Goal: Task Accomplishment & Management: Use online tool/utility

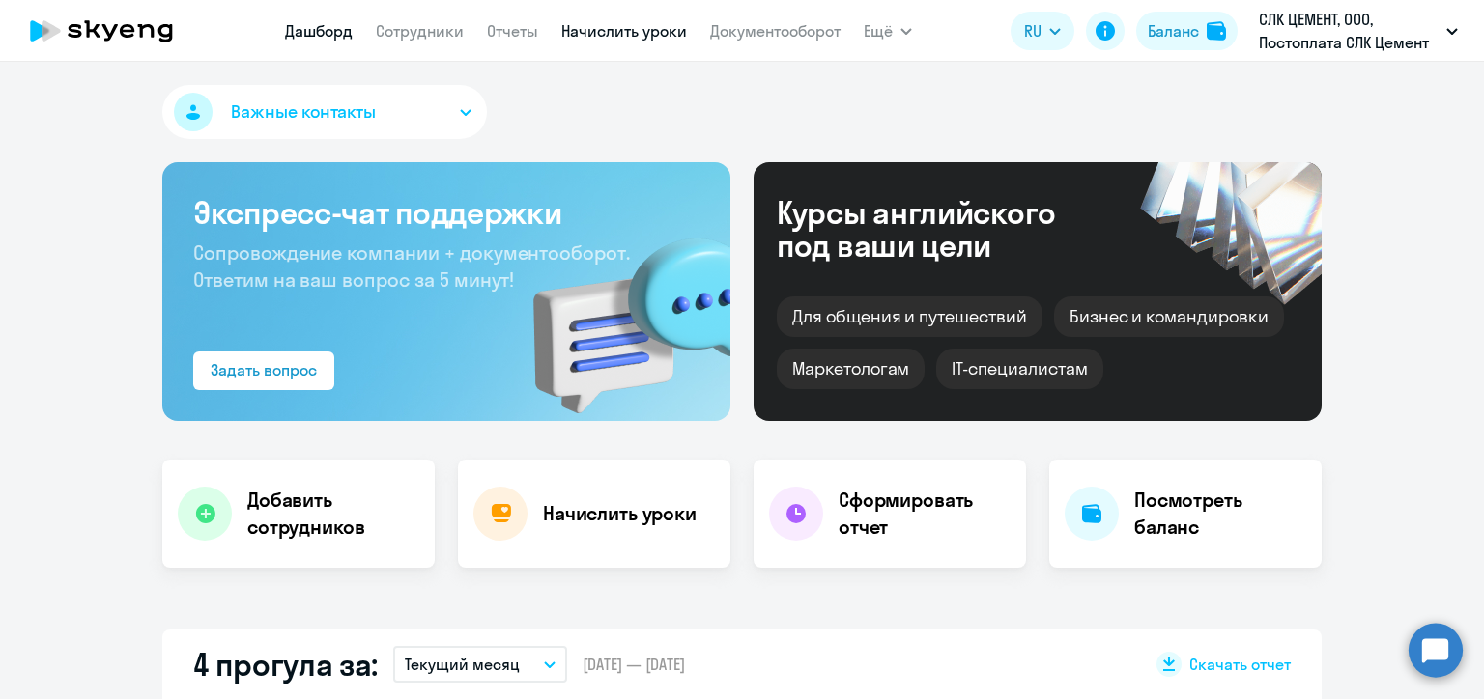
click at [593, 27] on link "Начислить уроки" at bounding box center [624, 30] width 126 height 19
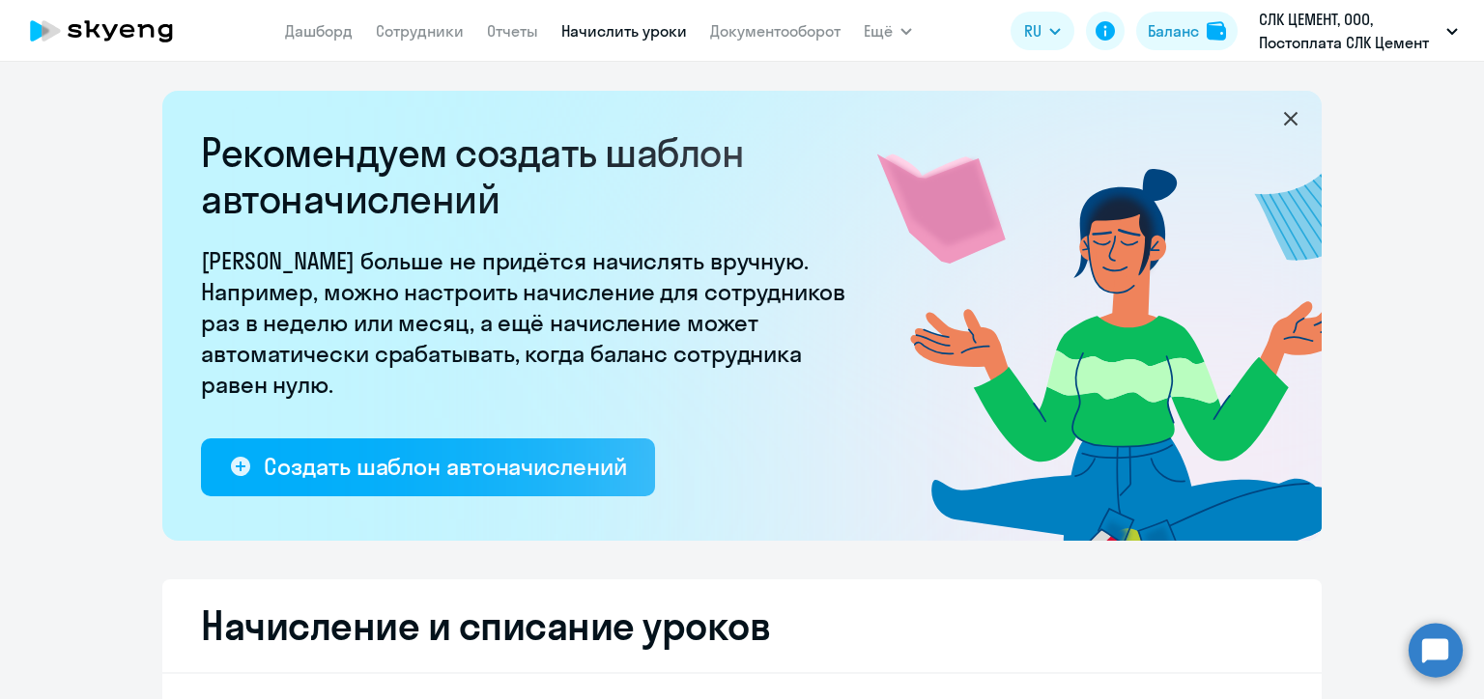
select select "10"
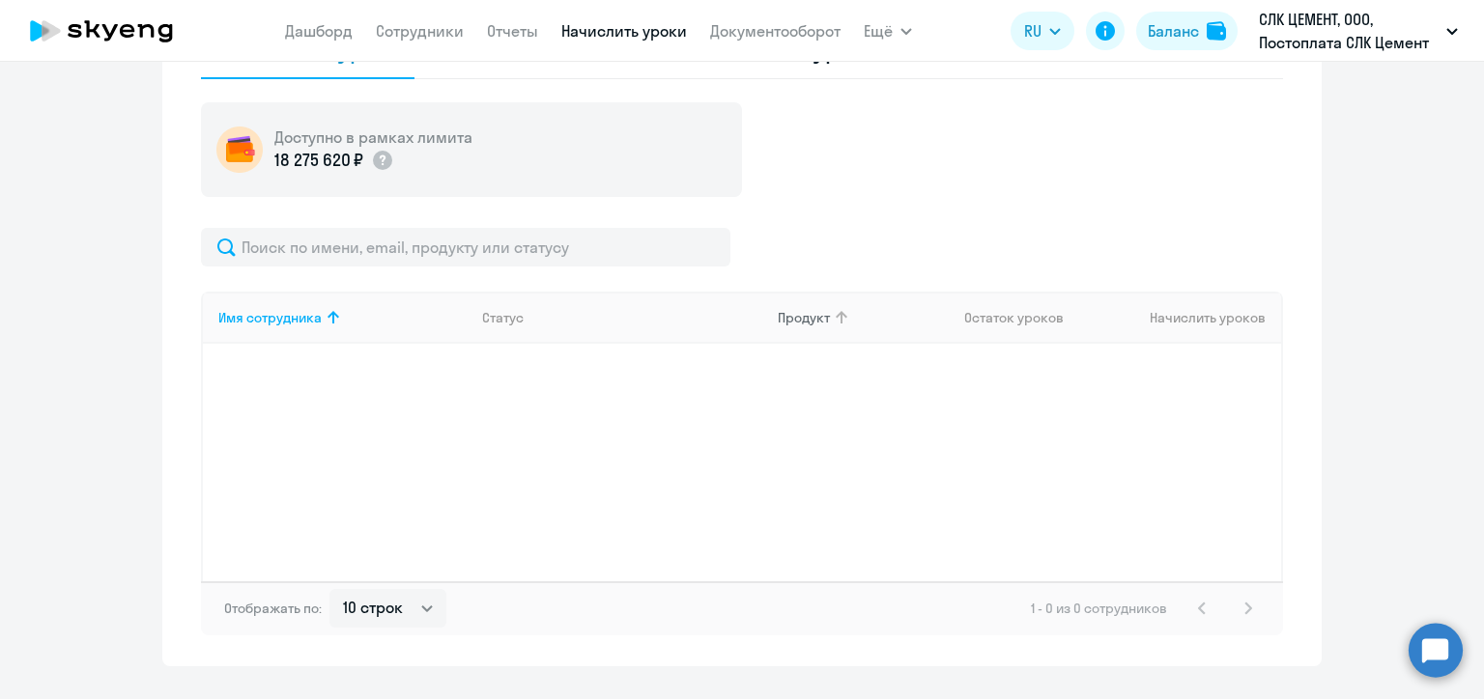
scroll to position [483, 0]
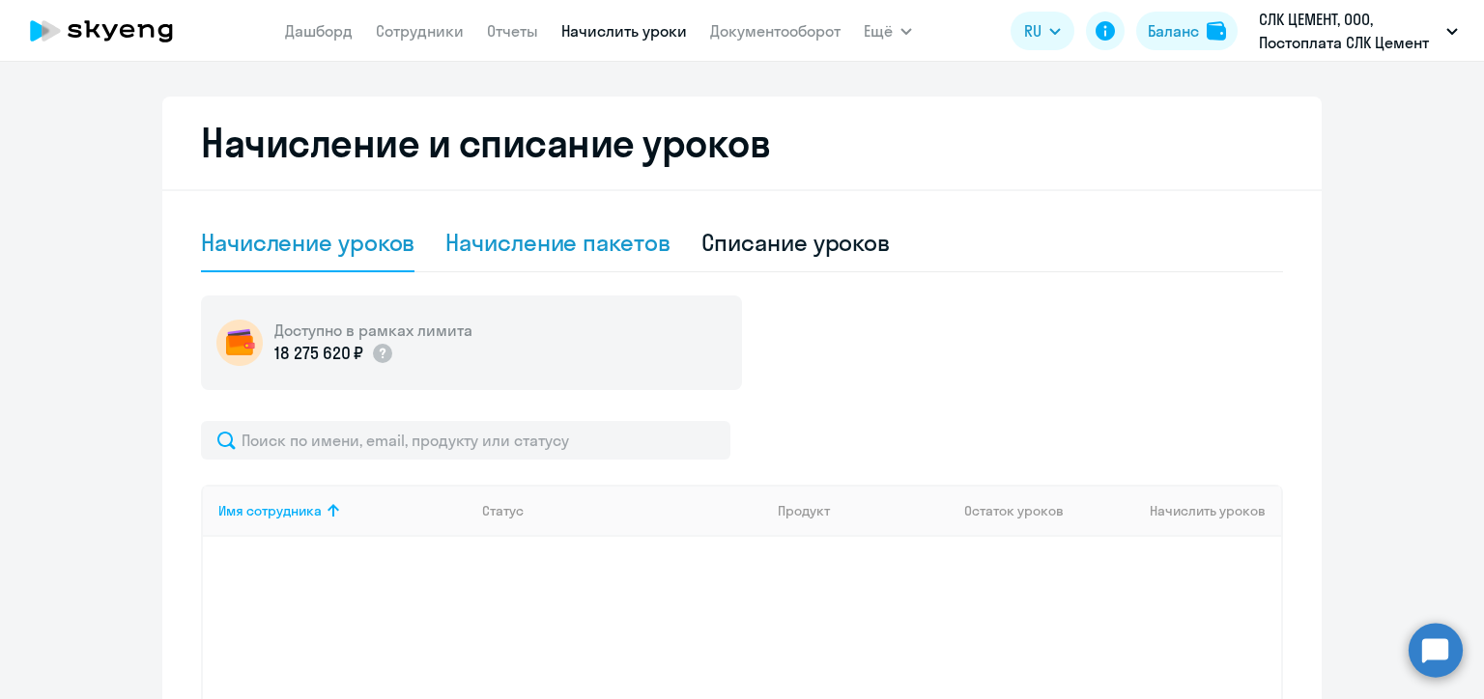
click at [566, 245] on div "Начисление пакетов" at bounding box center [557, 242] width 224 height 31
select select "10"
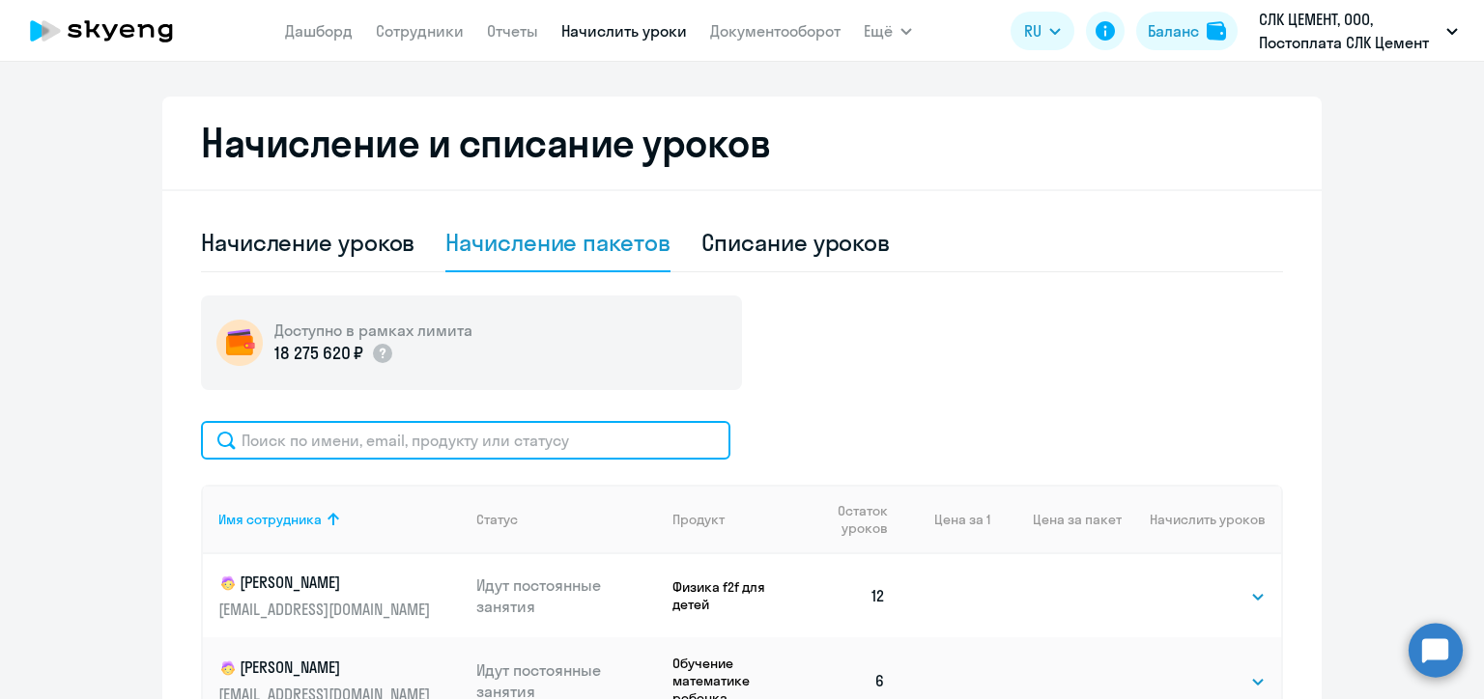
click at [359, 439] on input "text" at bounding box center [465, 440] width 529 height 39
paste input "[PERSON_NAME]"
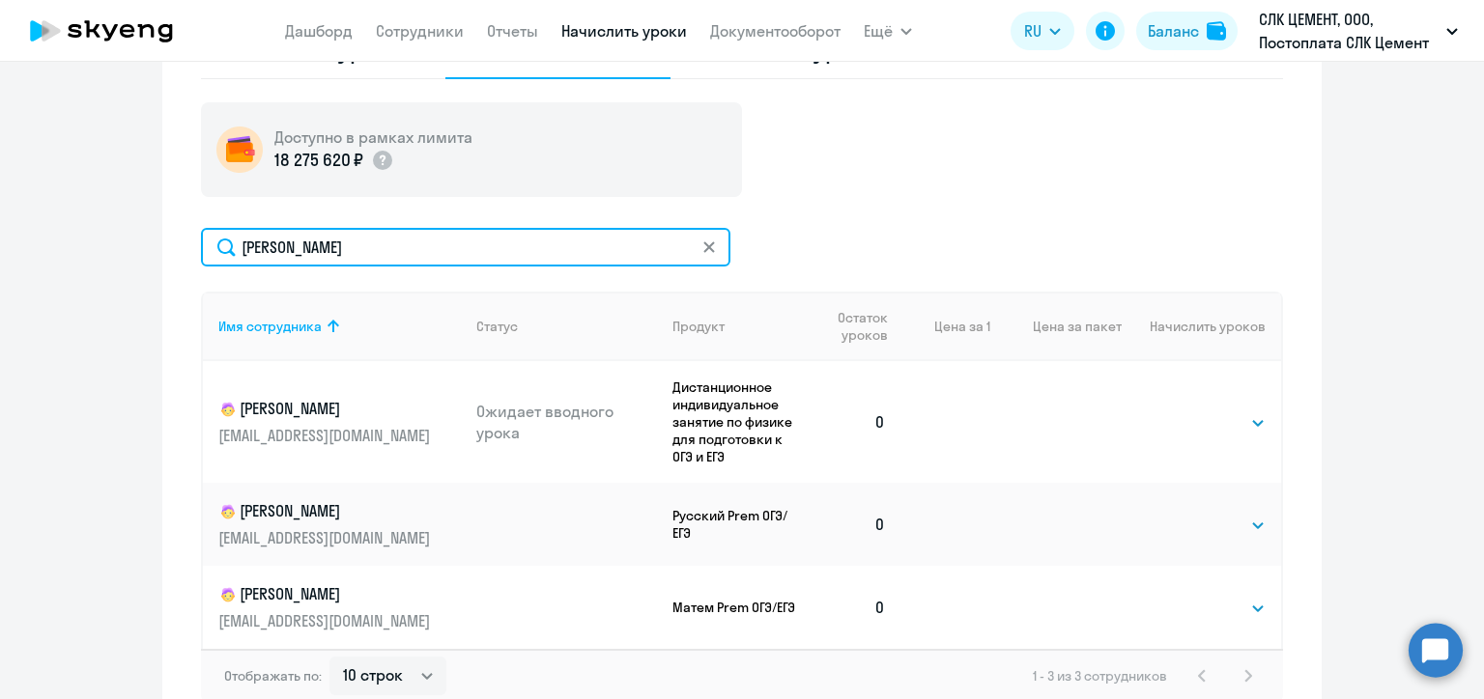
scroll to position [773, 0]
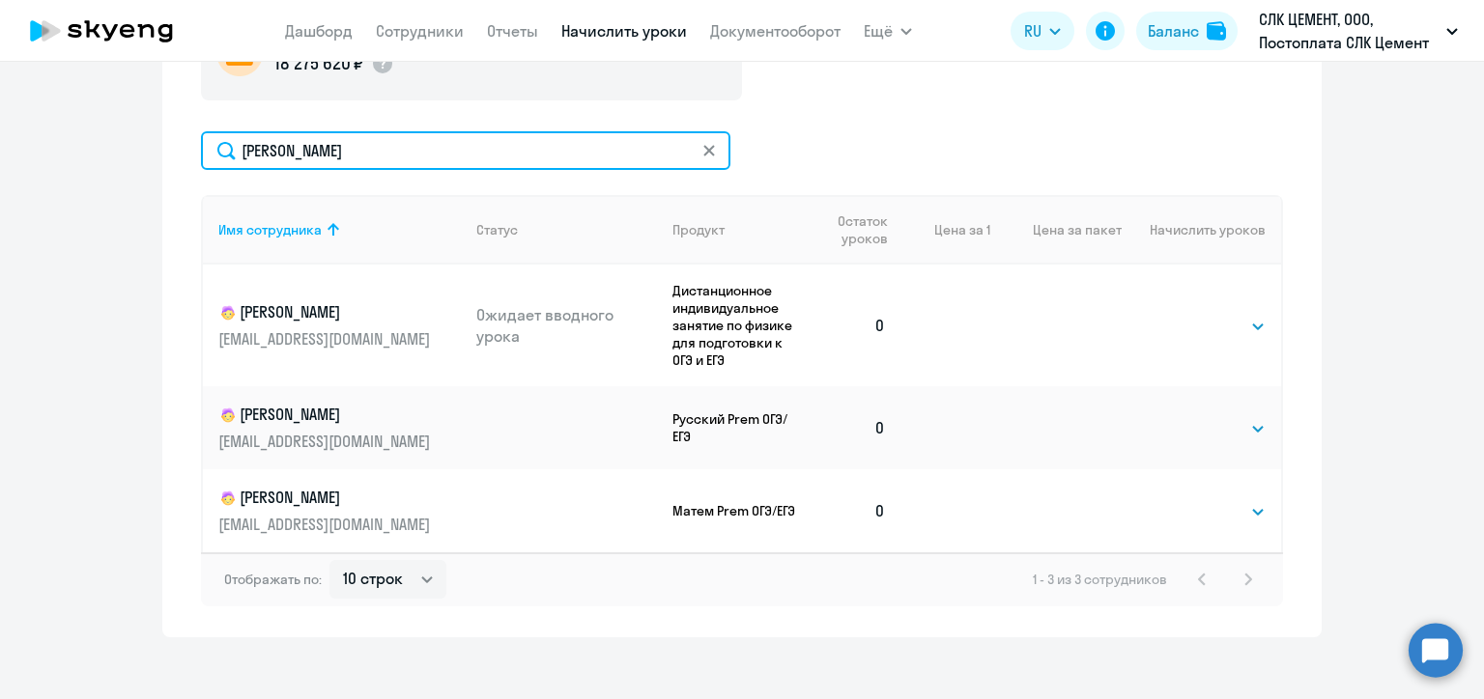
type input "[PERSON_NAME]"
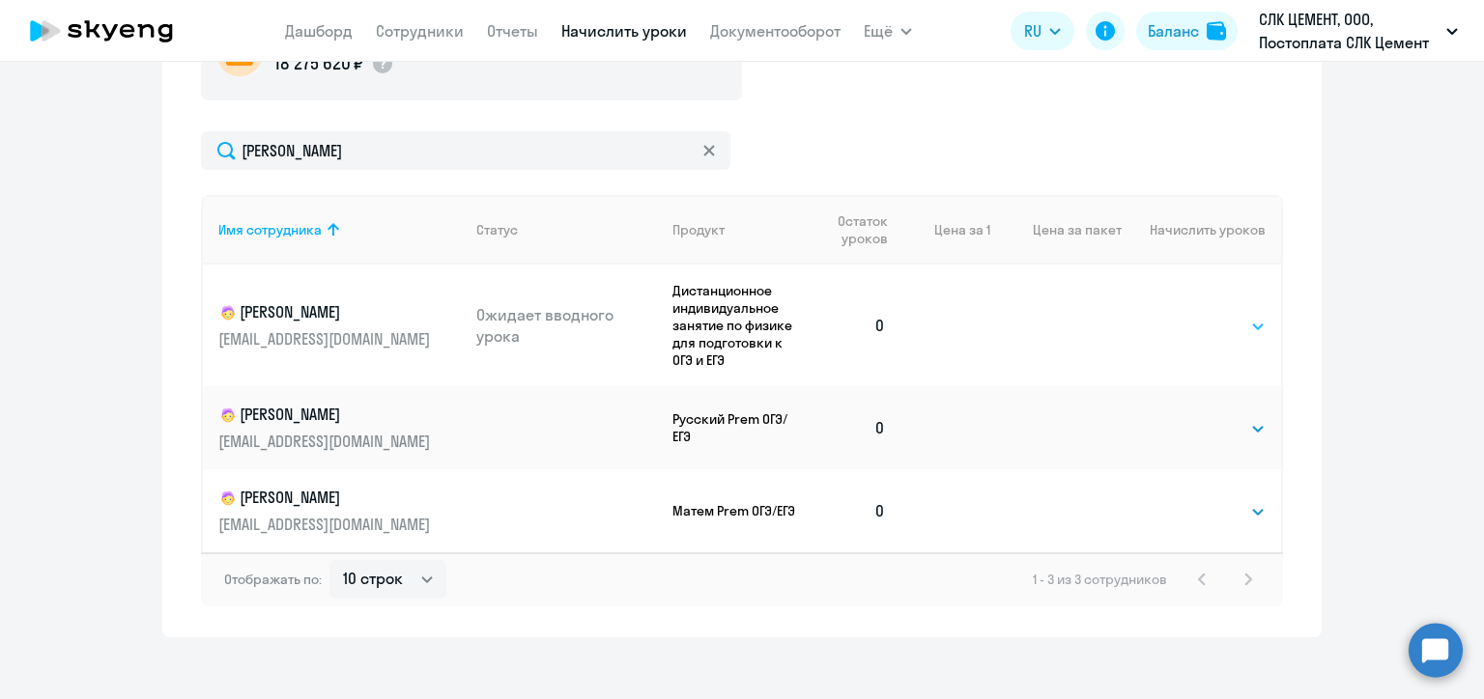
click at [1231, 328] on select "Выбрать 4 8 16 32 64 96 128" at bounding box center [1225, 326] width 79 height 23
select select "8"
click at [1186, 315] on select "Выбрать 4 8 16 32 64 96 128" at bounding box center [1225, 326] width 79 height 23
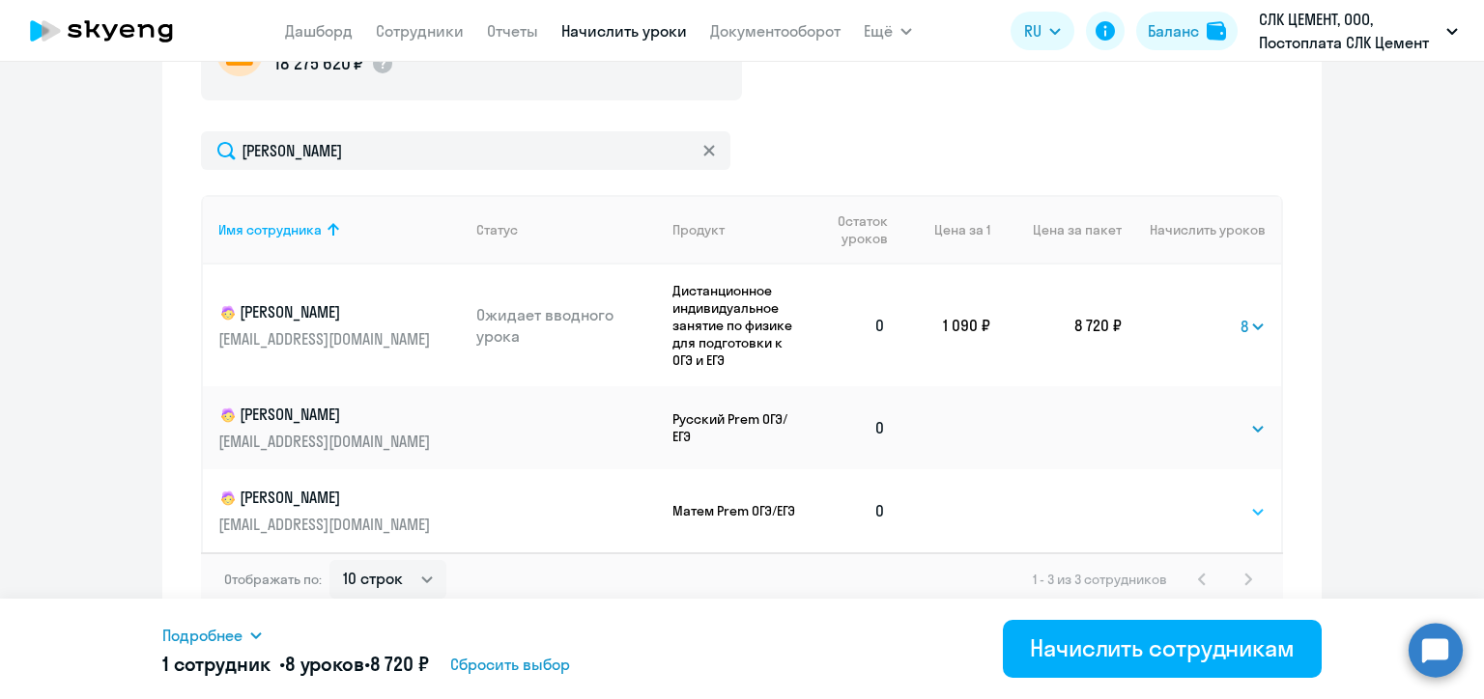
click at [1212, 518] on select "Выбрать 4 8 16 32 64 96 128" at bounding box center [1225, 511] width 79 height 23
select select "8"
click at [1186, 500] on select "Выбрать 4 8 16 32 64 96 128" at bounding box center [1225, 511] width 79 height 23
click at [1220, 429] on select "Выбрать 4 8 16 32 64 96 128" at bounding box center [1225, 428] width 79 height 23
select select "8"
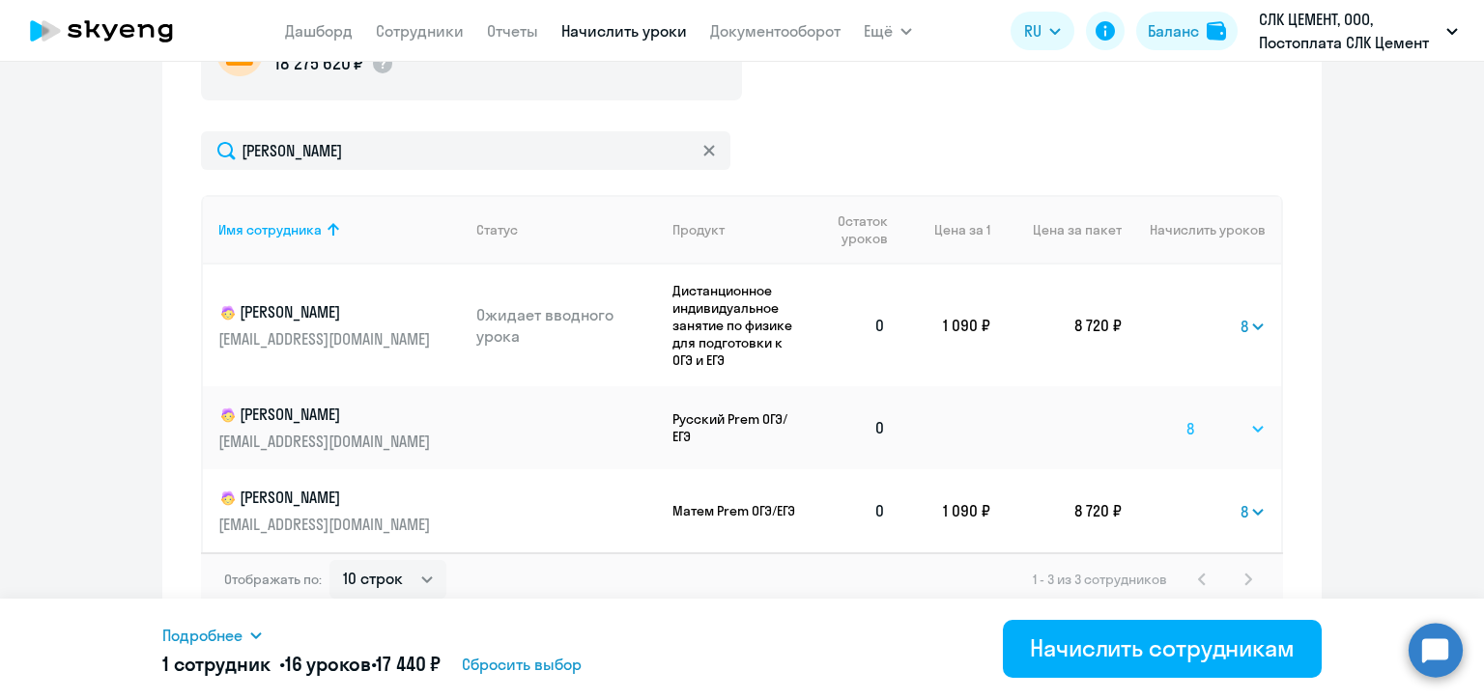
click at [1186, 417] on select "Выбрать 4 8 16 32 64 96 128" at bounding box center [1225, 428] width 79 height 23
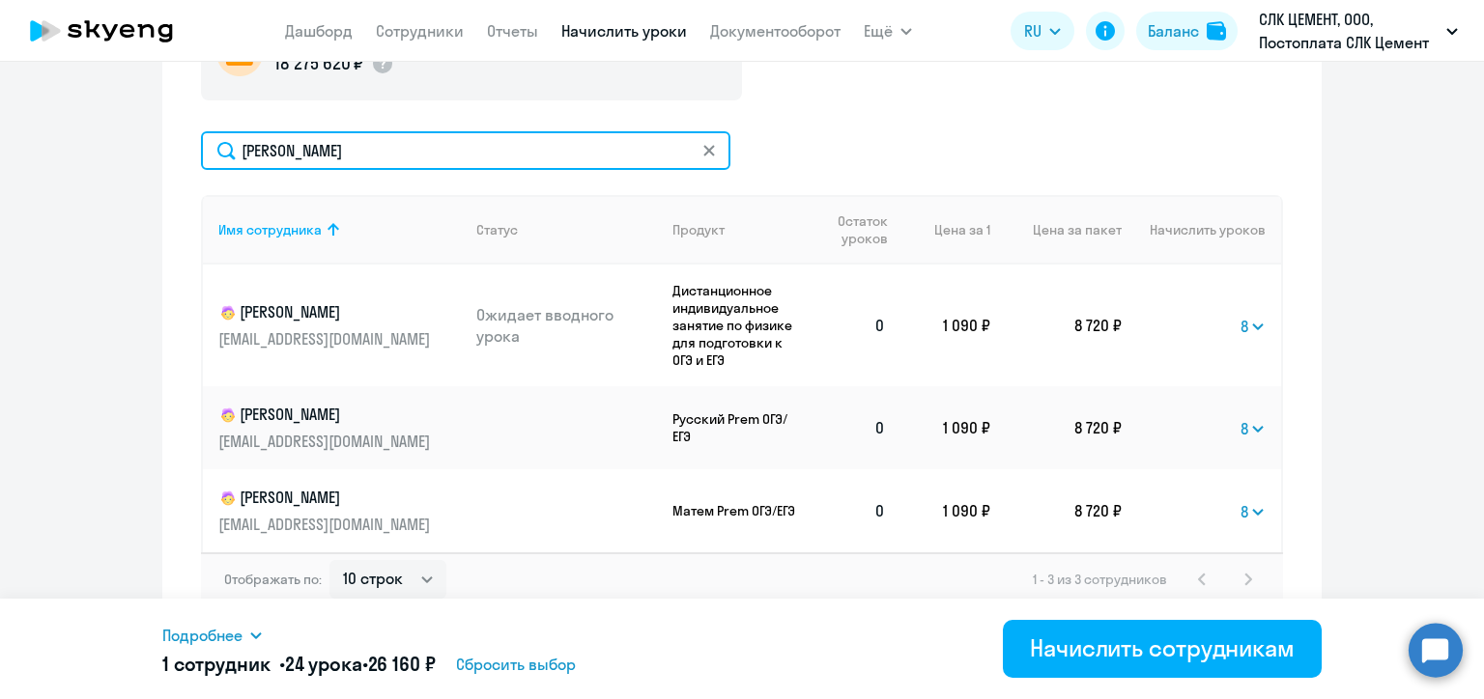
drag, startPoint x: 313, startPoint y: 144, endPoint x: 206, endPoint y: 147, distance: 107.2
click at [206, 147] on input "[PERSON_NAME]" at bounding box center [465, 150] width 529 height 39
paste input "[PERSON_NAME]"
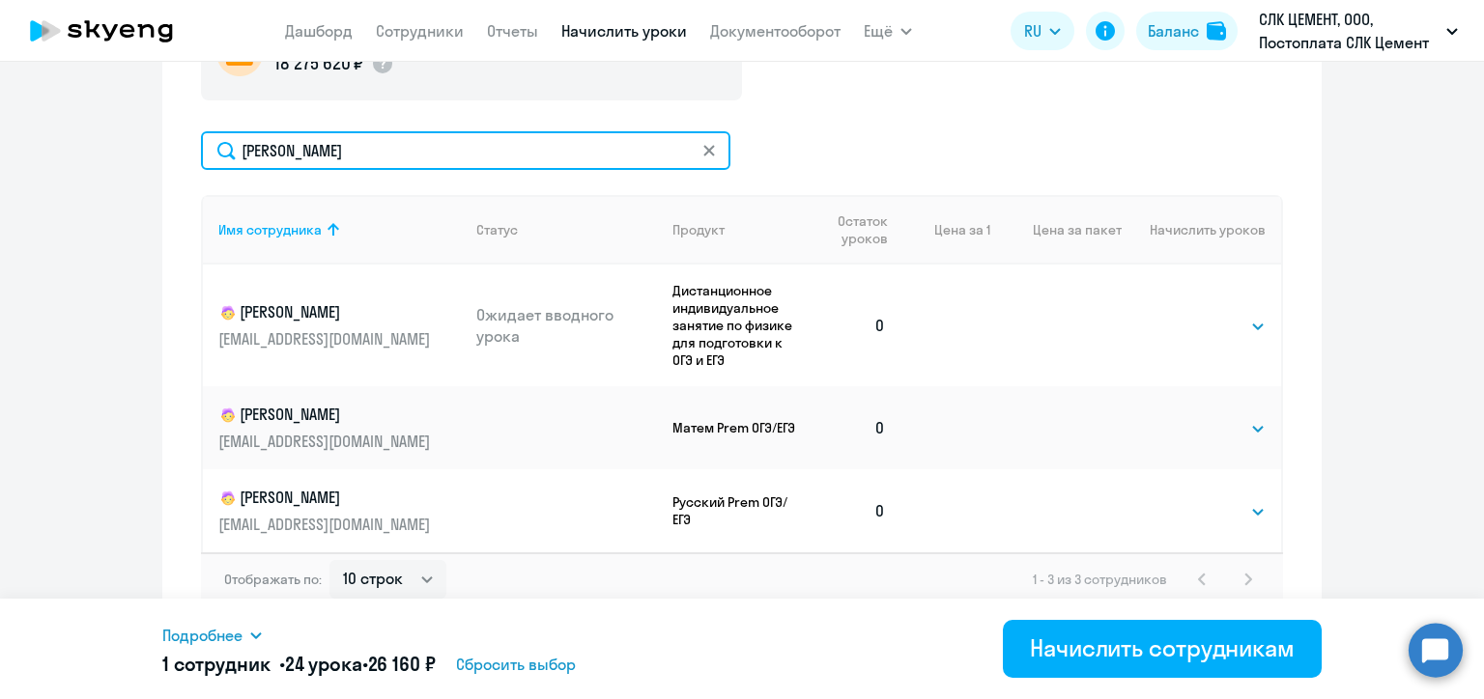
type input "[PERSON_NAME]"
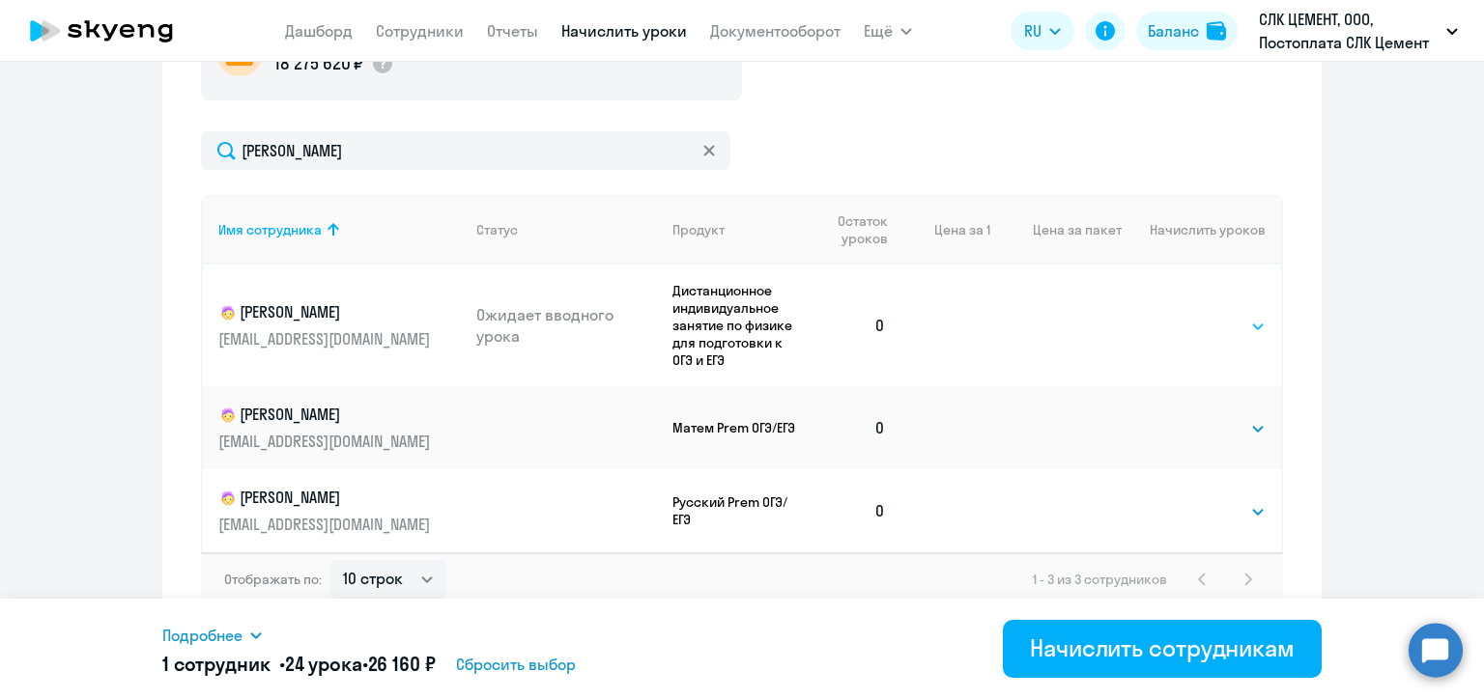
click at [1214, 328] on select "Выбрать 4 8 16 32 64 96 128" at bounding box center [1225, 326] width 79 height 23
select select "8"
click at [1186, 315] on select "Выбрать 4 8 16 32 64 96 128" at bounding box center [1225, 326] width 79 height 23
click at [1201, 430] on select "Выбрать 4 8 16 32 64 96 128" at bounding box center [1225, 428] width 79 height 23
select select "8"
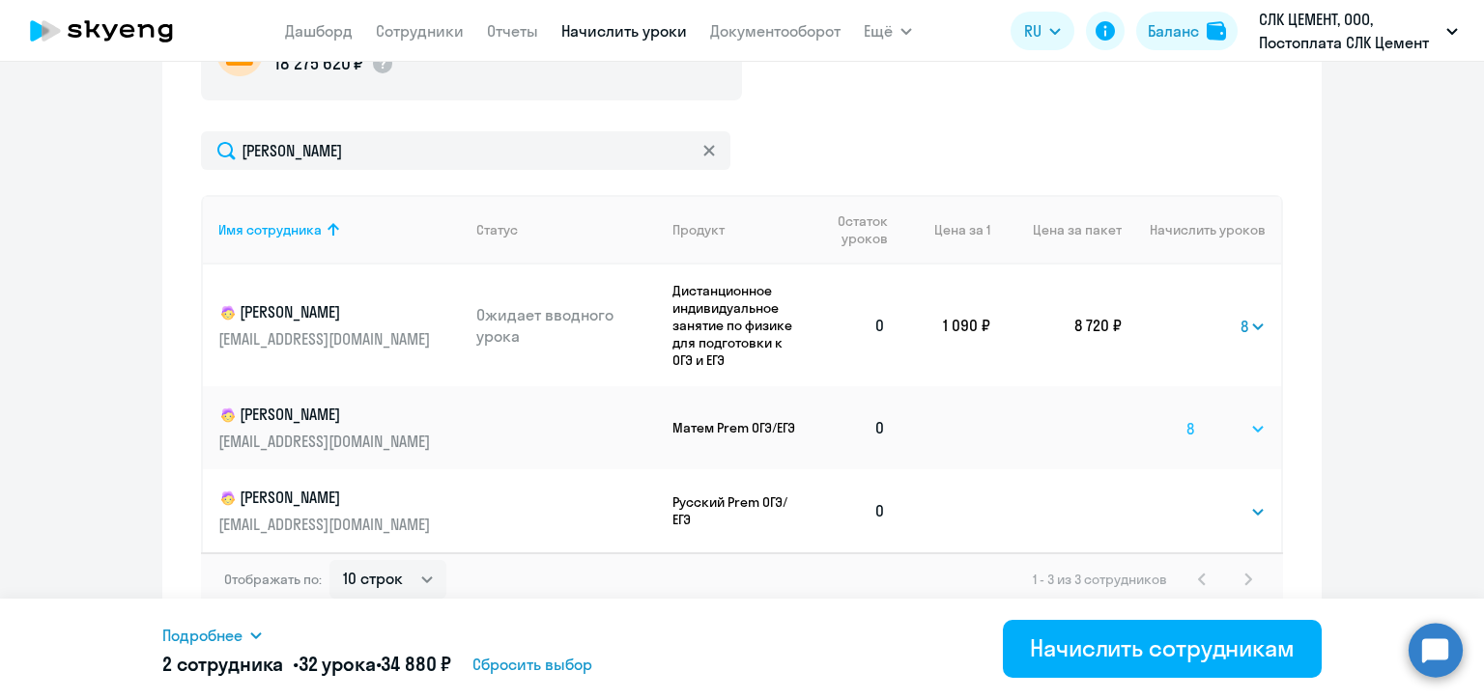
click at [1186, 417] on select "Выбрать 4 8 16 32 64 96 128" at bounding box center [1225, 428] width 79 height 23
click at [1216, 515] on select "Выбрать 4 8 16 32 64 96 128" at bounding box center [1225, 511] width 79 height 23
select select "8"
click at [1186, 500] on select "Выбрать 4 8 16 32 64 96 128" at bounding box center [1225, 511] width 79 height 23
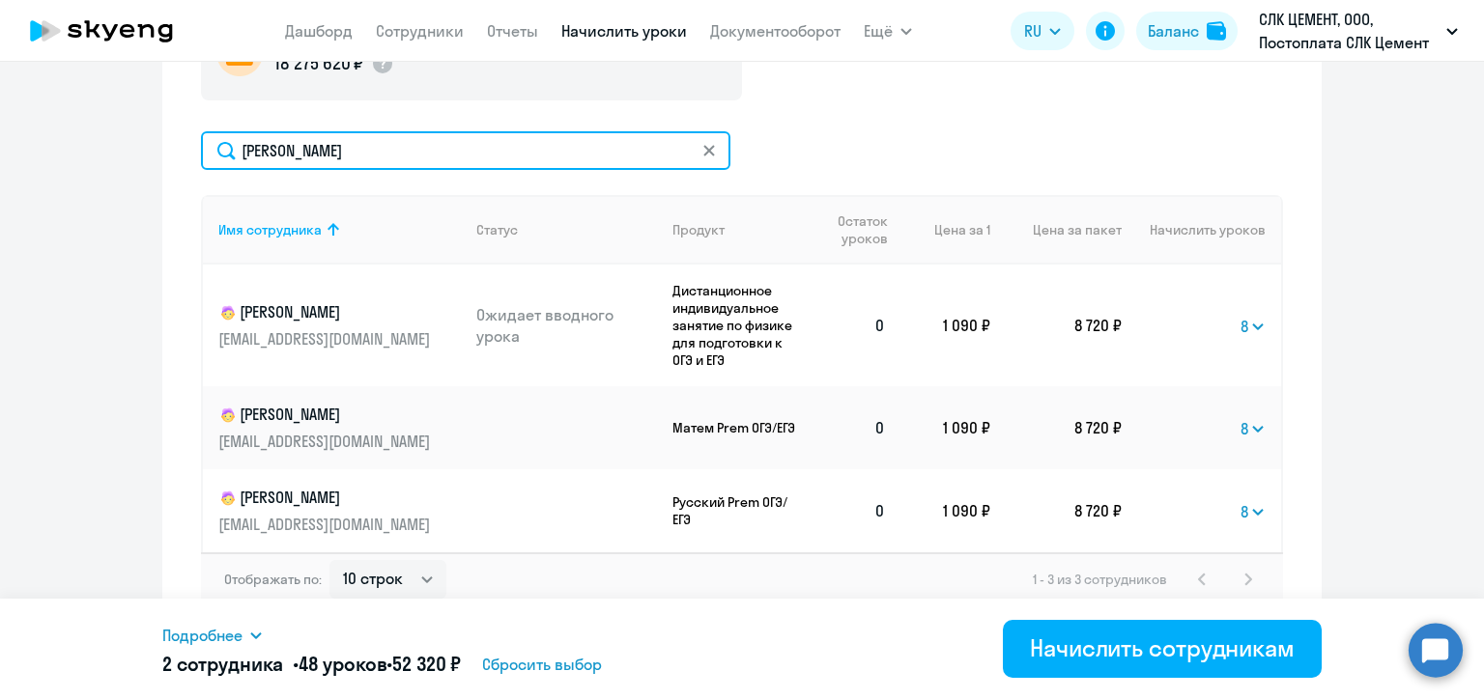
drag, startPoint x: 310, startPoint y: 151, endPoint x: 232, endPoint y: 145, distance: 78.4
click at [232, 145] on input "[PERSON_NAME]" at bounding box center [465, 150] width 529 height 39
paste input "арамотин"
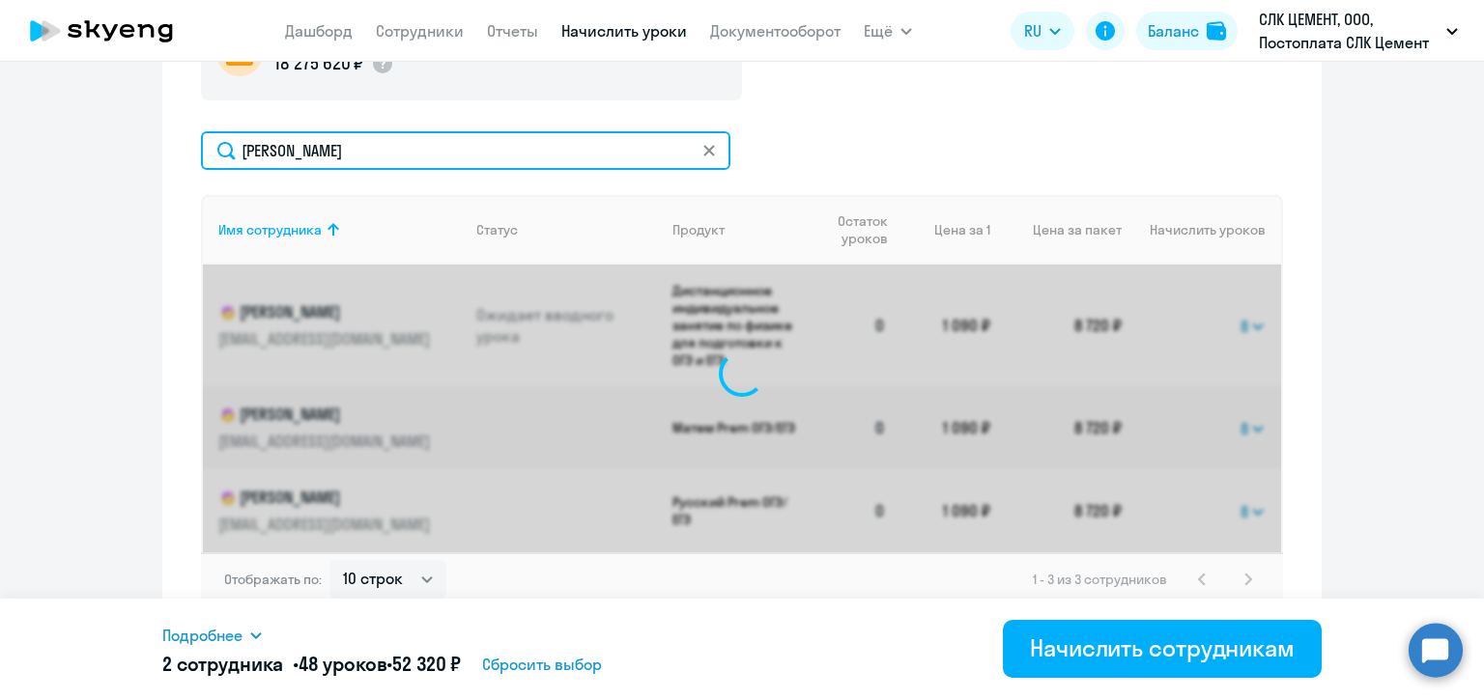
scroll to position [721, 0]
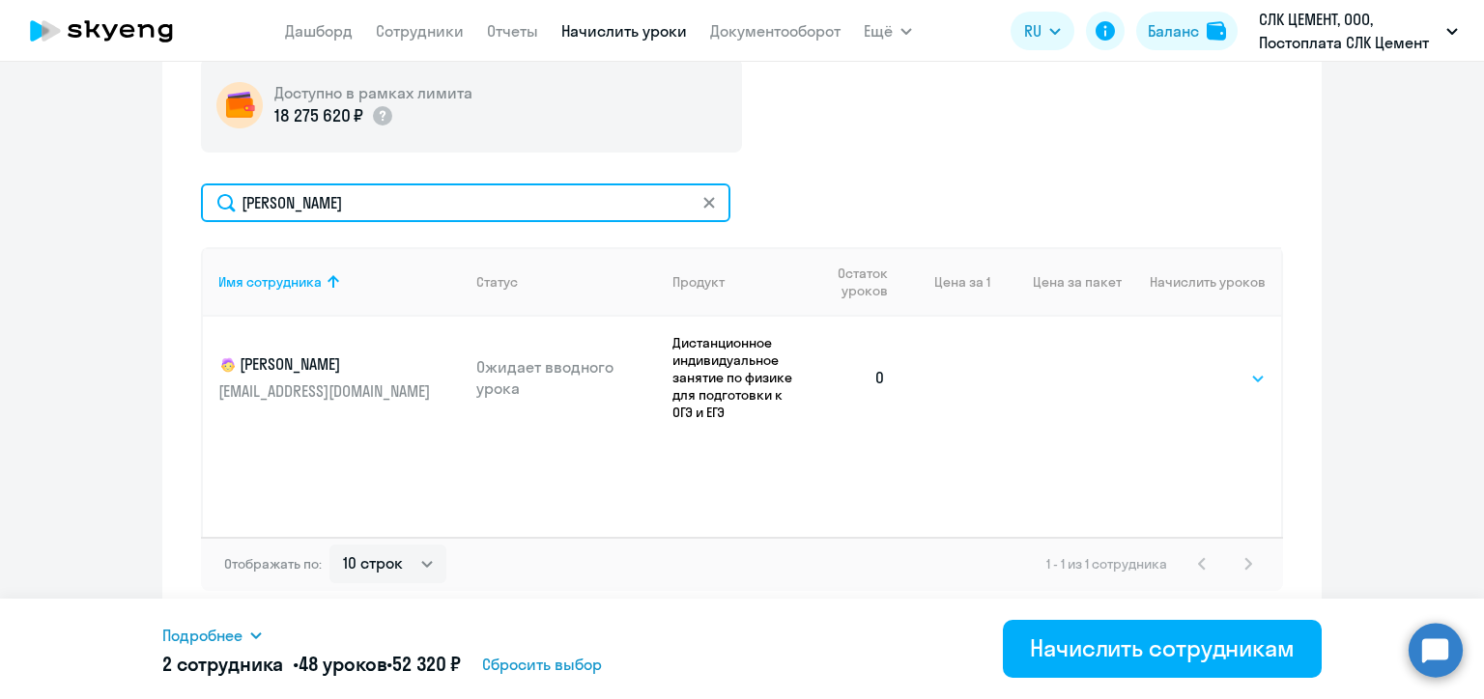
type input "[PERSON_NAME]"
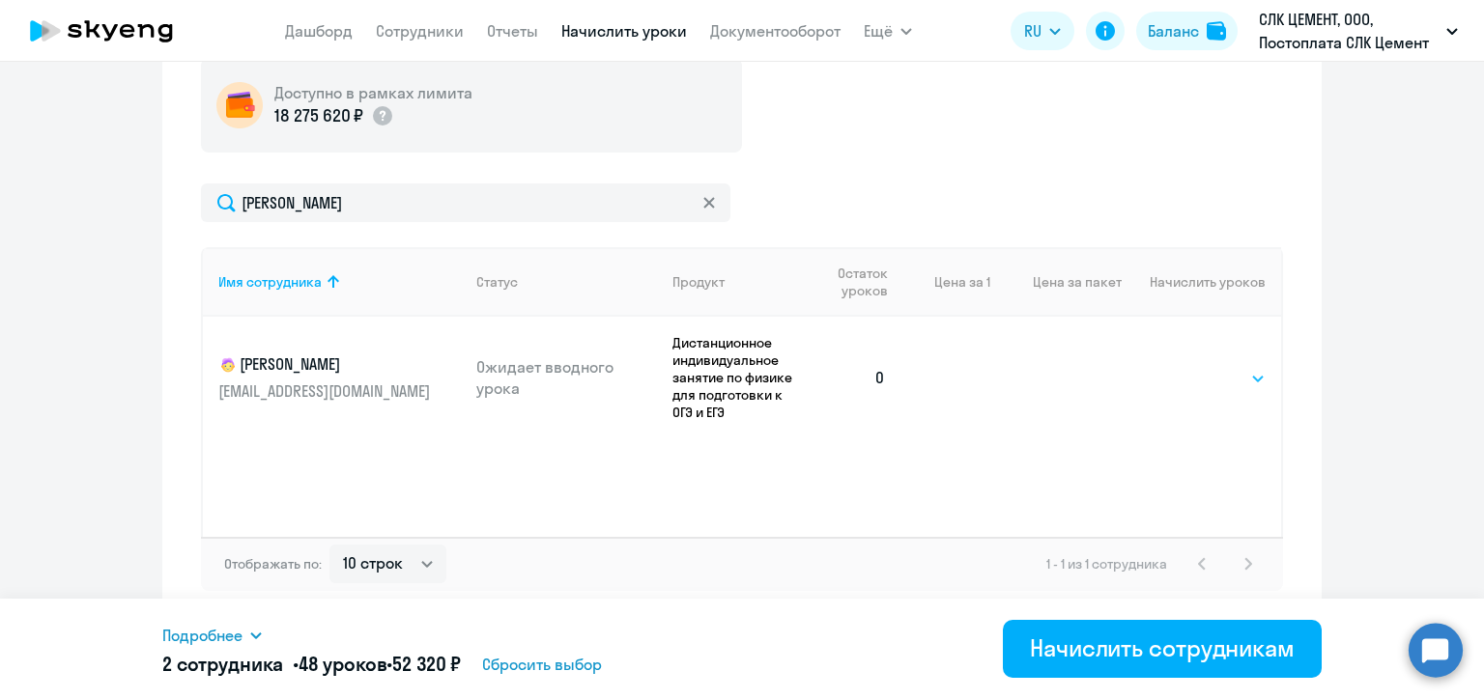
click at [1213, 377] on select "Выбрать 4 8 16 32 64 96 128" at bounding box center [1225, 378] width 79 height 23
select select "8"
click at [1186, 367] on select "Выбрать 4 8 16 32 64 96 128" at bounding box center [1225, 378] width 79 height 23
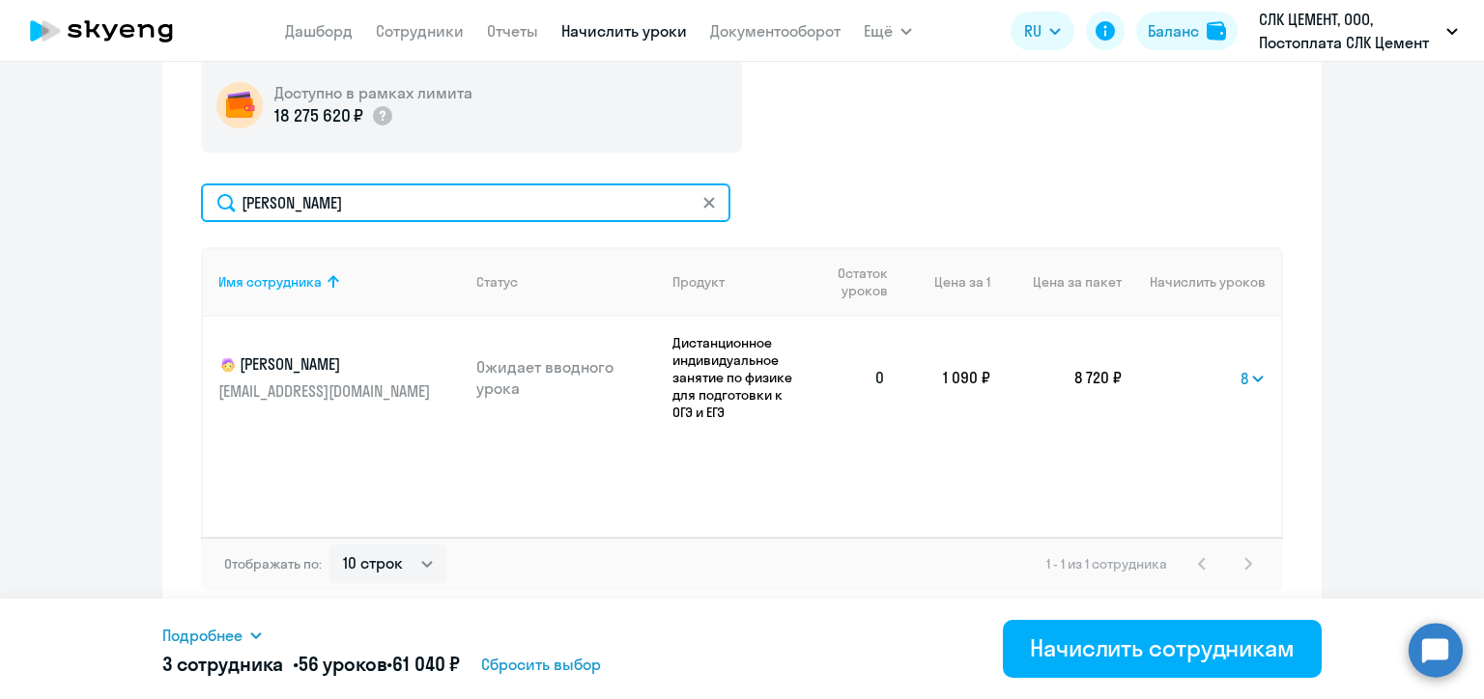
drag, startPoint x: 318, startPoint y: 209, endPoint x: 225, endPoint y: 205, distance: 92.8
click at [225, 205] on input "[PERSON_NAME]" at bounding box center [465, 203] width 529 height 39
paste input "олкач"
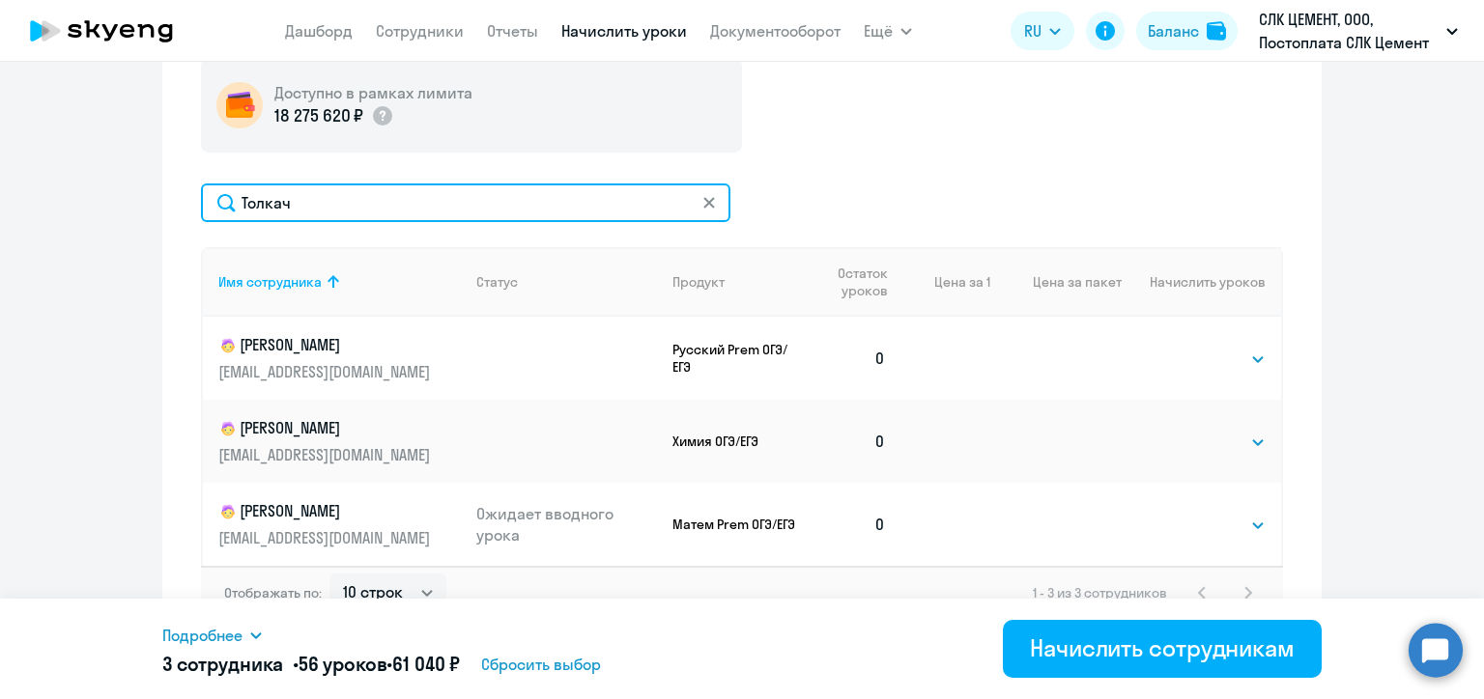
type input "Толкач"
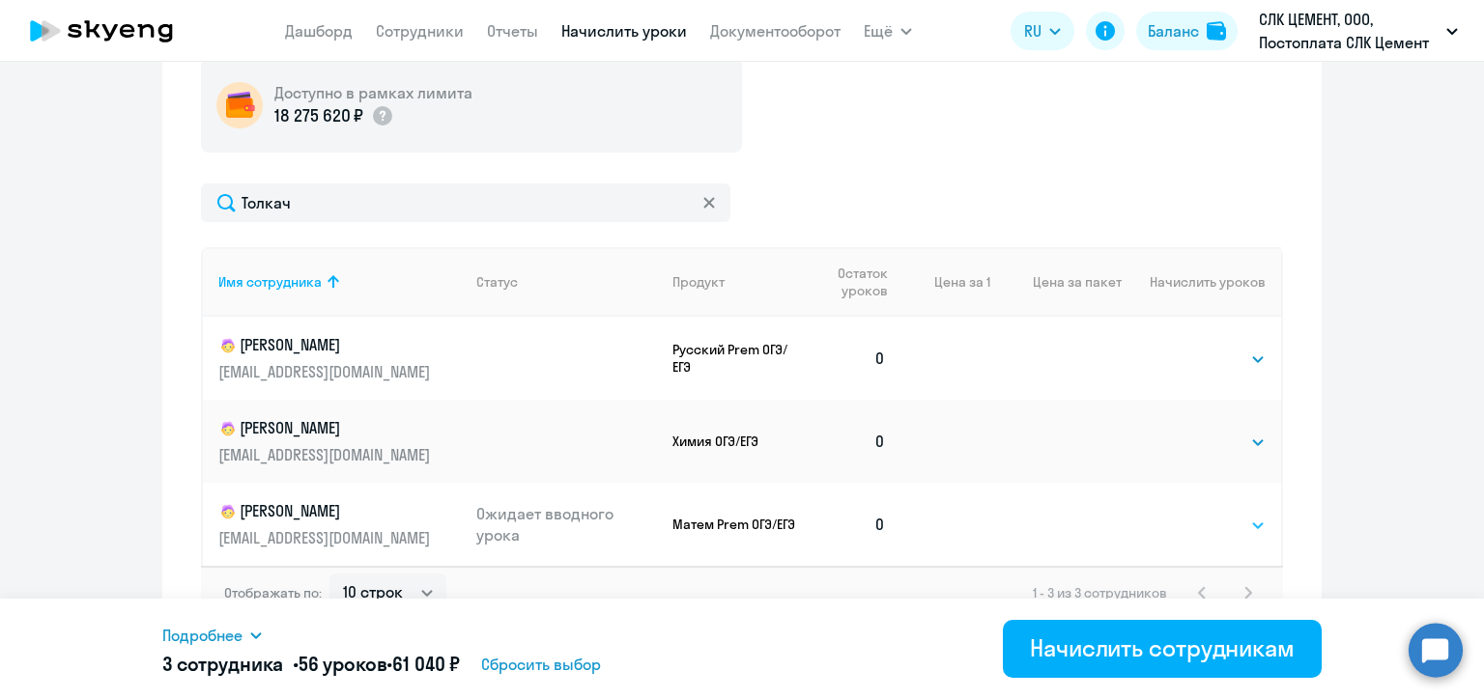
click at [1198, 527] on select "Выбрать 4 8 16 32 64 96 128" at bounding box center [1225, 525] width 79 height 23
click at [1177, 366] on td "Выбрать 4 8 16 32 64 96 128 Выбрать" at bounding box center [1200, 358] width 159 height 83
click at [1204, 525] on select "Выбрать 4 8 16 32 64 96 128" at bounding box center [1225, 525] width 79 height 23
select select "8"
click at [1186, 514] on select "Выбрать 4 8 16 32 64 96 128" at bounding box center [1225, 525] width 79 height 23
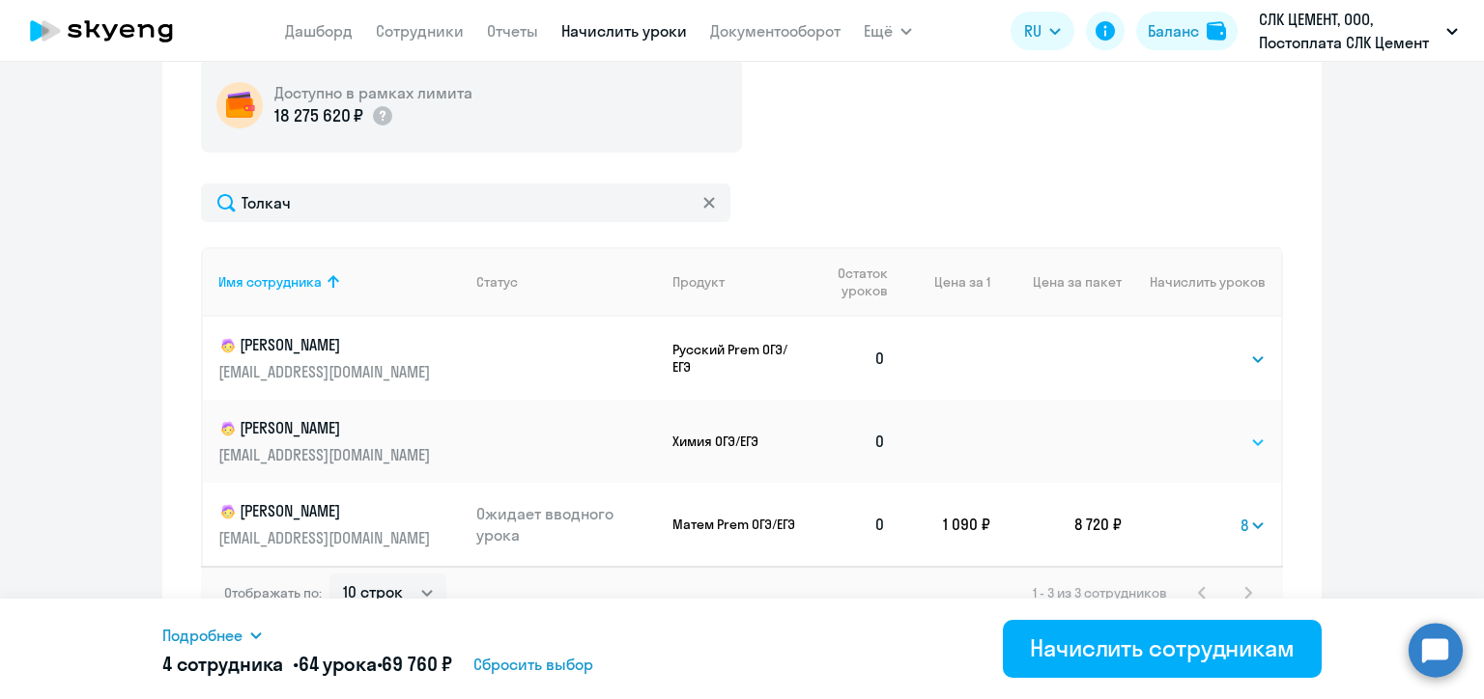
click at [1191, 439] on select "Выбрать 4 8 16 32 64 96 128" at bounding box center [1225, 442] width 79 height 23
select select "8"
click at [1186, 431] on select "Выбрать 4 8 16 32 64 96 128" at bounding box center [1225, 442] width 79 height 23
click at [1205, 356] on select "Выбрать 4 8 16 32 64 96 128" at bounding box center [1225, 359] width 79 height 23
select select "8"
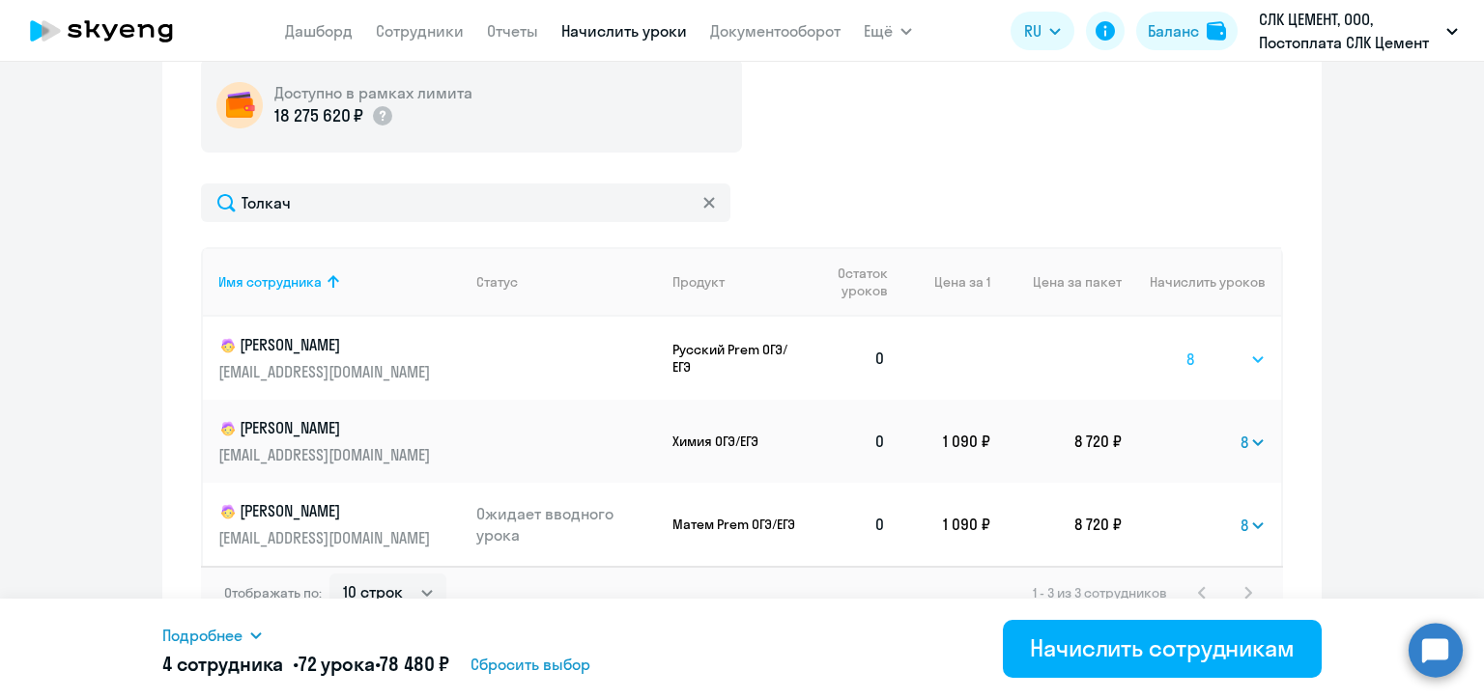
click at [1186, 348] on select "Выбрать 4 8 16 32 64 96 128" at bounding box center [1225, 359] width 79 height 23
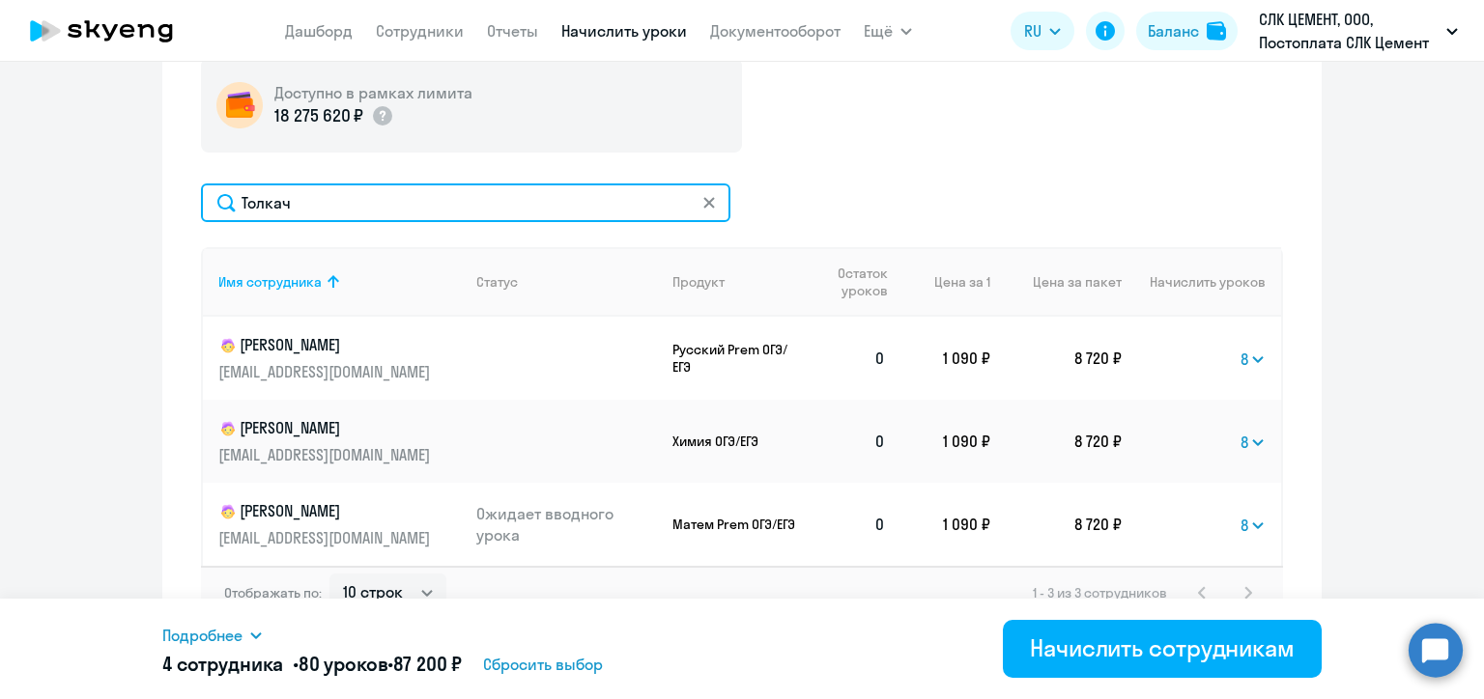
drag, startPoint x: 300, startPoint y: 198, endPoint x: 218, endPoint y: 197, distance: 82.1
click at [218, 197] on input "Толкач" at bounding box center [465, 203] width 529 height 39
paste input "опов"
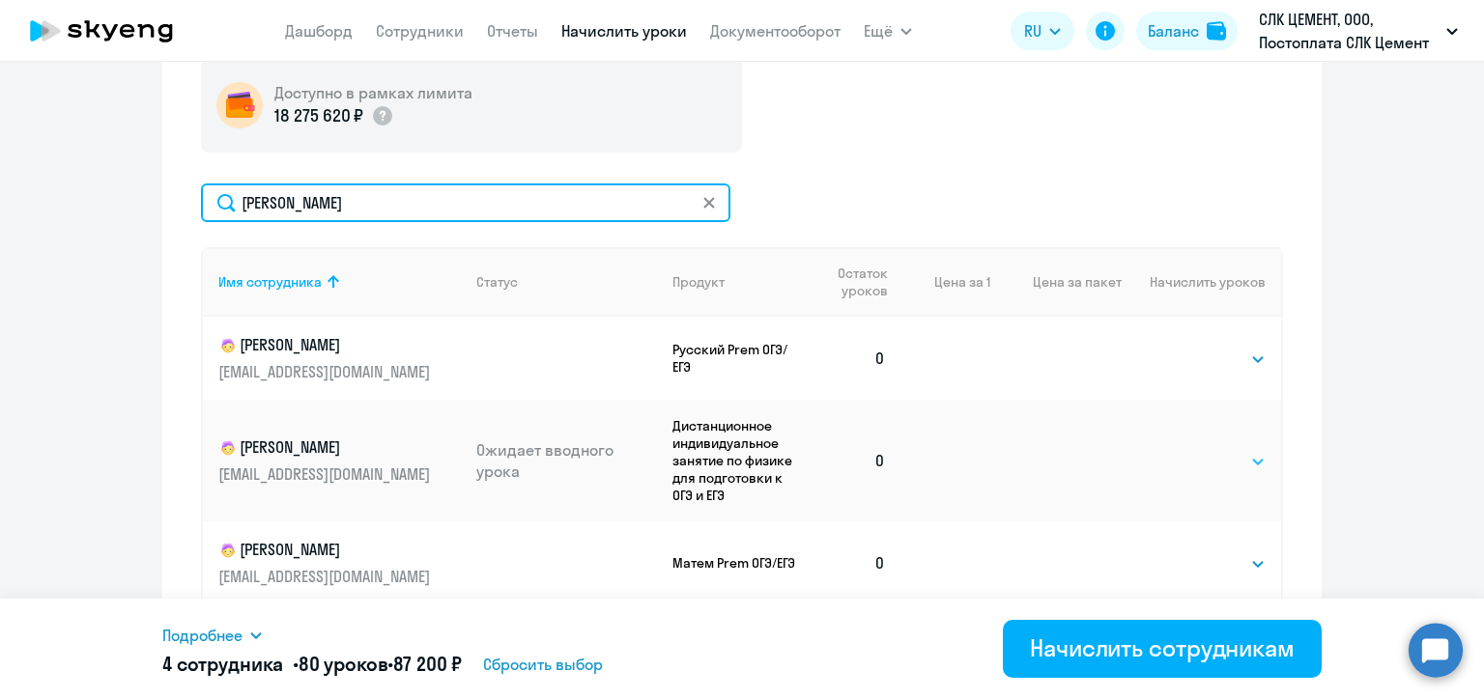
type input "[PERSON_NAME]"
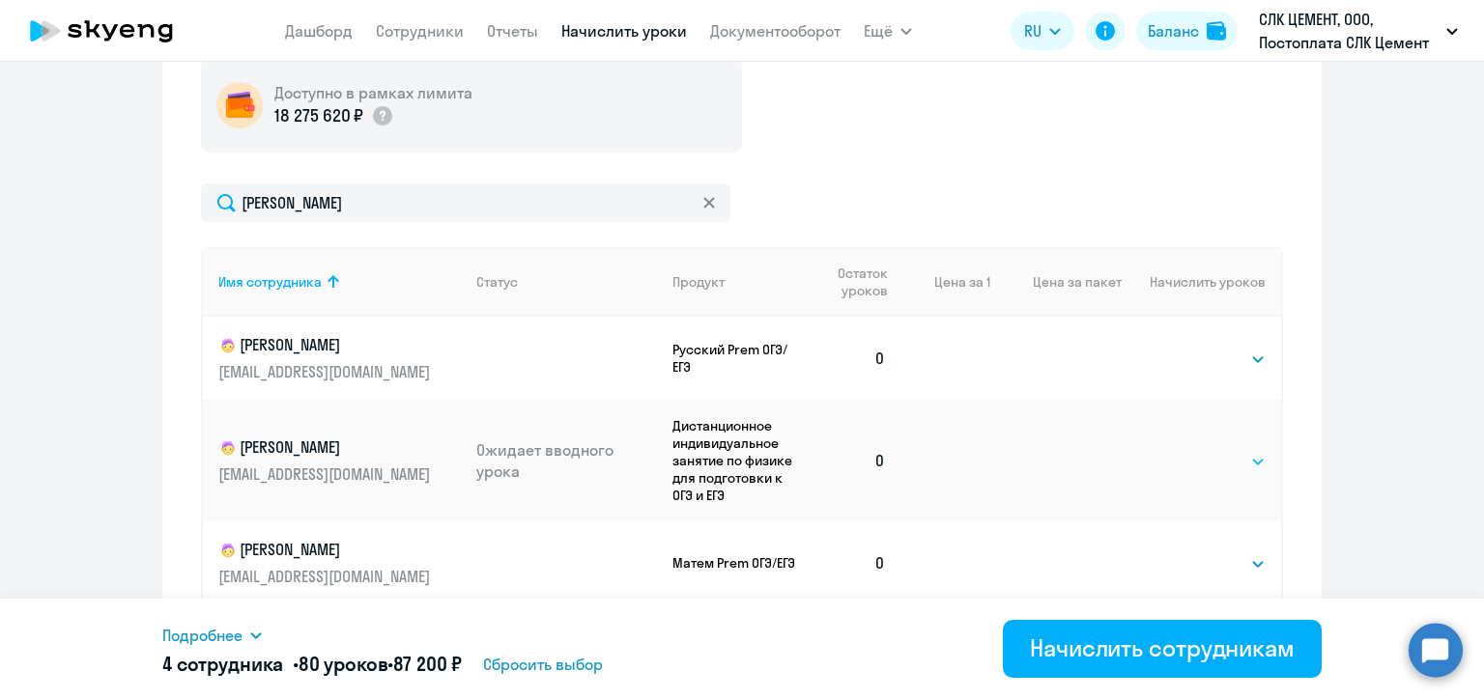
click at [1217, 460] on select "Выбрать 4 8 16 32 64 96 128" at bounding box center [1225, 461] width 79 height 23
select select "8"
click at [1186, 450] on select "Выбрать 4 8 16 32 64 96 128" at bounding box center [1225, 461] width 79 height 23
click at [1212, 561] on select "Выбрать 4 8 16 32 64 96 128" at bounding box center [1225, 563] width 79 height 23
select select "8"
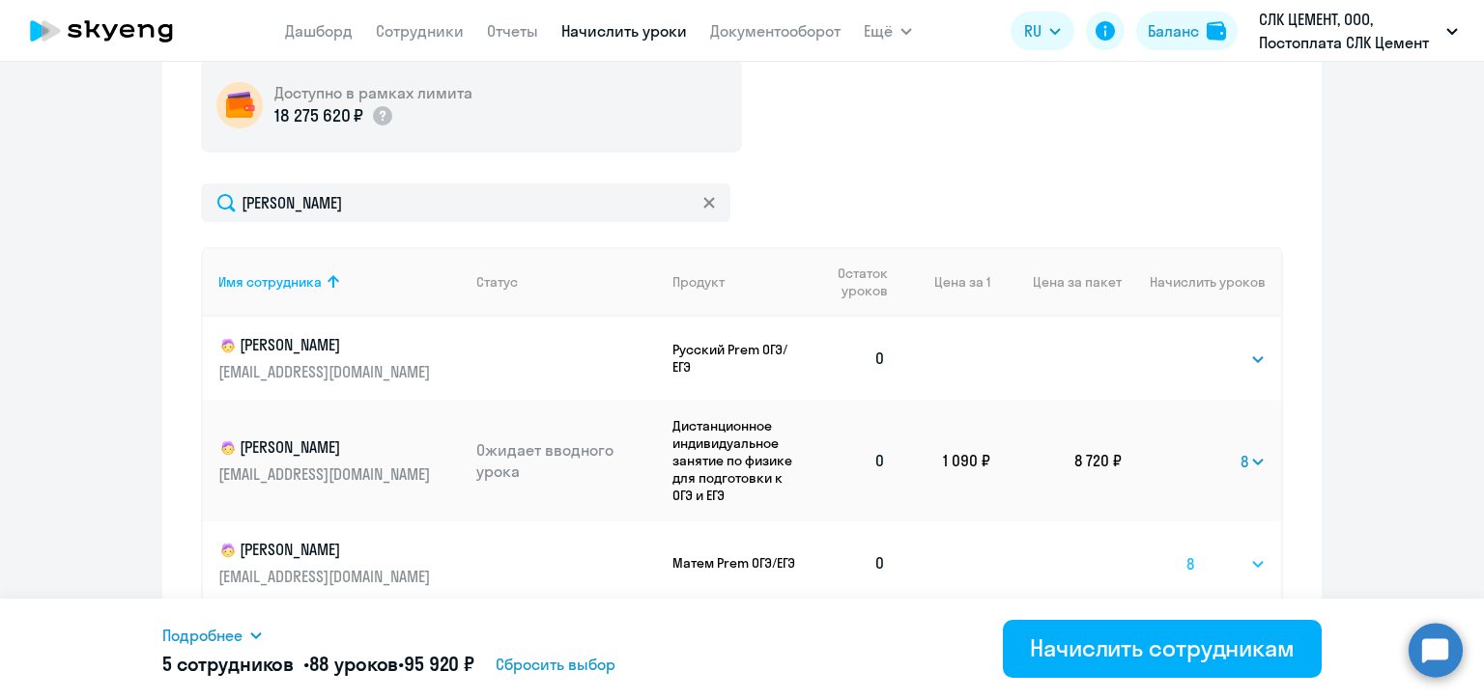
click at [1186, 552] on select "Выбрать 4 8 16 32 64 96 128" at bounding box center [1225, 563] width 79 height 23
click at [1195, 350] on select "Выбрать 4 8 16 32 64 96 128" at bounding box center [1225, 359] width 79 height 23
select select "8"
click at [1186, 348] on select "Выбрать 4 8 16 32 64 96 128" at bounding box center [1225, 359] width 79 height 23
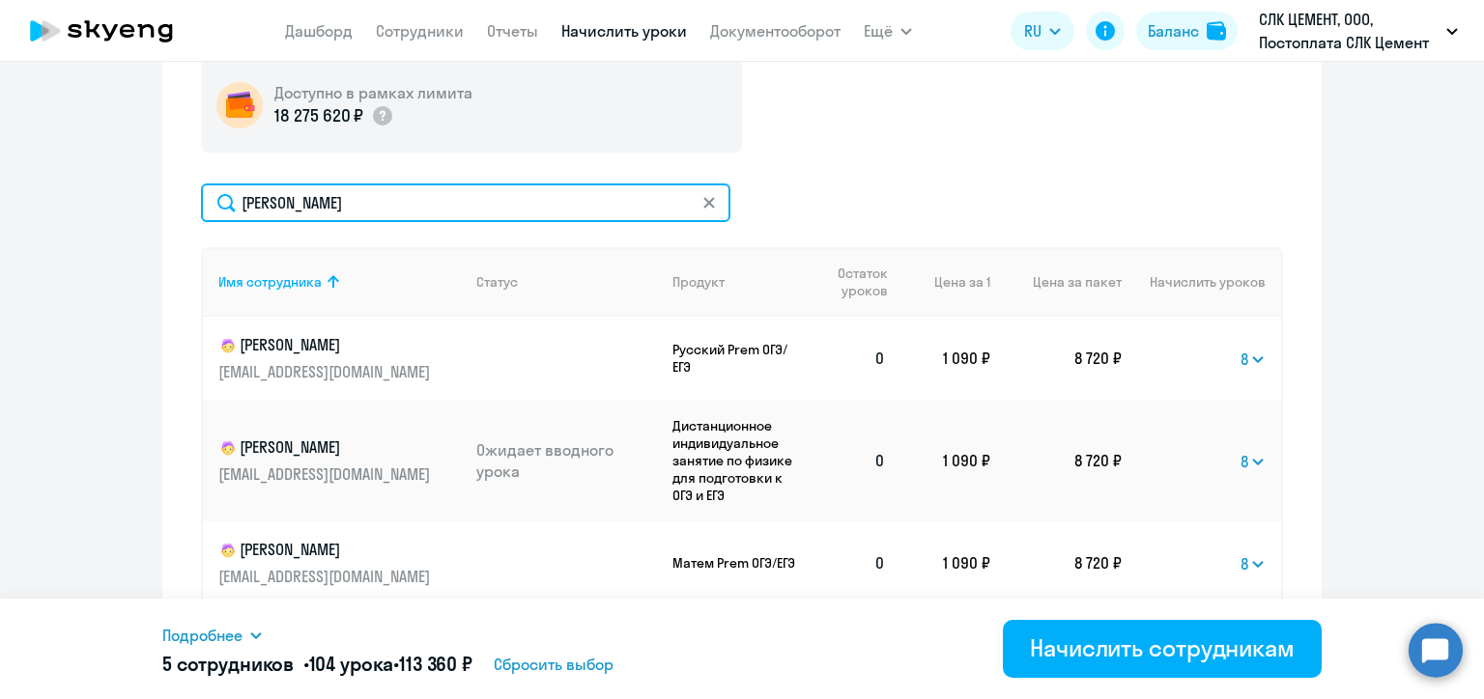
drag, startPoint x: 311, startPoint y: 205, endPoint x: 233, endPoint y: 206, distance: 78.2
click at [233, 206] on input "[PERSON_NAME]" at bounding box center [465, 203] width 529 height 39
paste input "арибекян"
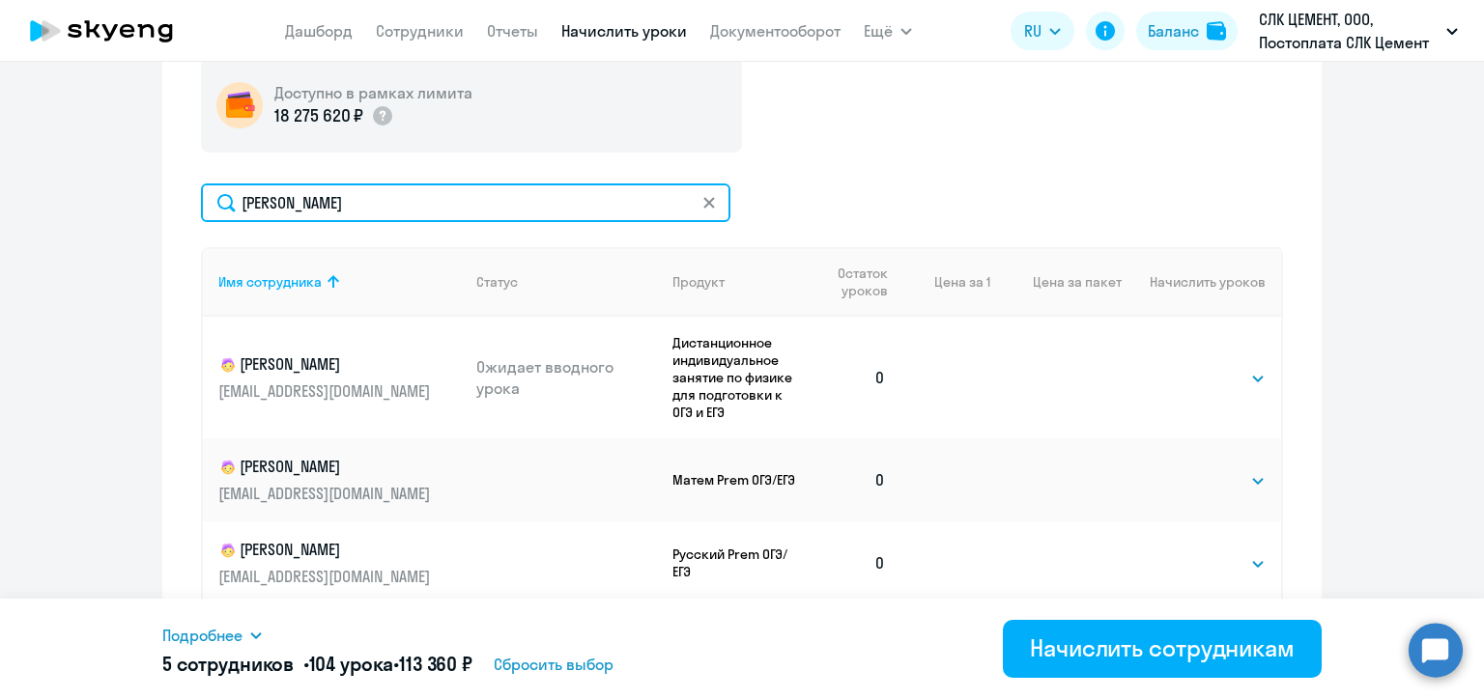
scroll to position [788, 0]
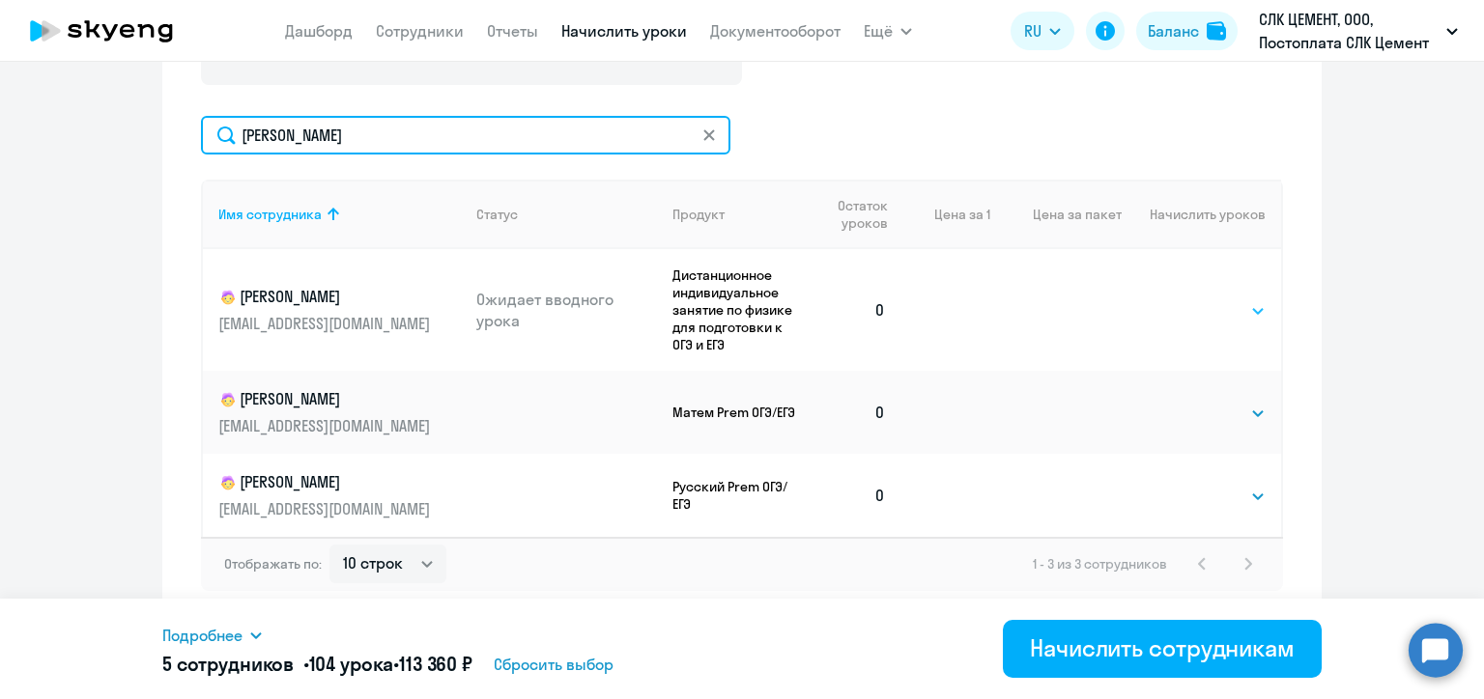
type input "[PERSON_NAME]"
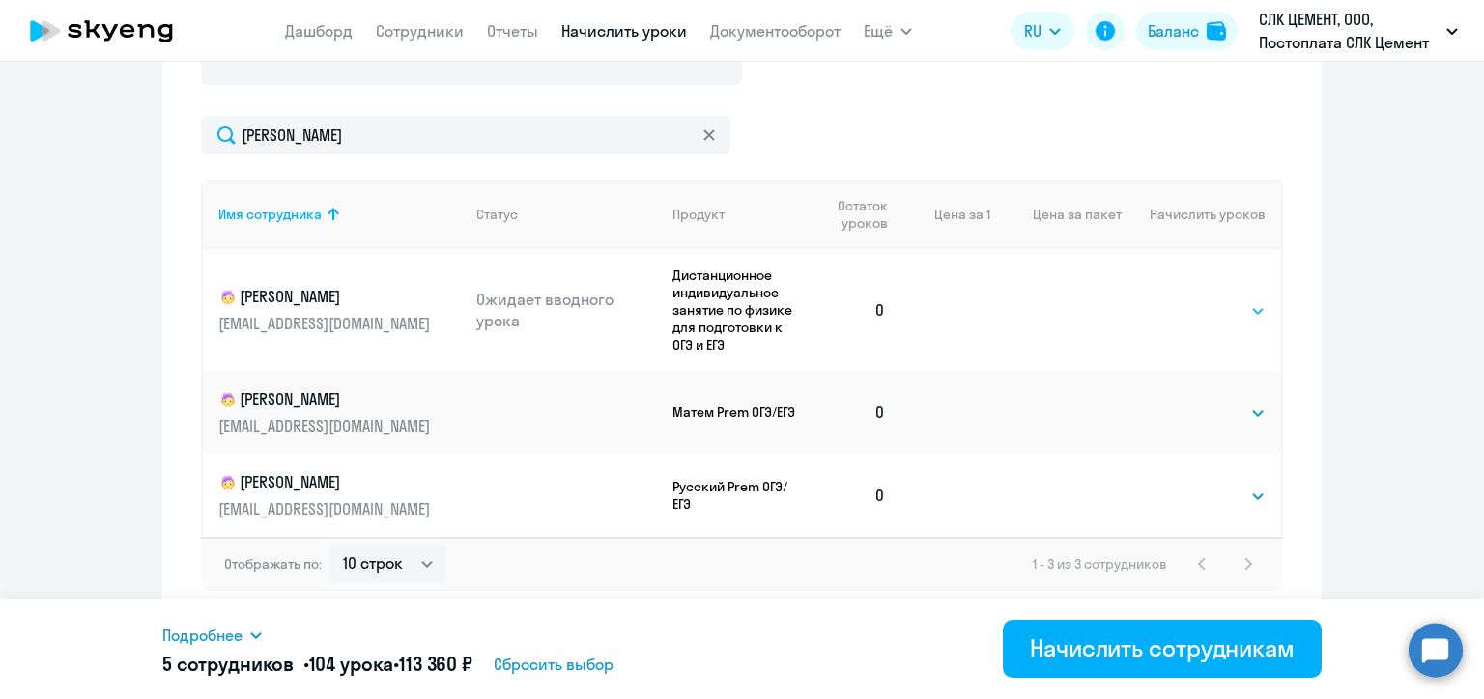
click at [1209, 306] on select "Выбрать 4 8 16 32 64 96 128" at bounding box center [1225, 310] width 79 height 23
select select "8"
click at [1186, 299] on select "Выбрать 4 8 16 32 64 96 128" at bounding box center [1225, 310] width 79 height 23
click at [1201, 499] on select "Выбрать 4 8 16 32 64 96 128" at bounding box center [1225, 496] width 79 height 23
select select "8"
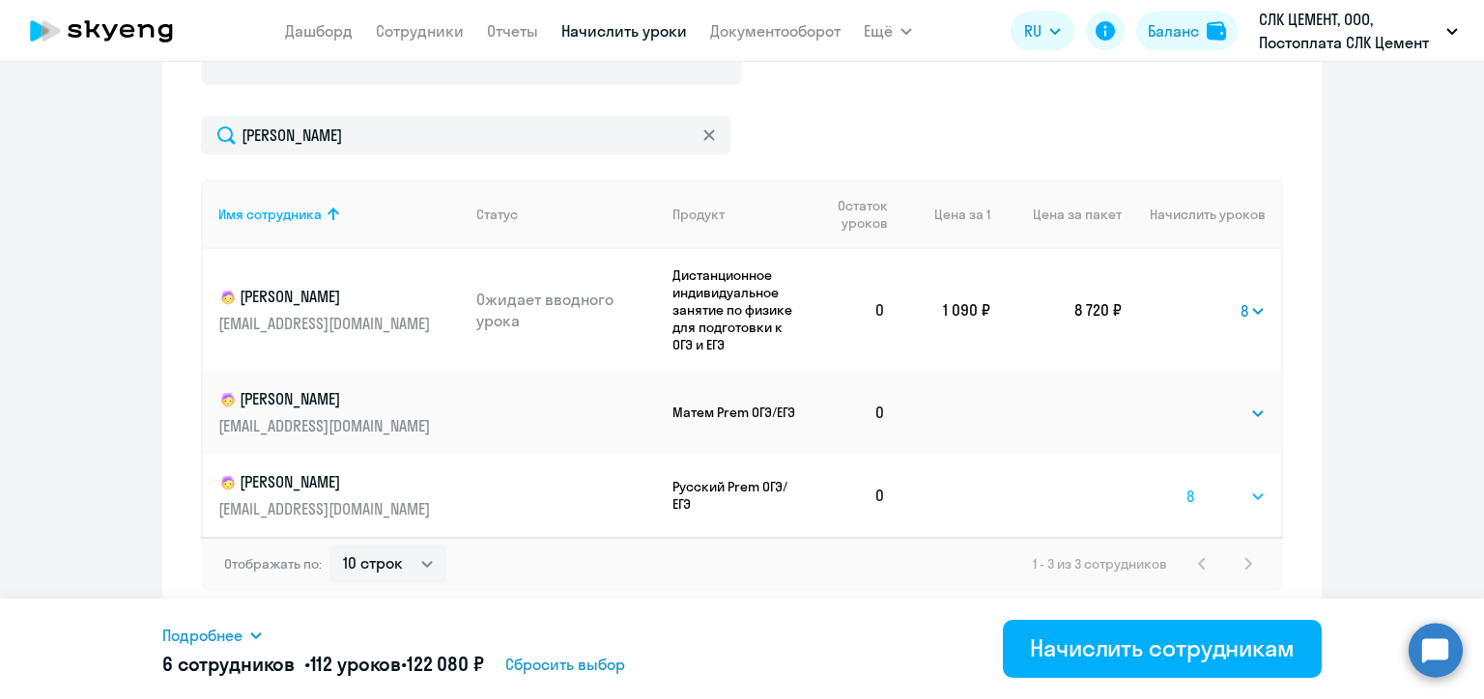
click at [1186, 485] on select "Выбрать 4 8 16 32 64 96 128" at bounding box center [1225, 496] width 79 height 23
click at [1190, 407] on select "Выбрать 4 8 16 32 64 96 128" at bounding box center [1225, 413] width 79 height 23
select select "8"
click at [1186, 402] on select "Выбрать 4 8 16 32 64 96 128" at bounding box center [1225, 413] width 79 height 23
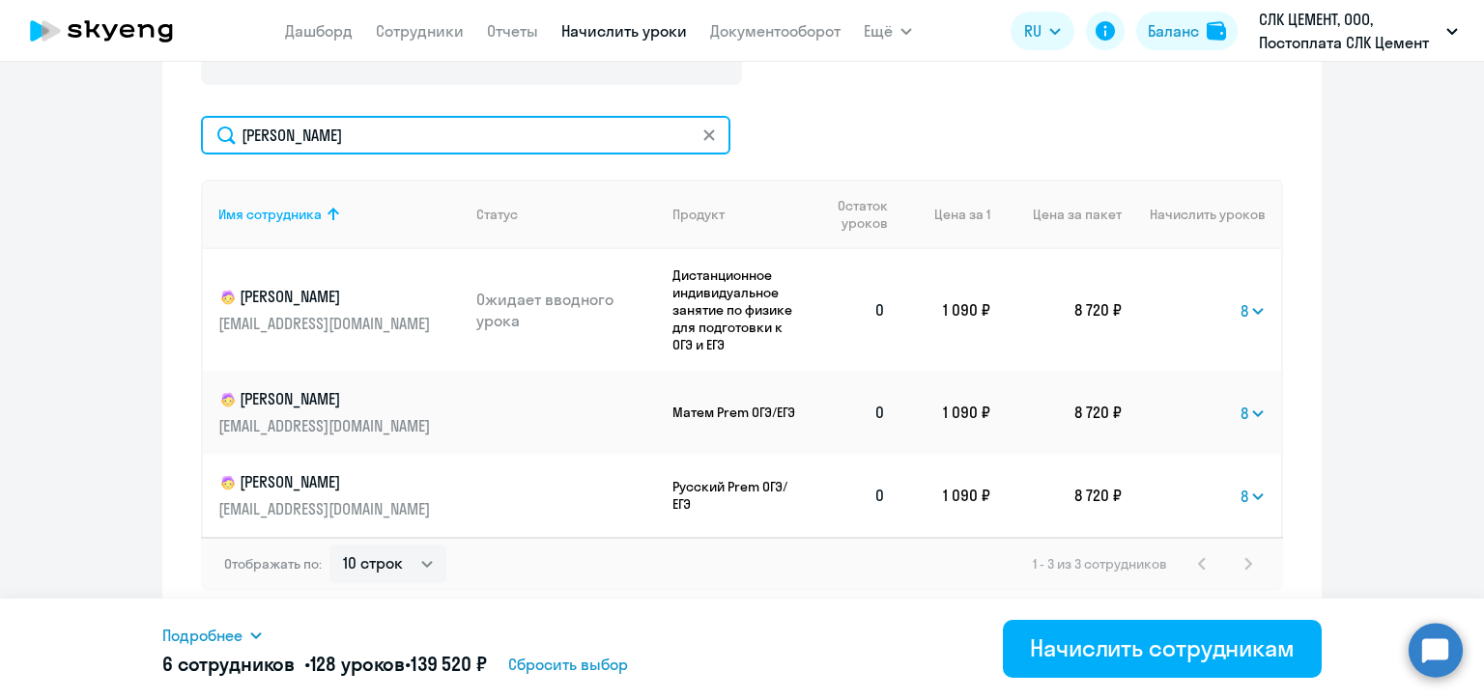
drag, startPoint x: 352, startPoint y: 136, endPoint x: 237, endPoint y: 127, distance: 115.3
click at [237, 127] on input "[PERSON_NAME]" at bounding box center [465, 135] width 529 height 39
paste input "[PERSON_NAME]"
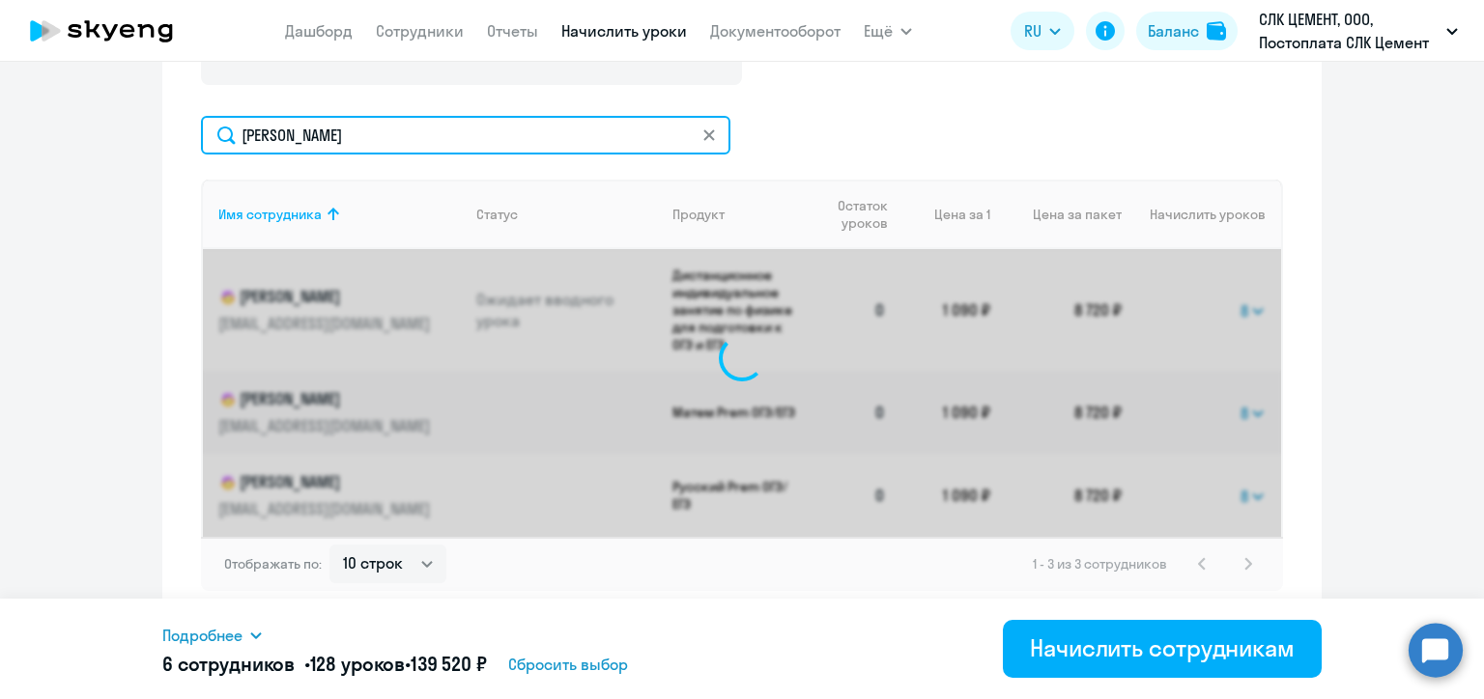
scroll to position [721, 0]
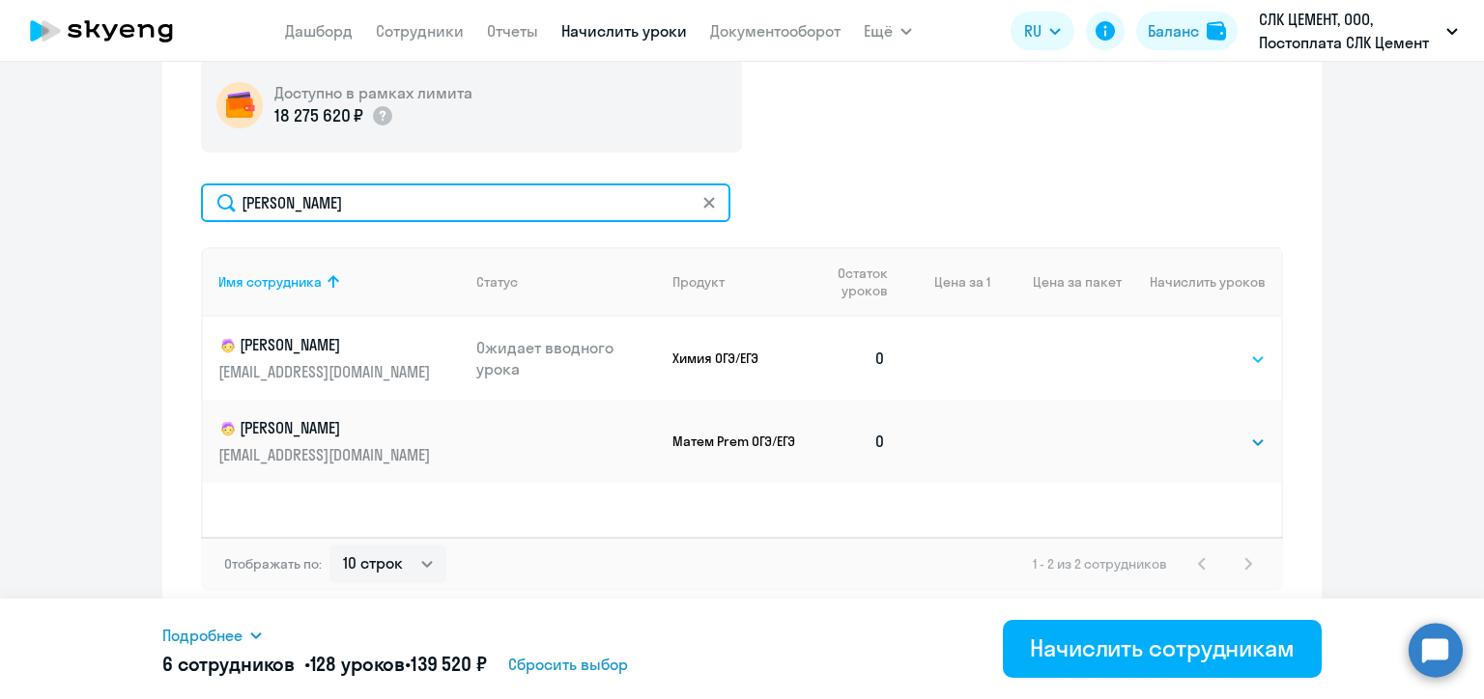
type input "[PERSON_NAME]"
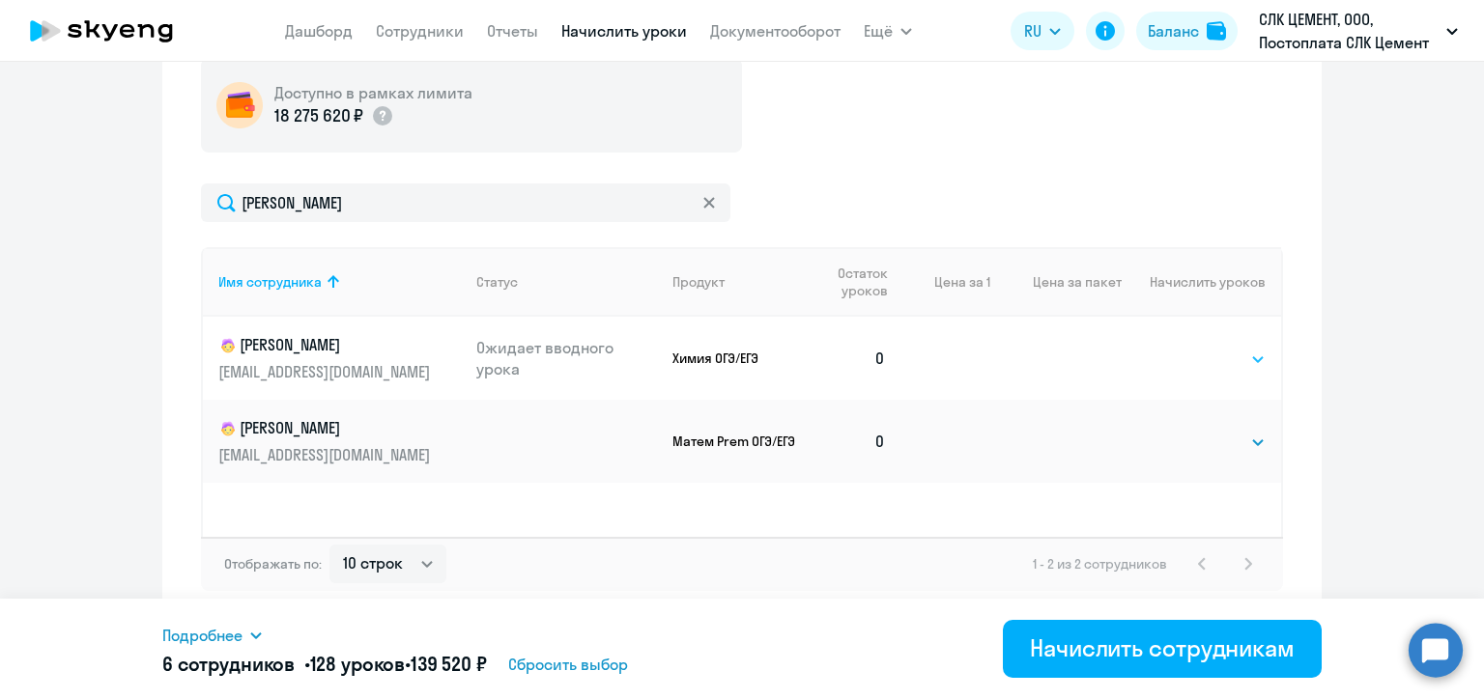
click at [1214, 360] on select "Выбрать 4 8 16 32 64 96 128" at bounding box center [1225, 359] width 79 height 23
select select "8"
click at [1186, 348] on select "Выбрать 4 8 16 32 64 96 128" at bounding box center [1225, 359] width 79 height 23
click at [1210, 439] on select "Выбрать 4 8 16 32 64 96 128" at bounding box center [1225, 442] width 79 height 23
select select "8"
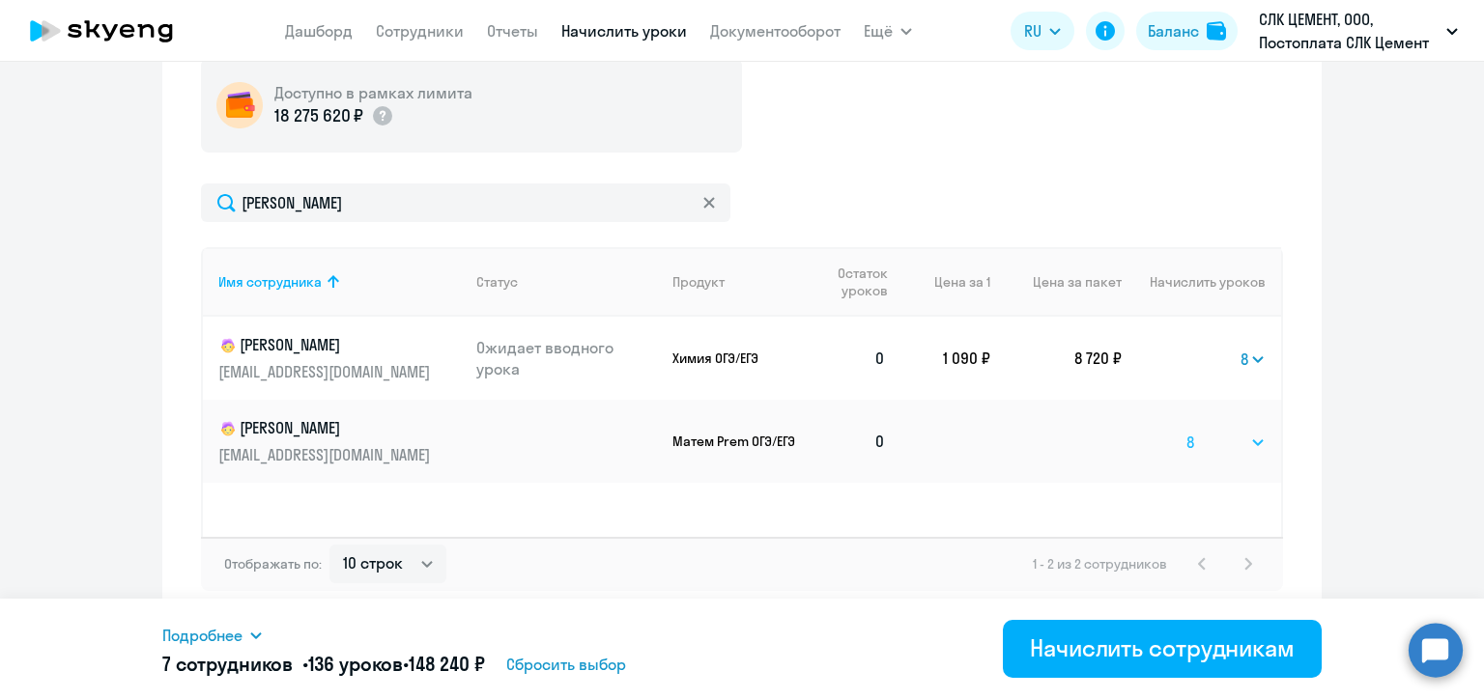
click at [1186, 431] on select "Выбрать 4 8 16 32 64 96 128" at bounding box center [1225, 442] width 79 height 23
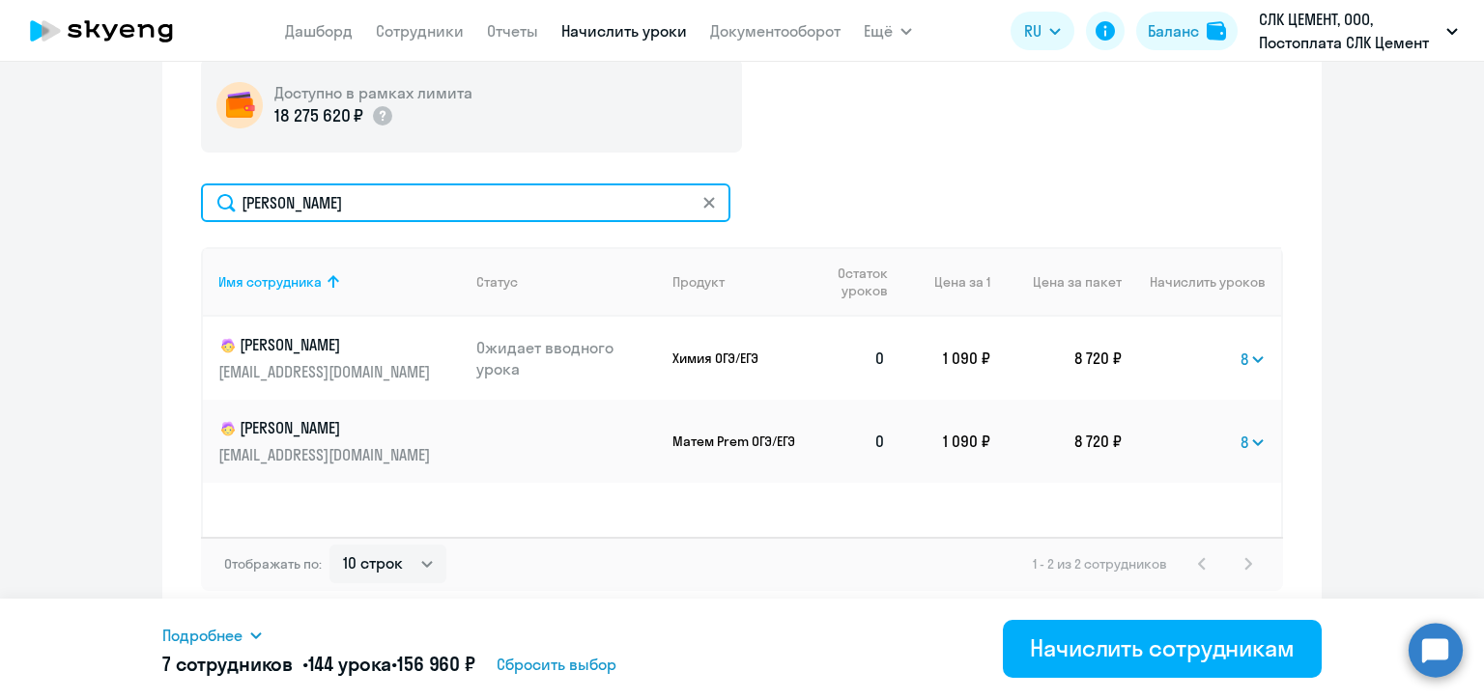
drag, startPoint x: 308, startPoint y: 201, endPoint x: 212, endPoint y: 193, distance: 96.9
click at [212, 193] on input "[PERSON_NAME]" at bounding box center [465, 203] width 529 height 39
paste input "увалов"
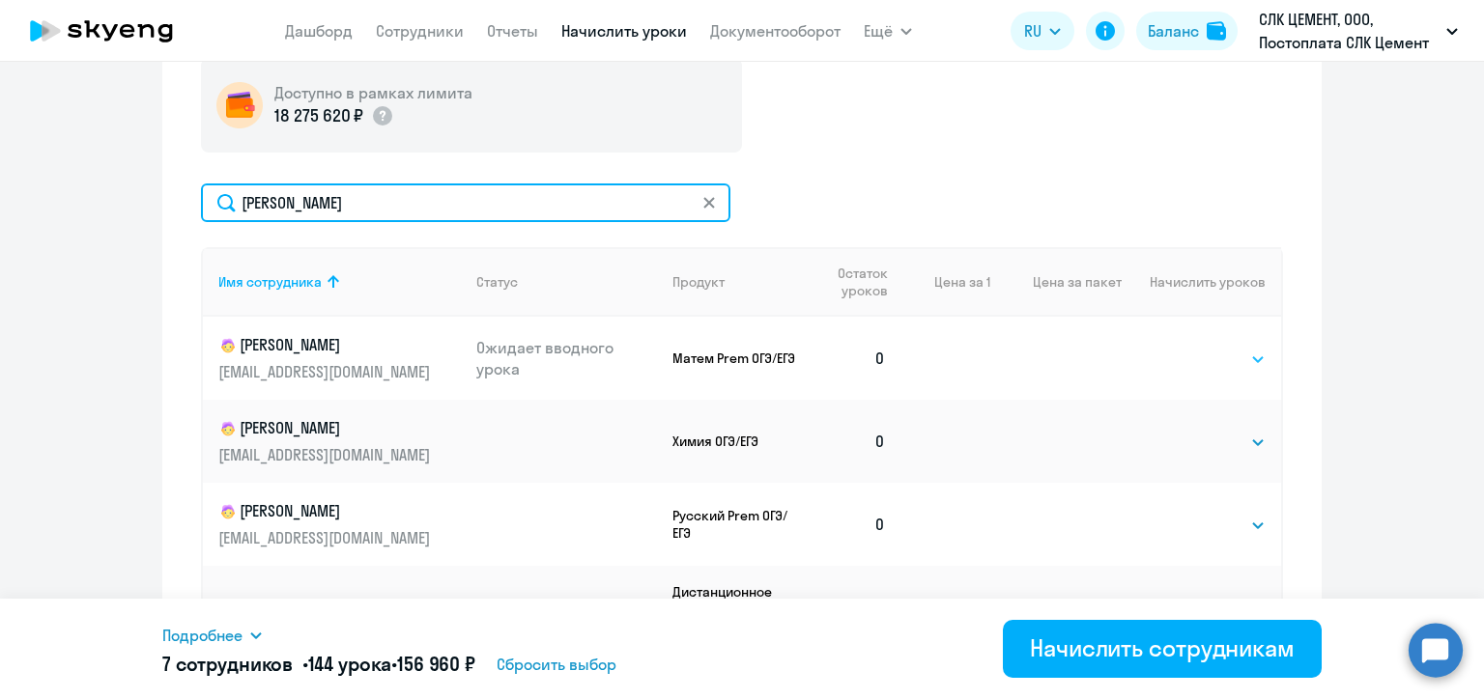
type input "[PERSON_NAME]"
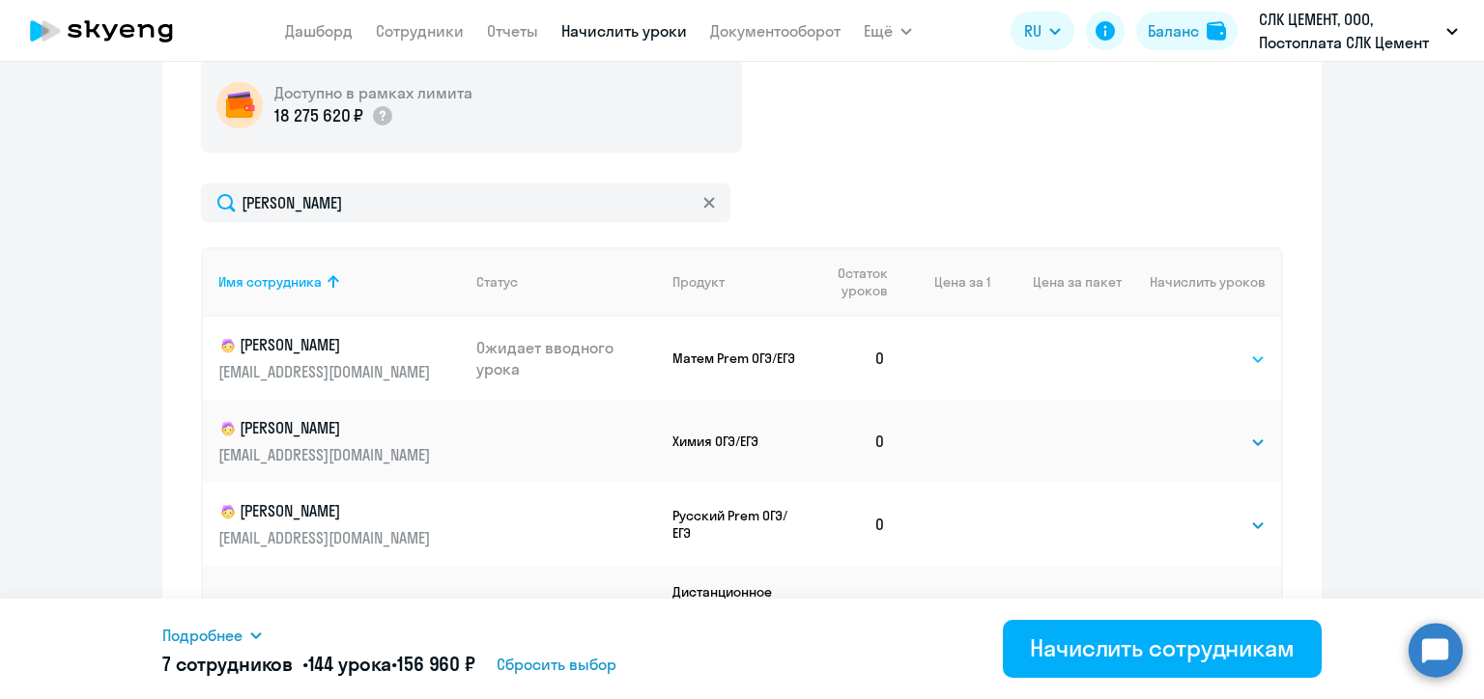
click at [1198, 359] on select "Выбрать 4 8 16 32 64 96 128" at bounding box center [1225, 359] width 79 height 23
select select "8"
click at [1186, 348] on select "Выбрать 4 8 16 32 64 96 128" at bounding box center [1225, 359] width 79 height 23
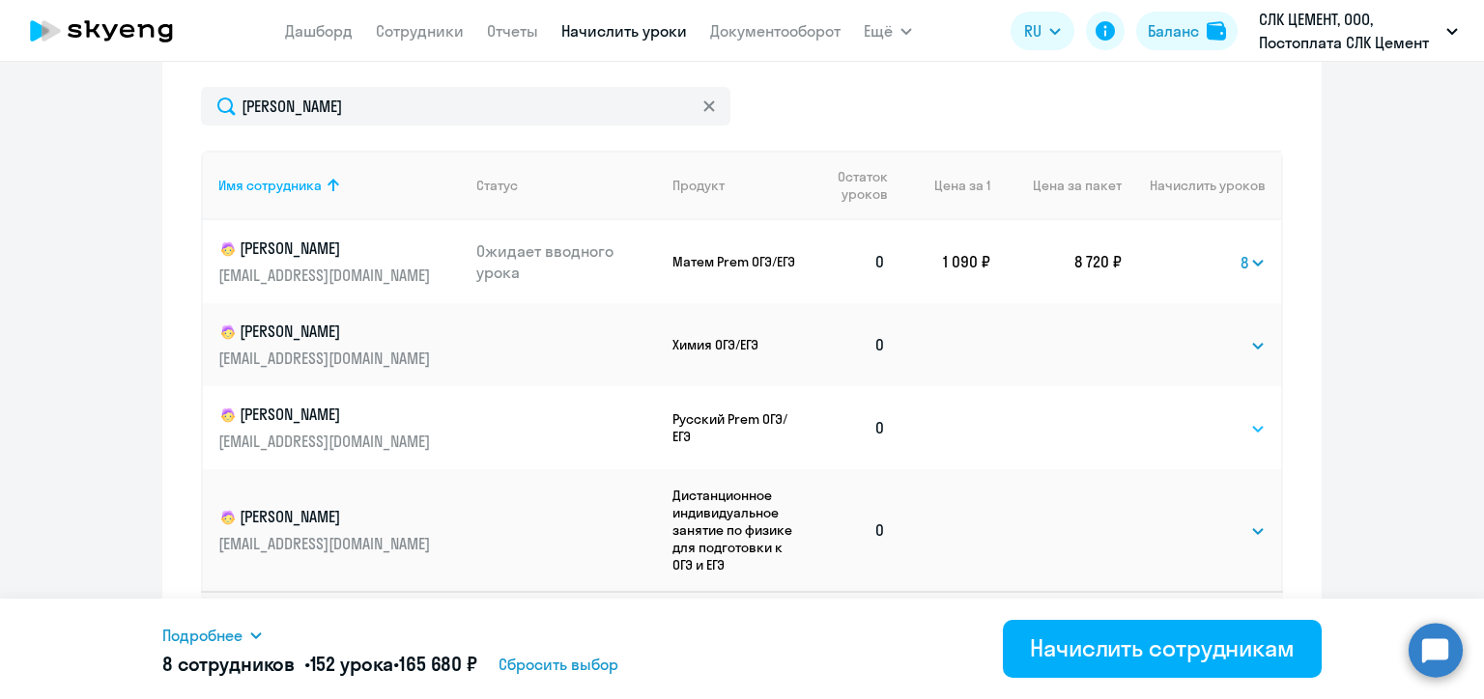
click at [1220, 427] on select "Выбрать 4 8 16 32 64 96 128" at bounding box center [1225, 428] width 79 height 23
select select "8"
click at [1186, 417] on select "Выбрать 4 8 16 32 64 96 128" at bounding box center [1225, 428] width 79 height 23
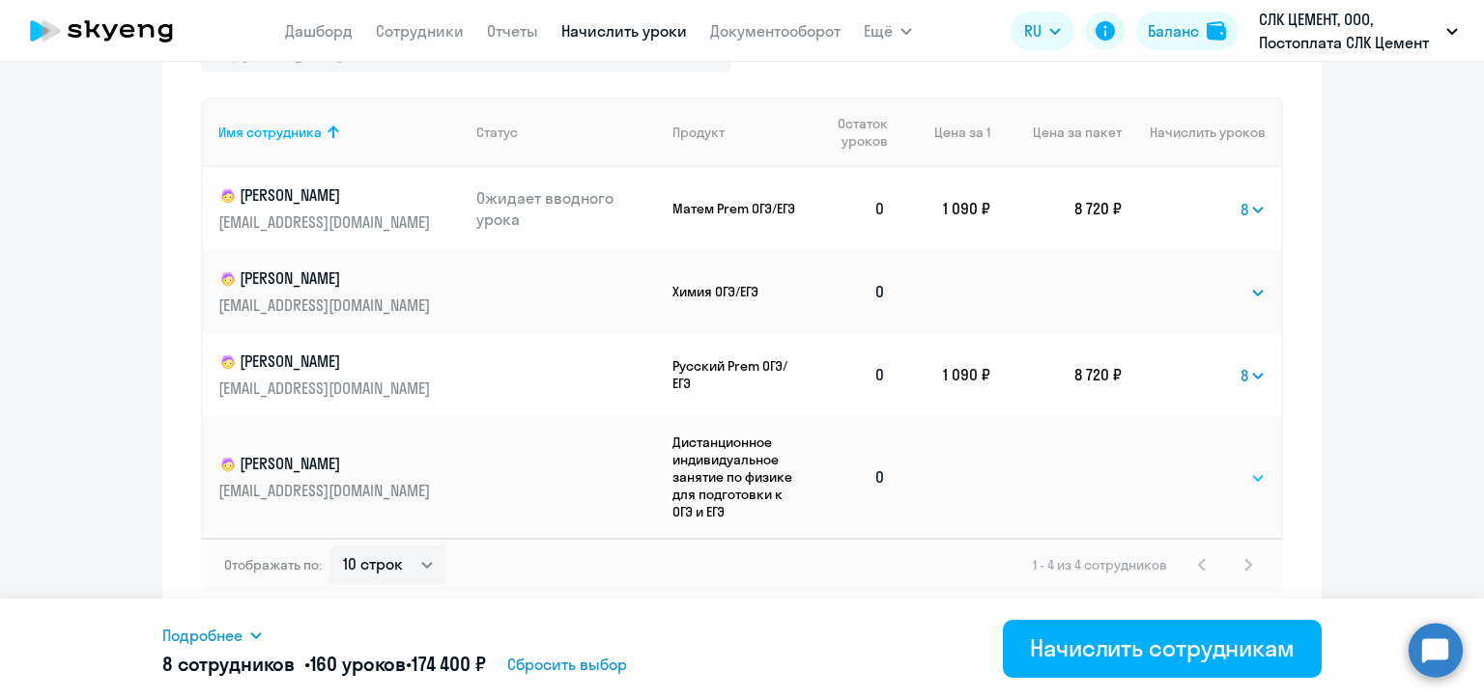
click at [1229, 475] on select "Выбрать 4 8 16 32 64 96 128" at bounding box center [1225, 477] width 79 height 23
select select "8"
click at [1186, 466] on select "Выбрать 4 8 16 32 64 96 128" at bounding box center [1225, 477] width 79 height 23
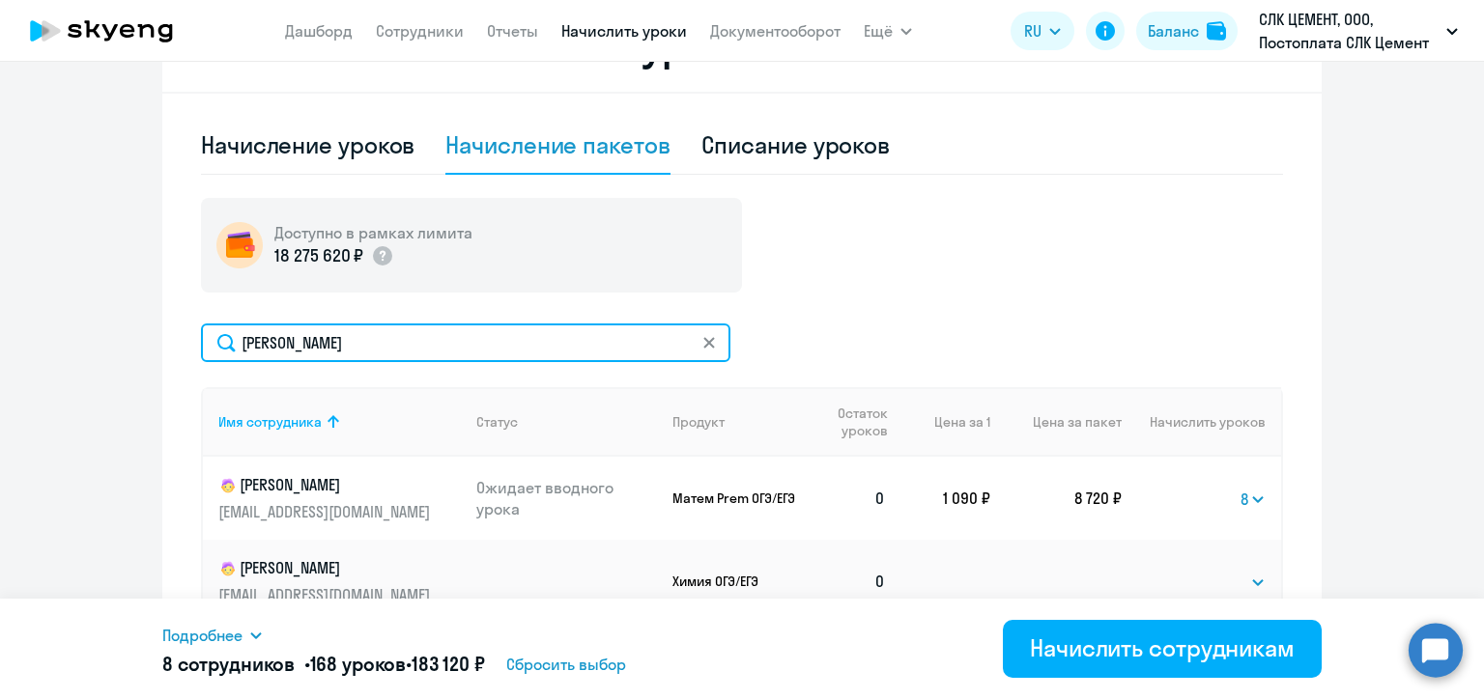
drag, startPoint x: 322, startPoint y: 344, endPoint x: 230, endPoint y: 345, distance: 91.8
click at [230, 345] on input "[PERSON_NAME]" at bounding box center [465, 343] width 529 height 39
paste input "ойтенко"
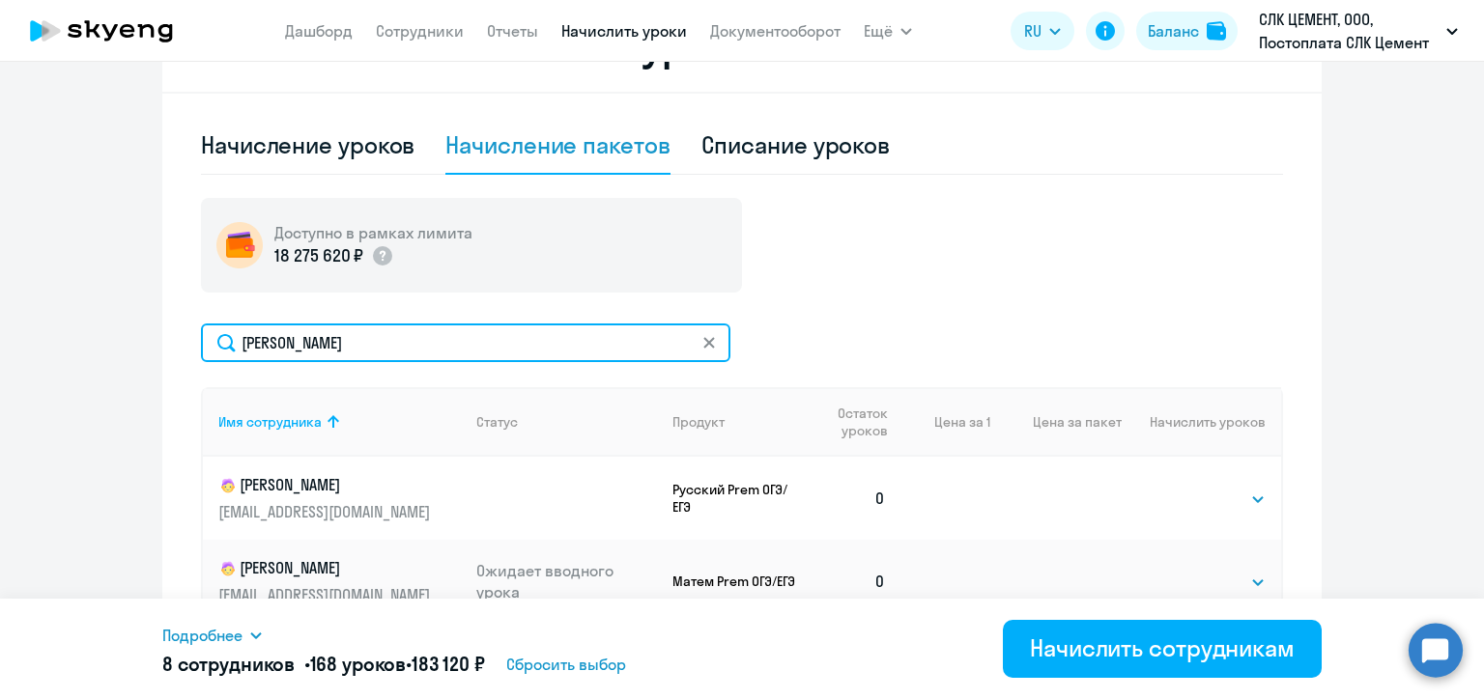
scroll to position [749, 0]
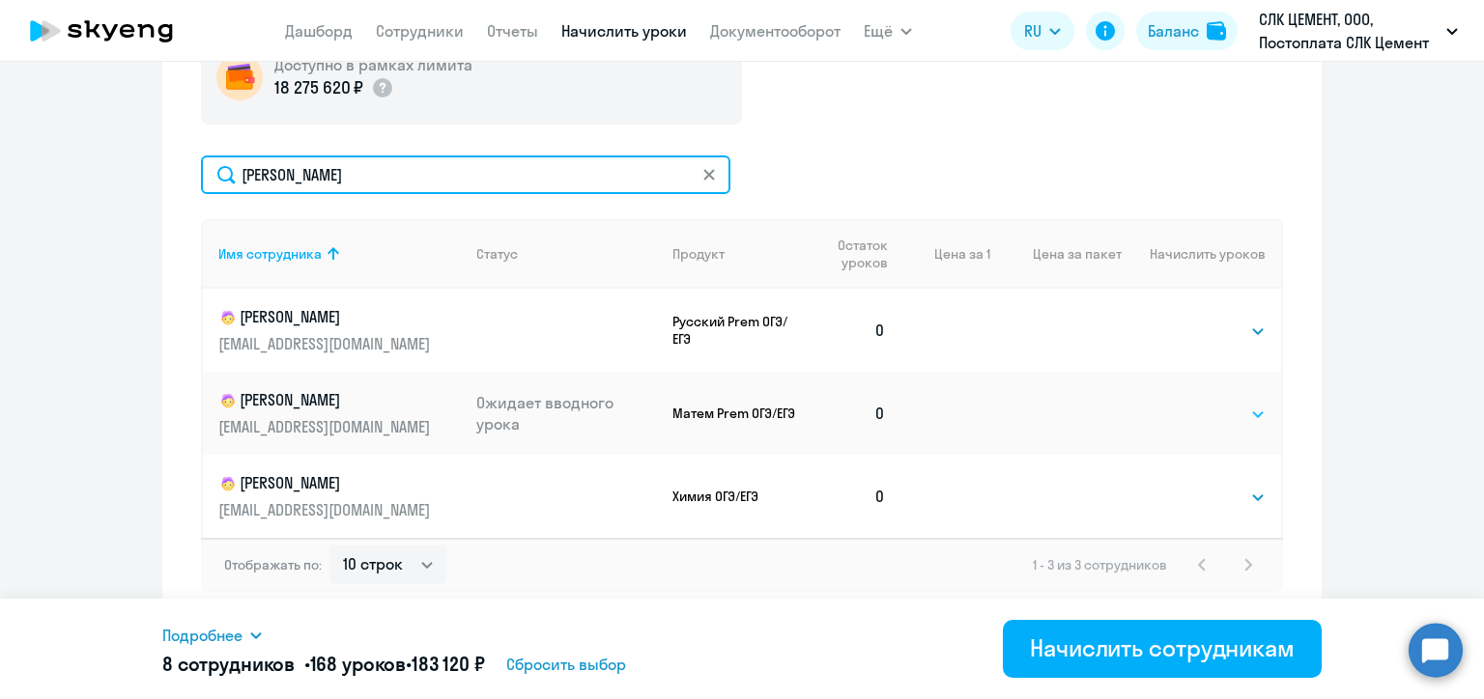
type input "[PERSON_NAME]"
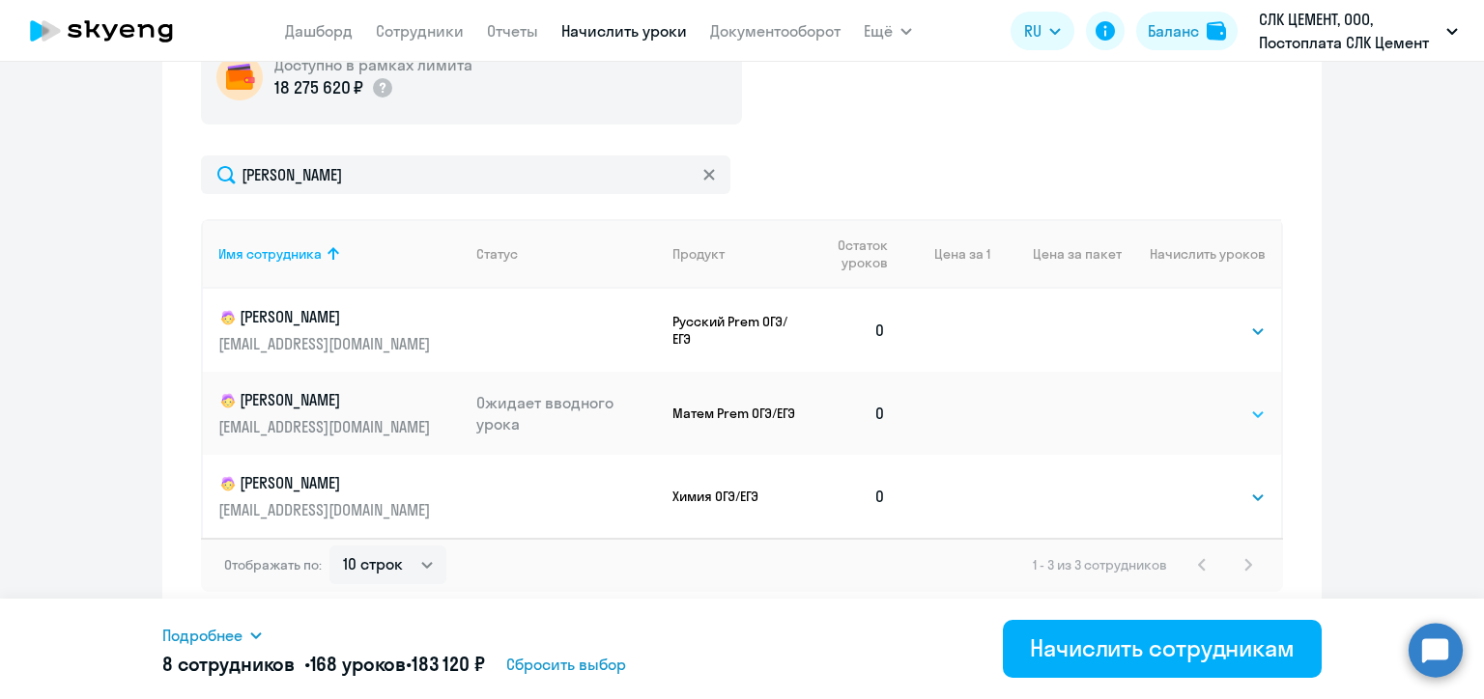
click at [1230, 409] on select "Выбрать 4 8 16 32 64 96 128" at bounding box center [1225, 414] width 79 height 23
select select "8"
click at [1186, 403] on select "Выбрать 4 8 16 32 64 96 128" at bounding box center [1225, 414] width 79 height 23
click at [1201, 495] on select "Выбрать 4 8 16 32 64 96 128" at bounding box center [1225, 497] width 79 height 23
select select "8"
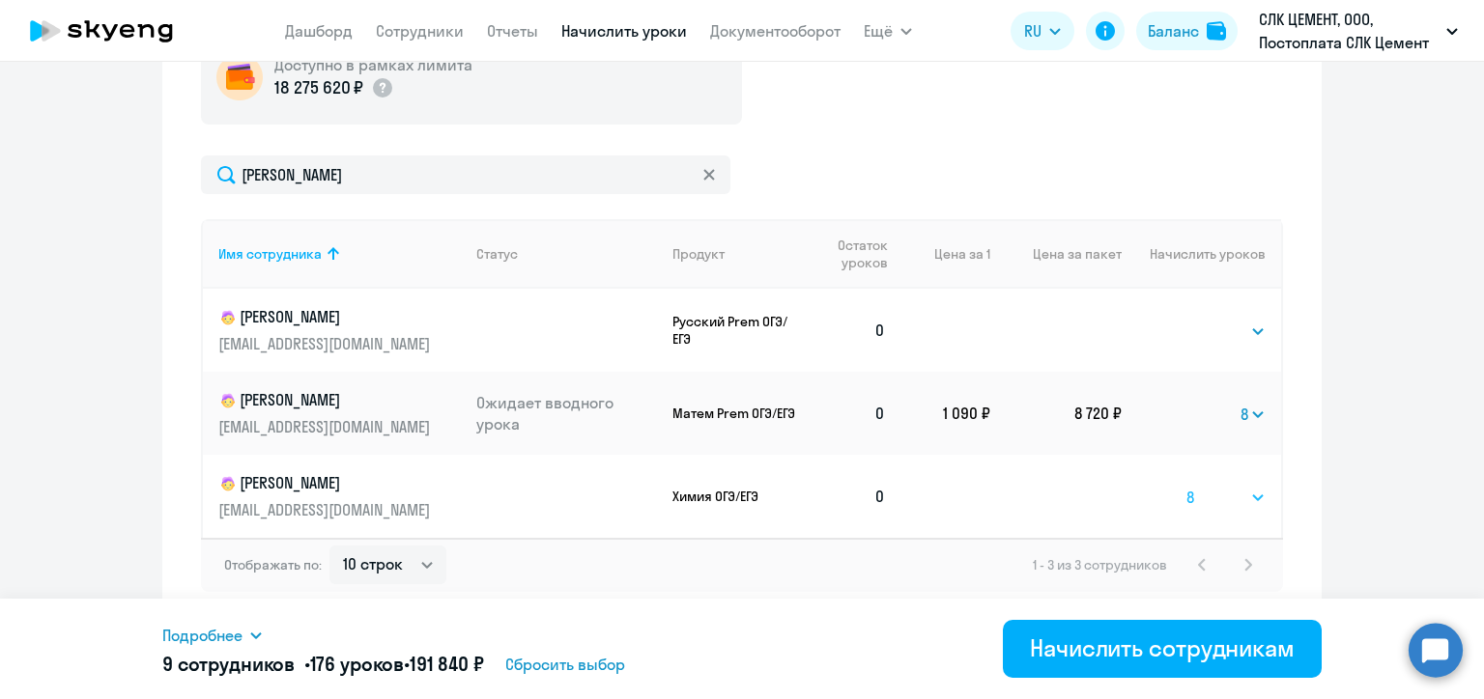
click at [1186, 486] on select "Выбрать 4 8 16 32 64 96 128" at bounding box center [1225, 497] width 79 height 23
click at [1198, 329] on select "Выбрать 4 8 16 32 64 96 128" at bounding box center [1225, 331] width 79 height 23
select select "8"
click at [1186, 320] on select "Выбрать 4 8 16 32 64 96 128" at bounding box center [1225, 331] width 79 height 23
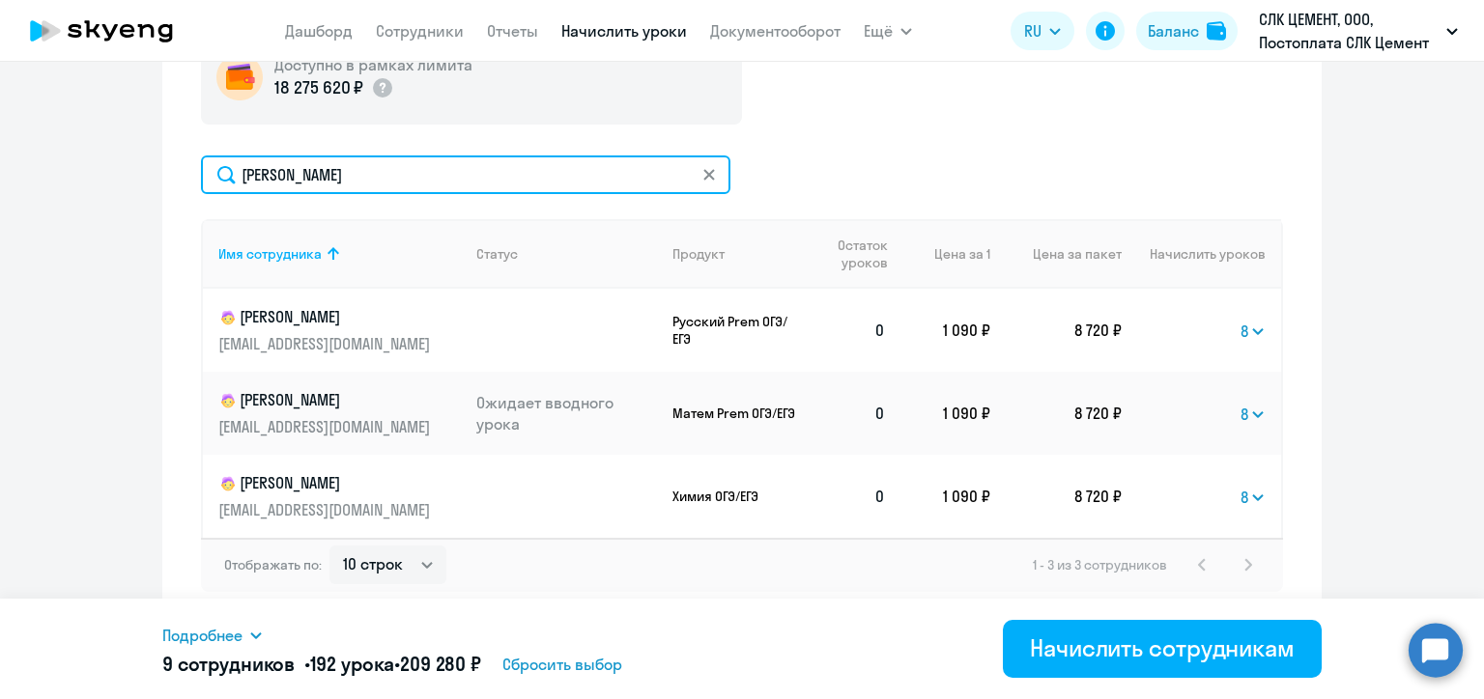
drag, startPoint x: 349, startPoint y: 184, endPoint x: 222, endPoint y: 174, distance: 127.0
click at [222, 174] on input "[PERSON_NAME]" at bounding box center [465, 174] width 529 height 39
paste input "орей"
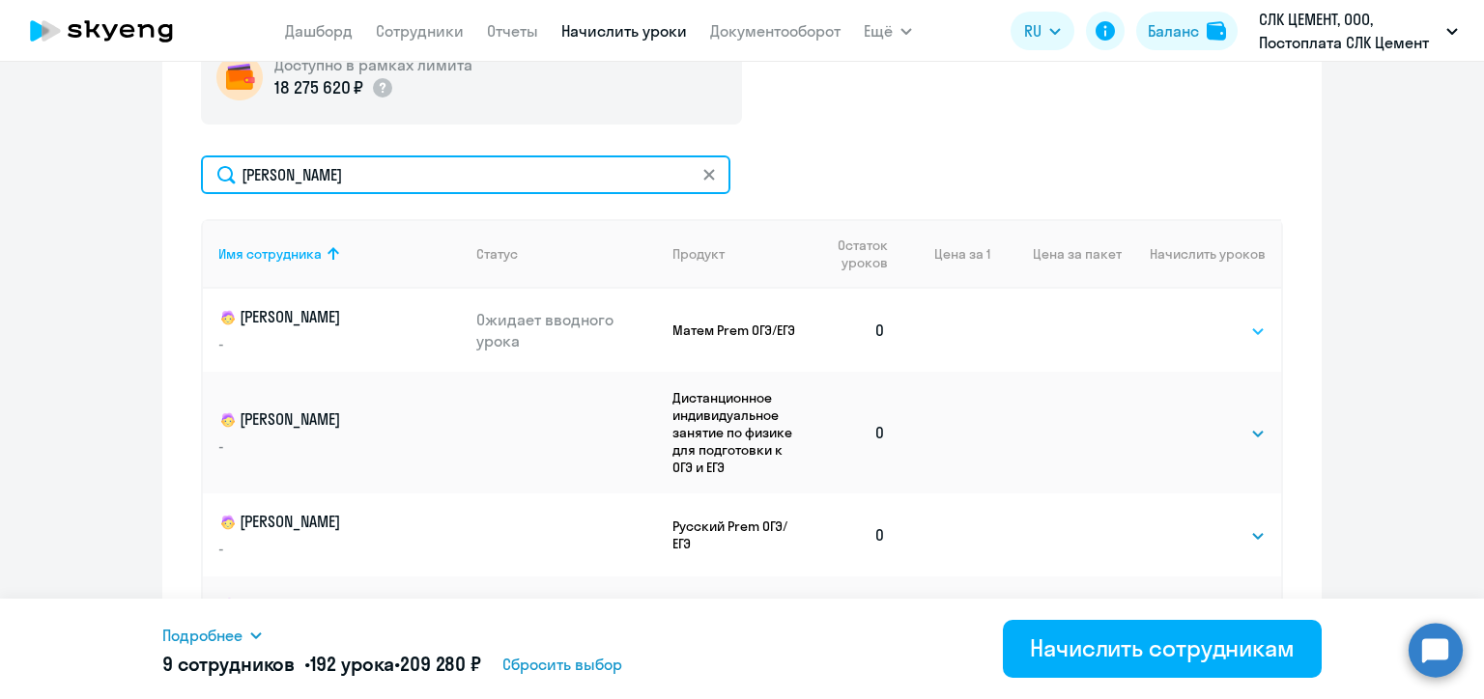
type input "[PERSON_NAME]"
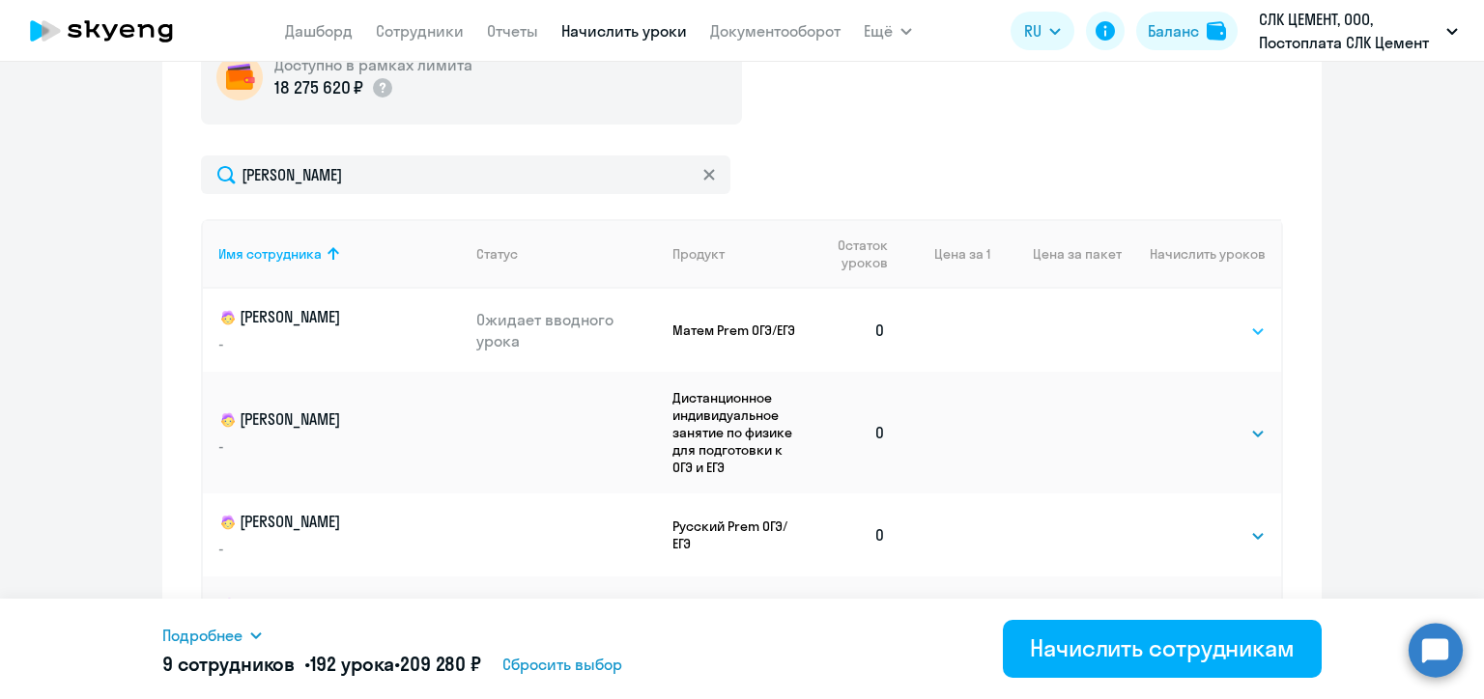
click at [1212, 332] on select "Выбрать 4 8 16 32 64 96 128" at bounding box center [1225, 331] width 79 height 23
select select "8"
click at [1186, 320] on select "Выбрать 4 8 16 32 64 96 128" at bounding box center [1225, 331] width 79 height 23
click at [1213, 537] on select "Выбрать 4 8 16 32 64 96 128" at bounding box center [1225, 535] width 79 height 23
select select "8"
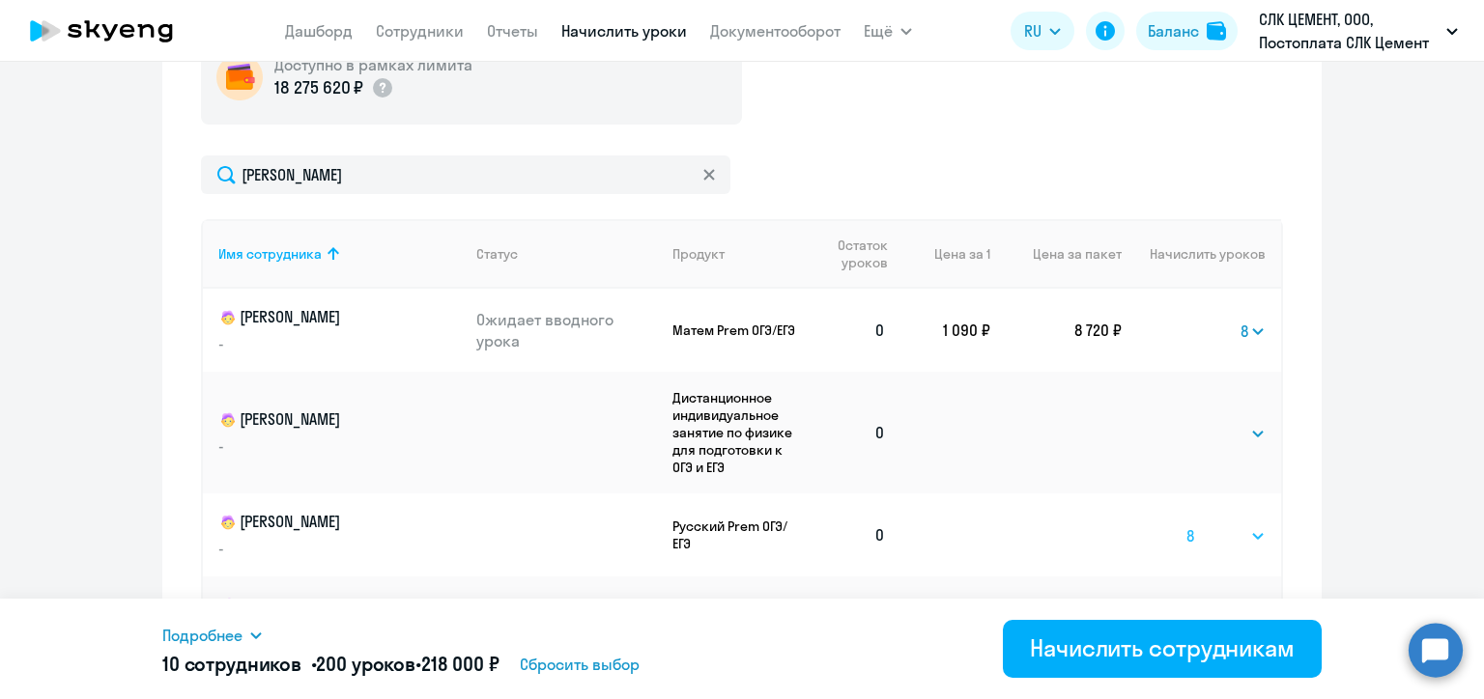
click at [1186, 524] on select "Выбрать 4 8 16 32 64 96 128" at bounding box center [1225, 535] width 79 height 23
click at [1198, 435] on select "Выбрать 4 8 16 32 64 96 128" at bounding box center [1225, 433] width 79 height 23
select select "8"
click at [1186, 422] on select "Выбрать 4 8 16 32 64 96 128" at bounding box center [1225, 433] width 79 height 23
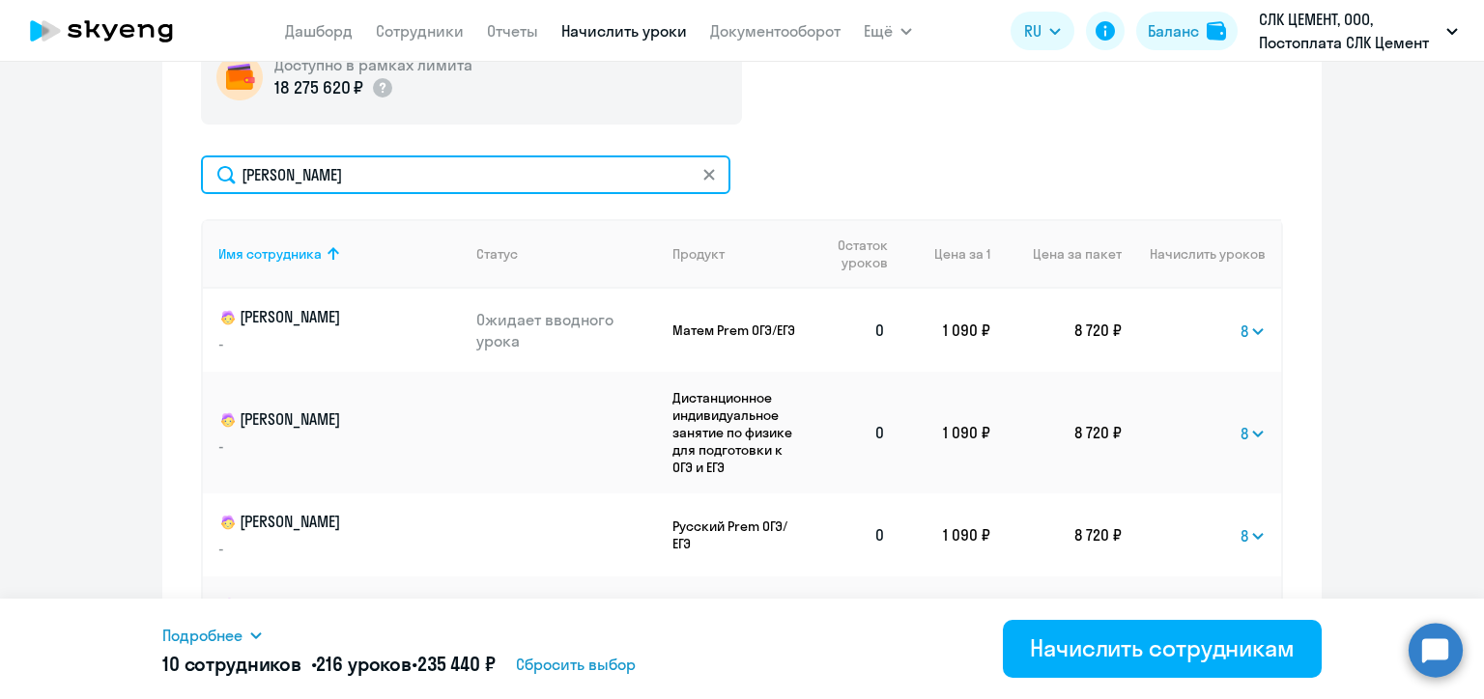
drag, startPoint x: 308, startPoint y: 178, endPoint x: 233, endPoint y: 175, distance: 75.4
click at [233, 175] on input "[PERSON_NAME]" at bounding box center [465, 174] width 529 height 39
paste input "олгова"
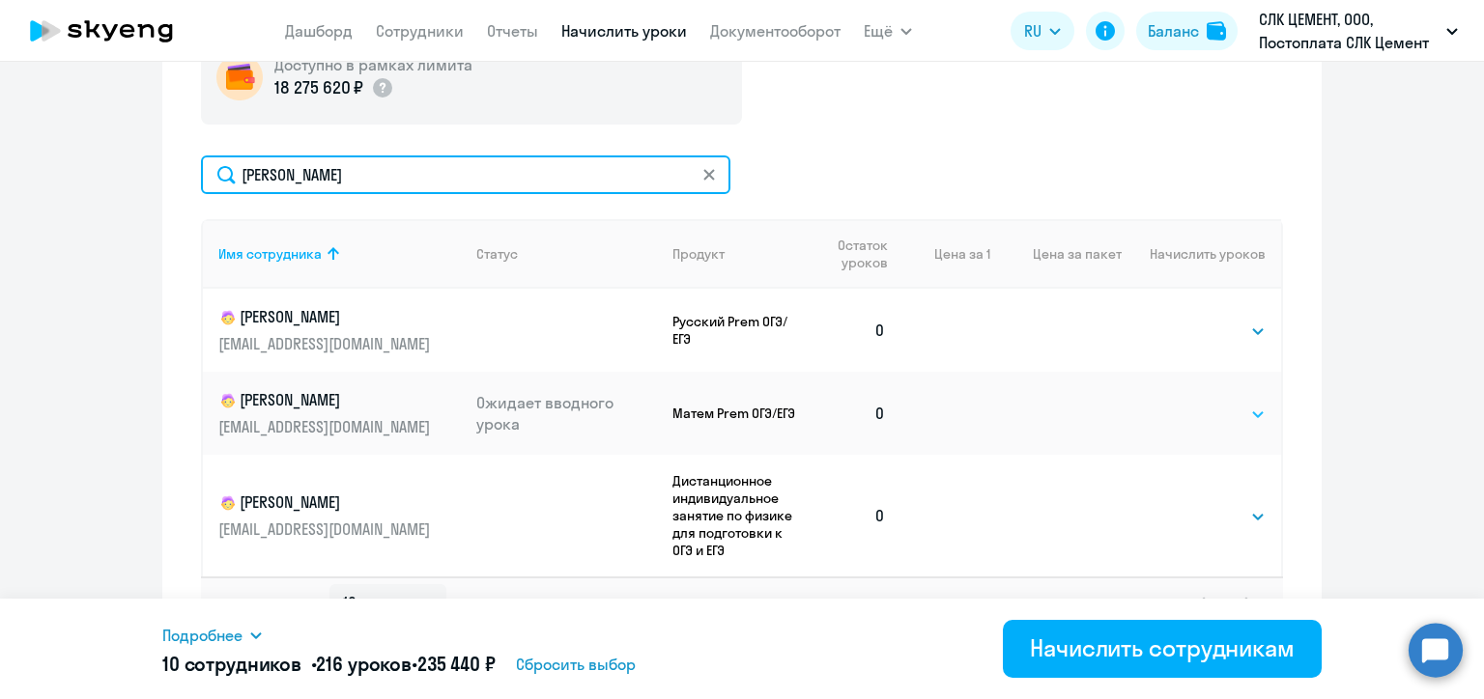
type input "[PERSON_NAME]"
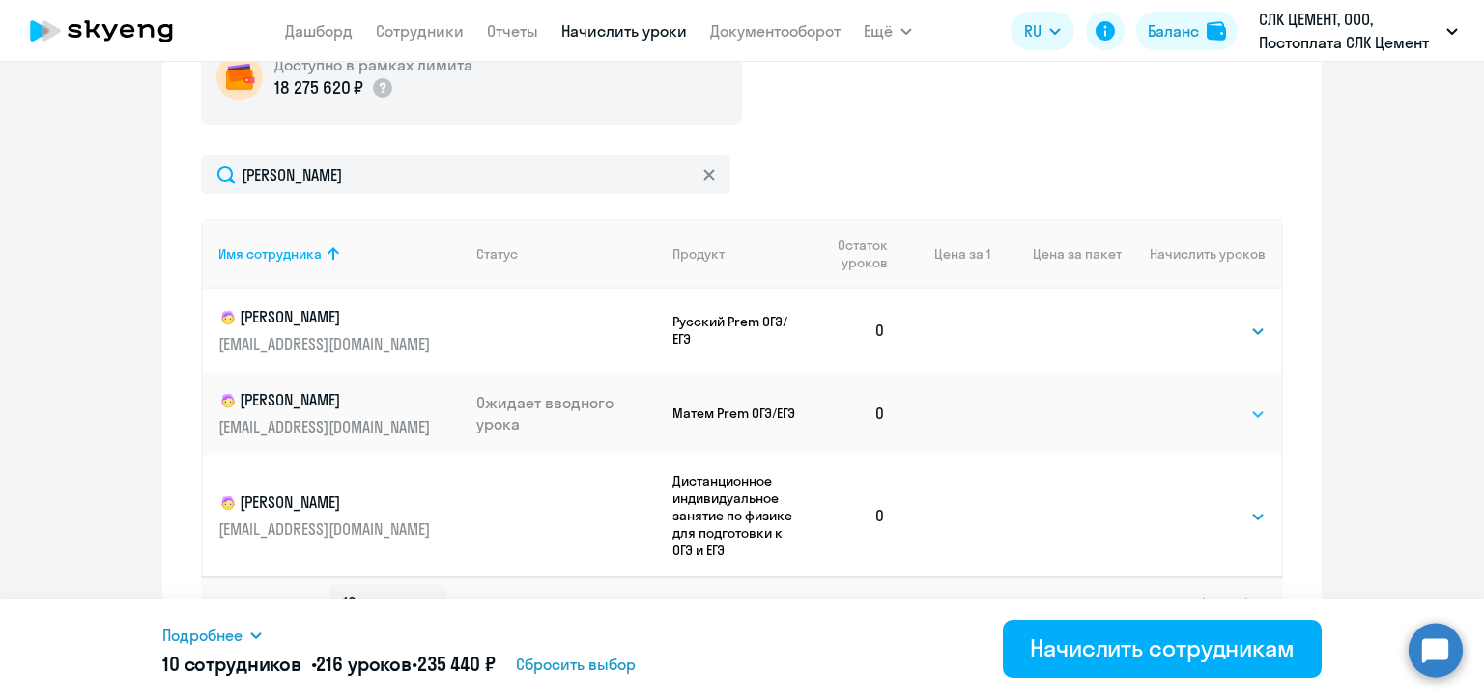
click at [1205, 417] on select "Выбрать 4 8 16 32 64 96 128" at bounding box center [1225, 414] width 79 height 23
select select "8"
click at [1186, 403] on select "Выбрать 4 8 16 32 64 96 128" at bounding box center [1225, 414] width 79 height 23
click at [1201, 517] on select "Выбрать 4 8 16 32 64 96 128" at bounding box center [1225, 516] width 79 height 23
select select "8"
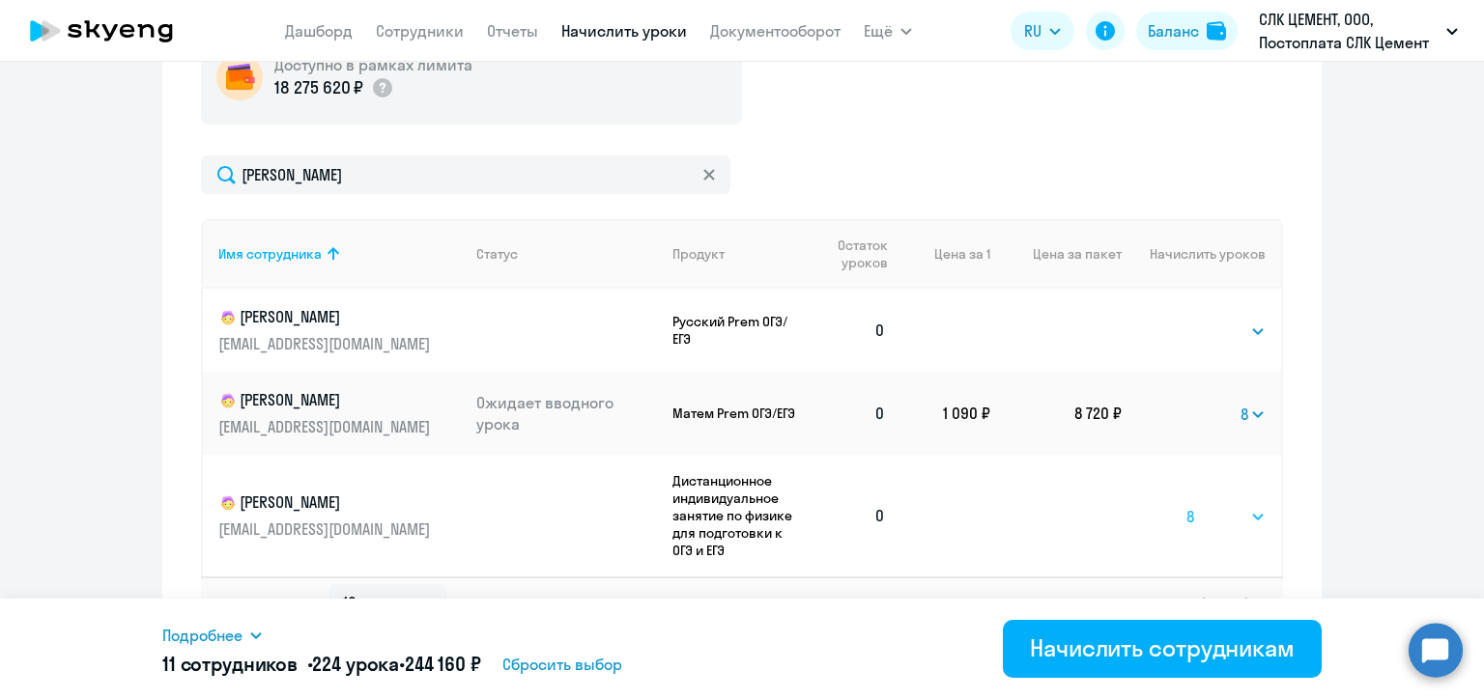
click at [1186, 505] on select "Выбрать 4 8 16 32 64 96 128" at bounding box center [1225, 516] width 79 height 23
click at [1201, 329] on select "Выбрать 4 8 16 32 64 96 128" at bounding box center [1225, 331] width 79 height 23
select select "8"
click at [1186, 320] on select "Выбрать 4 8 16 32 64 96 128" at bounding box center [1225, 331] width 79 height 23
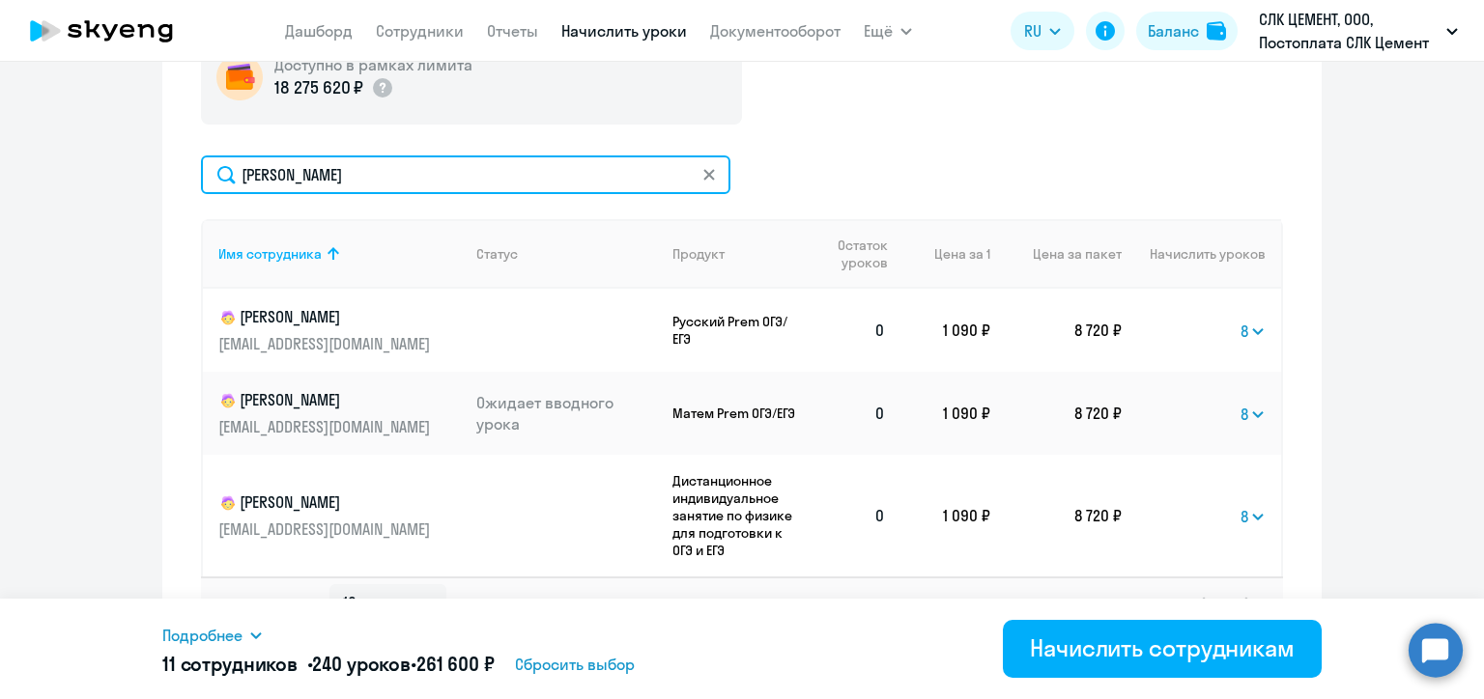
drag, startPoint x: 304, startPoint y: 169, endPoint x: 229, endPoint y: 169, distance: 75.3
click at [229, 169] on input "[PERSON_NAME]" at bounding box center [465, 174] width 529 height 39
paste input "увалов"
type input "[PERSON_NAME]"
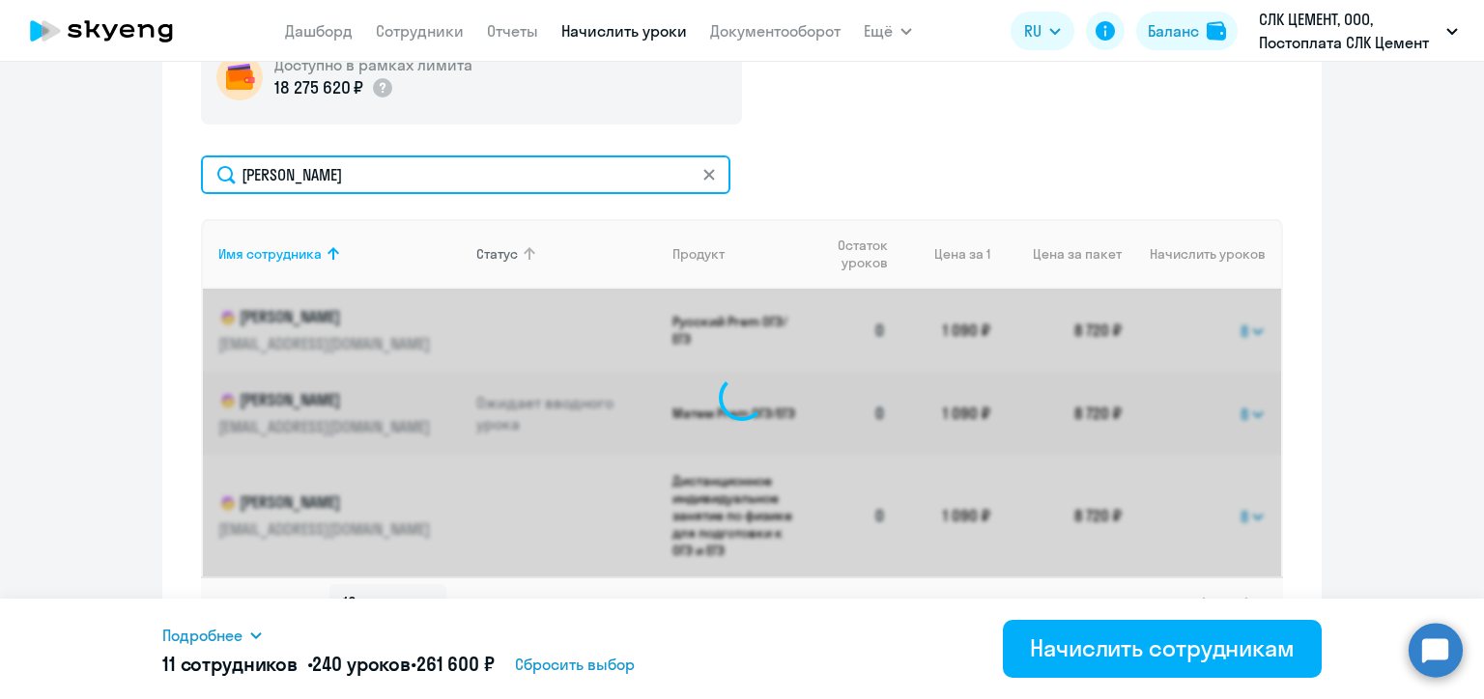
select select "8"
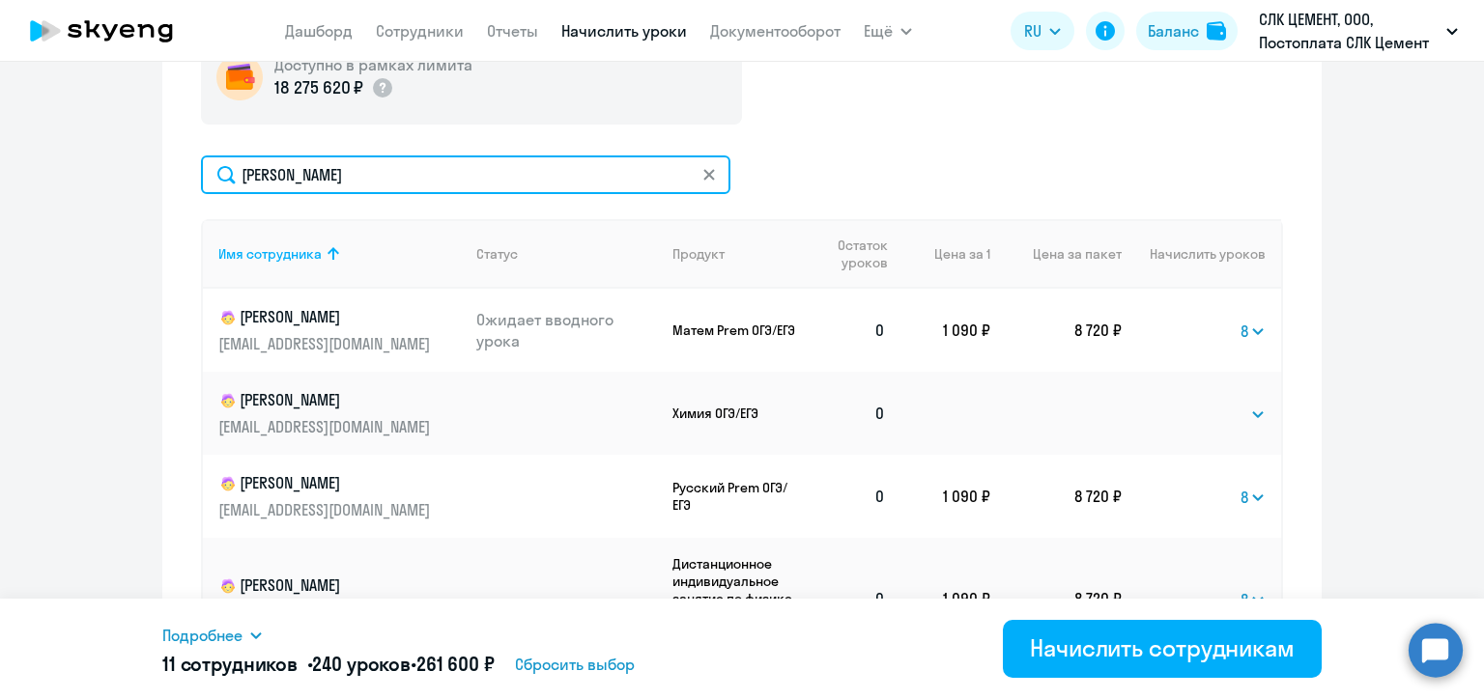
type input "[PERSON_NAME]"
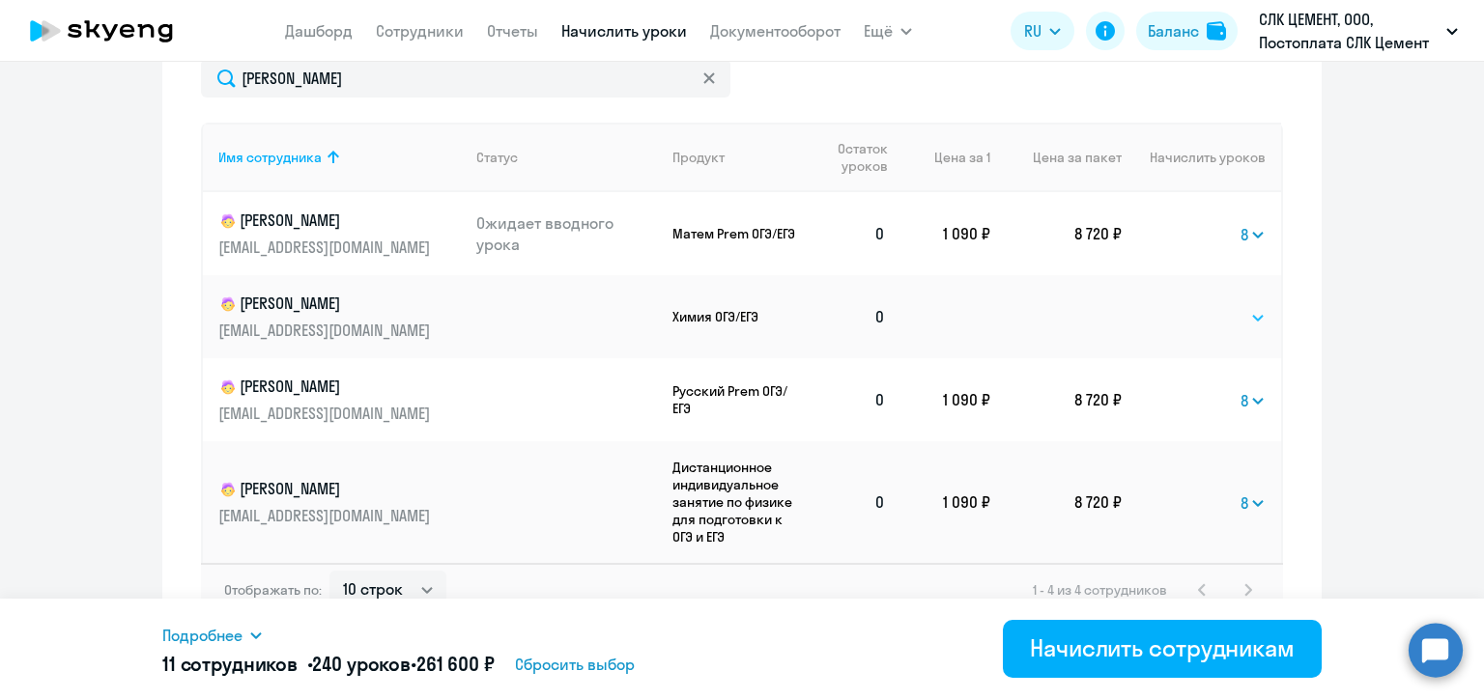
click at [1221, 318] on select "Выбрать 4 8 16 32 64 96 128" at bounding box center [1225, 317] width 79 height 23
select select "8"
click at [1186, 306] on select "Выбрать 4 8 16 32 64 96 128" at bounding box center [1225, 317] width 79 height 23
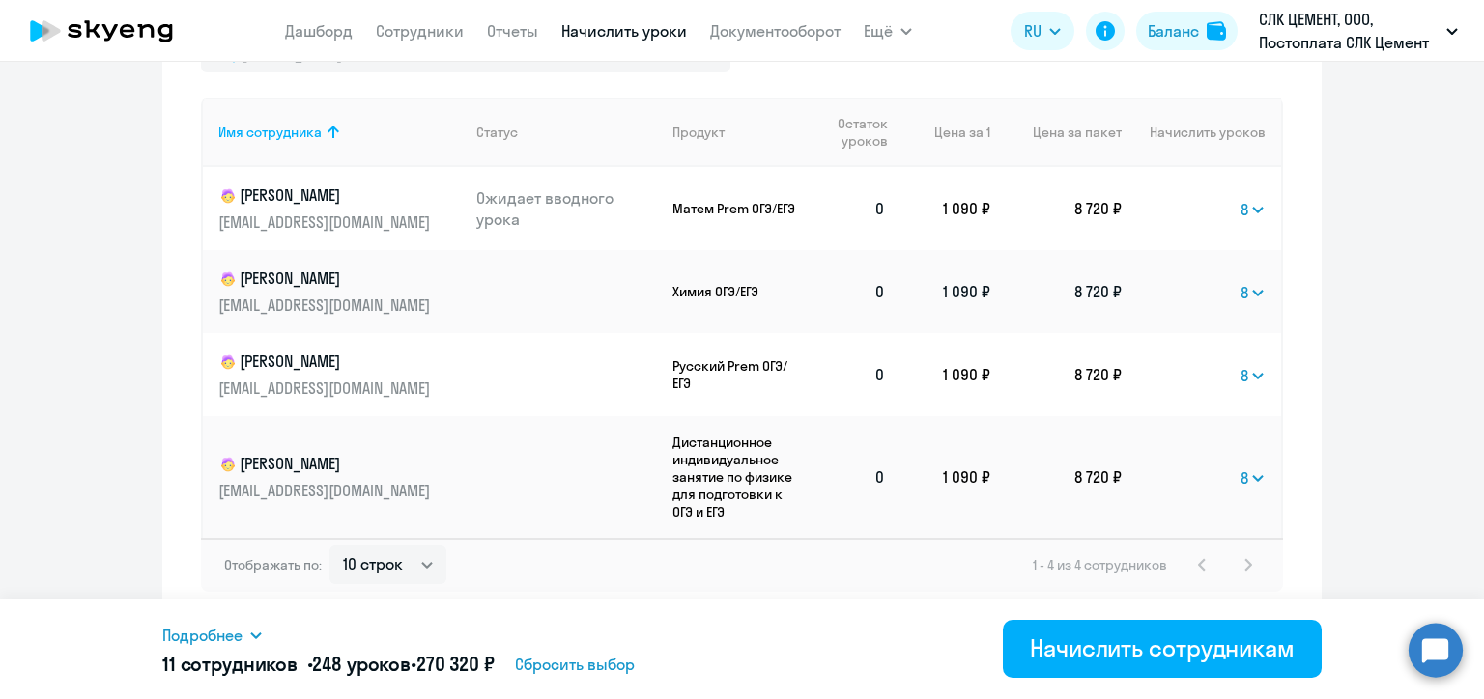
scroll to position [677, 0]
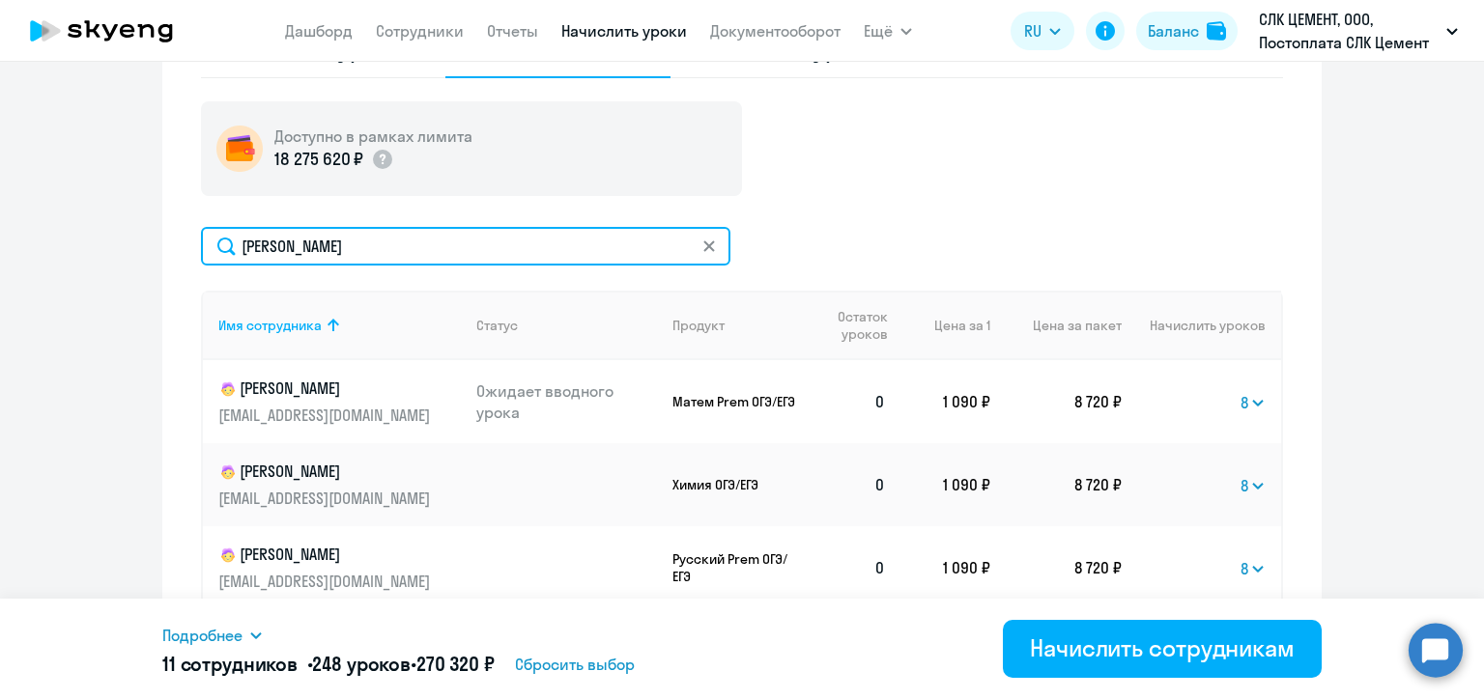
drag, startPoint x: 331, startPoint y: 237, endPoint x: 220, endPoint y: 241, distance: 111.2
click at [220, 241] on input "[PERSON_NAME]" at bounding box center [465, 246] width 529 height 39
paste input "урочкина"
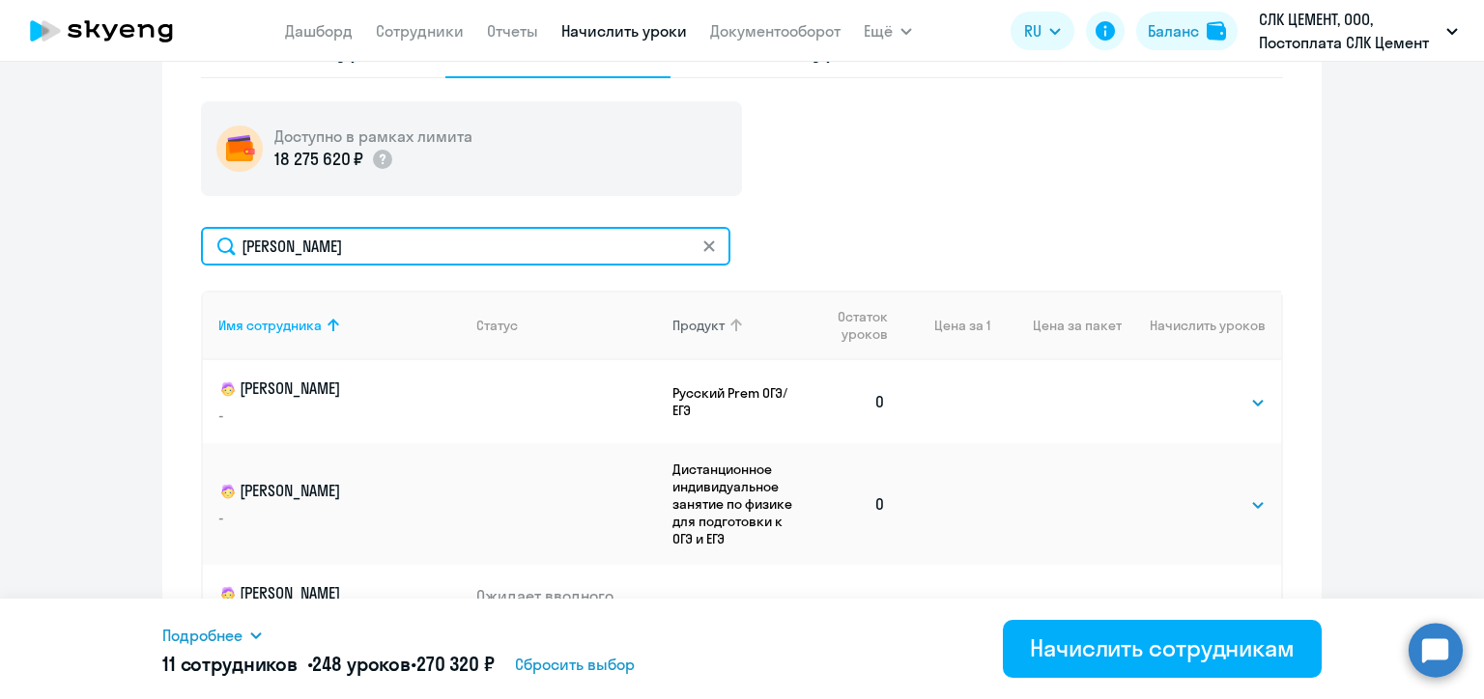
scroll to position [788, 0]
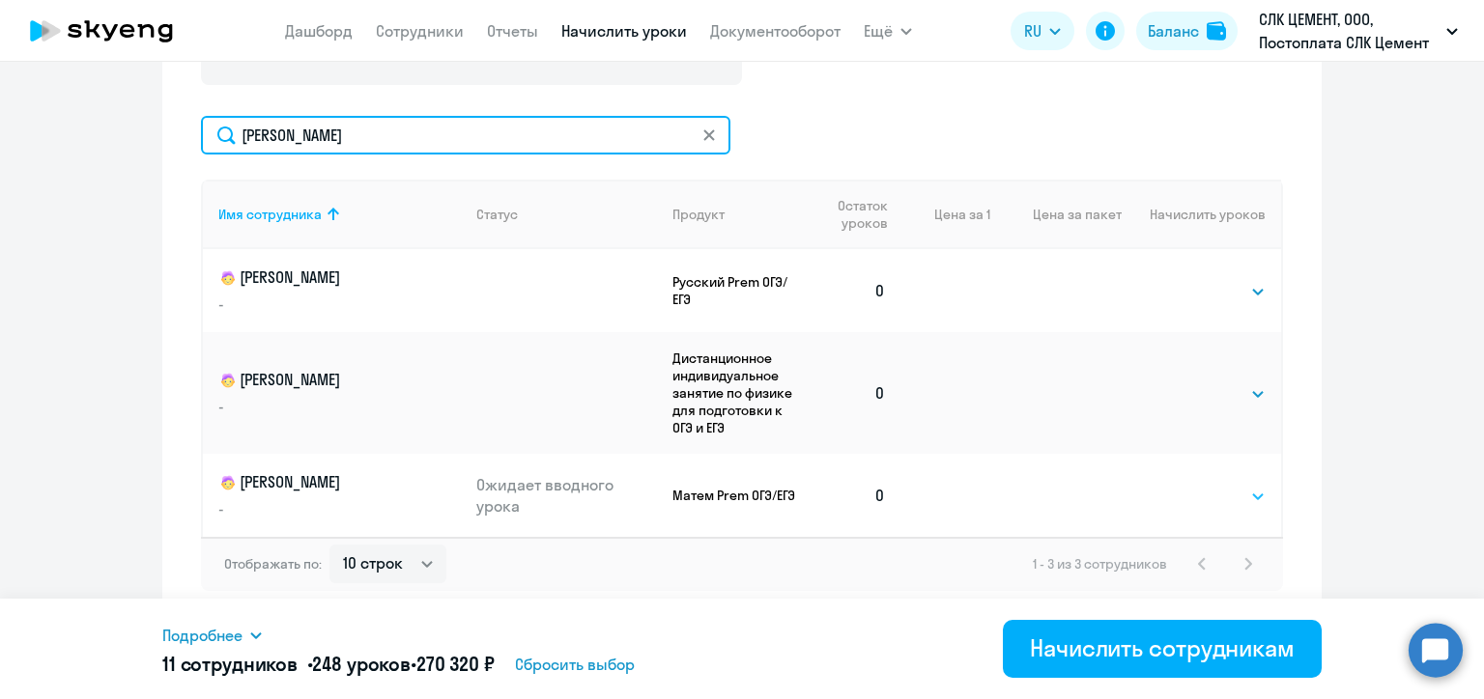
type input "[PERSON_NAME]"
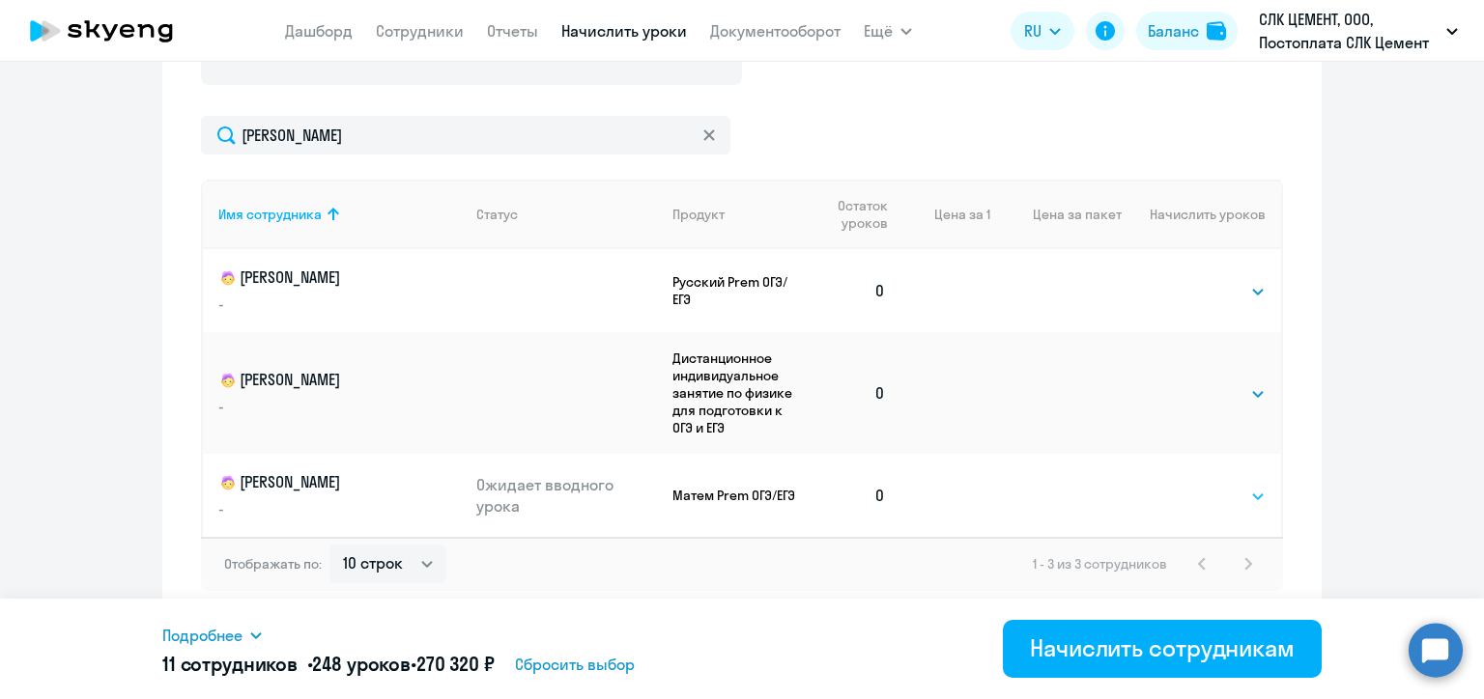
click at [1201, 498] on select "Выбрать 4 8 16 32 64 96 128" at bounding box center [1225, 496] width 79 height 23
select select "8"
click at [1186, 485] on select "Выбрать 4 8 16 32 64 96 128" at bounding box center [1225, 496] width 79 height 23
click at [1201, 387] on select "Выбрать 4 8 16 32 64 96 128" at bounding box center [1225, 393] width 79 height 23
select select "8"
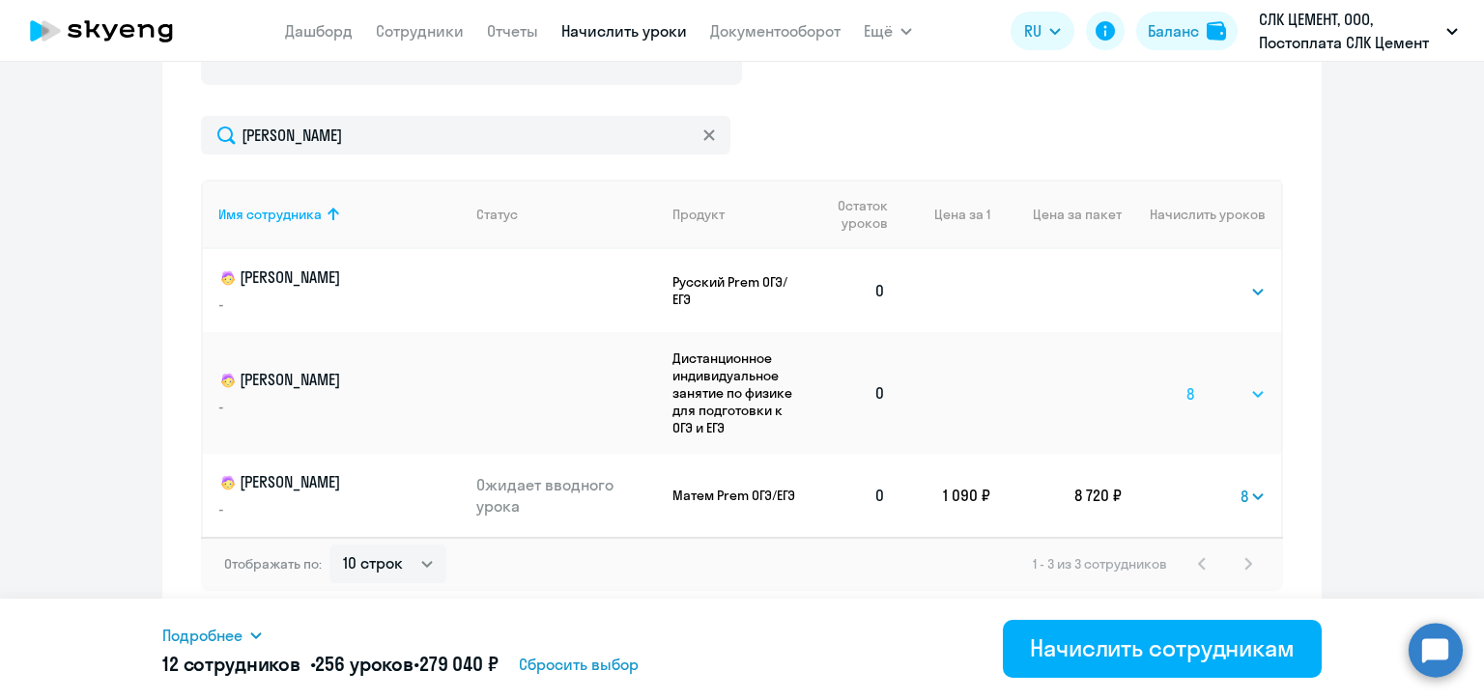
click at [1186, 382] on select "Выбрать 4 8 16 32 64 96 128" at bounding box center [1225, 393] width 79 height 23
click at [1216, 290] on select "Выбрать 4 8 16 32 64 96 128" at bounding box center [1225, 291] width 79 height 23
select select "8"
click at [1186, 280] on select "Выбрать 4 8 16 32 64 96 128" at bounding box center [1225, 291] width 79 height 23
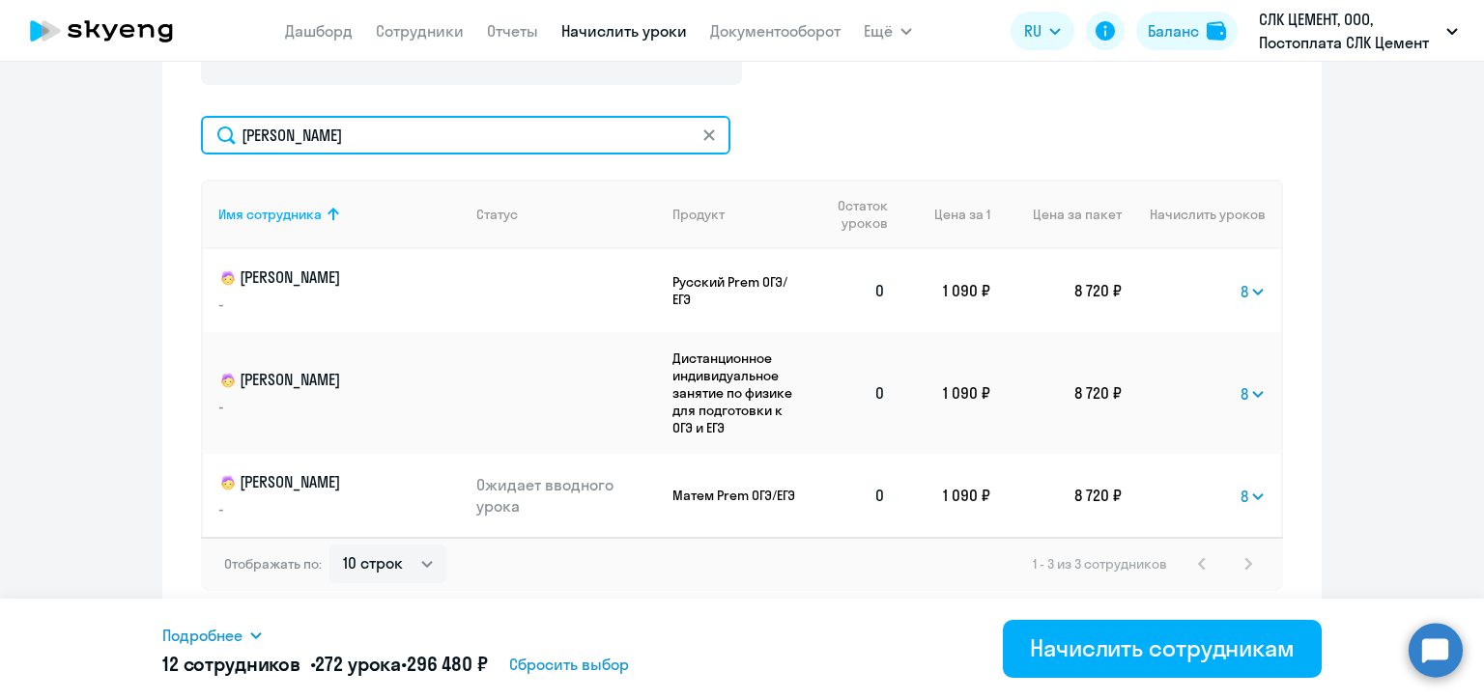
drag, startPoint x: 325, startPoint y: 139, endPoint x: 229, endPoint y: 134, distance: 96.7
click at [229, 134] on input "[PERSON_NAME]" at bounding box center [465, 135] width 529 height 39
paste input "ернозипунников"
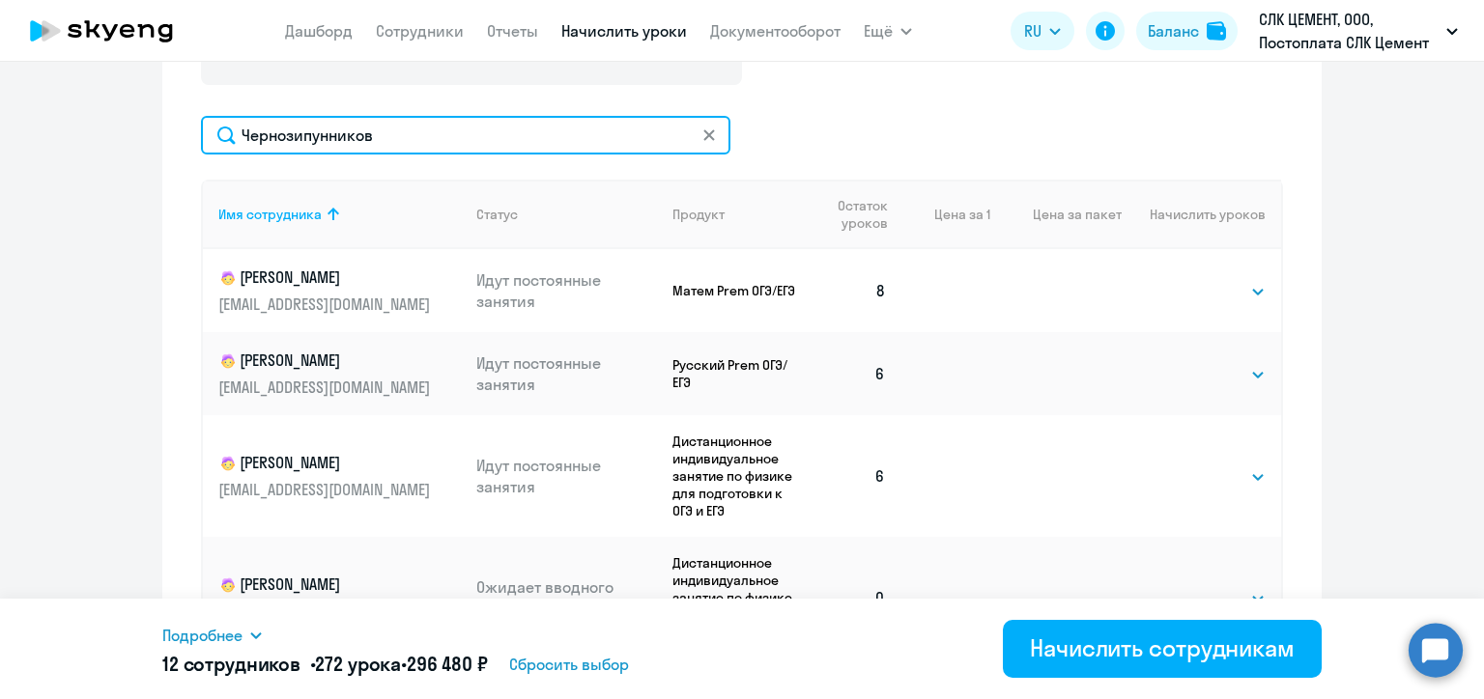
type input "Чернозипунников"
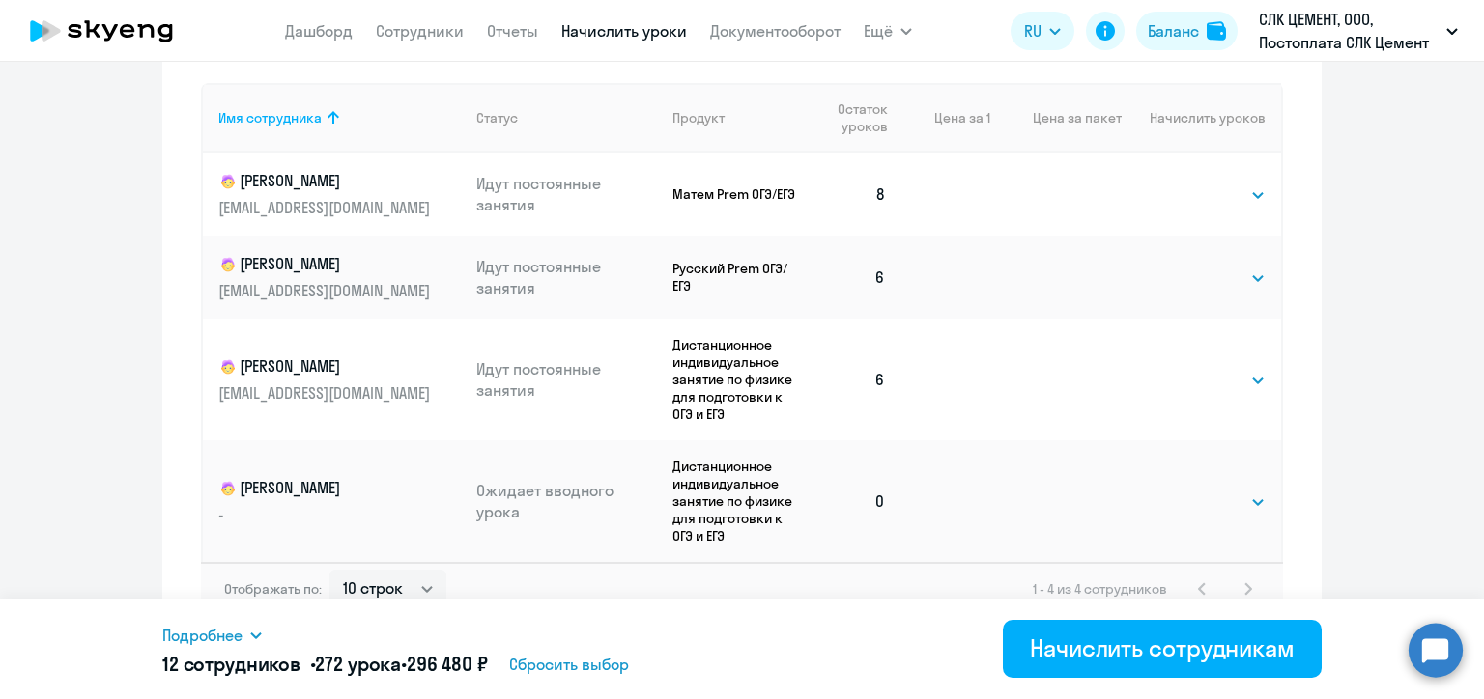
scroll to position [909, 0]
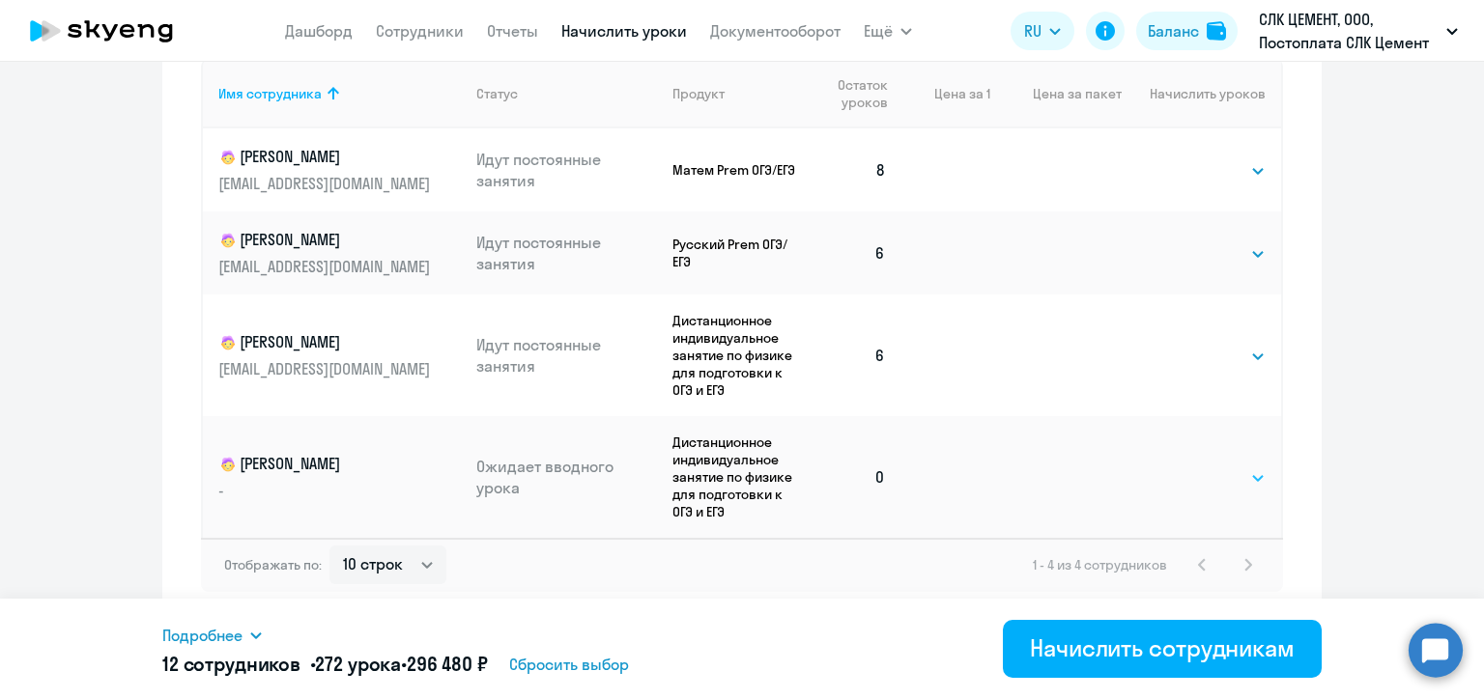
click at [1205, 482] on select "Выбрать 4 8 16 32 64 96 128" at bounding box center [1225, 477] width 79 height 23
select select "8"
click at [1186, 466] on select "Выбрать 4 8 16 32 64 96 128" at bounding box center [1225, 477] width 79 height 23
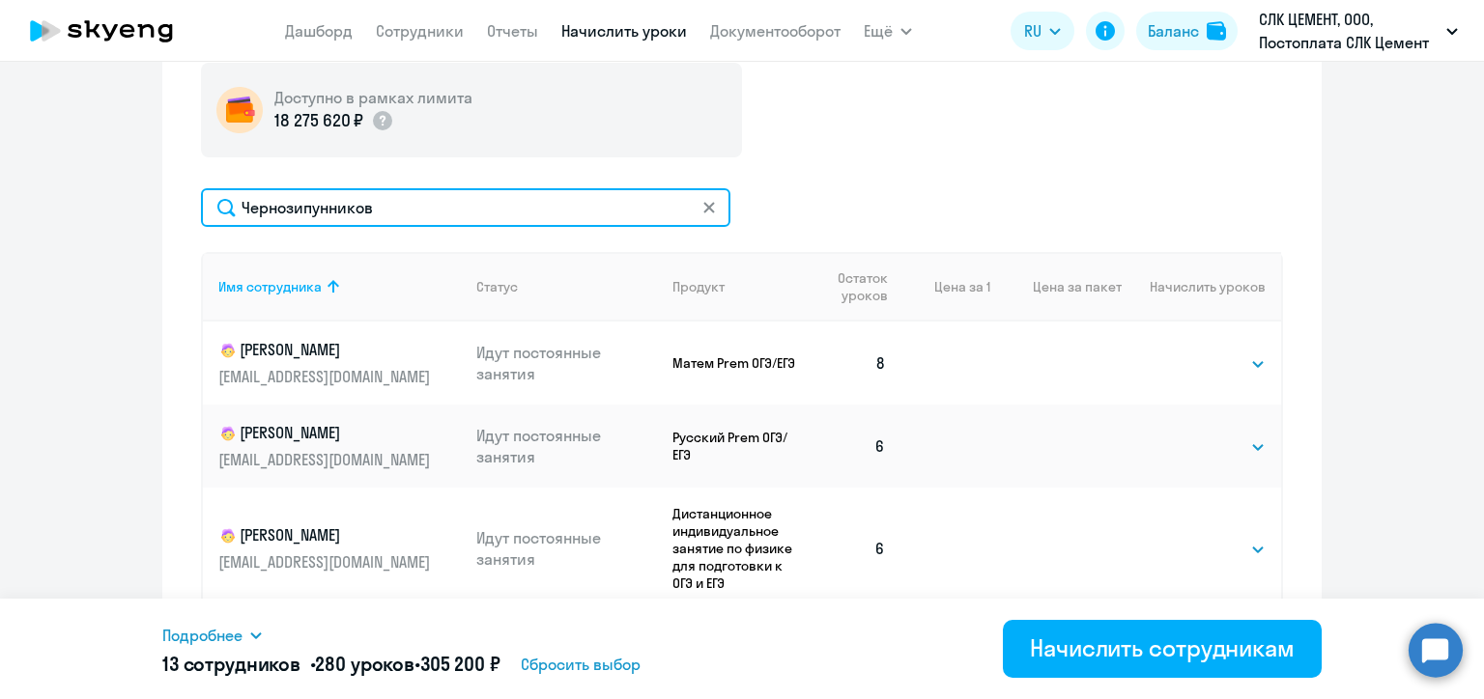
drag, startPoint x: 393, startPoint y: 211, endPoint x: 237, endPoint y: 199, distance: 156.9
click at [237, 199] on input "Чернозипунников" at bounding box center [465, 207] width 529 height 39
paste input "етров"
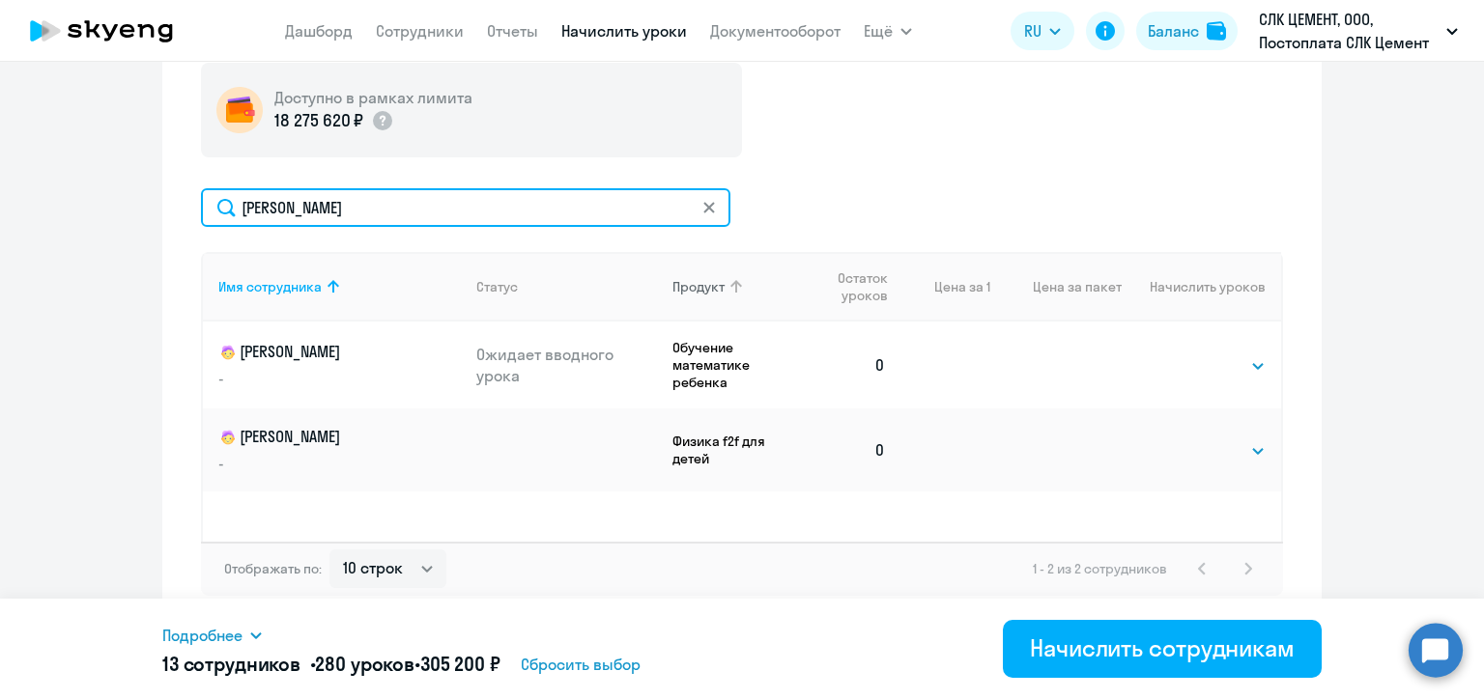
scroll to position [721, 0]
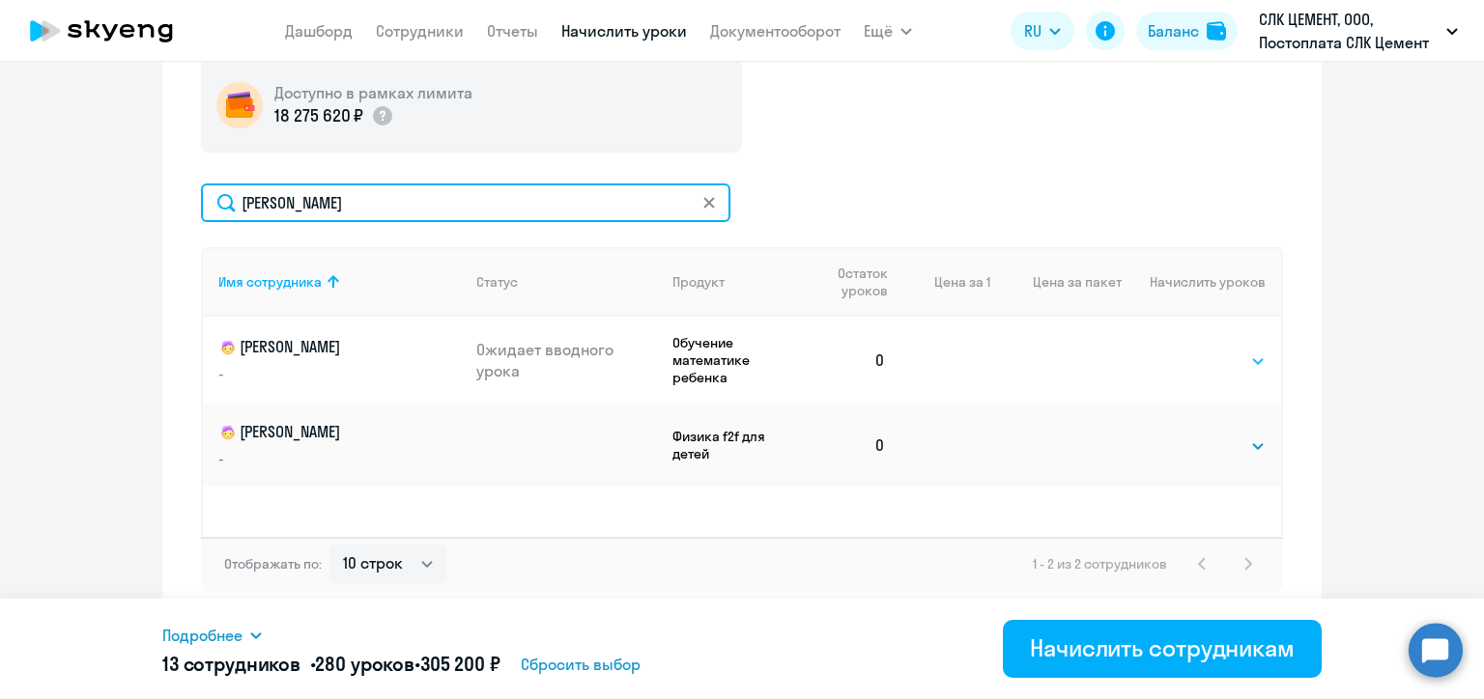
type input "[PERSON_NAME]"
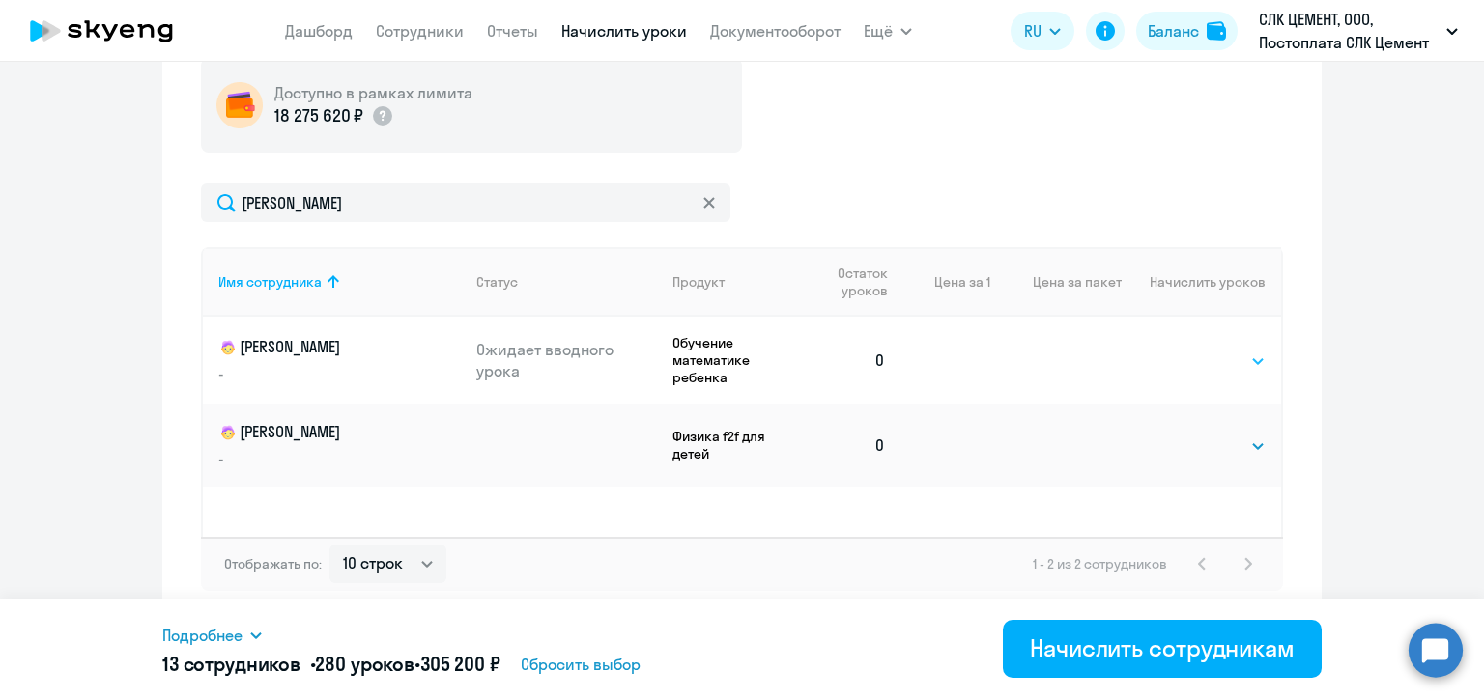
click at [1214, 359] on select "Выбрать 4 8 16 32 64 96 128" at bounding box center [1225, 361] width 79 height 23
select select "8"
click at [1186, 350] on select "Выбрать 4 8 16 32 64 96 128" at bounding box center [1225, 361] width 79 height 23
click at [1201, 443] on select "Выбрать 4 8 16 32 64 96 128" at bounding box center [1225, 446] width 79 height 23
select select "8"
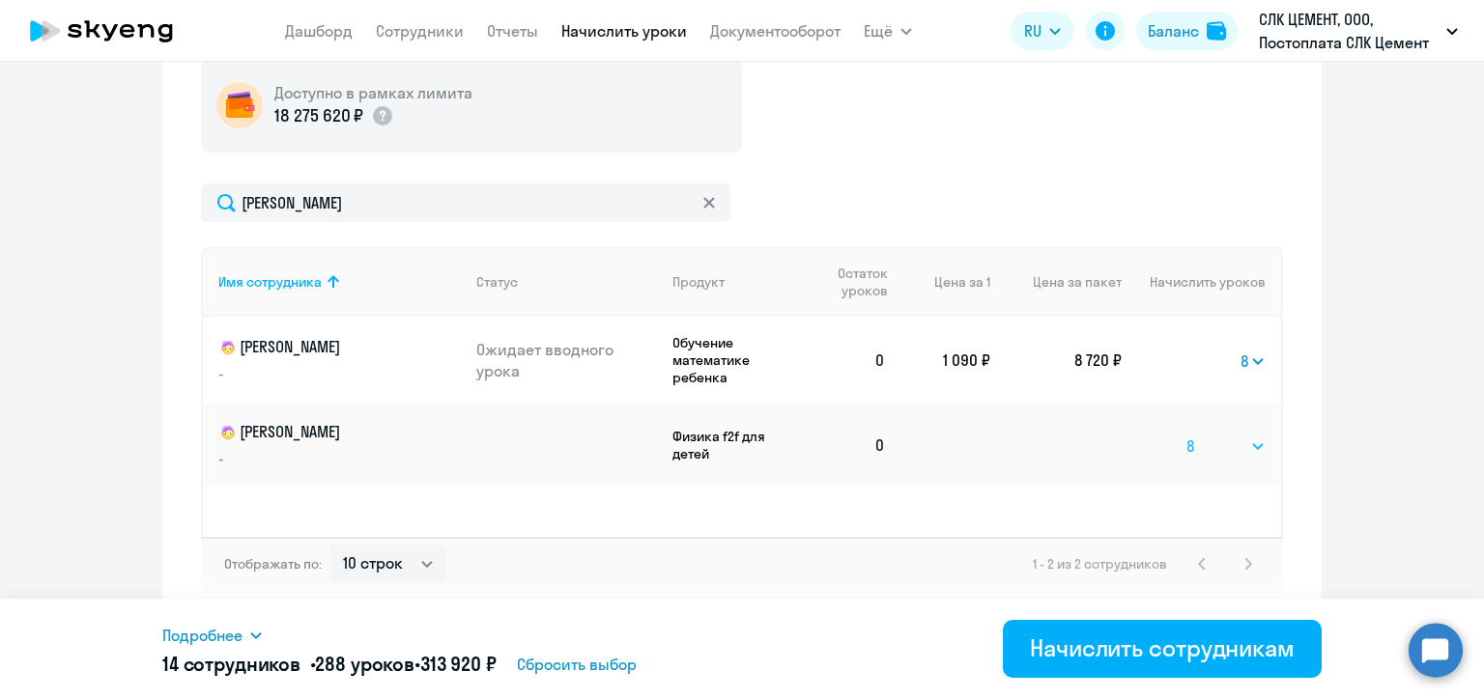
click at [1186, 435] on select "Выбрать 4 8 16 32 64 96 128" at bounding box center [1225, 446] width 79 height 23
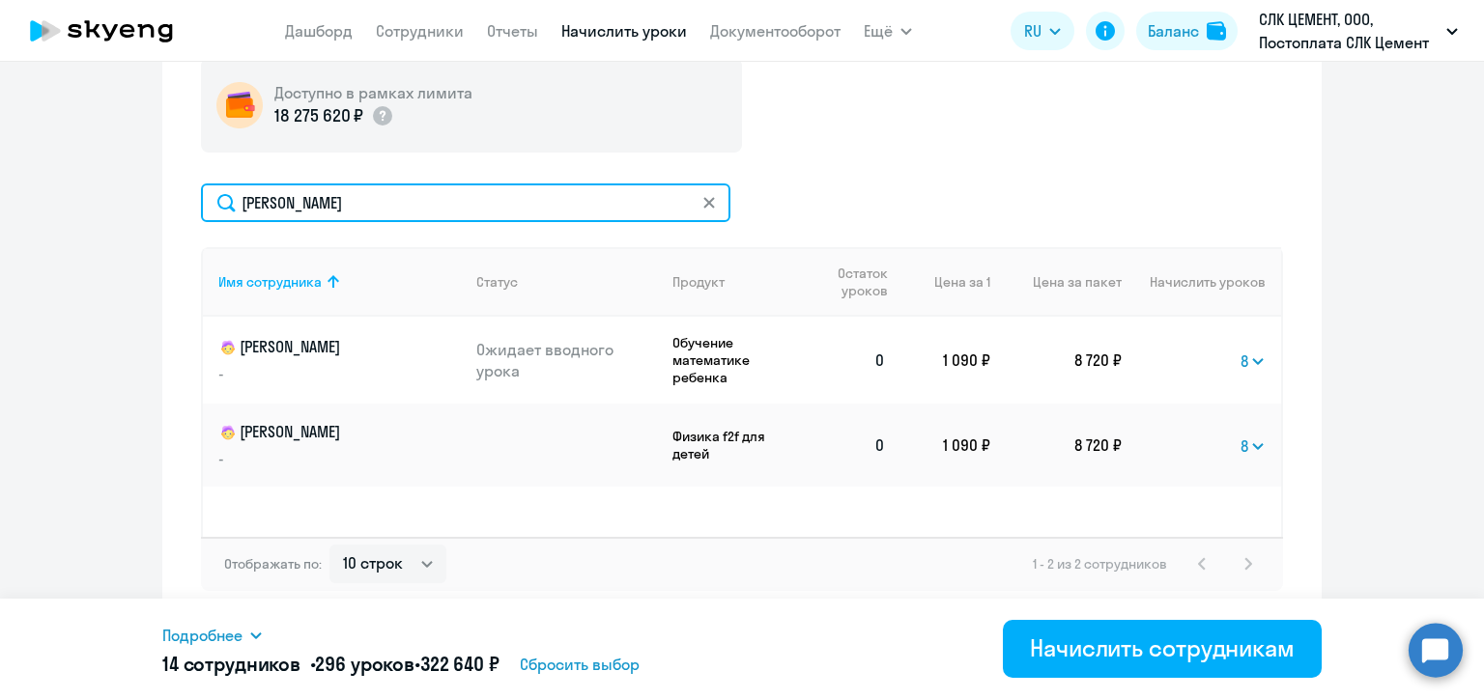
drag, startPoint x: 334, startPoint y: 205, endPoint x: 236, endPoint y: 206, distance: 98.5
click at [236, 206] on input "[PERSON_NAME]" at bounding box center [465, 203] width 529 height 39
paste input "остоусов"
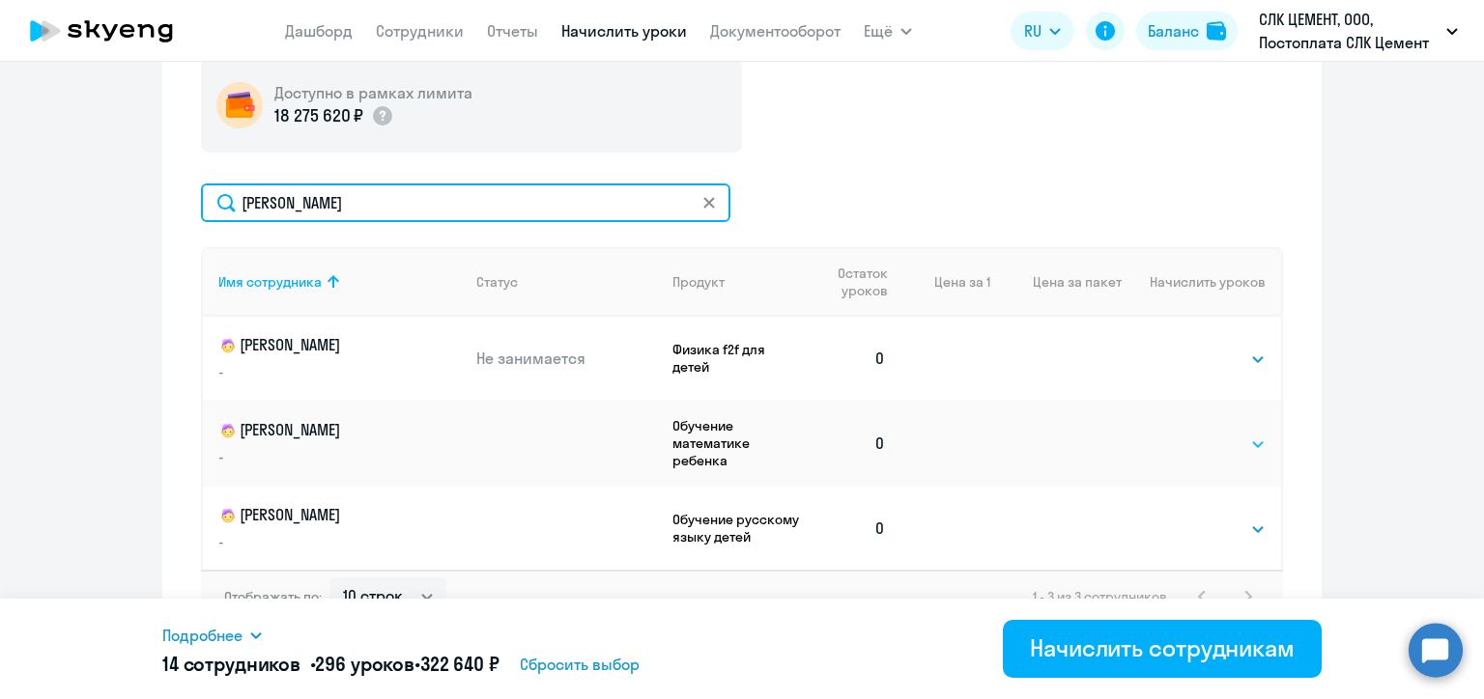
type input "[PERSON_NAME]"
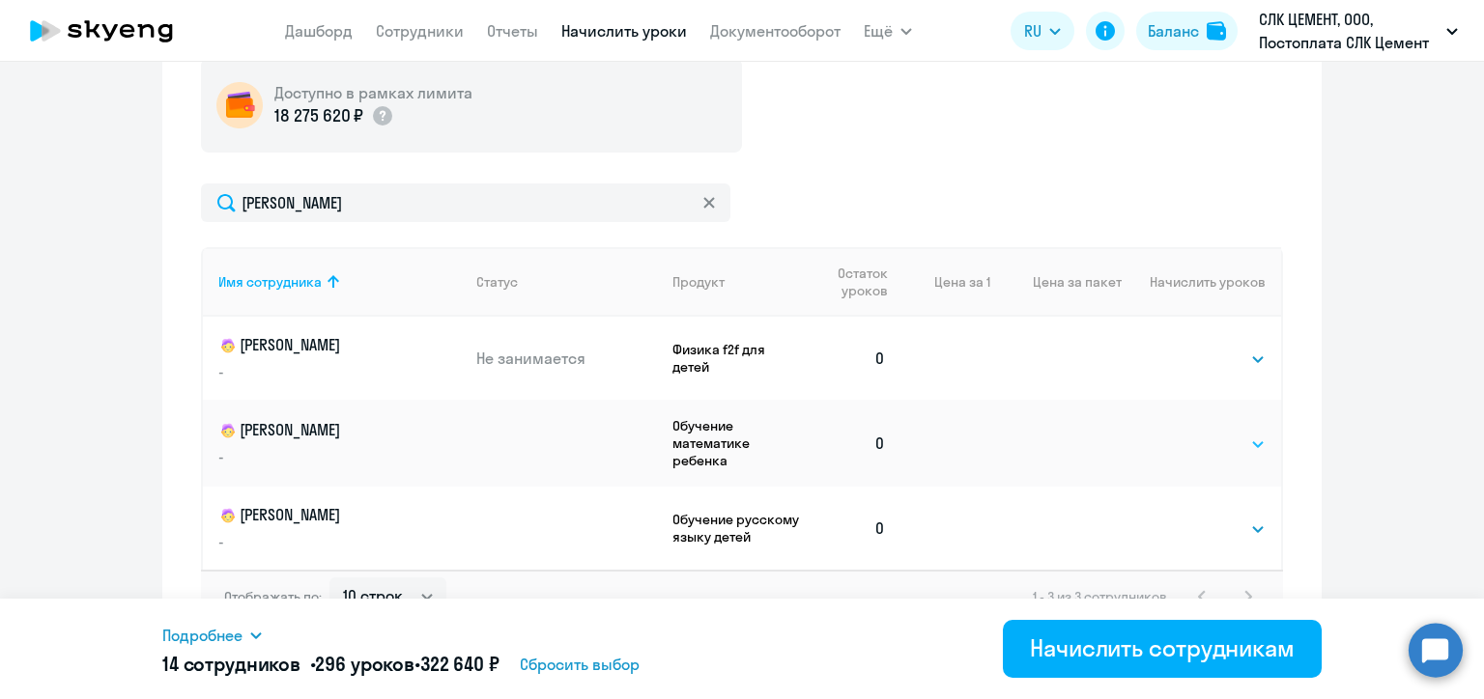
click at [1198, 442] on select "Выбрать 4 8 16 32 64 96 128" at bounding box center [1225, 444] width 79 height 23
select select "8"
click at [1186, 433] on select "Выбрать 4 8 16 32 64 96 128" at bounding box center [1225, 444] width 79 height 23
click at [1191, 361] on select "Выбрать 4 8 16 32 64 96 128" at bounding box center [1225, 359] width 79 height 23
select select "8"
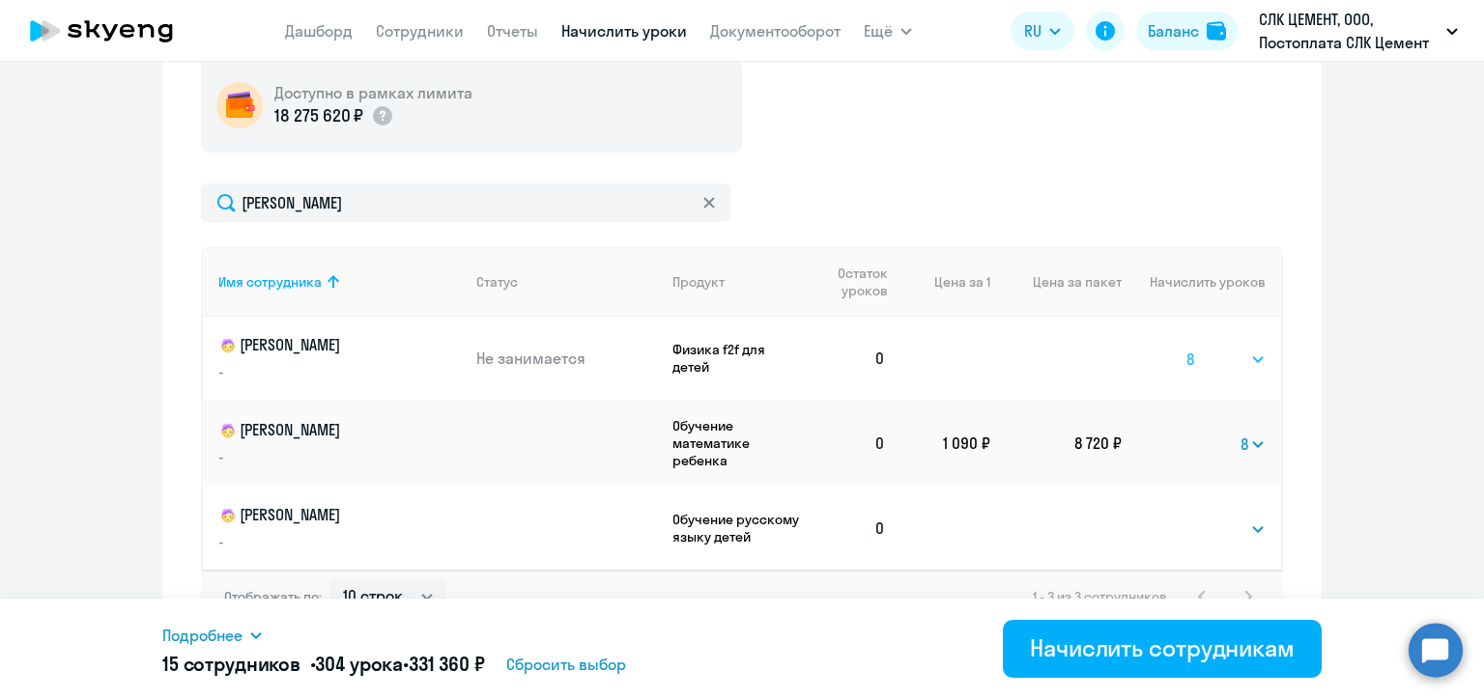
click at [1186, 348] on select "Выбрать 4 8 16 32 64 96 128" at bounding box center [1225, 359] width 79 height 23
click at [1217, 529] on select "Выбрать 4 8 16 32 64 96 128" at bounding box center [1225, 529] width 79 height 23
select select "8"
click at [1186, 518] on select "Выбрать 4 8 16 32 64 96 128" at bounding box center [1225, 529] width 79 height 23
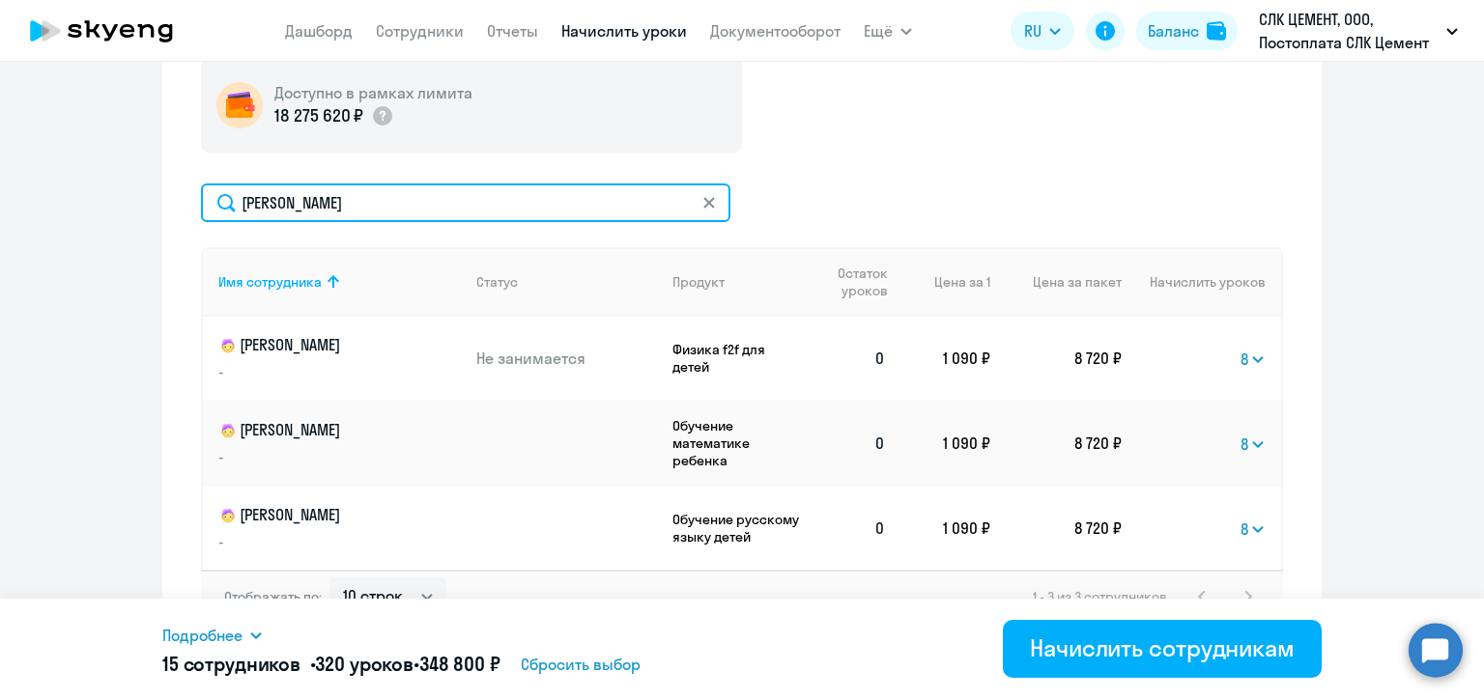
drag, startPoint x: 318, startPoint y: 207, endPoint x: 213, endPoint y: 199, distance: 104.6
click at [213, 199] on input "[PERSON_NAME]" at bounding box center [465, 203] width 529 height 39
paste input "осквина"
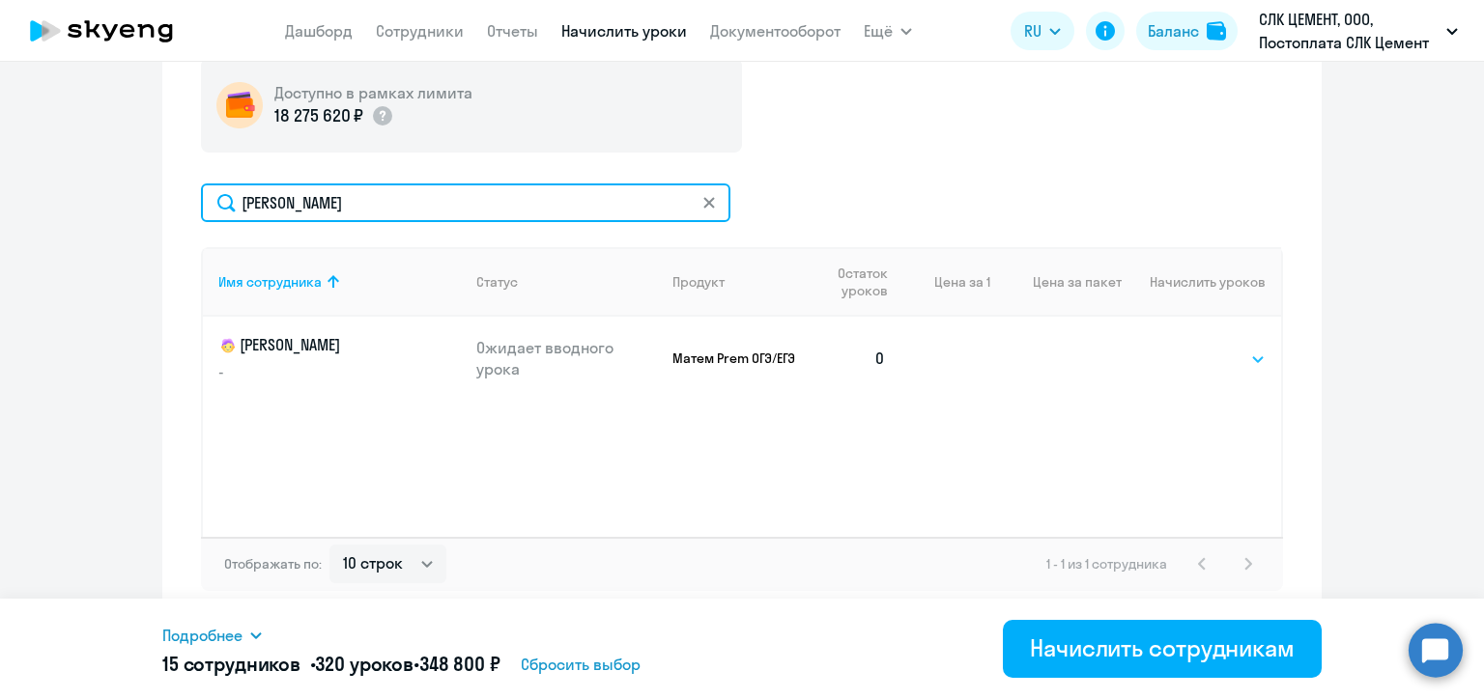
type input "[PERSON_NAME]"
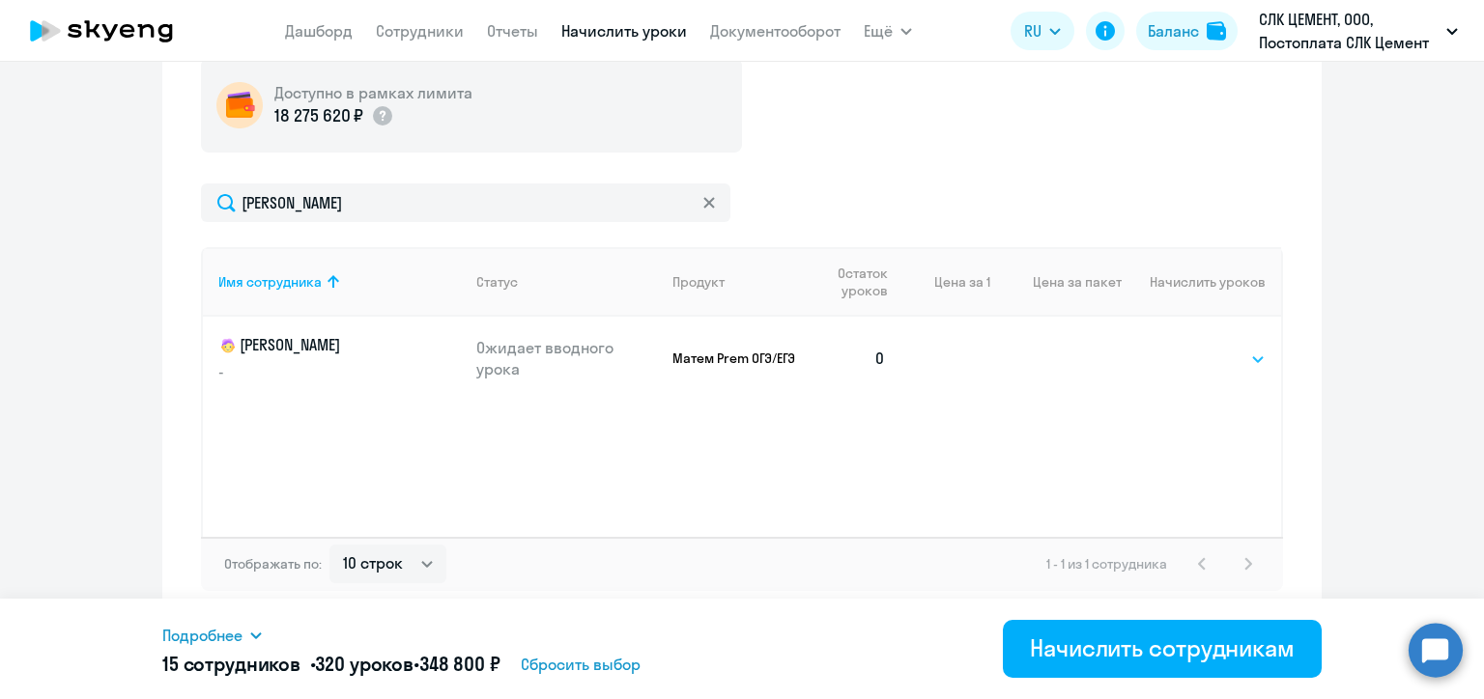
click at [1209, 355] on select "Выбрать 4 8 16 32 64 96 128" at bounding box center [1225, 359] width 79 height 23
select select "8"
click at [1186, 348] on select "Выбрать 4 8 16 32 64 96 128" at bounding box center [1225, 359] width 79 height 23
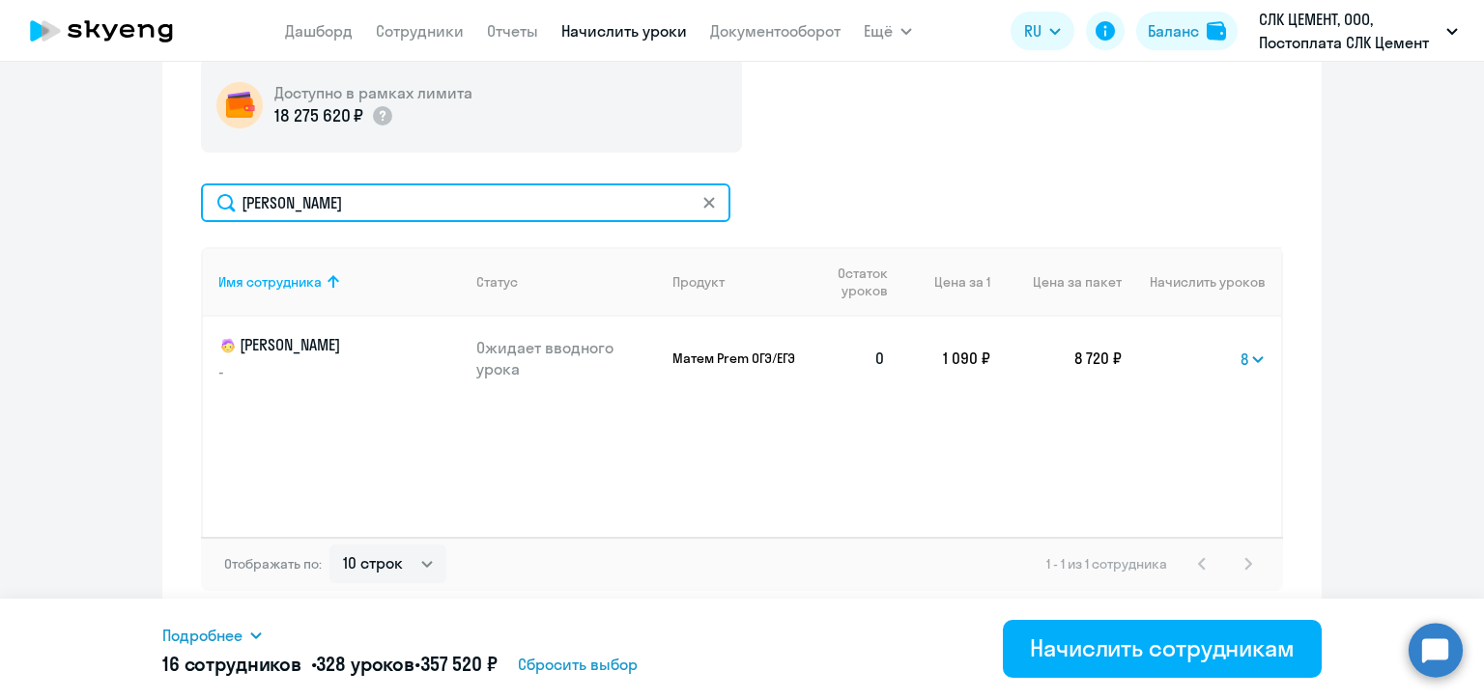
drag, startPoint x: 300, startPoint y: 202, endPoint x: 236, endPoint y: 201, distance: 64.7
click at [236, 201] on input "[PERSON_NAME]" at bounding box center [465, 203] width 529 height 39
paste input "[PERSON_NAME]"
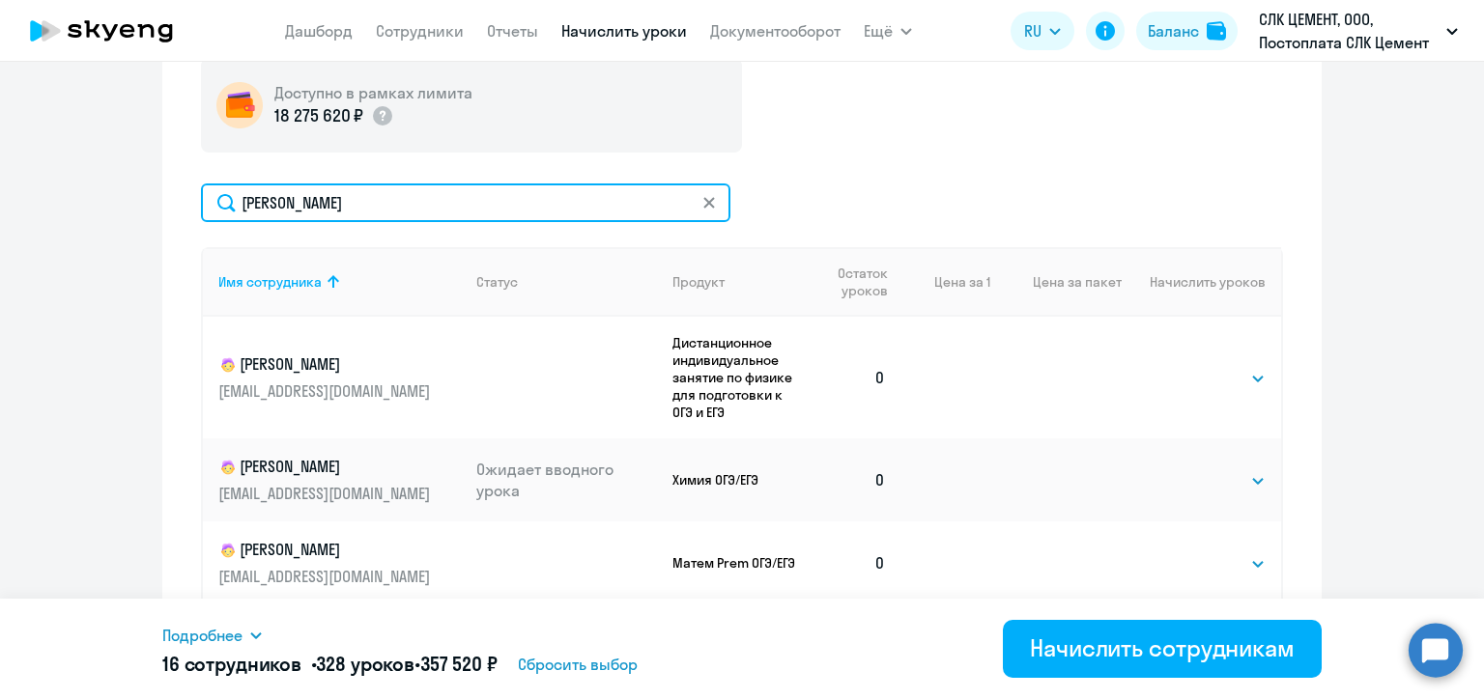
scroll to position [817, 0]
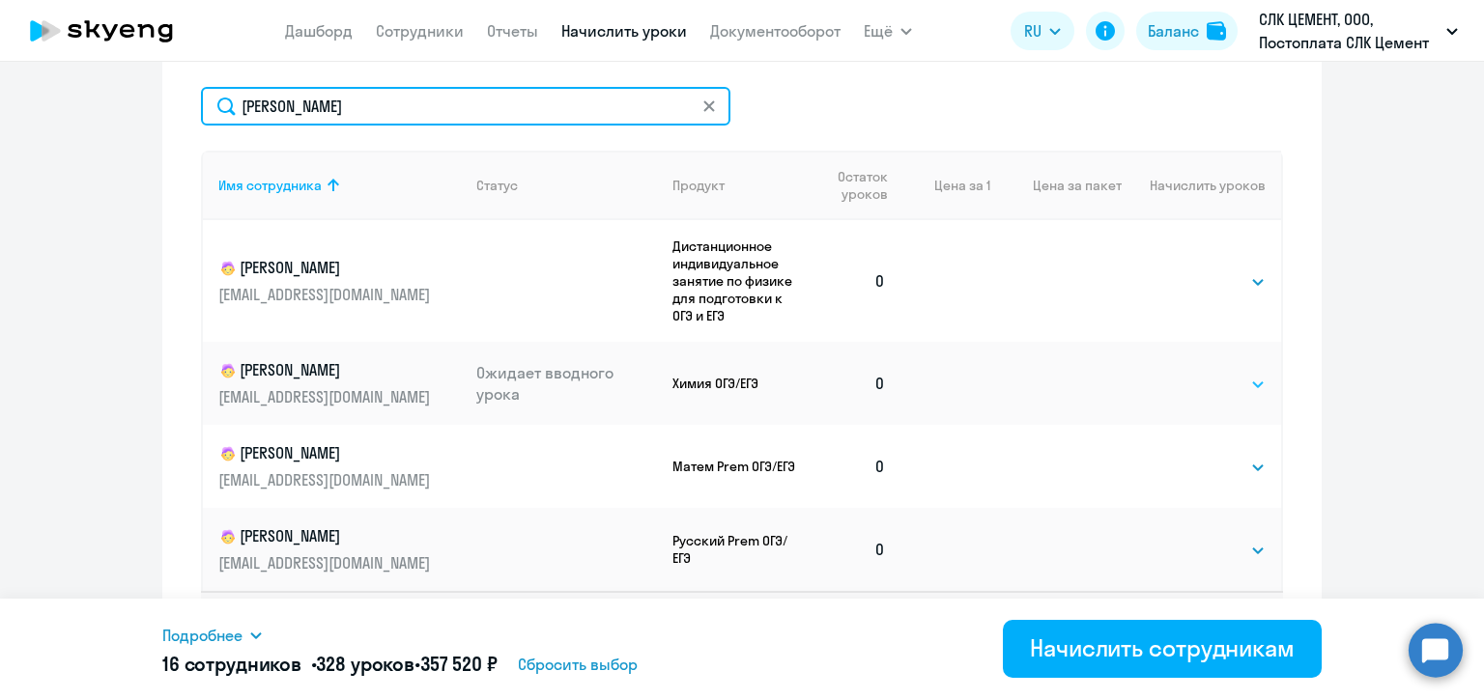
type input "[PERSON_NAME]"
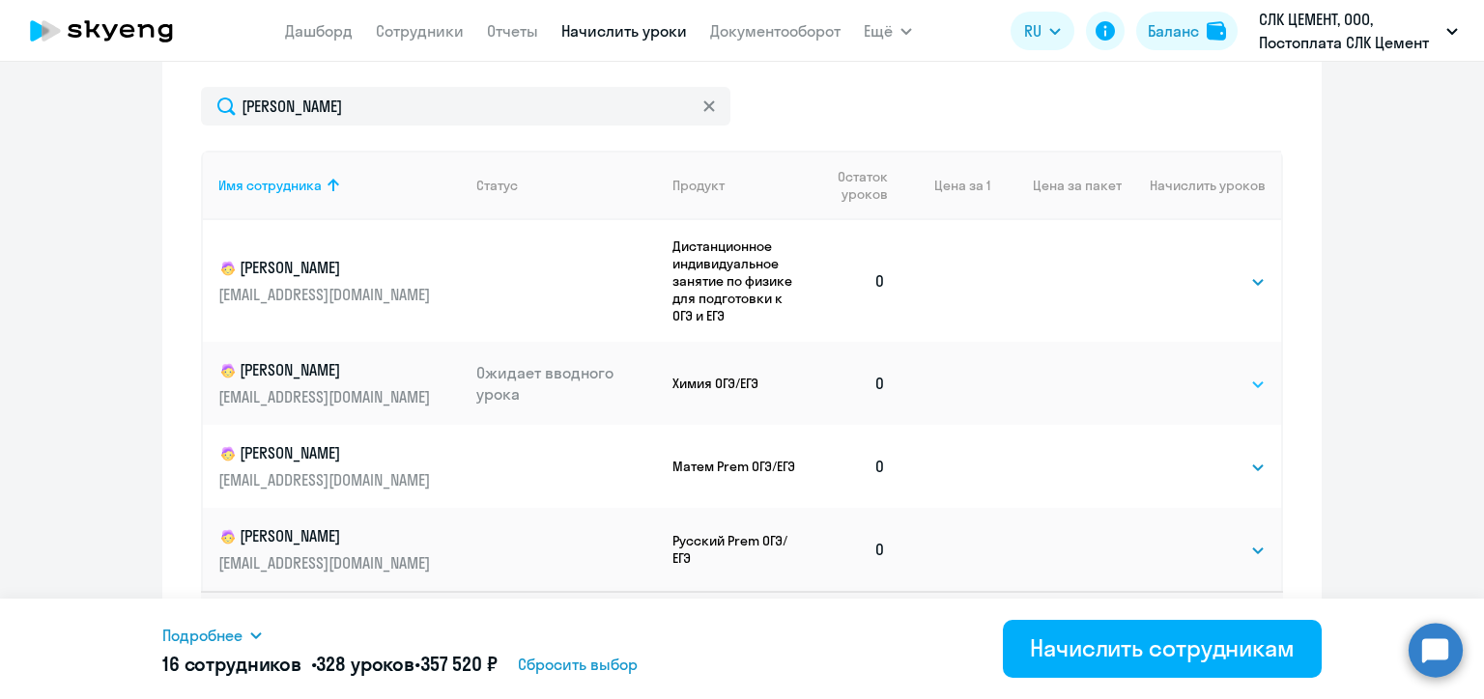
click at [1209, 381] on select "Выбрать 4 8 16 32 64 96 128" at bounding box center [1225, 384] width 79 height 23
select select "8"
click at [1186, 373] on select "Выбрать 4 8 16 32 64 96 128" at bounding box center [1225, 384] width 79 height 23
click at [1205, 469] on select "Выбрать 4 8 16 32 64 96 128" at bounding box center [1225, 467] width 79 height 23
select select "8"
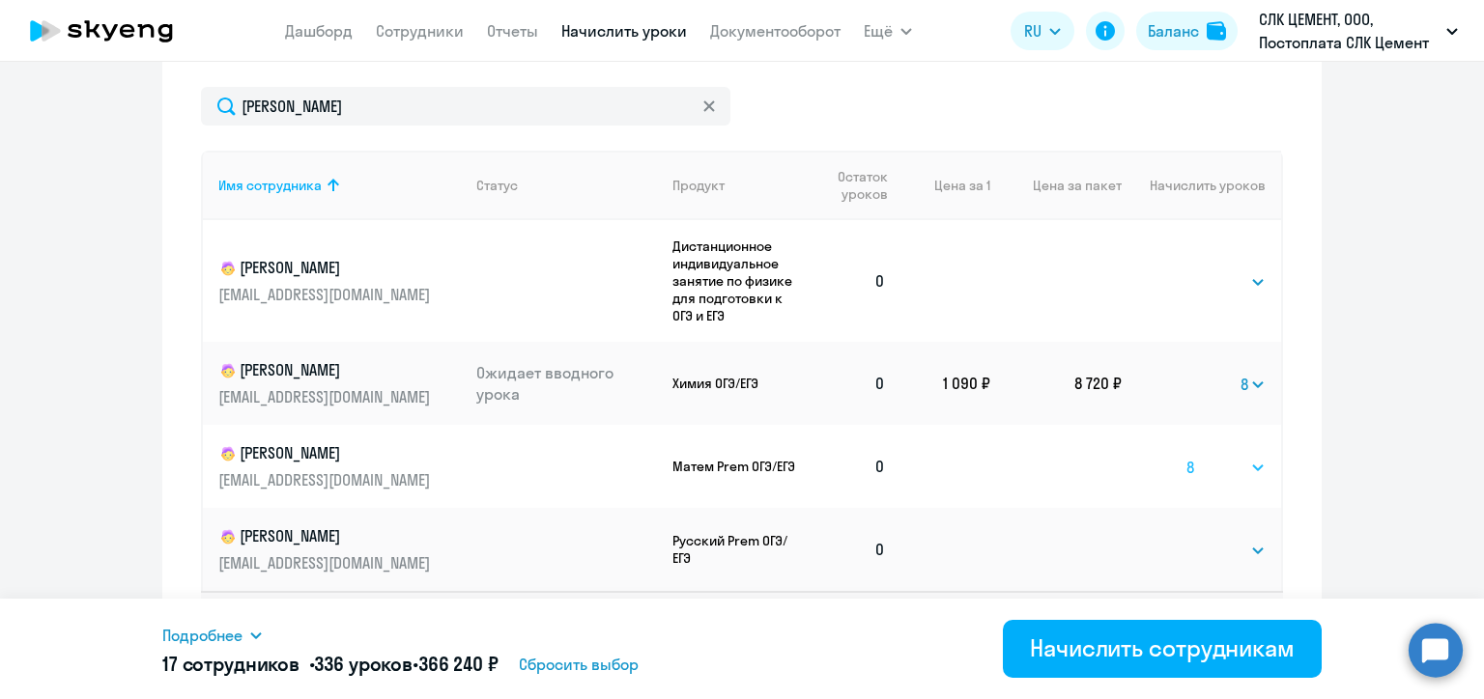
click at [1186, 456] on select "Выбрать 4 8 16 32 64 96 128" at bounding box center [1225, 467] width 79 height 23
click at [1201, 555] on select "Выбрать 4 8 16 32 64 96 128" at bounding box center [1225, 550] width 79 height 23
select select "8"
click at [1186, 539] on select "Выбрать 4 8 16 32 64 96 128" at bounding box center [1225, 550] width 79 height 23
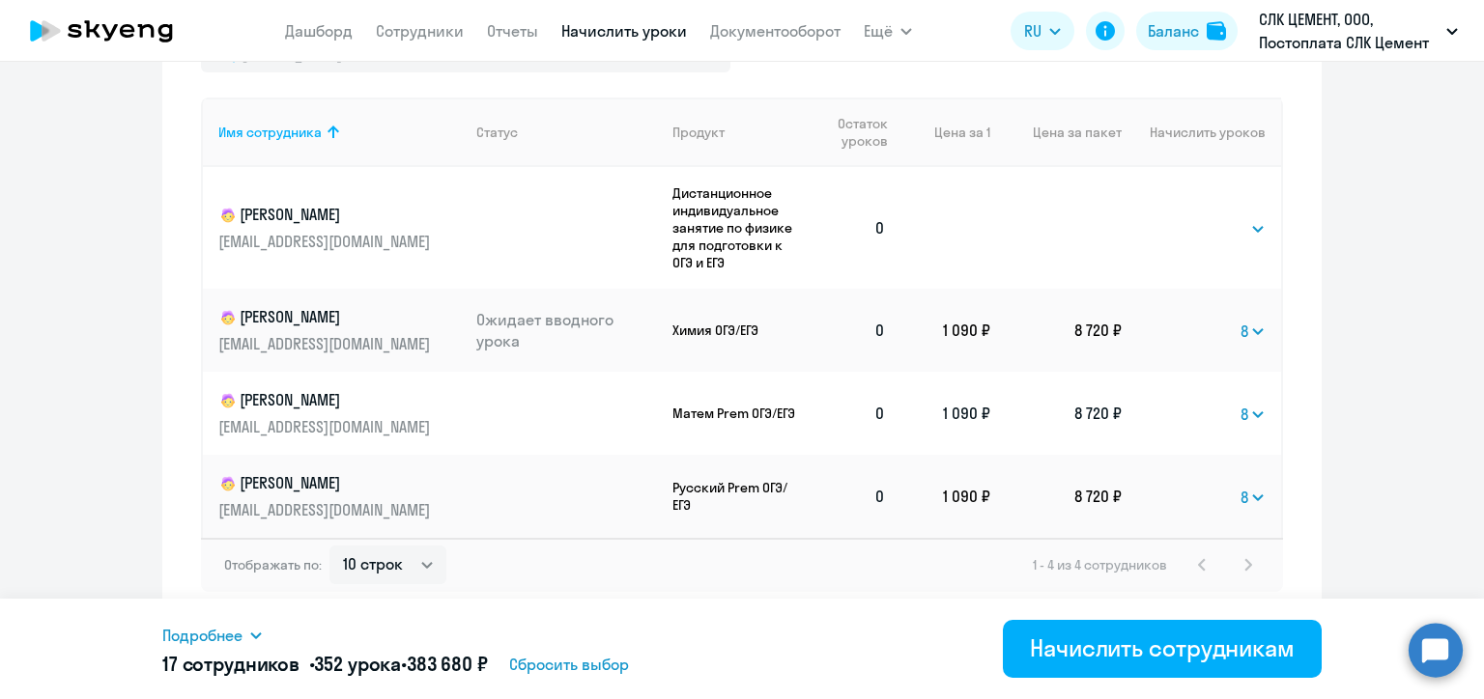
scroll to position [774, 0]
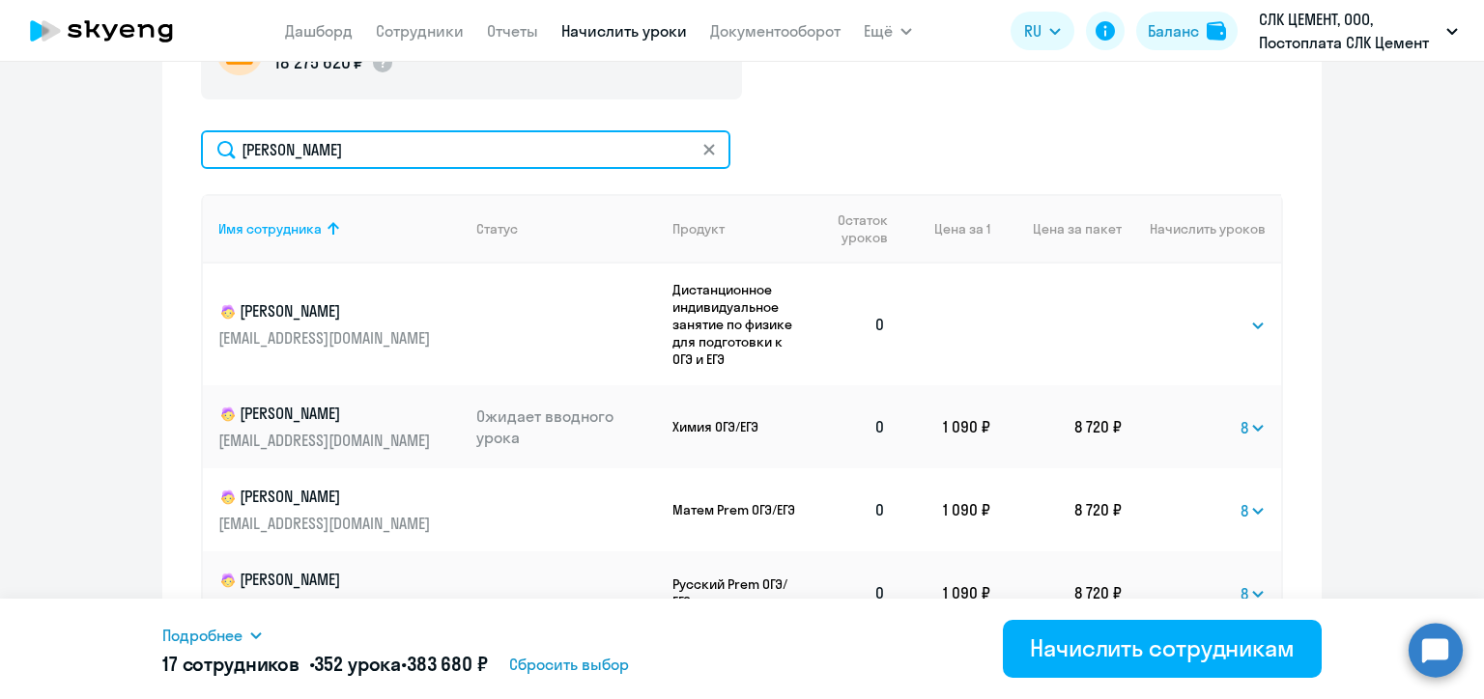
drag, startPoint x: 308, startPoint y: 148, endPoint x: 215, endPoint y: 145, distance: 92.8
click at [215, 145] on input "[PERSON_NAME]" at bounding box center [465, 149] width 529 height 39
paste input "япустин"
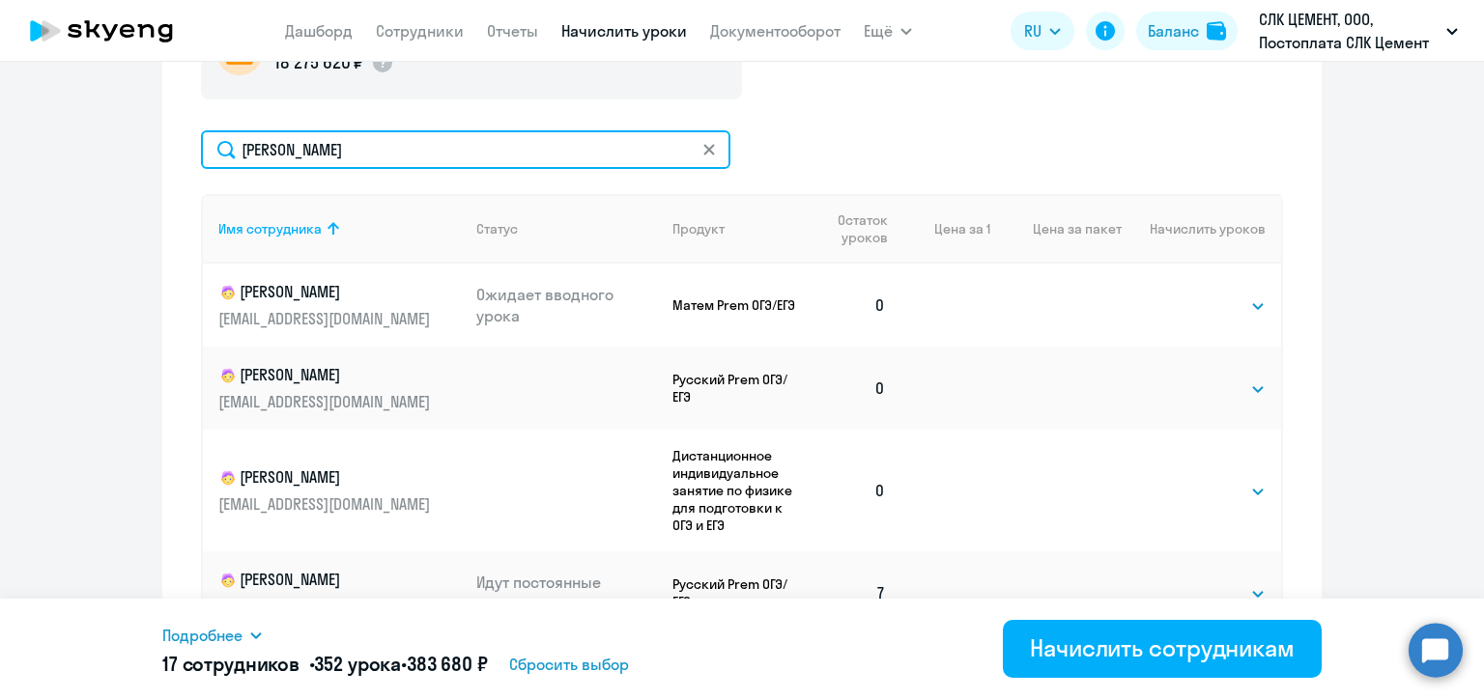
type input "[PERSON_NAME]"
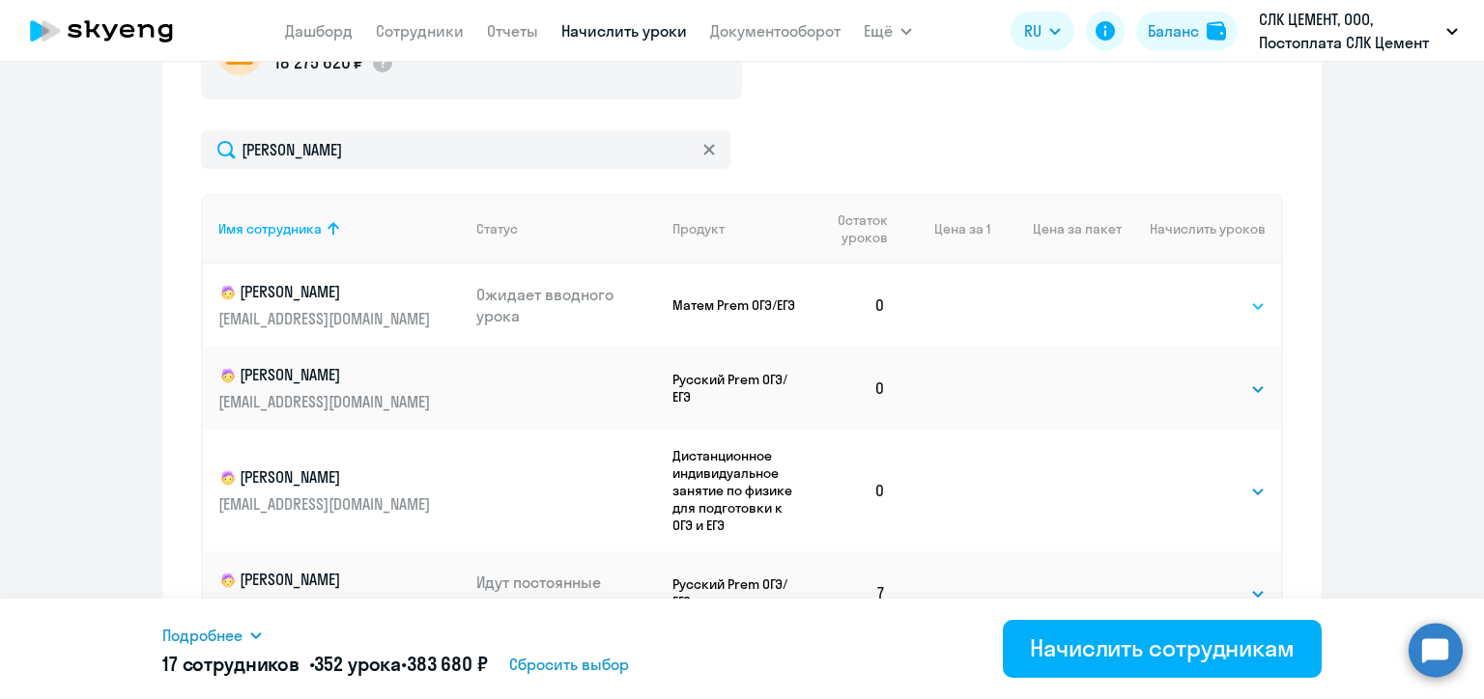
click at [1193, 309] on select "Выбрать 4 8 16 32 64 96 128" at bounding box center [1225, 306] width 79 height 23
select select "8"
click at [1186, 295] on select "Выбрать 4 8 16 32 64 96 128" at bounding box center [1225, 306] width 79 height 23
click at [1218, 487] on select "Выбрать 4 8 16 32 64 96 128" at bounding box center [1225, 491] width 79 height 23
select select "8"
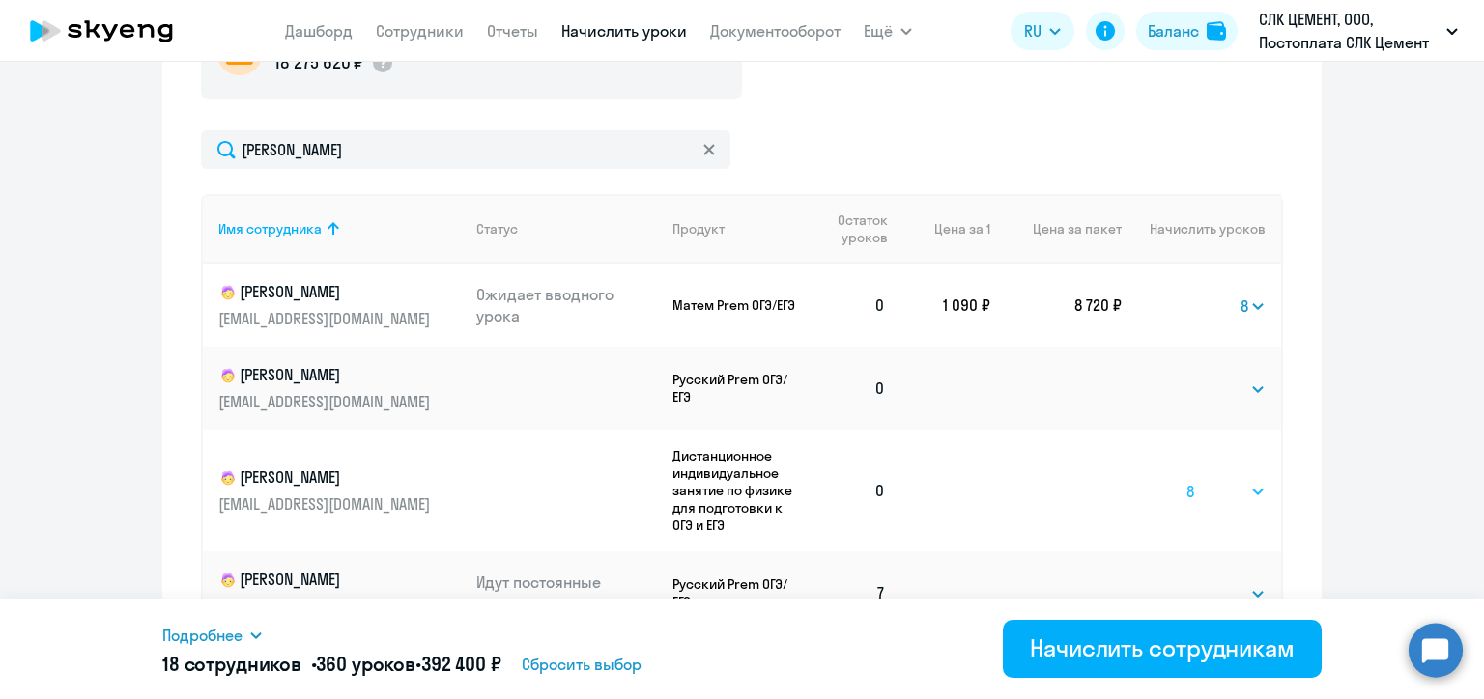
click at [1186, 480] on select "Выбрать 4 8 16 32 64 96 128" at bounding box center [1225, 491] width 79 height 23
click at [1208, 383] on select "Выбрать 4 8 16 32 64 96 128" at bounding box center [1225, 389] width 79 height 23
select select "8"
click at [1186, 378] on select "Выбрать 4 8 16 32 64 96 128" at bounding box center [1225, 389] width 79 height 23
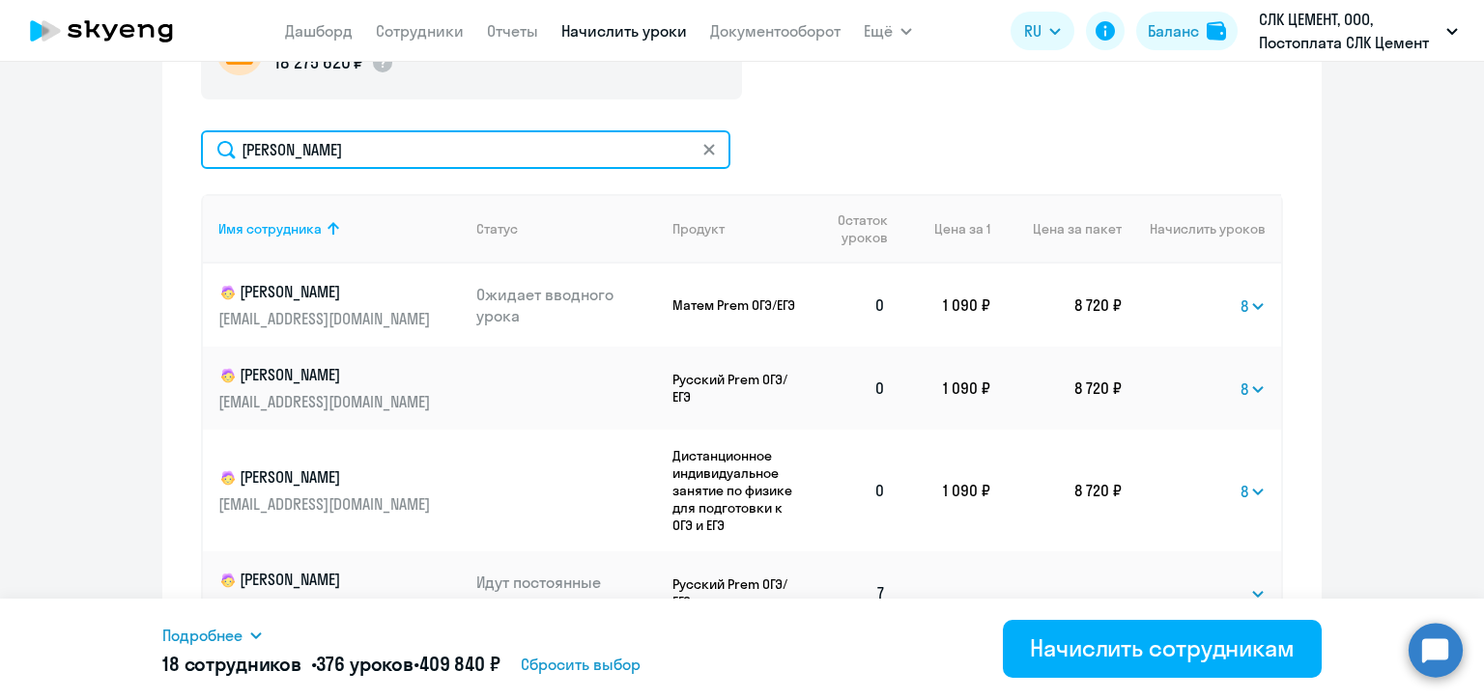
drag, startPoint x: 304, startPoint y: 150, endPoint x: 226, endPoint y: 151, distance: 78.2
click at [226, 151] on input "[PERSON_NAME]" at bounding box center [465, 149] width 529 height 39
paste input "ьячева"
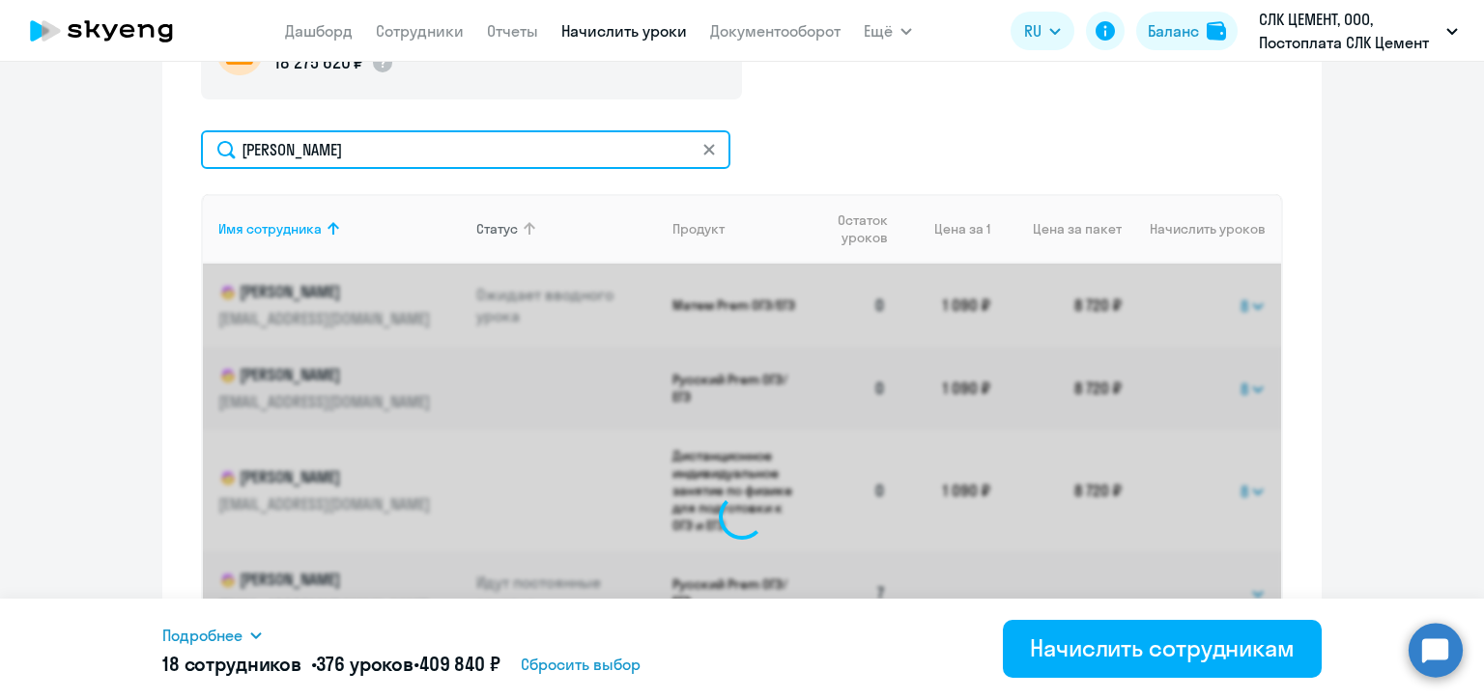
scroll to position [749, 0]
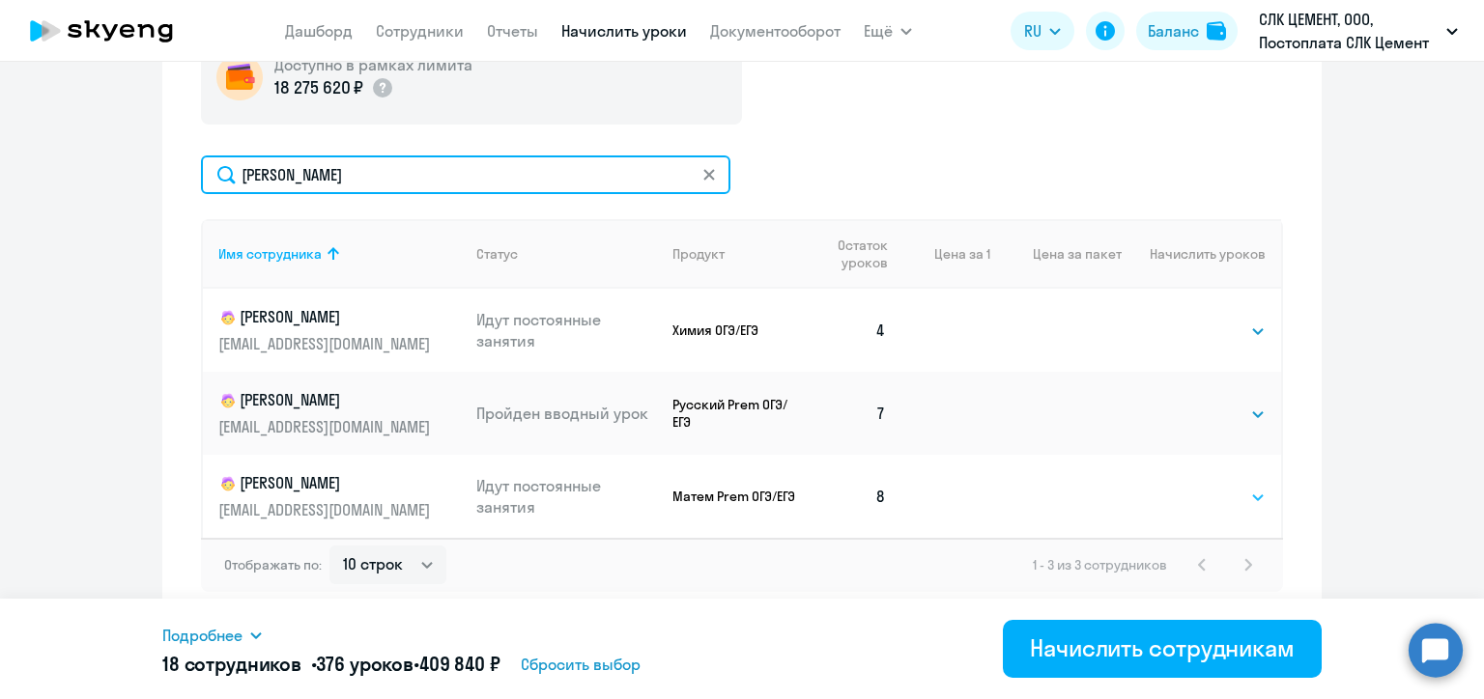
type input "[PERSON_NAME]"
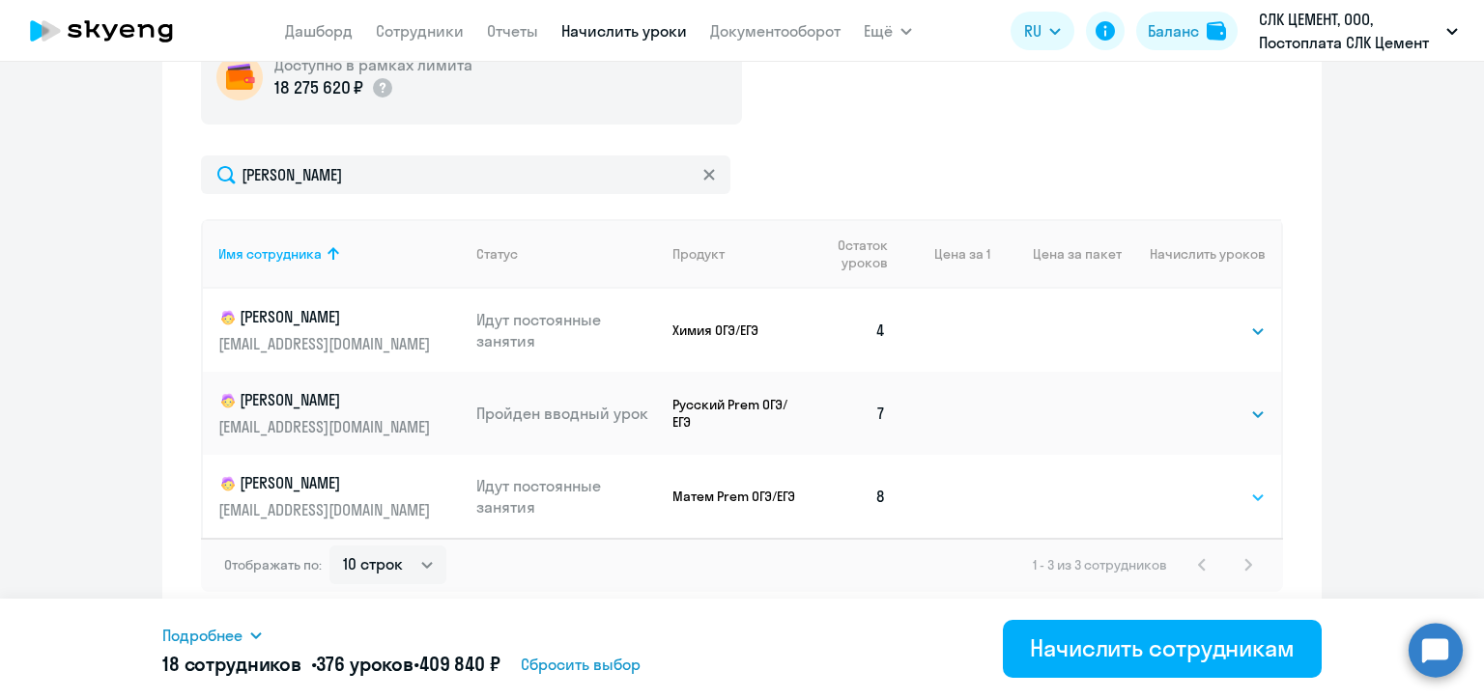
click at [1201, 500] on select "Выбрать 4 8 16 32 64 96 128" at bounding box center [1225, 497] width 79 height 23
select select "8"
click at [1186, 486] on select "Выбрать 4 8 16 32 64 96 128" at bounding box center [1225, 497] width 79 height 23
click at [1194, 335] on select "Выбрать 4 8 16 32 64 96 128" at bounding box center [1225, 331] width 79 height 23
select select "8"
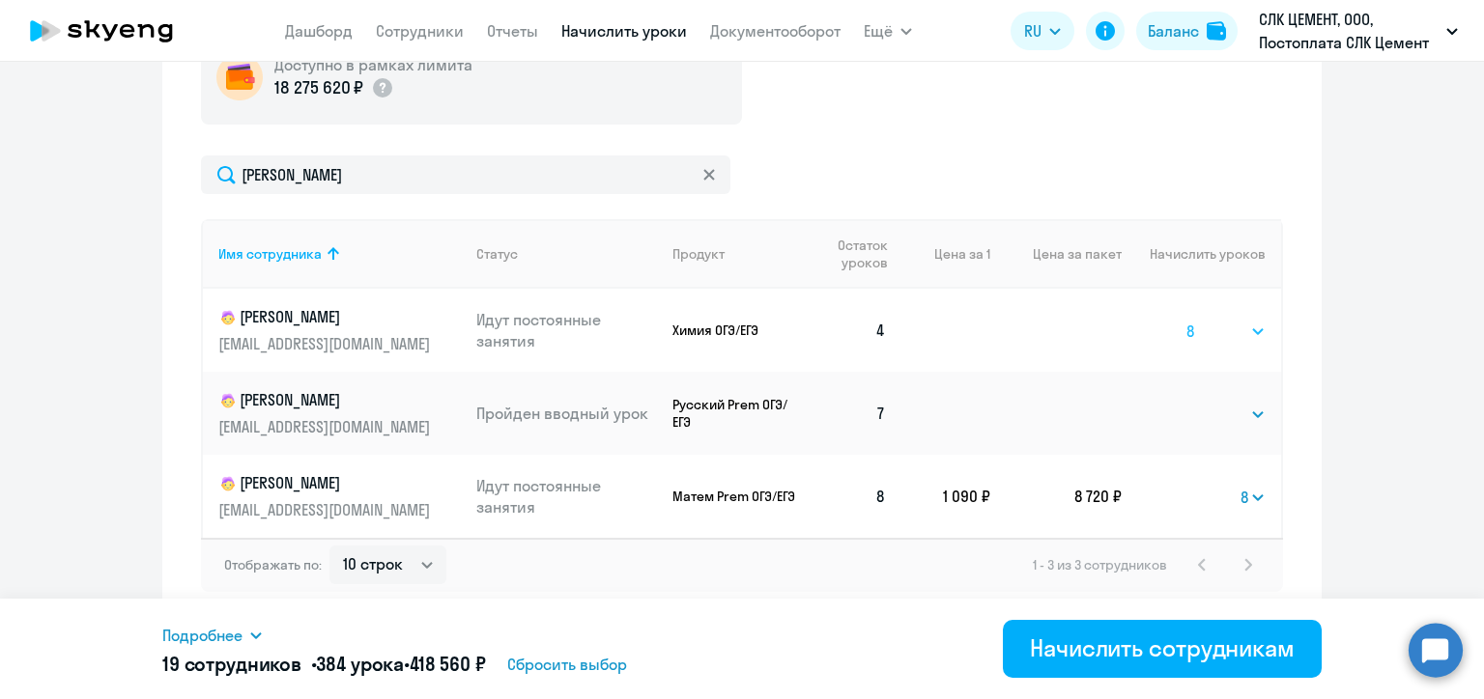
click at [1186, 320] on select "Выбрать 4 8 16 32 64 96 128" at bounding box center [1225, 331] width 79 height 23
click at [1198, 409] on select "Выбрать 4 8 16 32 64 96 128" at bounding box center [1225, 414] width 79 height 23
select select "8"
click at [1186, 403] on select "Выбрать 4 8 16 32 64 96 128" at bounding box center [1225, 414] width 79 height 23
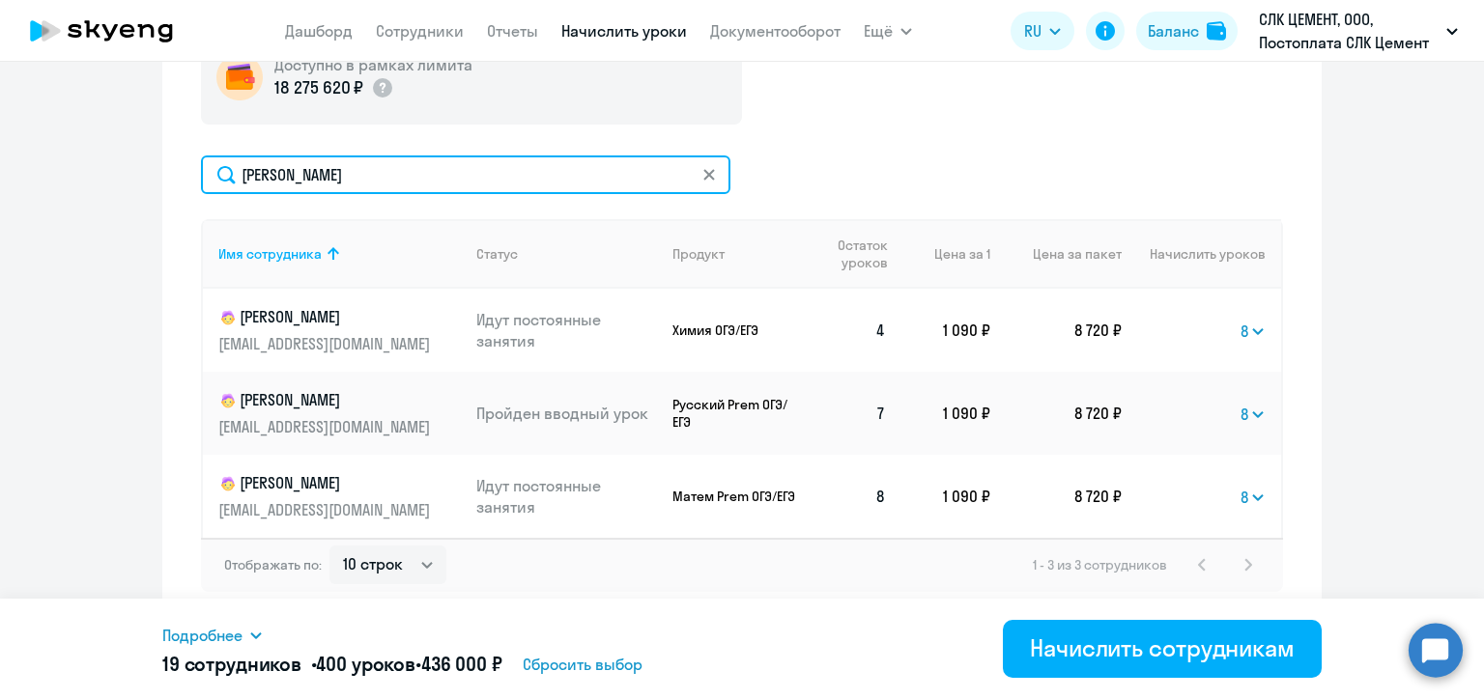
drag, startPoint x: 309, startPoint y: 177, endPoint x: 228, endPoint y: 173, distance: 81.2
click at [228, 173] on input "[PERSON_NAME]" at bounding box center [465, 174] width 529 height 39
paste input "отапов"
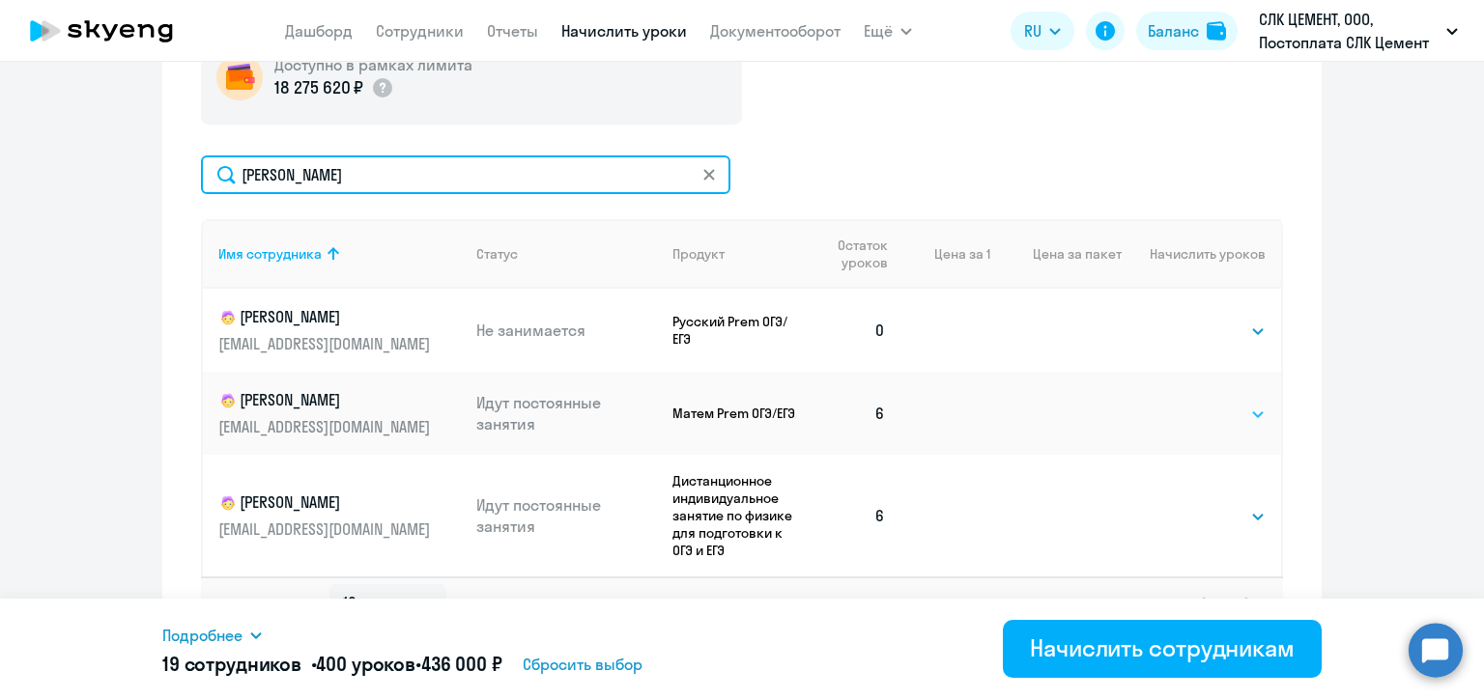
type input "[PERSON_NAME]"
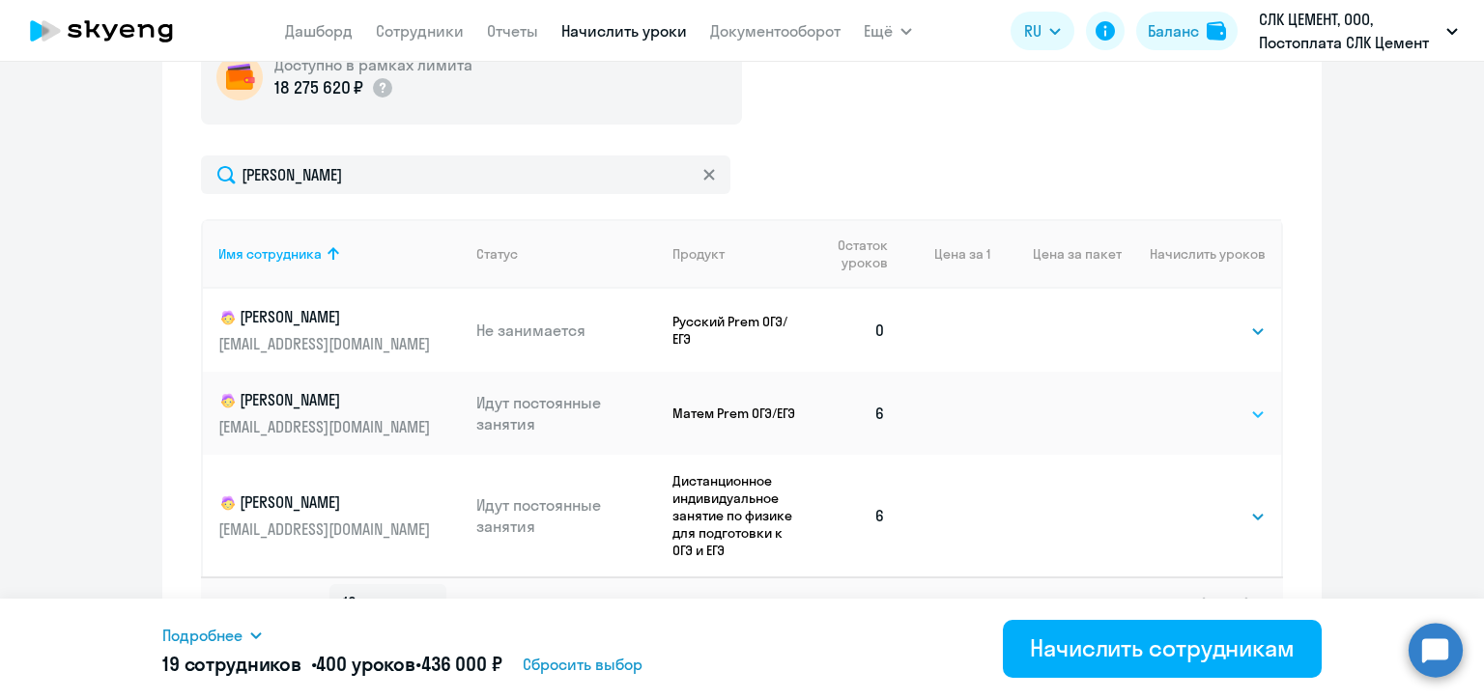
click at [1224, 418] on select "Выбрать 4 8 16 32 64 96 128" at bounding box center [1225, 414] width 79 height 23
select select "8"
click at [1186, 403] on select "Выбрать 4 8 16 32 64 96 128" at bounding box center [1225, 414] width 79 height 23
click at [1225, 522] on select "Выбрать 4 8 16 32 64 96 128" at bounding box center [1225, 516] width 79 height 23
select select "8"
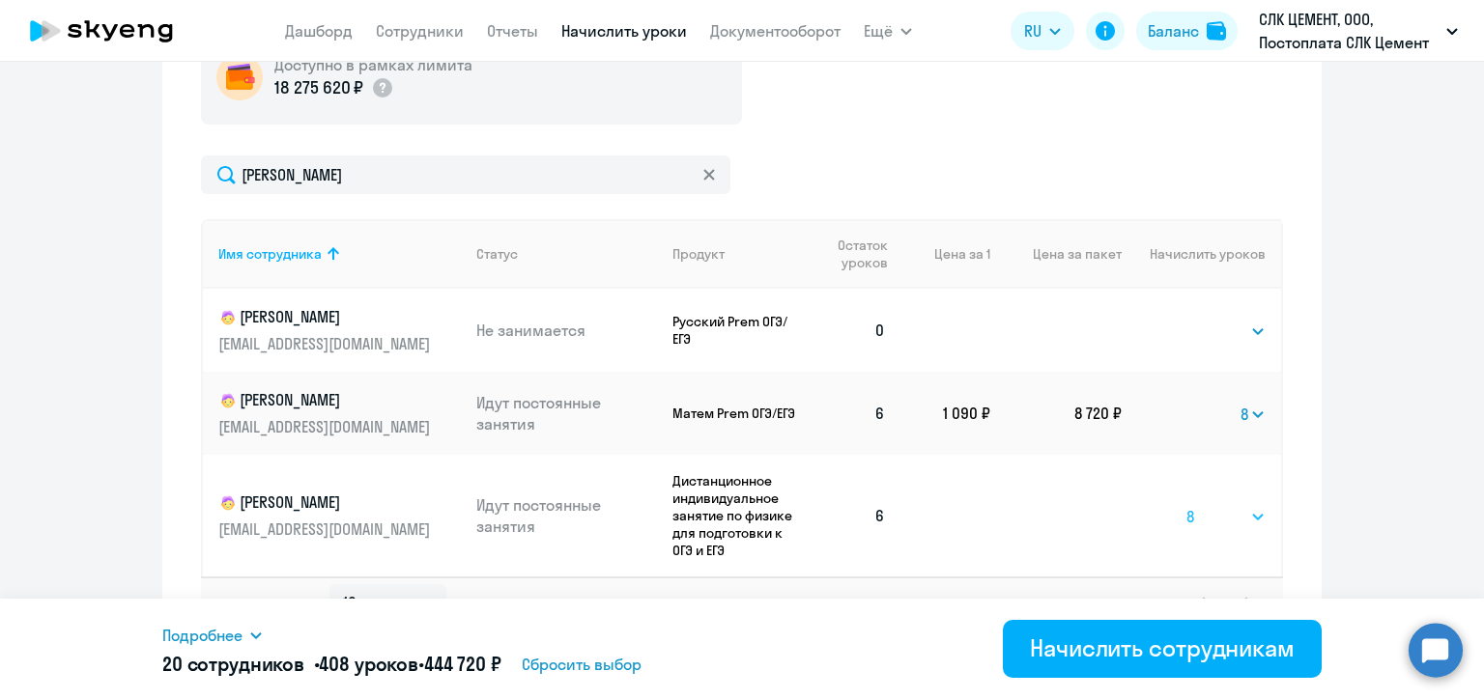
click at [1186, 505] on select "Выбрать 4 8 16 32 64 96 128" at bounding box center [1225, 516] width 79 height 23
click at [1201, 328] on select "Выбрать 4 8 16 32 64 96 128" at bounding box center [1225, 331] width 79 height 23
select select "8"
click at [1186, 320] on select "Выбрать 4 8 16 32 64 96 128" at bounding box center [1225, 331] width 79 height 23
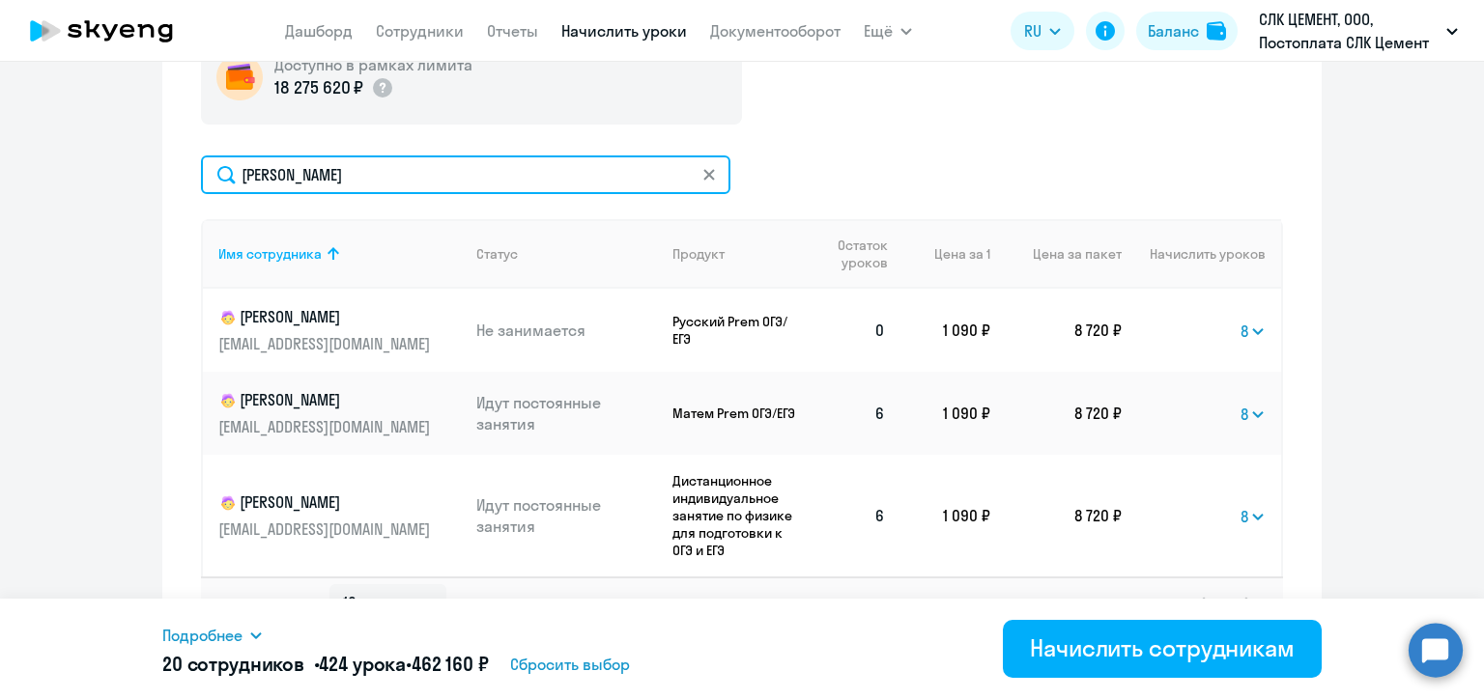
drag, startPoint x: 302, startPoint y: 169, endPoint x: 227, endPoint y: 169, distance: 75.3
click at [227, 169] on input "[PERSON_NAME]" at bounding box center [465, 174] width 529 height 39
paste input "[PERSON_NAME]"
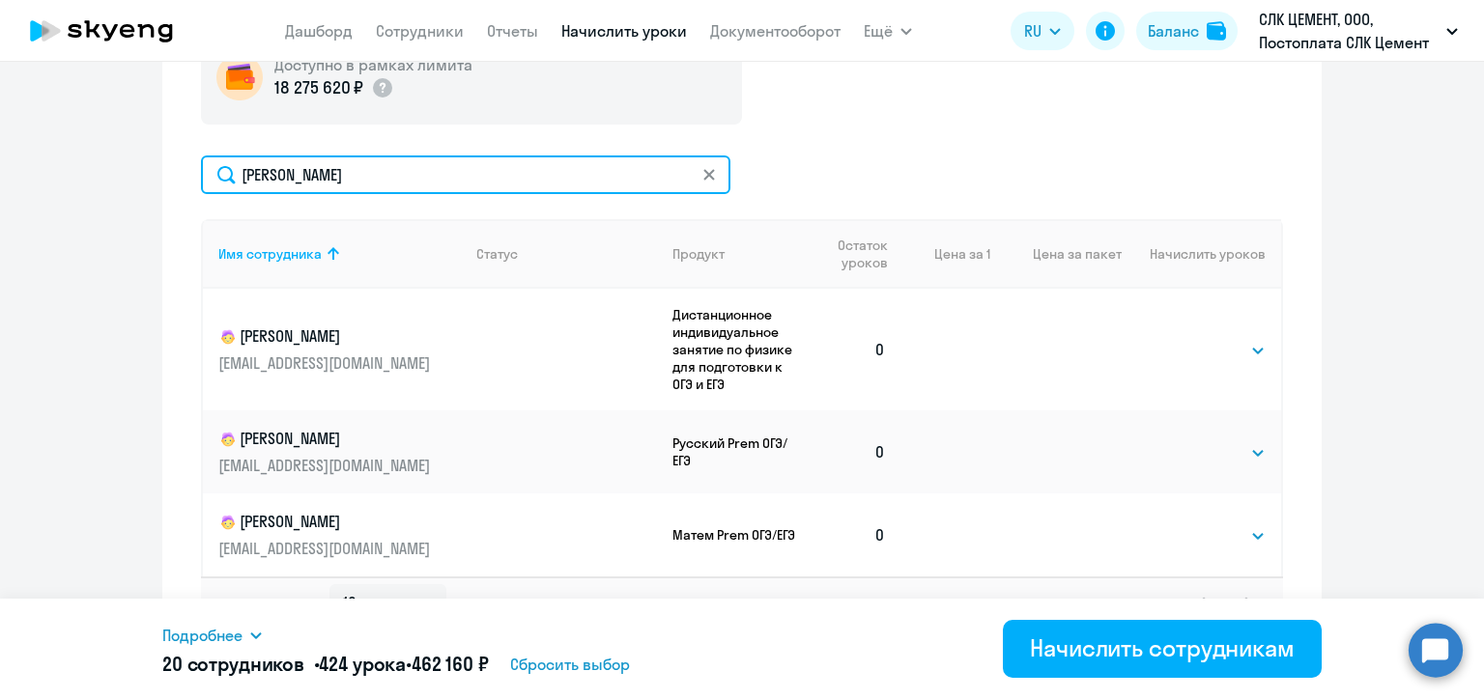
scroll to position [788, 0]
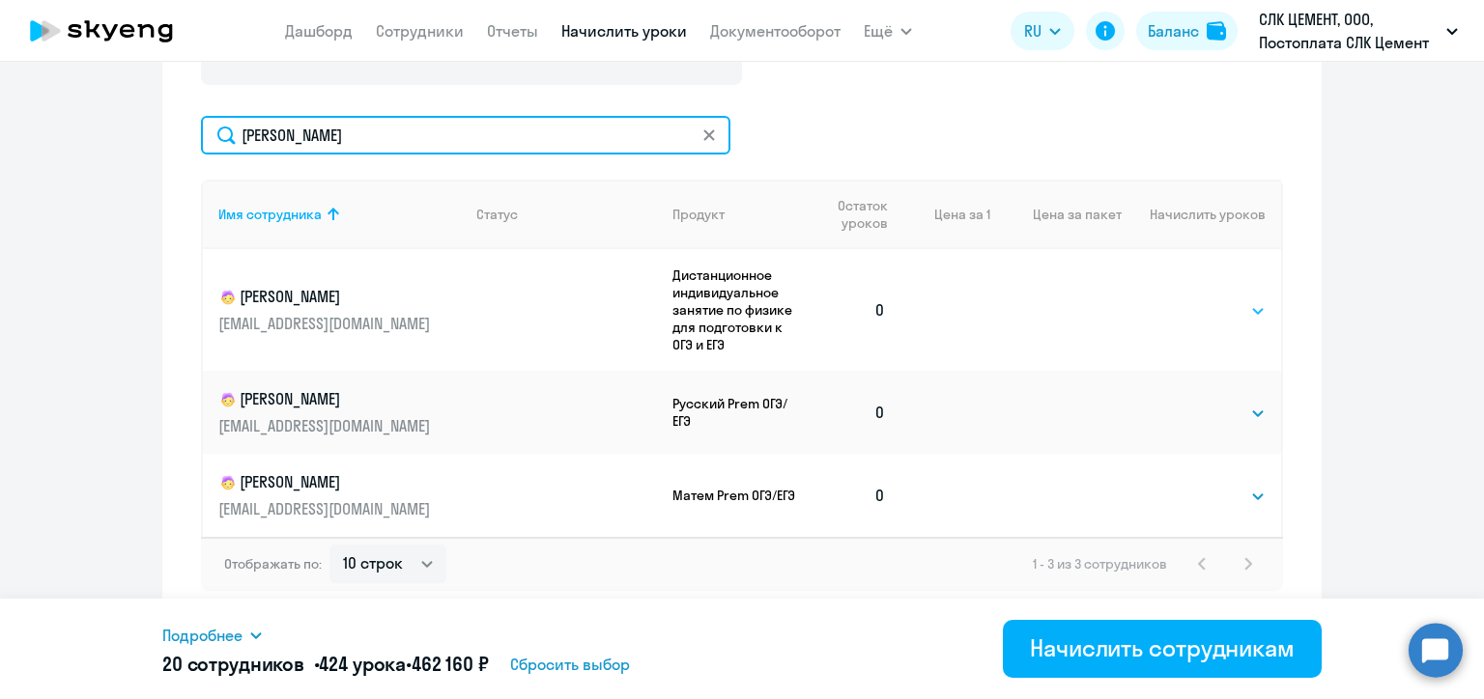
type input "[PERSON_NAME]"
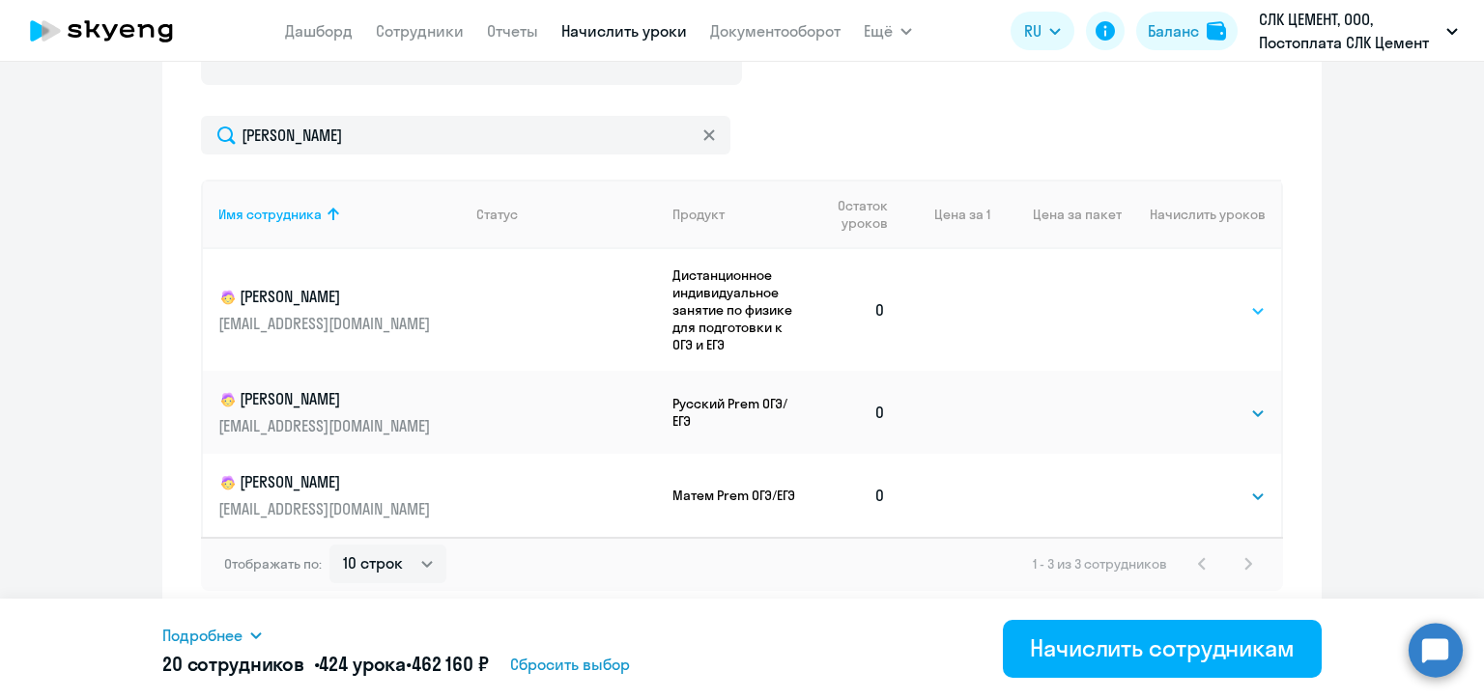
click at [1209, 313] on select "Выбрать 4 8 16 32 64 96 128" at bounding box center [1225, 310] width 79 height 23
select select "8"
click at [1186, 299] on select "Выбрать 4 8 16 32 64 96 128" at bounding box center [1225, 310] width 79 height 23
click at [1201, 406] on select "Выбрать 4 8 16 32 64 96 128" at bounding box center [1225, 413] width 79 height 23
select select "8"
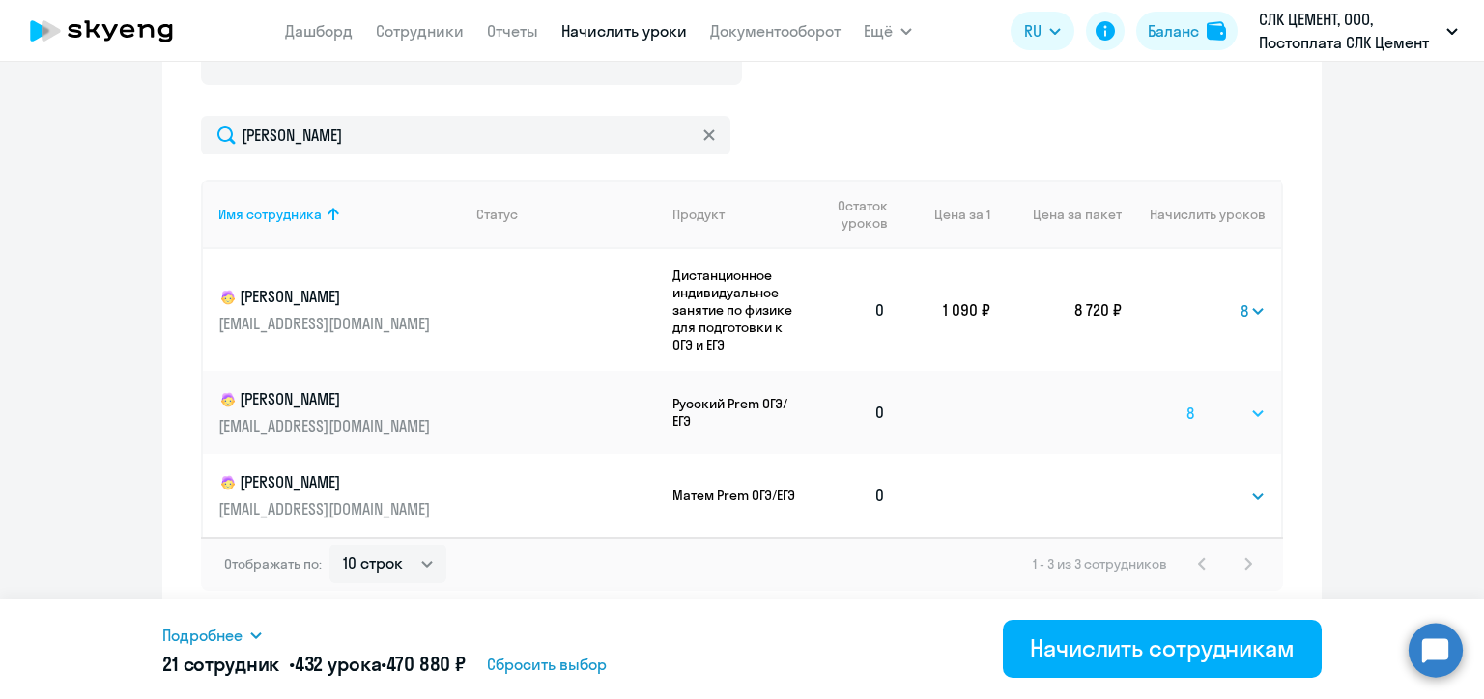
click at [1186, 402] on select "Выбрать 4 8 16 32 64 96 128" at bounding box center [1225, 413] width 79 height 23
click at [1193, 495] on select "Выбрать 4 8 16 32 64 96 128" at bounding box center [1225, 496] width 79 height 23
select select "8"
click at [1186, 485] on select "Выбрать 4 8 16 32 64 96 128" at bounding box center [1225, 496] width 79 height 23
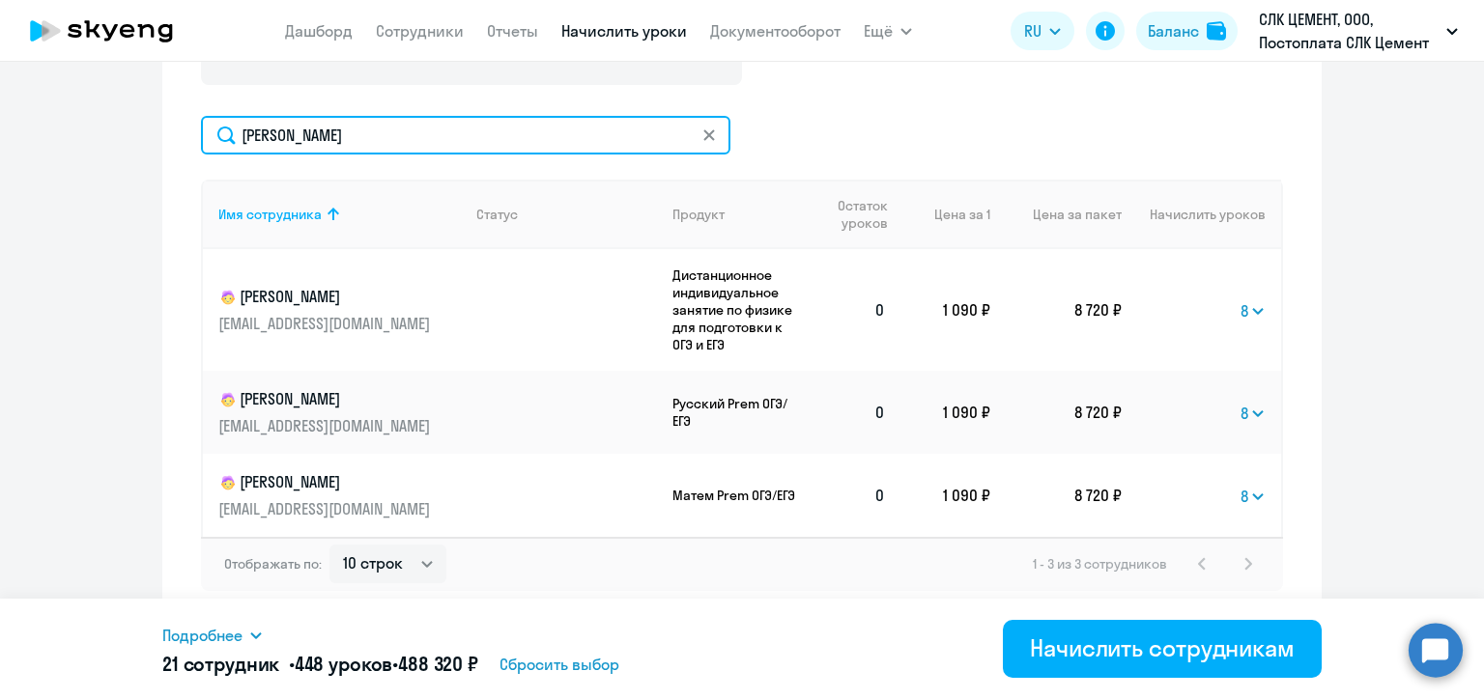
drag, startPoint x: 332, startPoint y: 138, endPoint x: 222, endPoint y: 134, distance: 110.2
click at [222, 134] on input "[PERSON_NAME]" at bounding box center [465, 135] width 529 height 39
paste input "иниахметова"
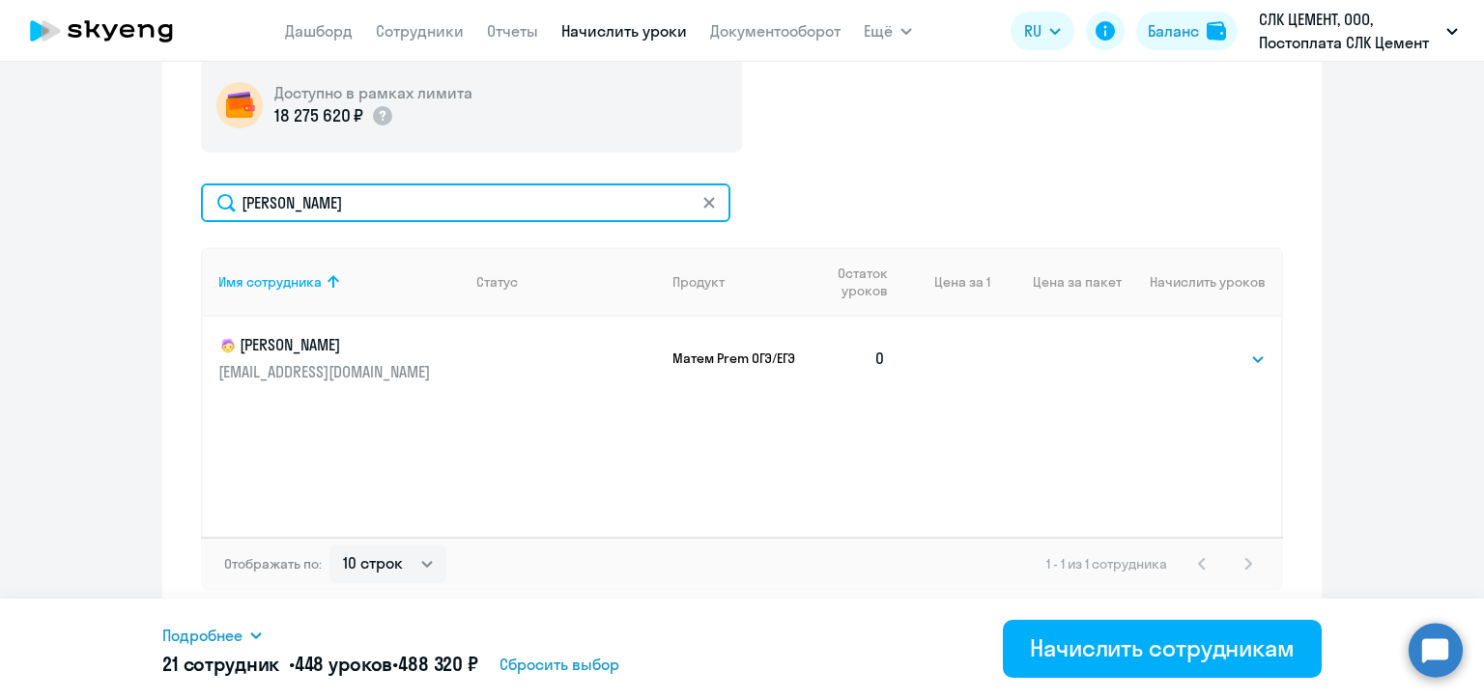
scroll to position [721, 0]
type input "[PERSON_NAME]"
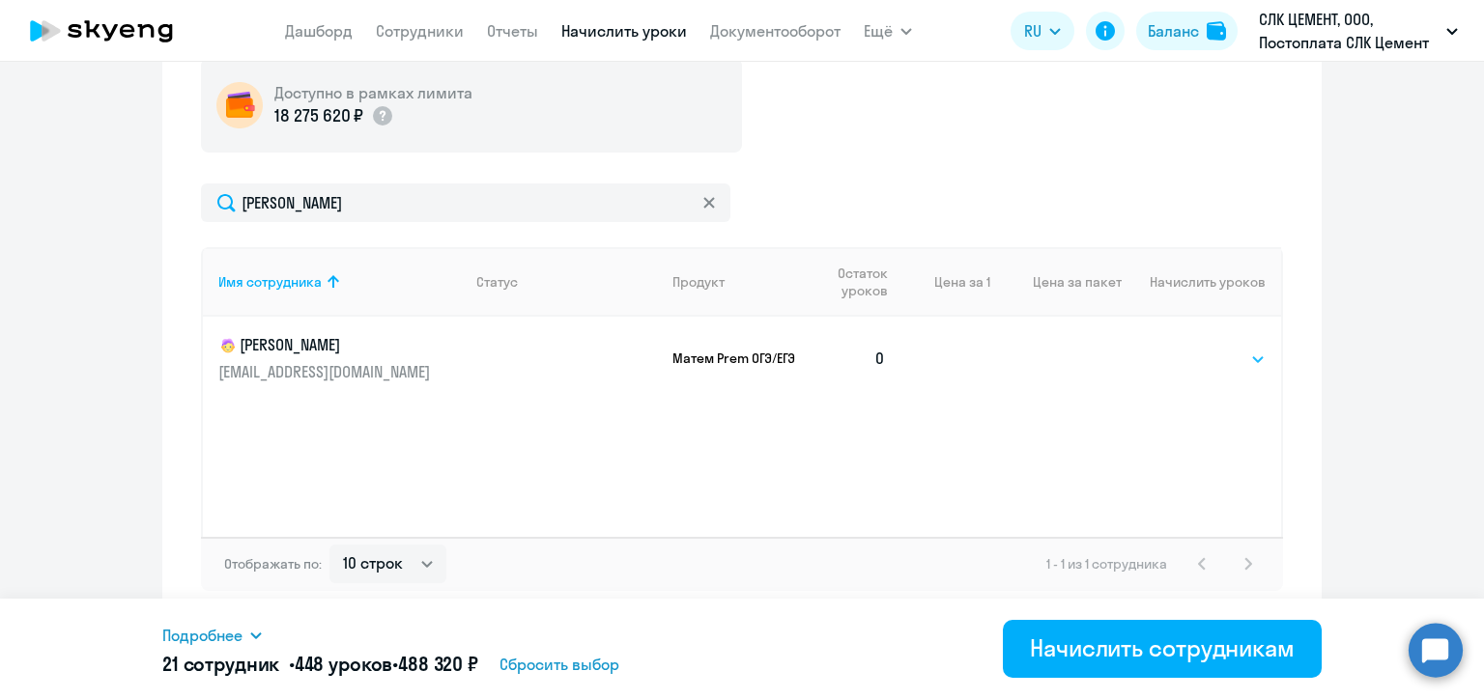
click at [1209, 363] on select "Выбрать 4 8 16 32 64 96 128" at bounding box center [1225, 359] width 79 height 23
select select "8"
click at [1186, 348] on select "Выбрать 4 8 16 32 64 96 128" at bounding box center [1225, 359] width 79 height 23
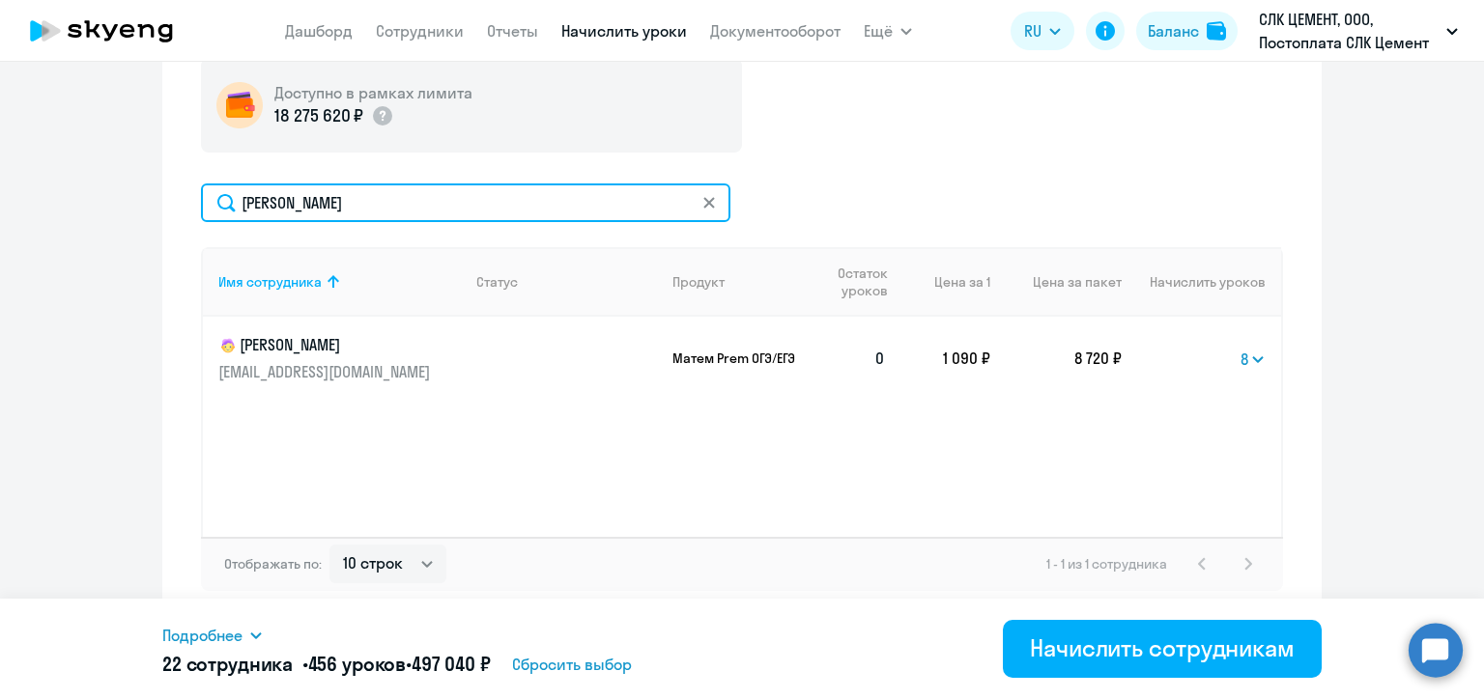
drag, startPoint x: 351, startPoint y: 205, endPoint x: 238, endPoint y: 204, distance: 113.0
click at [238, 204] on input "[PERSON_NAME]" at bounding box center [465, 203] width 529 height 39
paste input "[PERSON_NAME]"
type input "[PERSON_NAME]"
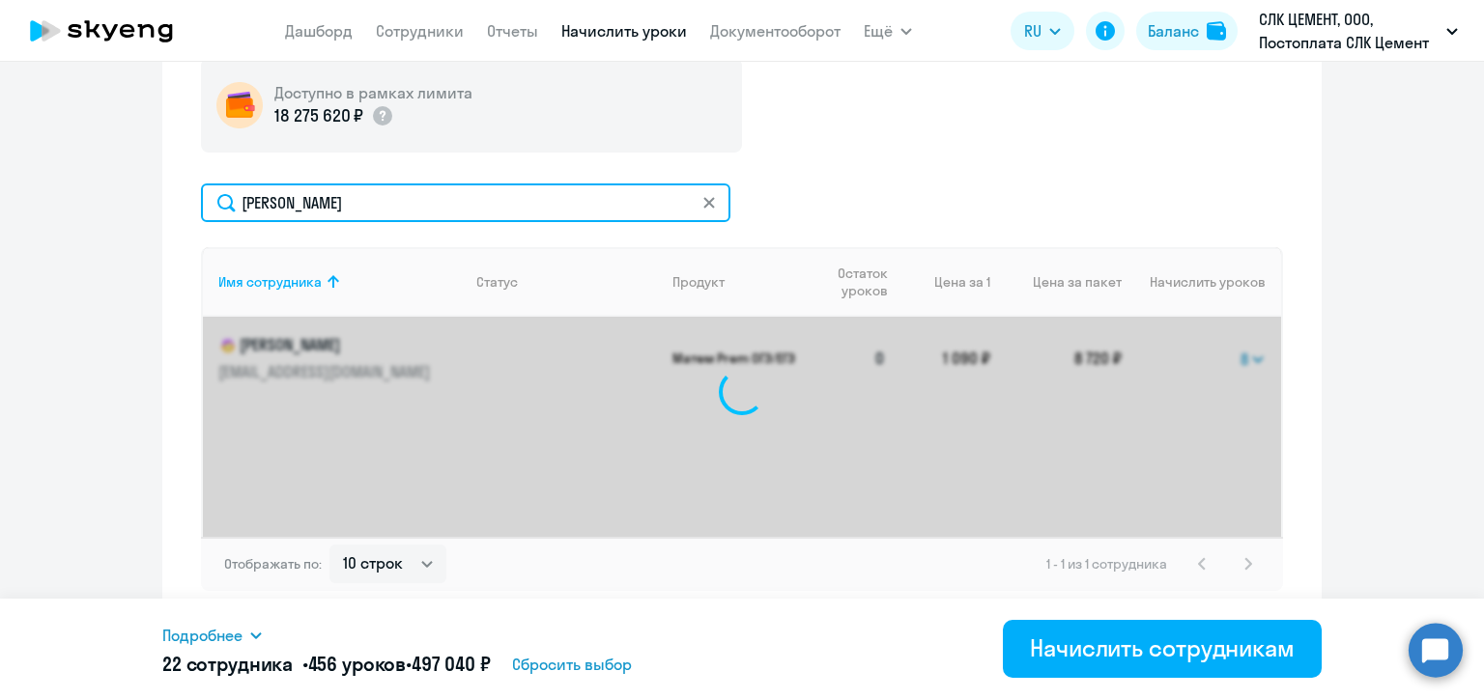
select select "8"
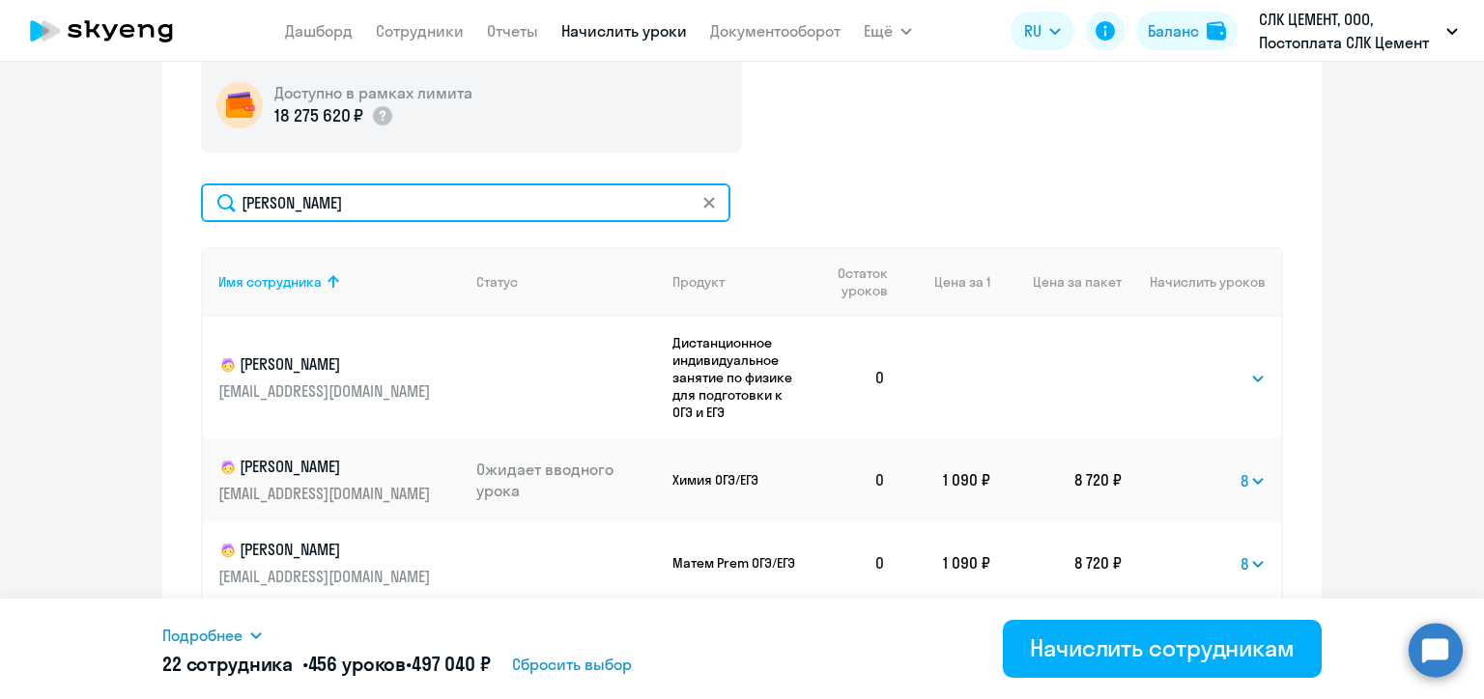
scroll to position [870, 0]
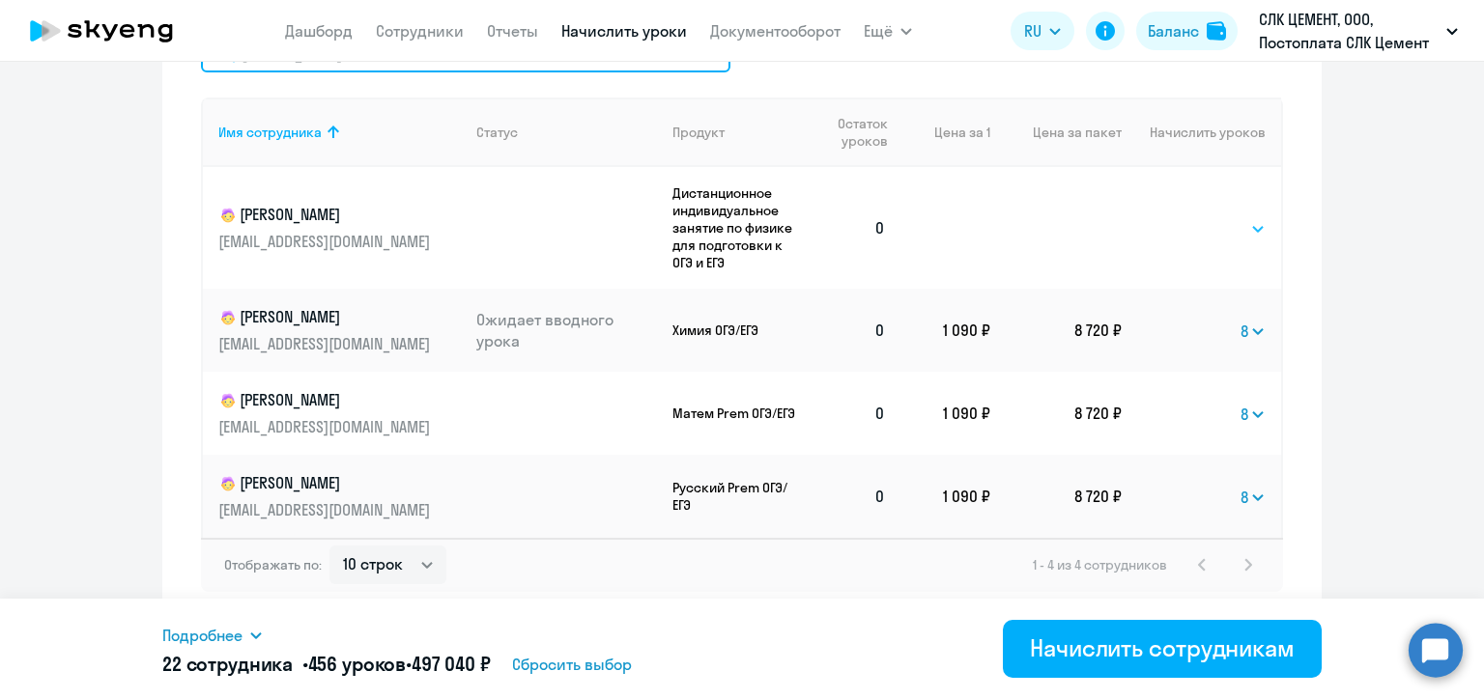
type input "[PERSON_NAME]"
click at [1240, 232] on select "Выбрать 4 8 16 32 64 96 128" at bounding box center [1225, 228] width 79 height 23
select select "8"
click at [1186, 217] on select "Выбрать 4 8 16 32 64 96 128" at bounding box center [1225, 228] width 79 height 23
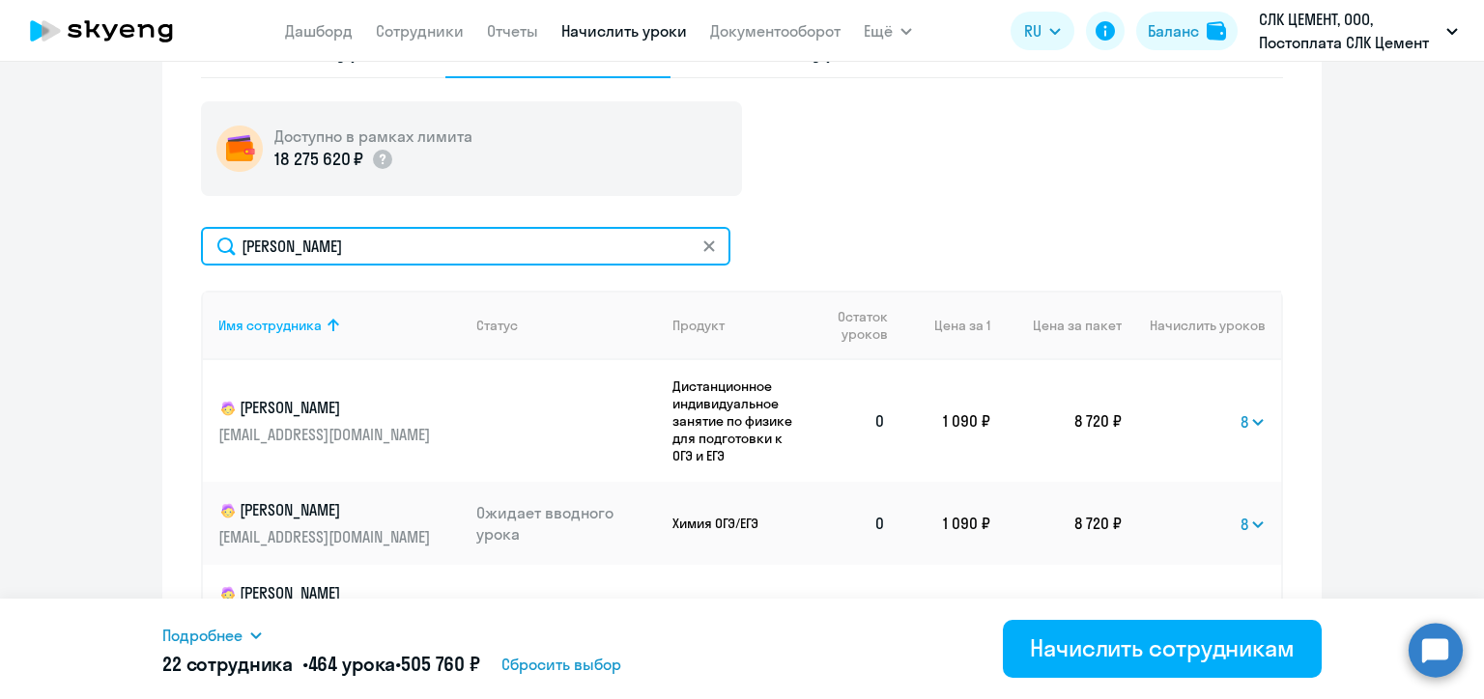
drag, startPoint x: 348, startPoint y: 238, endPoint x: 233, endPoint y: 240, distance: 115.0
click at [233, 240] on input "[PERSON_NAME]" at bounding box center [465, 246] width 529 height 39
paste input "омин"
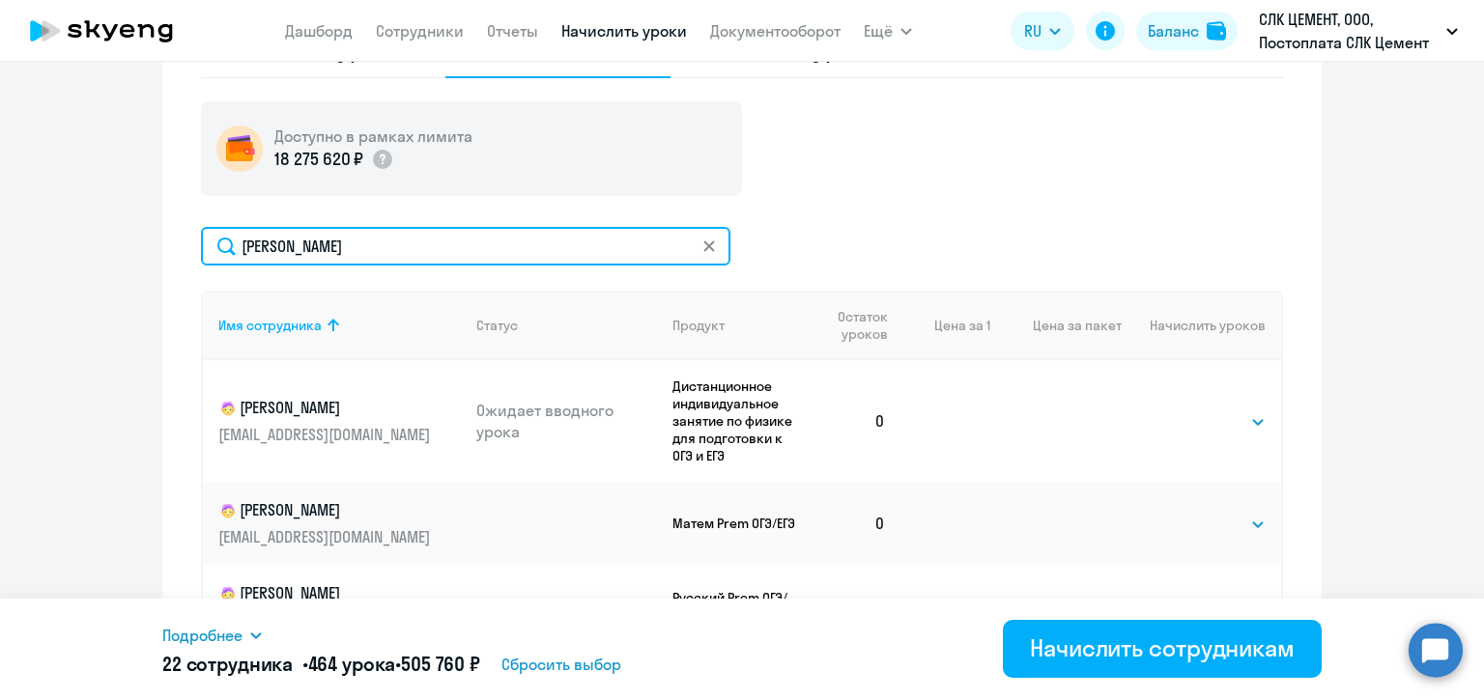
scroll to position [774, 0]
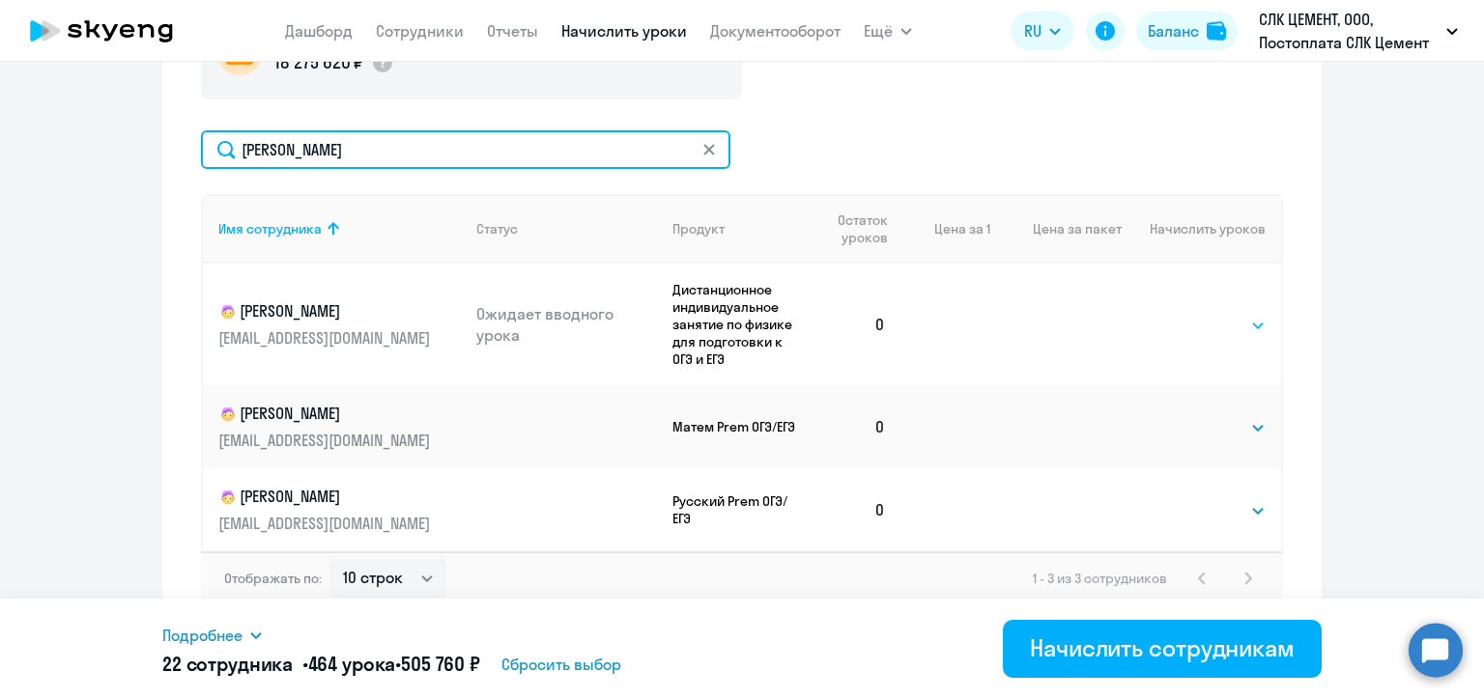
type input "[PERSON_NAME]"
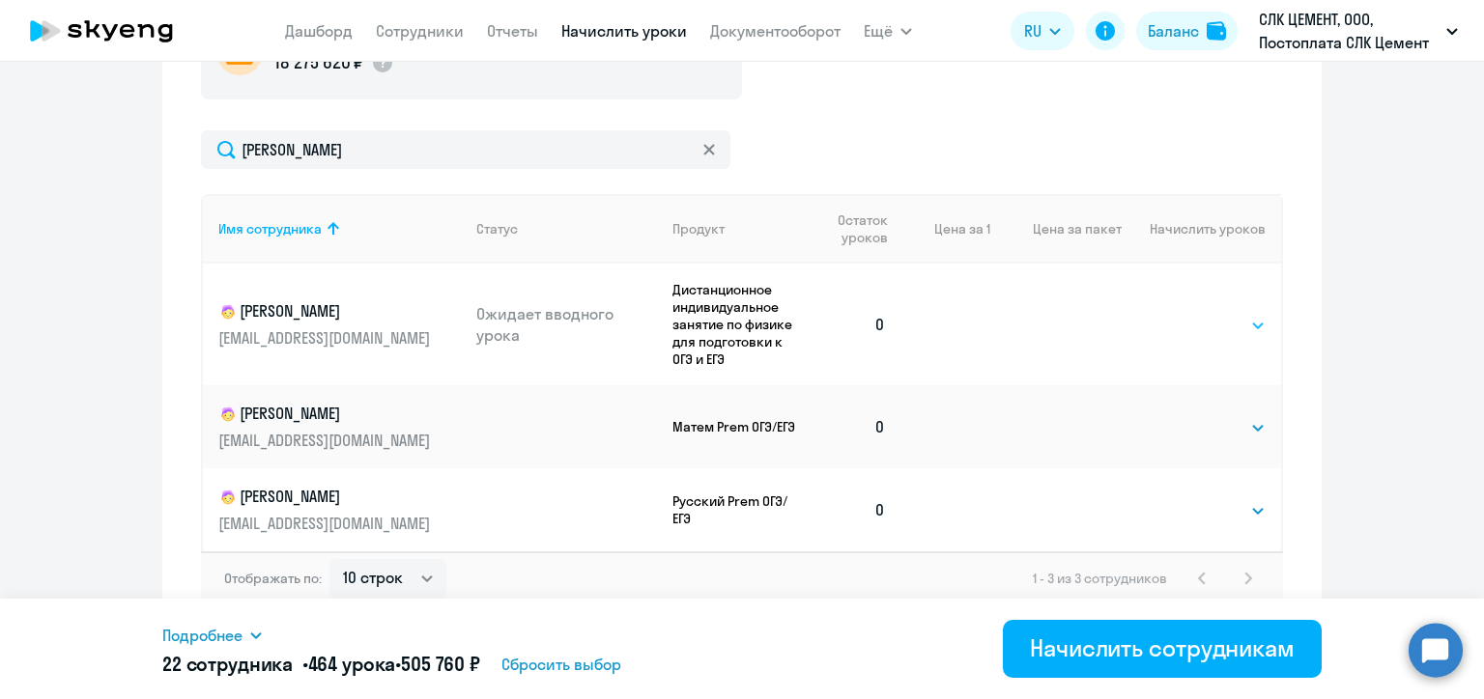
click at [1198, 325] on select "Выбрать 4 8 16 32 64 96 128" at bounding box center [1225, 325] width 79 height 23
select select "8"
click at [1186, 314] on select "Выбрать 4 8 16 32 64 96 128" at bounding box center [1225, 325] width 79 height 23
click at [1191, 508] on select "Выбрать 4 8 16 32 64 96 128" at bounding box center [1225, 510] width 79 height 23
select select "8"
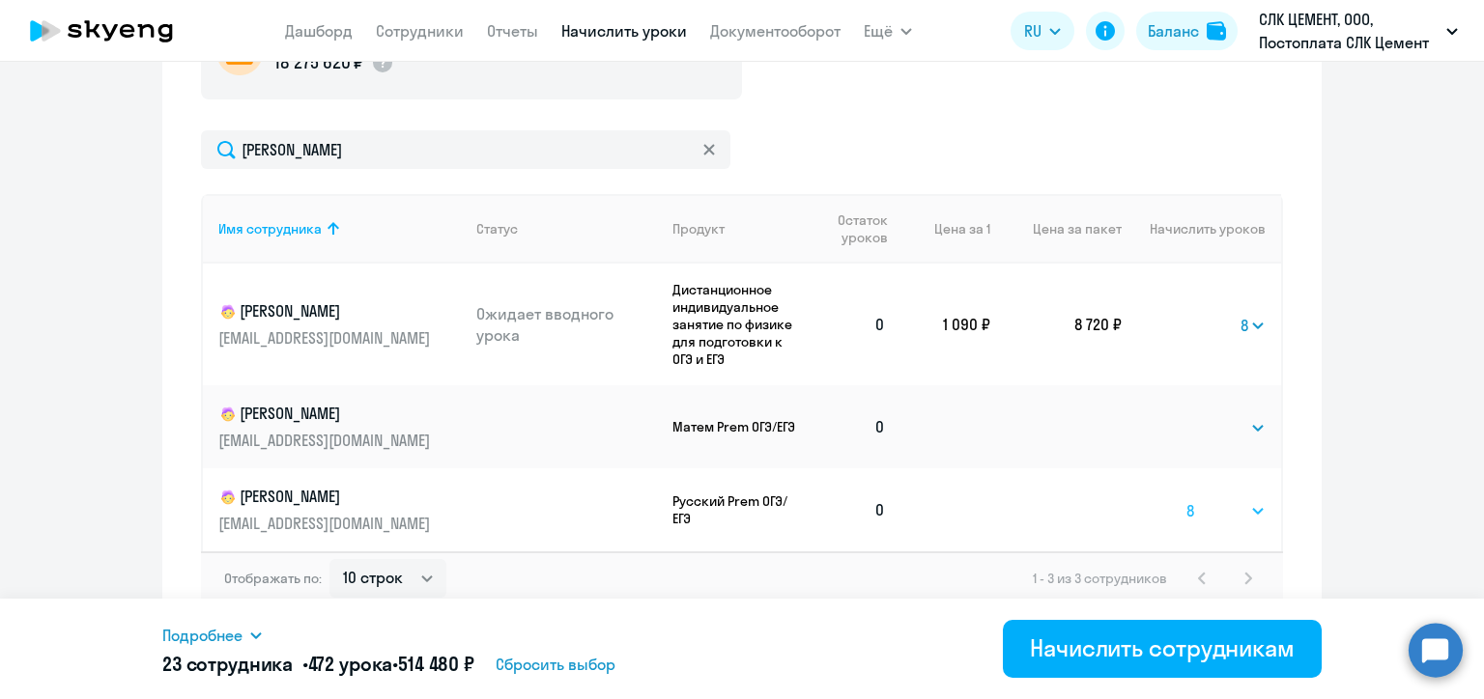
click at [1186, 499] on select "Выбрать 4 8 16 32 64 96 128" at bounding box center [1225, 510] width 79 height 23
click at [1205, 429] on select "Выбрать 4 8 16 32 64 96 128" at bounding box center [1225, 427] width 79 height 23
select select "8"
click at [1186, 416] on select "Выбрать 4 8 16 32 64 96 128" at bounding box center [1225, 427] width 79 height 23
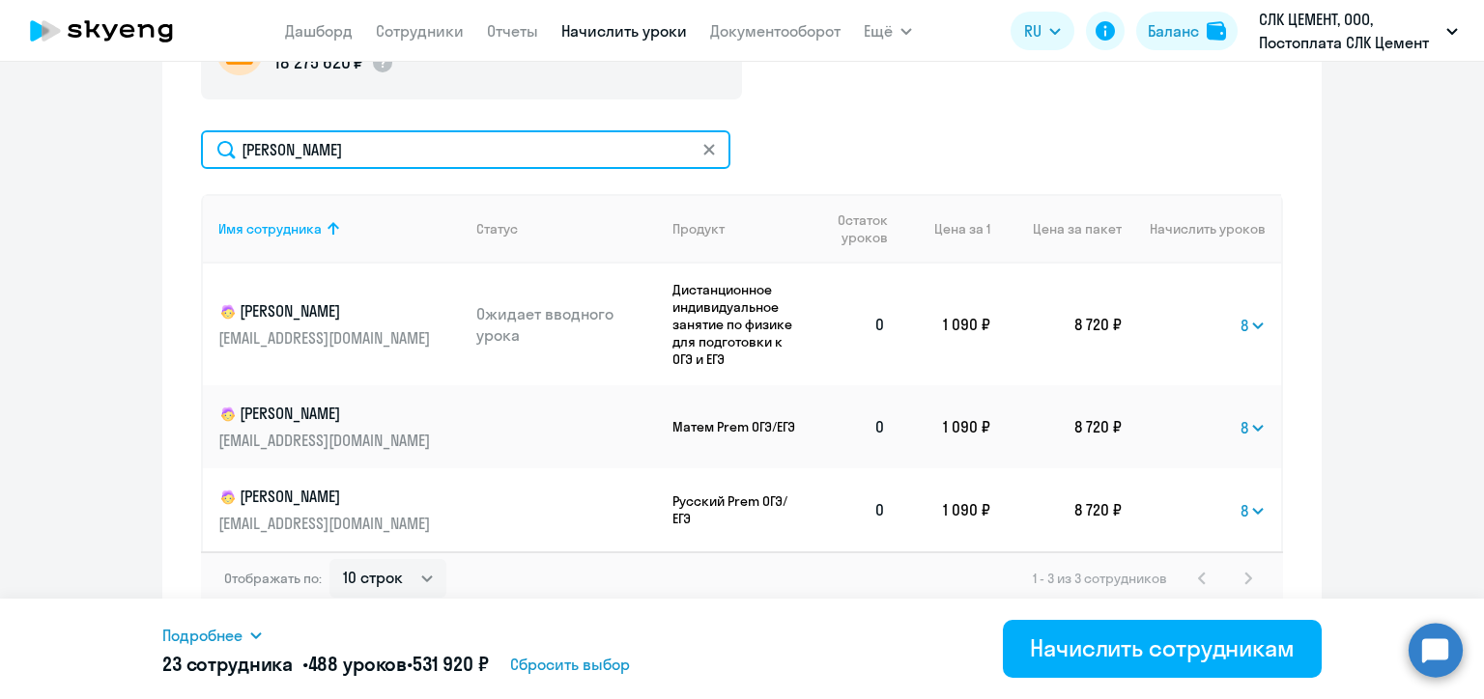
drag, startPoint x: 315, startPoint y: 151, endPoint x: 228, endPoint y: 145, distance: 87.1
click at [228, 145] on input "[PERSON_NAME]" at bounding box center [465, 149] width 529 height 39
paste input "еченк"
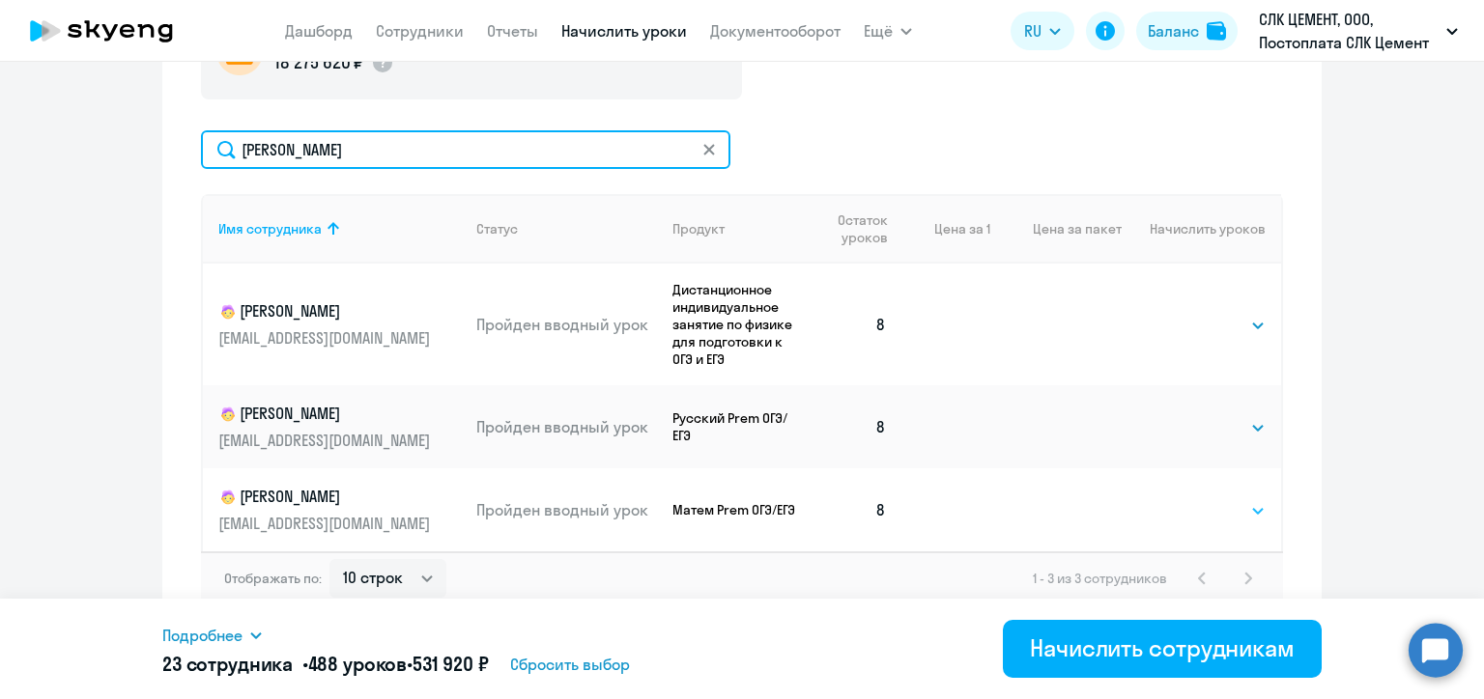
type input "[PERSON_NAME]"
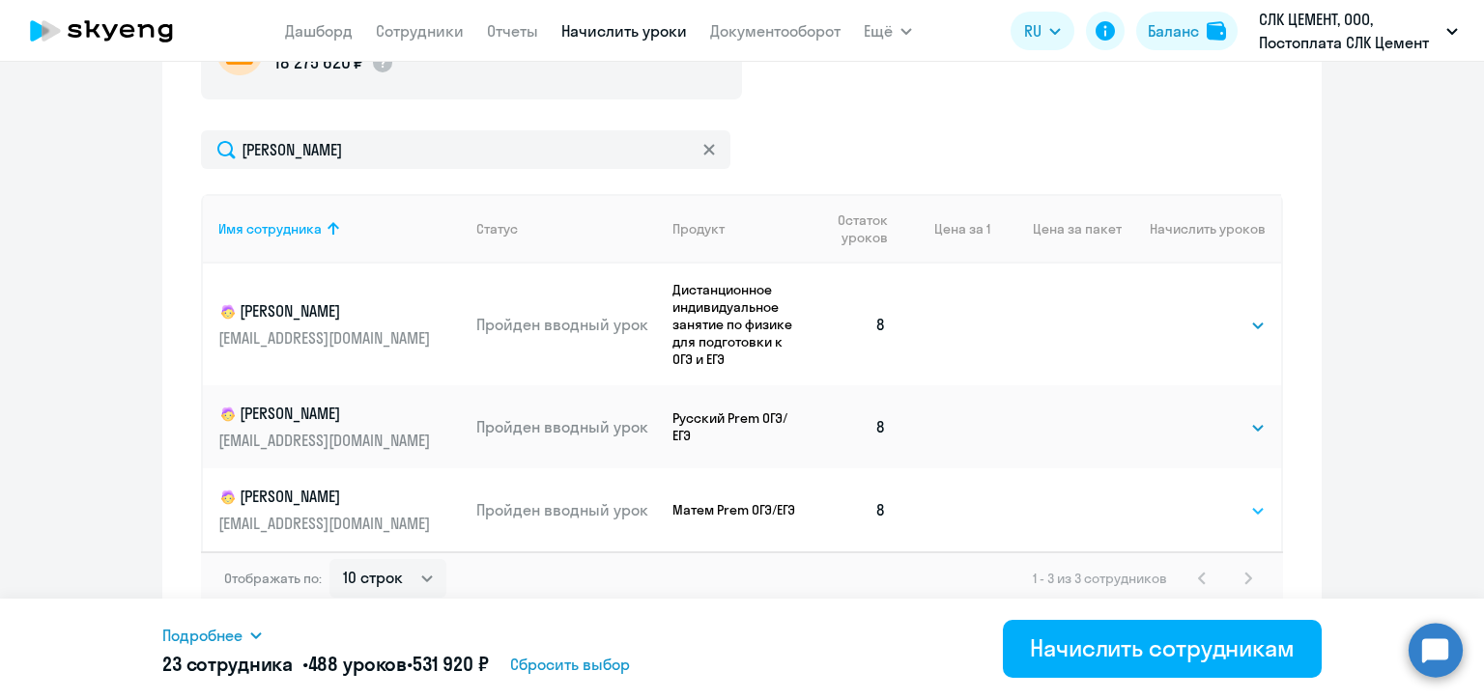
click at [1198, 508] on select "Выбрать 4 8 16 32 64 96 128" at bounding box center [1225, 510] width 79 height 23
select select "8"
click at [1186, 499] on select "Выбрать 4 8 16 32 64 96 128" at bounding box center [1225, 510] width 79 height 23
click at [1202, 321] on select "Выбрать 4 8 16 32 64 96 128" at bounding box center [1225, 325] width 79 height 23
select select "8"
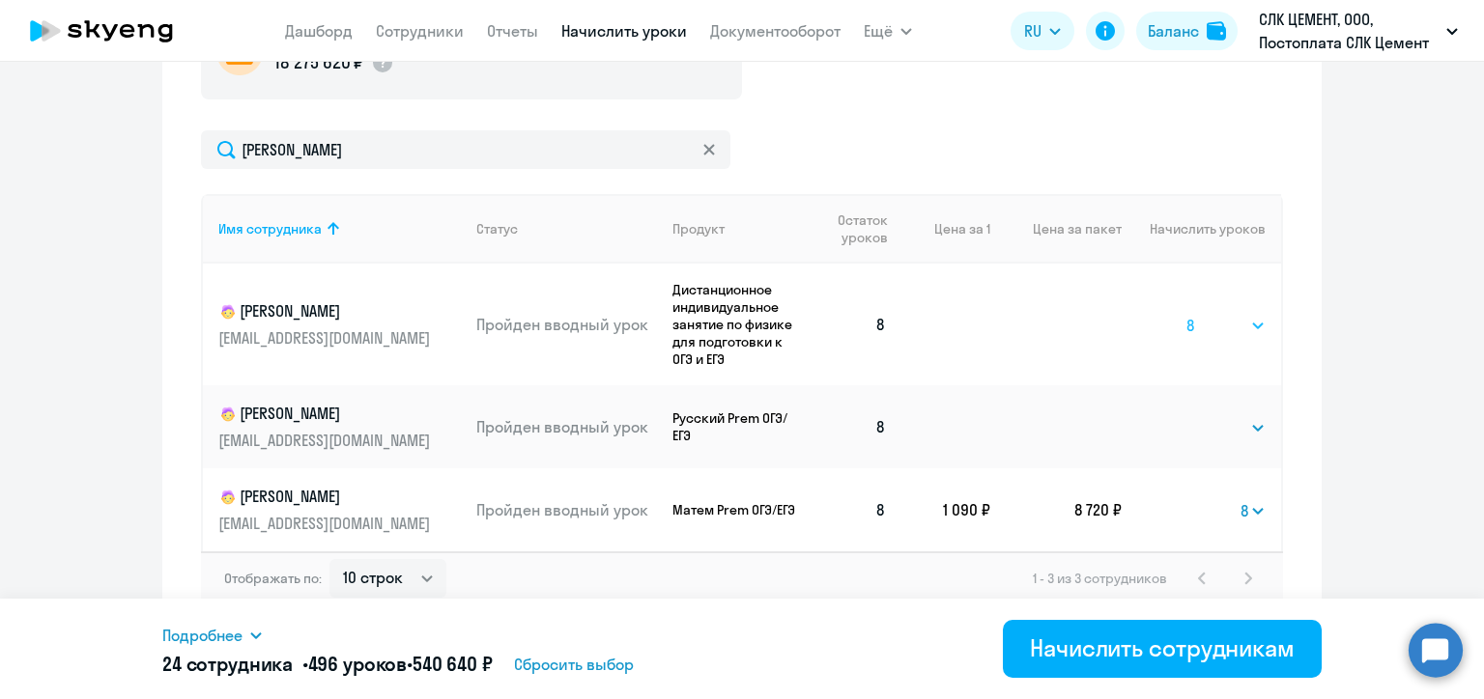
click at [1186, 314] on select "Выбрать 4 8 16 32 64 96 128" at bounding box center [1225, 325] width 79 height 23
click at [1213, 422] on select "Выбрать 4 8 16 32 64 96 128" at bounding box center [1225, 427] width 79 height 23
select select "8"
click at [1186, 416] on select "Выбрать 4 8 16 32 64 96 128" at bounding box center [1225, 427] width 79 height 23
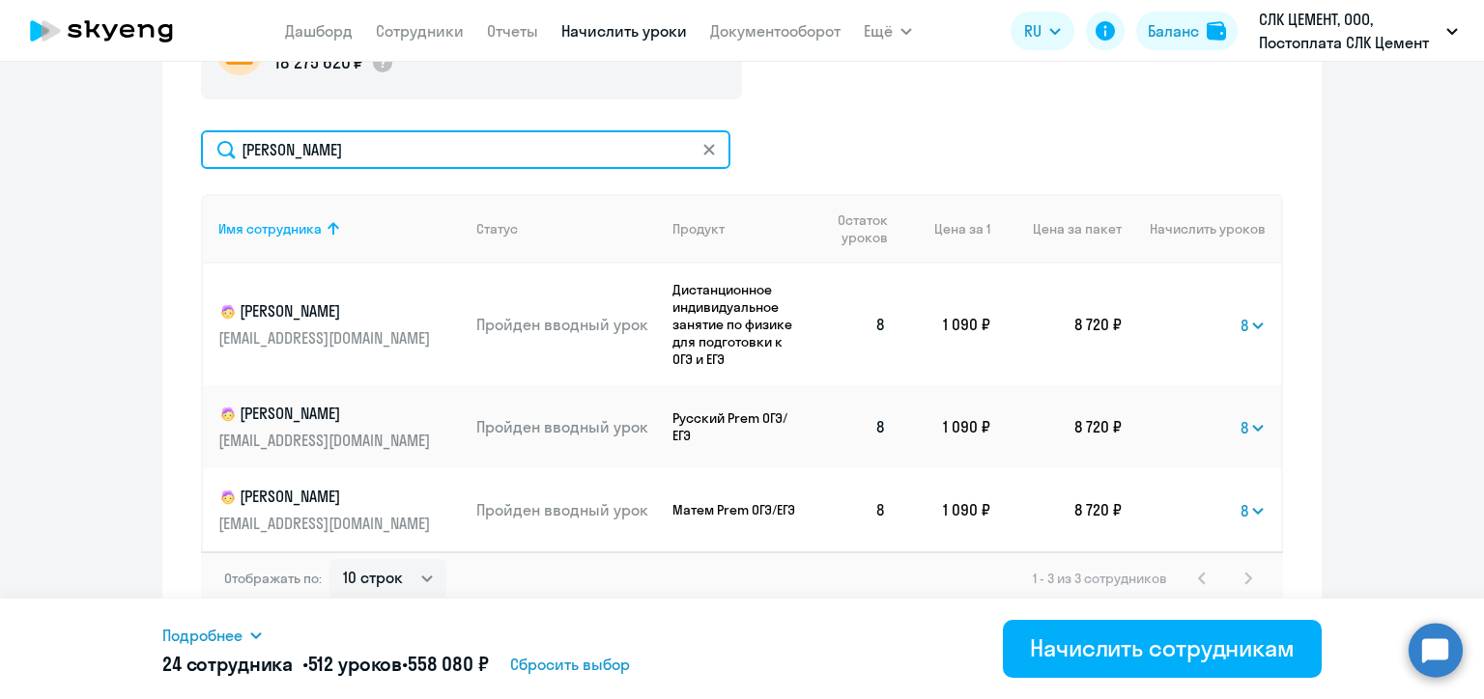
drag, startPoint x: 320, startPoint y: 143, endPoint x: 221, endPoint y: 143, distance: 98.5
click at [221, 143] on input "[PERSON_NAME]" at bounding box center [465, 149] width 529 height 39
paste input "трельцов"
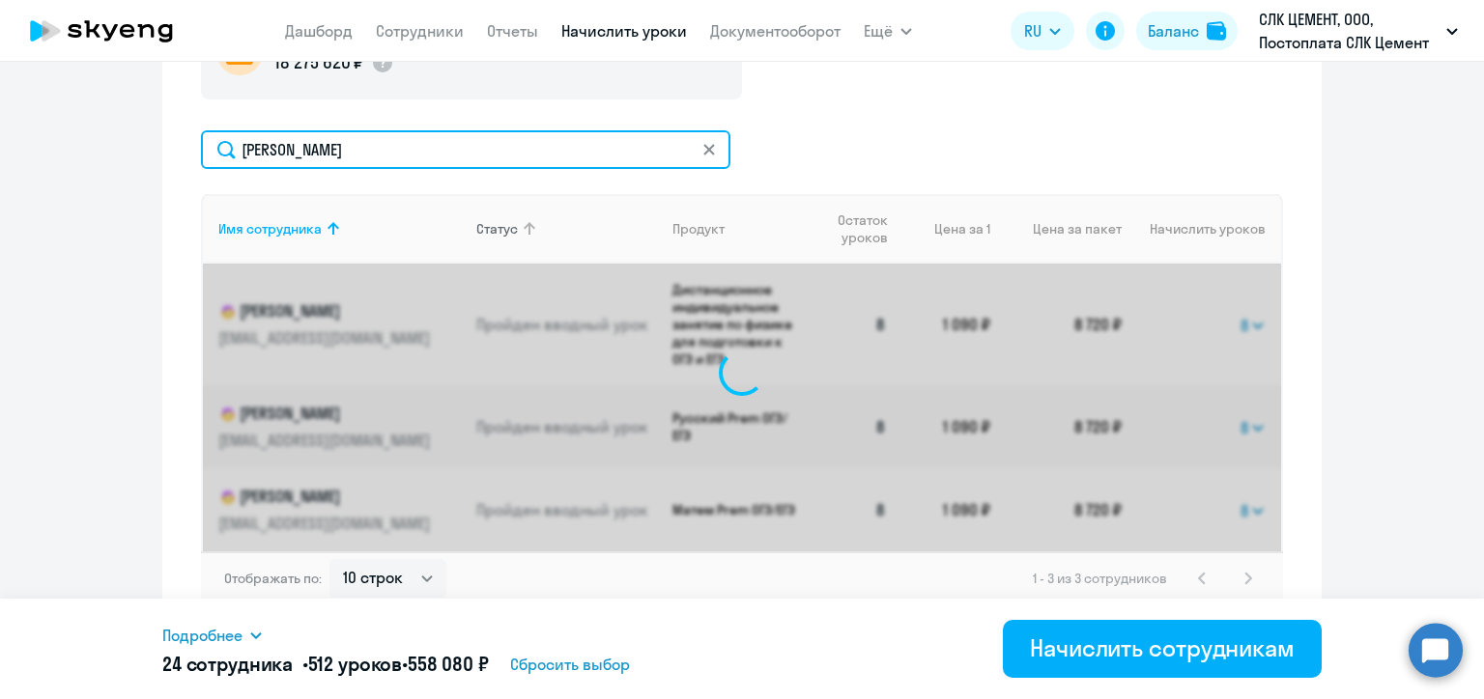
scroll to position [753, 0]
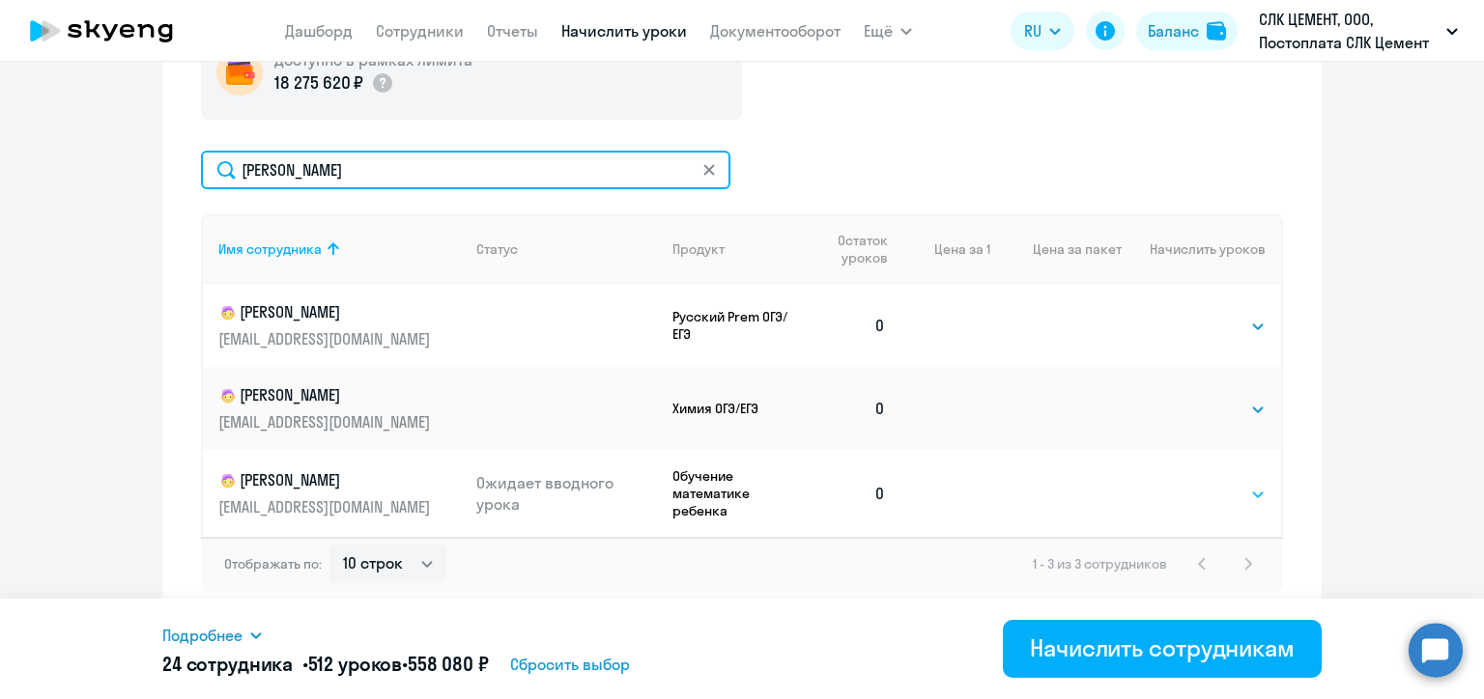
type input "[PERSON_NAME]"
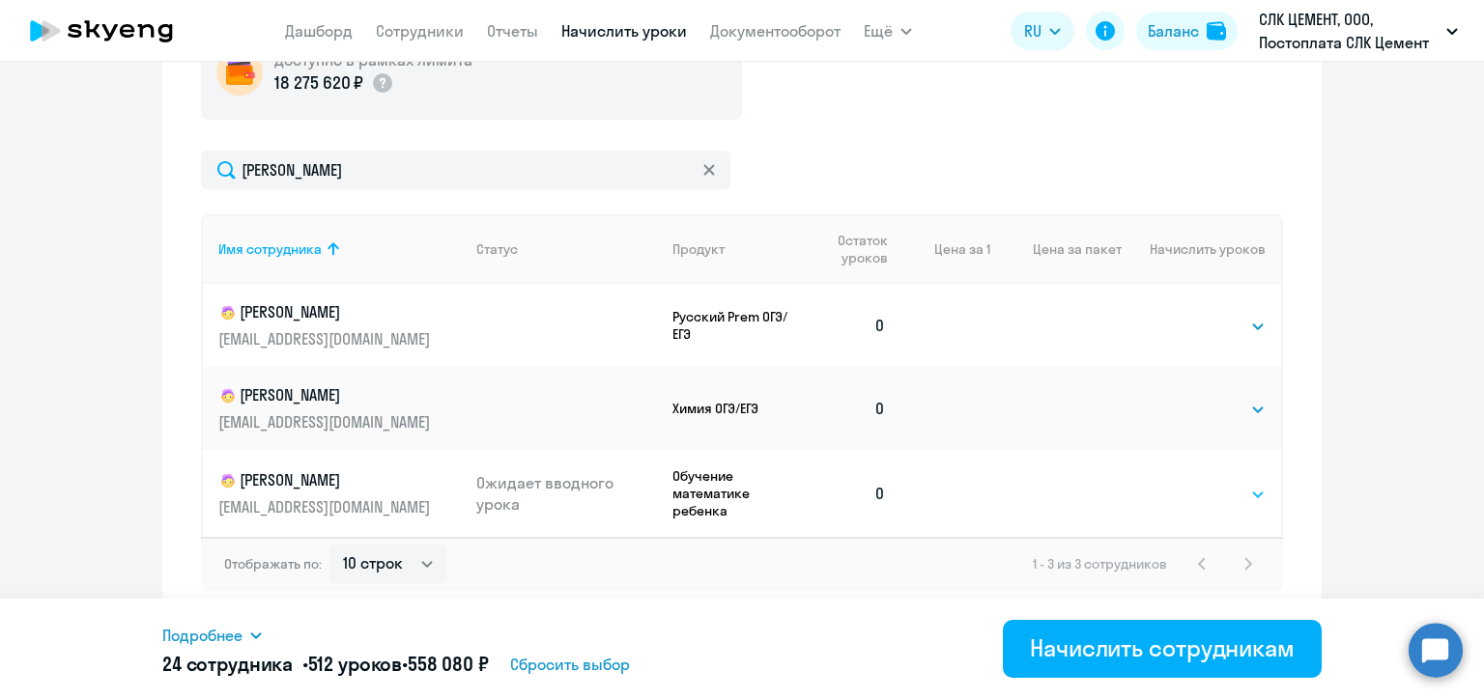
click at [1233, 495] on select "Выбрать 4 8 16 32 64 96 128" at bounding box center [1225, 494] width 79 height 23
select select "8"
click at [1186, 483] on select "Выбрать 4 8 16 32 64 96 128" at bounding box center [1225, 494] width 79 height 23
click at [1208, 410] on select "Выбрать 4 8 16 32 64 96 128" at bounding box center [1225, 409] width 79 height 23
select select "8"
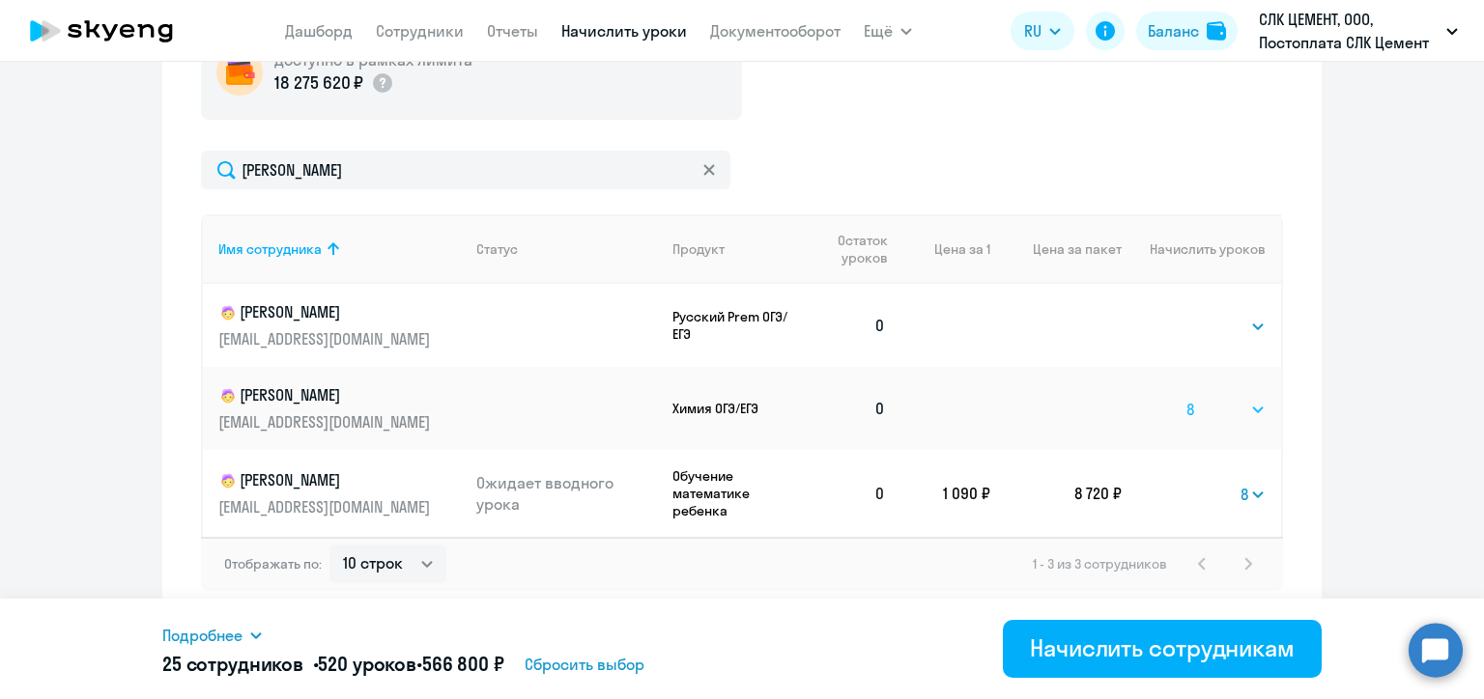
click at [1186, 398] on select "Выбрать 4 8 16 32 64 96 128" at bounding box center [1225, 409] width 79 height 23
click at [1210, 325] on select "Выбрать 4 8 16 32 64 96 128" at bounding box center [1225, 326] width 79 height 23
select select "8"
click at [1186, 315] on select "Выбрать 4 8 16 32 64 96 128" at bounding box center [1225, 326] width 79 height 23
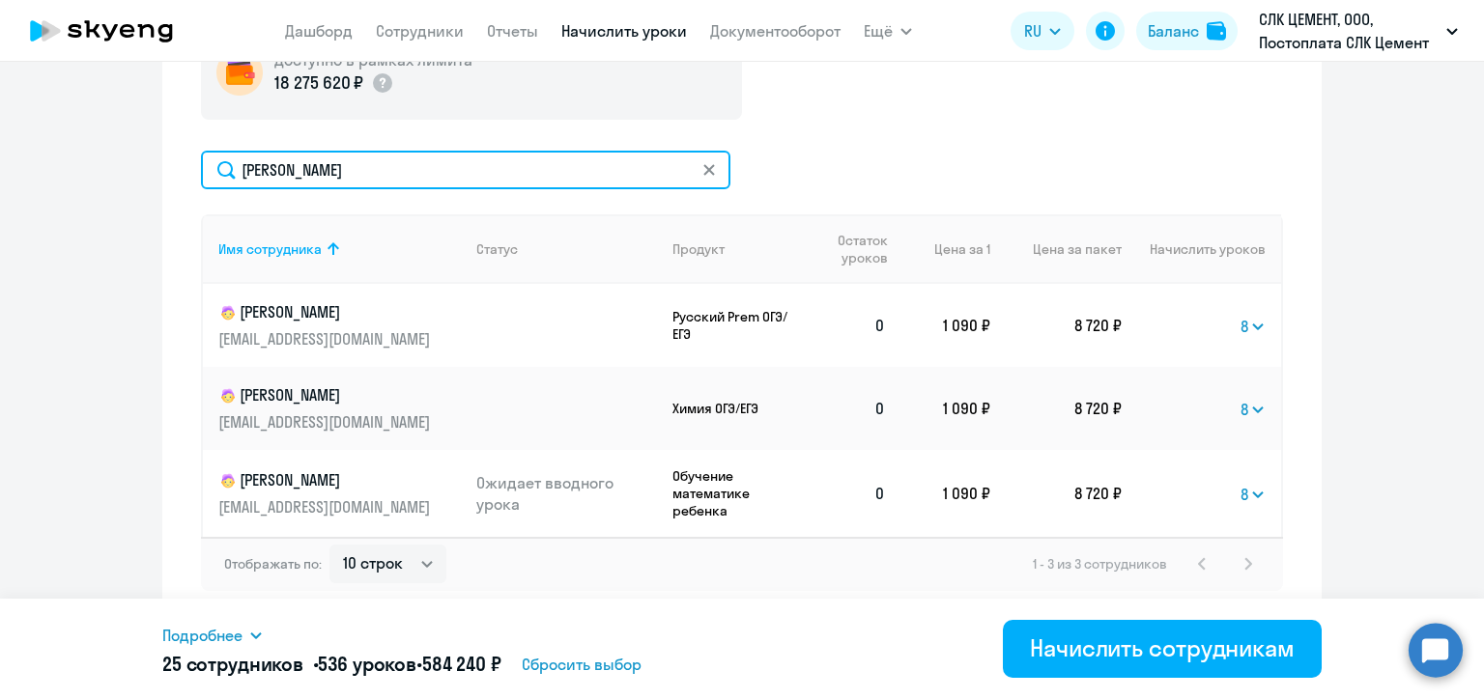
drag, startPoint x: 324, startPoint y: 174, endPoint x: 234, endPoint y: 168, distance: 90.0
click at [234, 168] on input "[PERSON_NAME]" at bounding box center [465, 170] width 529 height 39
paste input "удкова"
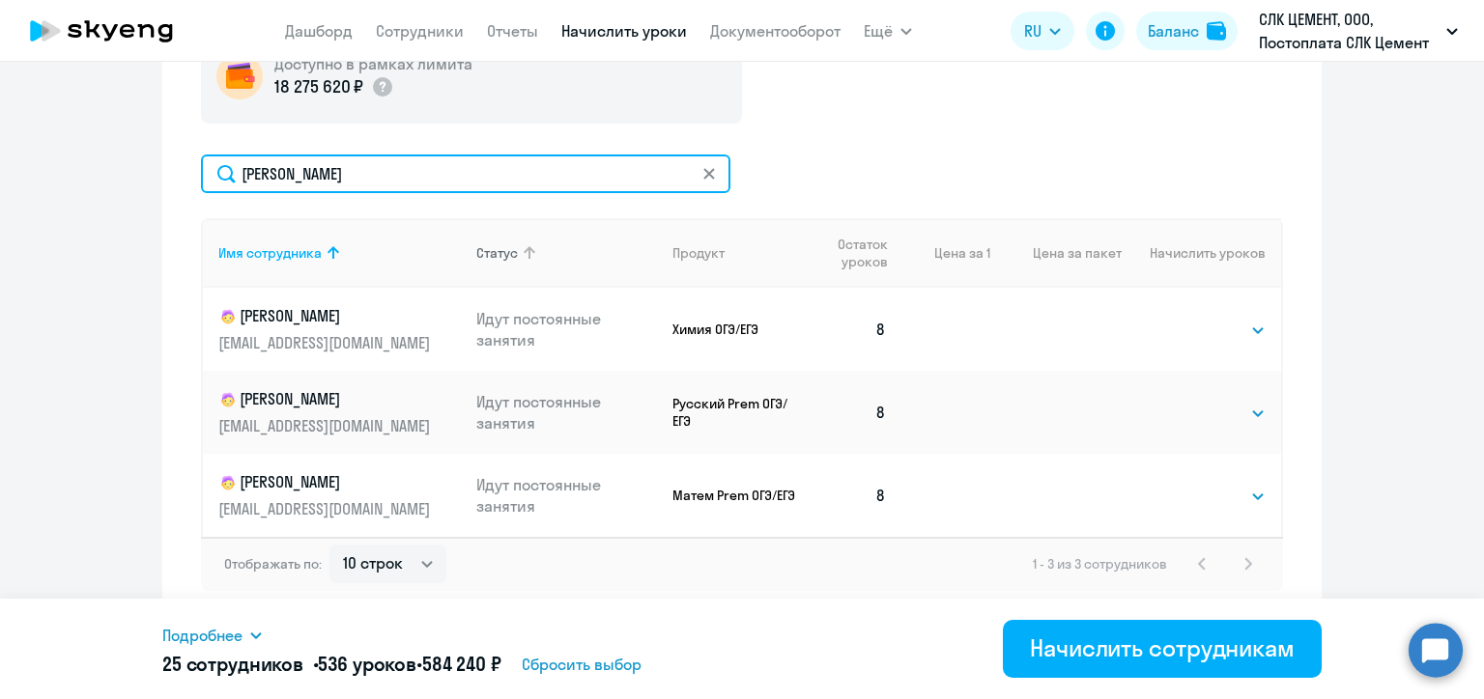
scroll to position [749, 0]
type input "[PERSON_NAME]"
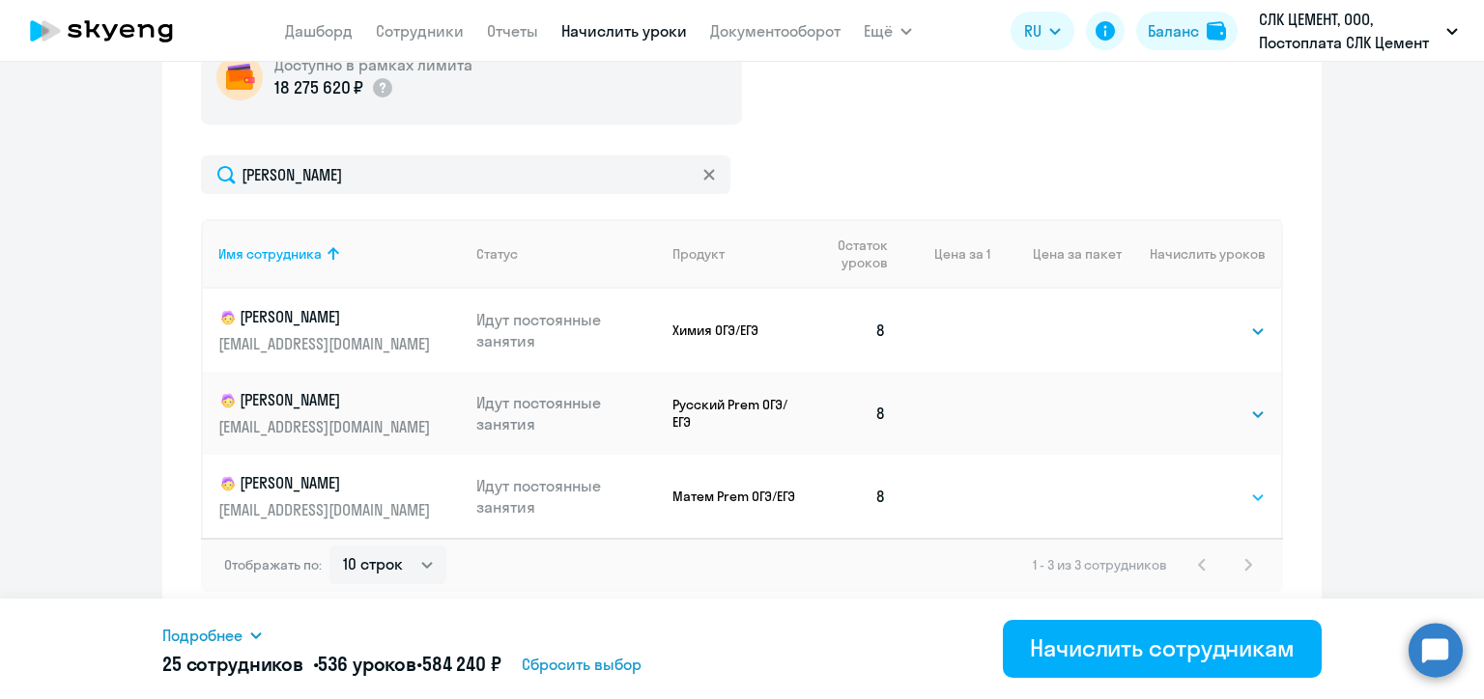
click at [1202, 499] on select "Выбрать 4 8 16 32 64 96 128" at bounding box center [1225, 497] width 79 height 23
select select "8"
click at [1186, 486] on select "Выбрать 4 8 16 32 64 96 128" at bounding box center [1225, 497] width 79 height 23
click at [1194, 323] on select "Выбрать 4 8 16 32 64 96 128" at bounding box center [1225, 331] width 79 height 23
select select "8"
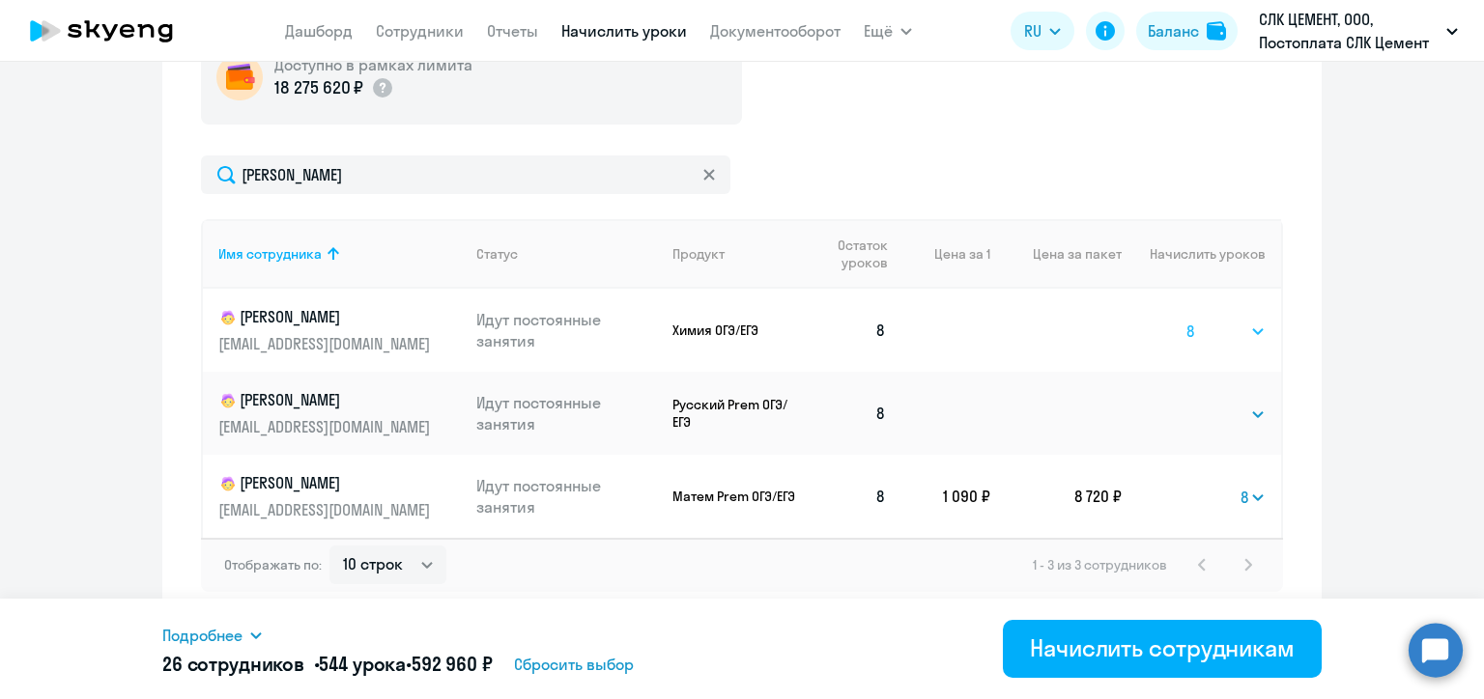
click at [1186, 320] on select "Выбрать 4 8 16 32 64 96 128" at bounding box center [1225, 331] width 79 height 23
click at [1205, 410] on select "Выбрать 4 8 16 32 64 96 128" at bounding box center [1225, 414] width 79 height 23
select select "8"
click at [1186, 403] on select "Выбрать 4 8 16 32 64 96 128" at bounding box center [1225, 414] width 79 height 23
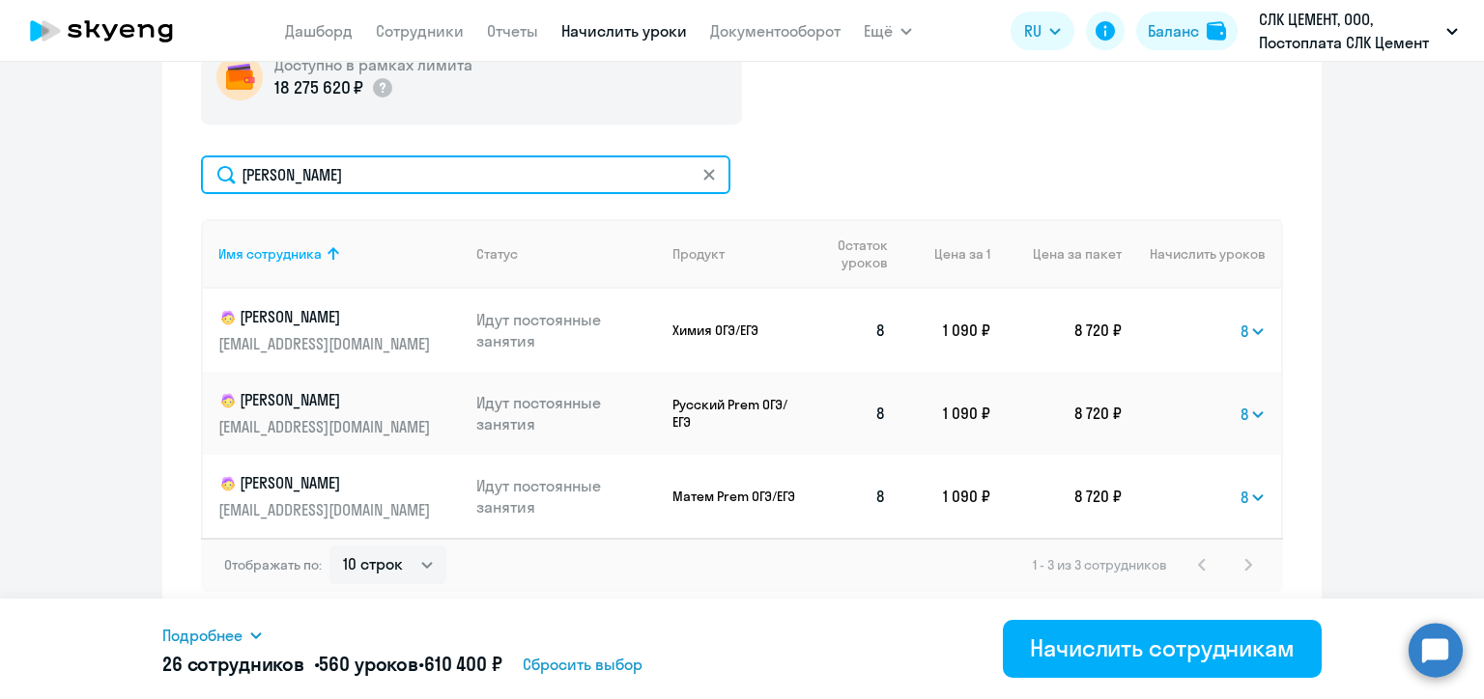
drag, startPoint x: 325, startPoint y: 168, endPoint x: 220, endPoint y: 172, distance: 104.4
click at [220, 172] on input "[PERSON_NAME]" at bounding box center [465, 174] width 529 height 39
paste input "ьюков"
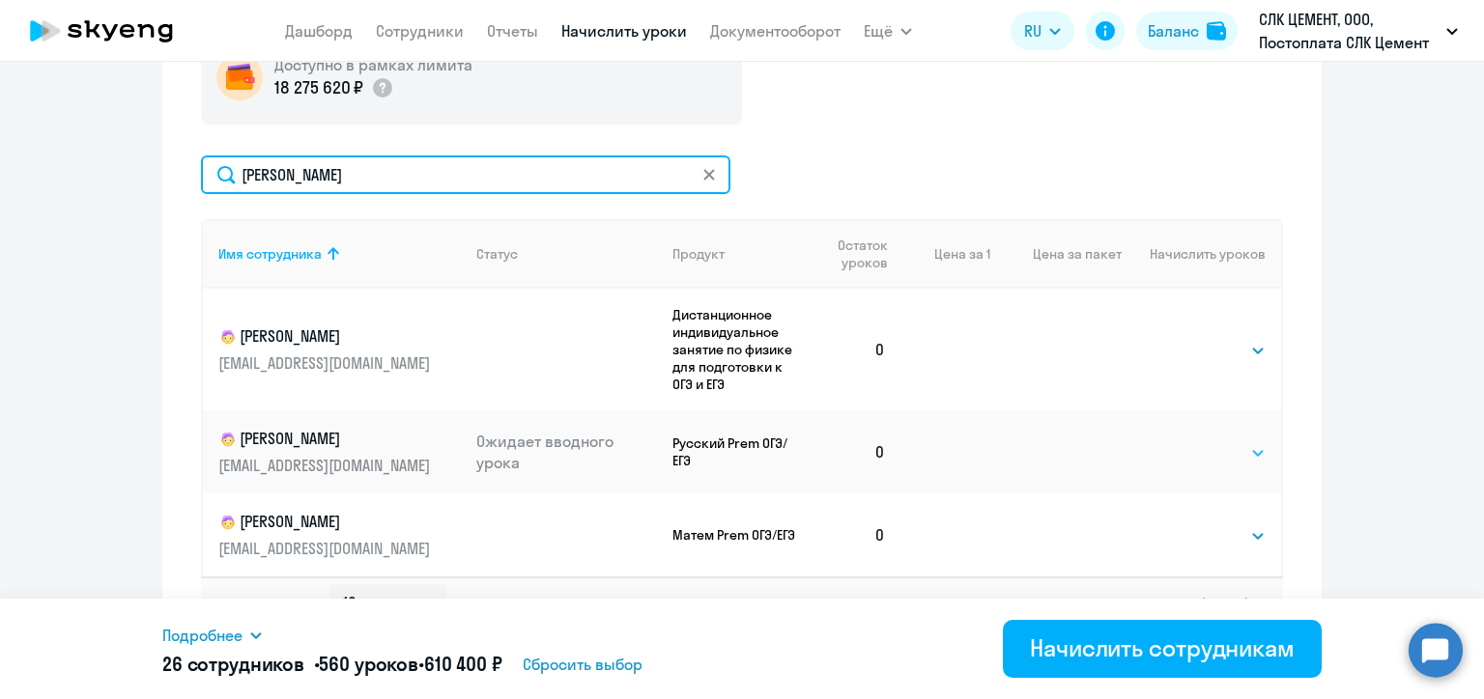
type input "[PERSON_NAME]"
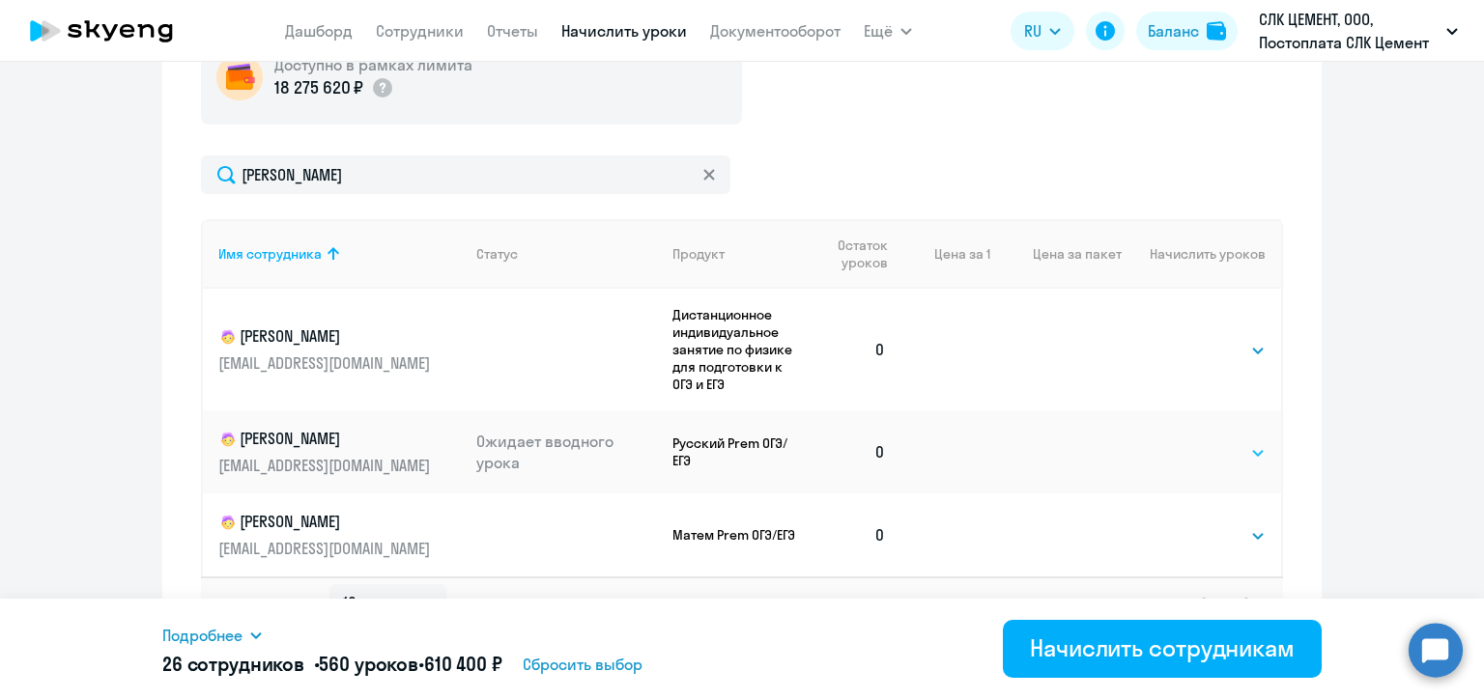
click at [1221, 452] on select "Выбрать 4 8 16 32 64 96 128" at bounding box center [1225, 452] width 79 height 23
select select "8"
click at [1186, 441] on select "Выбрать 4 8 16 32 64 96 128" at bounding box center [1225, 452] width 79 height 23
click at [1212, 535] on select "Выбрать 4 8 16 32 64 96 128" at bounding box center [1225, 535] width 79 height 23
select select "8"
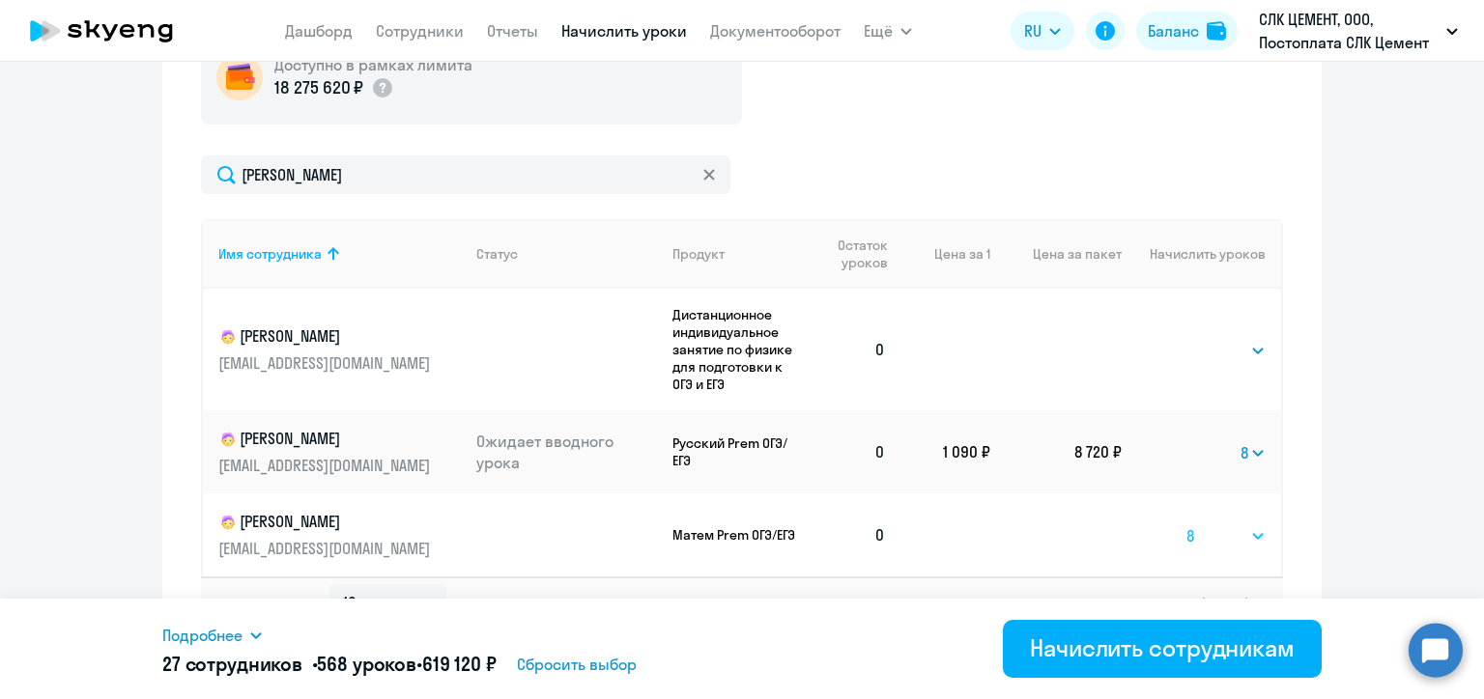
click at [1186, 524] on select "Выбрать 4 8 16 32 64 96 128" at bounding box center [1225, 535] width 79 height 23
click at [1209, 353] on select "Выбрать 4 8 16 32 64 96 128" at bounding box center [1225, 350] width 79 height 23
select select "8"
click at [1186, 339] on select "Выбрать 4 8 16 32 64 96 128" at bounding box center [1225, 350] width 79 height 23
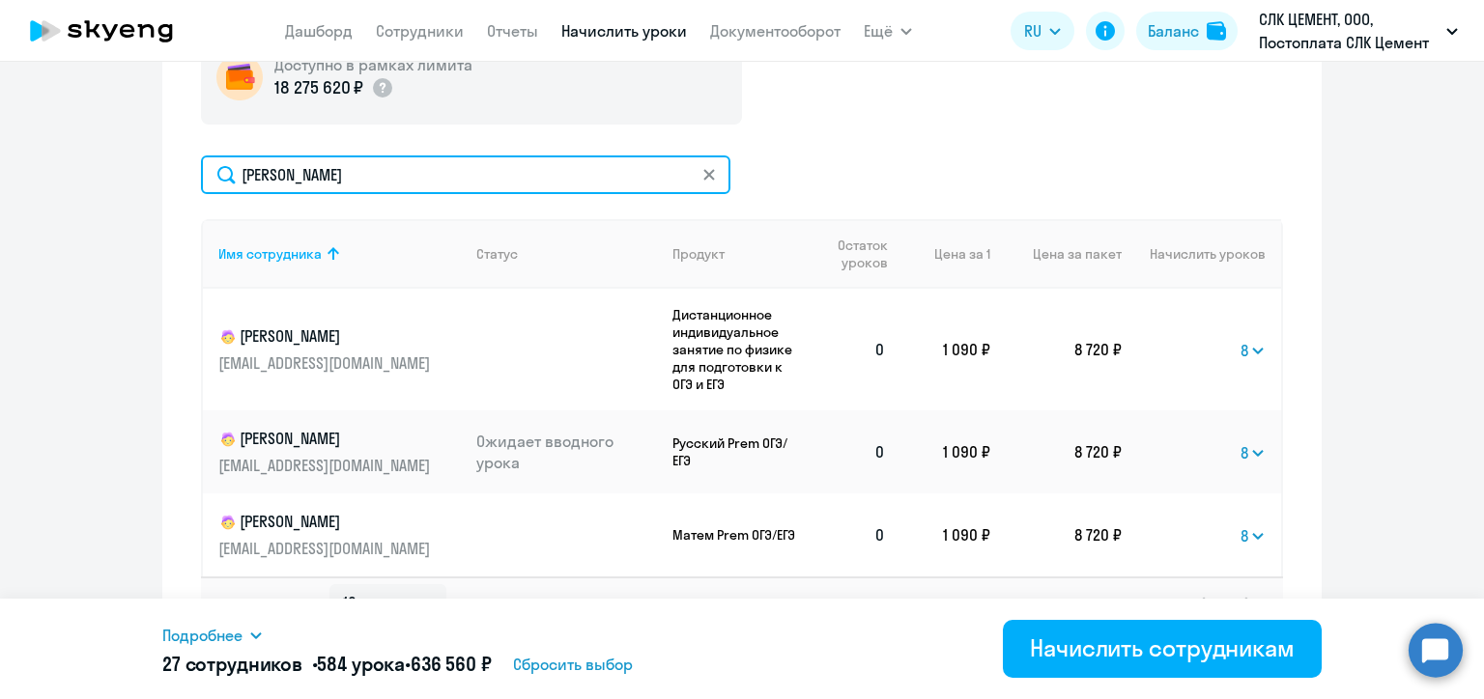
drag, startPoint x: 321, startPoint y: 174, endPoint x: 223, endPoint y: 171, distance: 97.6
click at [223, 171] on input "[PERSON_NAME]" at bounding box center [465, 174] width 529 height 39
paste input "аломенцев"
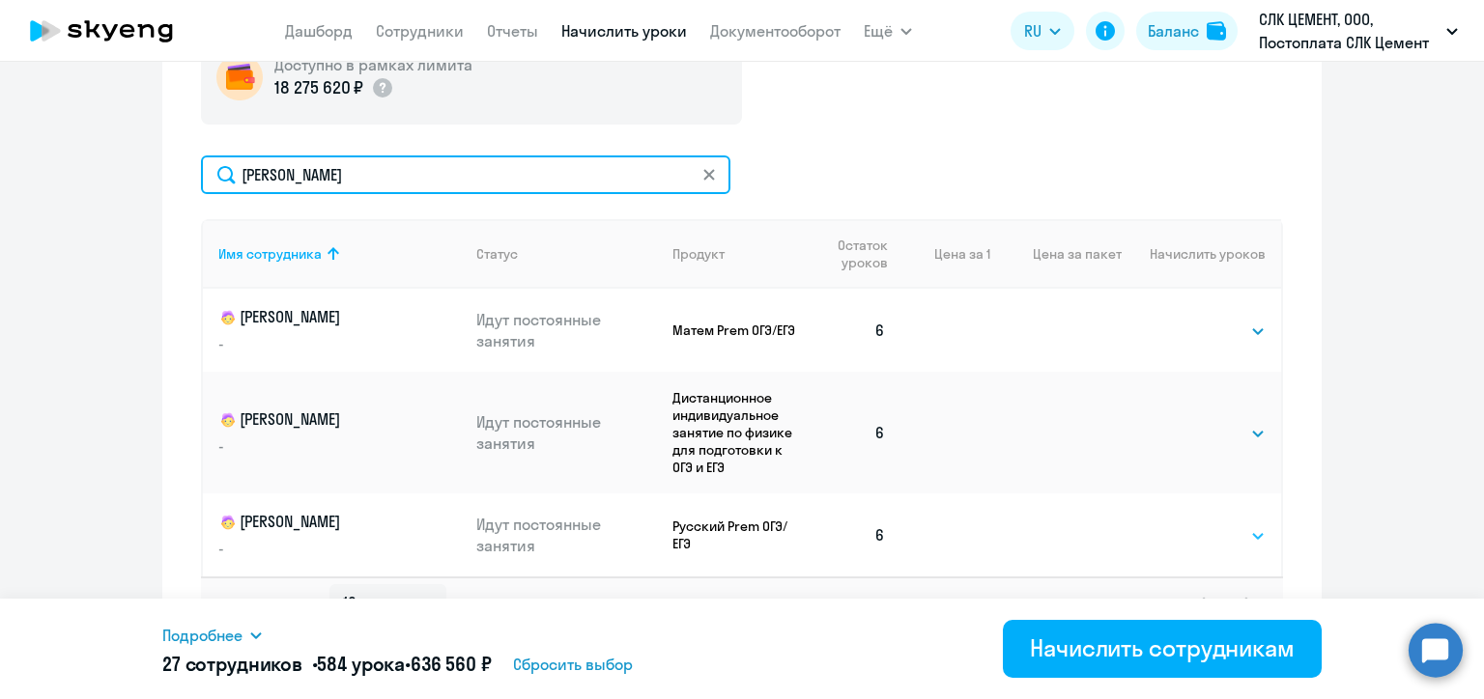
type input "[PERSON_NAME]"
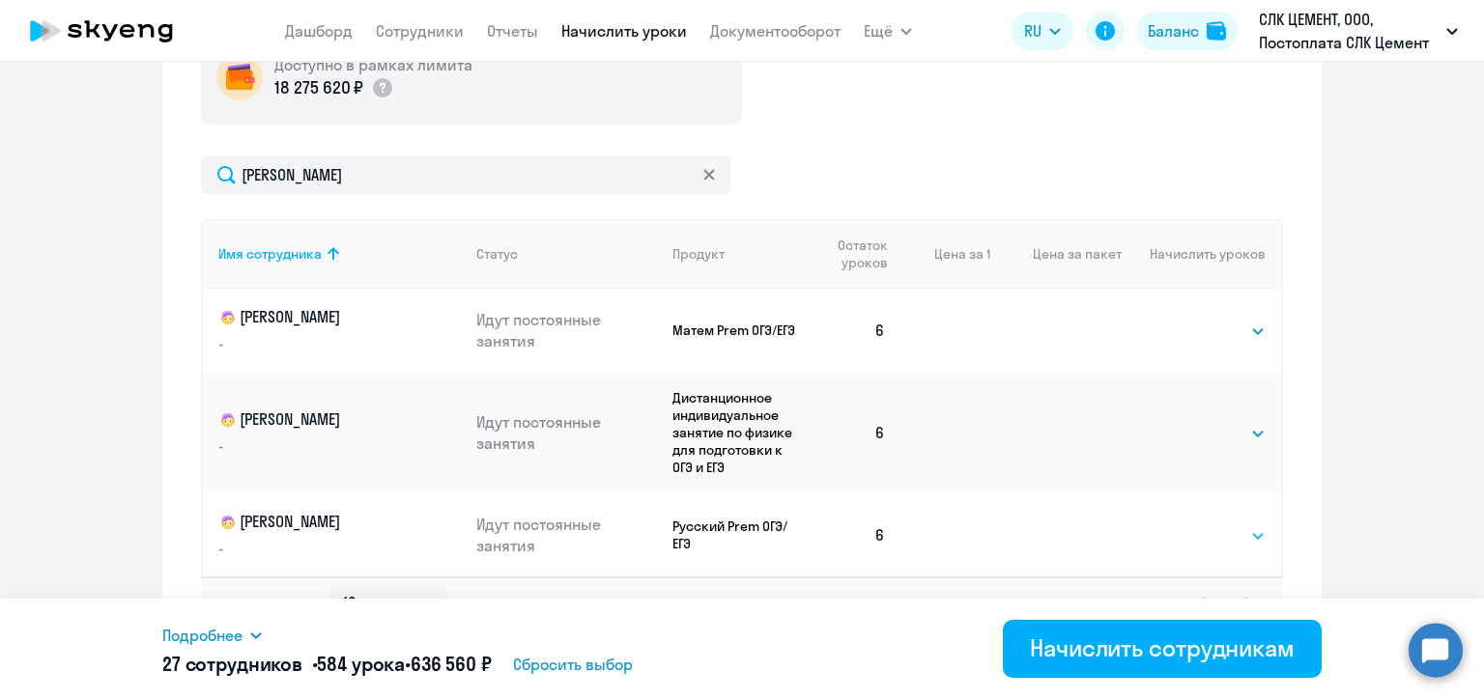
click at [1202, 539] on select "Выбрать 4 8 16 32 64 96 128" at bounding box center [1225, 535] width 79 height 23
select select "8"
click at [1186, 524] on select "Выбрать 4 8 16 32 64 96 128" at bounding box center [1225, 535] width 79 height 23
click at [1190, 332] on select "Выбрать 4 8 16 32 64 96 128" at bounding box center [1225, 331] width 79 height 23
select select "8"
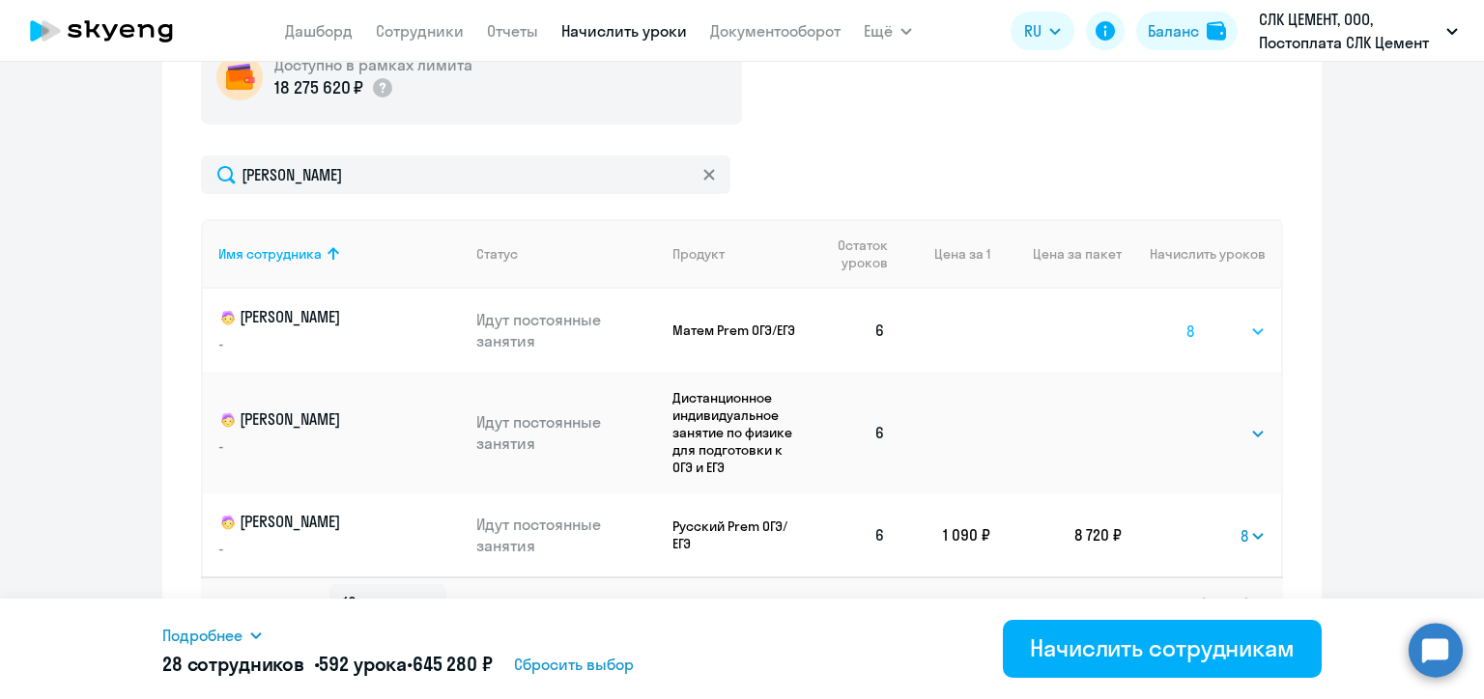
click at [1186, 320] on select "Выбрать 4 8 16 32 64 96 128" at bounding box center [1225, 331] width 79 height 23
click at [1213, 433] on select "Выбрать 4 8 16 32 64 96 128" at bounding box center [1225, 433] width 79 height 23
select select "8"
click at [1186, 422] on select "Выбрать 4 8 16 32 64 96 128" at bounding box center [1225, 433] width 79 height 23
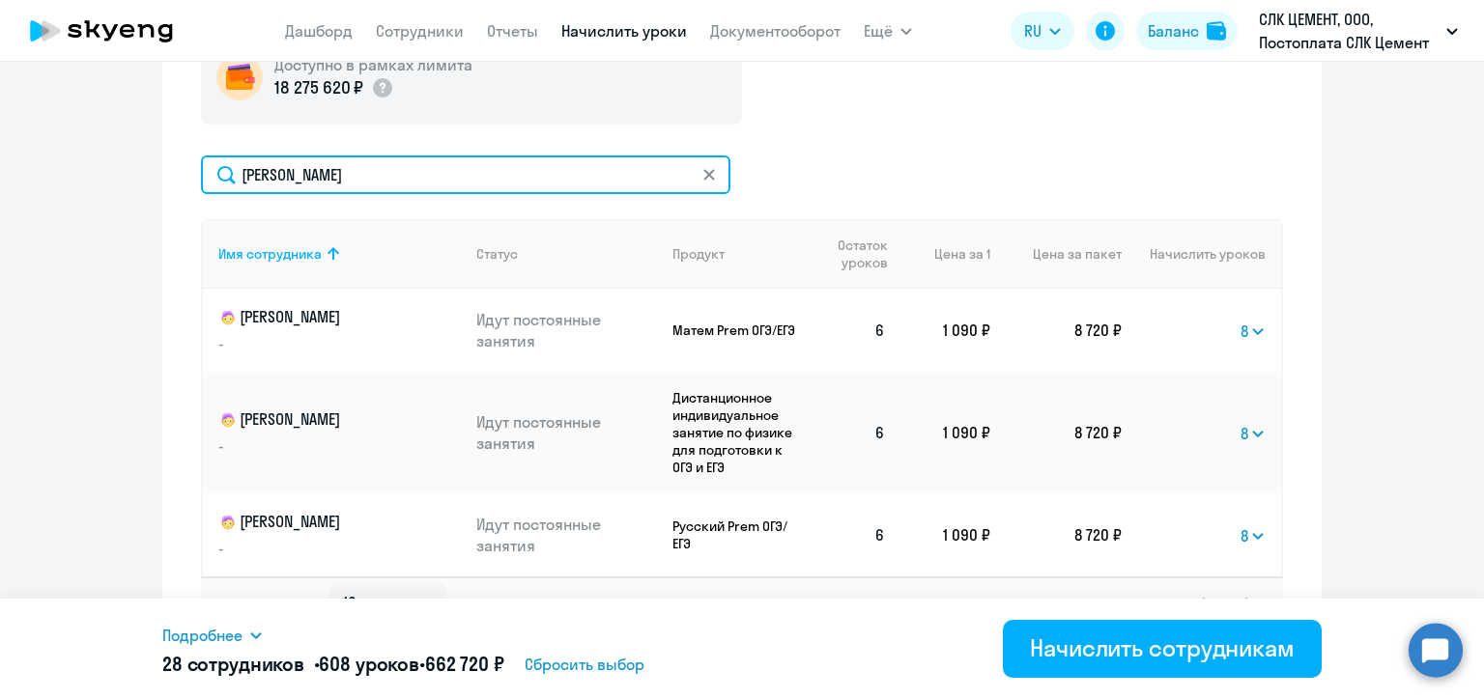
drag, startPoint x: 336, startPoint y: 172, endPoint x: 231, endPoint y: 170, distance: 105.3
click at [231, 170] on input "[PERSON_NAME]" at bounding box center [465, 174] width 529 height 39
paste input "овоселов"
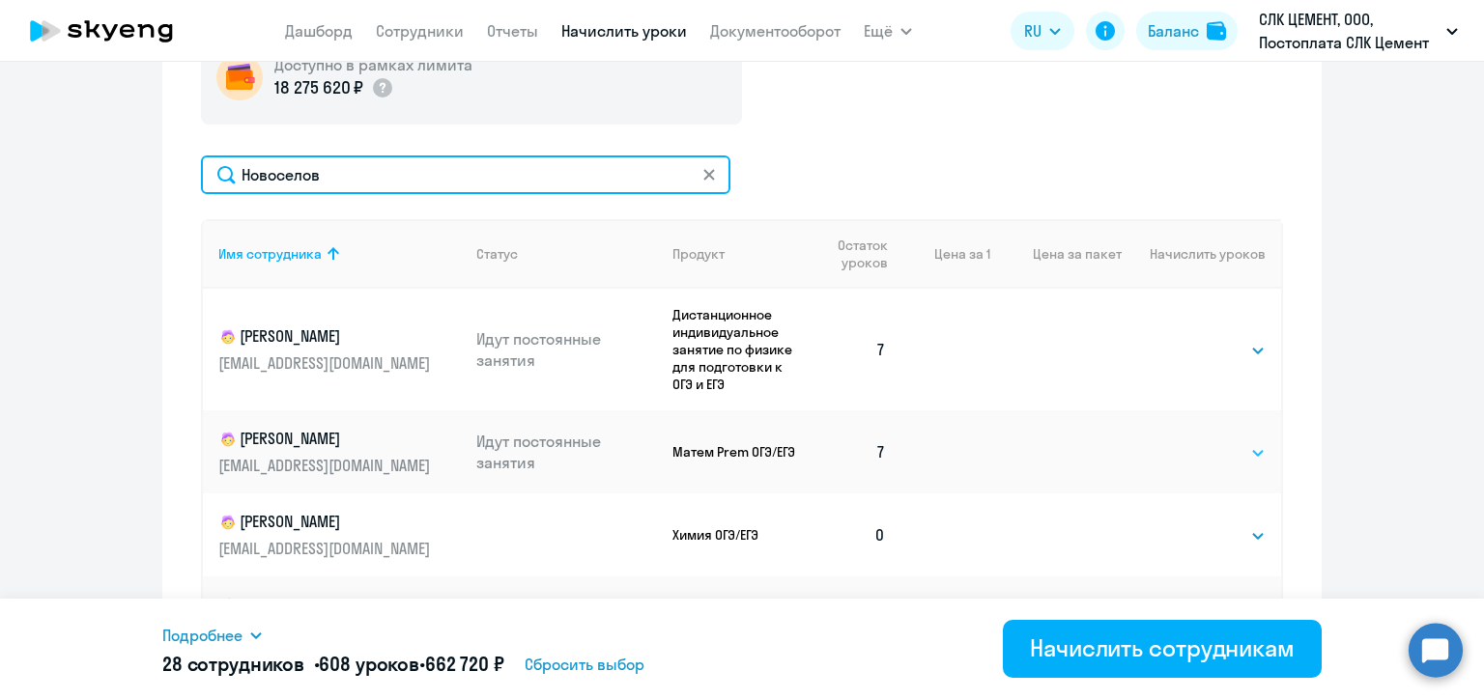
type input "Новоселов"
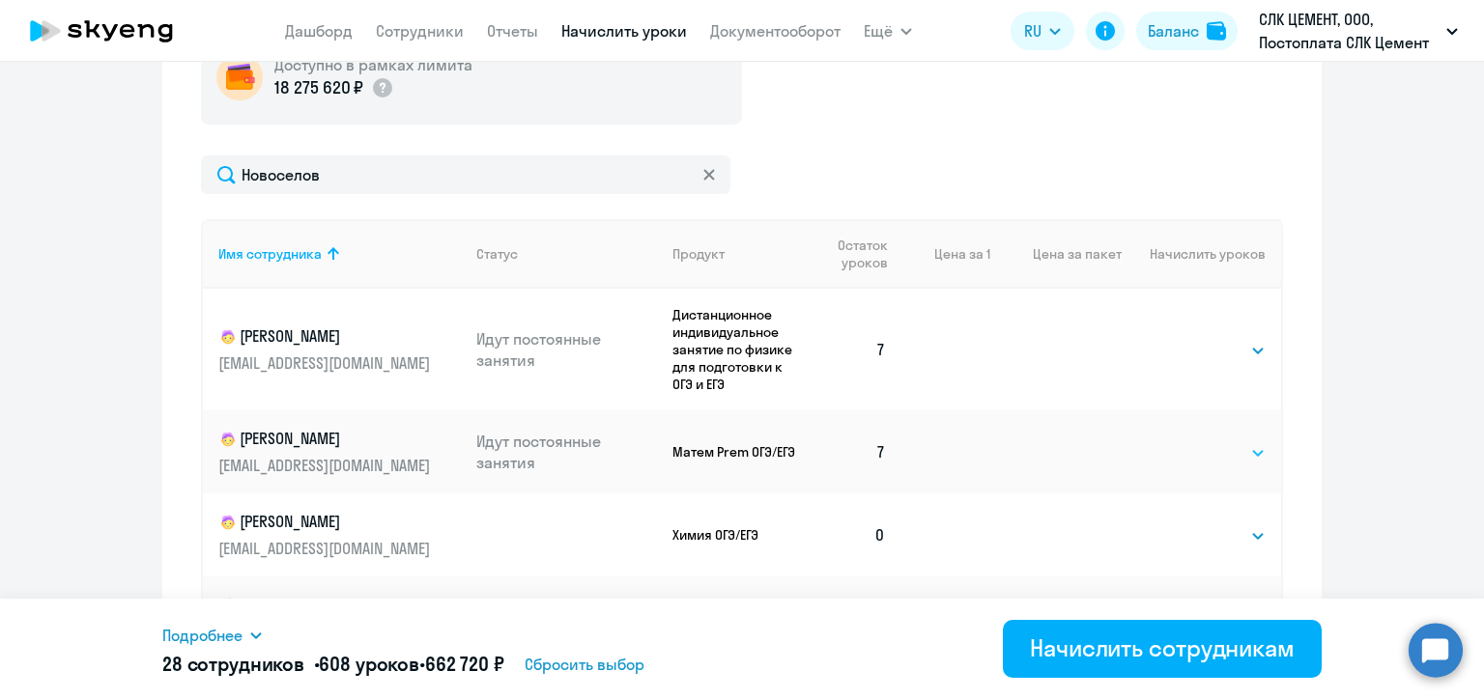
click at [1209, 456] on select "Выбрать 4 8 16 32 64 96 128" at bounding box center [1225, 452] width 79 height 23
select select "8"
click at [1186, 441] on select "Выбрать 4 8 16 32 64 96 128" at bounding box center [1225, 452] width 79 height 23
click at [1196, 348] on select "Выбрать 4 8 16 32 64 96 128" at bounding box center [1225, 350] width 79 height 23
select select "8"
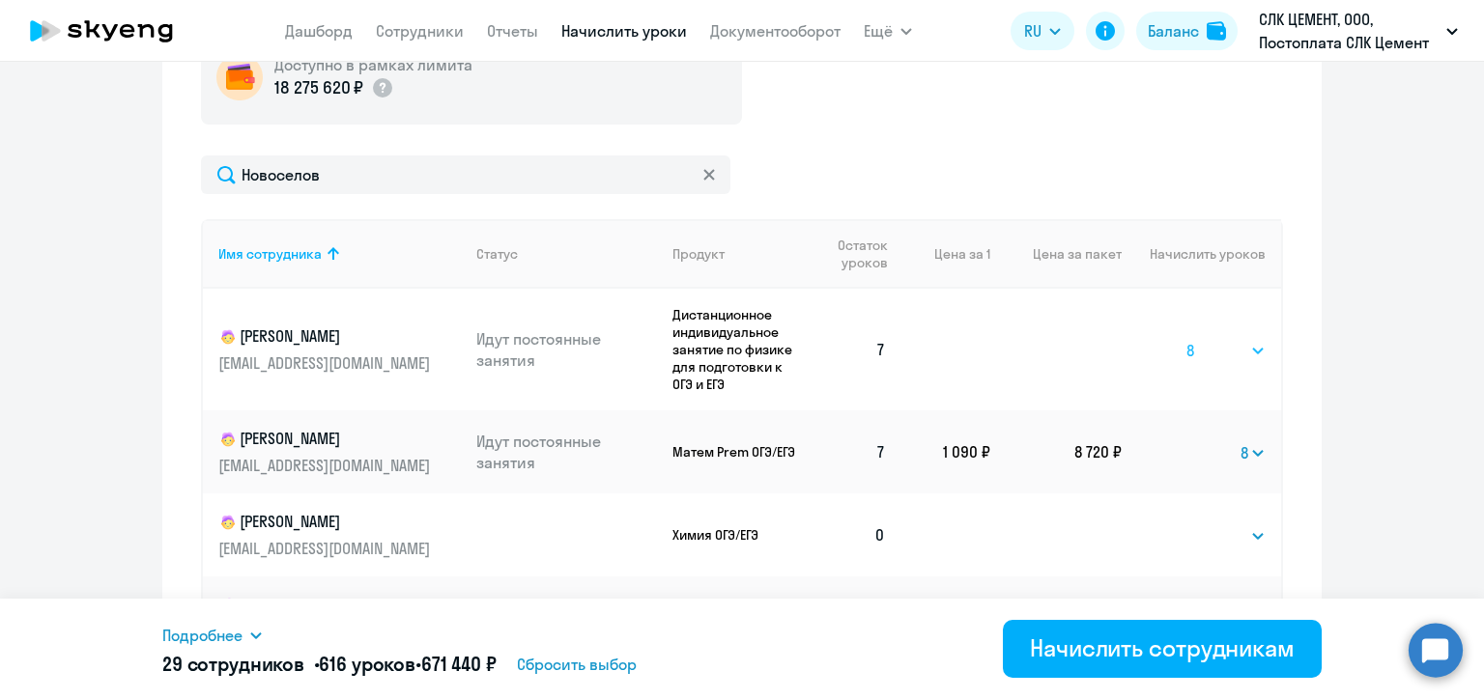
click at [1186, 339] on select "Выбрать 4 8 16 32 64 96 128" at bounding box center [1225, 350] width 79 height 23
click at [1229, 537] on select "Выбрать 4 8 16 32 64 96 128" at bounding box center [1225, 535] width 79 height 23
select select "8"
click at [1186, 524] on select "Выбрать 4 8 16 32 64 96 128" at bounding box center [1225, 535] width 79 height 23
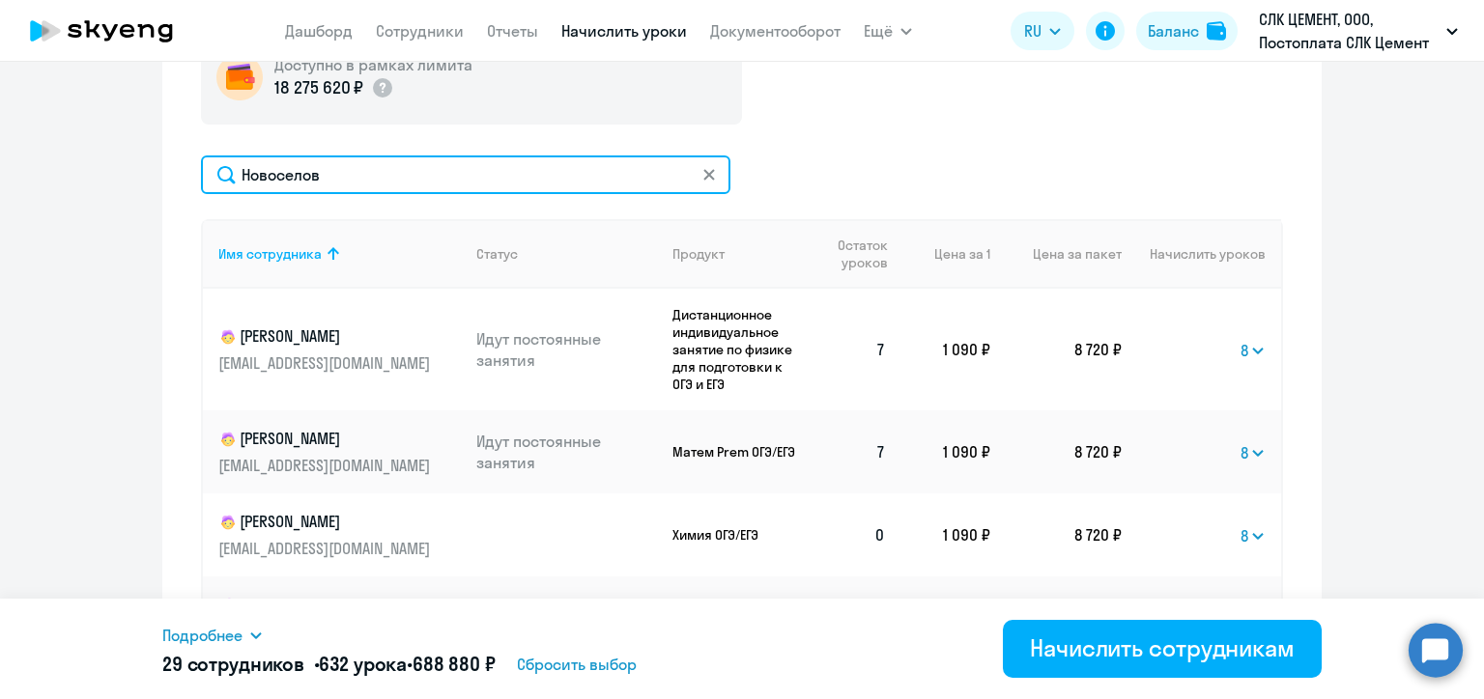
drag, startPoint x: 313, startPoint y: 178, endPoint x: 227, endPoint y: 170, distance: 86.3
click at [227, 170] on input "Новоселов" at bounding box center [465, 174] width 529 height 39
paste input "рустале"
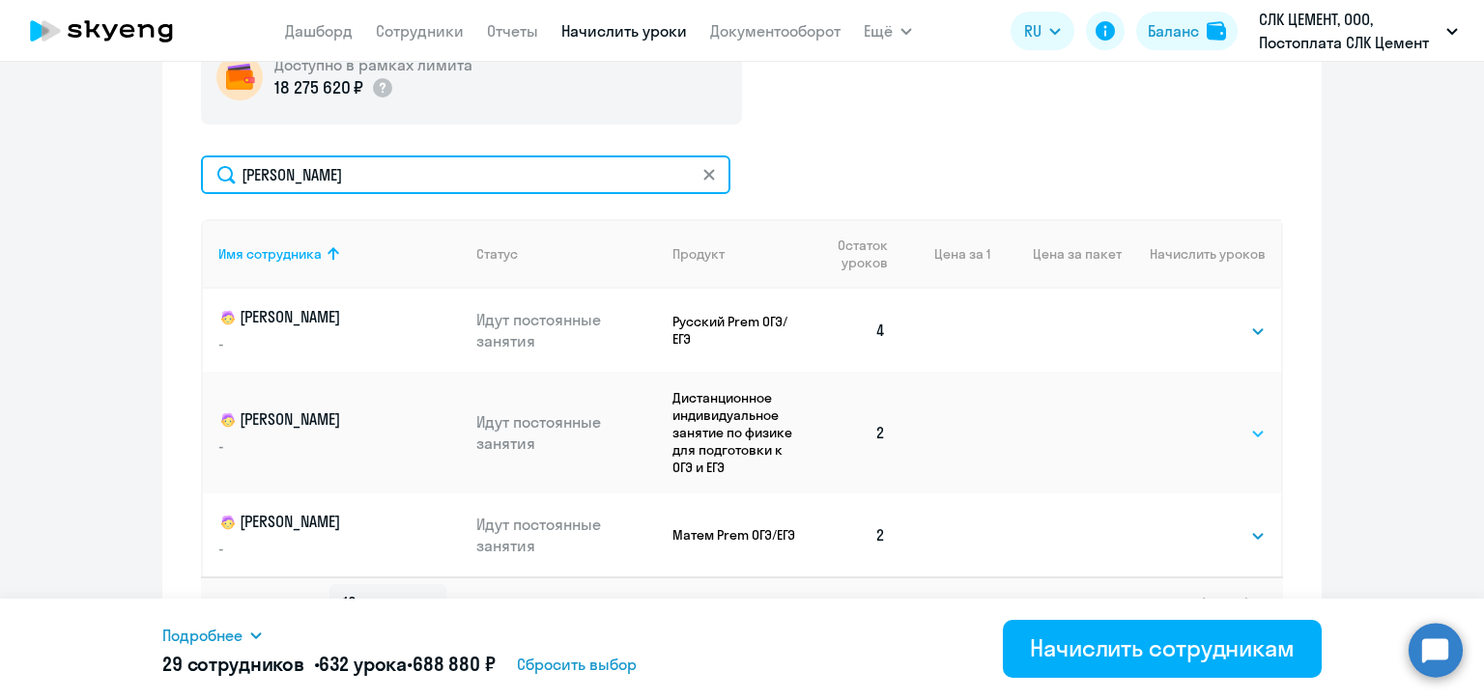
type input "[PERSON_NAME]"
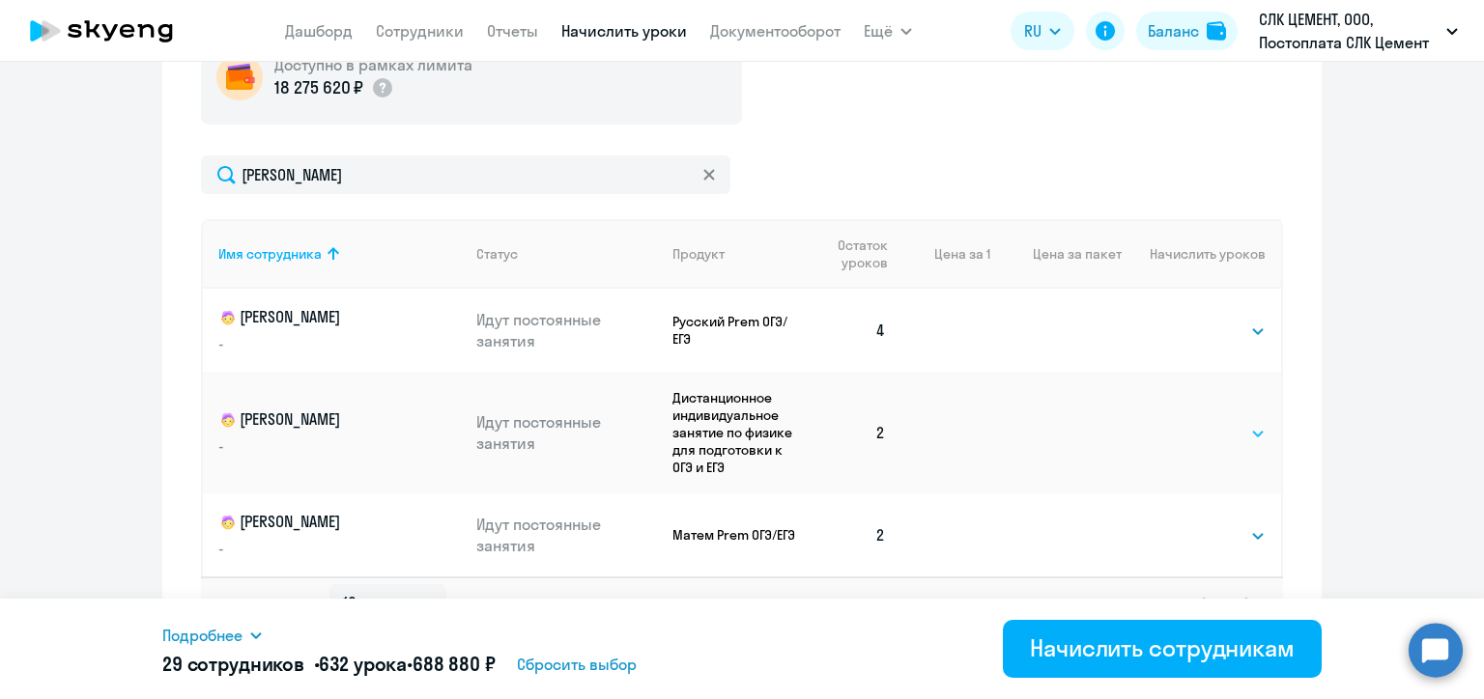
click at [1212, 437] on select "Выбрать 4 8 16 32 64 96 128" at bounding box center [1225, 433] width 79 height 23
select select "8"
click at [1186, 422] on select "Выбрать 4 8 16 32 64 96 128" at bounding box center [1225, 433] width 79 height 23
click at [1207, 536] on select "Выбрать 4 8 16 32 64 96 128" at bounding box center [1225, 535] width 79 height 23
select select "8"
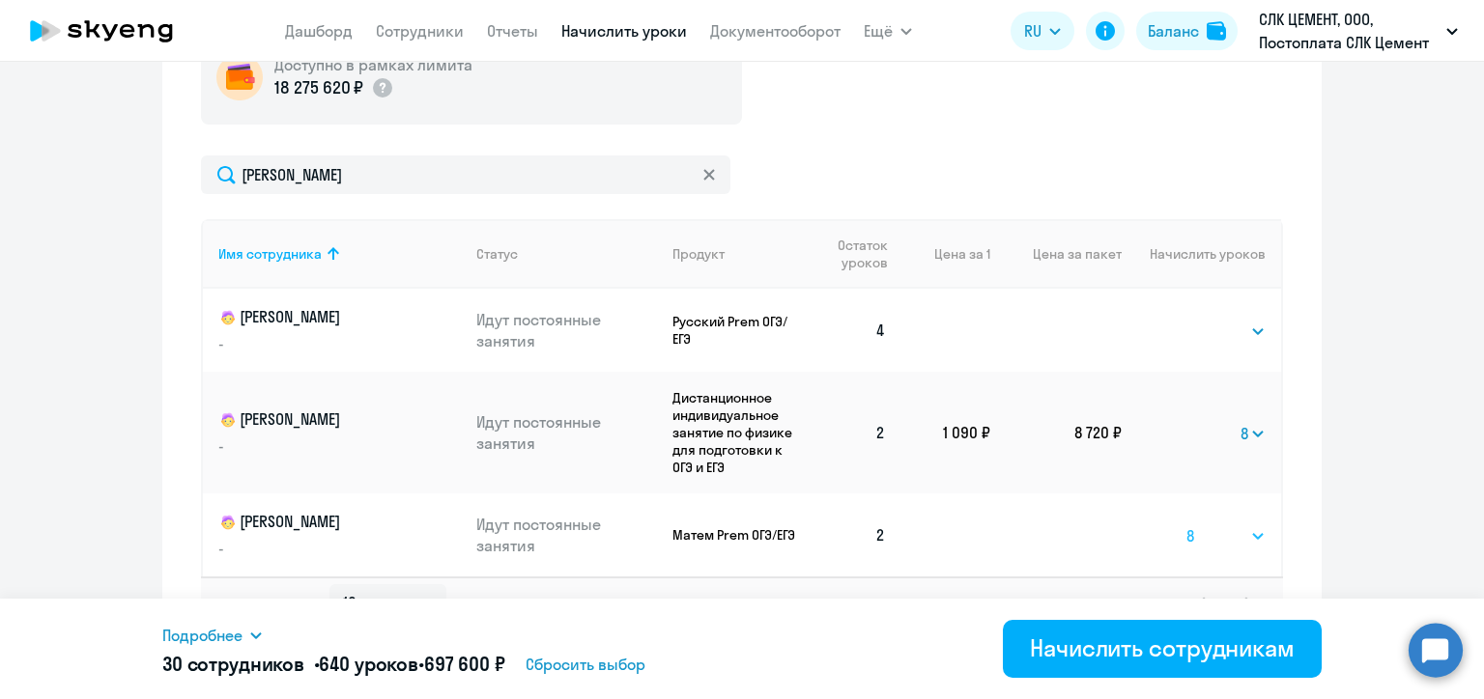
click at [1186, 524] on select "Выбрать 4 8 16 32 64 96 128" at bounding box center [1225, 535] width 79 height 23
click at [1209, 331] on select "Выбрать 4 8 16 32 64 96 128" at bounding box center [1225, 331] width 79 height 23
select select "8"
click at [1186, 320] on select "Выбрать 4 8 16 32 64 96 128" at bounding box center [1225, 331] width 79 height 23
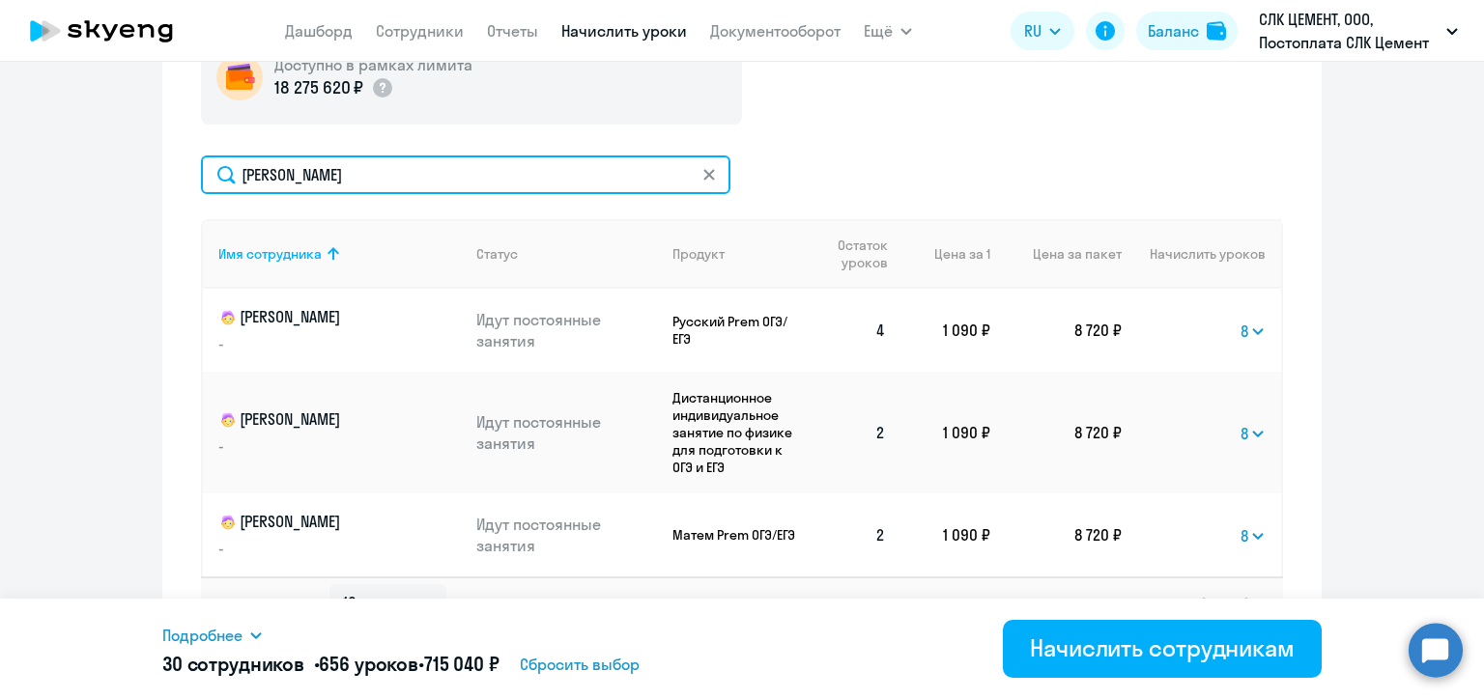
drag, startPoint x: 338, startPoint y: 178, endPoint x: 228, endPoint y: 170, distance: 110.4
click at [228, 170] on input "[PERSON_NAME]" at bounding box center [465, 174] width 529 height 39
paste input "озина"
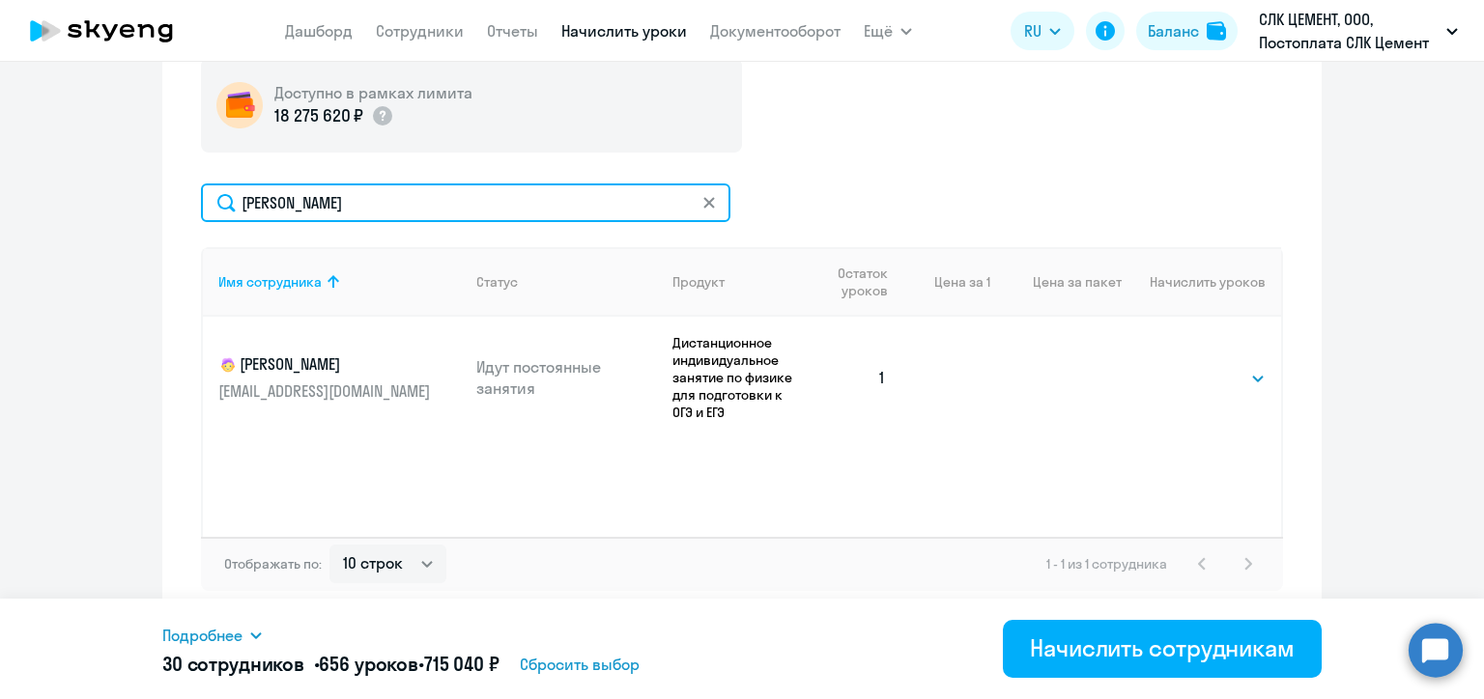
scroll to position [721, 0]
type input "[PERSON_NAME]"
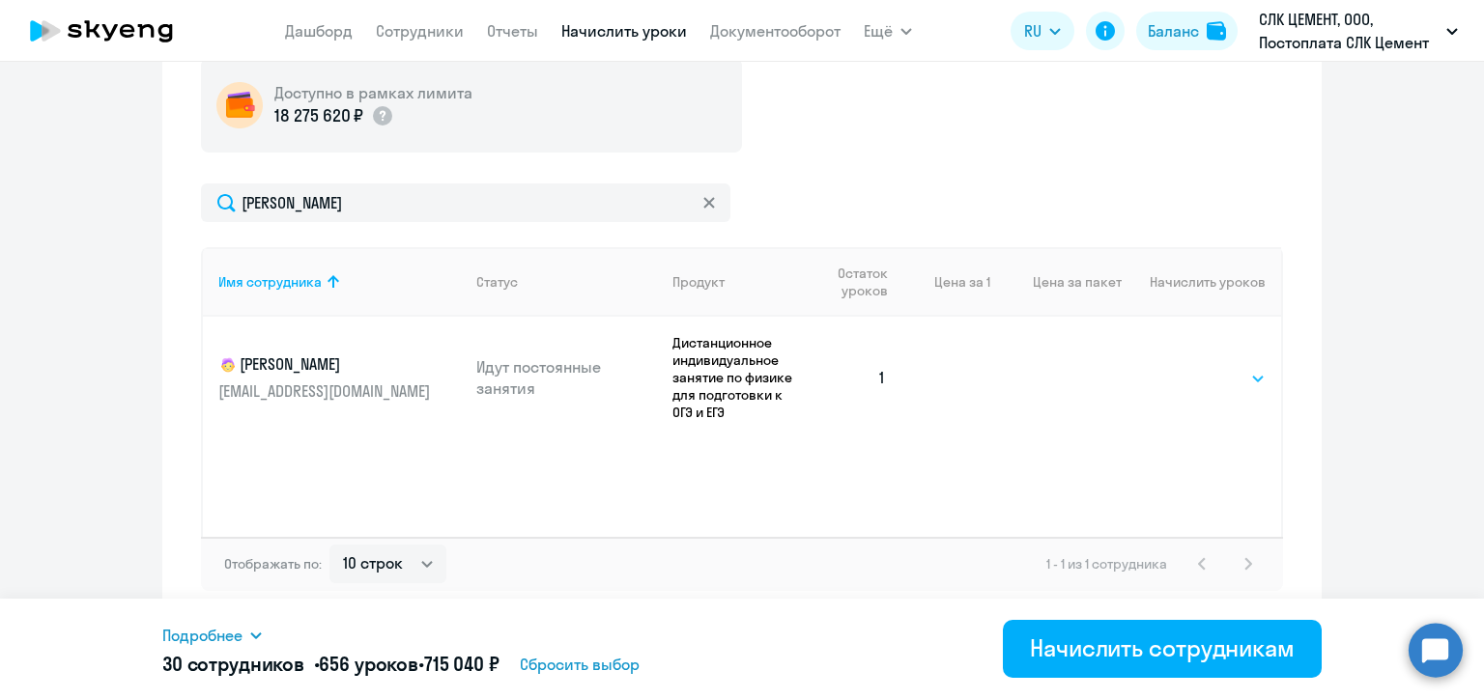
click at [1198, 381] on select "Выбрать 4 8 16 32 64 96 128" at bounding box center [1225, 378] width 79 height 23
select select "8"
click at [1186, 367] on select "Выбрать 4 8 16 32 64 96 128" at bounding box center [1225, 378] width 79 height 23
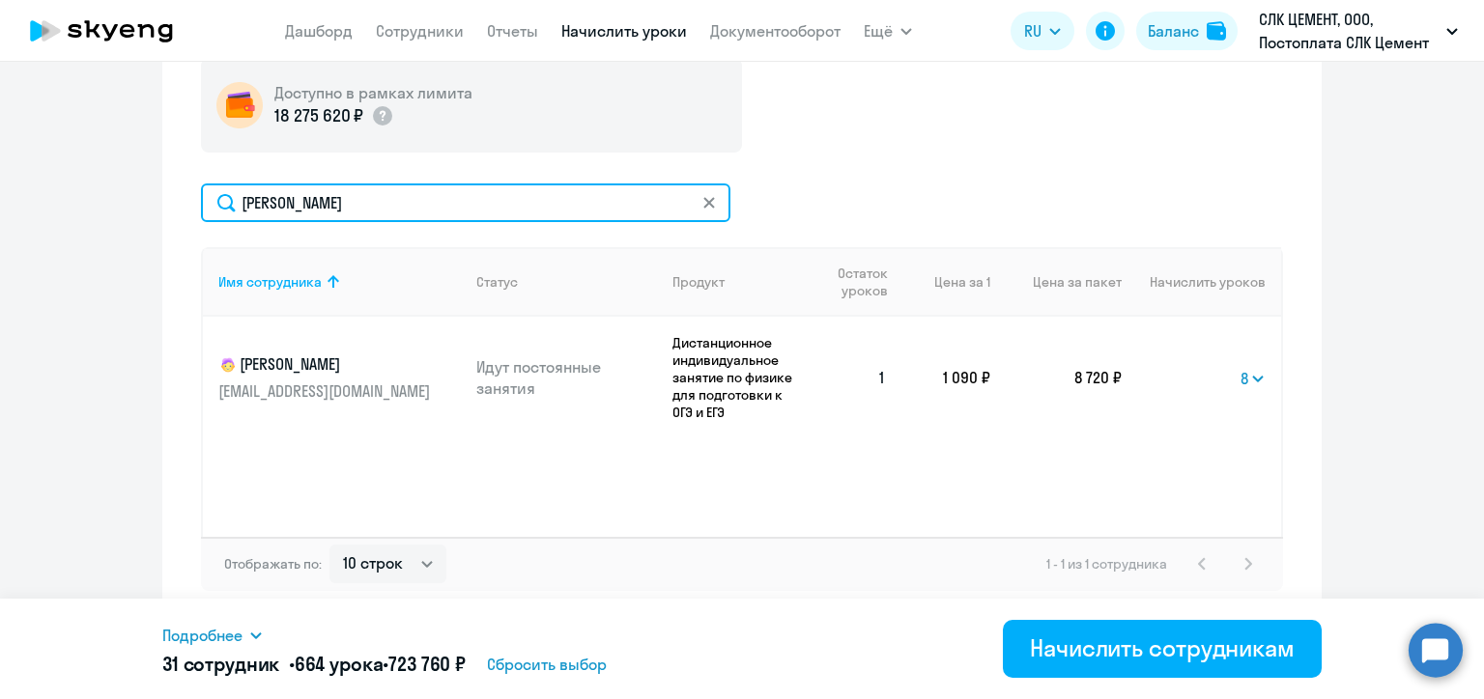
drag, startPoint x: 313, startPoint y: 187, endPoint x: 230, endPoint y: 189, distance: 83.1
click at [230, 189] on input "[PERSON_NAME]" at bounding box center [465, 203] width 529 height 39
paste input "узьмин"
type input "[PERSON_NAME]"
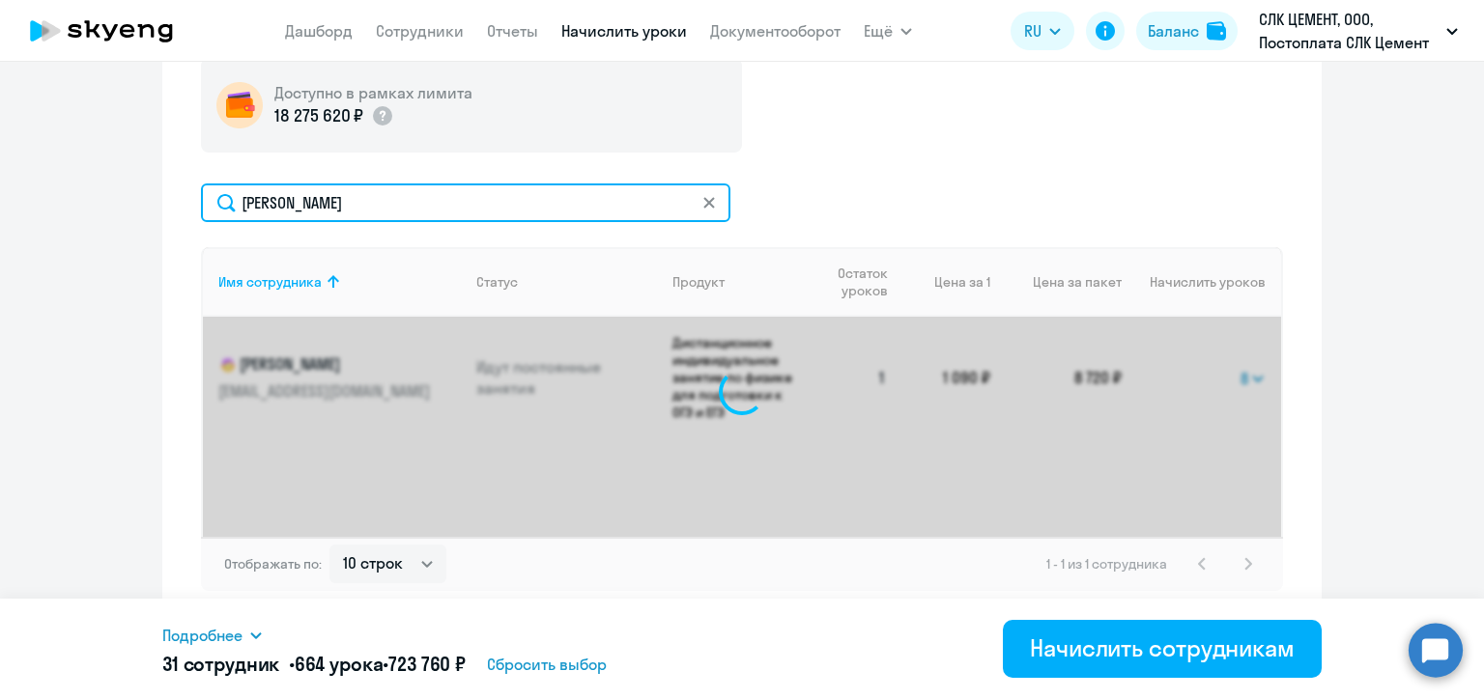
select select "8"
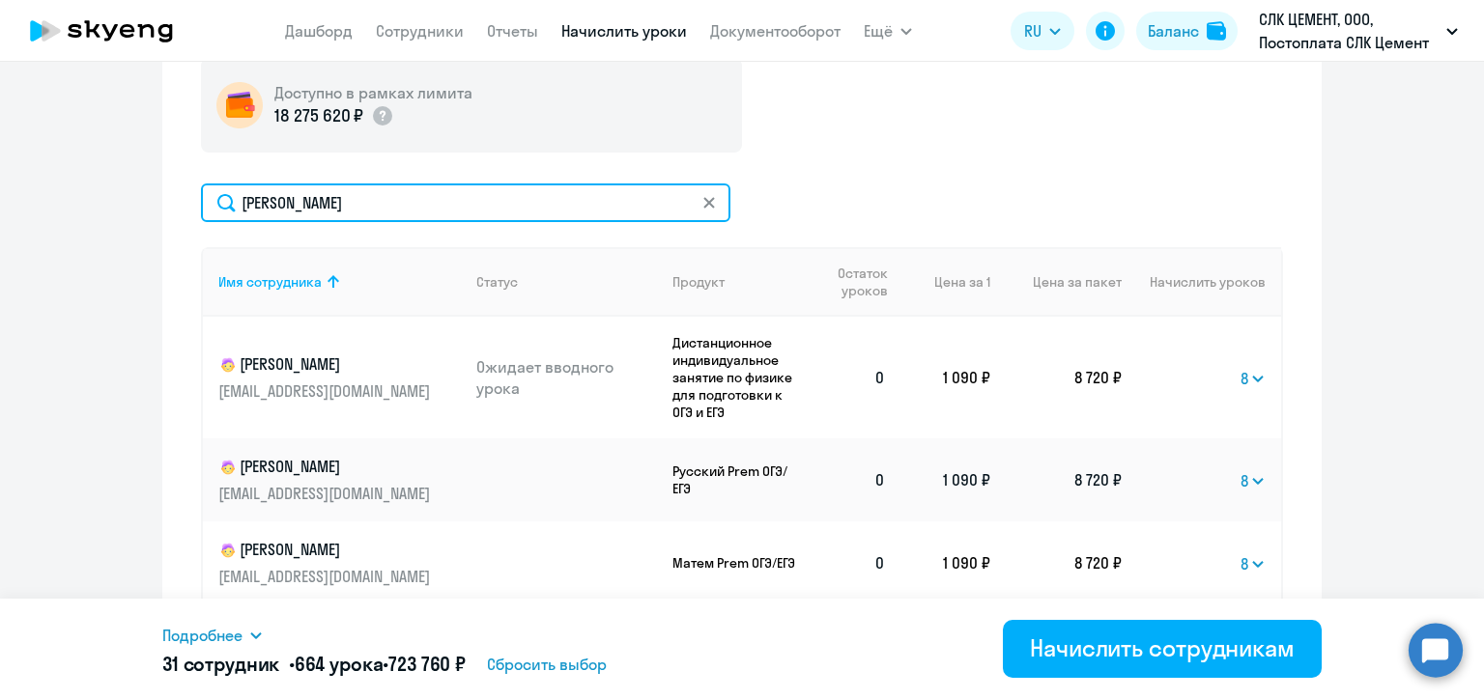
scroll to position [788, 0]
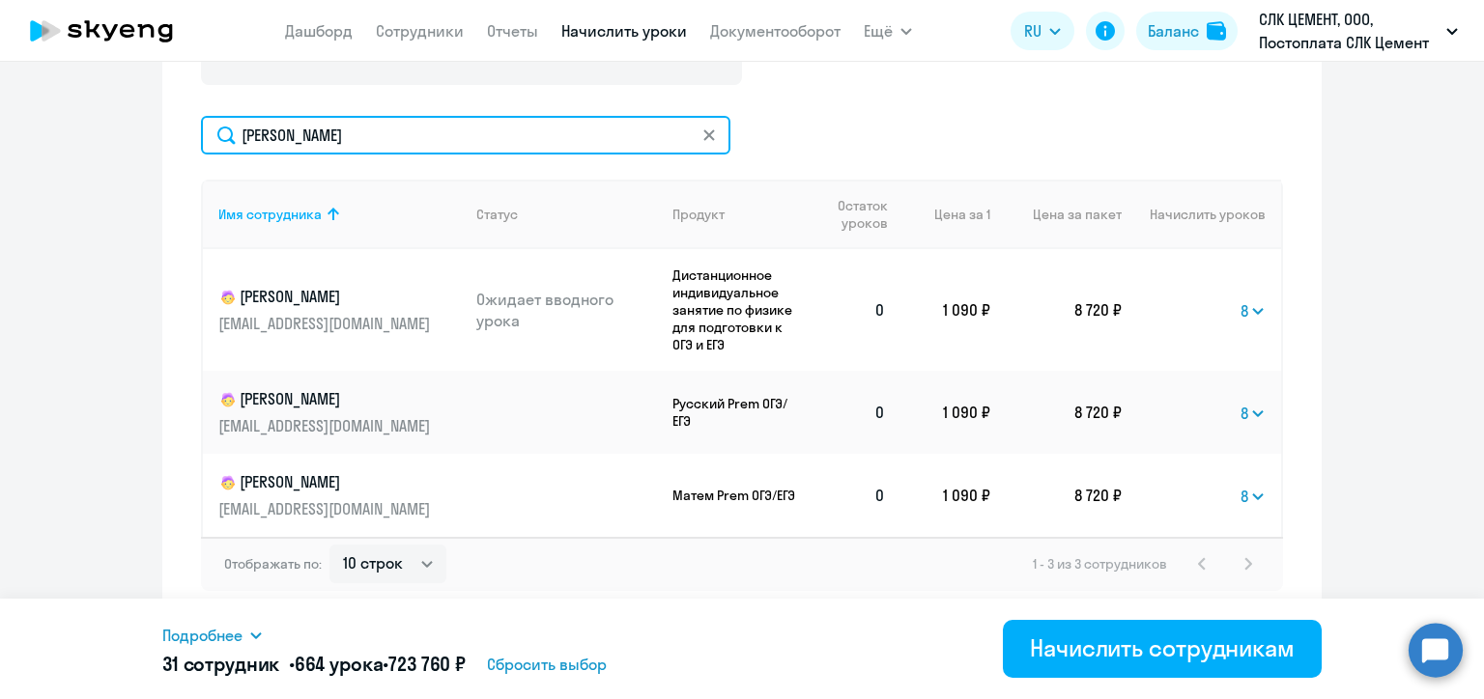
drag, startPoint x: 309, startPoint y: 140, endPoint x: 228, endPoint y: 137, distance: 81.2
click at [228, 137] on input "[PERSON_NAME]" at bounding box center [465, 135] width 529 height 39
paste input "[PERSON_NAME]"
type input "[PERSON_NAME]"
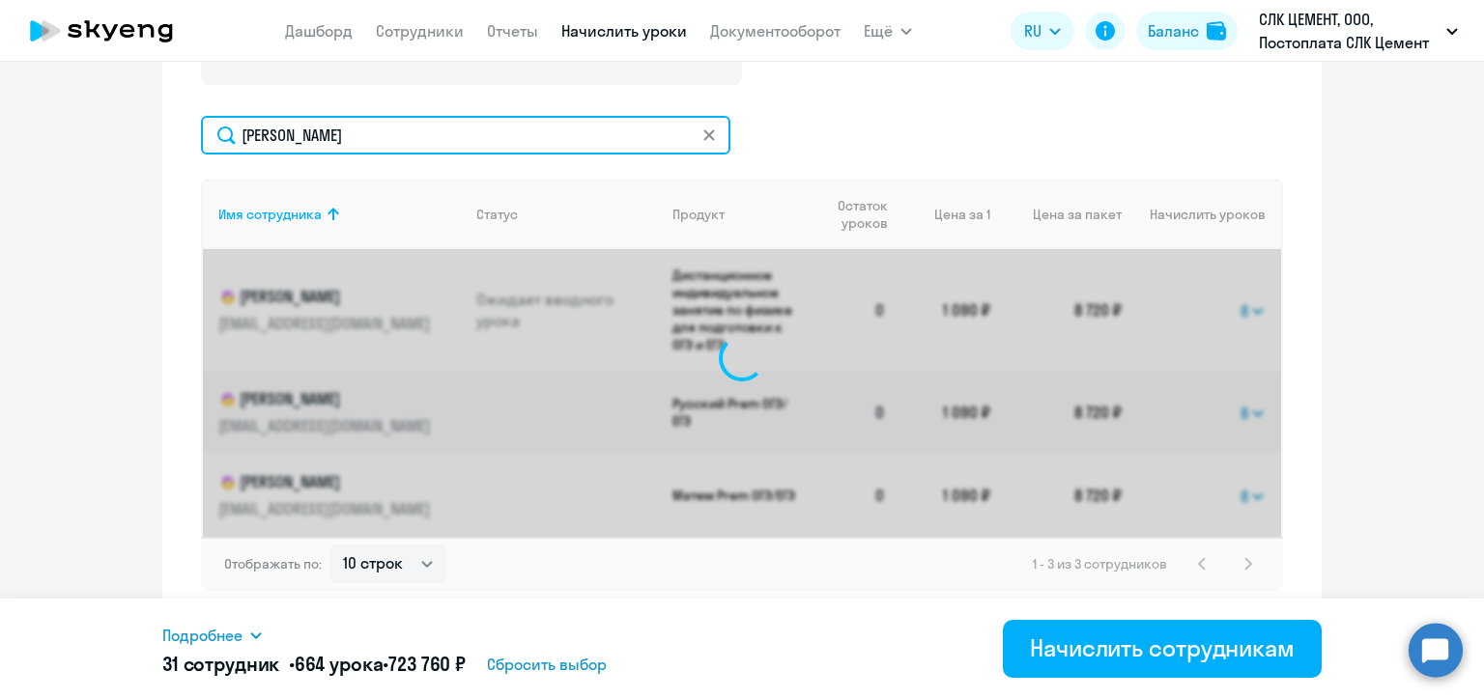
select select "8"
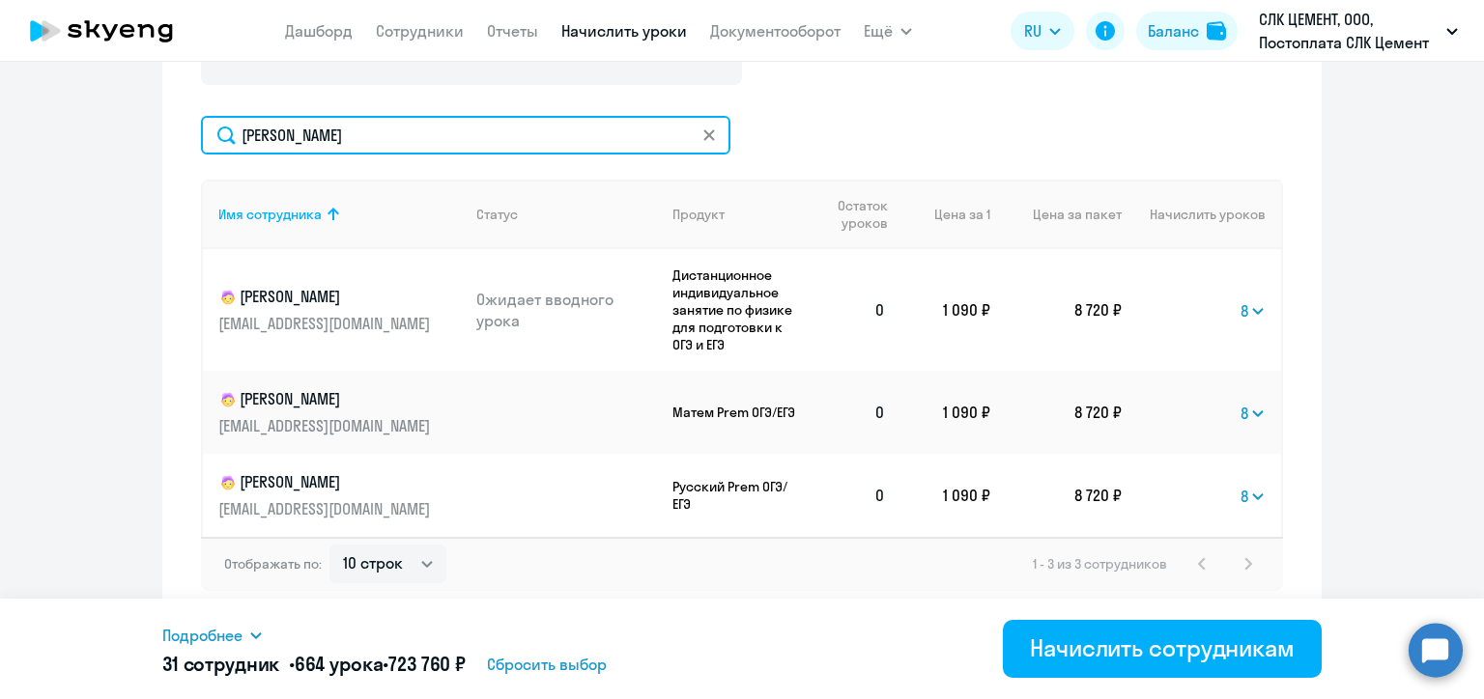
drag, startPoint x: 317, startPoint y: 133, endPoint x: 226, endPoint y: 126, distance: 91.1
click at [226, 126] on input "[PERSON_NAME]" at bounding box center [465, 135] width 529 height 39
paste input "арамотин"
type input "[PERSON_NAME]"
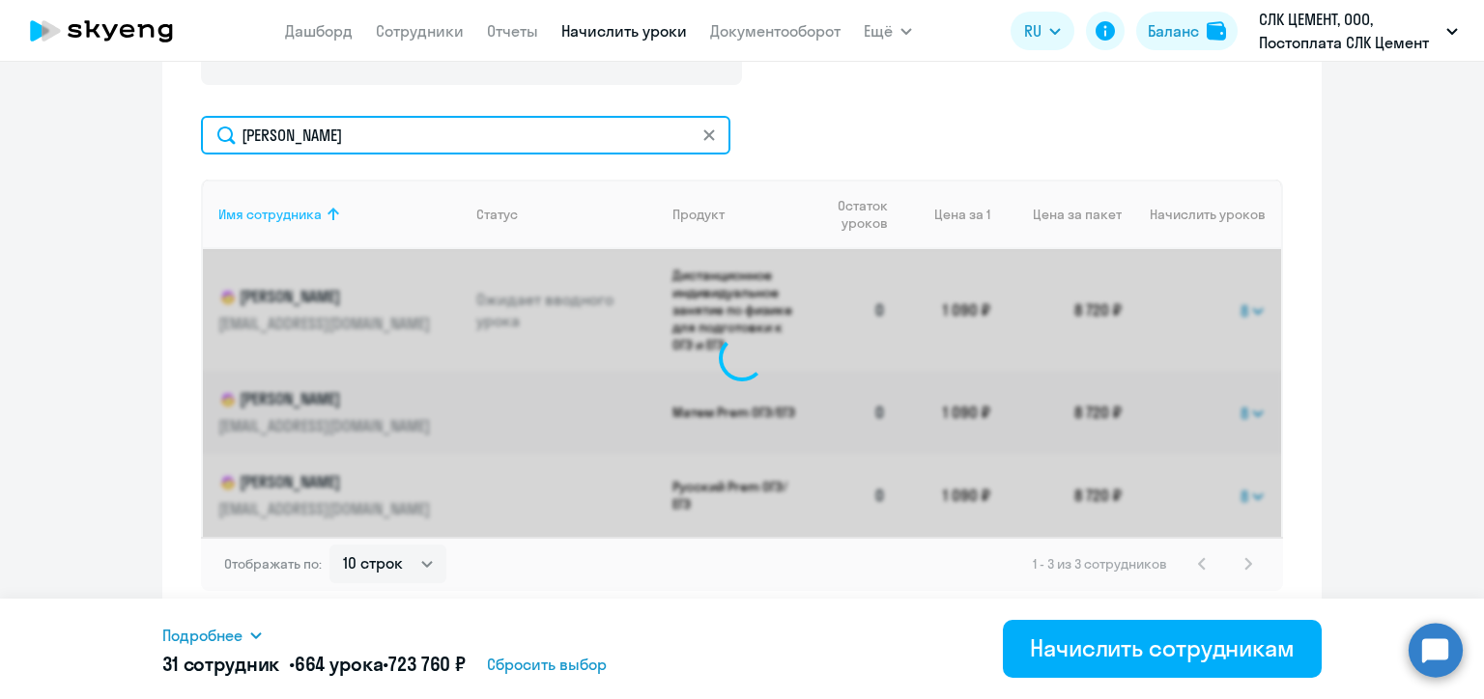
select select "8"
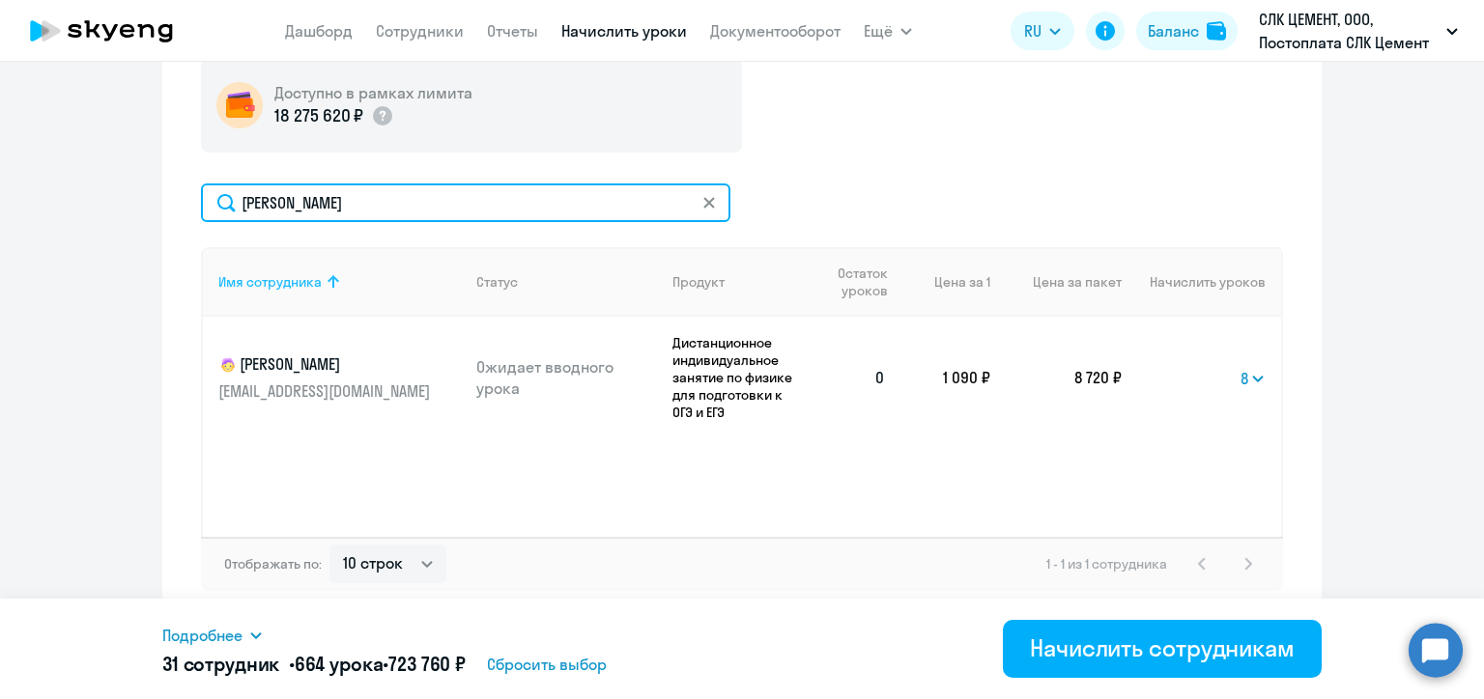
scroll to position [721, 0]
drag, startPoint x: 325, startPoint y: 196, endPoint x: 225, endPoint y: 197, distance: 100.5
click at [225, 197] on input "[PERSON_NAME]" at bounding box center [465, 203] width 529 height 39
paste input "олкач"
type input "Толкач"
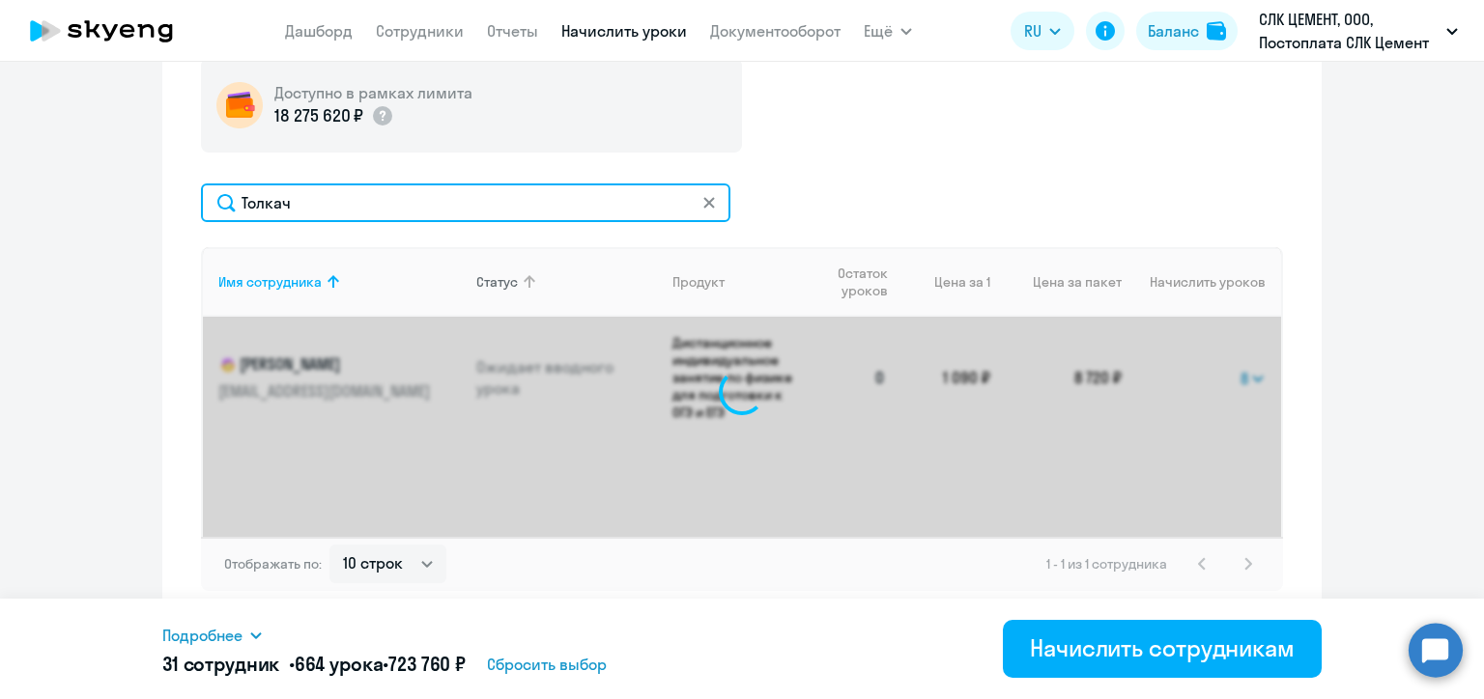
scroll to position [749, 0]
select select "8"
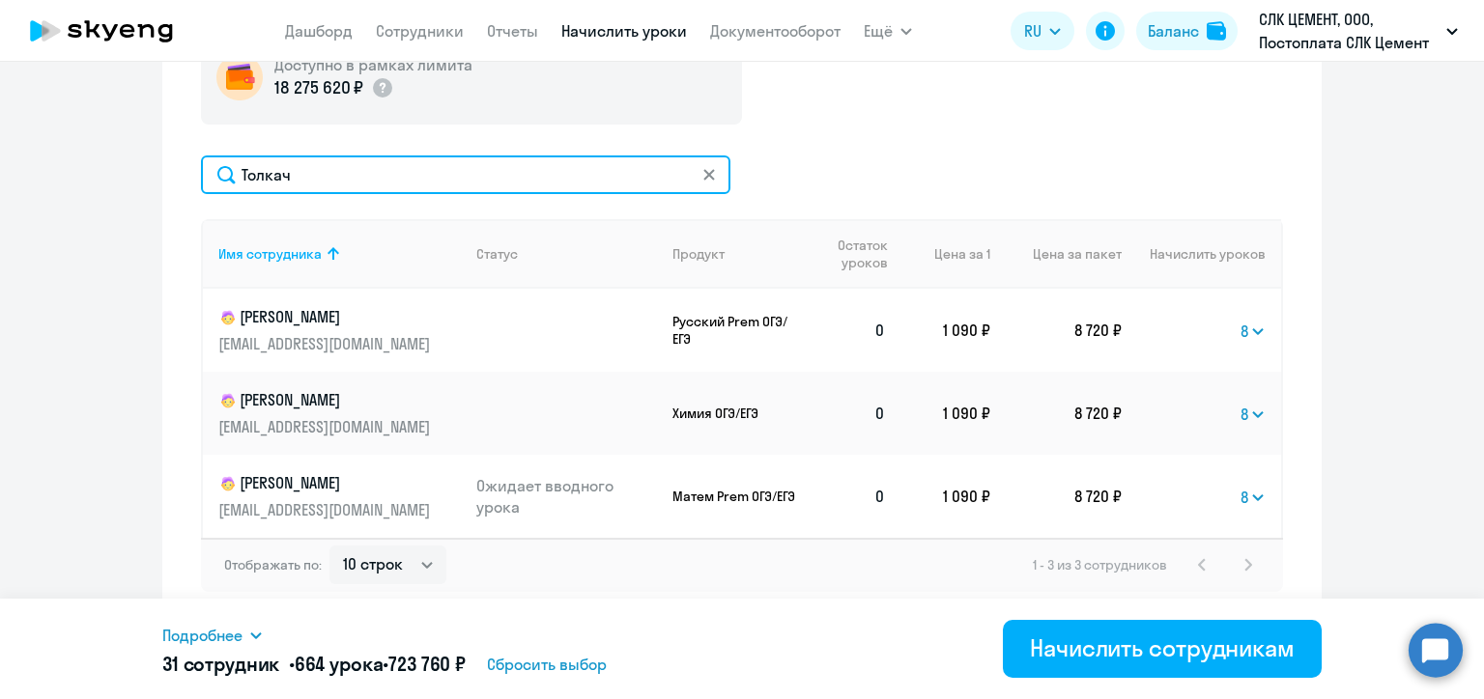
drag, startPoint x: 310, startPoint y: 170, endPoint x: 233, endPoint y: 173, distance: 77.3
click at [233, 173] on input "Толкач" at bounding box center [465, 174] width 529 height 39
paste input "опов"
type input "[PERSON_NAME]"
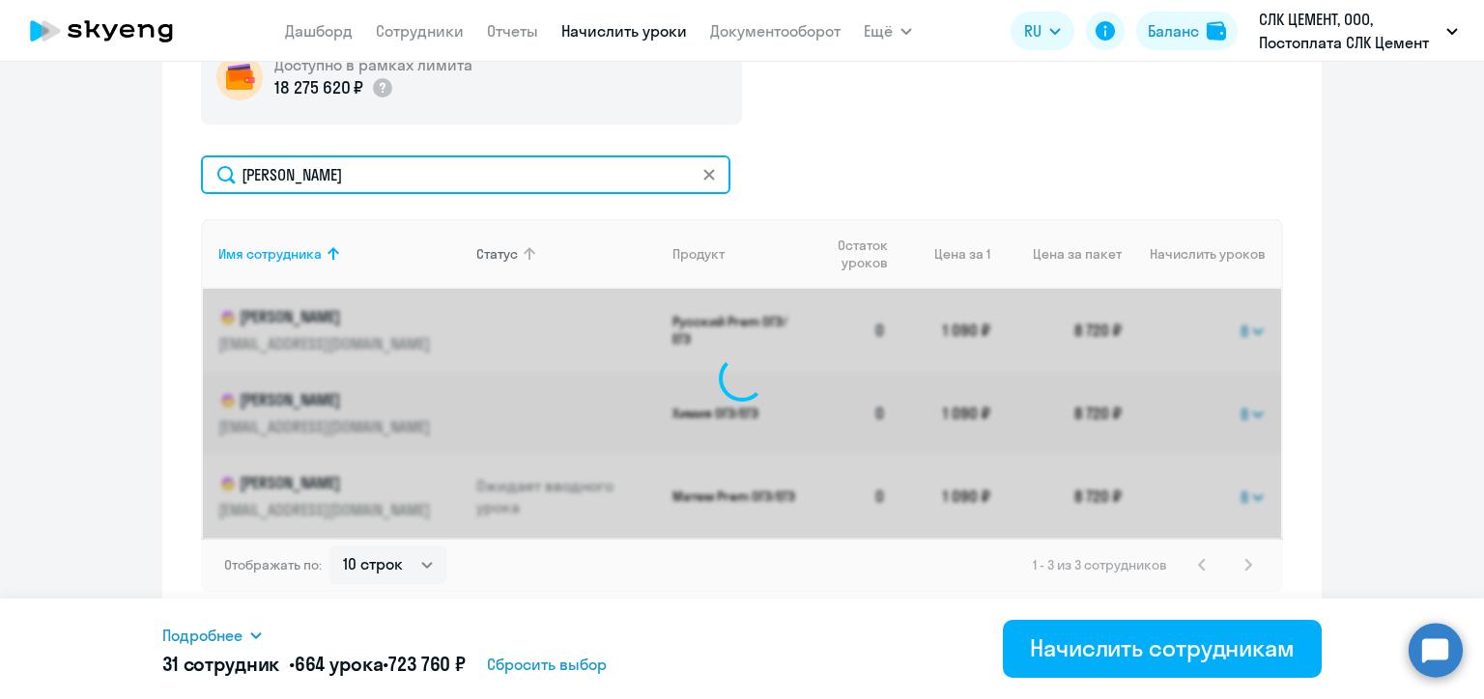
scroll to position [788, 0]
select select "8"
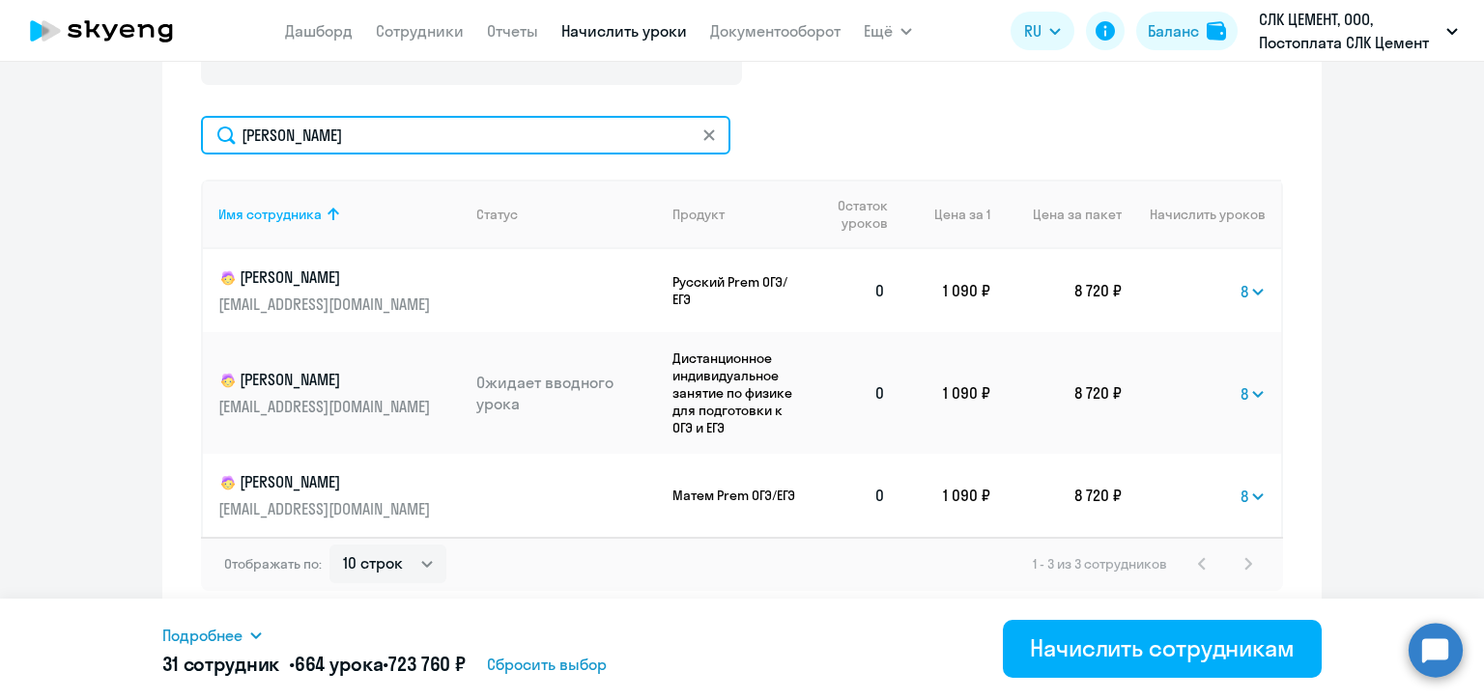
drag, startPoint x: 321, startPoint y: 133, endPoint x: 228, endPoint y: 135, distance: 92.7
click at [228, 135] on input "[PERSON_NAME]" at bounding box center [465, 135] width 529 height 39
drag, startPoint x: 297, startPoint y: 143, endPoint x: 233, endPoint y: 139, distance: 63.9
click at [233, 139] on input "[PERSON_NAME]" at bounding box center [465, 135] width 529 height 39
paste input "[PERSON_NAME]"
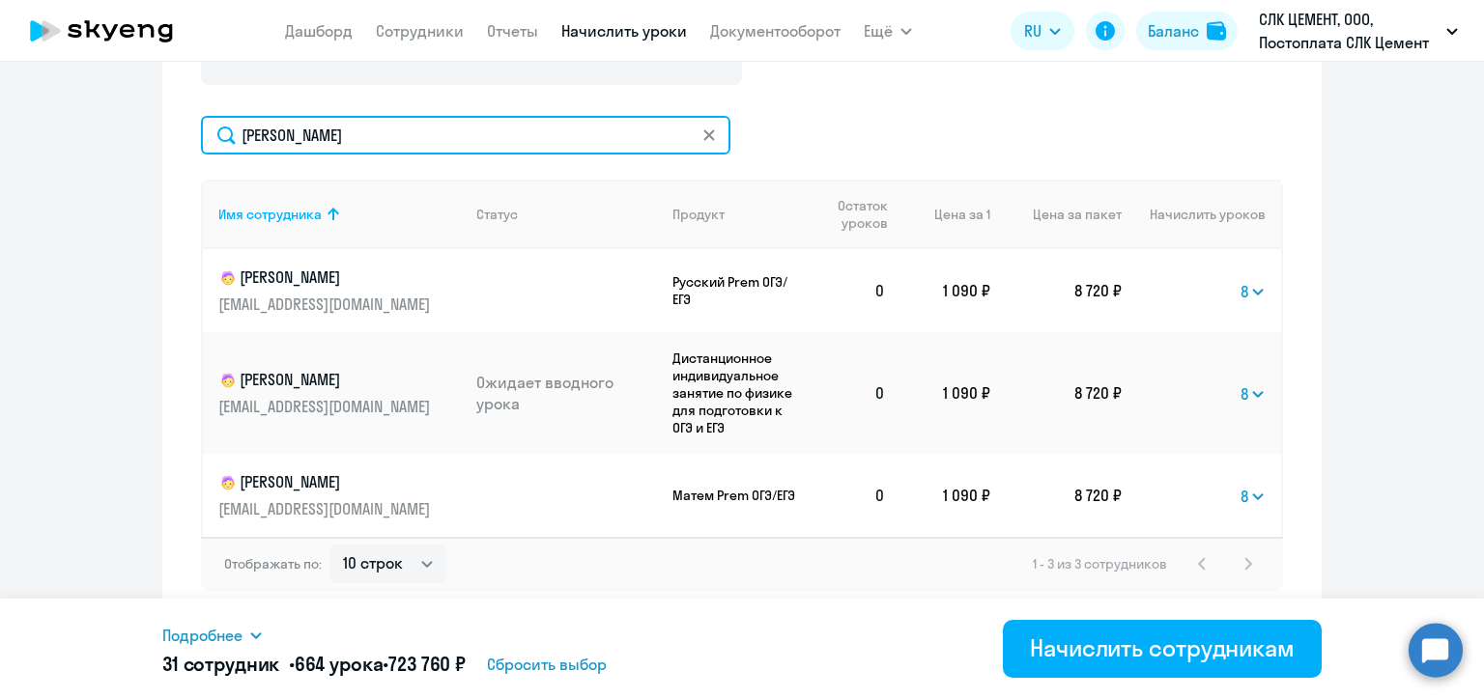
type input "[PERSON_NAME]"
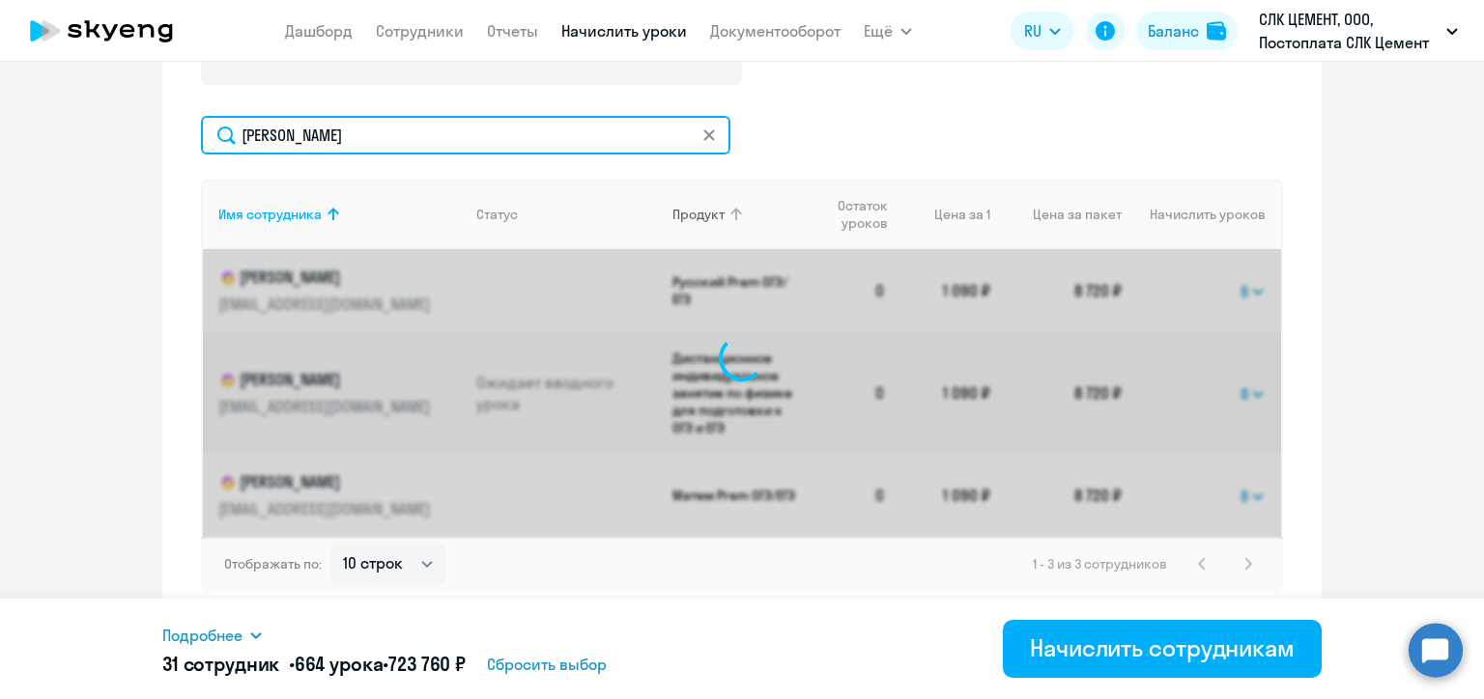
select select "8"
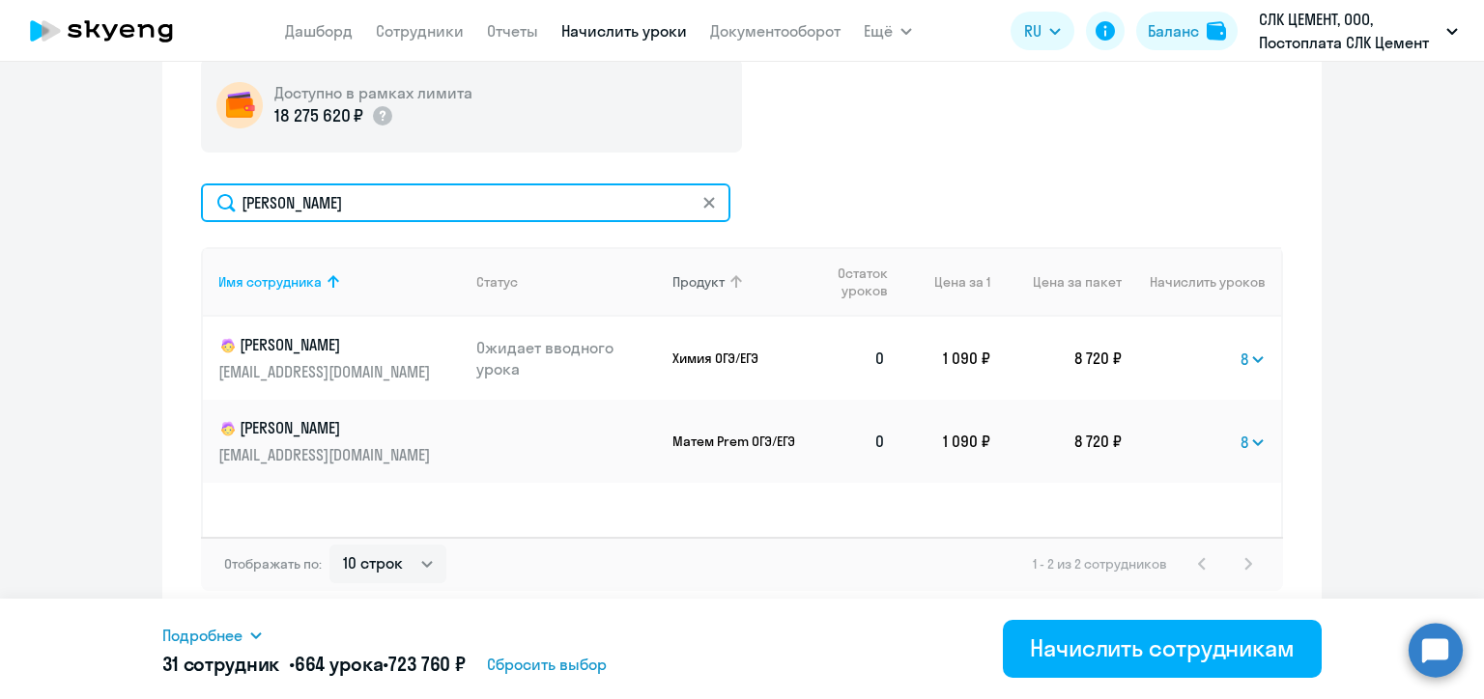
scroll to position [721, 0]
drag, startPoint x: 328, startPoint y: 204, endPoint x: 225, endPoint y: 202, distance: 103.4
click at [225, 202] on input "[PERSON_NAME]" at bounding box center [465, 203] width 529 height 39
paste input "увалов"
type input "[PERSON_NAME]"
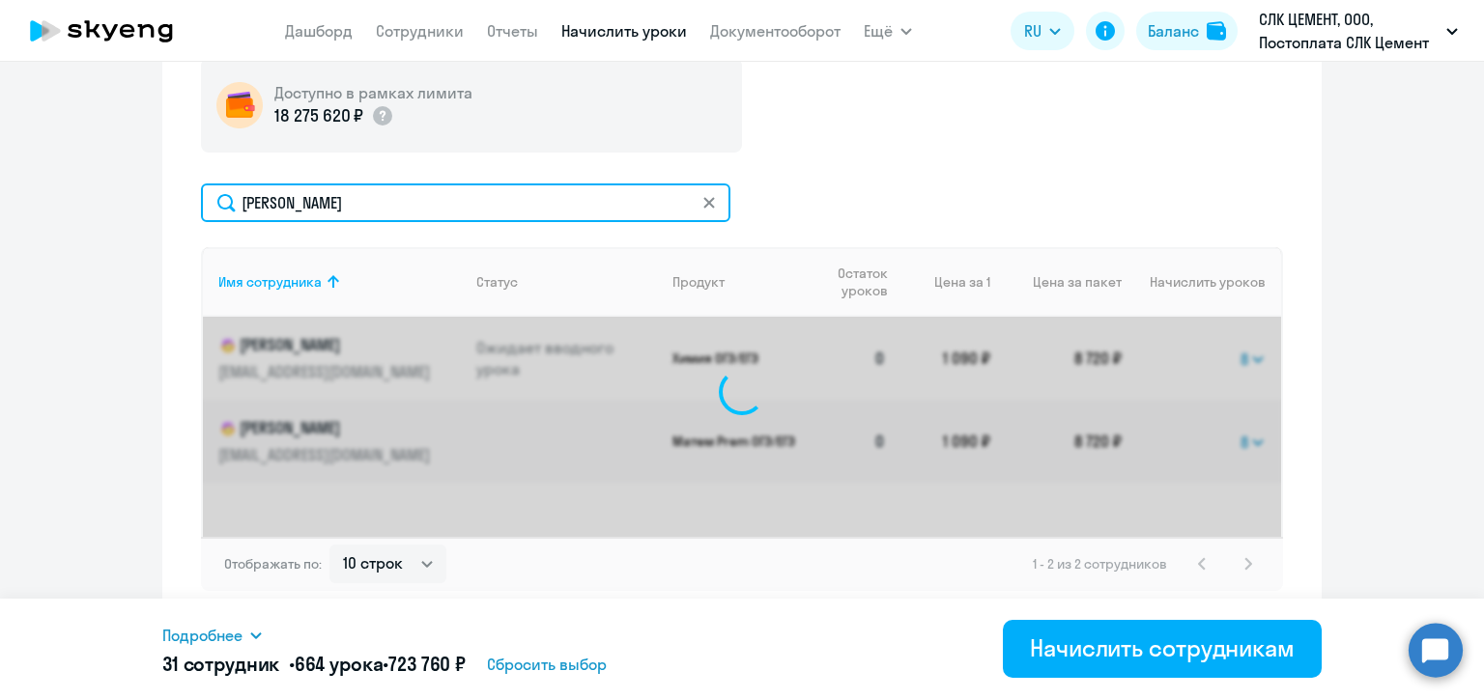
select select "8"
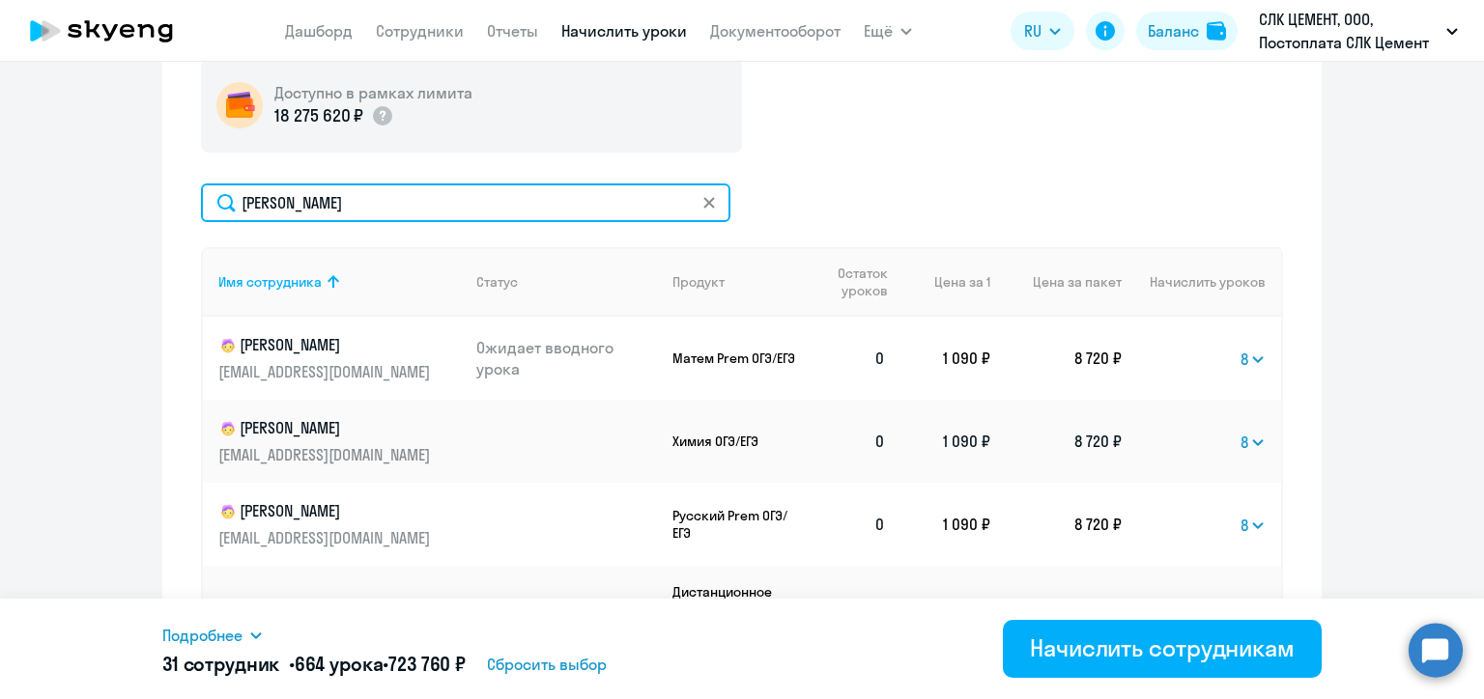
scroll to position [788, 0]
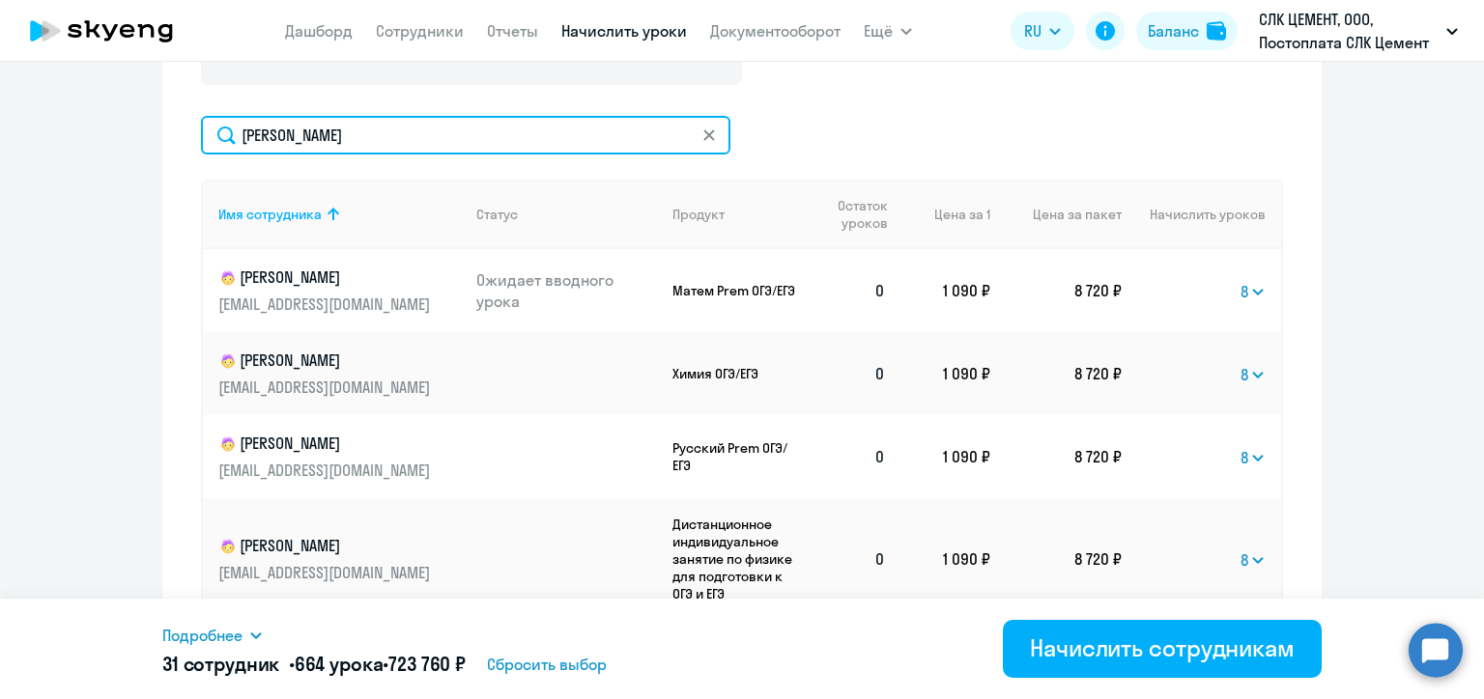
drag, startPoint x: 303, startPoint y: 130, endPoint x: 227, endPoint y: 131, distance: 76.3
click at [227, 131] on input "[PERSON_NAME]" at bounding box center [465, 135] width 529 height 39
paste input "ойтенко"
type input "[PERSON_NAME]"
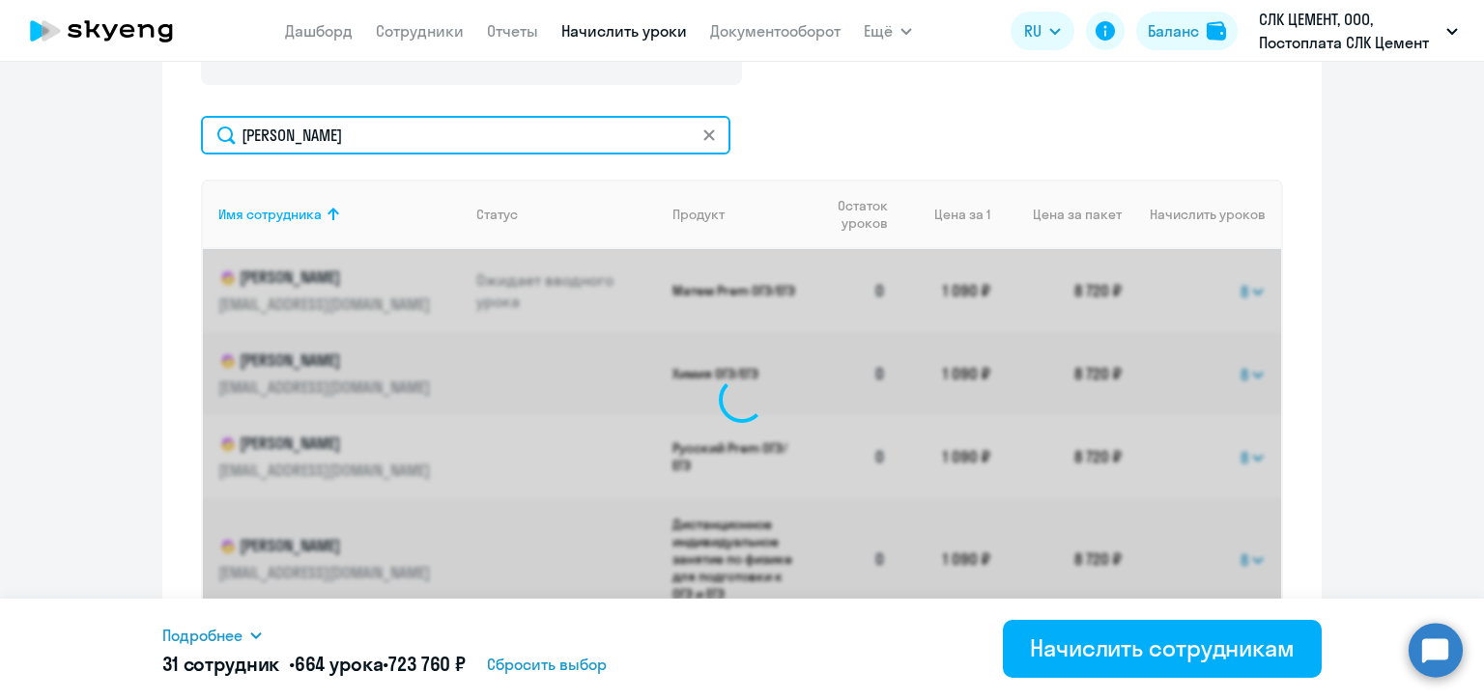
select select "8"
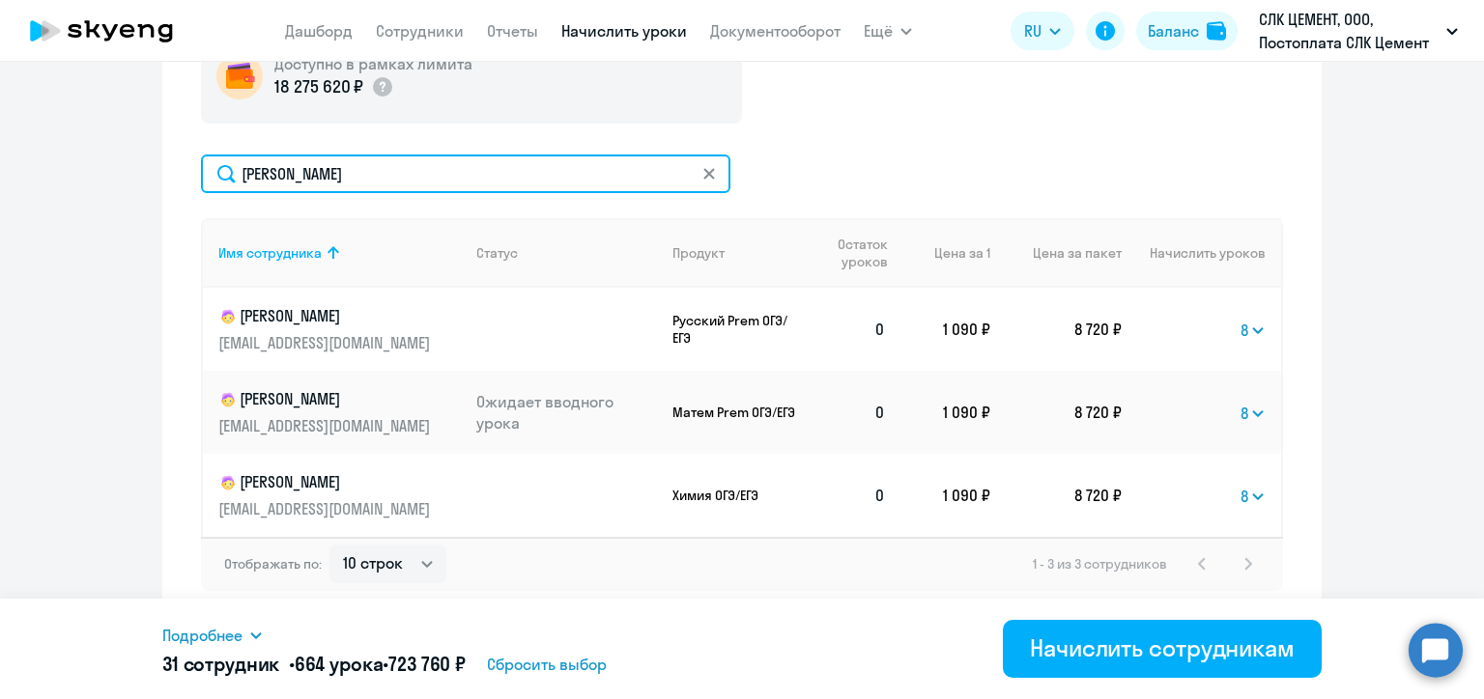
scroll to position [749, 0]
drag, startPoint x: 314, startPoint y: 173, endPoint x: 229, endPoint y: 172, distance: 85.0
click at [229, 172] on input "[PERSON_NAME]" at bounding box center [465, 174] width 529 height 39
paste input "орейко"
type input "[PERSON_NAME]"
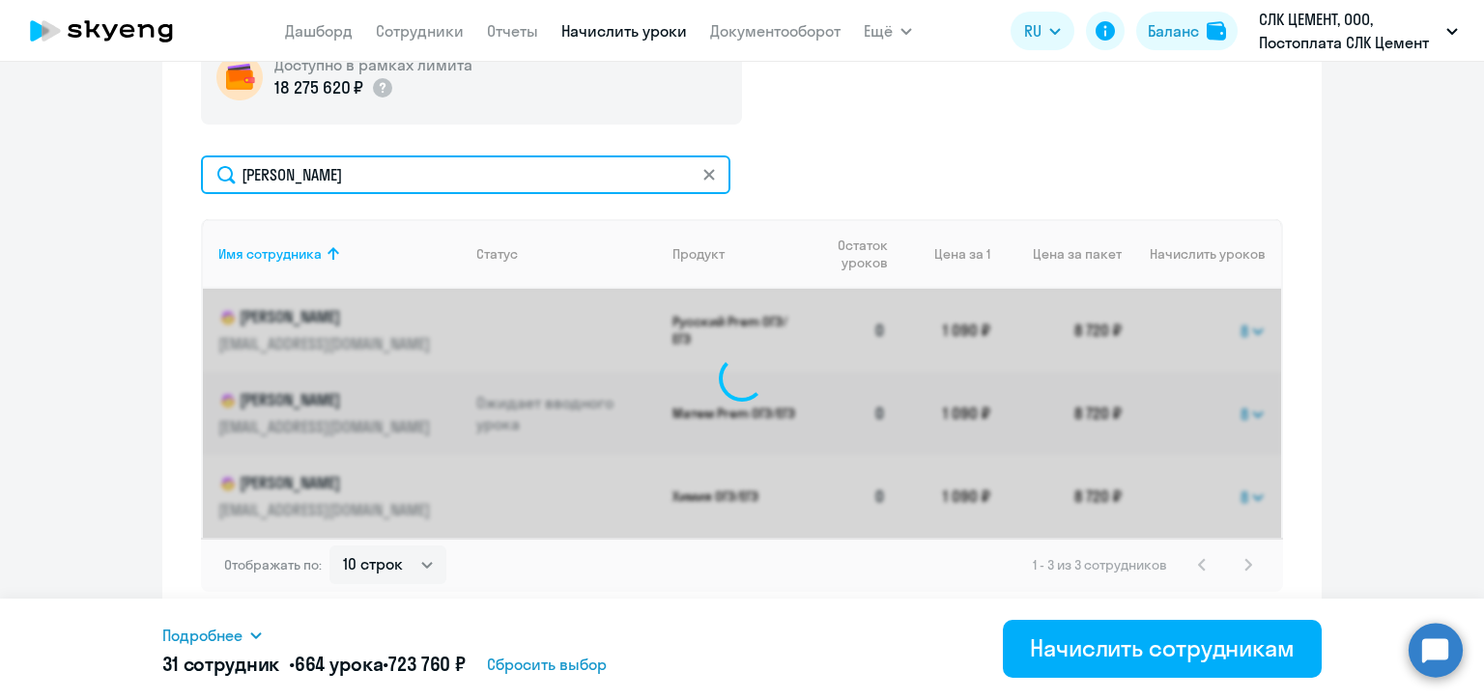
scroll to position [788, 0]
select select "8"
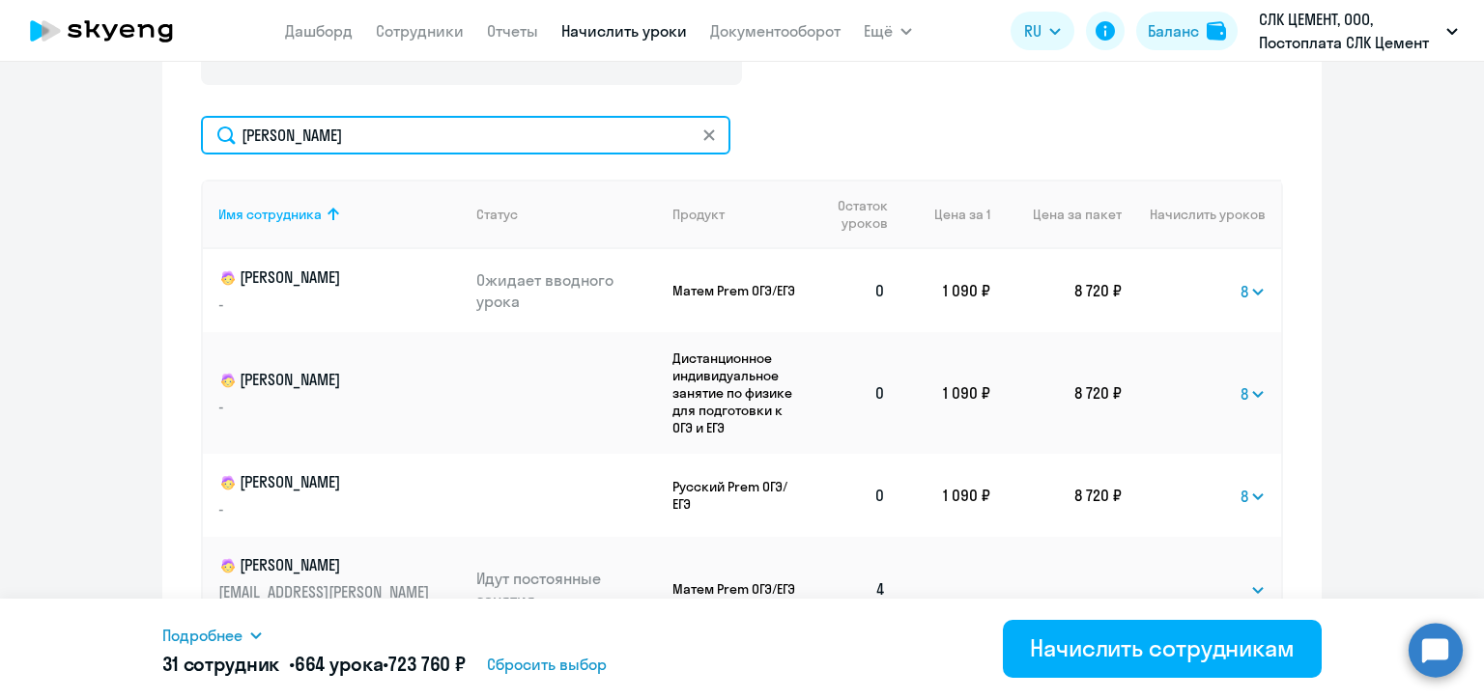
drag, startPoint x: 331, startPoint y: 135, endPoint x: 228, endPoint y: 127, distance: 103.7
click at [228, 127] on input "[PERSON_NAME]" at bounding box center [465, 135] width 529 height 39
paste input "олгова"
type input "[PERSON_NAME]"
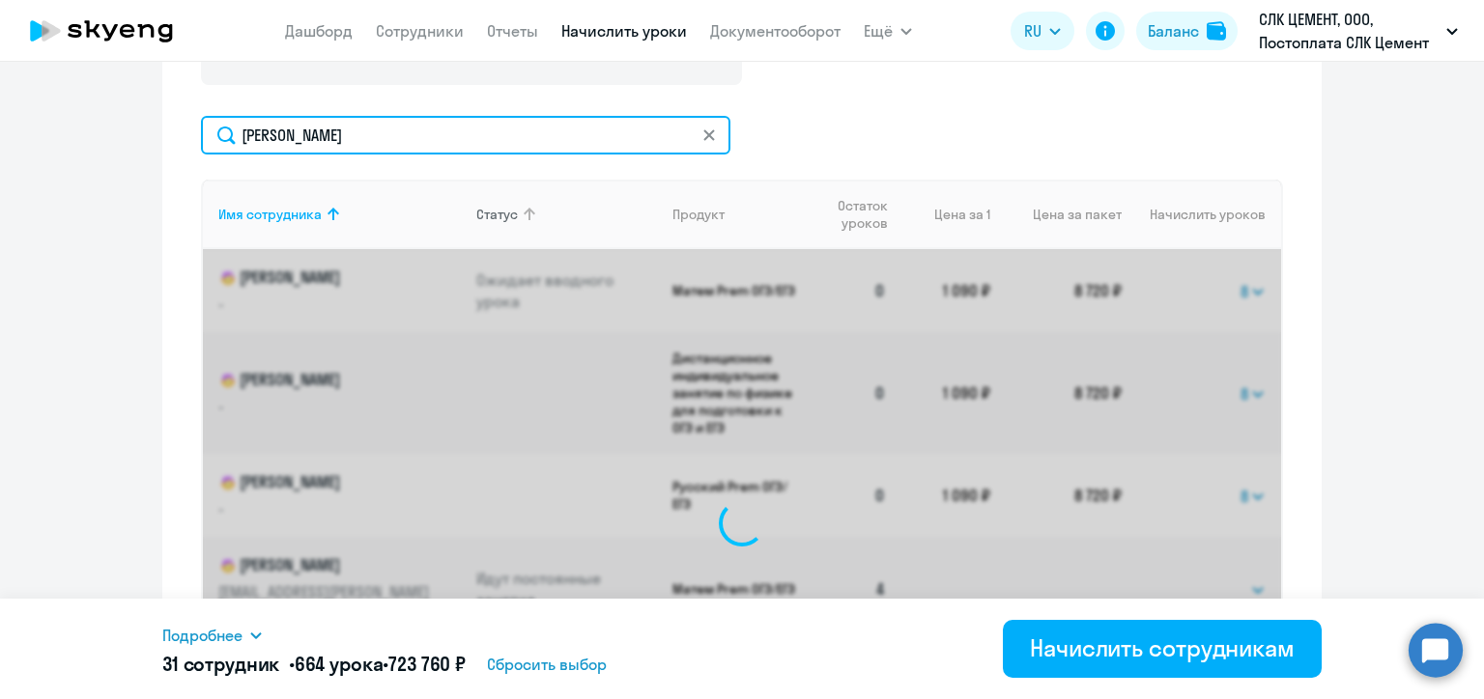
select select "8"
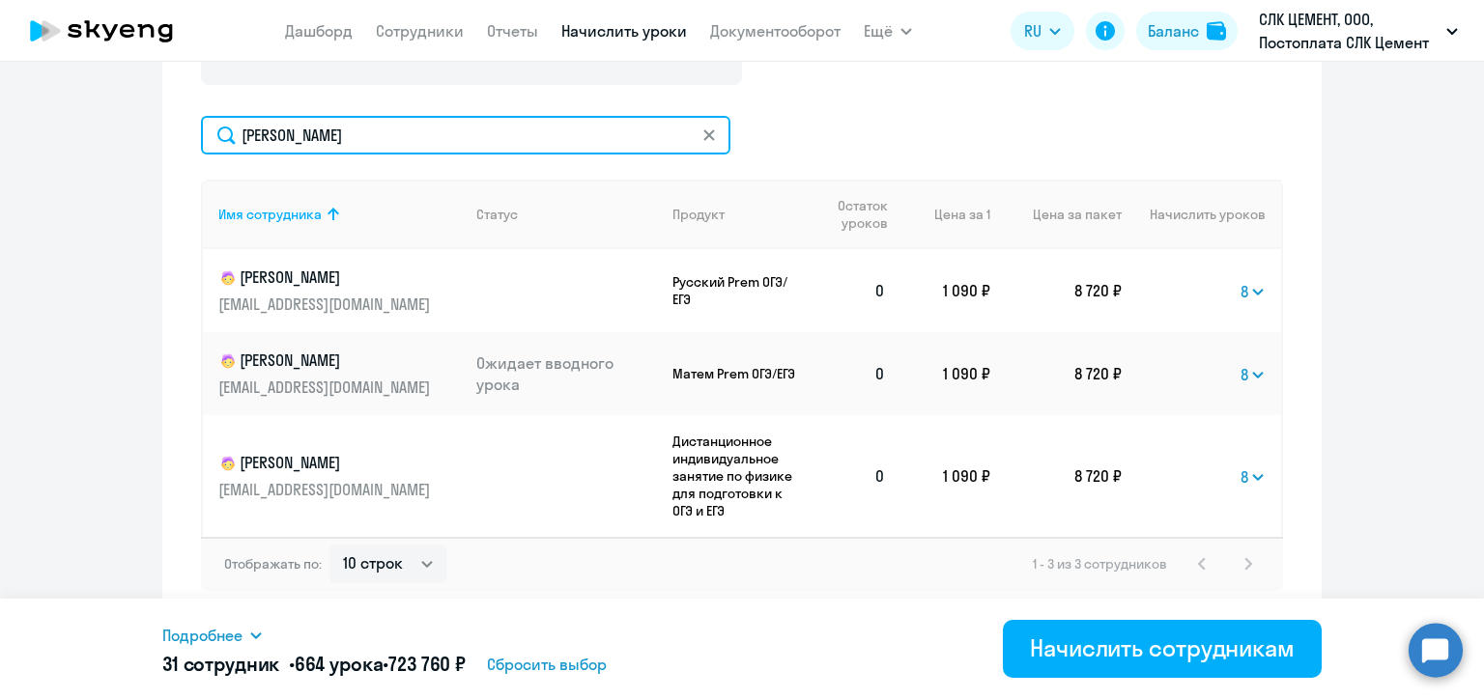
drag, startPoint x: 306, startPoint y: 142, endPoint x: 236, endPoint y: 137, distance: 70.7
click at [236, 137] on input "[PERSON_NAME]" at bounding box center [465, 135] width 529 height 39
paste input "увалов"
type input "[PERSON_NAME]"
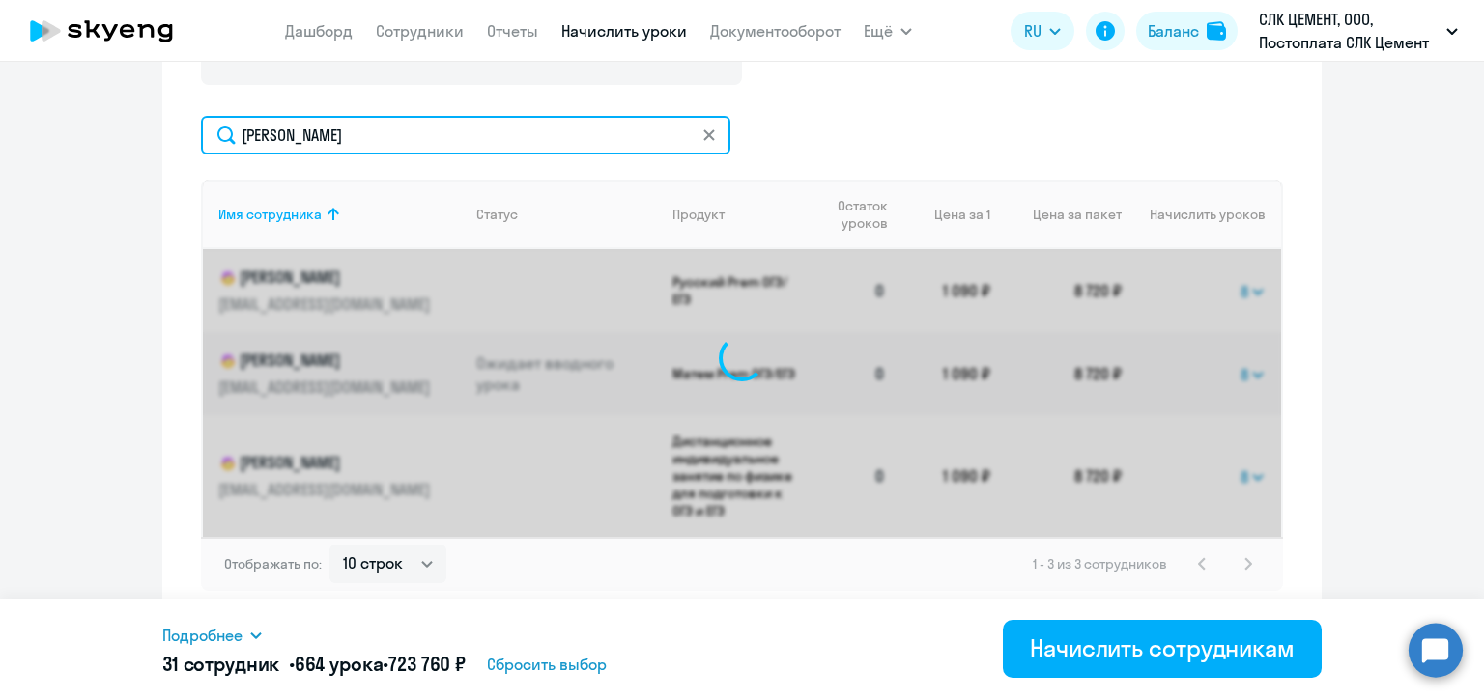
select select "8"
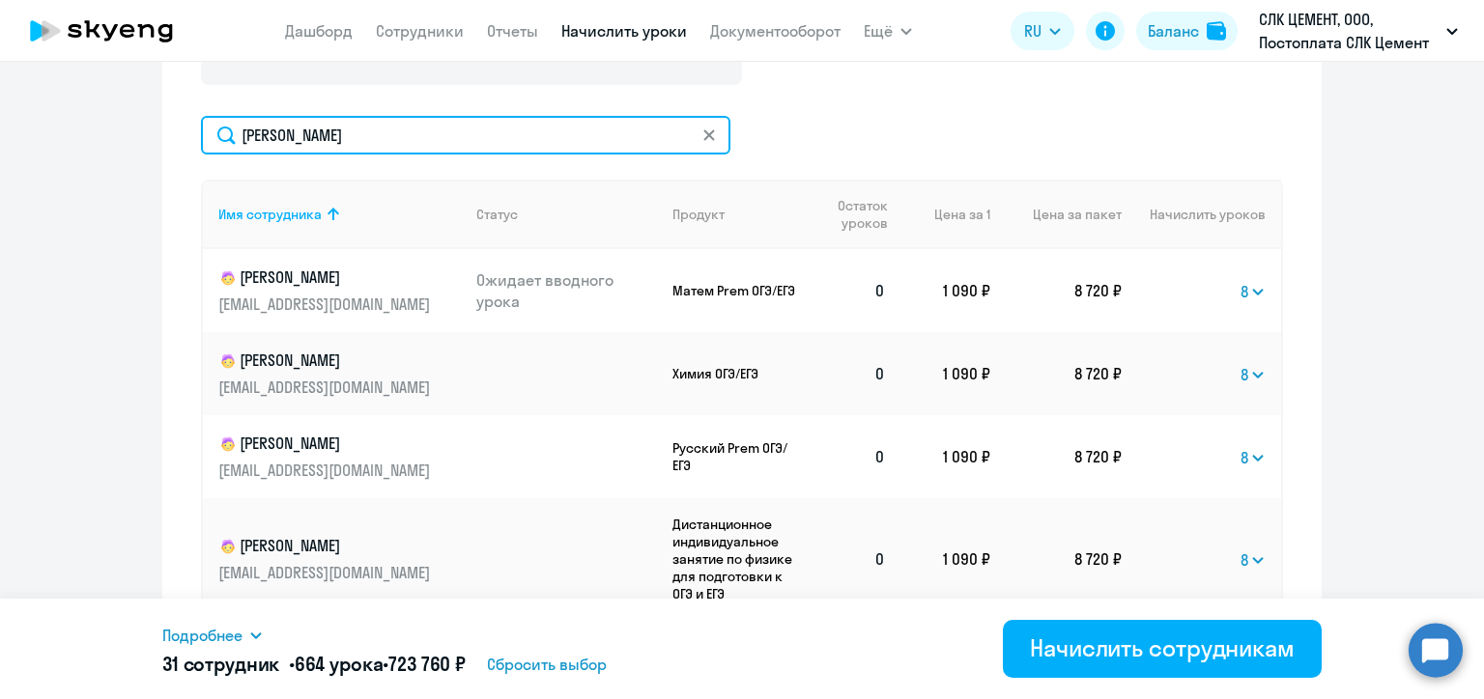
drag, startPoint x: 304, startPoint y: 130, endPoint x: 227, endPoint y: 136, distance: 77.5
click at [227, 136] on input "[PERSON_NAME]" at bounding box center [465, 135] width 529 height 39
paste input "урочкина"
type input "[PERSON_NAME]"
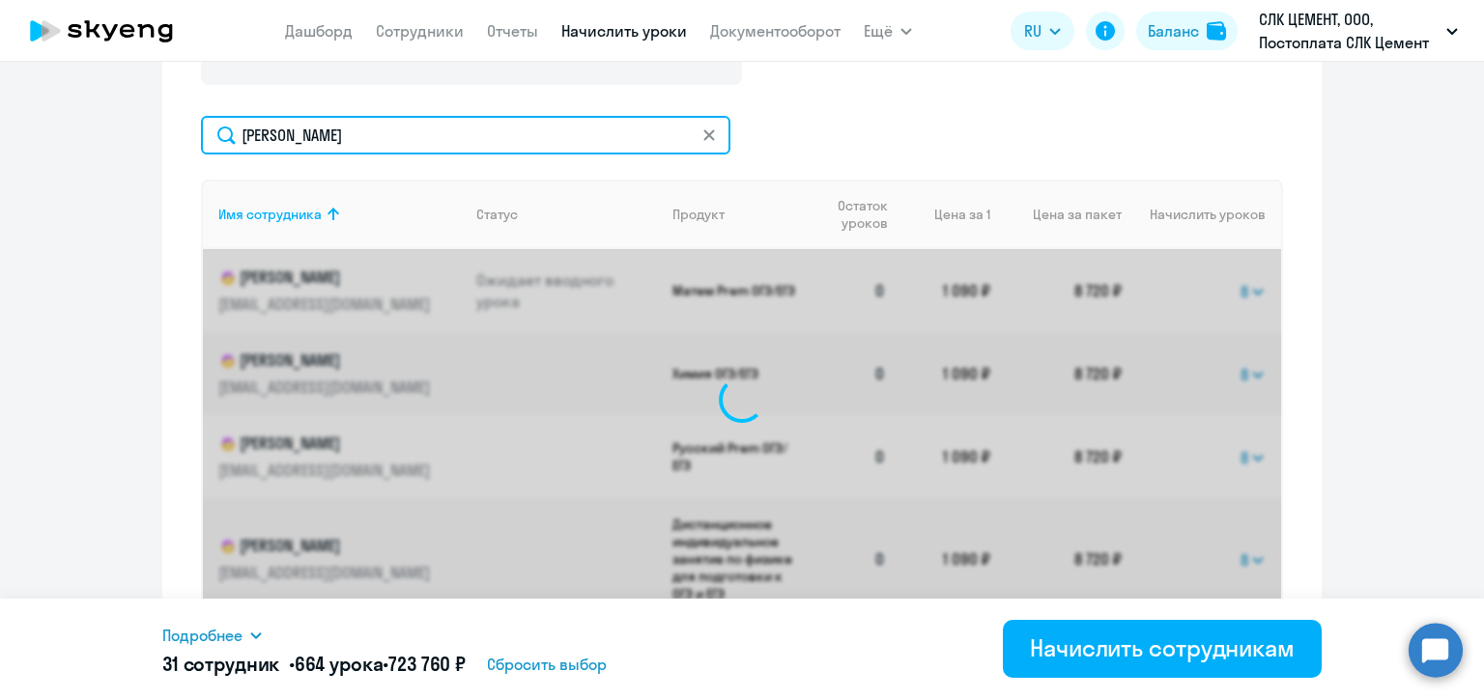
select select "8"
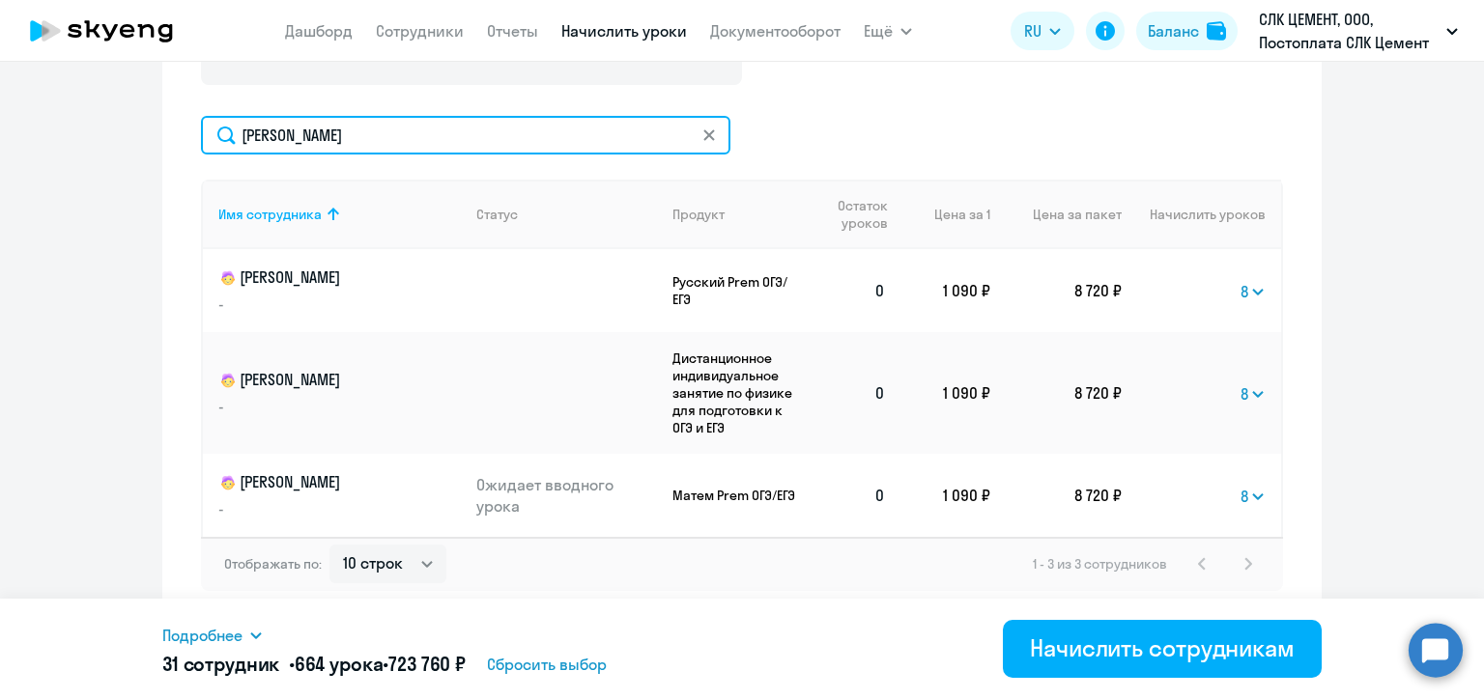
drag, startPoint x: 346, startPoint y: 130, endPoint x: 233, endPoint y: 133, distance: 113.0
click at [233, 133] on input "[PERSON_NAME]" at bounding box center [465, 135] width 529 height 39
paste input "ернозипунников"
type input "Чернозипунников"
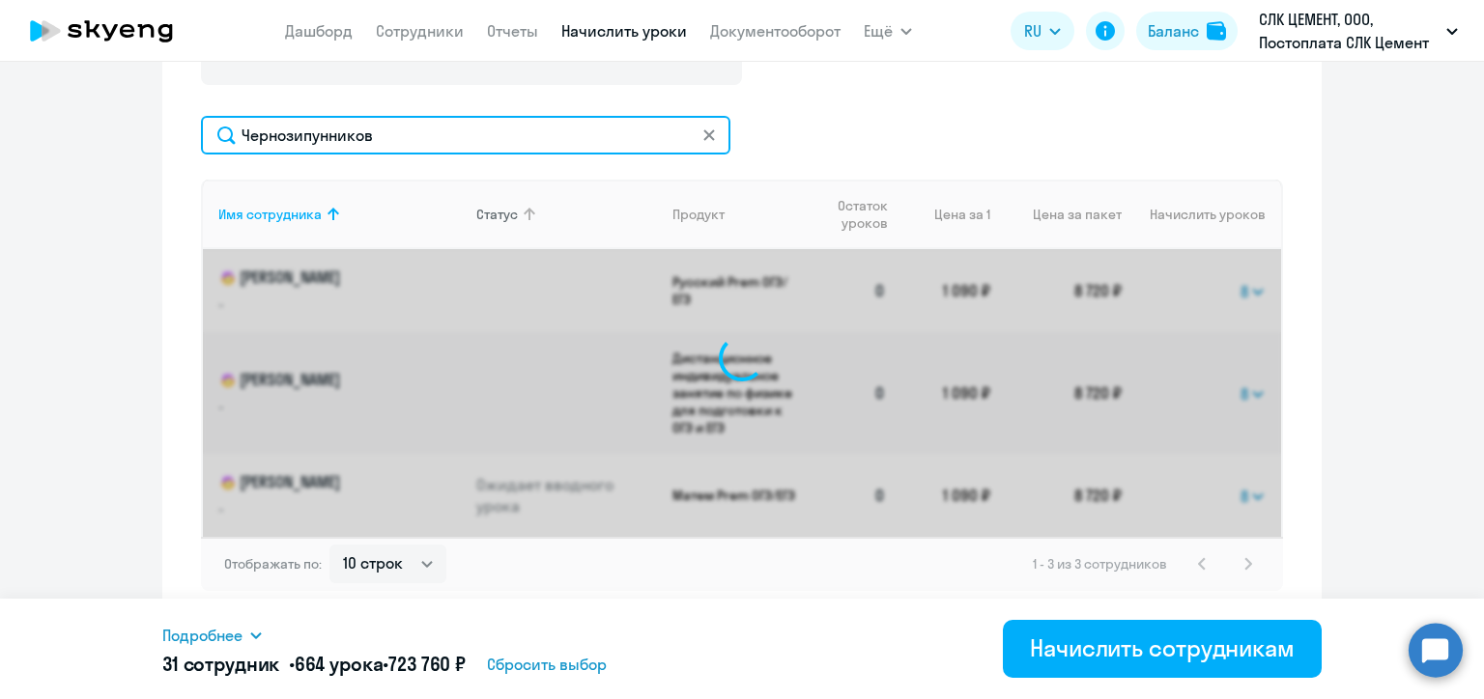
select select "8"
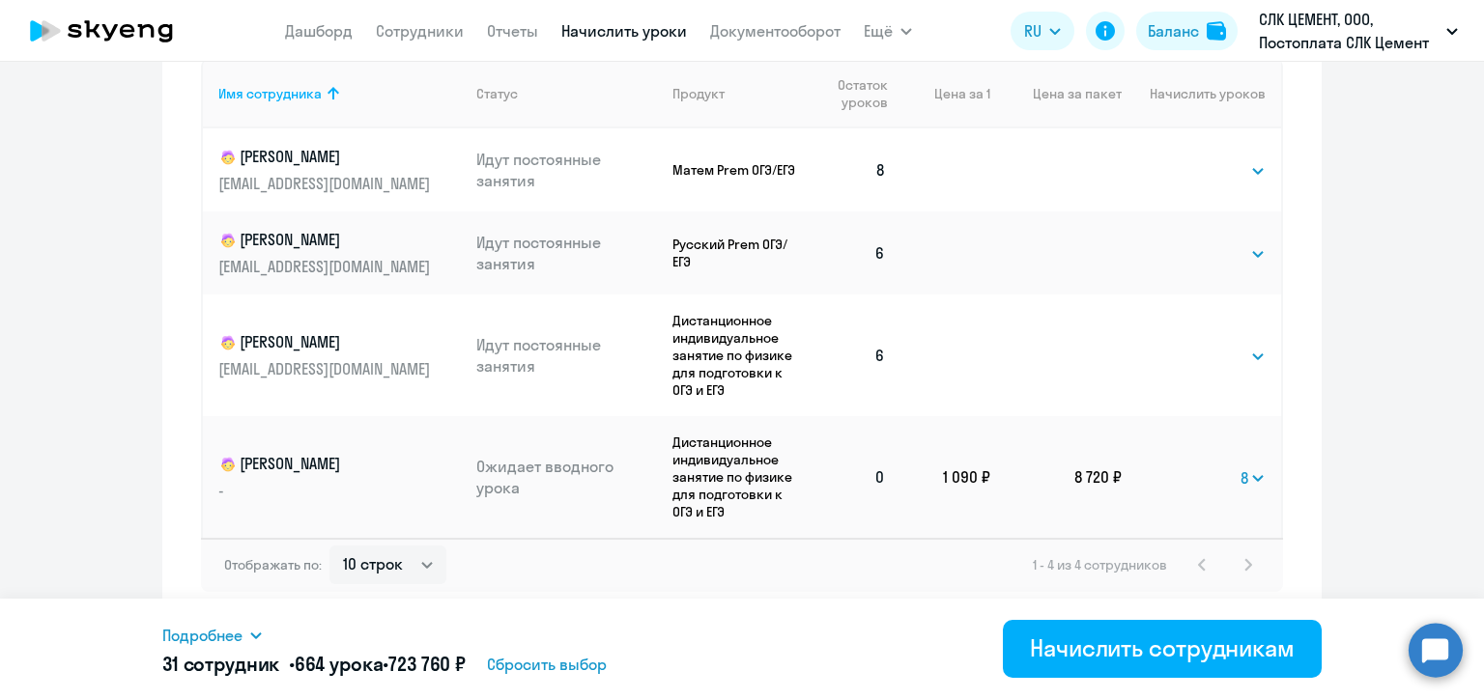
scroll to position [716, 0]
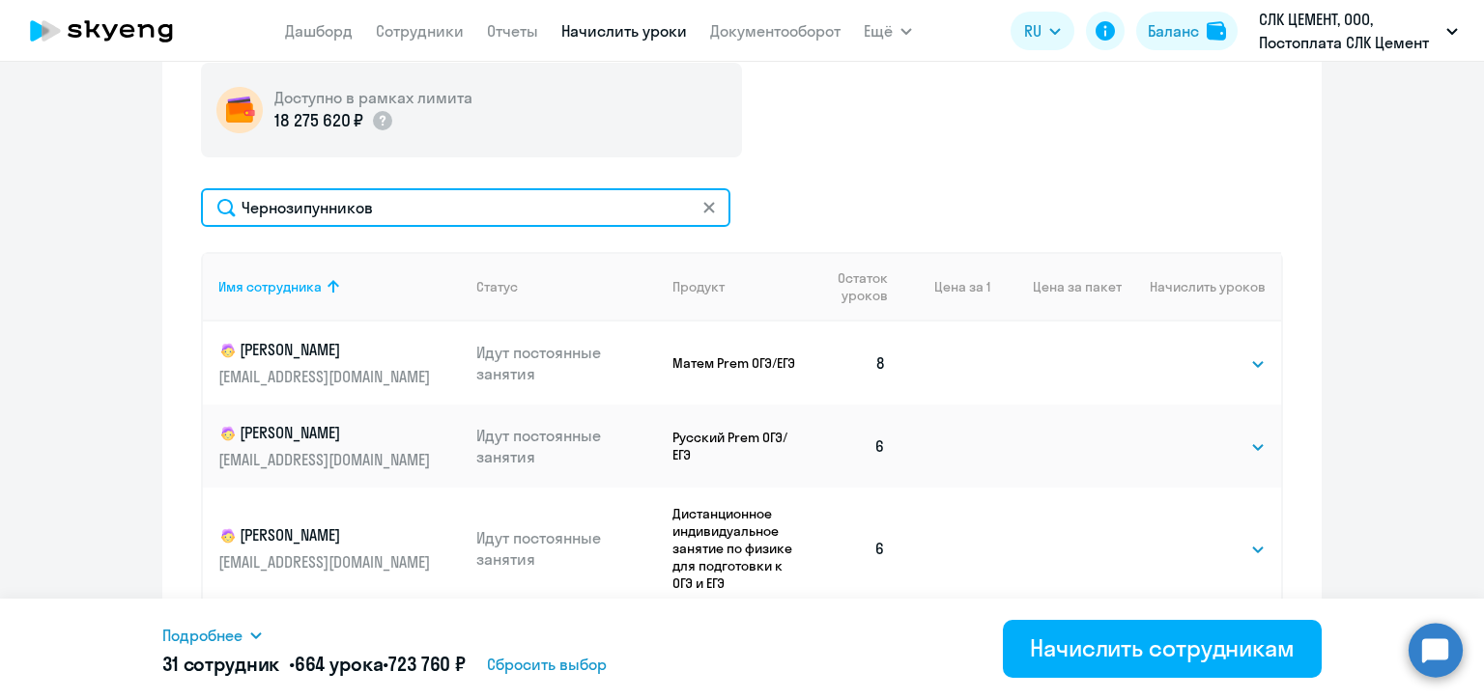
drag, startPoint x: 376, startPoint y: 205, endPoint x: 227, endPoint y: 198, distance: 148.9
click at [227, 198] on input "Чернозипунников" at bounding box center [465, 207] width 529 height 39
paste input "етр"
type input "[PERSON_NAME]"
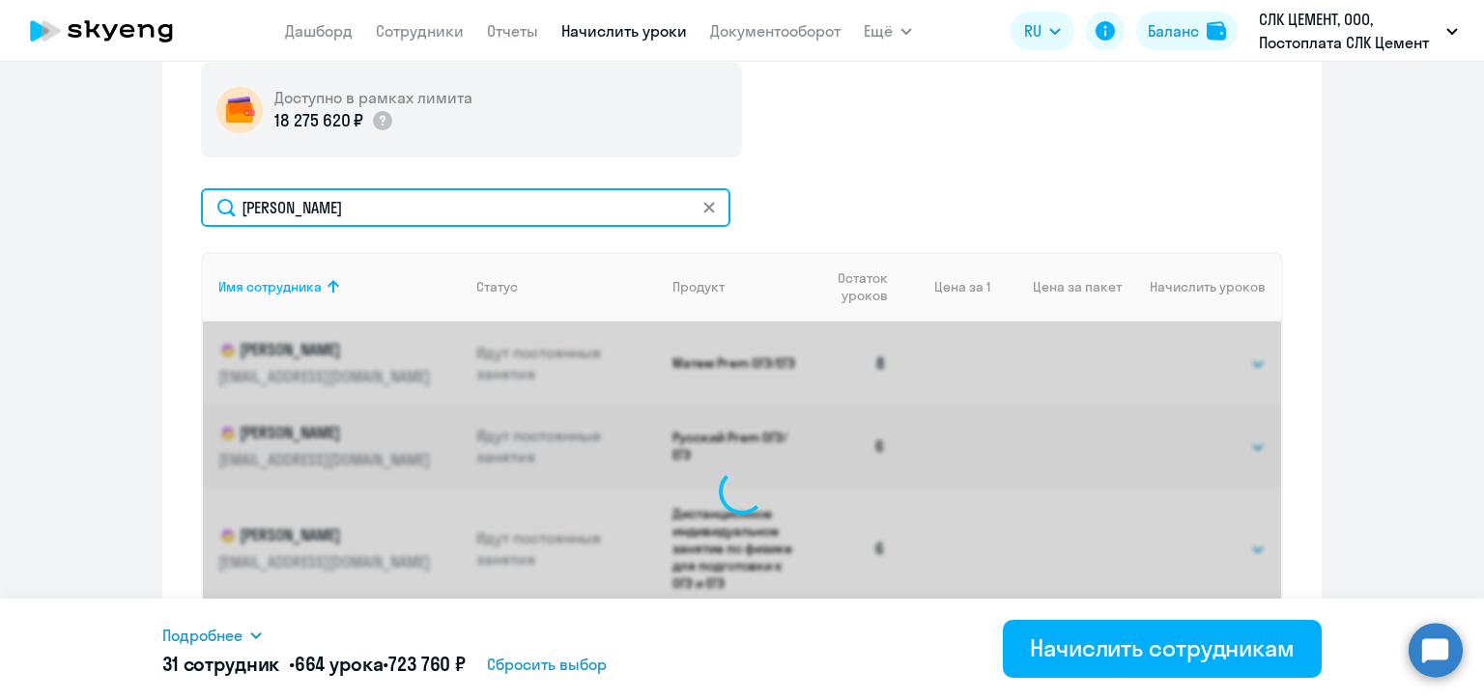
select select "8"
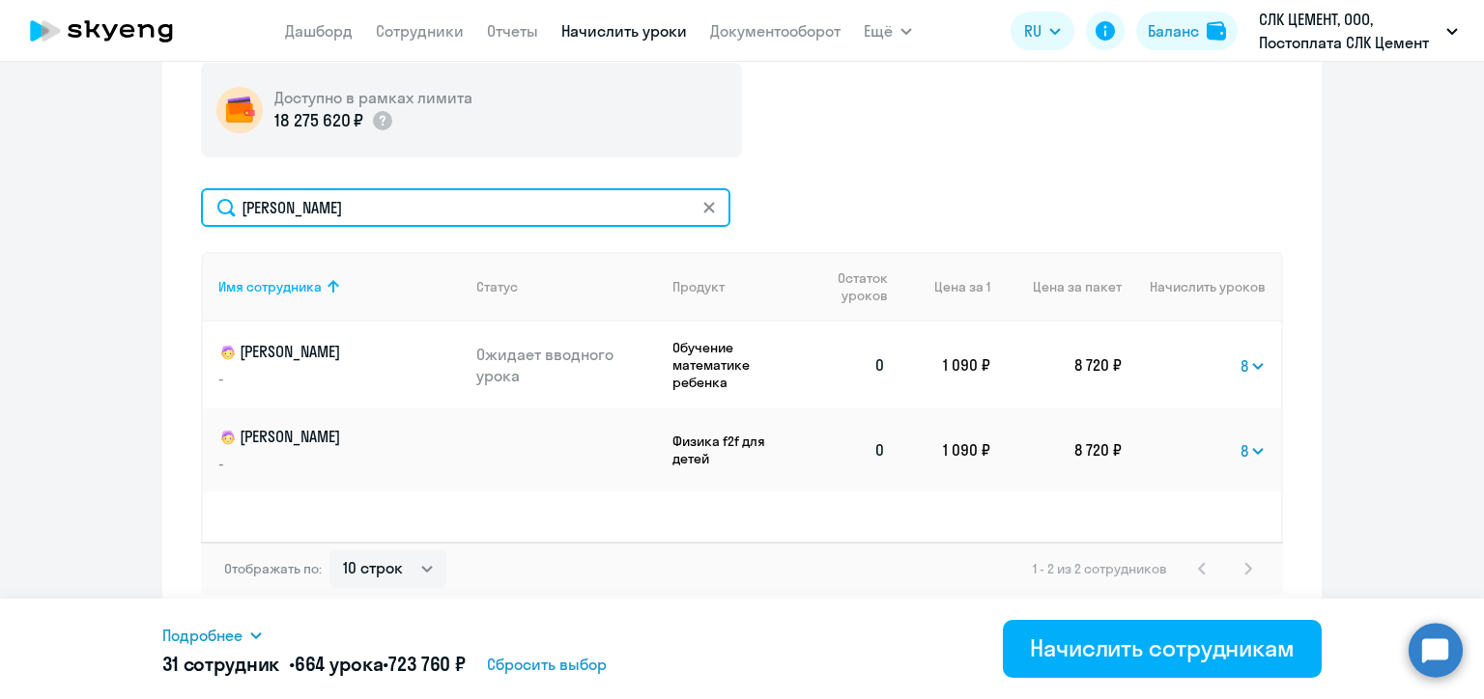
drag, startPoint x: 302, startPoint y: 212, endPoint x: 233, endPoint y: 209, distance: 69.6
click at [233, 209] on input "[PERSON_NAME]" at bounding box center [465, 207] width 529 height 39
paste input "остоус"
type input "[PERSON_NAME]"
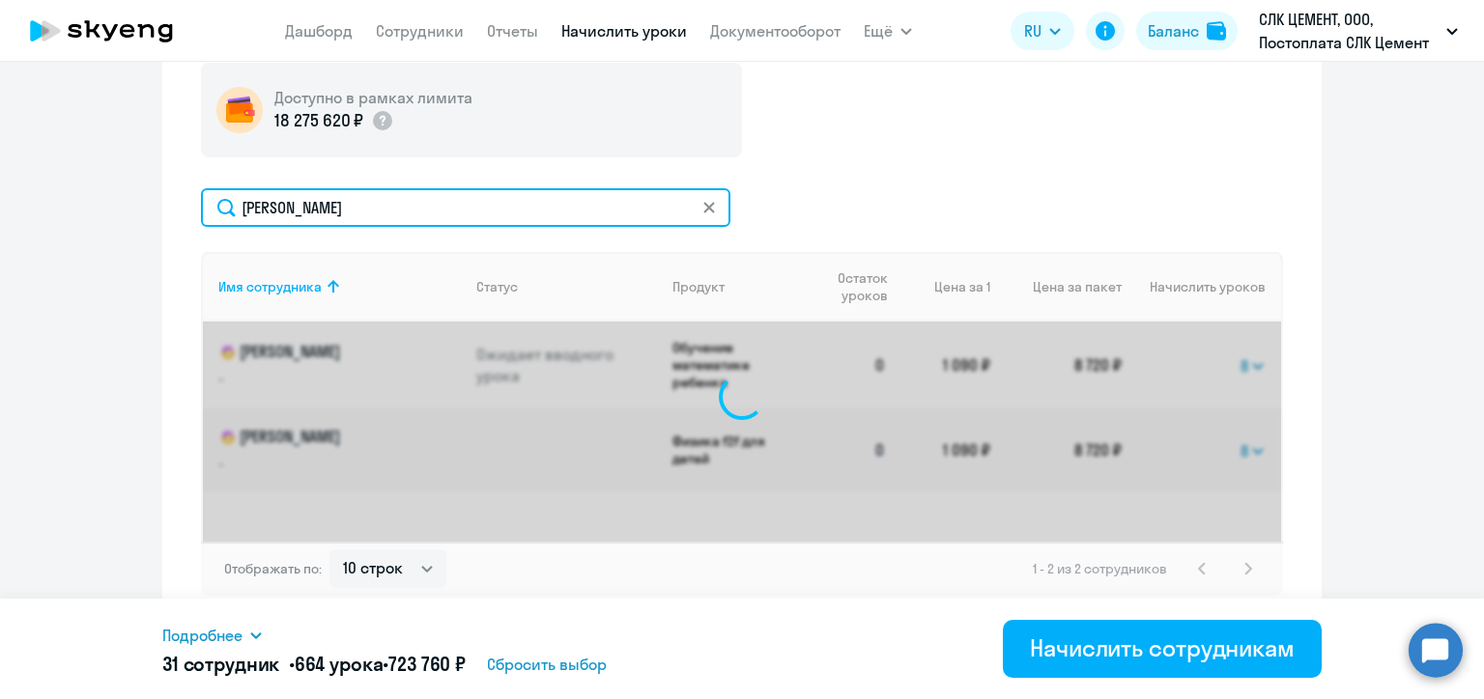
select select "8"
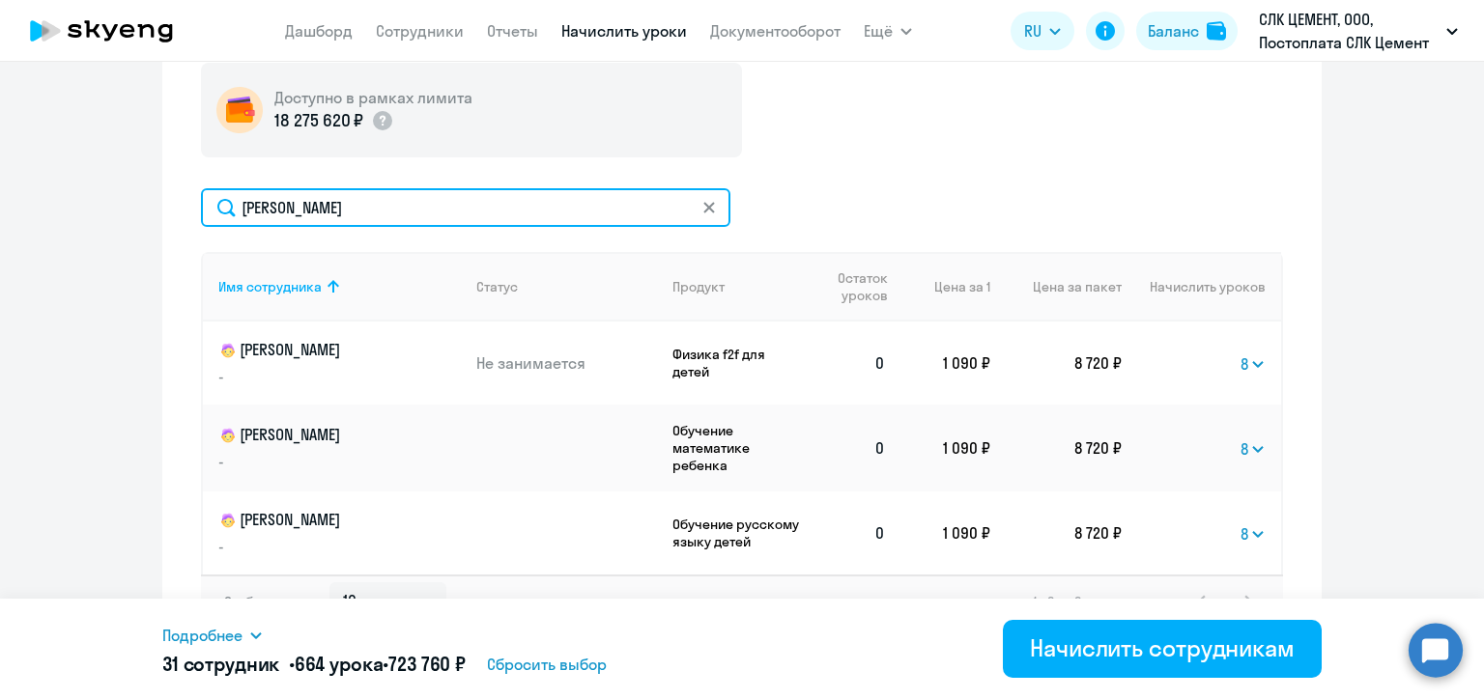
drag, startPoint x: 356, startPoint y: 203, endPoint x: 218, endPoint y: 201, distance: 138.1
click at [218, 201] on input "[PERSON_NAME]" at bounding box center [465, 207] width 529 height 39
paste input "осквина"
type input "[PERSON_NAME]"
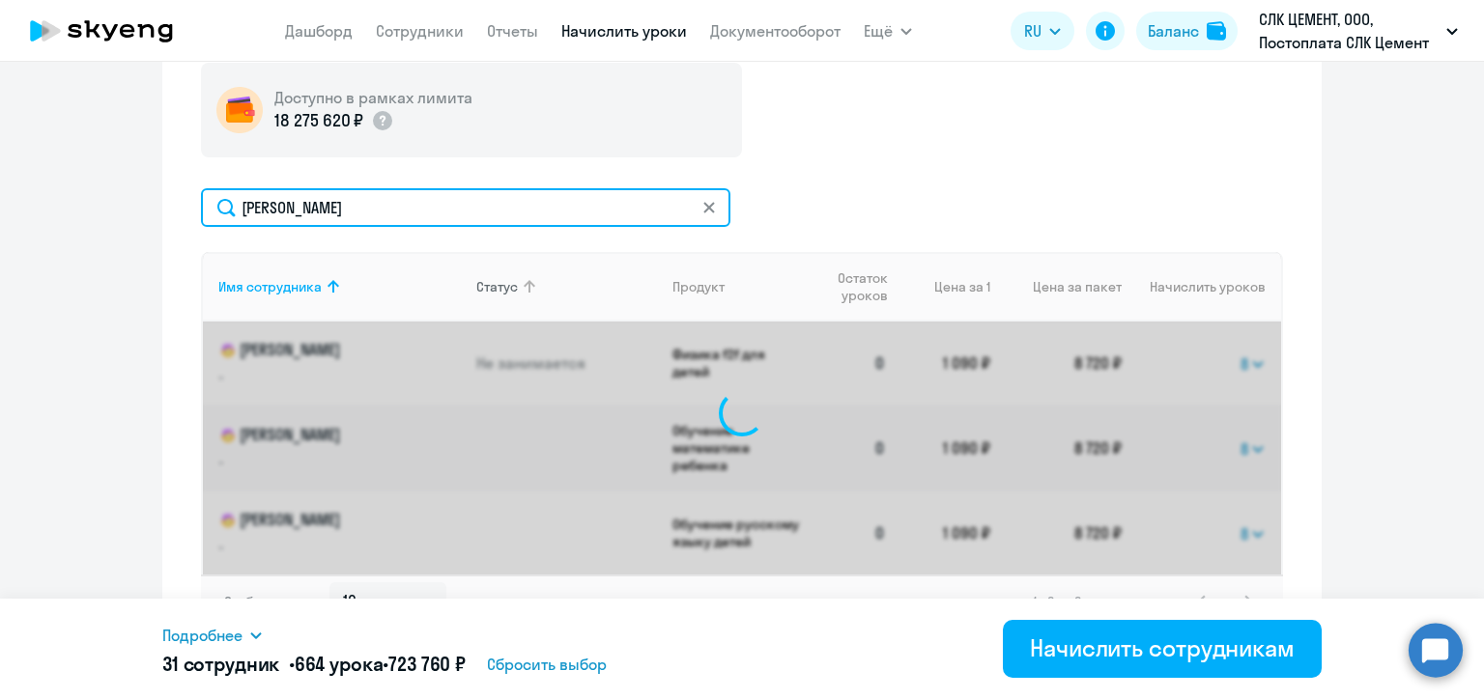
select select "8"
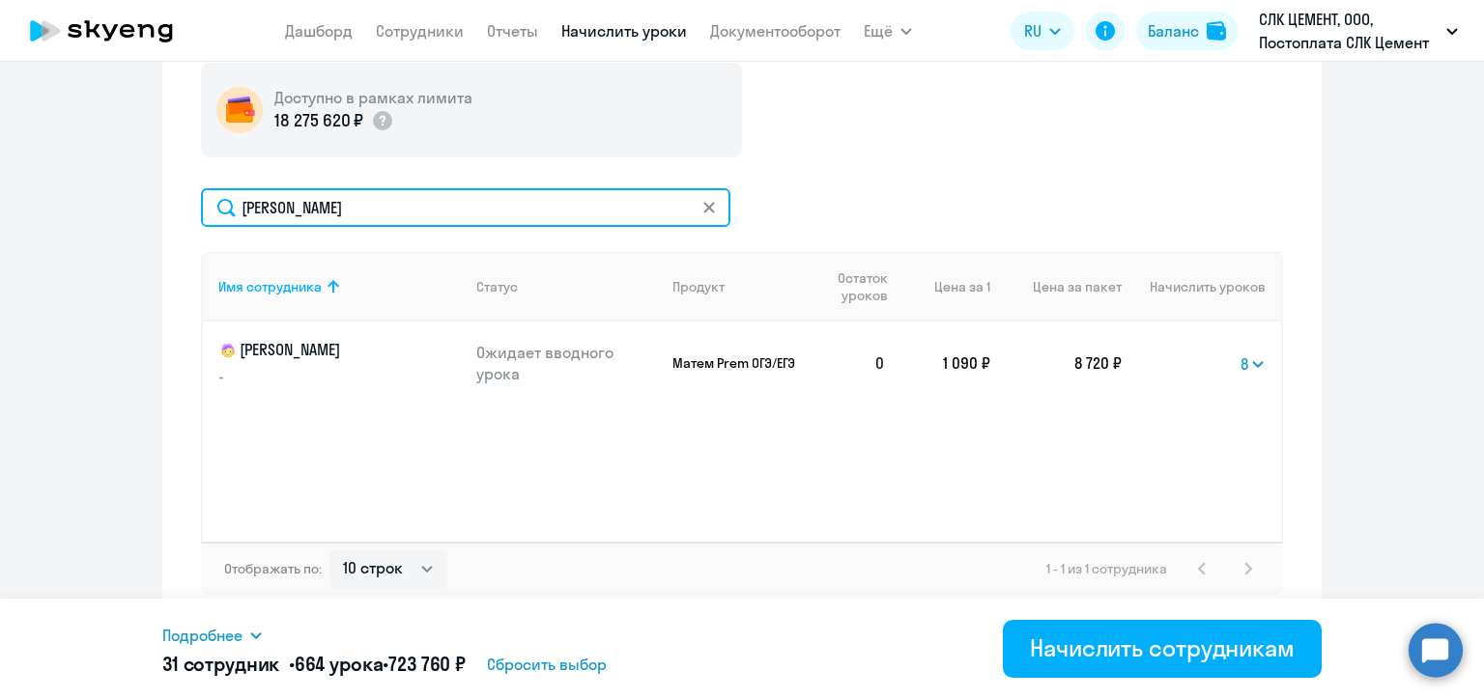
drag, startPoint x: 308, startPoint y: 205, endPoint x: 227, endPoint y: 205, distance: 81.1
click at [227, 205] on input "[PERSON_NAME]" at bounding box center [465, 207] width 529 height 39
paste input "[PERSON_NAME]"
type input "[PERSON_NAME]"
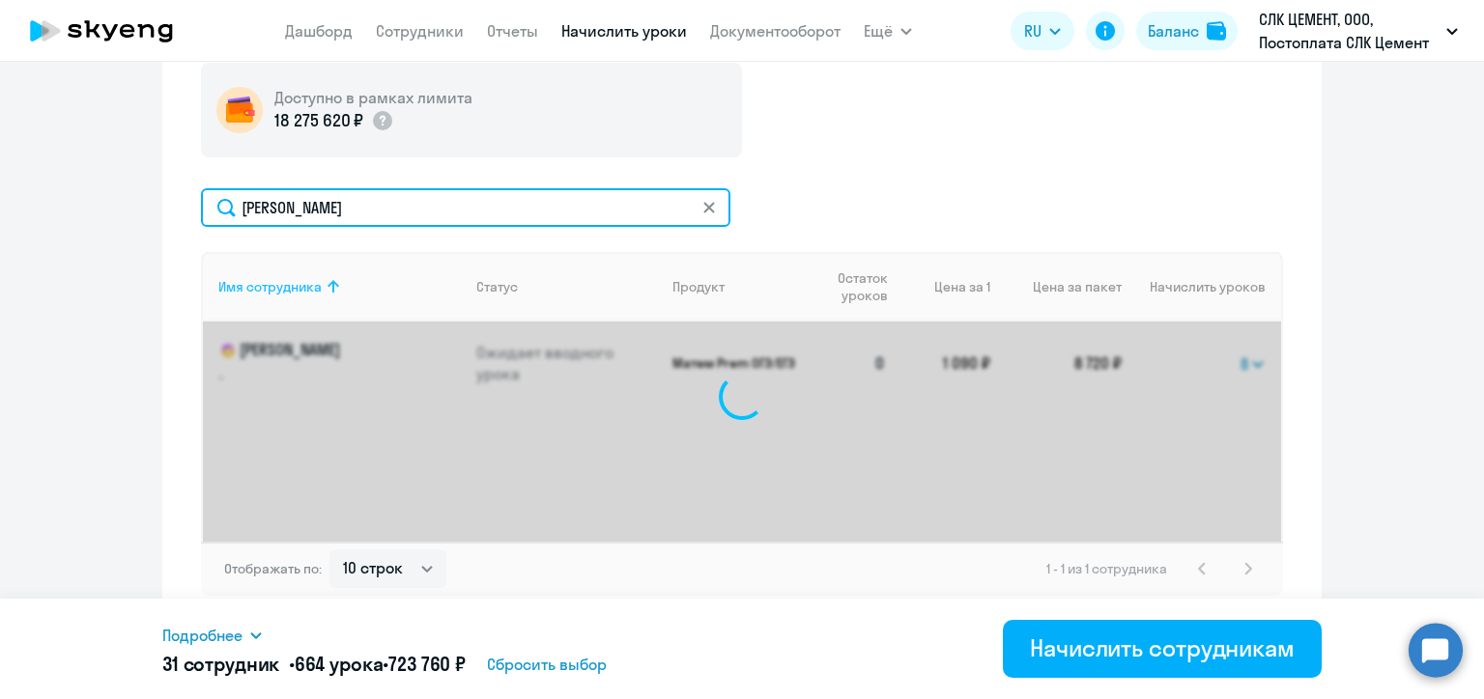
select select "8"
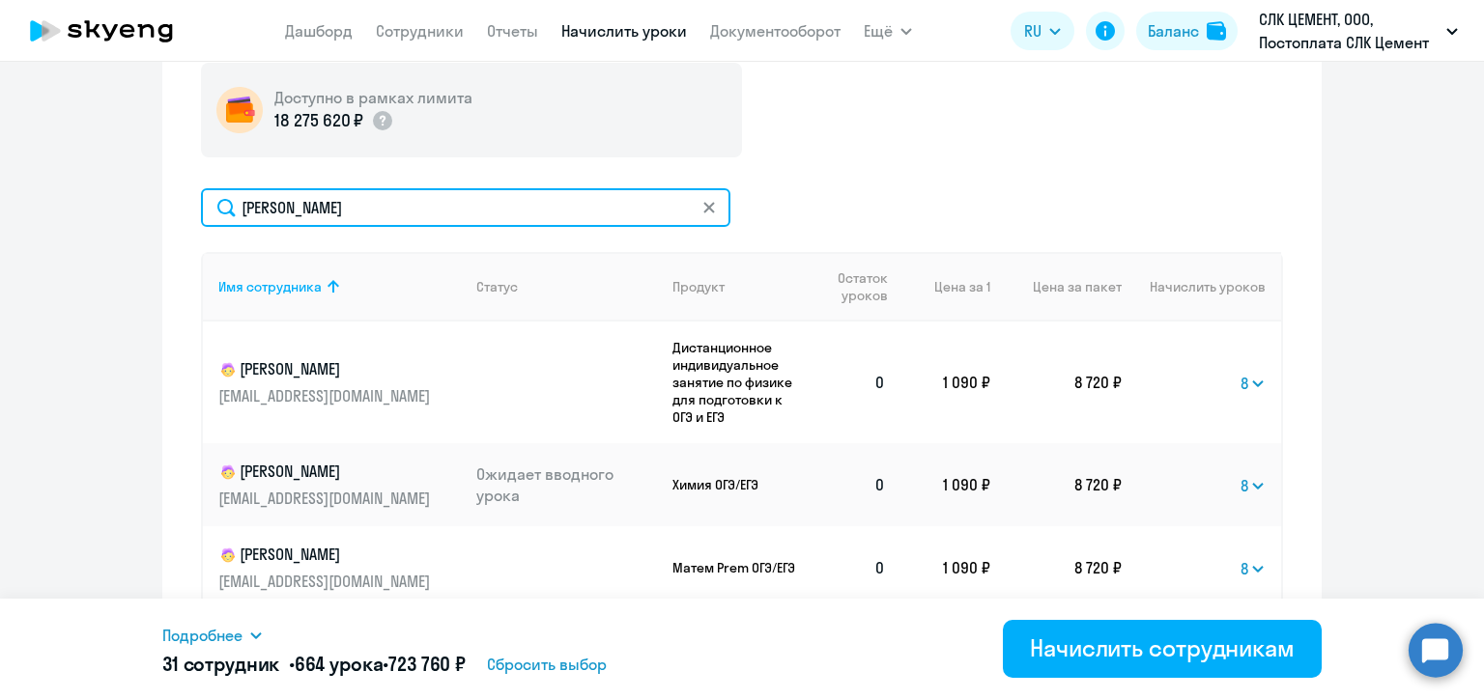
scroll to position [812, 0]
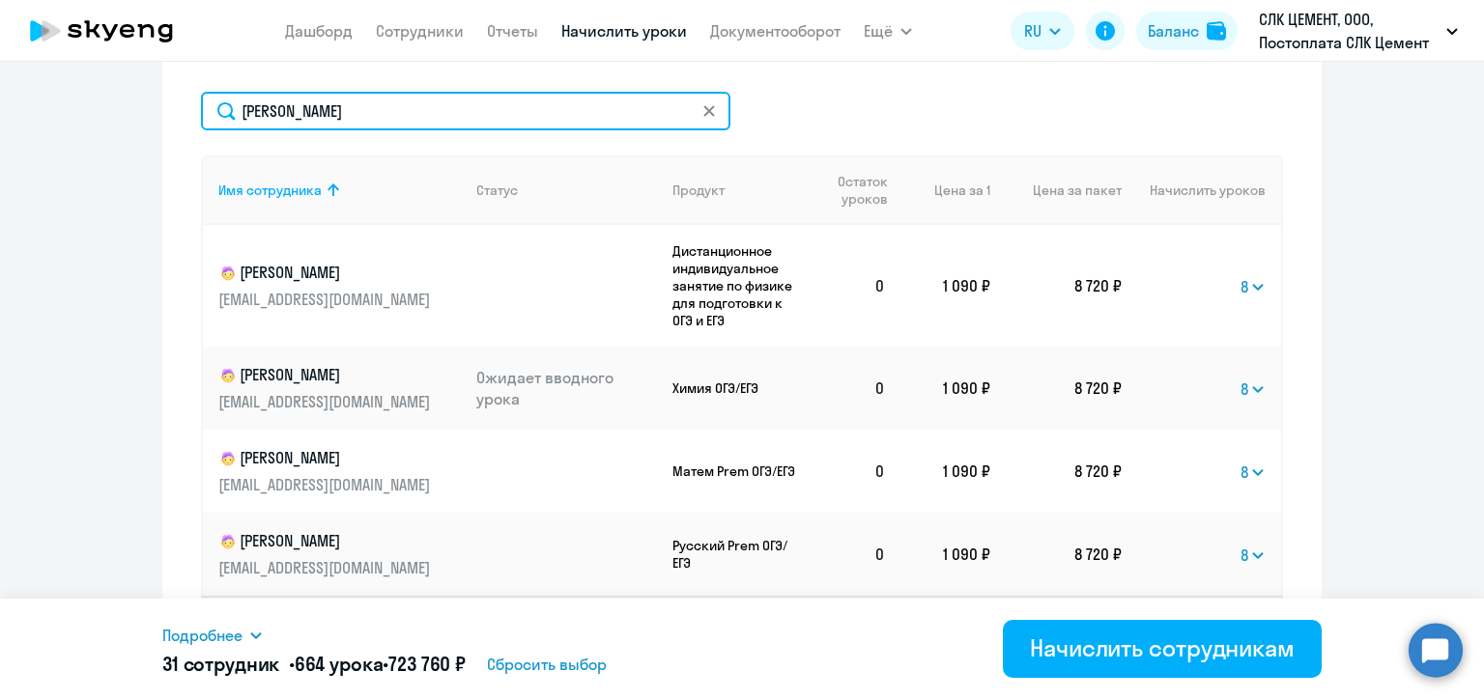
drag, startPoint x: 313, startPoint y: 106, endPoint x: 212, endPoint y: 102, distance: 100.5
click at [212, 102] on input "[PERSON_NAME]" at bounding box center [465, 111] width 529 height 39
paste input "япустин"
type input "[PERSON_NAME]"
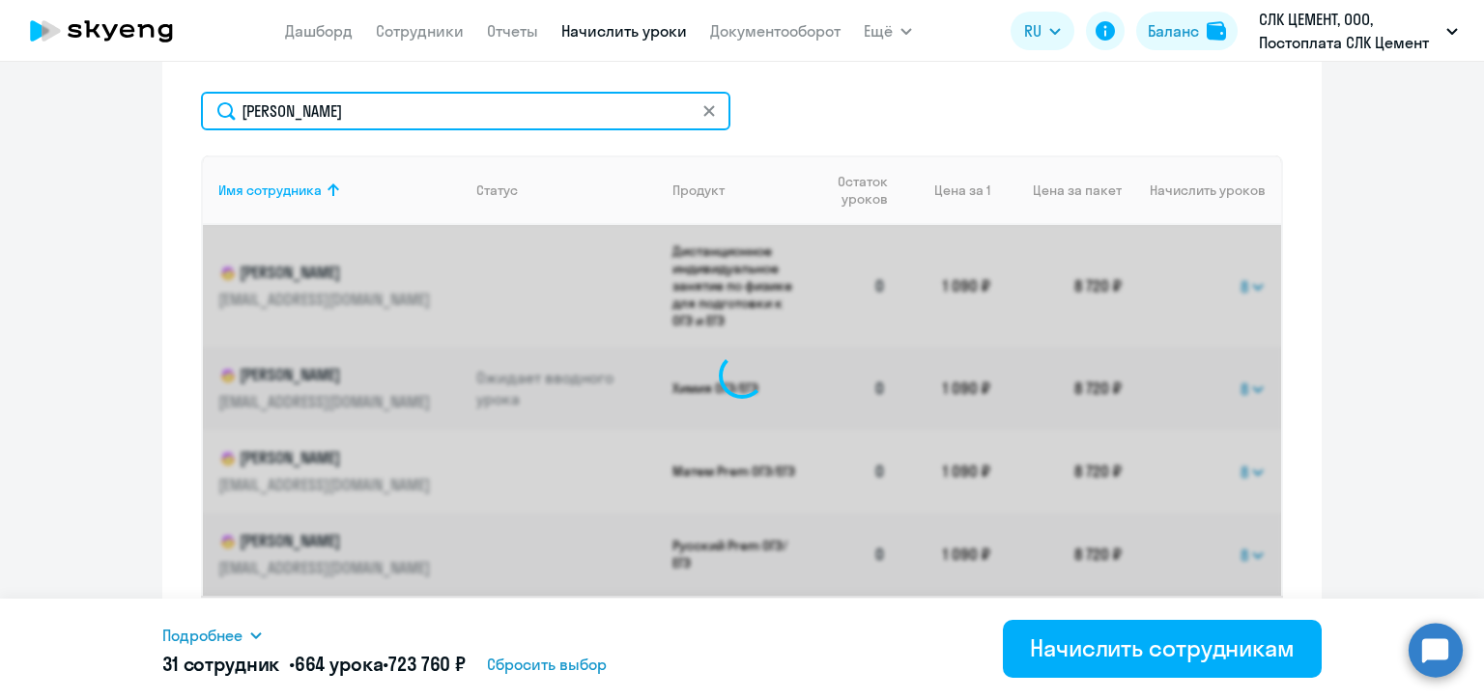
select select "8"
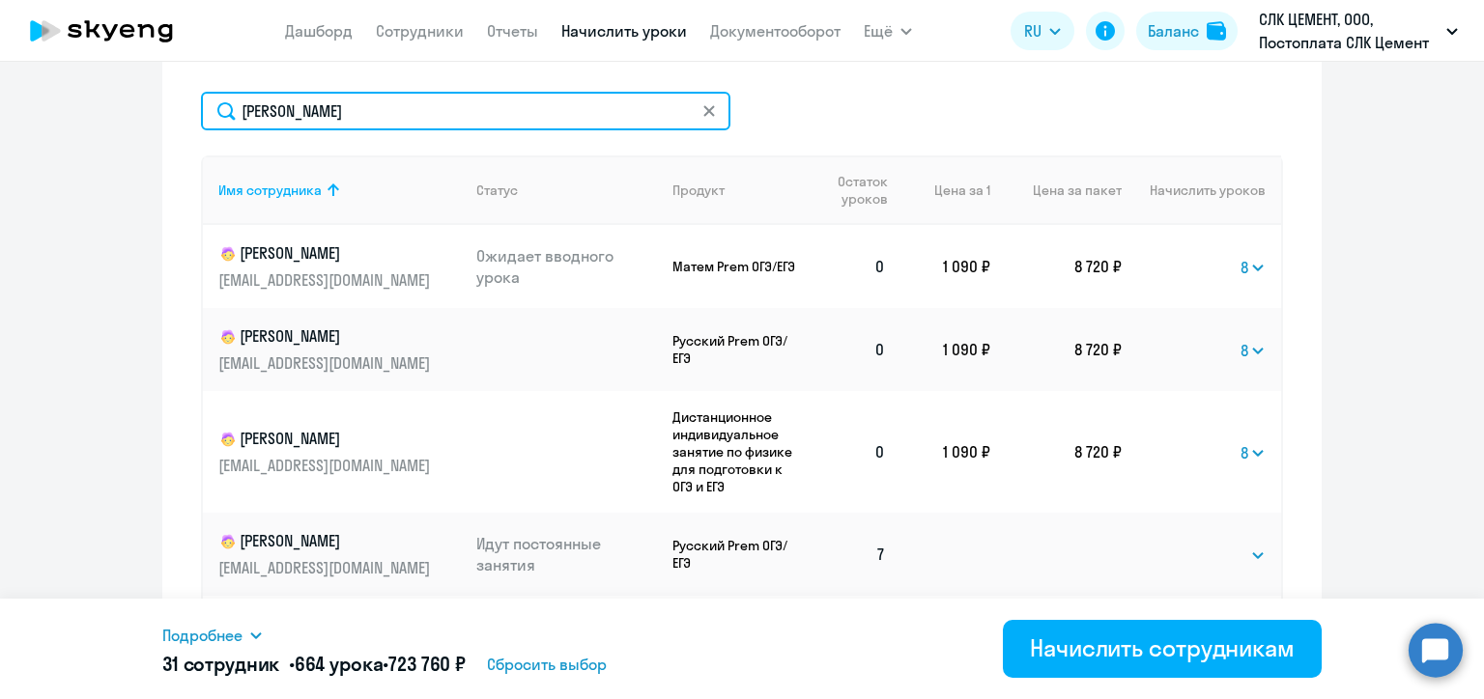
drag, startPoint x: 316, startPoint y: 100, endPoint x: 231, endPoint y: 115, distance: 86.2
click at [231, 115] on input "[PERSON_NAME]" at bounding box center [465, 111] width 529 height 39
paste input "ьячева"
type input "[PERSON_NAME]"
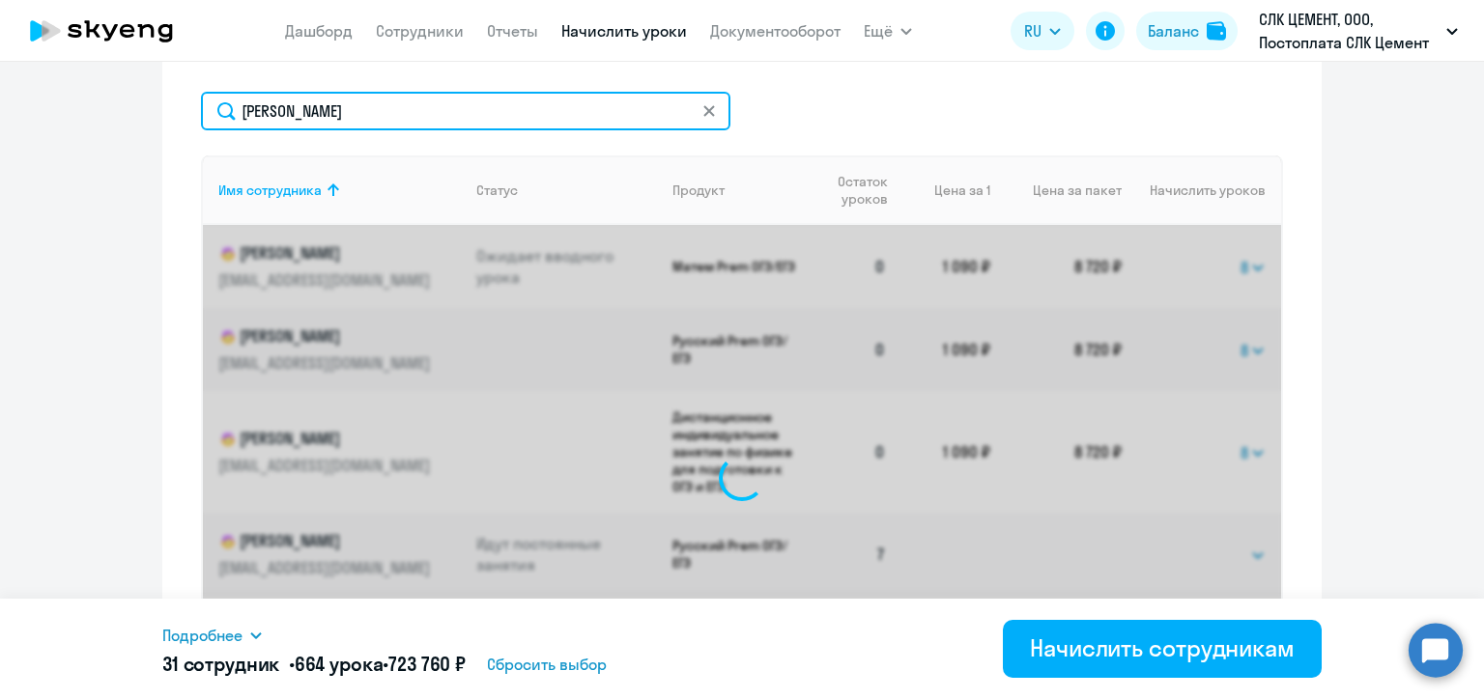
scroll to position [749, 0]
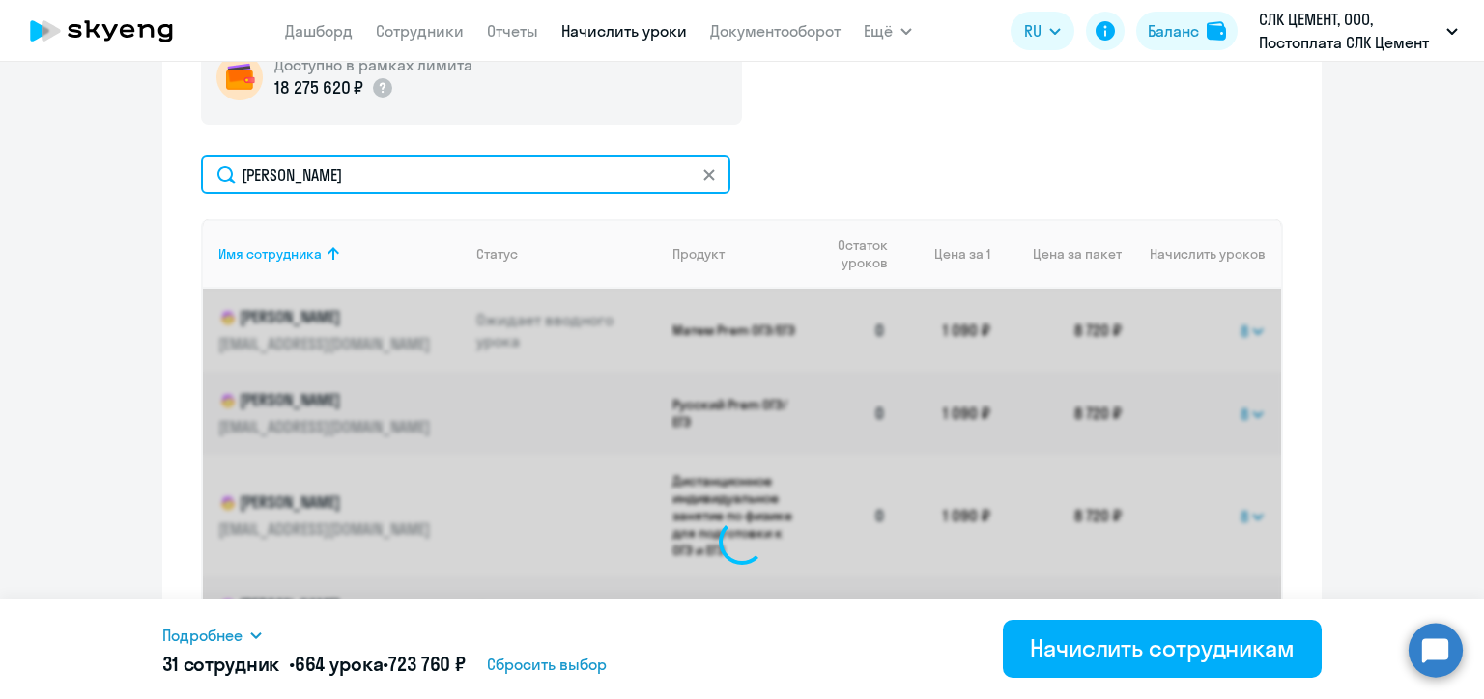
select select "8"
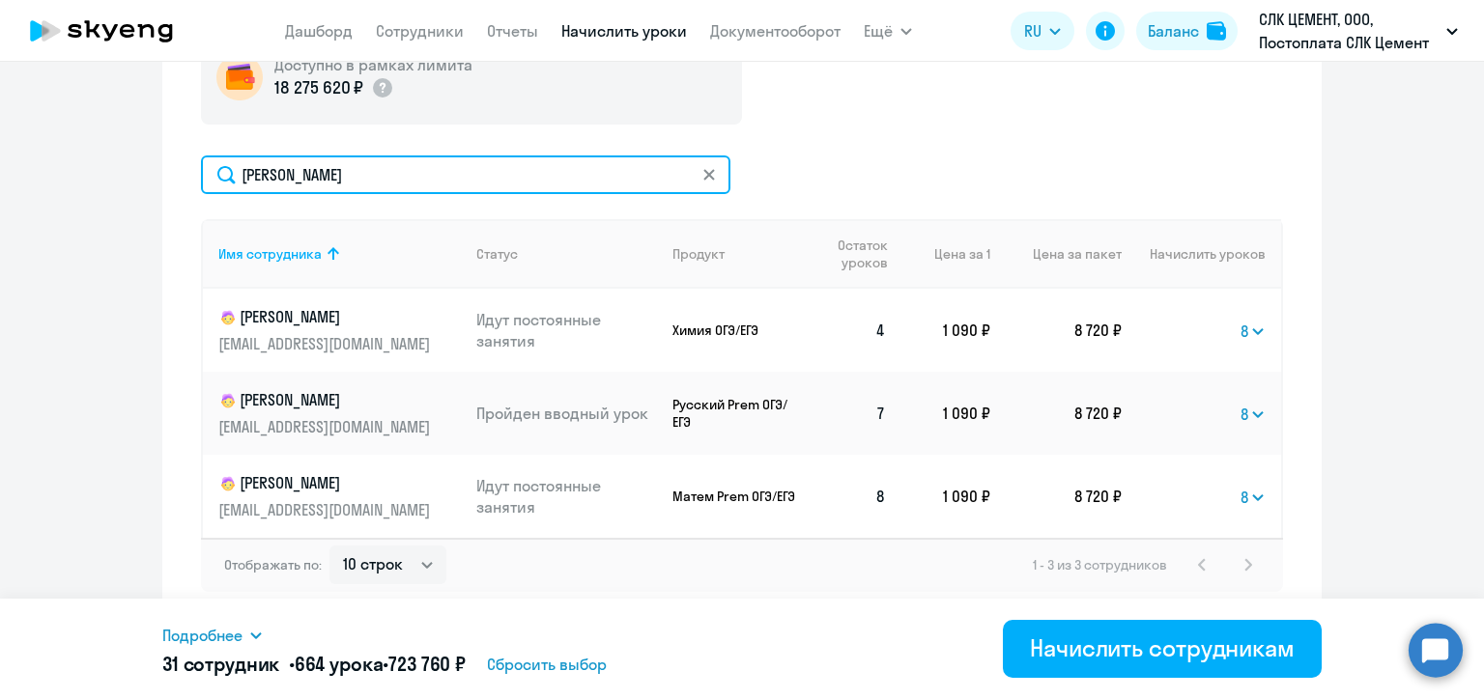
drag, startPoint x: 297, startPoint y: 170, endPoint x: 230, endPoint y: 169, distance: 67.6
click at [230, 169] on input "[PERSON_NAME]" at bounding box center [465, 174] width 529 height 39
paste input "отапов"
type input "[PERSON_NAME]"
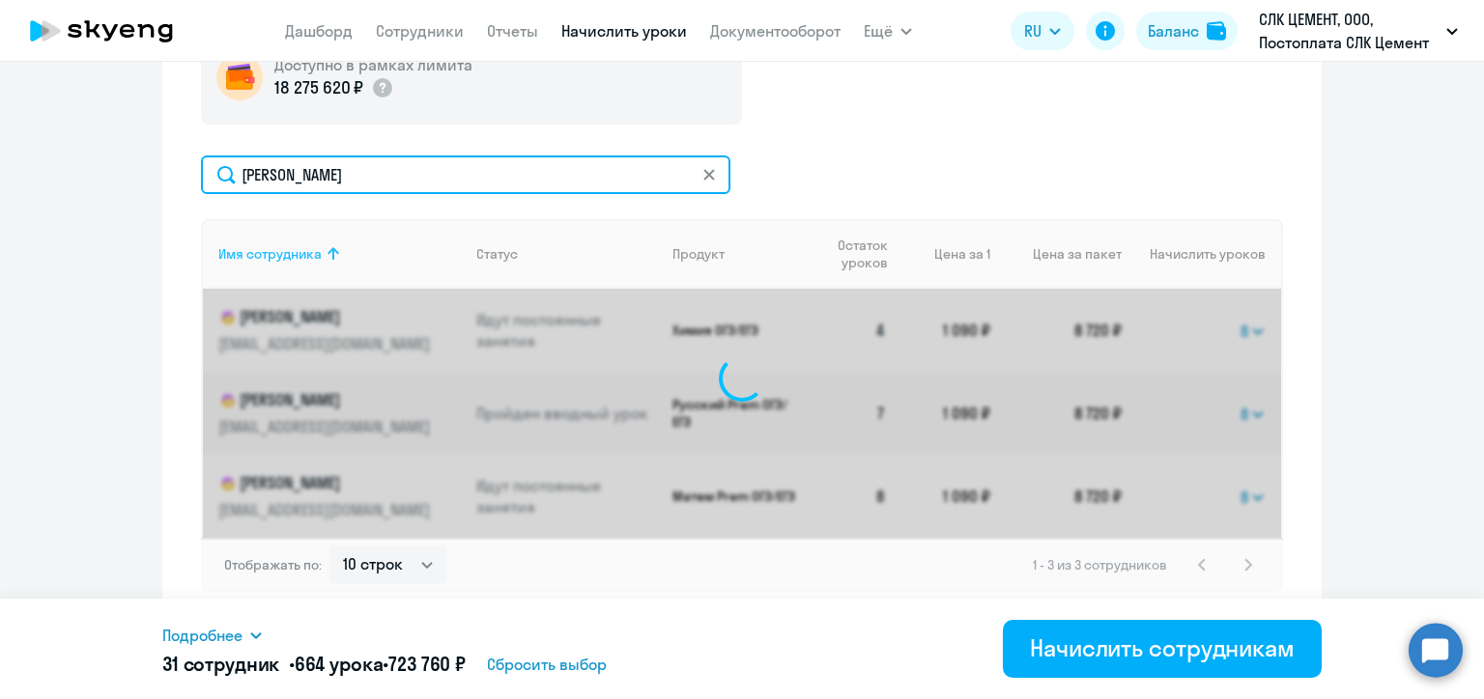
scroll to position [788, 0]
select select "8"
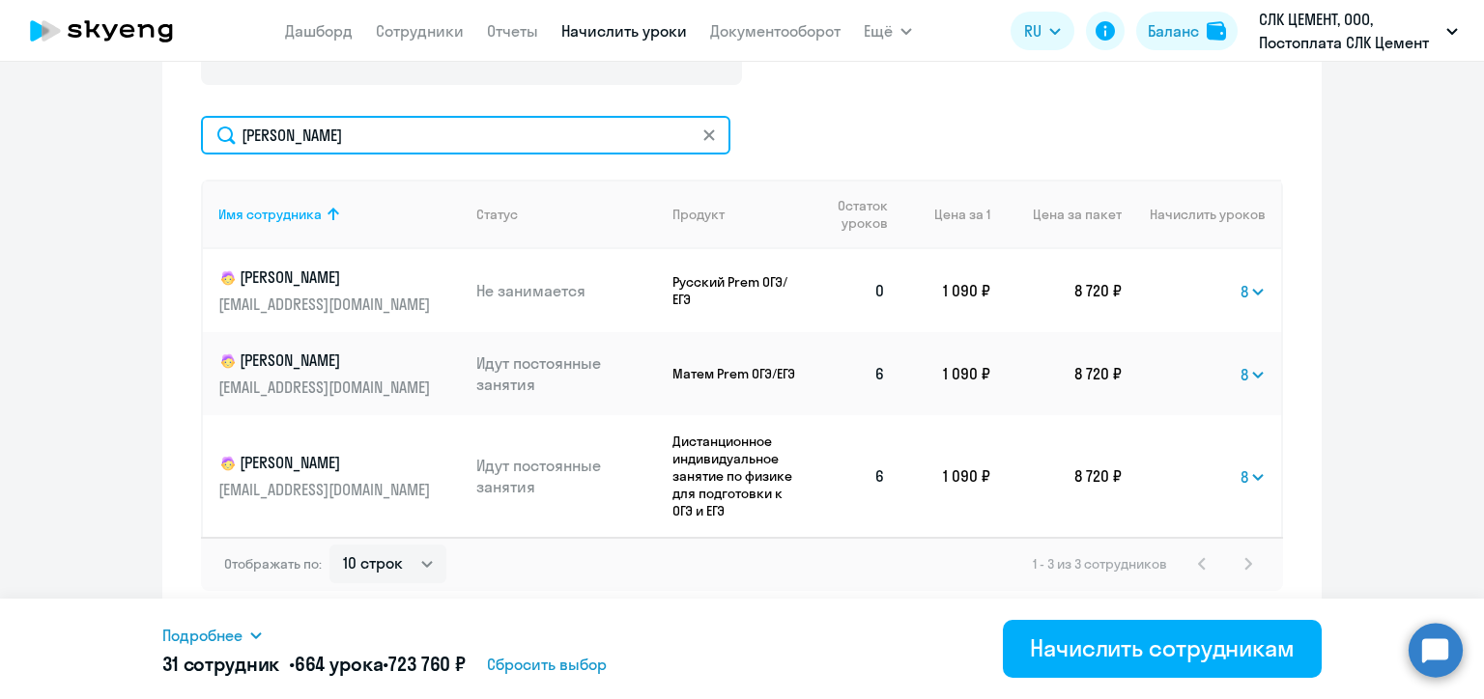
drag, startPoint x: 332, startPoint y: 135, endPoint x: 224, endPoint y: 129, distance: 108.3
click at [224, 129] on input "[PERSON_NAME]" at bounding box center [465, 135] width 529 height 39
paste input "[PERSON_NAME]"
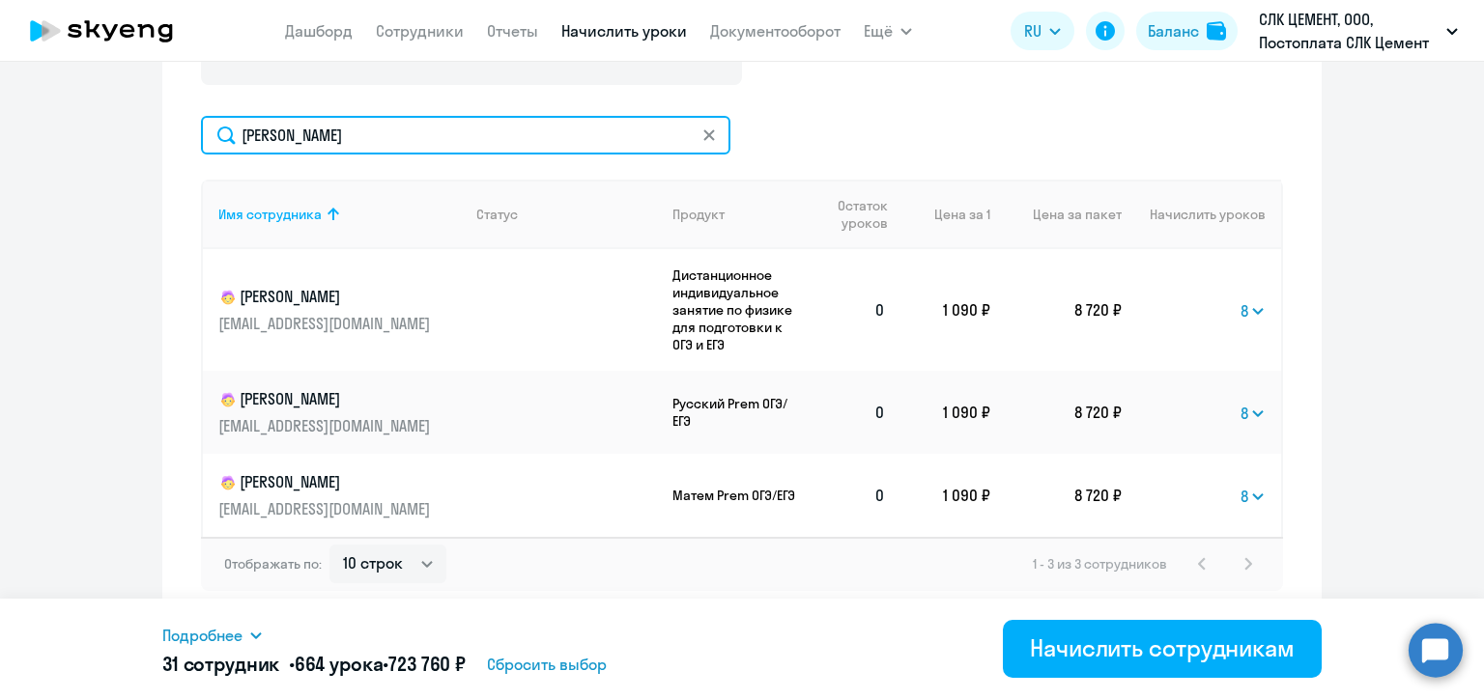
drag, startPoint x: 349, startPoint y: 127, endPoint x: 231, endPoint y: 128, distance: 117.8
click at [231, 128] on input "[PERSON_NAME]" at bounding box center [465, 135] width 529 height 39
paste input "иниахметова"
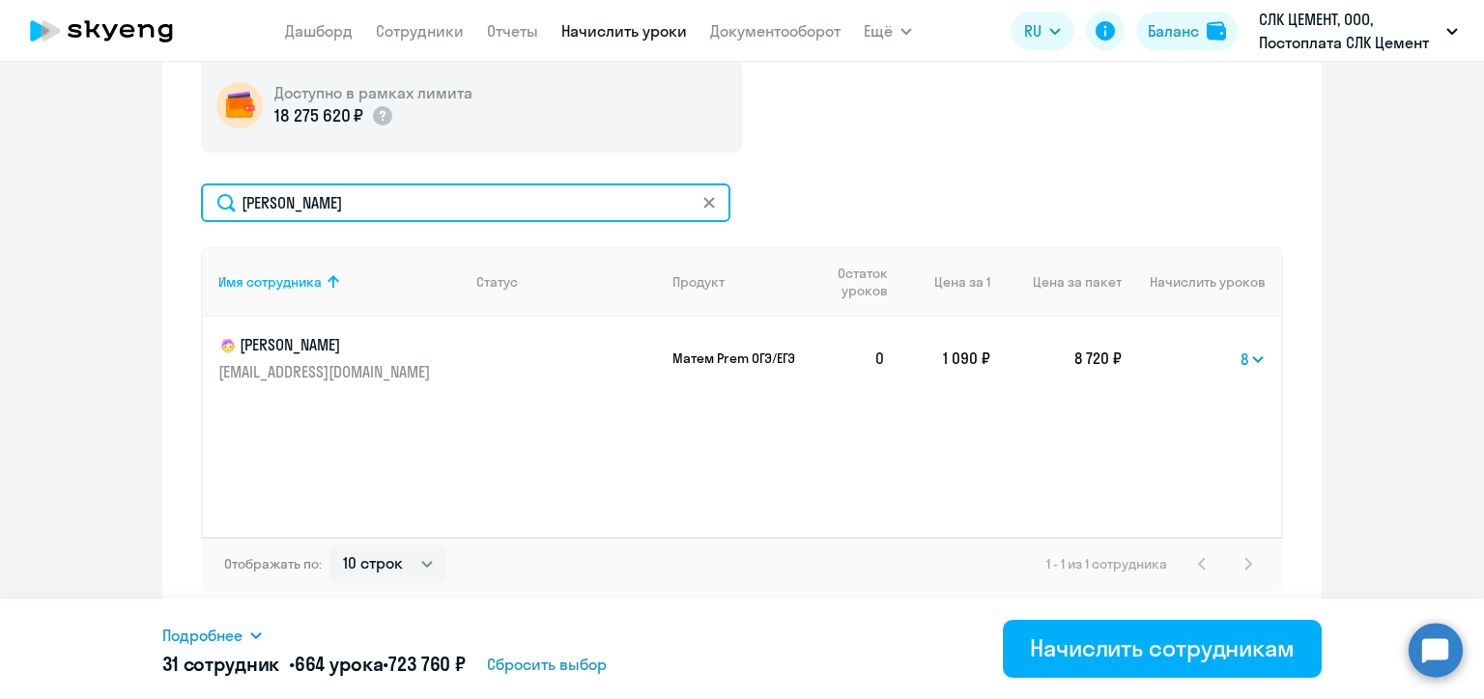
scroll to position [721, 0]
drag, startPoint x: 349, startPoint y: 203, endPoint x: 237, endPoint y: 201, distance: 112.1
click at [237, 201] on input "[PERSON_NAME]" at bounding box center [465, 203] width 529 height 39
paste input "[PERSON_NAME]"
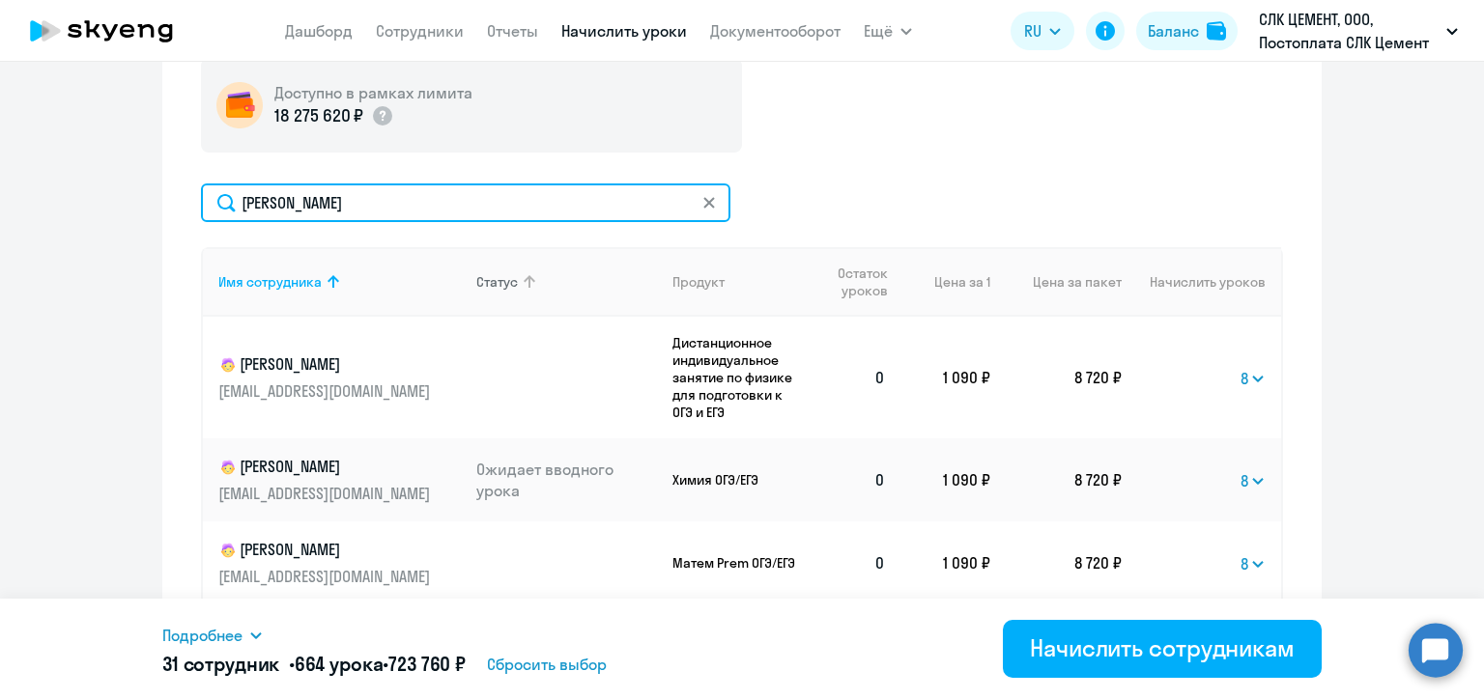
scroll to position [812, 0]
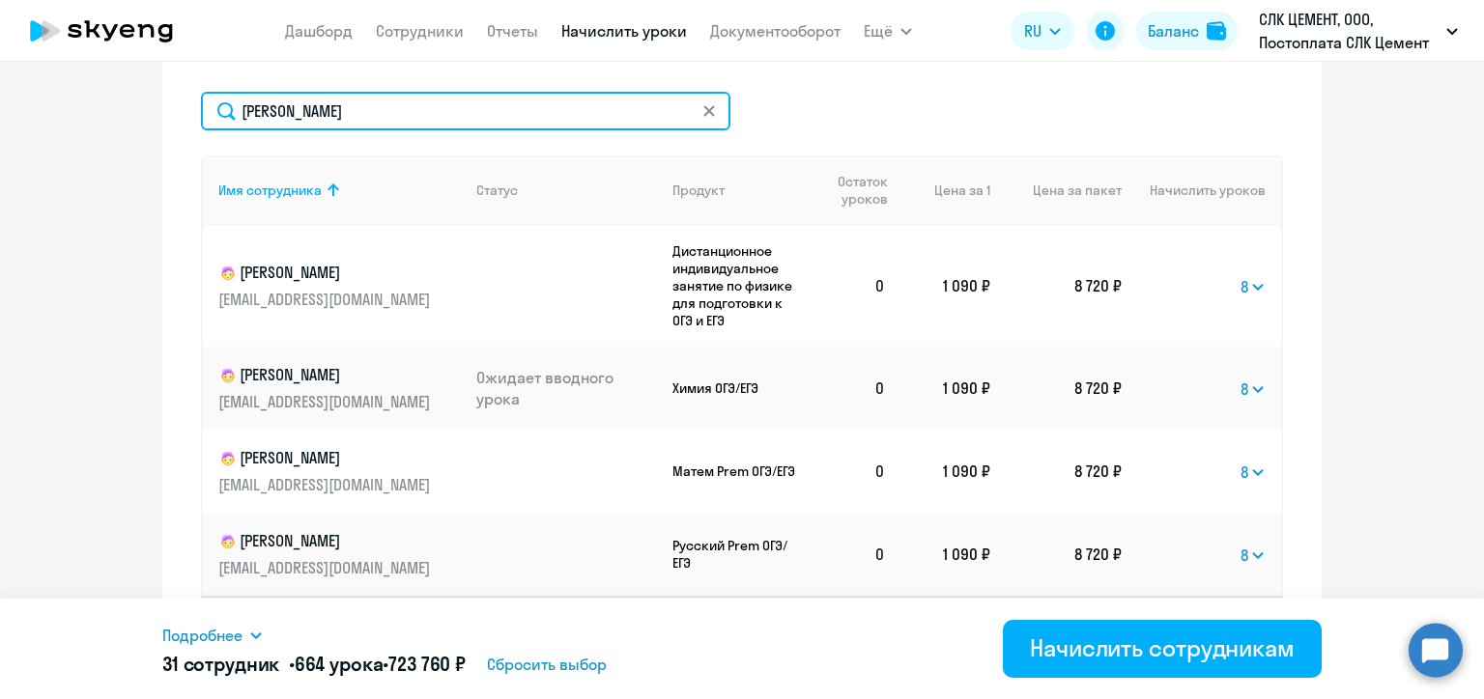
drag, startPoint x: 344, startPoint y: 112, endPoint x: 233, endPoint y: 108, distance: 111.1
click at [233, 108] on input "[PERSON_NAME]" at bounding box center [465, 111] width 529 height 39
paste input "омин"
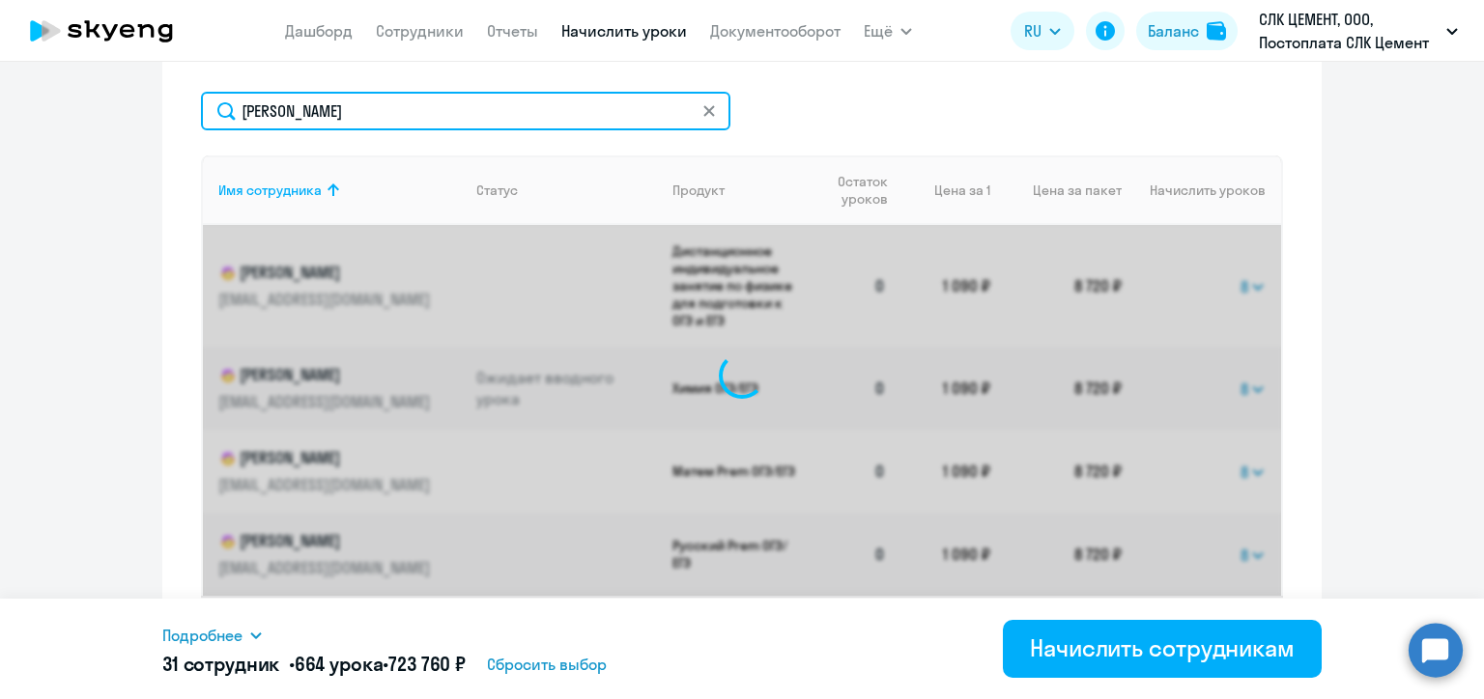
scroll to position [788, 0]
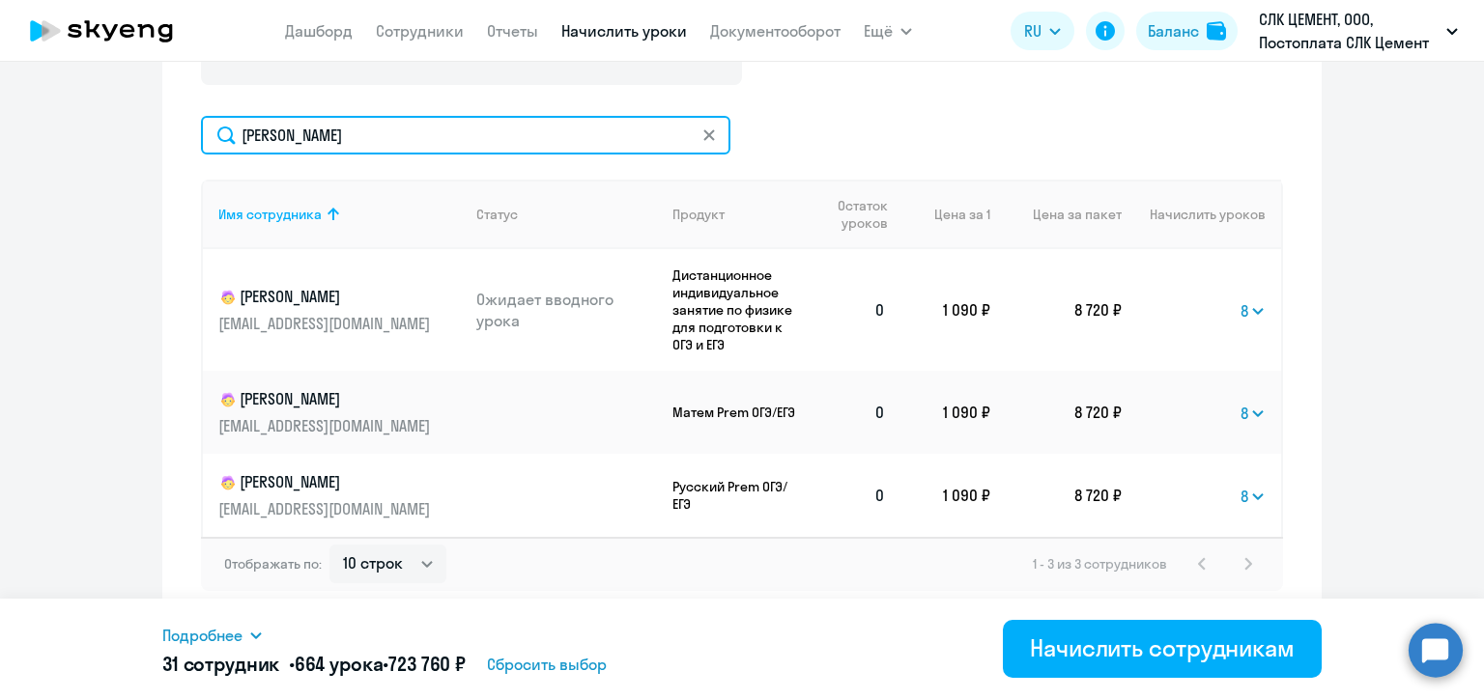
drag, startPoint x: 313, startPoint y: 144, endPoint x: 230, endPoint y: 138, distance: 83.3
click at [230, 138] on input "[PERSON_NAME]" at bounding box center [465, 135] width 529 height 39
paste input "еченк"
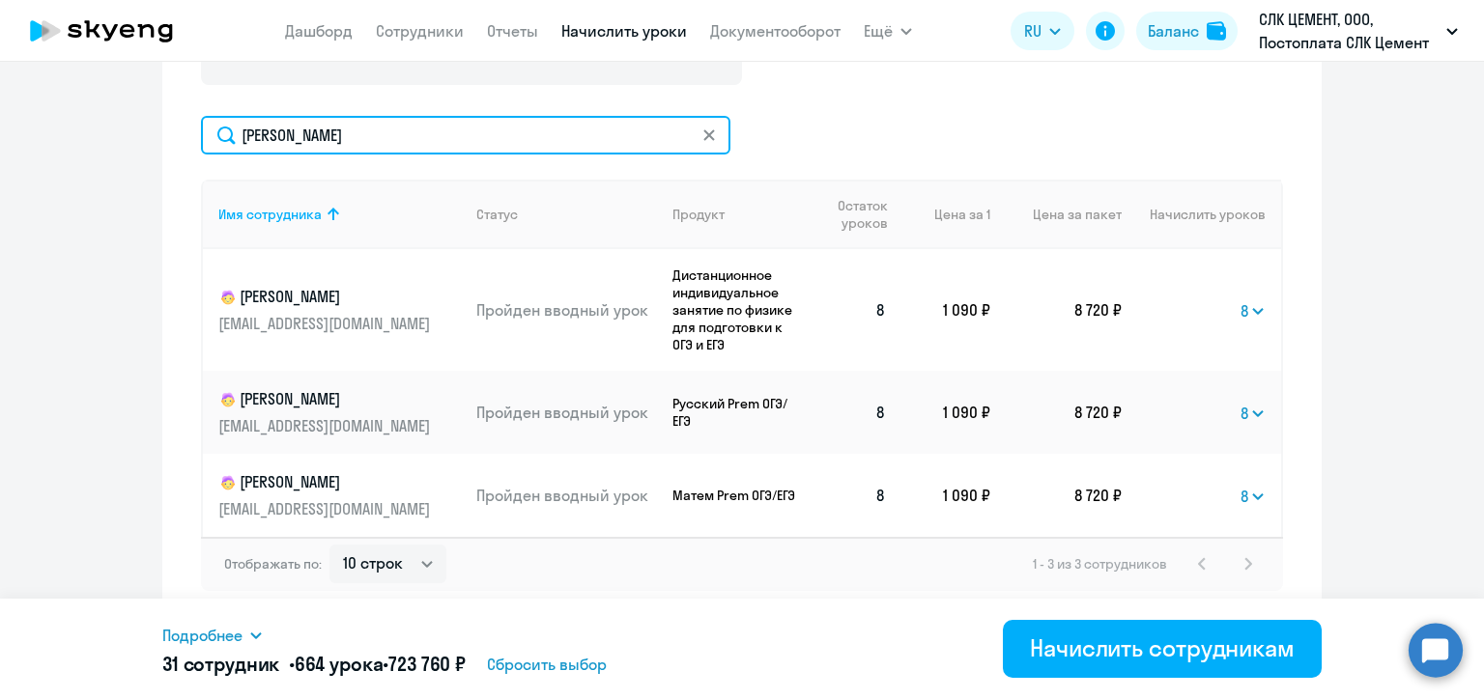
drag, startPoint x: 325, startPoint y: 143, endPoint x: 222, endPoint y: 131, distance: 104.0
click at [222, 131] on input "[PERSON_NAME]" at bounding box center [465, 135] width 529 height 39
paste input "трельцов"
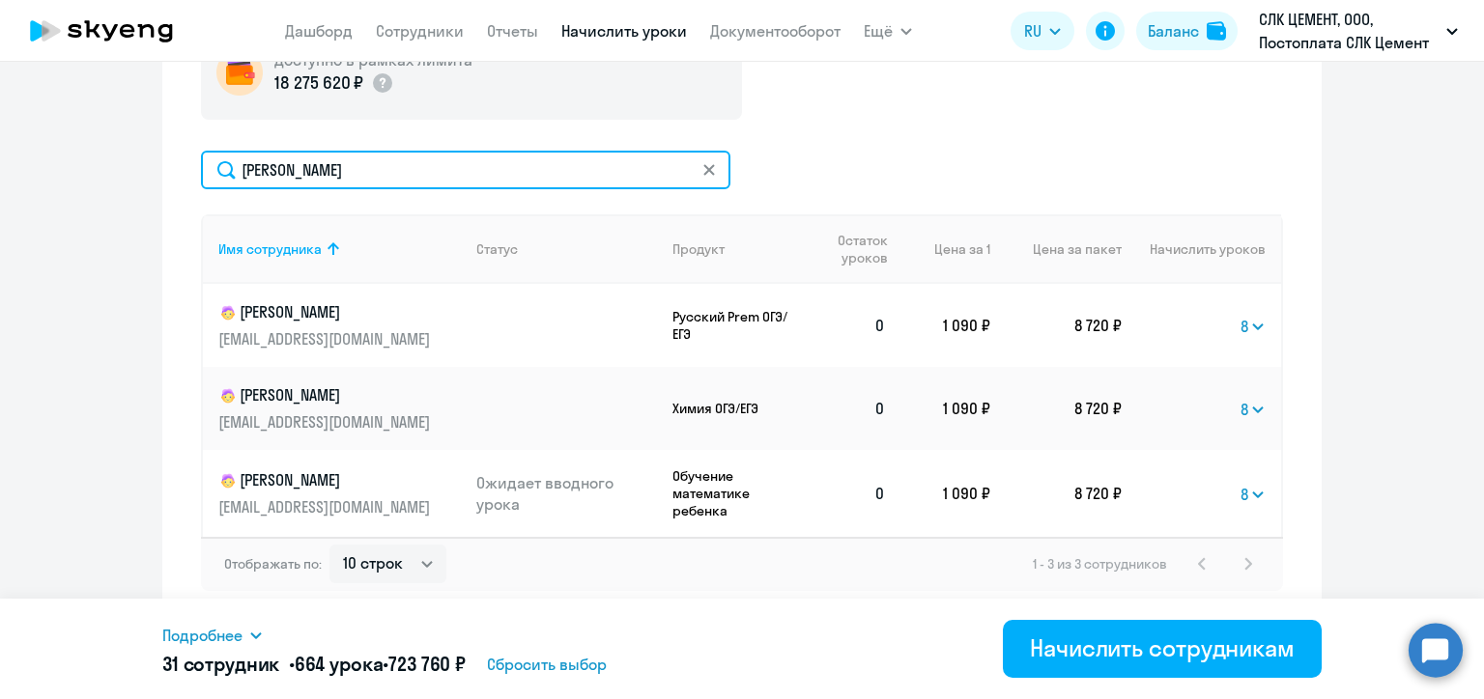
scroll to position [753, 0]
drag, startPoint x: 331, startPoint y: 161, endPoint x: 232, endPoint y: 169, distance: 99.8
click at [232, 169] on input "[PERSON_NAME]" at bounding box center [465, 170] width 529 height 39
paste input "удкова"
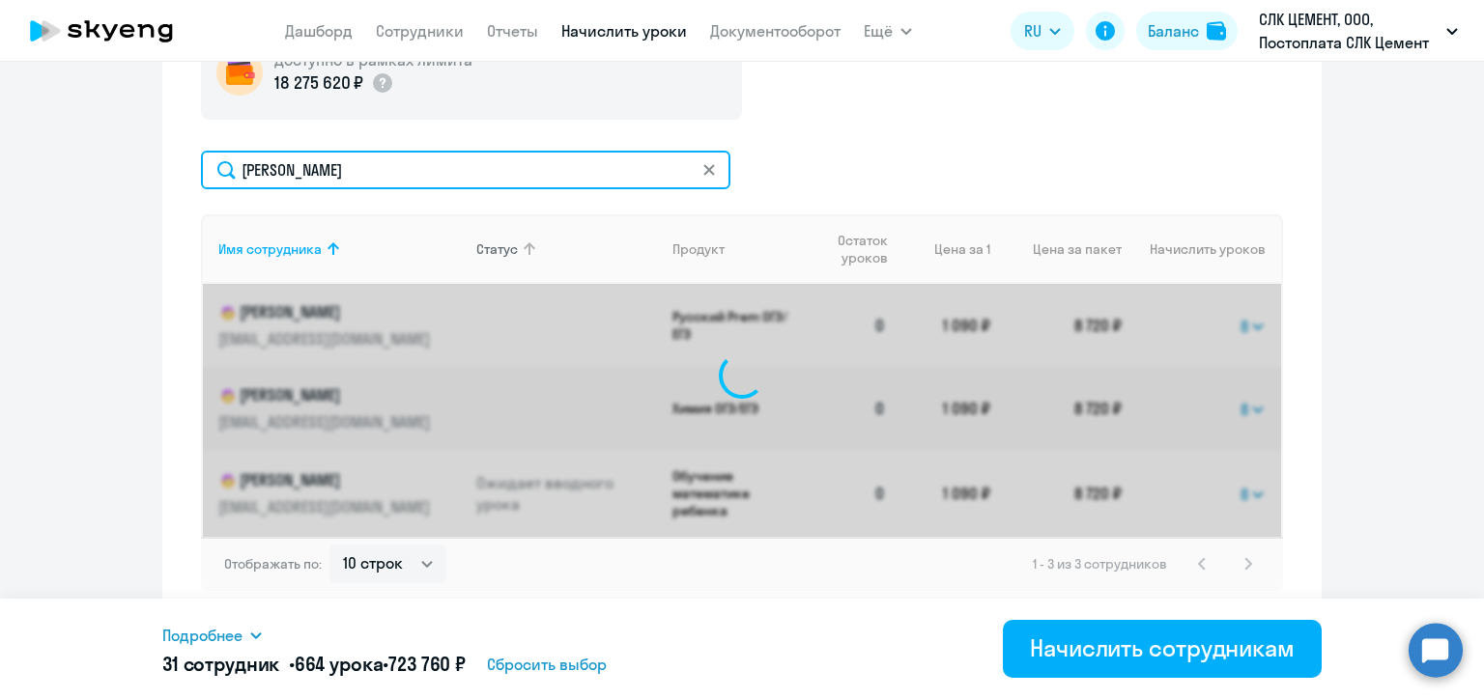
scroll to position [749, 0]
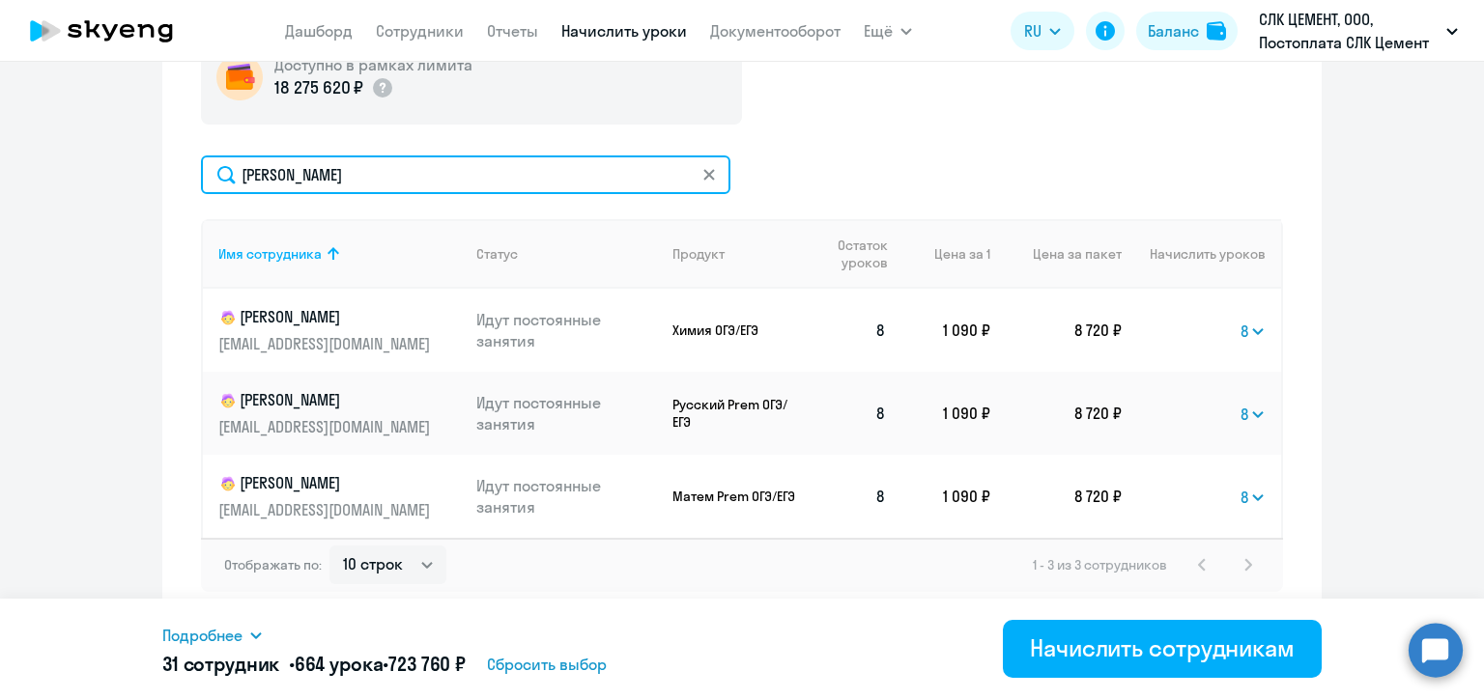
drag, startPoint x: 329, startPoint y: 182, endPoint x: 228, endPoint y: 175, distance: 101.6
click at [228, 175] on input "[PERSON_NAME]" at bounding box center [465, 174] width 529 height 39
paste input "ьюков"
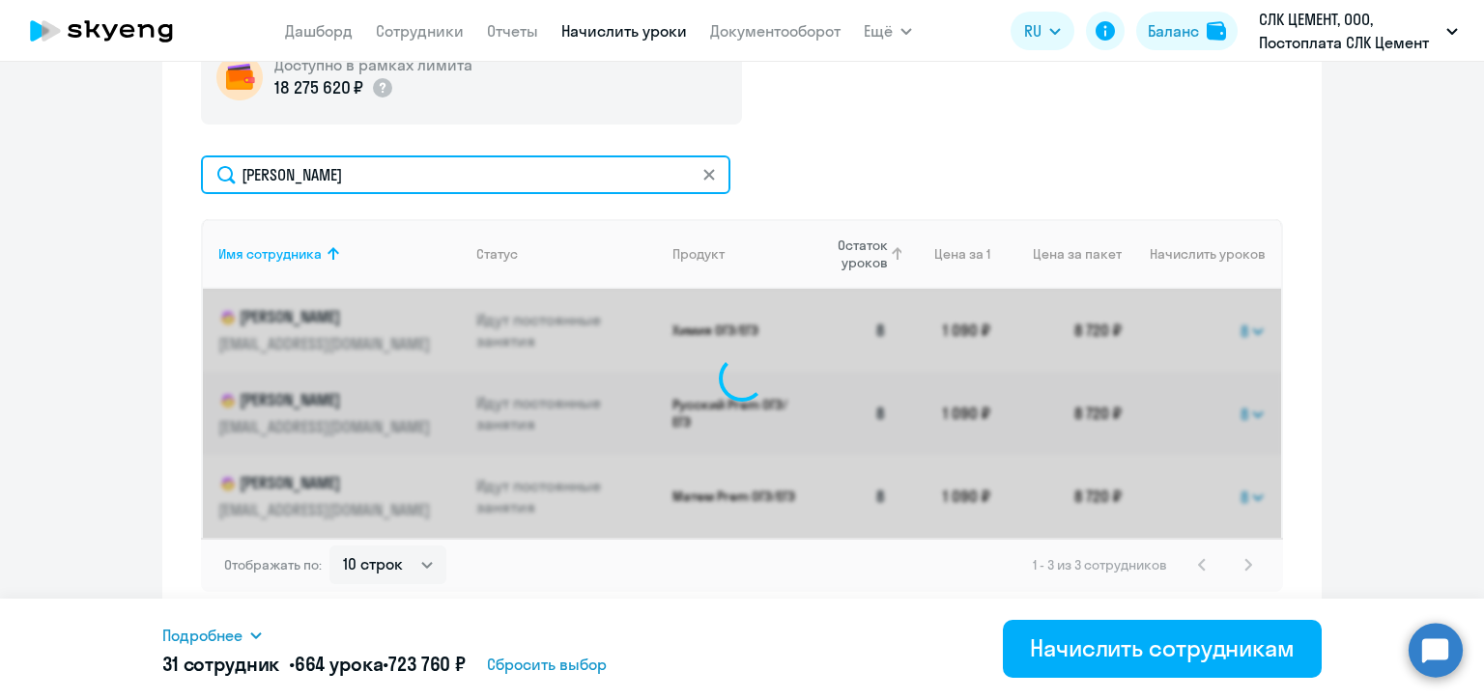
scroll to position [788, 0]
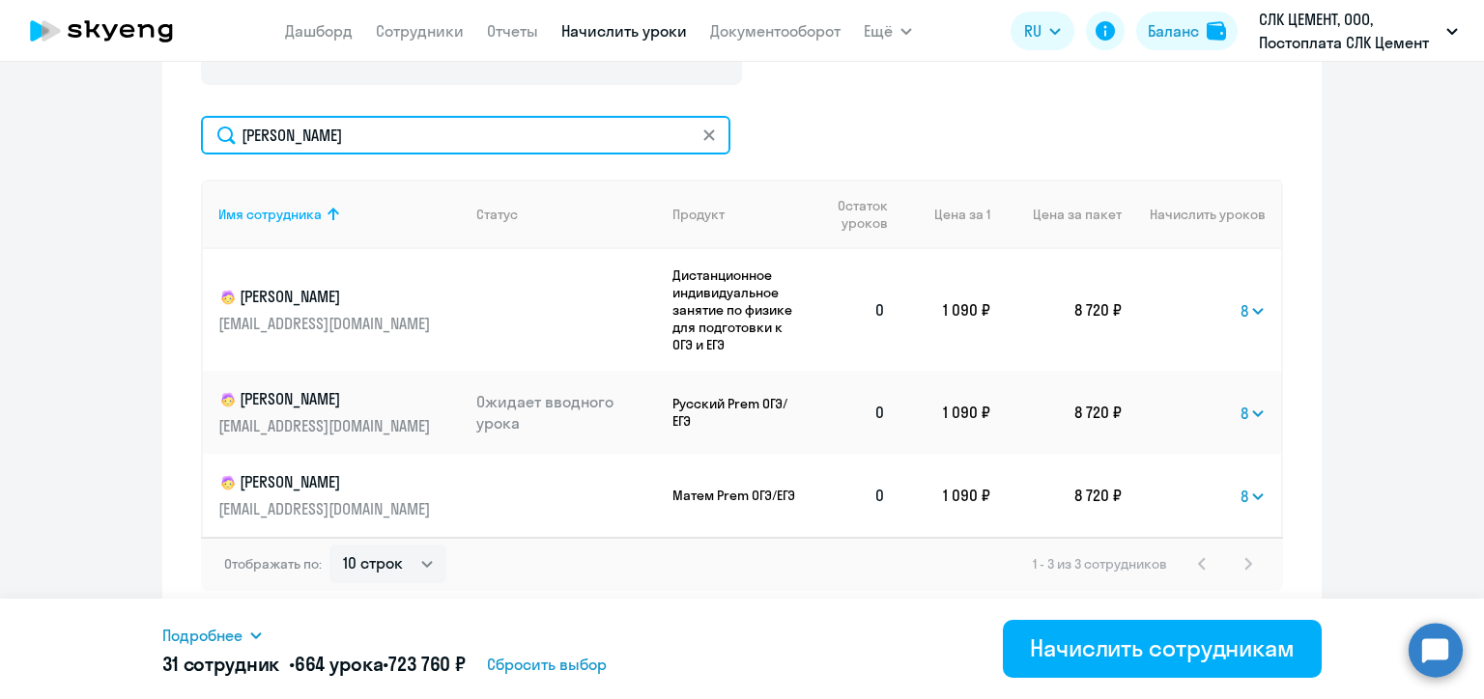
drag, startPoint x: 325, startPoint y: 134, endPoint x: 232, endPoint y: 127, distance: 93.0
click at [232, 127] on input "[PERSON_NAME]" at bounding box center [465, 135] width 529 height 39
paste input "аломенце"
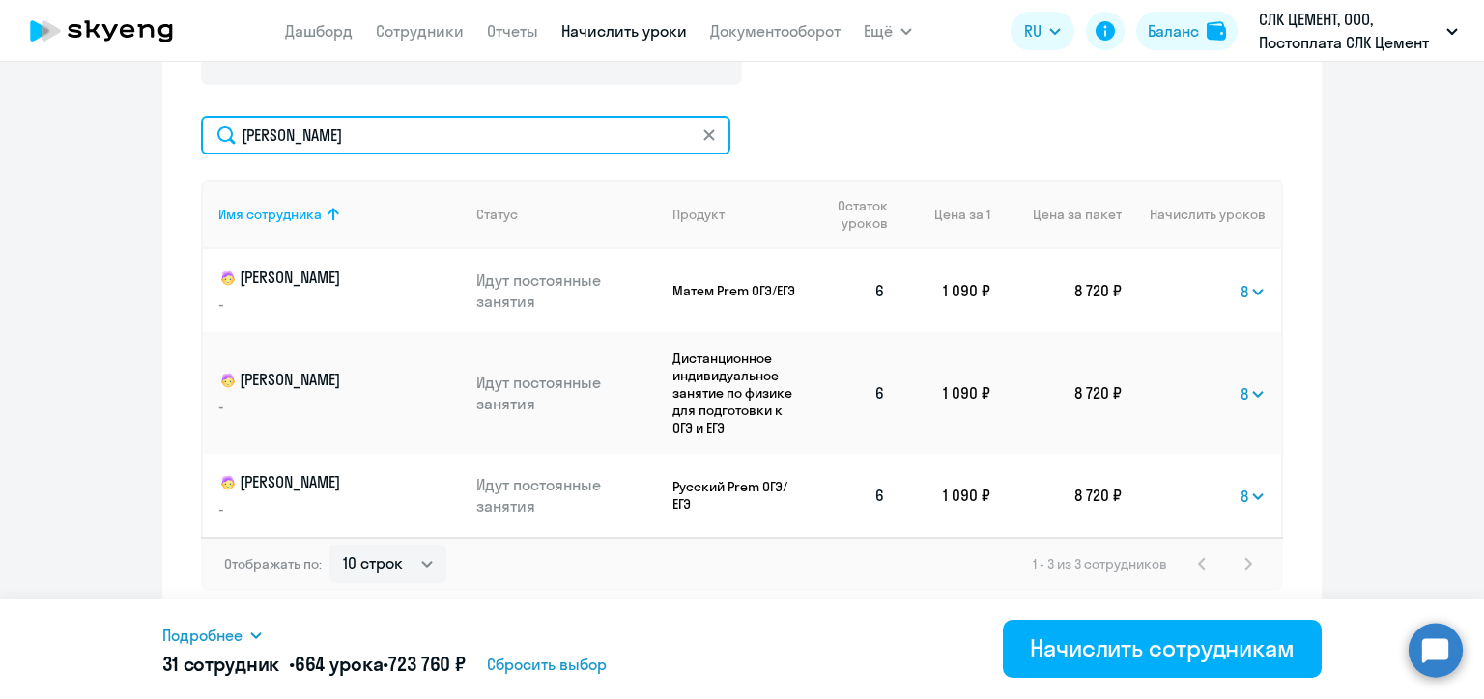
drag, startPoint x: 290, startPoint y: 126, endPoint x: 220, endPoint y: 120, distance: 69.8
click at [220, 120] on input "[PERSON_NAME]" at bounding box center [465, 135] width 529 height 39
paste input "овосело"
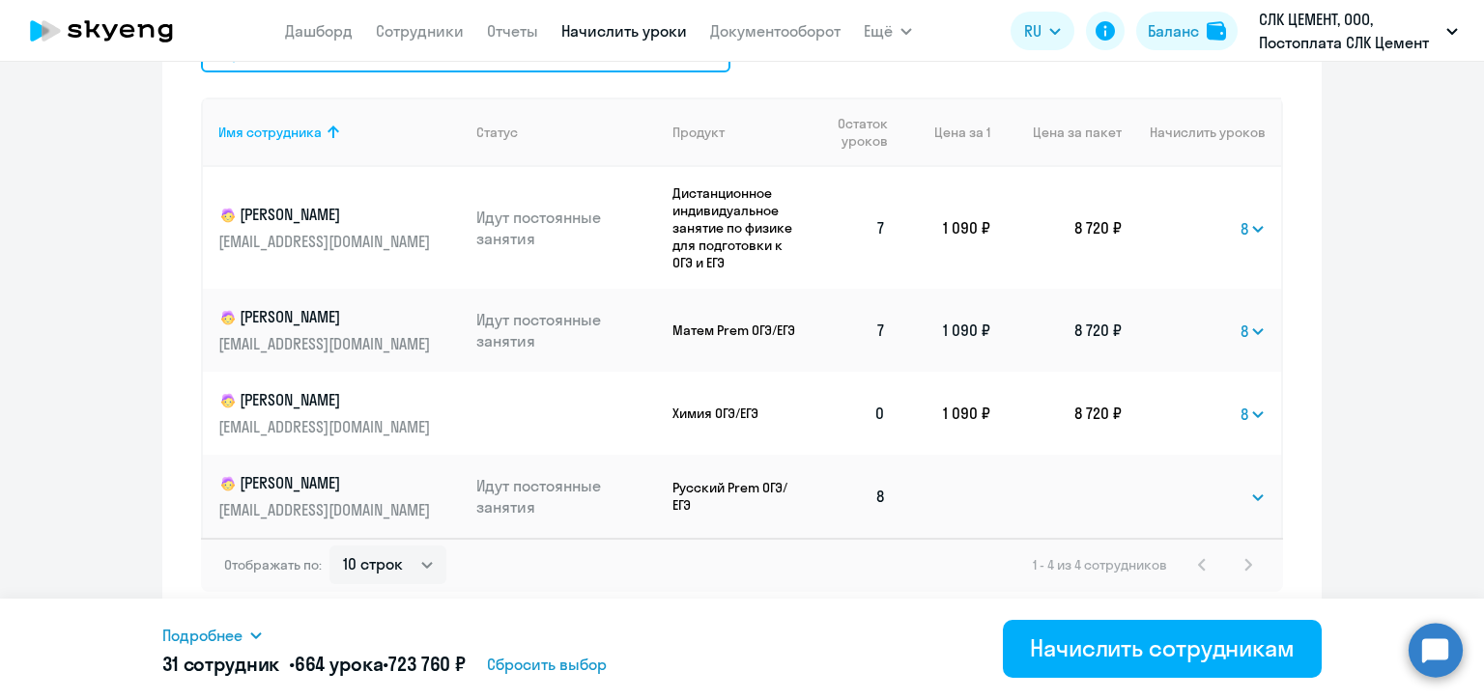
scroll to position [677, 0]
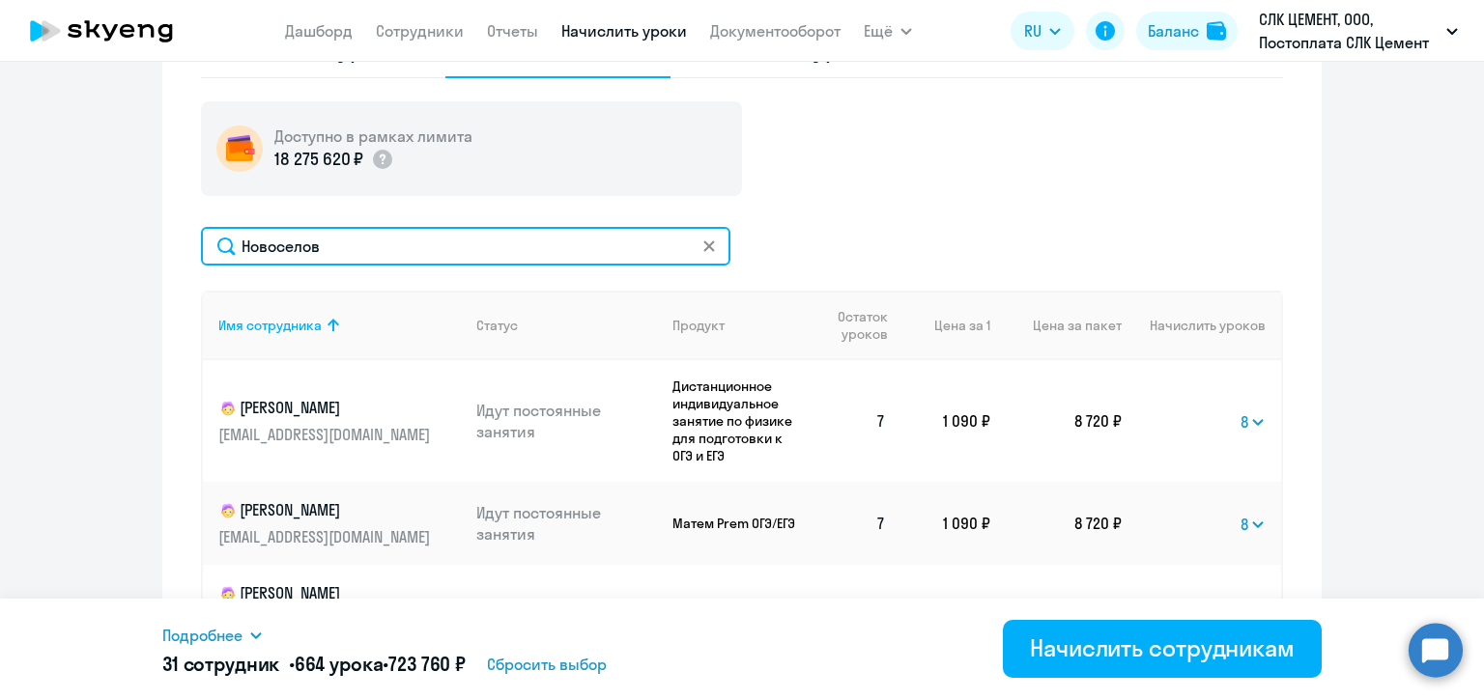
drag, startPoint x: 349, startPoint y: 238, endPoint x: 233, endPoint y: 240, distance: 115.9
click at [233, 240] on input "Новоселов" at bounding box center [465, 246] width 529 height 39
paste input "рустале"
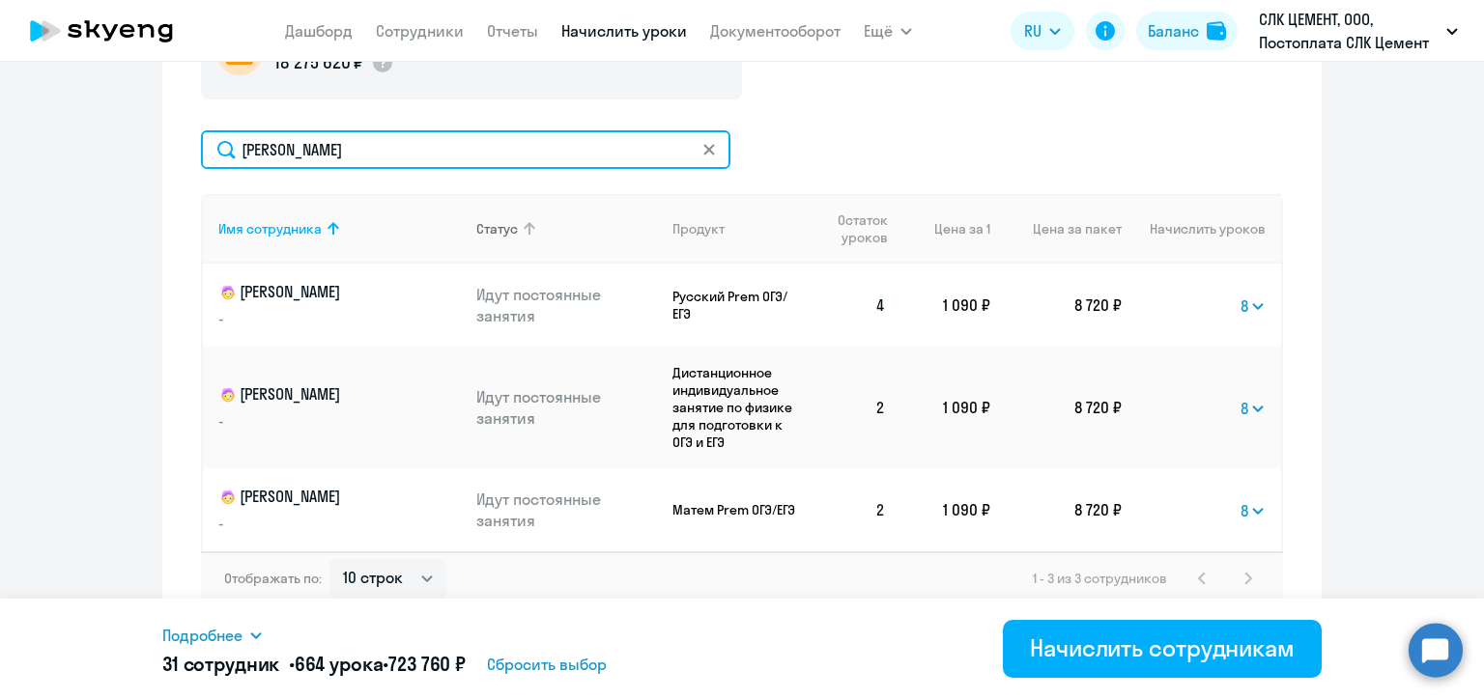
scroll to position [788, 0]
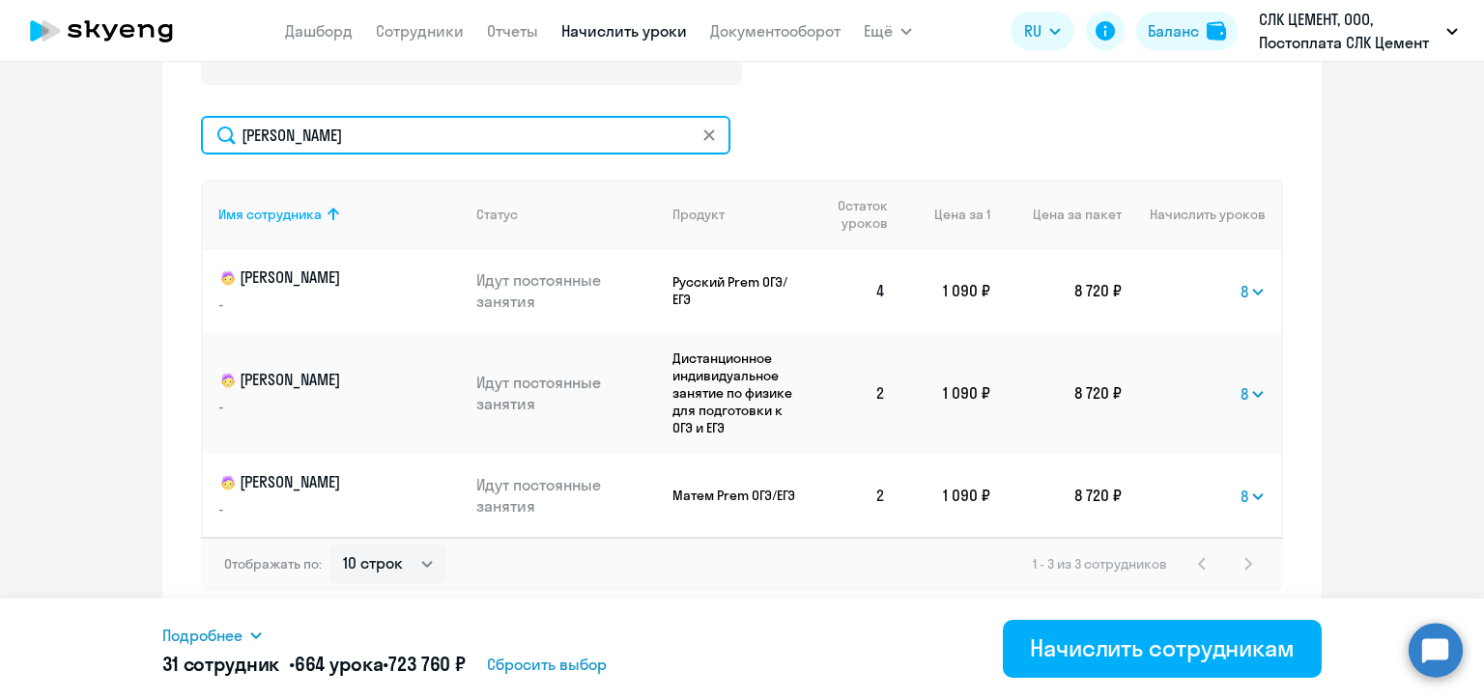
drag, startPoint x: 344, startPoint y: 139, endPoint x: 235, endPoint y: 139, distance: 109.1
click at [235, 139] on input "[PERSON_NAME]" at bounding box center [465, 135] width 529 height 39
paste input "озина"
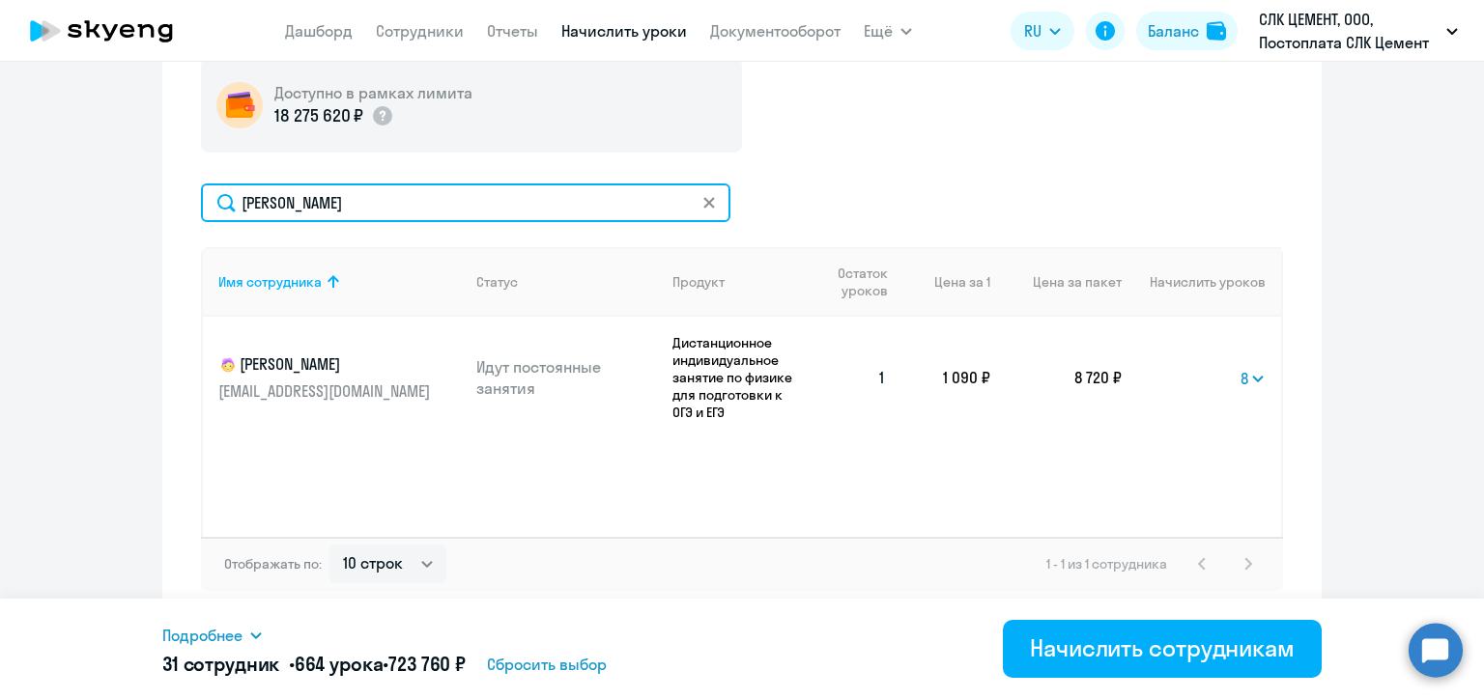
scroll to position [721, 0]
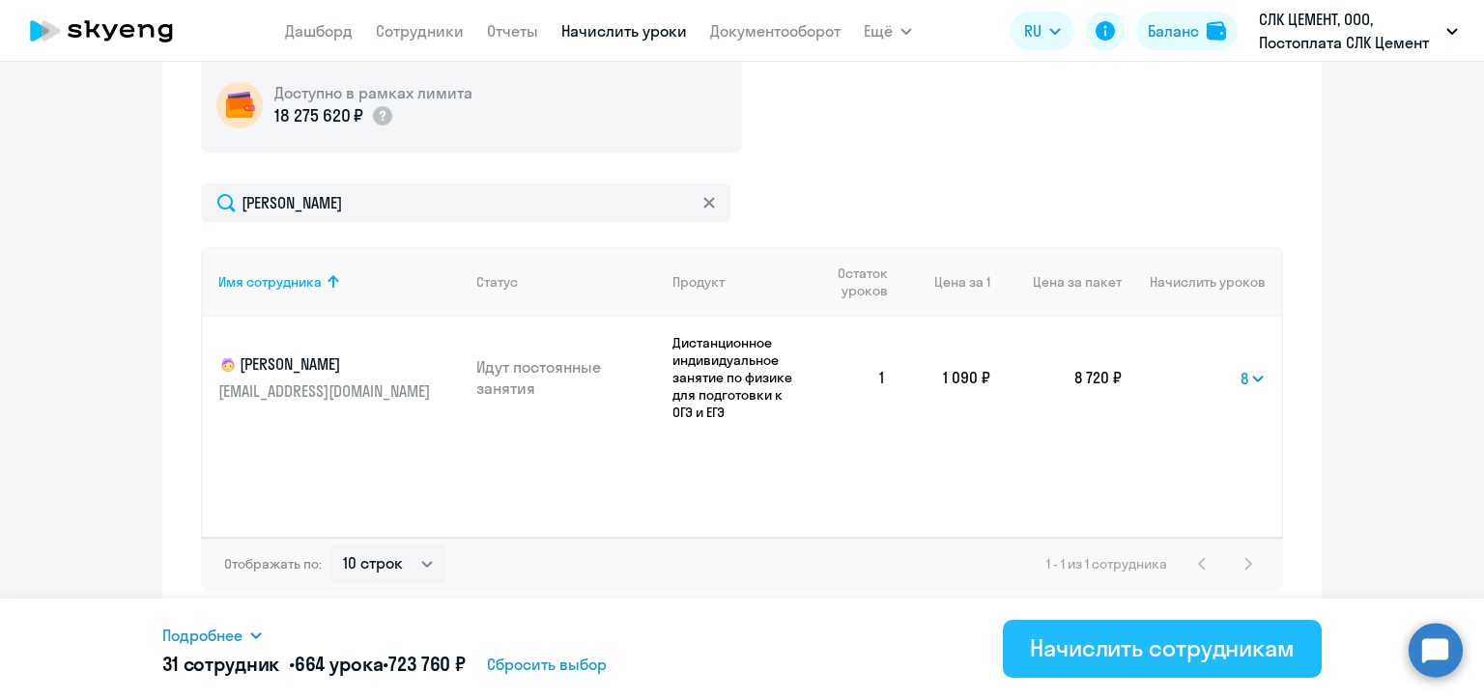
click at [1159, 658] on div "Начислить сотрудникам" at bounding box center [1162, 648] width 265 height 31
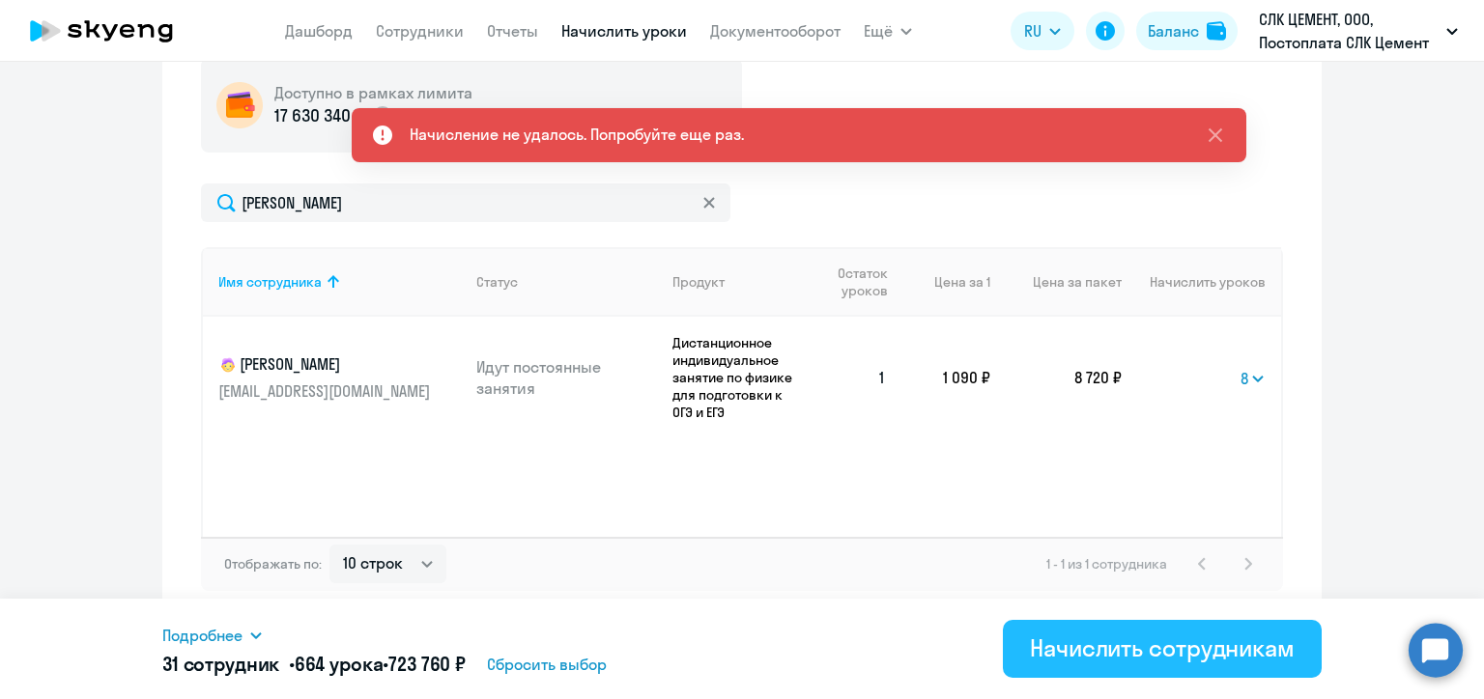
click at [1137, 655] on div "Начислить сотрудникам" at bounding box center [1162, 648] width 265 height 31
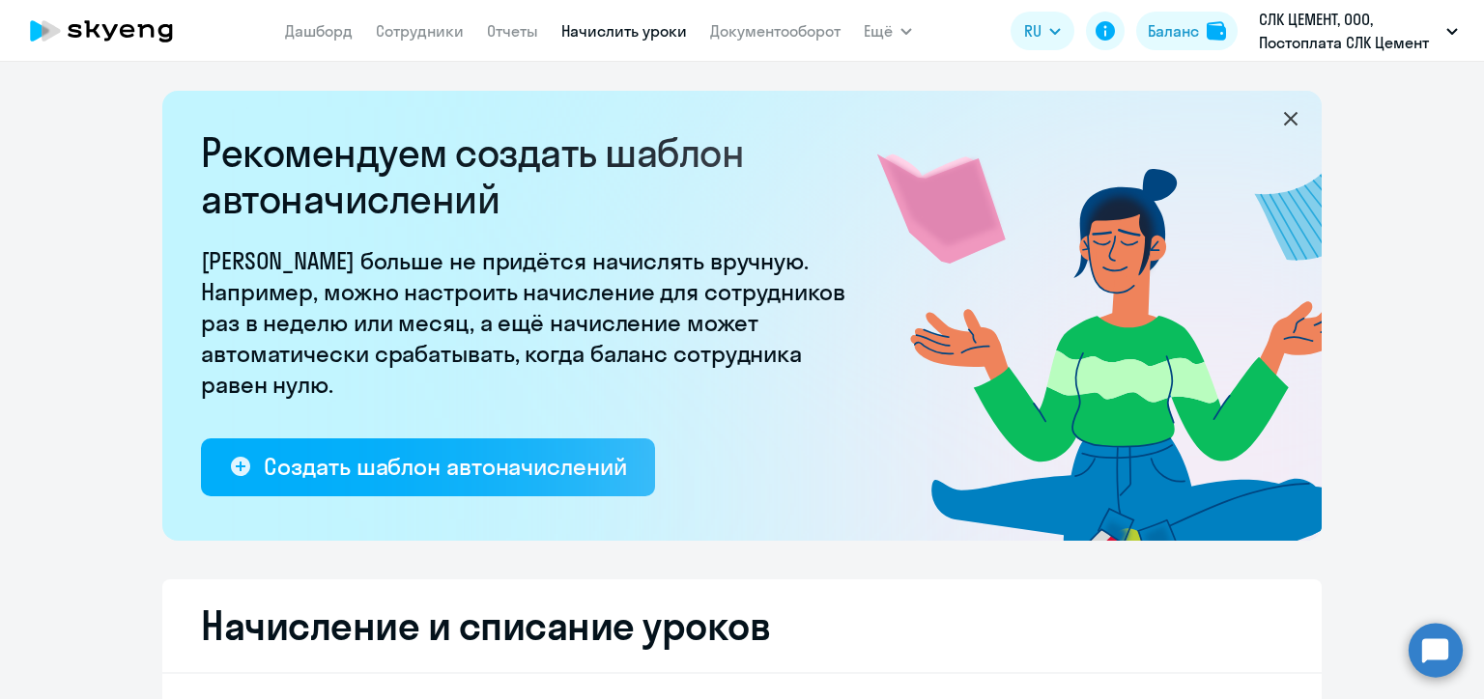
select select "10"
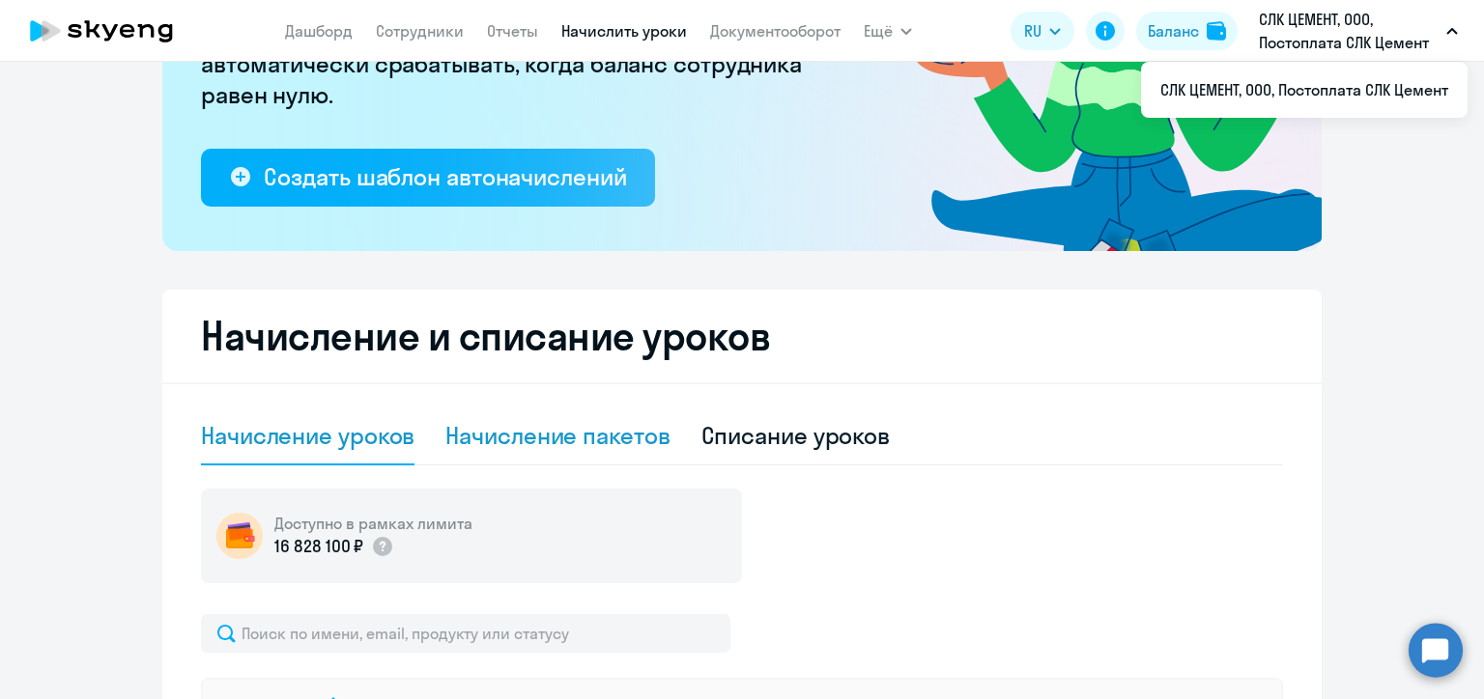
click at [534, 443] on div "Начисление пакетов" at bounding box center [557, 435] width 224 height 31
select select "10"
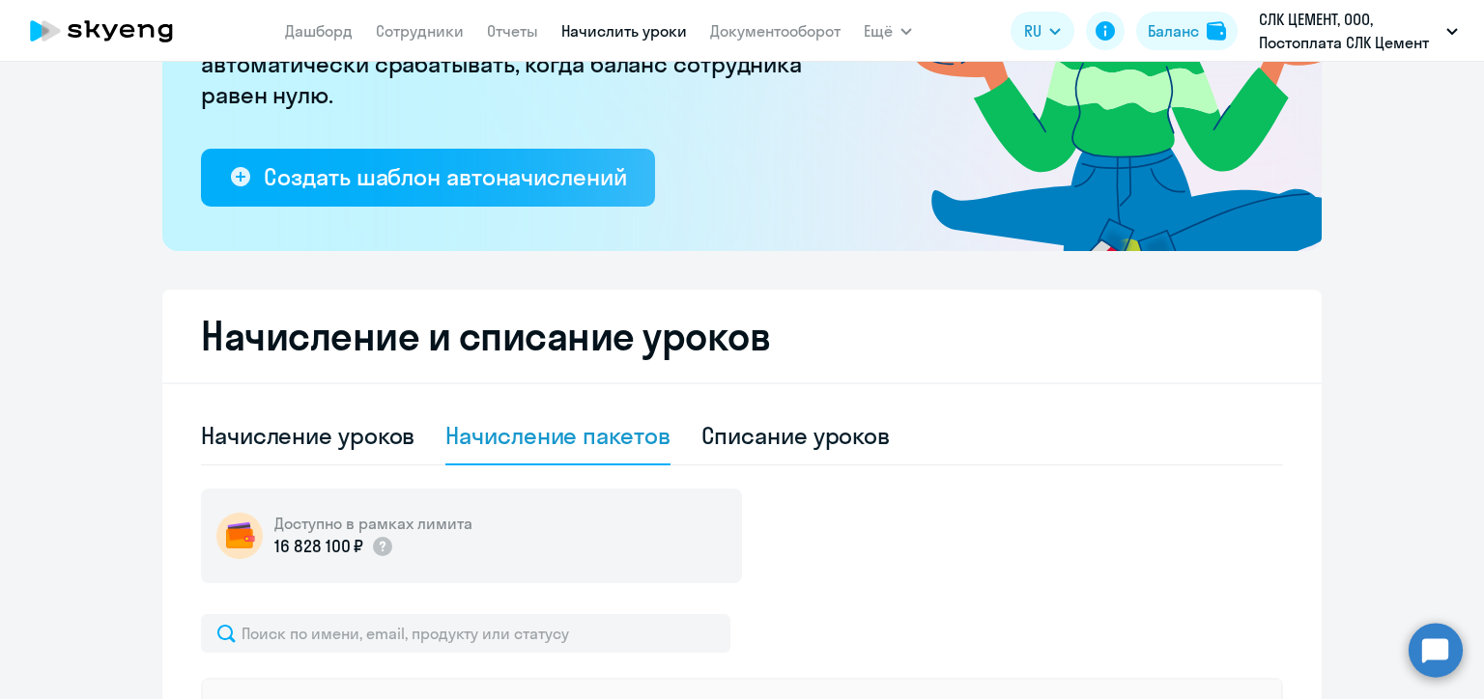
scroll to position [676, 0]
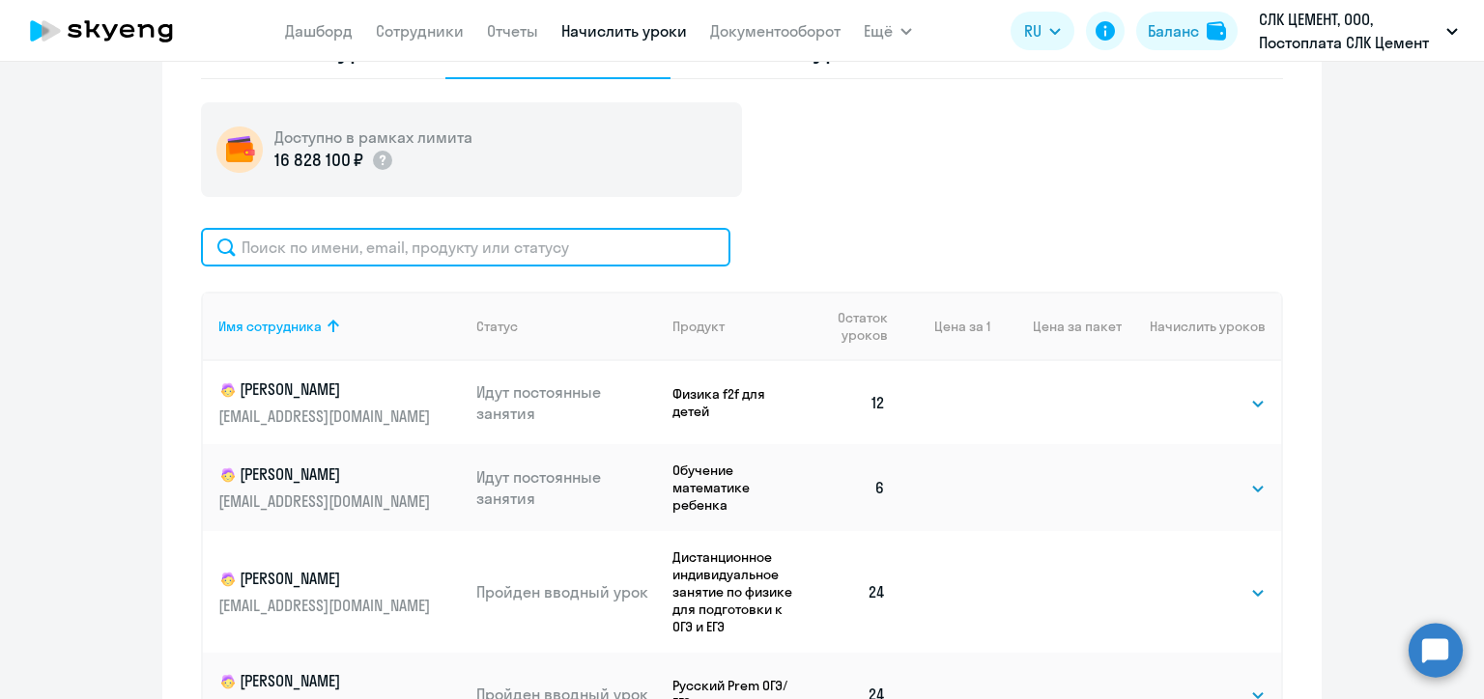
click at [384, 242] on input "text" at bounding box center [465, 247] width 529 height 39
paste input "[PERSON_NAME]"
type input "[PERSON_NAME]"
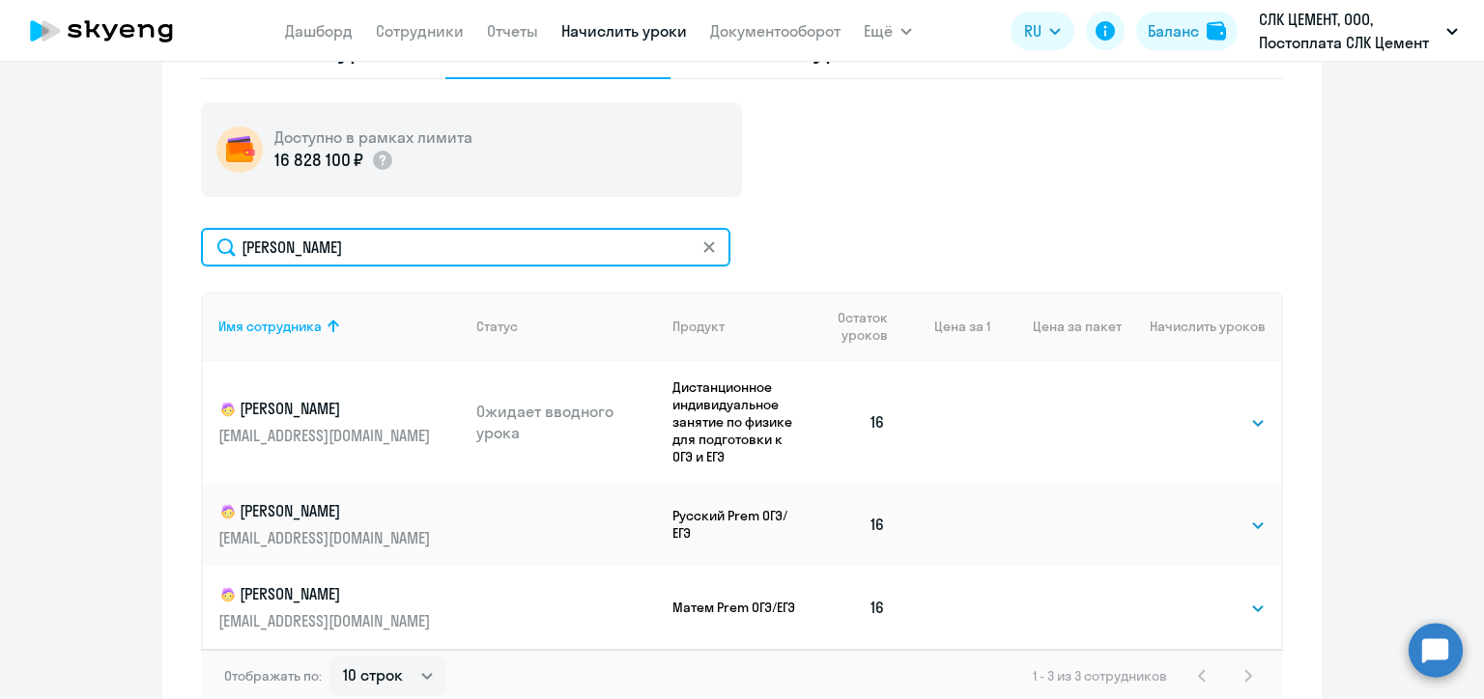
scroll to position [483, 0]
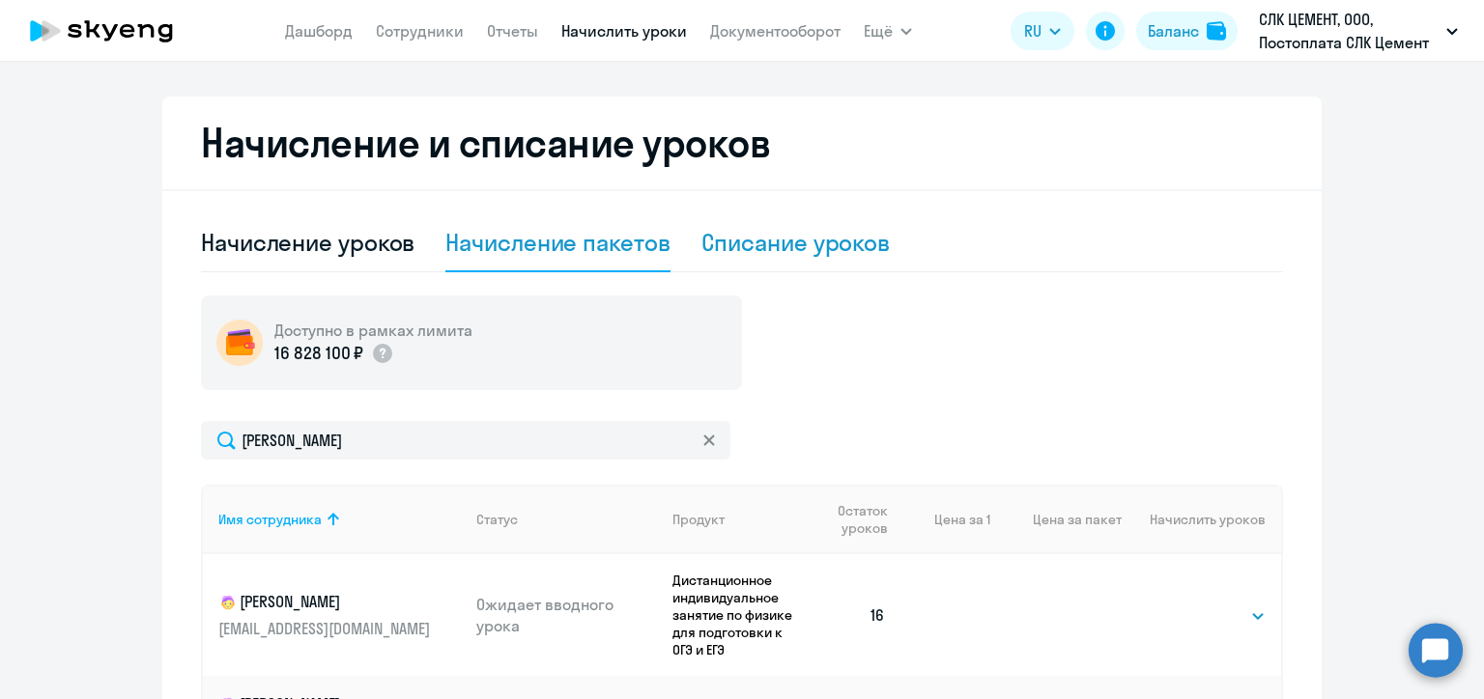
click at [777, 249] on div "Списание уроков" at bounding box center [795, 242] width 189 height 31
select select "10"
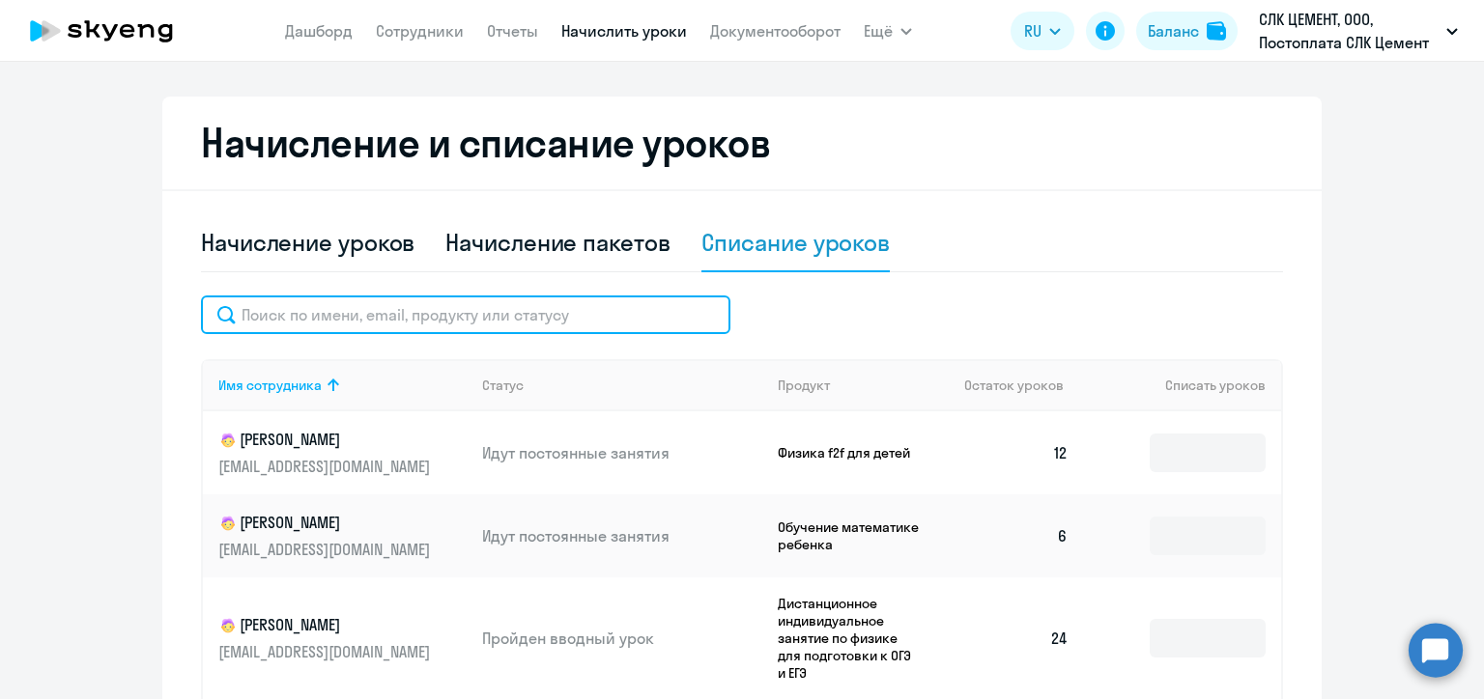
click at [387, 311] on input "text" at bounding box center [465, 315] width 529 height 39
paste input "[PERSON_NAME]"
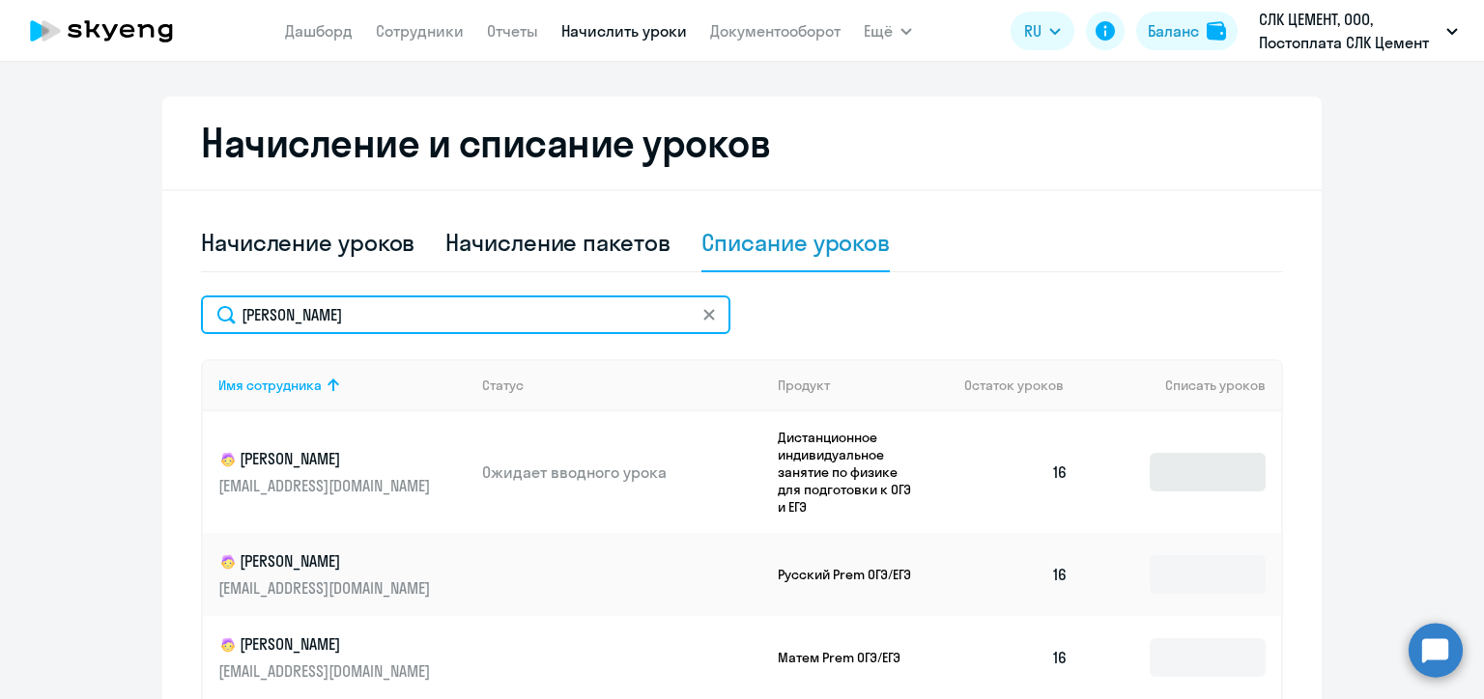
type input "[PERSON_NAME]"
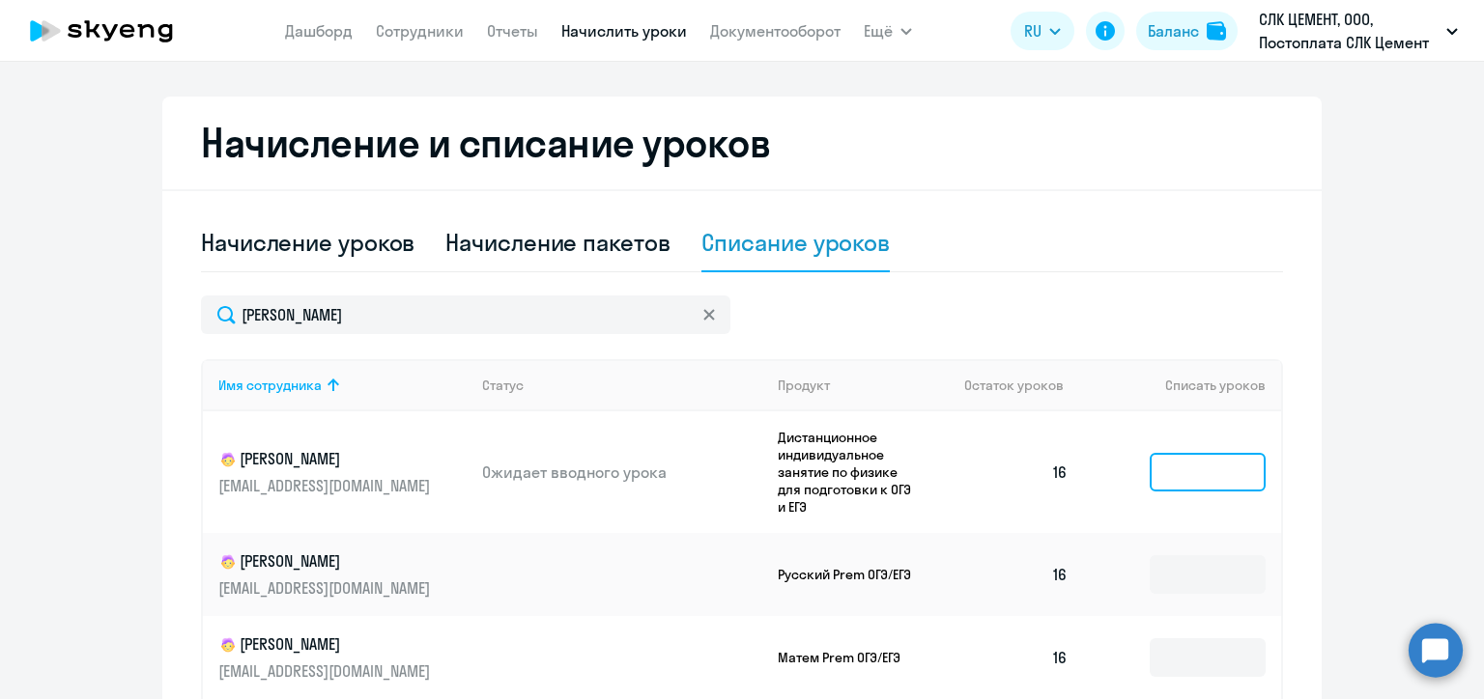
click at [1186, 466] on input at bounding box center [1207, 472] width 116 height 39
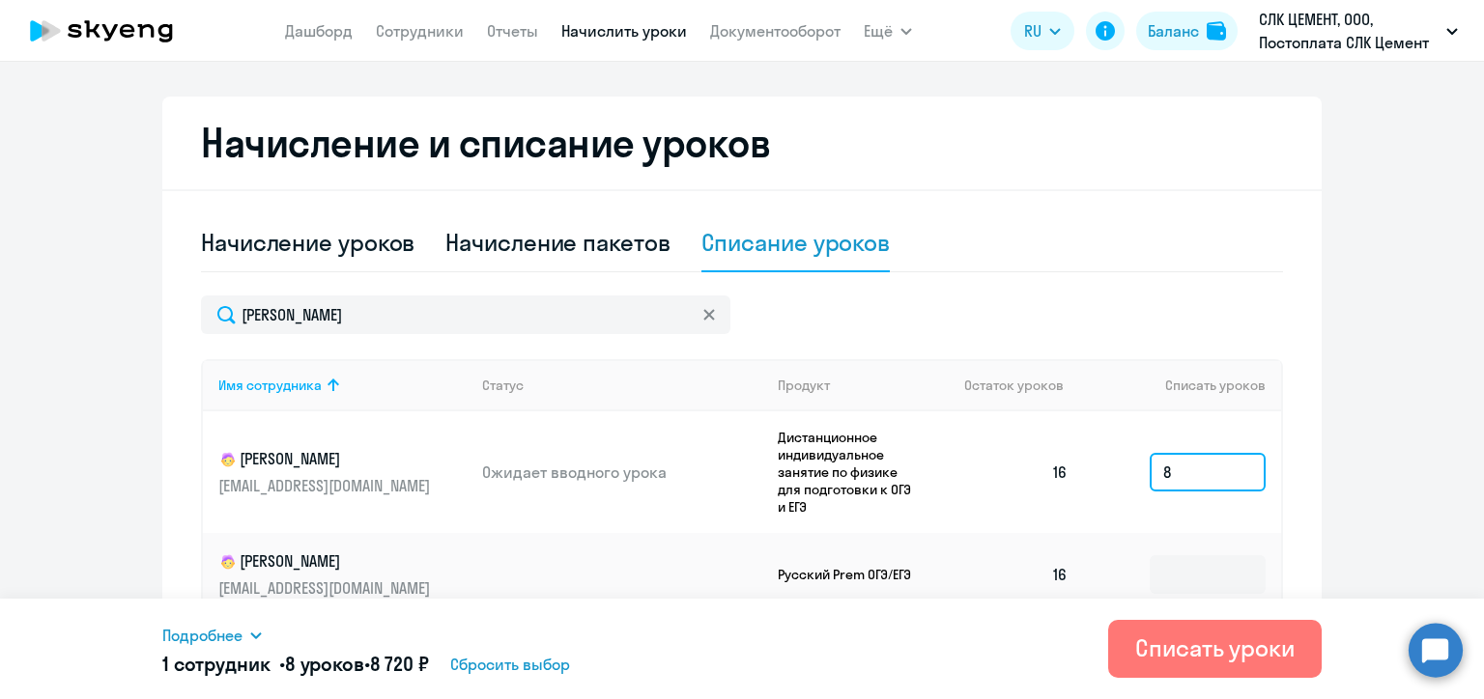
scroll to position [645, 0]
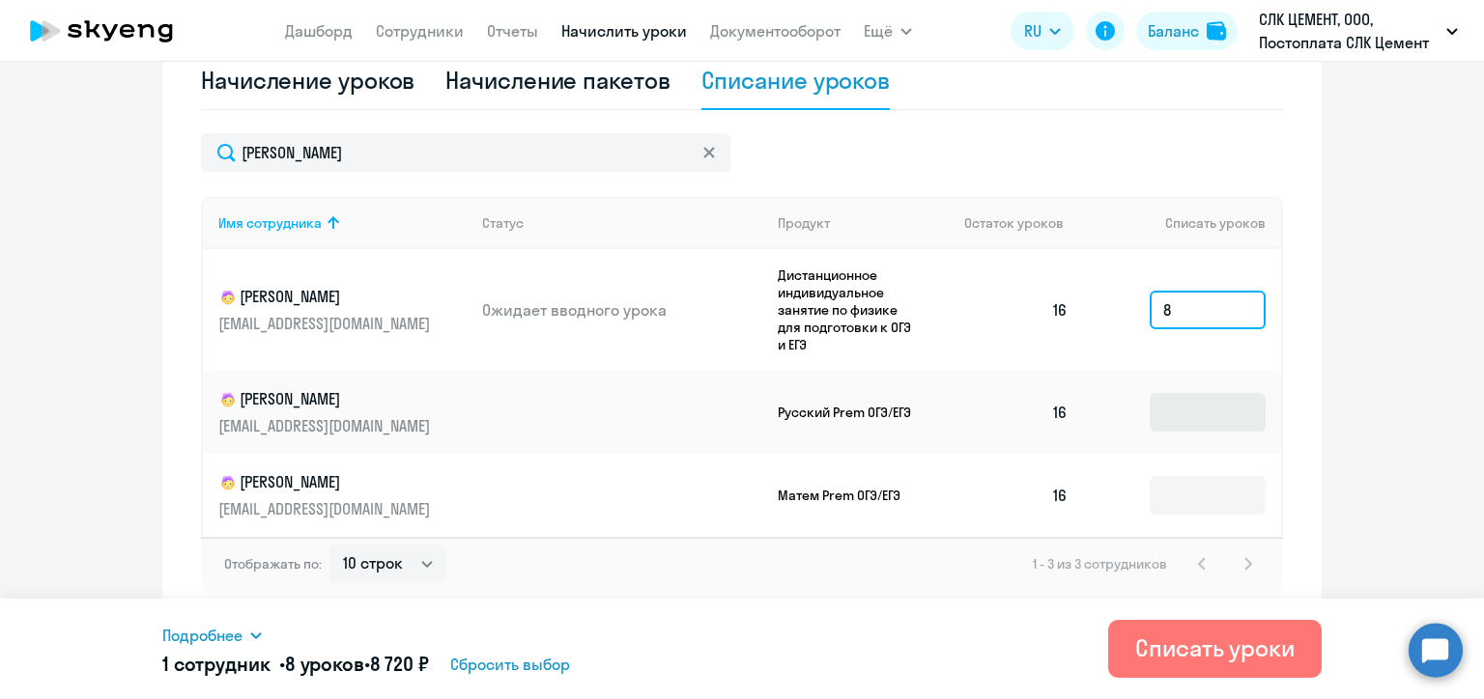
type input "8"
click at [1192, 418] on input at bounding box center [1207, 412] width 116 height 39
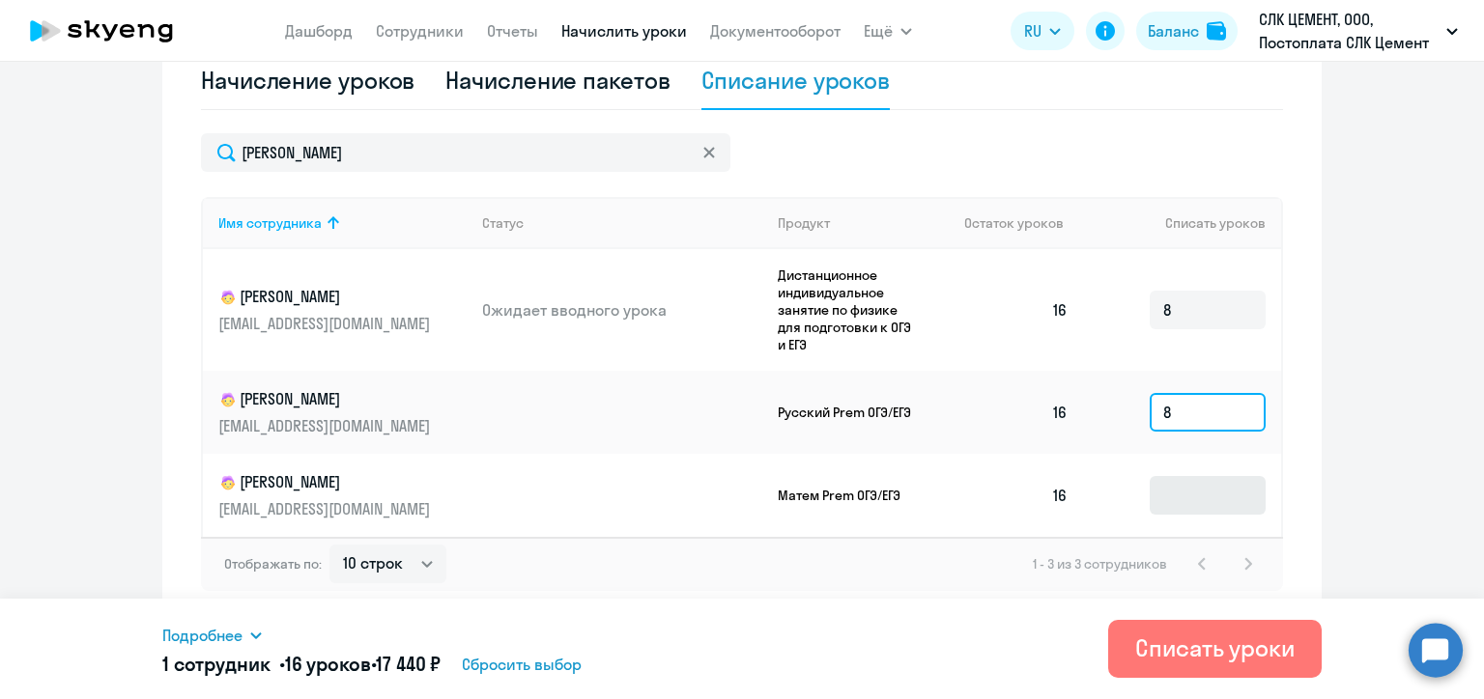
type input "8"
click at [1177, 488] on input at bounding box center [1207, 495] width 116 height 39
type input "9"
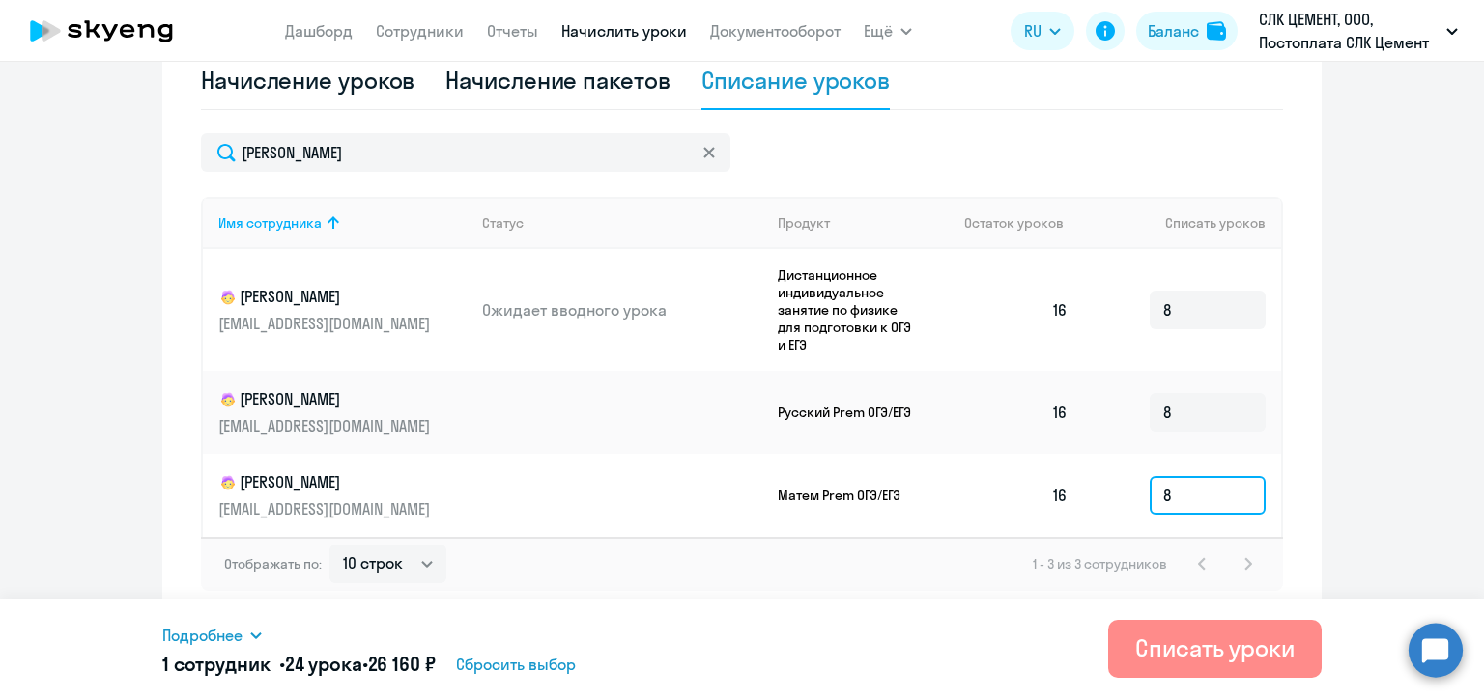
type input "8"
click at [1185, 637] on div "Списать уроки" at bounding box center [1214, 648] width 159 height 31
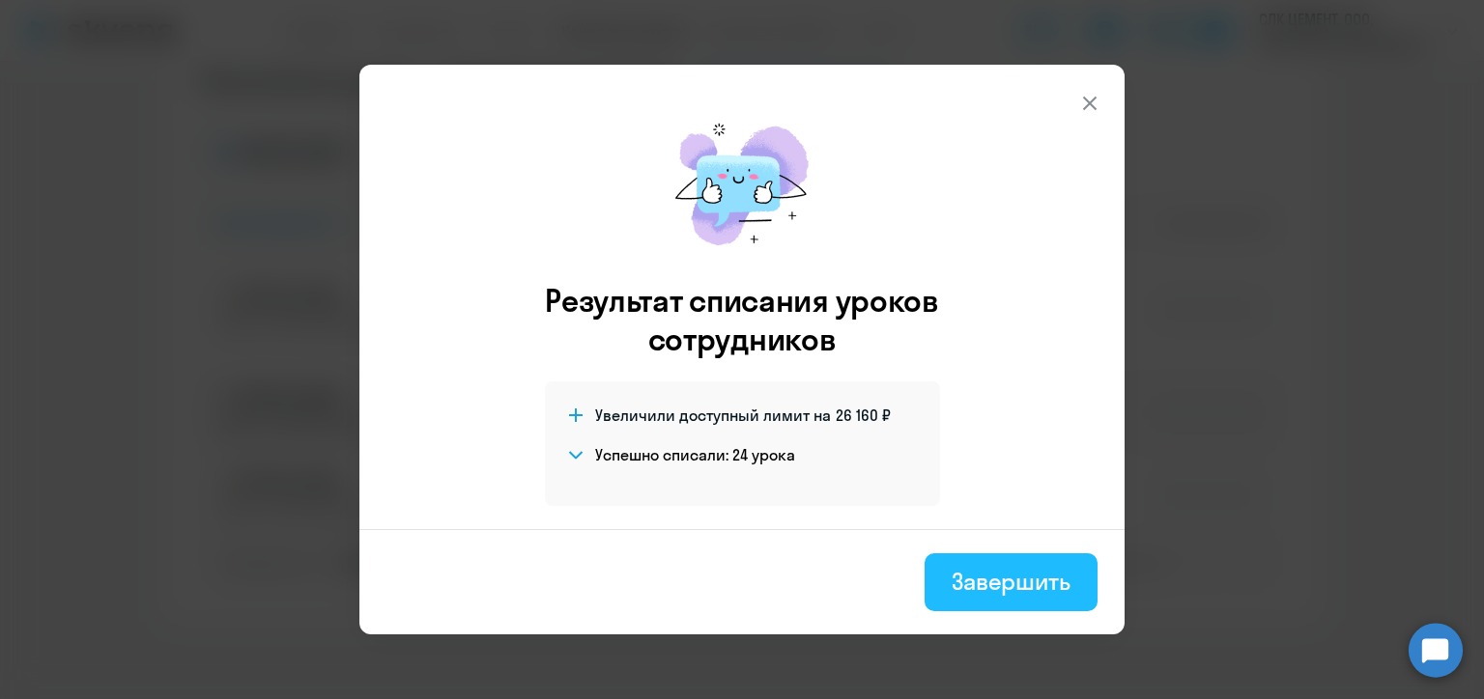
click at [1012, 590] on div "Завершить" at bounding box center [1010, 581] width 119 height 31
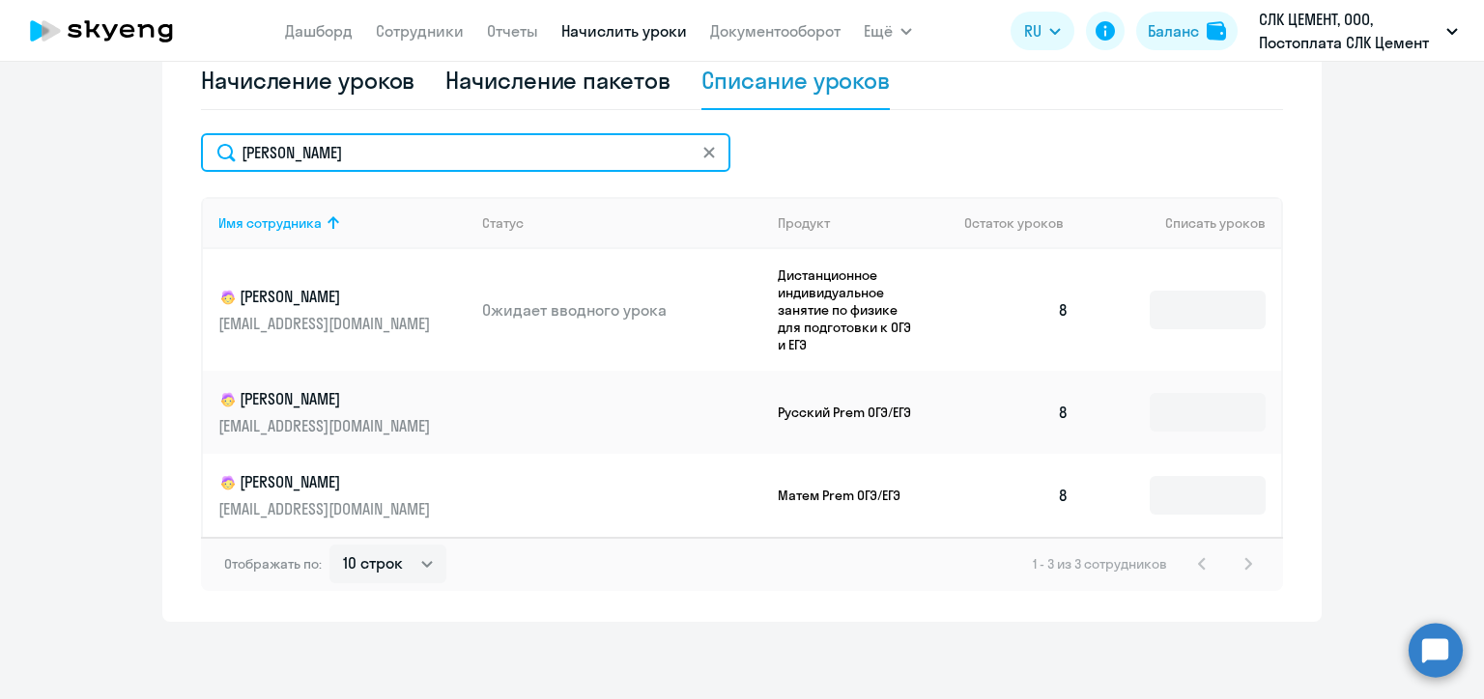
drag, startPoint x: 339, startPoint y: 161, endPoint x: 227, endPoint y: 137, distance: 114.6
click at [227, 137] on input "[PERSON_NAME]" at bounding box center [465, 152] width 529 height 39
paste input "[PERSON_NAME]"
type input "[PERSON_NAME]"
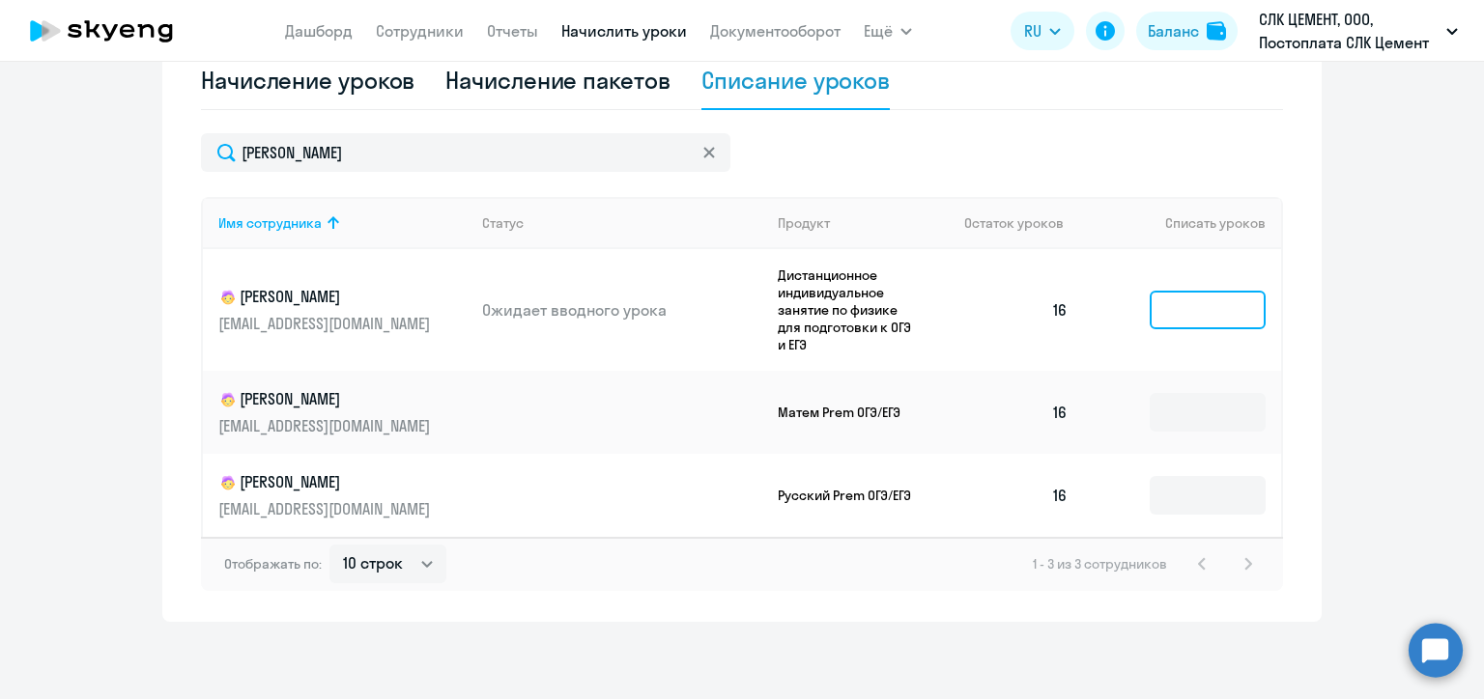
click at [1190, 313] on input at bounding box center [1207, 310] width 116 height 39
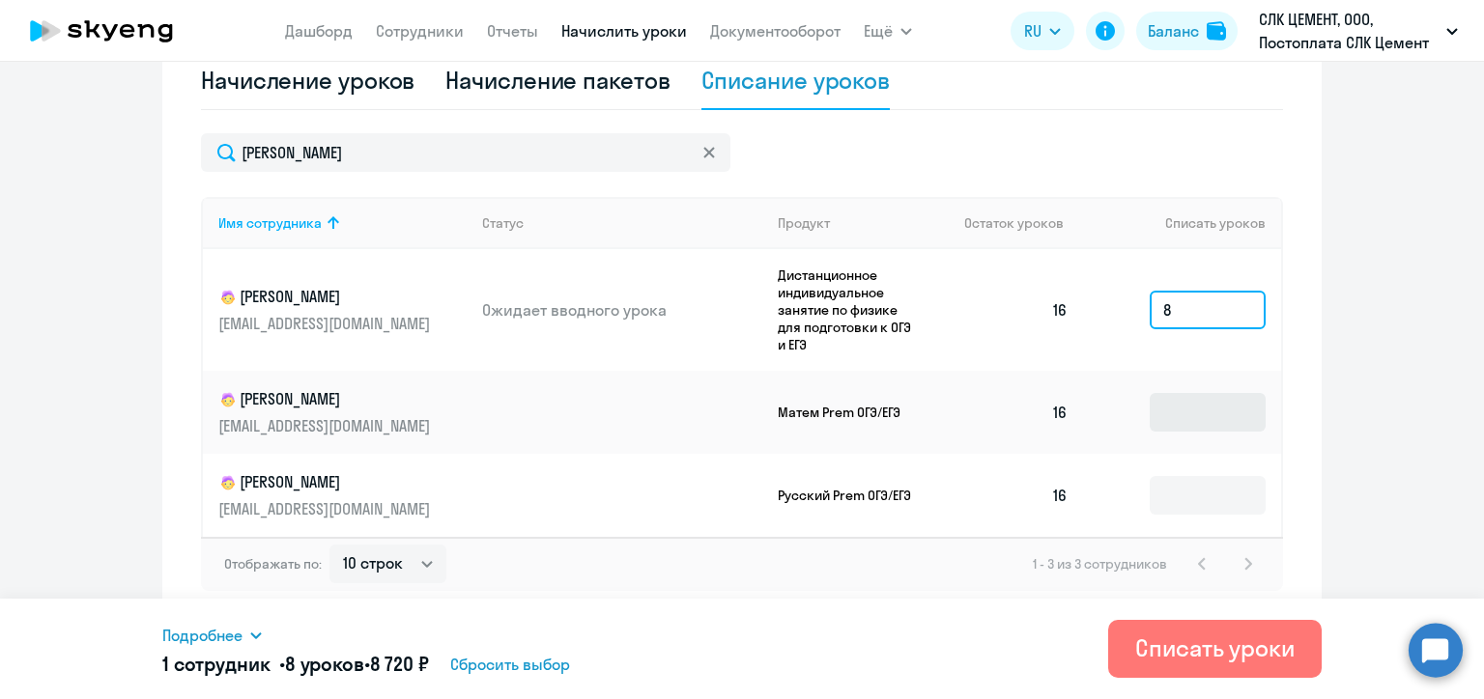
type input "8"
click at [1231, 408] on input at bounding box center [1207, 412] width 116 height 39
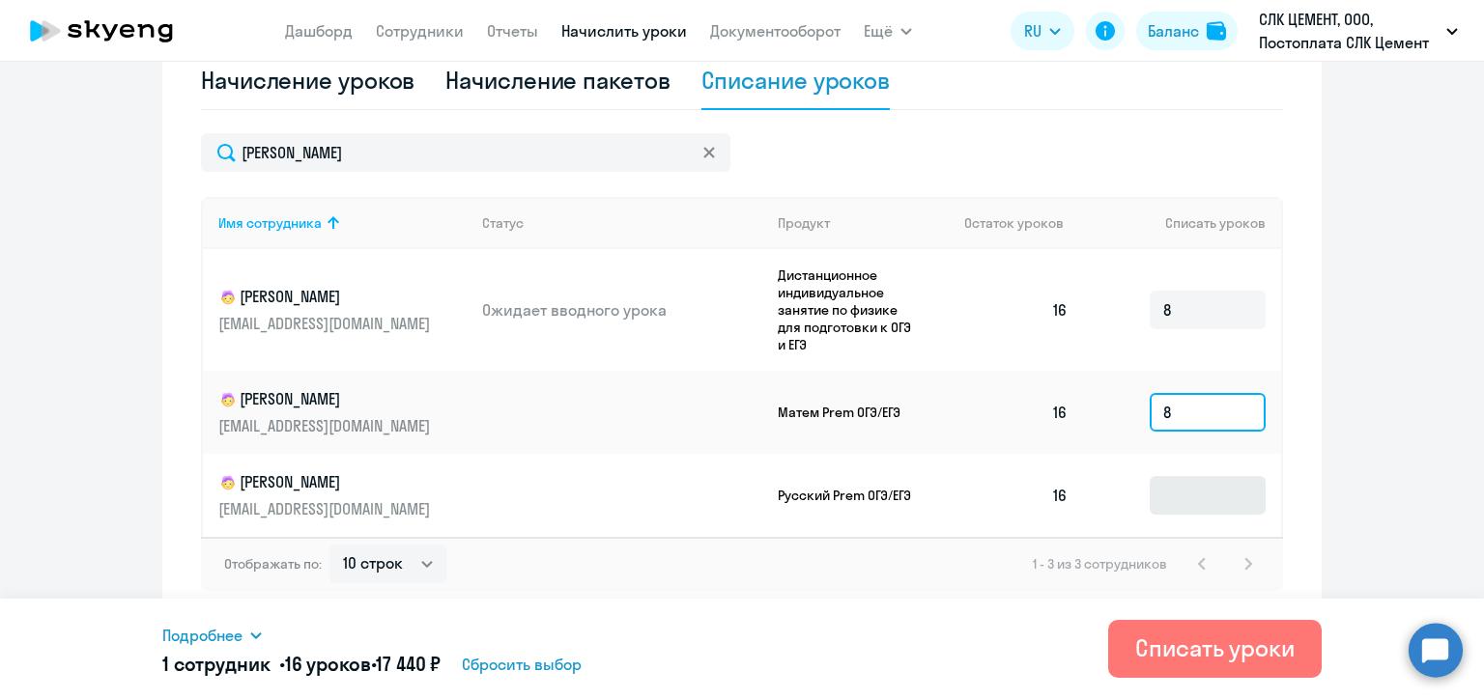
type input "8"
click at [1201, 491] on input at bounding box center [1207, 495] width 116 height 39
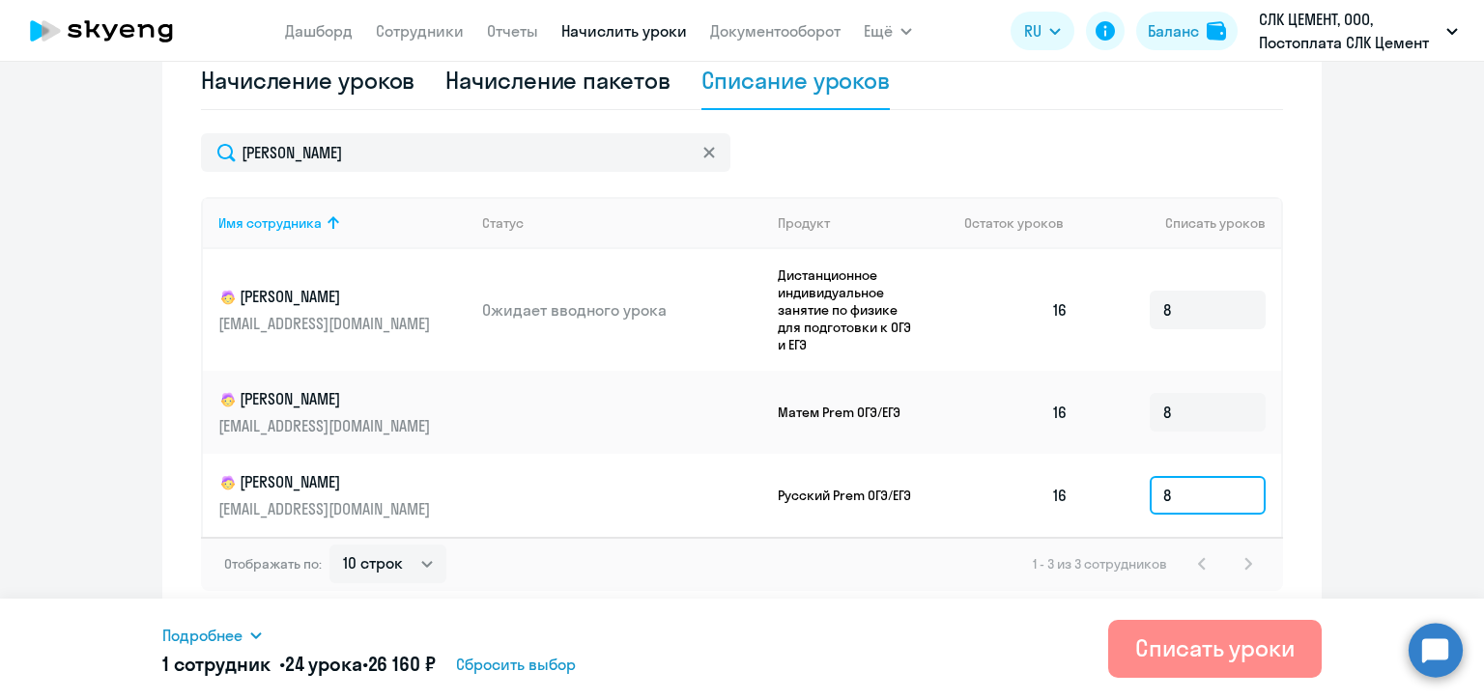
type input "8"
click at [1230, 648] on div "Списать уроки" at bounding box center [1214, 648] width 159 height 31
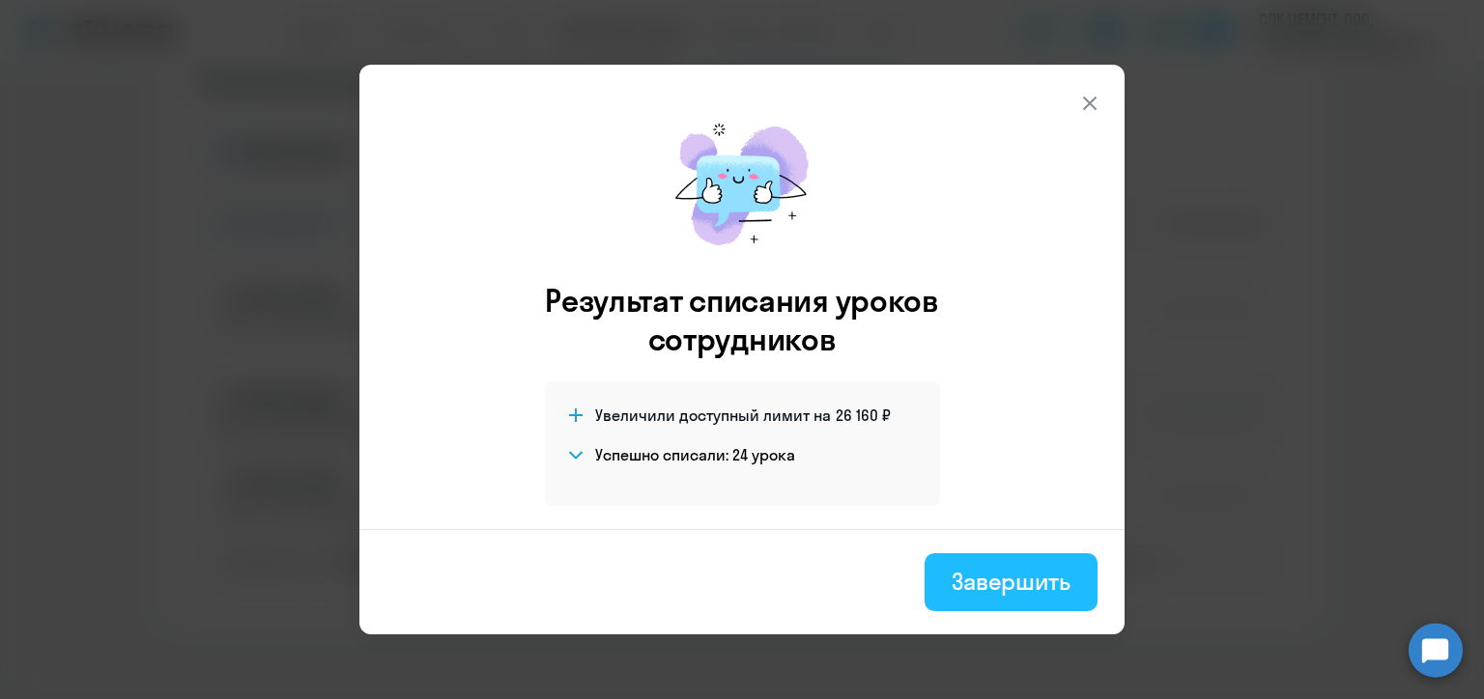
click at [1004, 578] on div "Завершить" at bounding box center [1010, 581] width 119 height 31
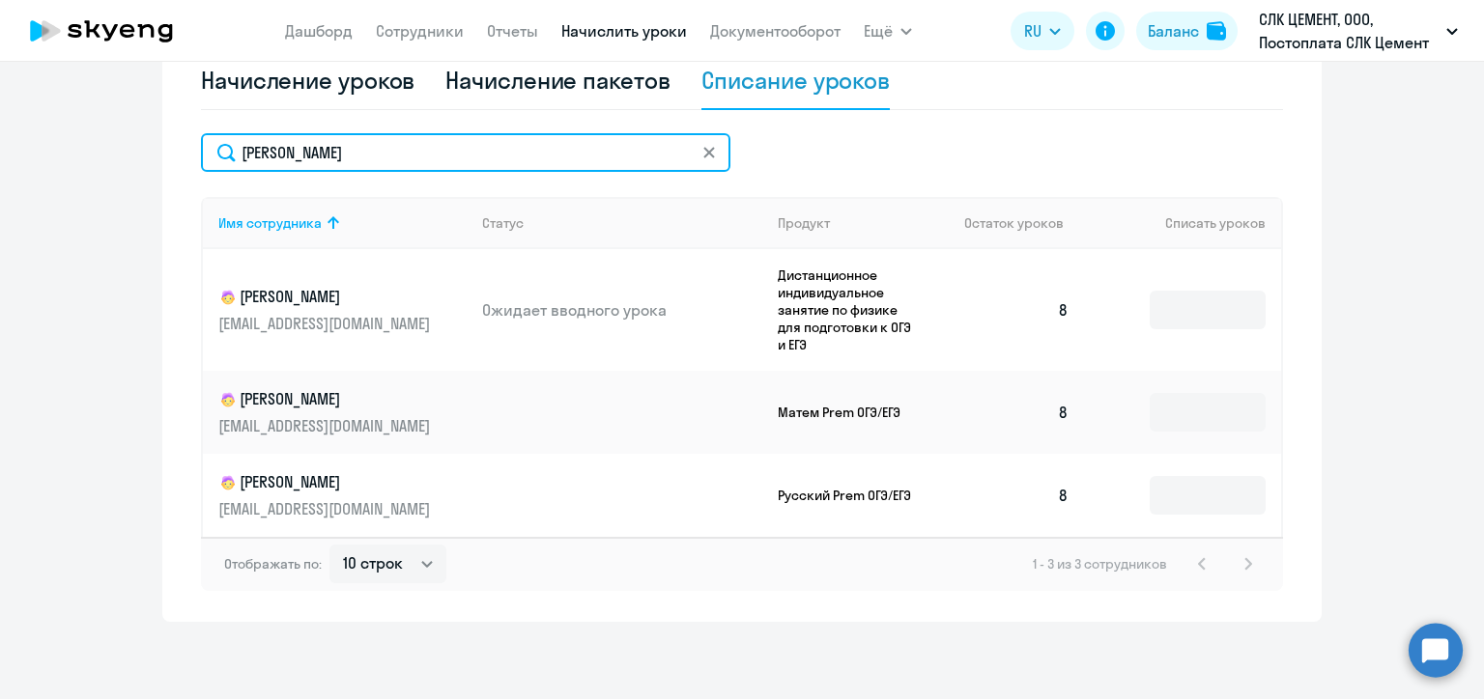
drag, startPoint x: 339, startPoint y: 158, endPoint x: 223, endPoint y: 151, distance: 116.2
click at [223, 151] on input "[PERSON_NAME]" at bounding box center [465, 152] width 529 height 39
paste input "арамотин"
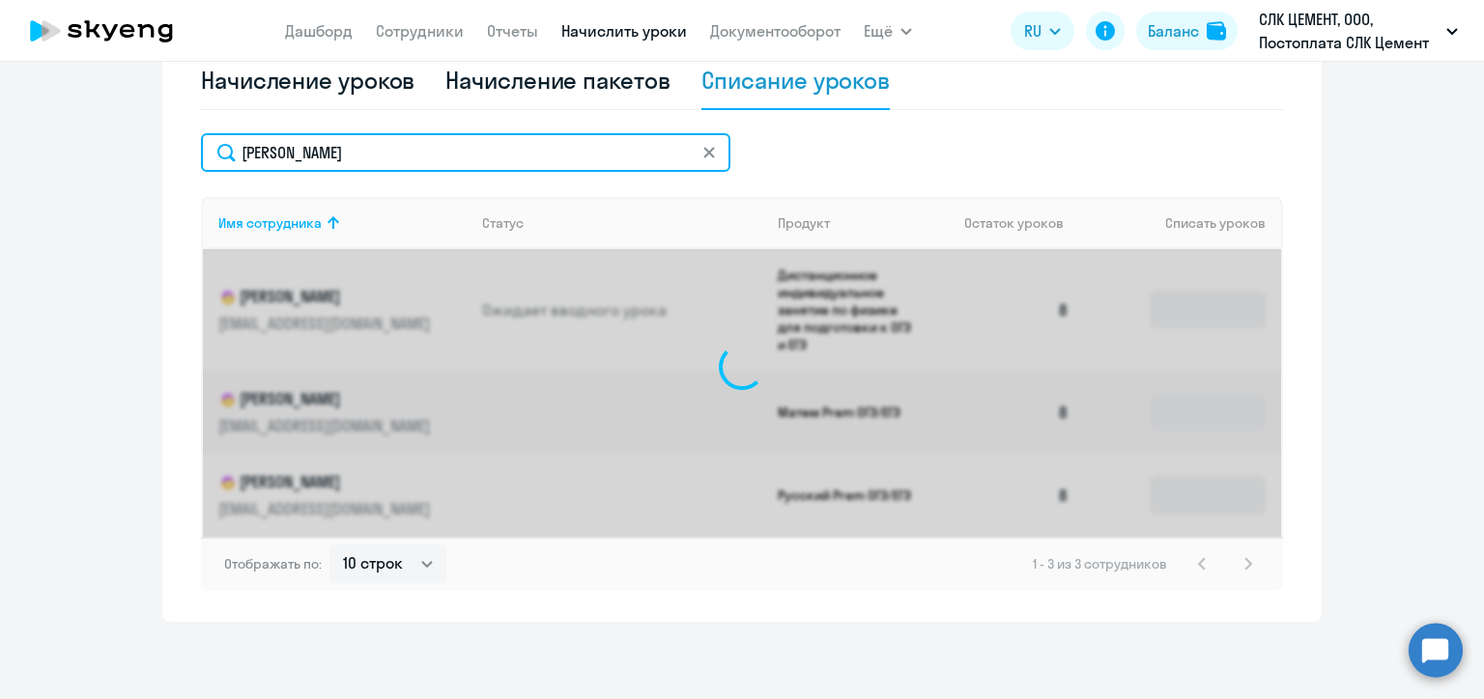
scroll to position [595, 0]
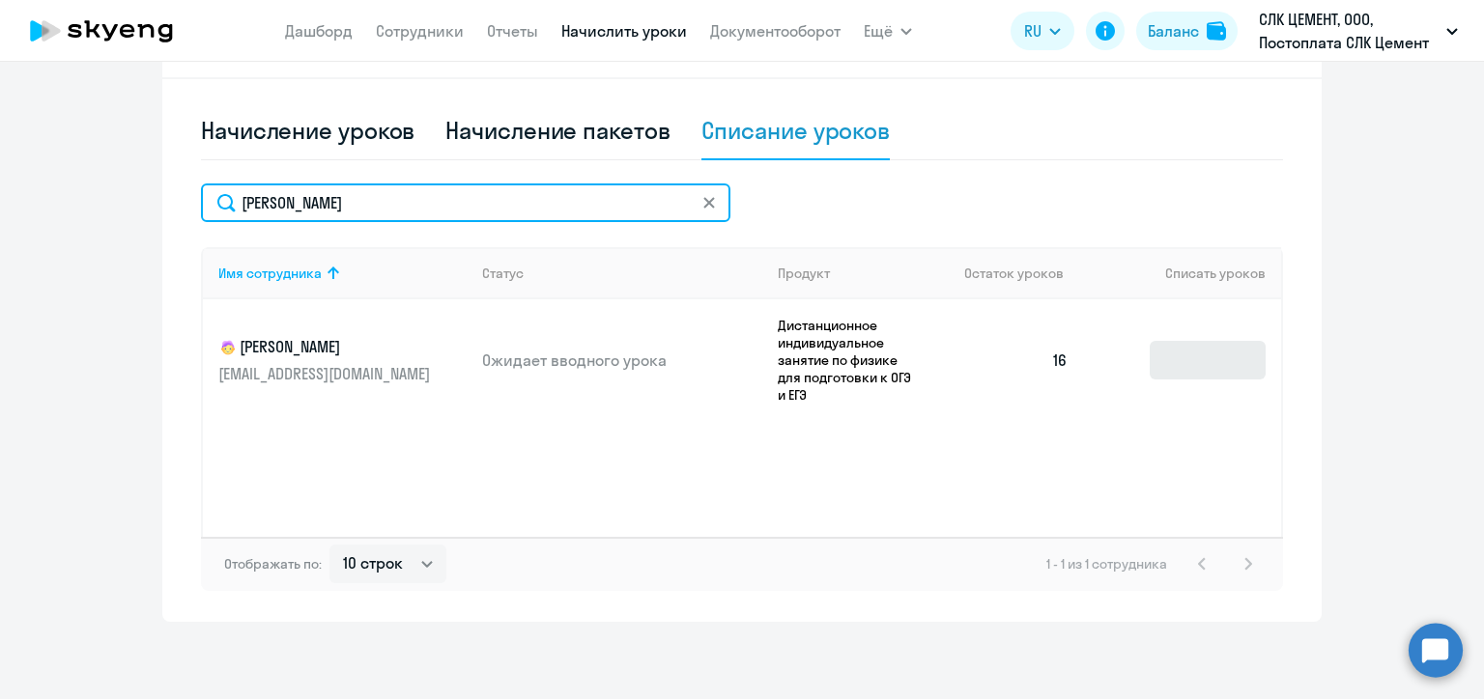
type input "[PERSON_NAME]"
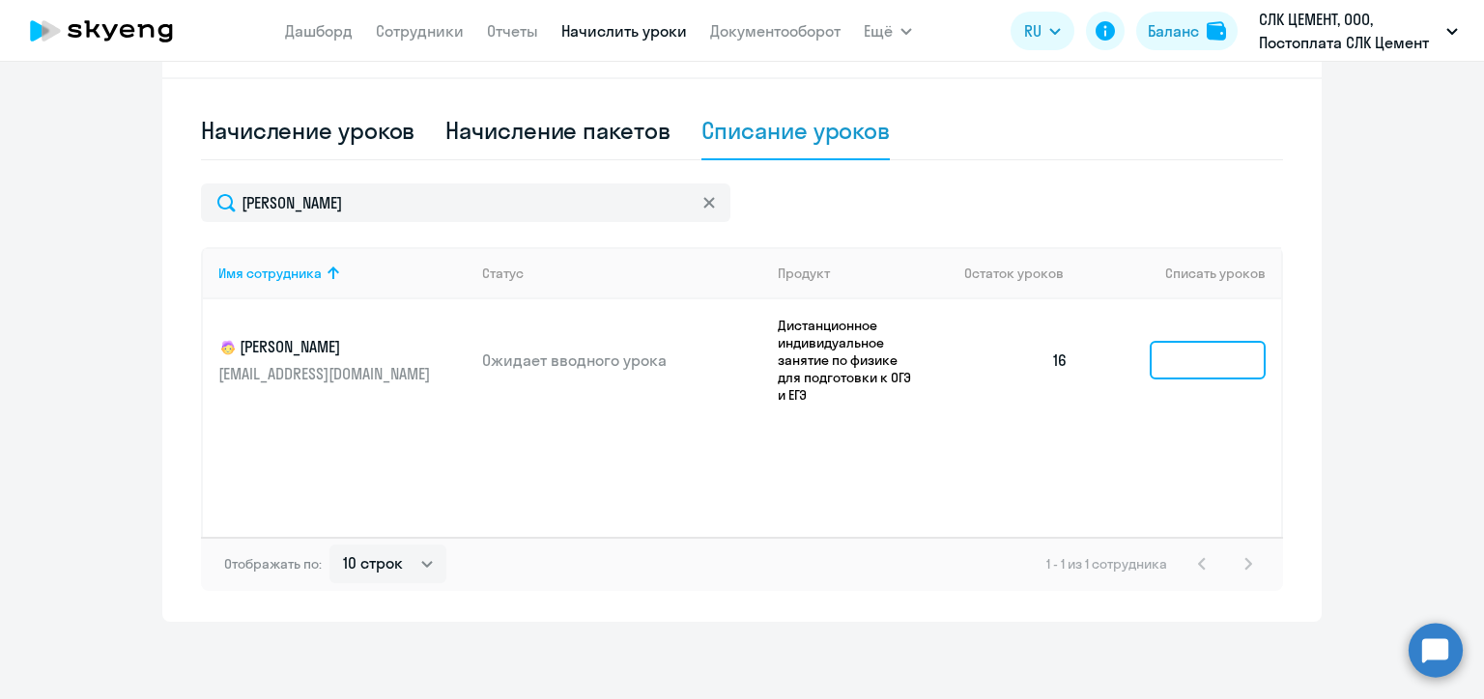
click at [1185, 352] on input at bounding box center [1207, 360] width 116 height 39
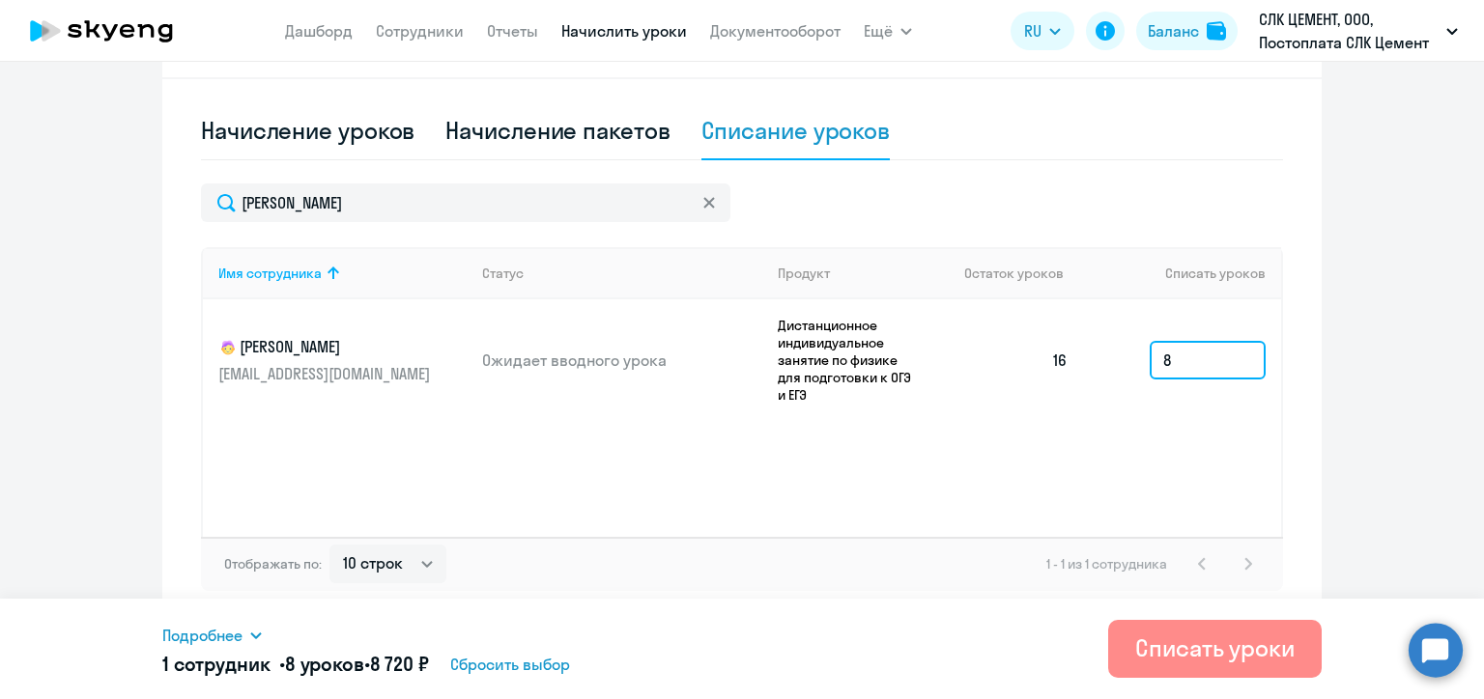
type input "8"
click at [1201, 643] on div "Списать уроки" at bounding box center [1214, 648] width 159 height 31
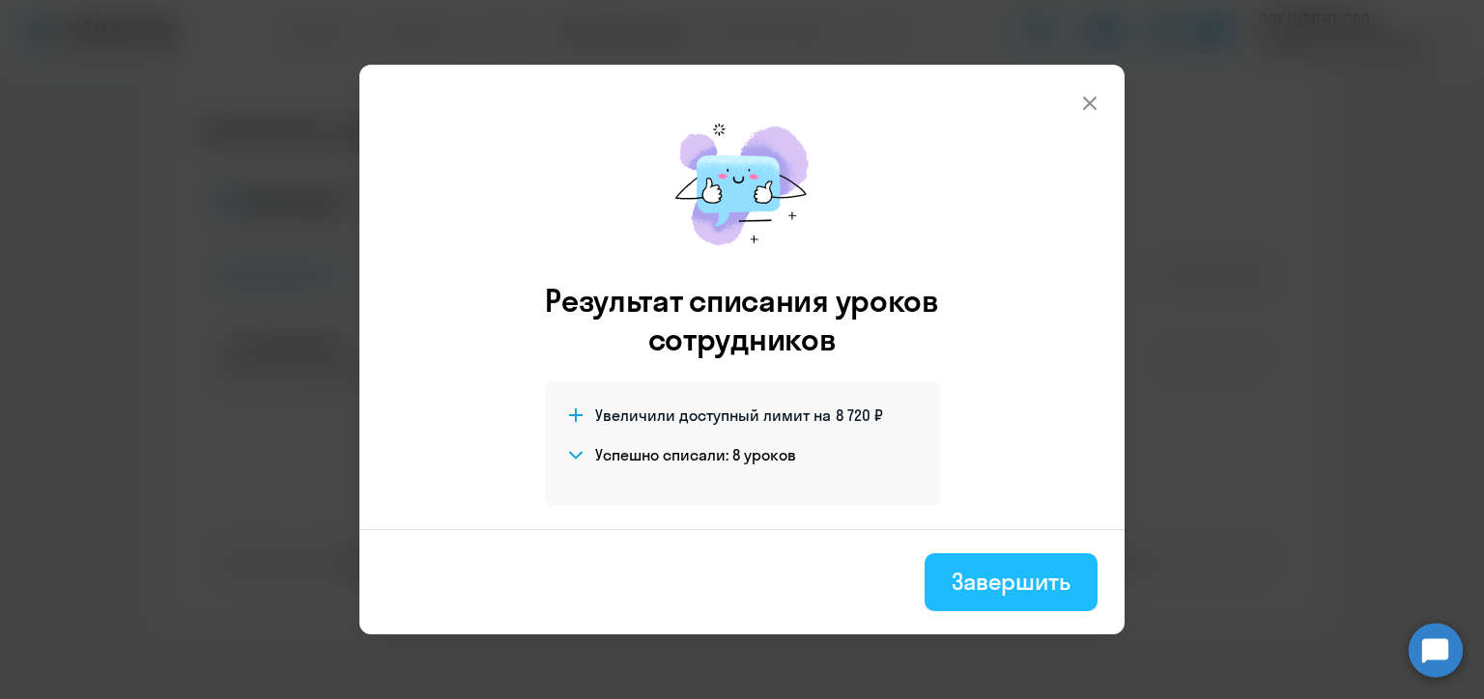
click at [1024, 595] on div "Завершить" at bounding box center [1010, 581] width 119 height 31
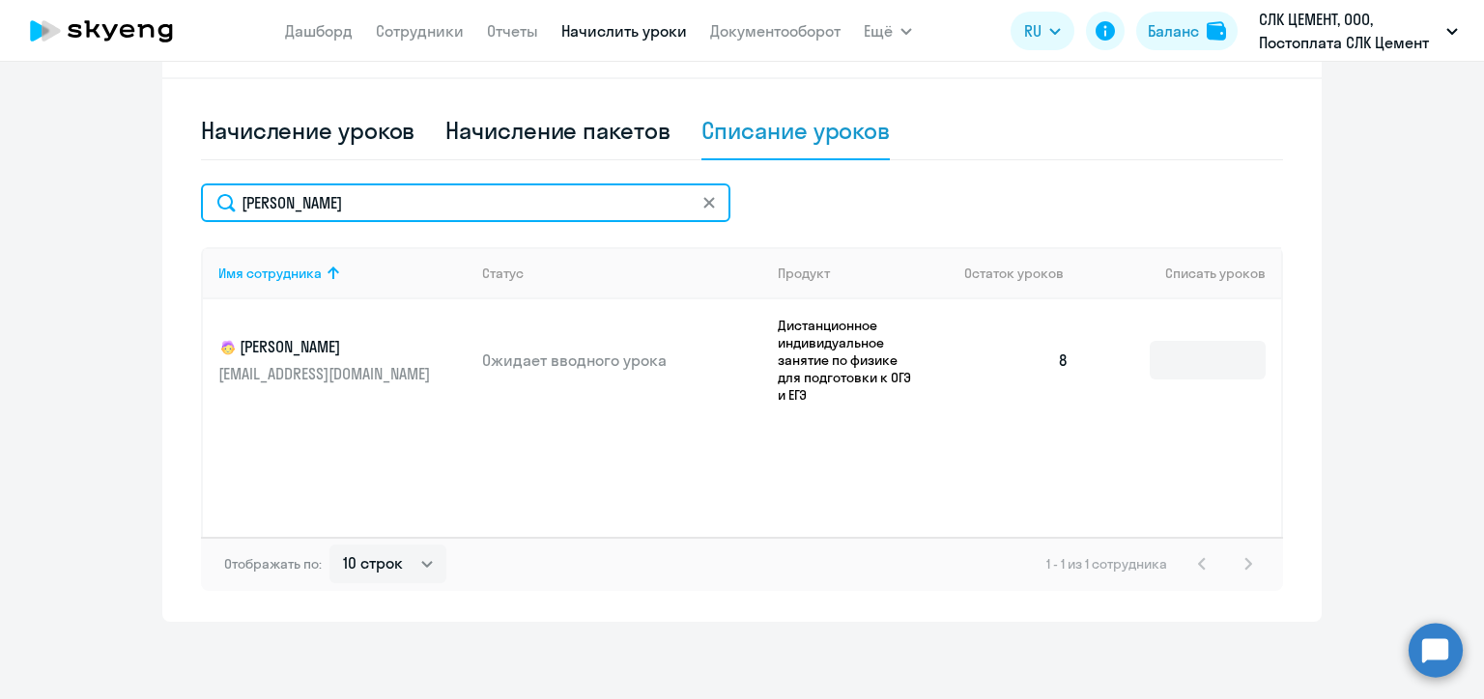
drag, startPoint x: 341, startPoint y: 200, endPoint x: 226, endPoint y: 191, distance: 115.3
click at [226, 191] on input "[PERSON_NAME]" at bounding box center [465, 203] width 529 height 39
paste input "олкач"
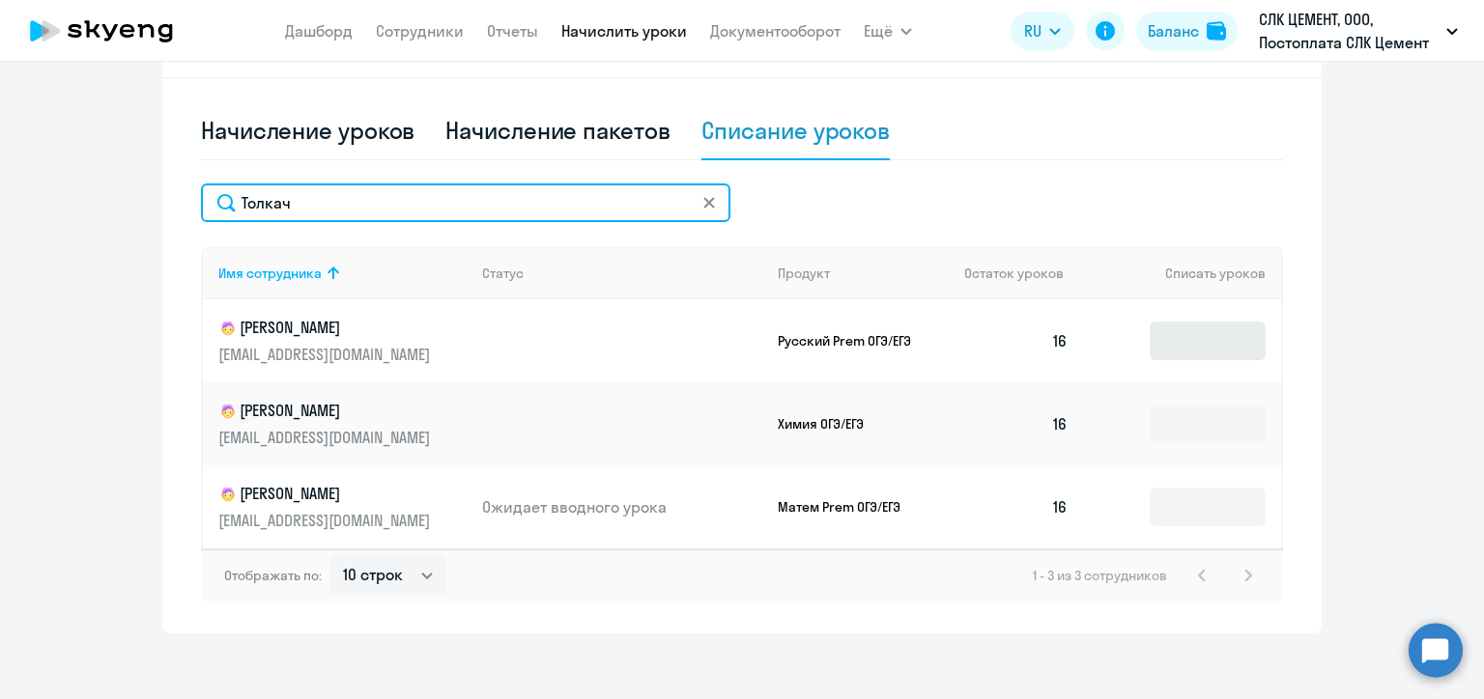
type input "Толкач"
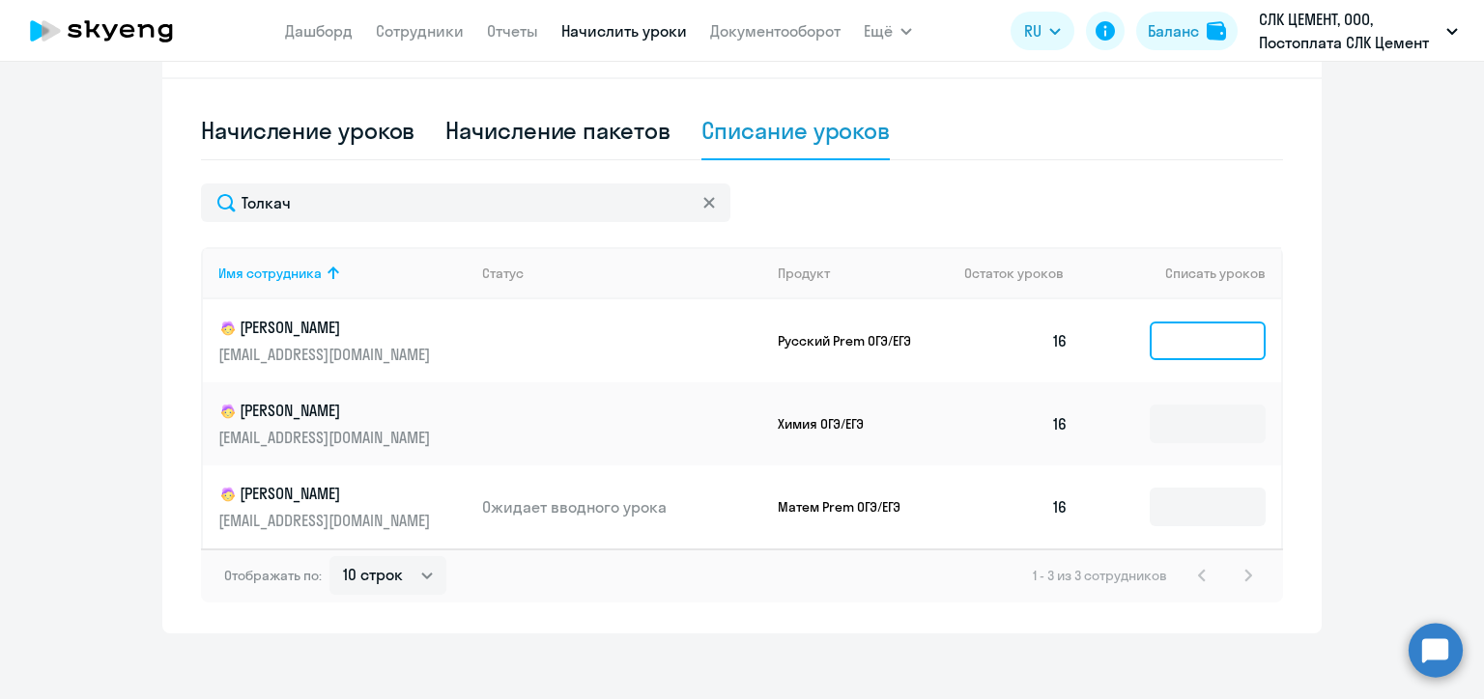
click at [1168, 342] on input at bounding box center [1207, 341] width 116 height 39
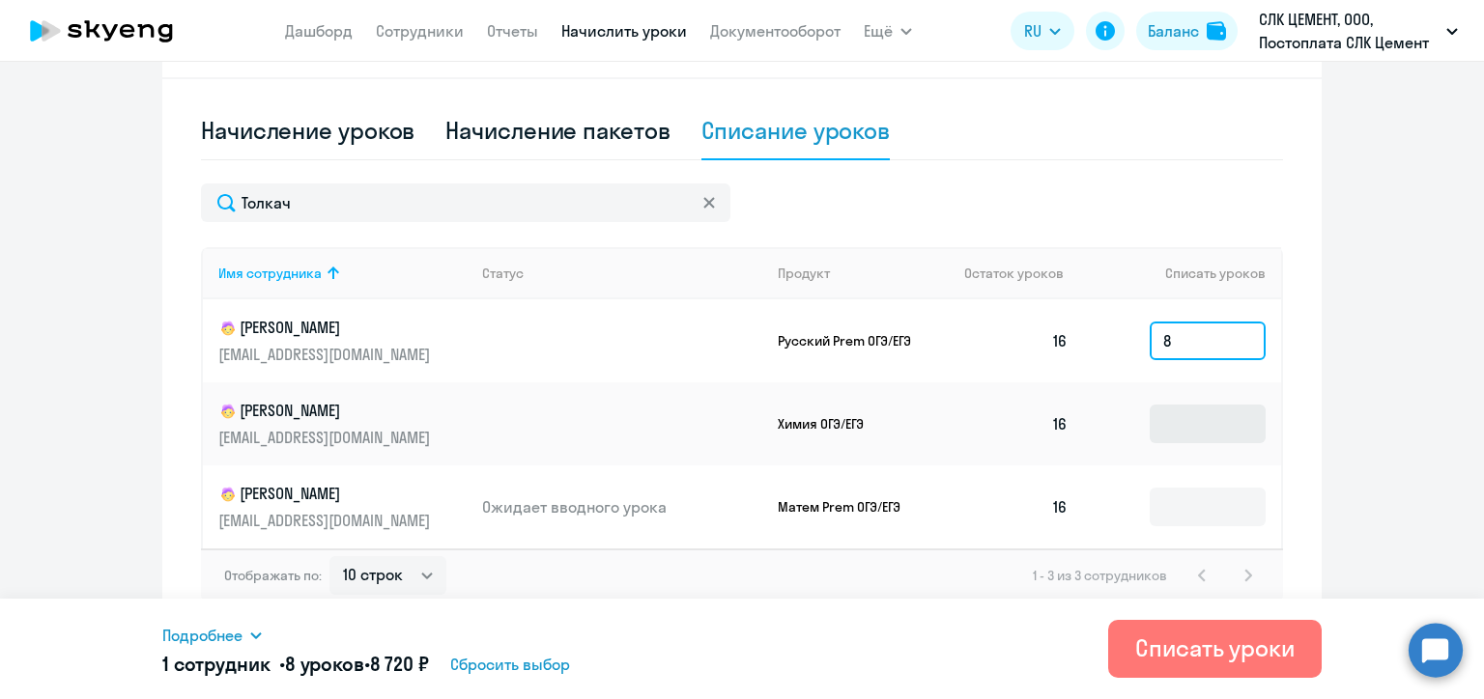
type input "8"
click at [1171, 425] on input at bounding box center [1207, 424] width 116 height 39
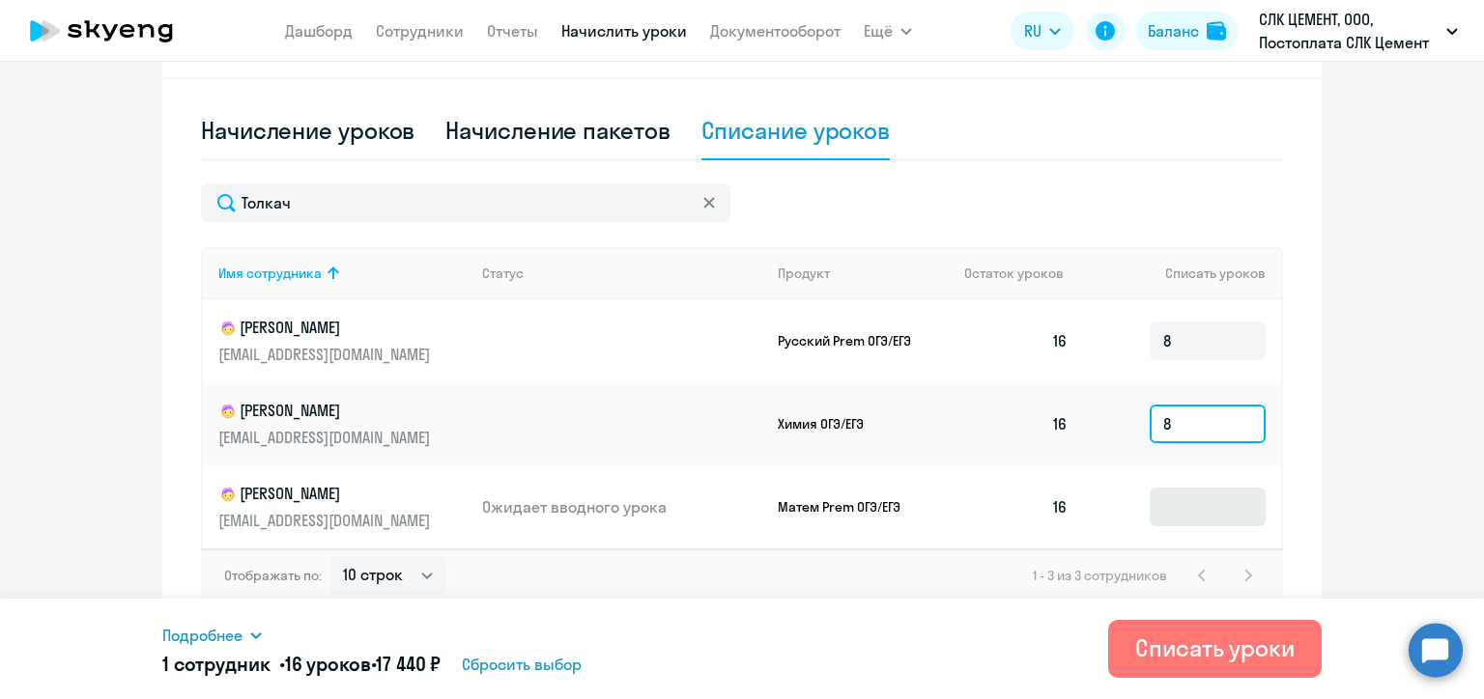
type input "8"
click at [1186, 509] on input at bounding box center [1207, 507] width 116 height 39
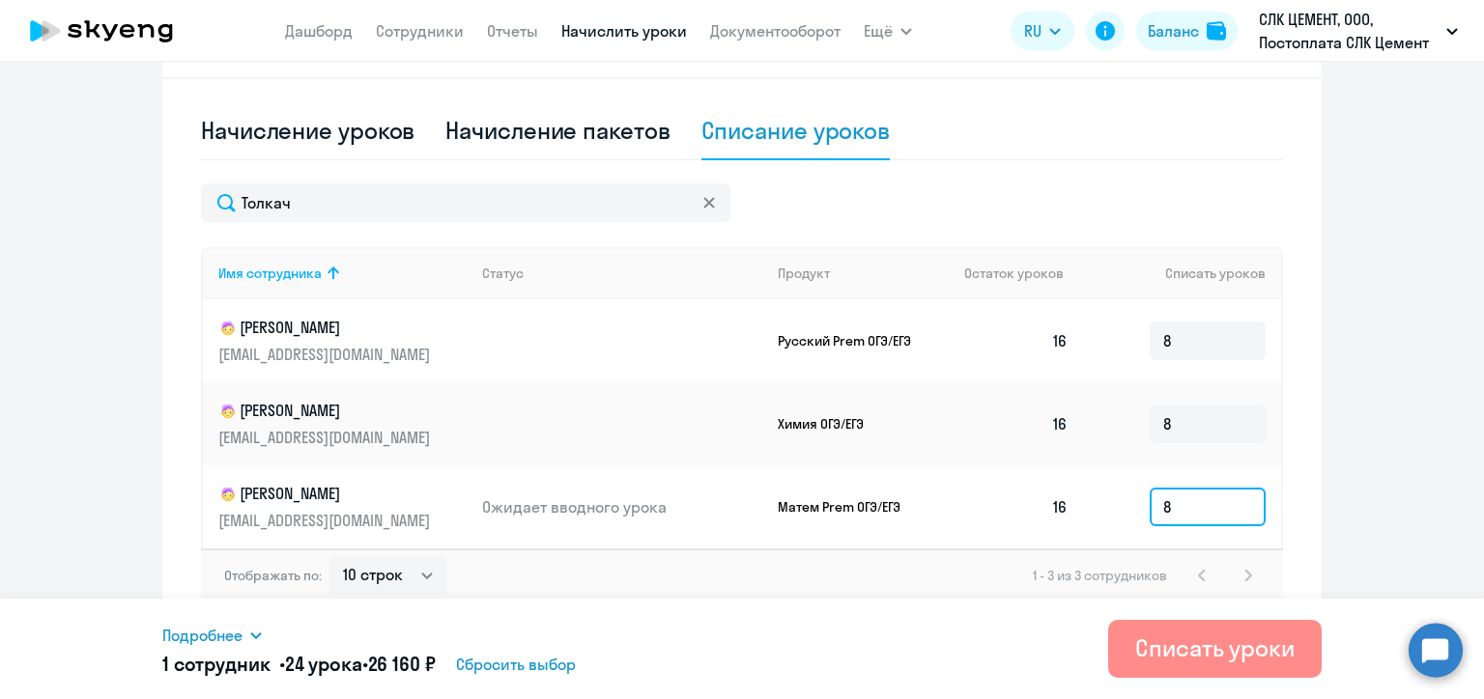
type input "8"
click at [1183, 645] on div "Списать уроки" at bounding box center [1214, 648] width 159 height 31
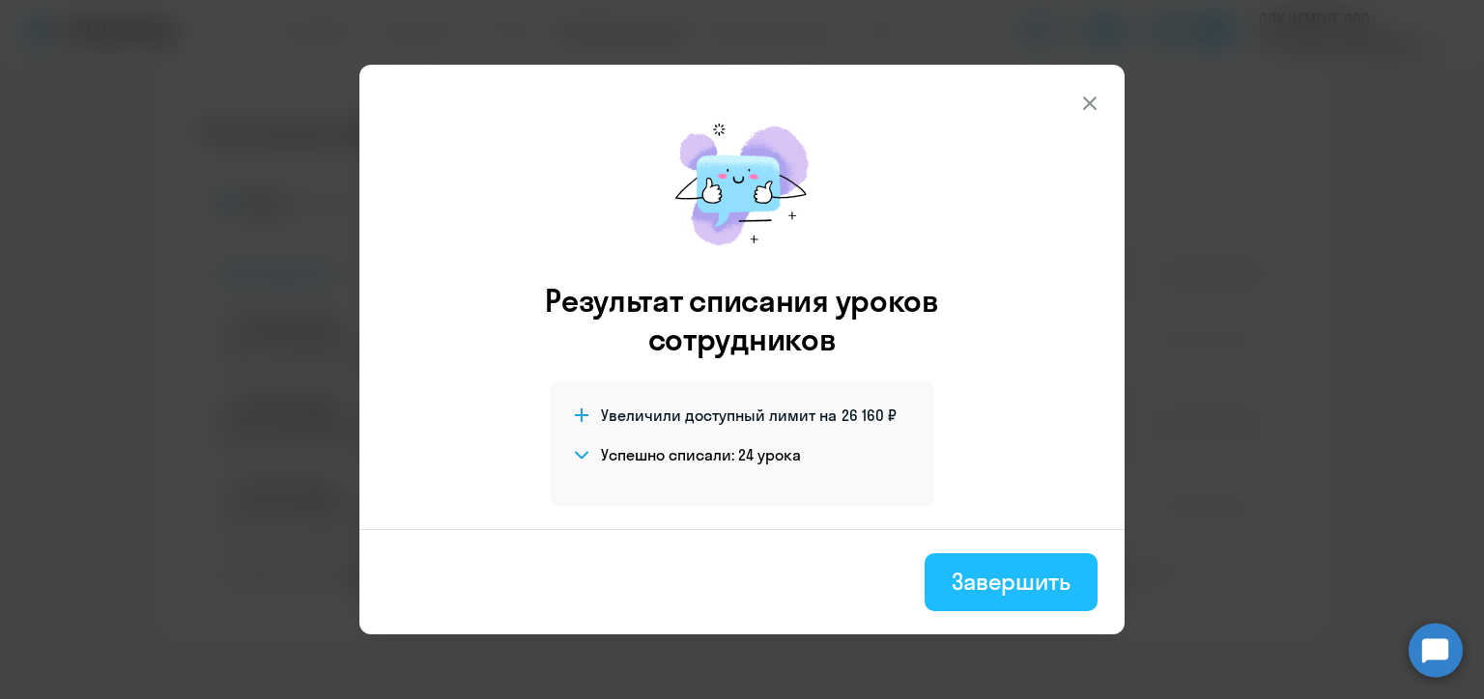
click at [1034, 577] on div "Завершить" at bounding box center [1010, 581] width 119 height 31
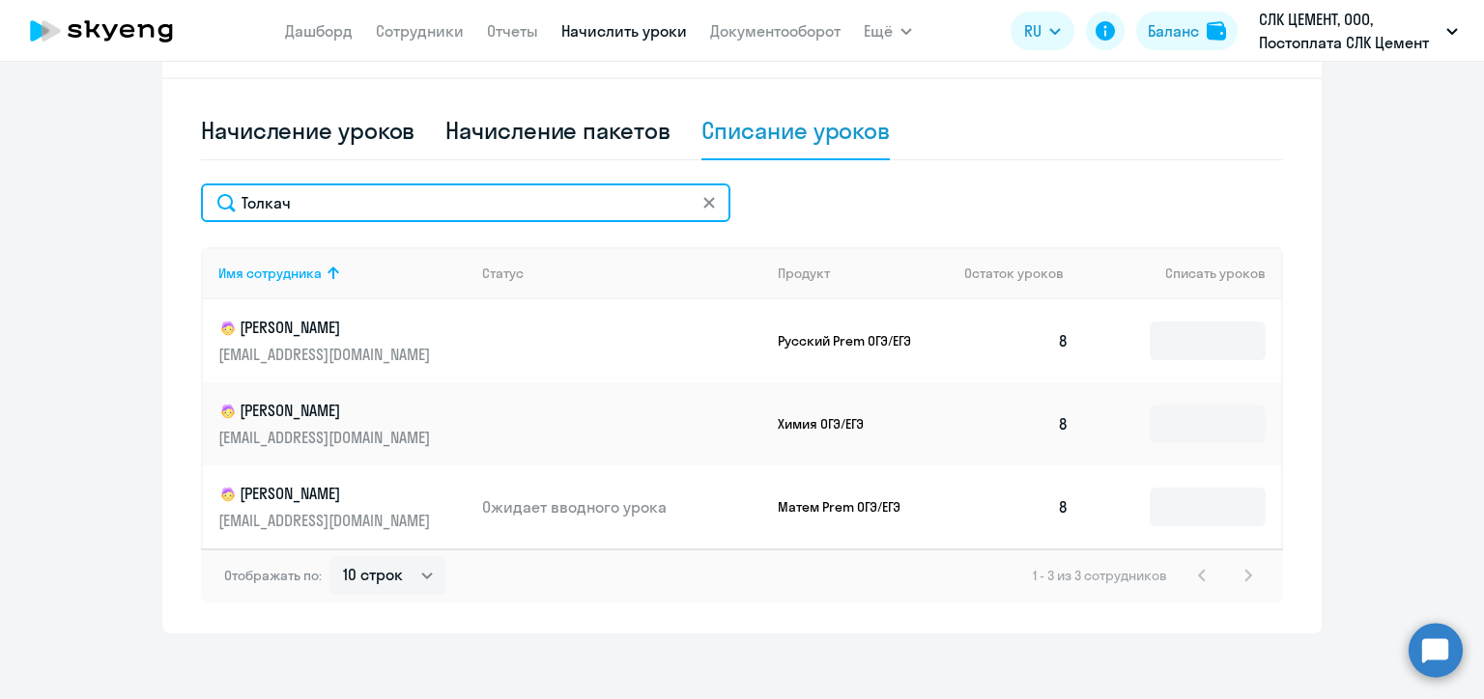
drag, startPoint x: 290, startPoint y: 200, endPoint x: 227, endPoint y: 198, distance: 62.8
click at [227, 198] on input "Толкач" at bounding box center [465, 203] width 529 height 39
paste input "опов"
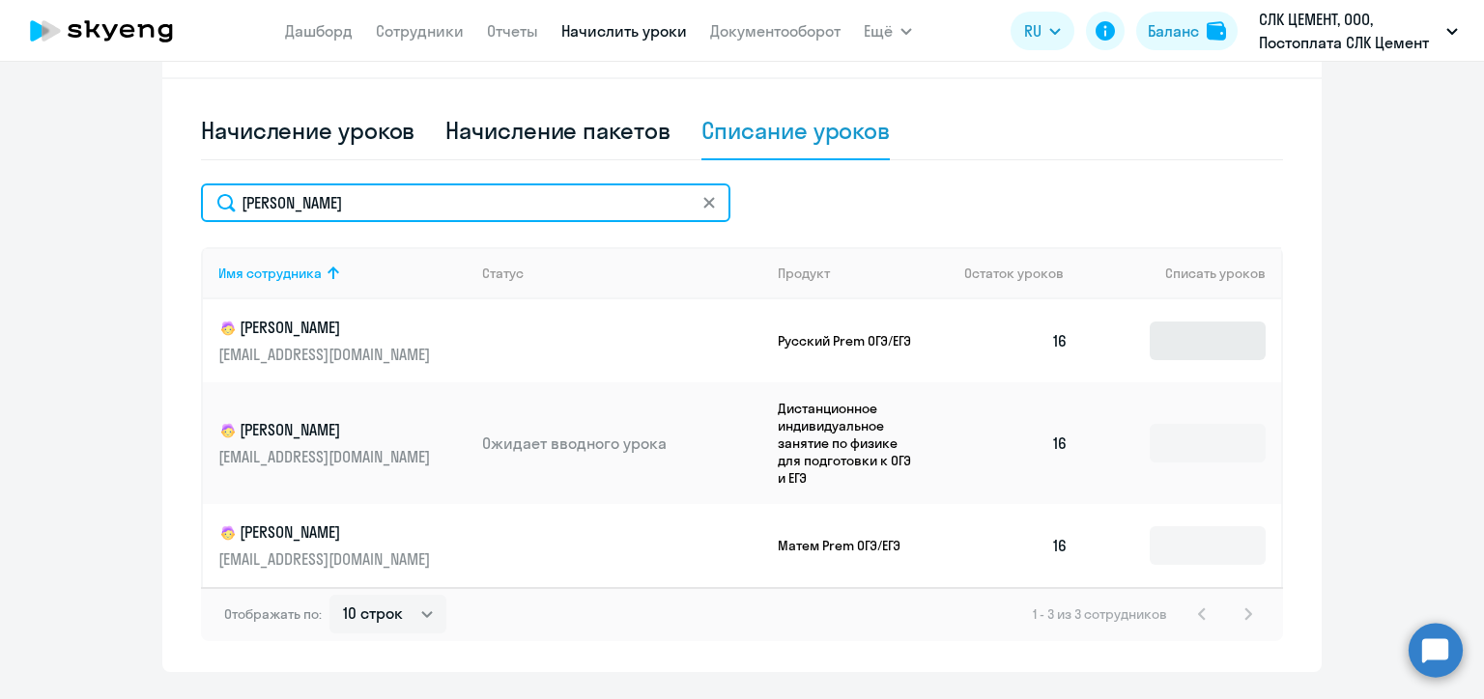
type input "[PERSON_NAME]"
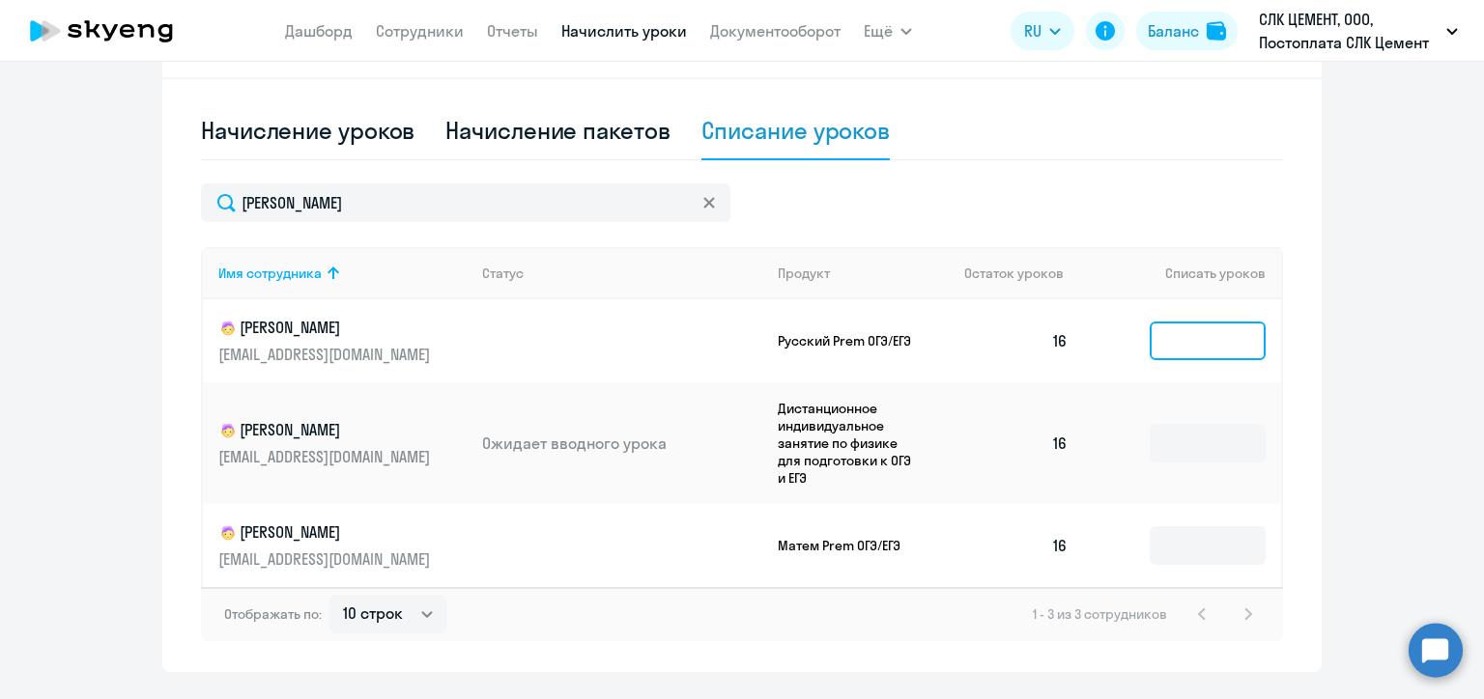
click at [1198, 344] on input at bounding box center [1207, 341] width 116 height 39
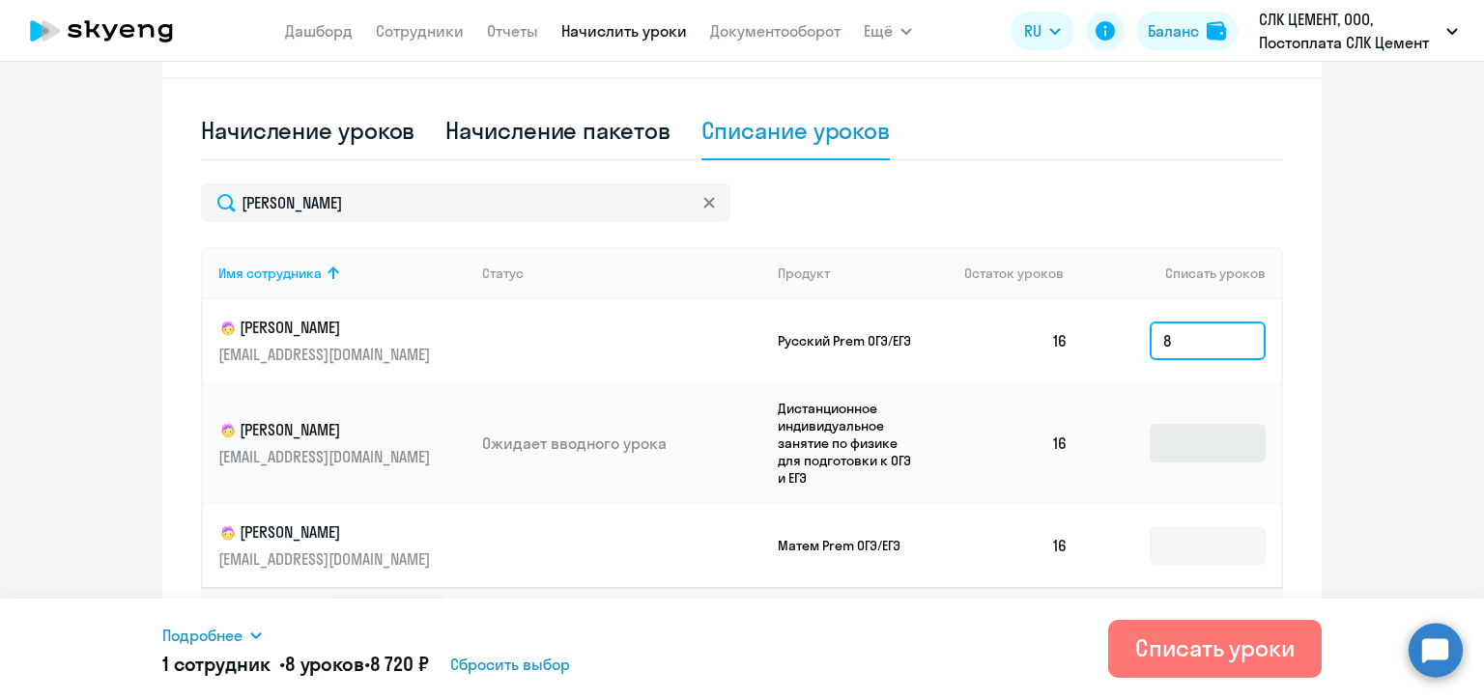
type input "8"
click at [1178, 444] on input at bounding box center [1207, 443] width 116 height 39
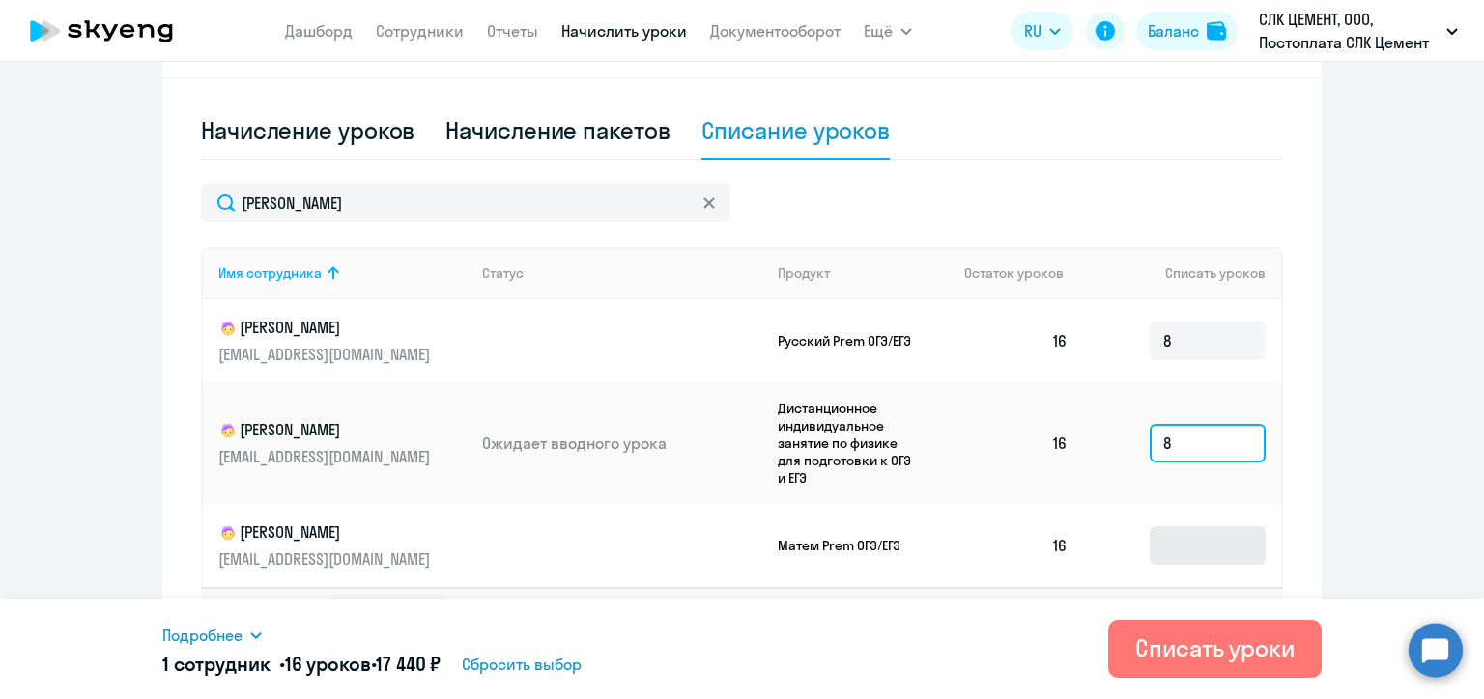
type input "8"
click at [1190, 560] on input at bounding box center [1207, 545] width 116 height 39
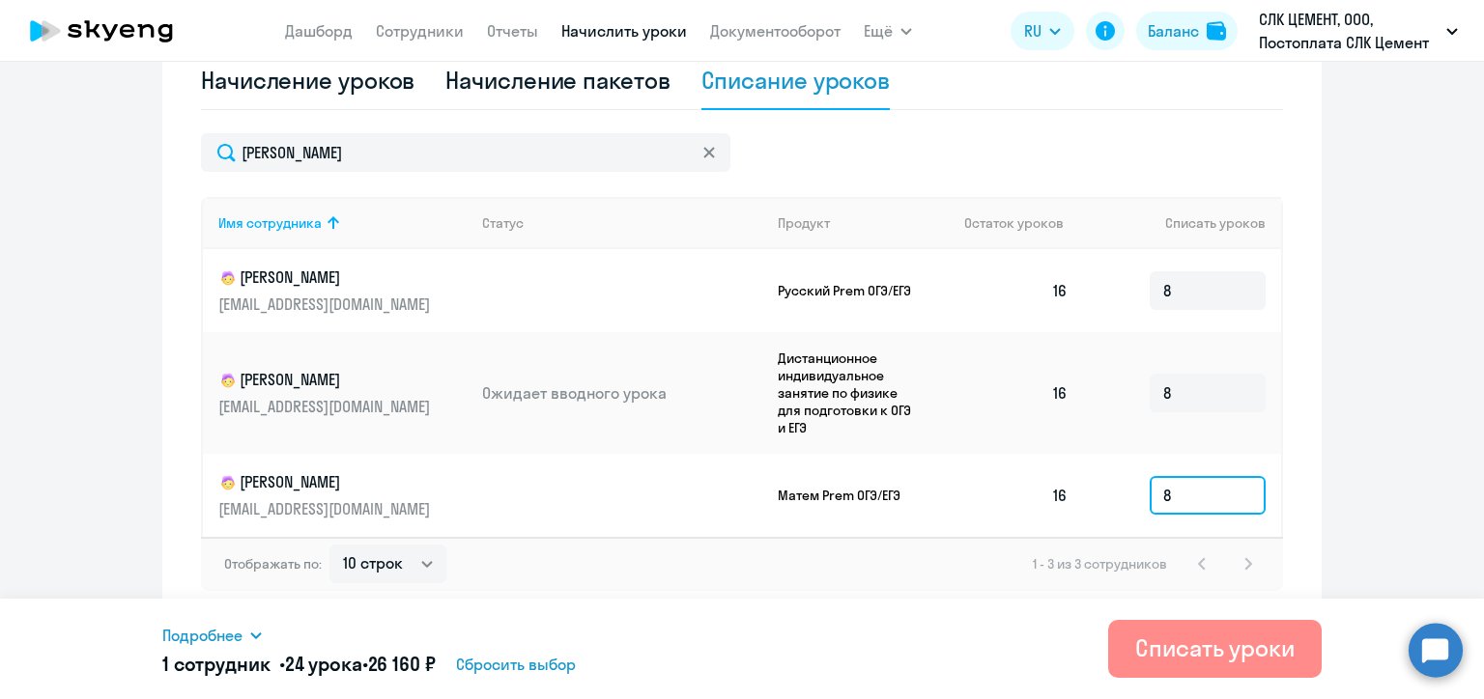
type input "8"
click at [1177, 637] on div "Списать уроки" at bounding box center [1214, 648] width 159 height 31
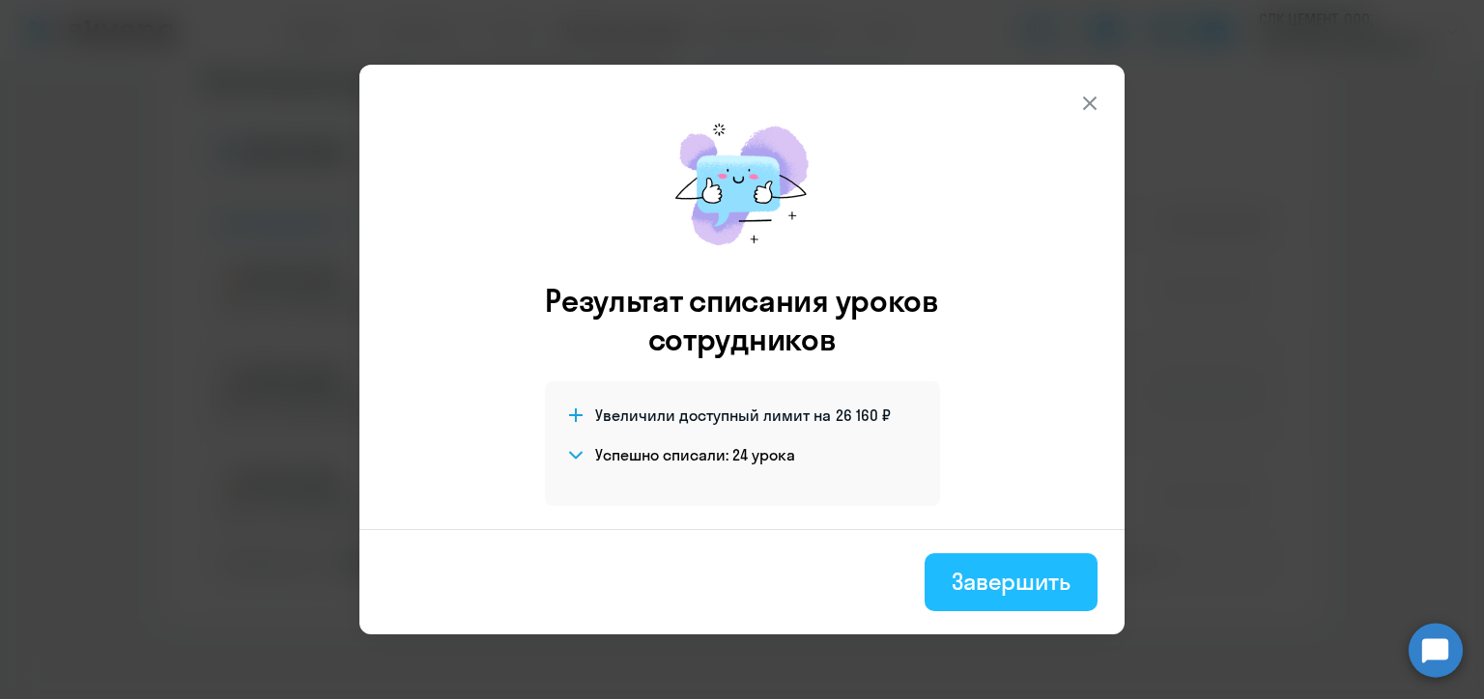
click at [1012, 590] on div "Завершить" at bounding box center [1010, 581] width 119 height 31
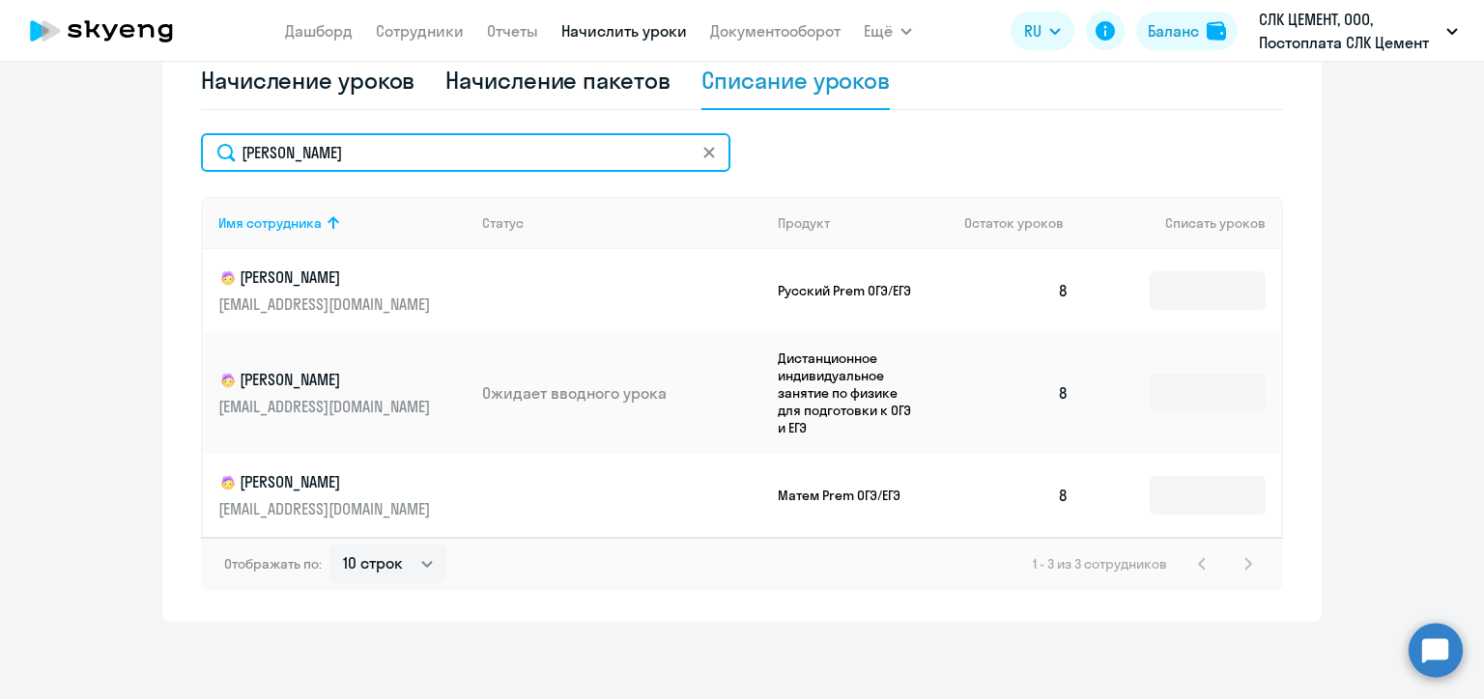
drag, startPoint x: 313, startPoint y: 155, endPoint x: 232, endPoint y: 154, distance: 81.1
click at [232, 154] on input "[PERSON_NAME]" at bounding box center [465, 152] width 529 height 39
paste input "арибекян"
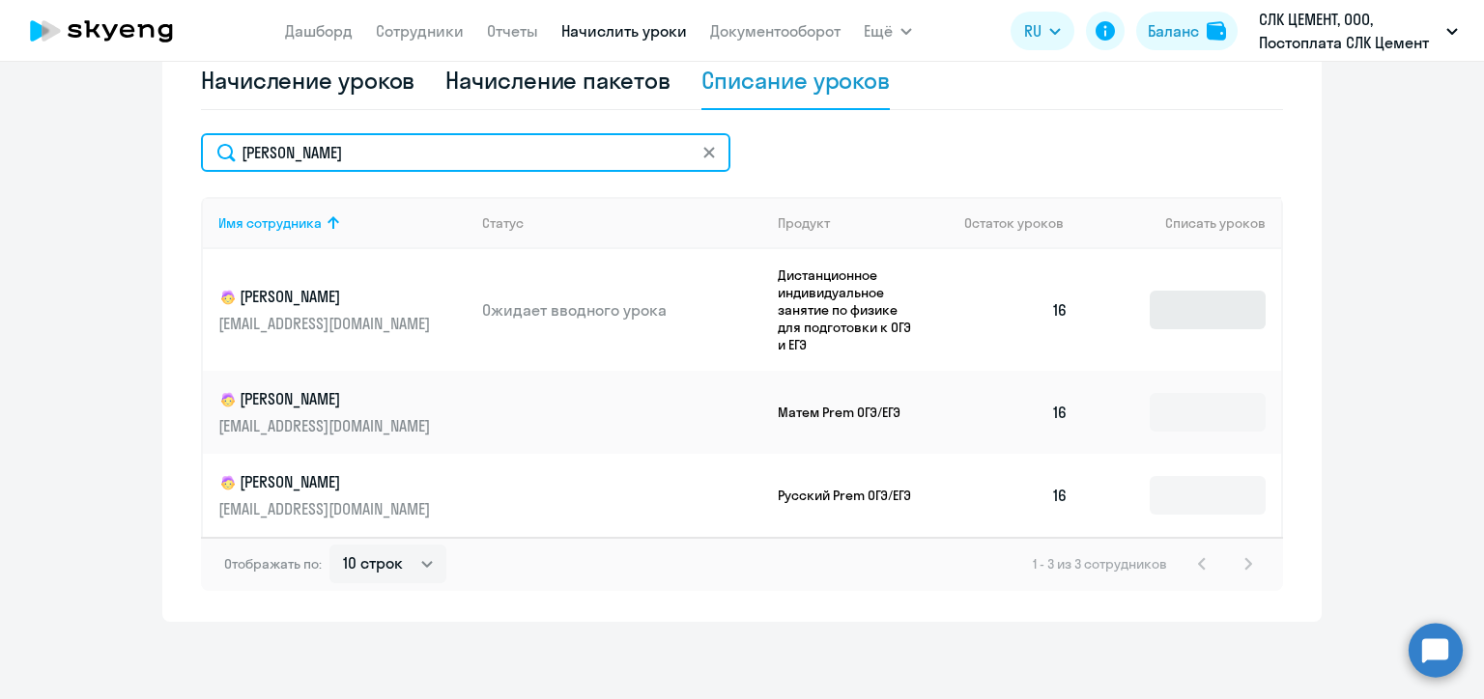
type input "[PERSON_NAME]"
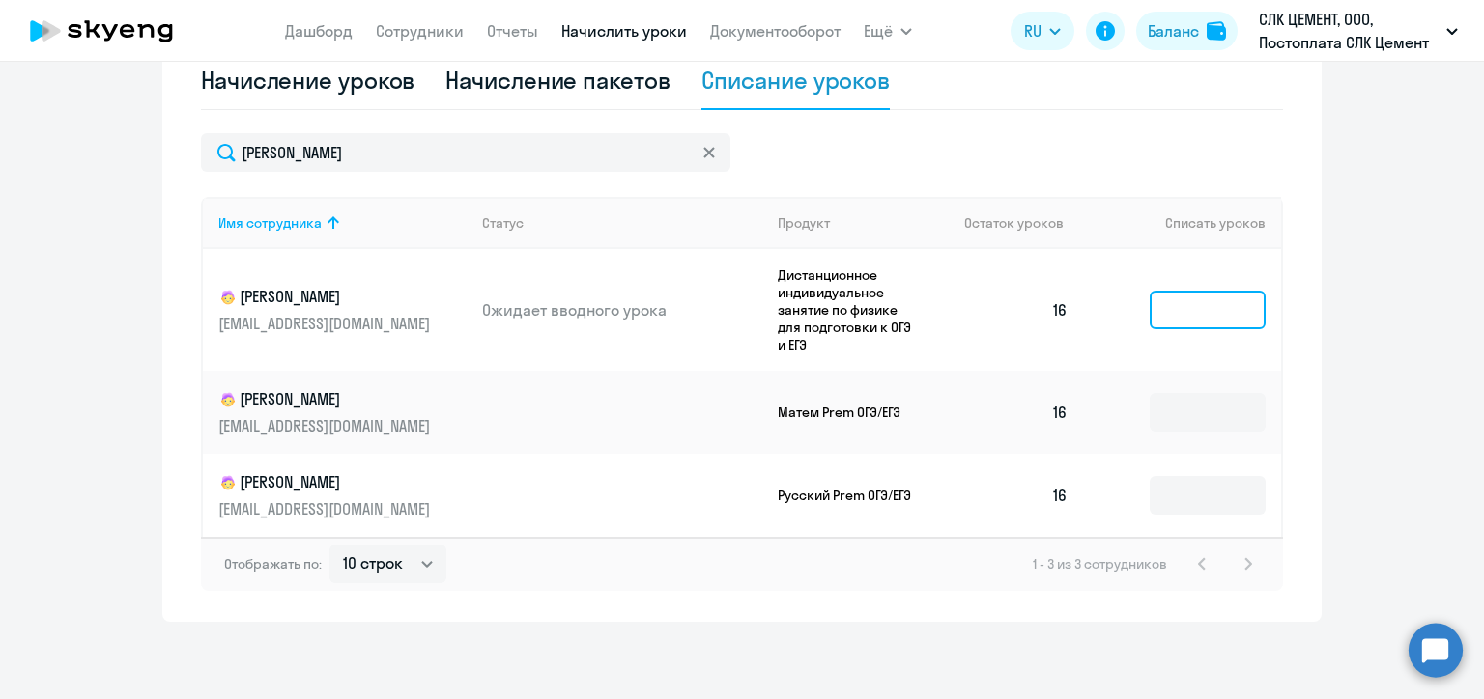
click at [1198, 309] on input at bounding box center [1207, 310] width 116 height 39
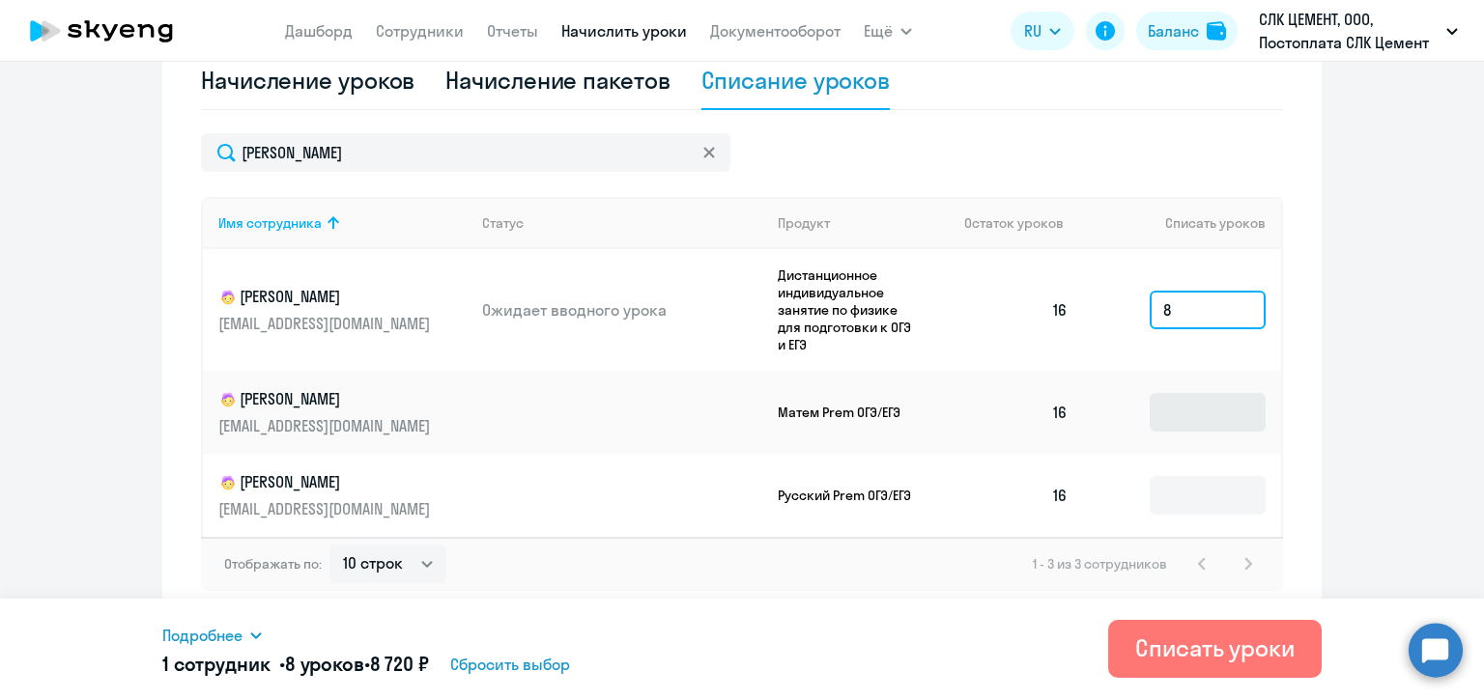
type input "8"
click at [1190, 405] on input at bounding box center [1207, 412] width 116 height 39
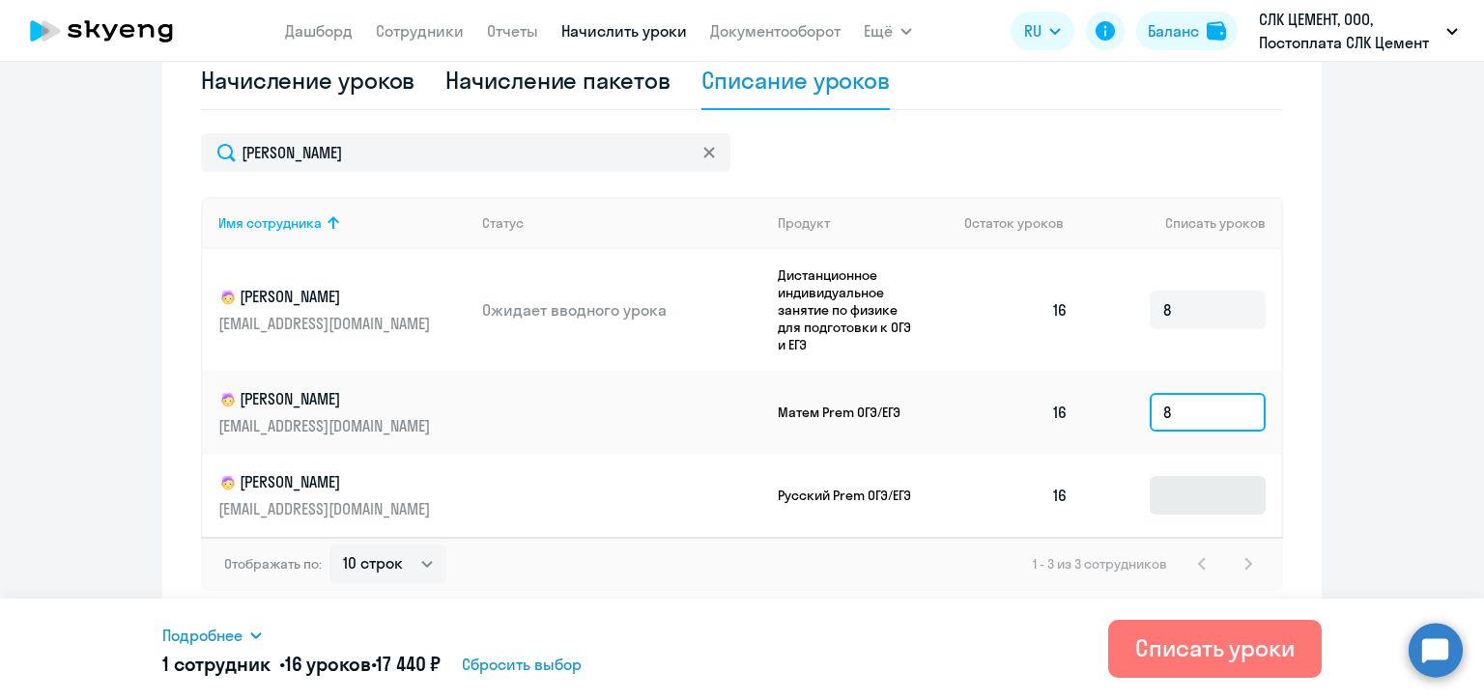
type input "8"
click at [1187, 509] on input at bounding box center [1207, 495] width 116 height 39
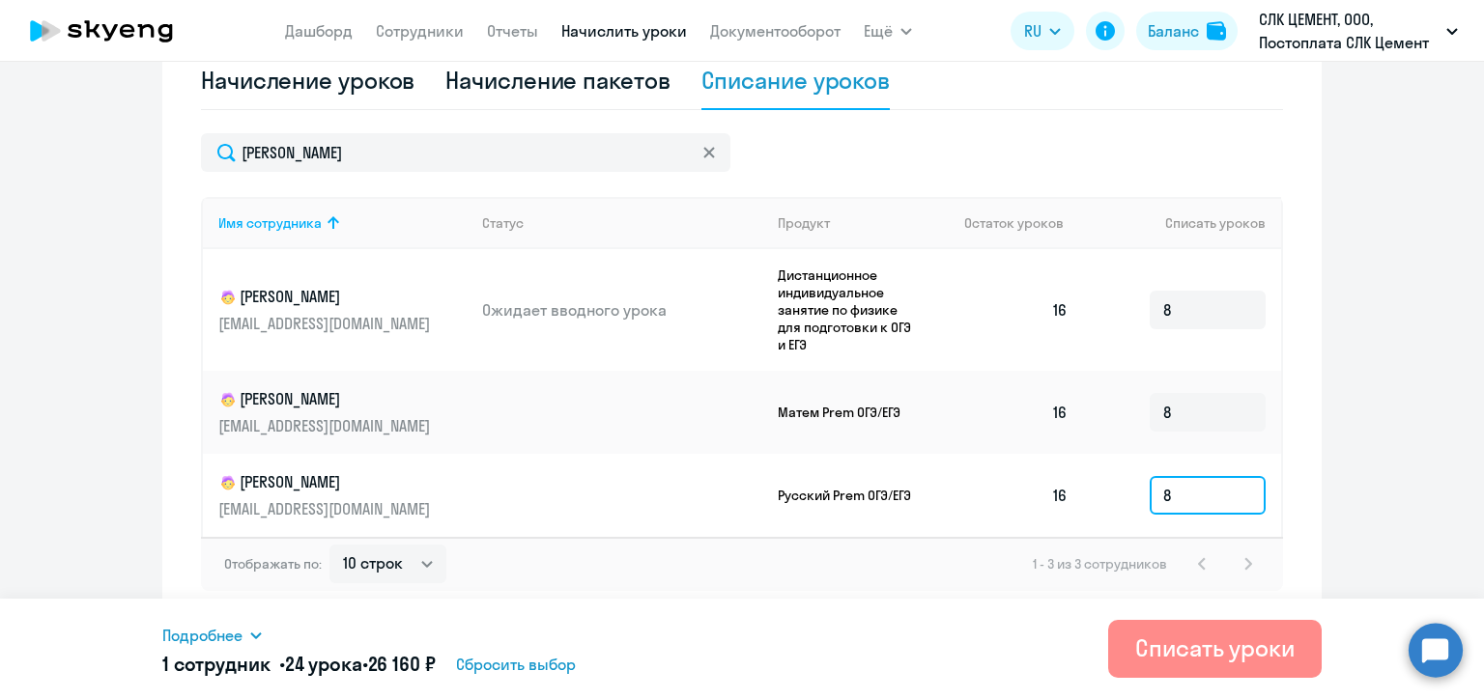
type input "8"
click at [1215, 653] on div "Списать уроки" at bounding box center [1214, 648] width 159 height 31
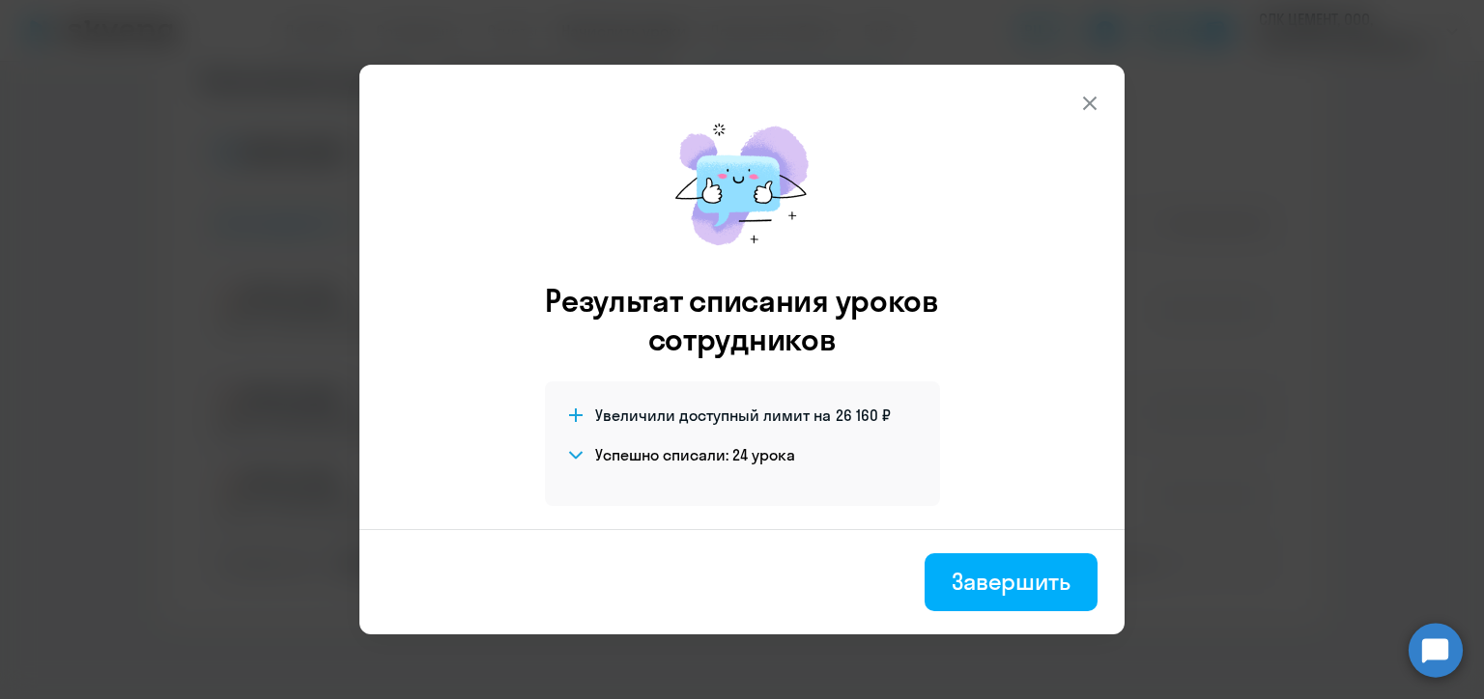
click at [1019, 587] on div "Завершить" at bounding box center [1010, 581] width 119 height 31
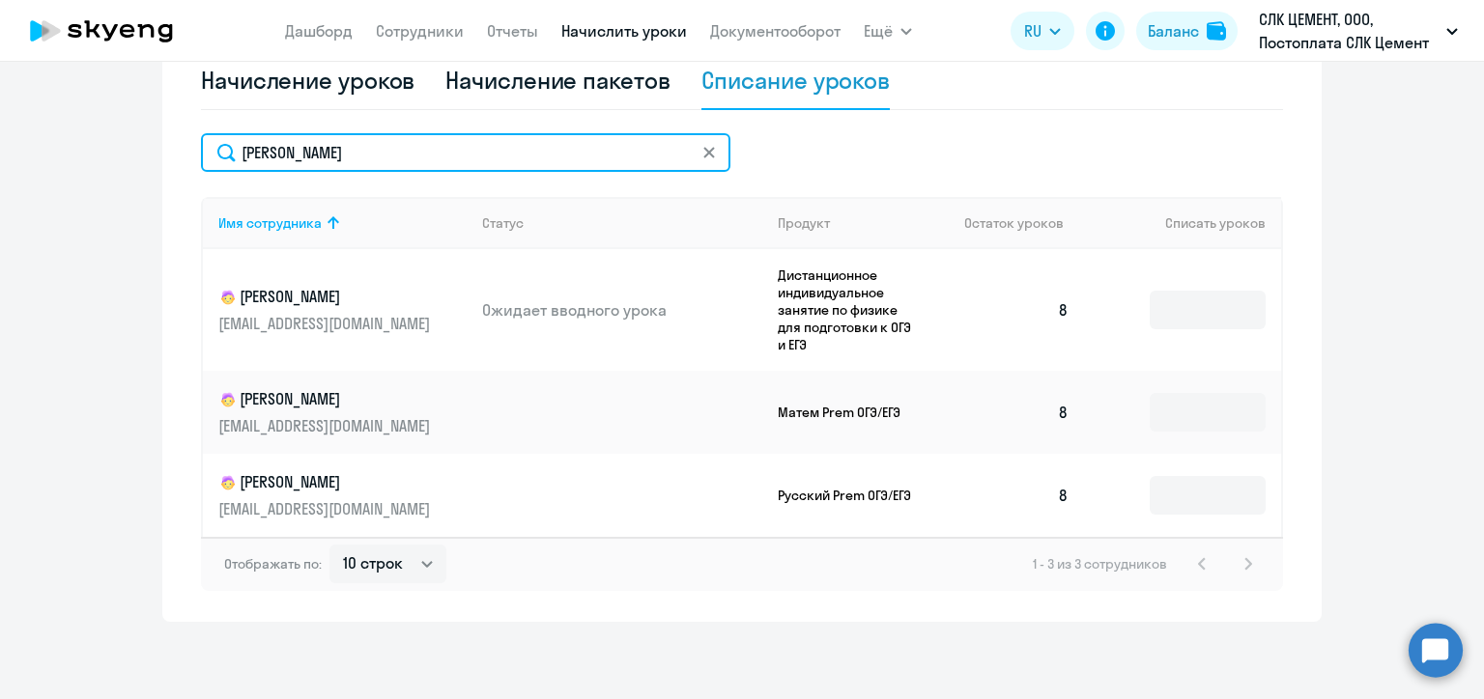
click at [278, 155] on input "[PERSON_NAME]" at bounding box center [465, 152] width 529 height 39
paste input "[PERSON_NAME]"
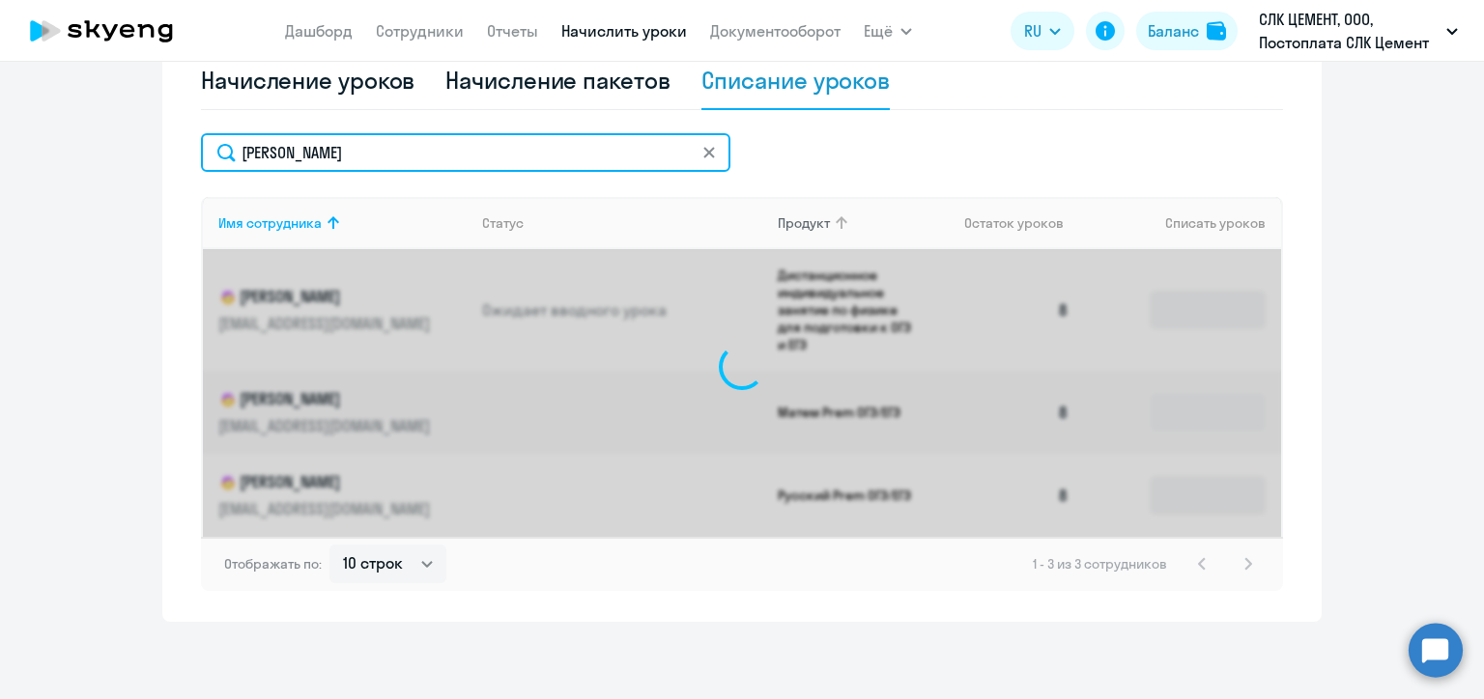
scroll to position [595, 0]
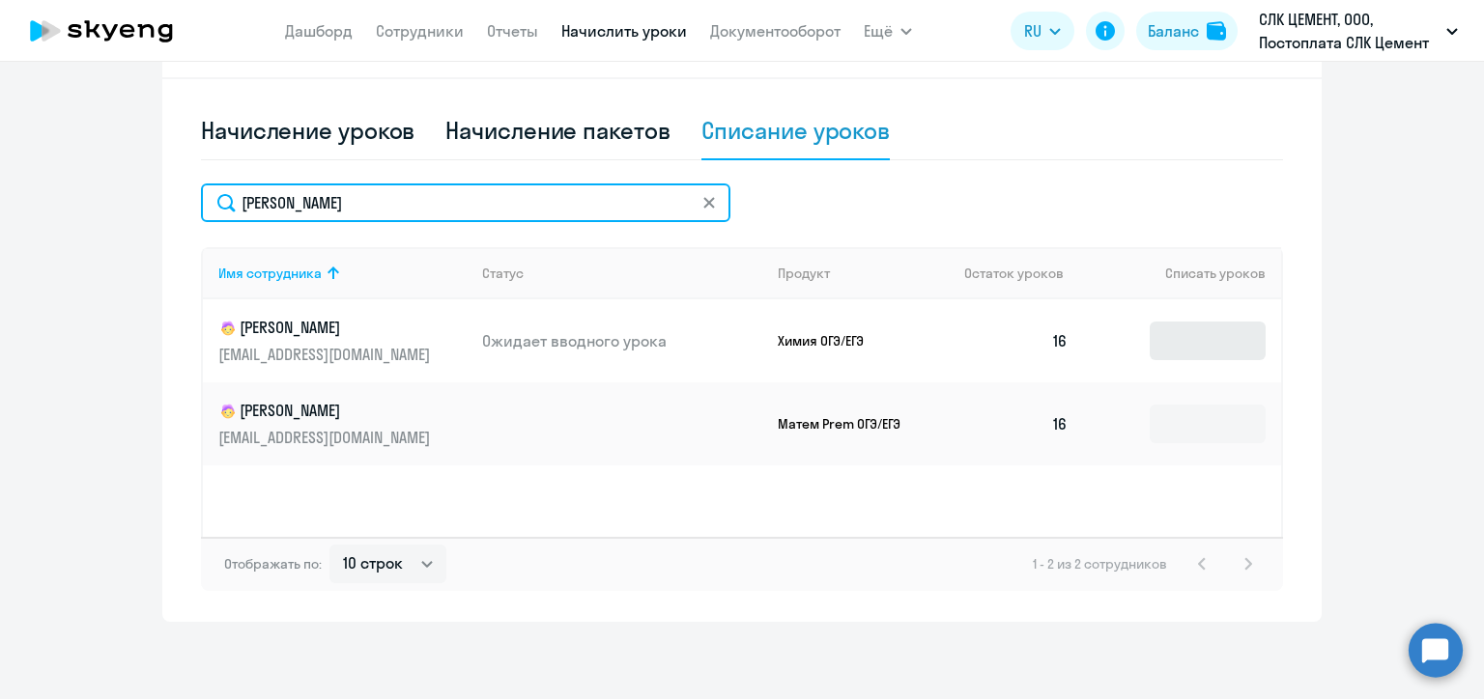
type input "[PERSON_NAME]"
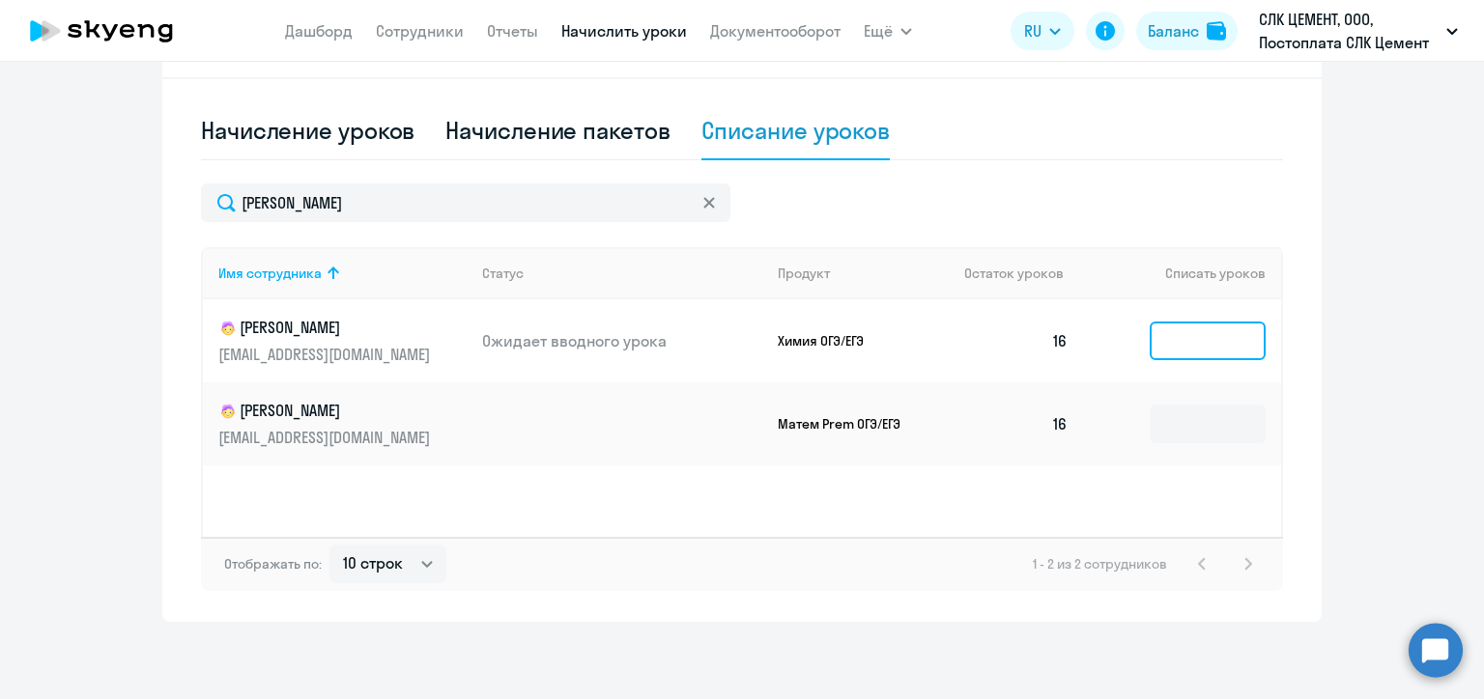
click at [1193, 343] on input at bounding box center [1207, 341] width 116 height 39
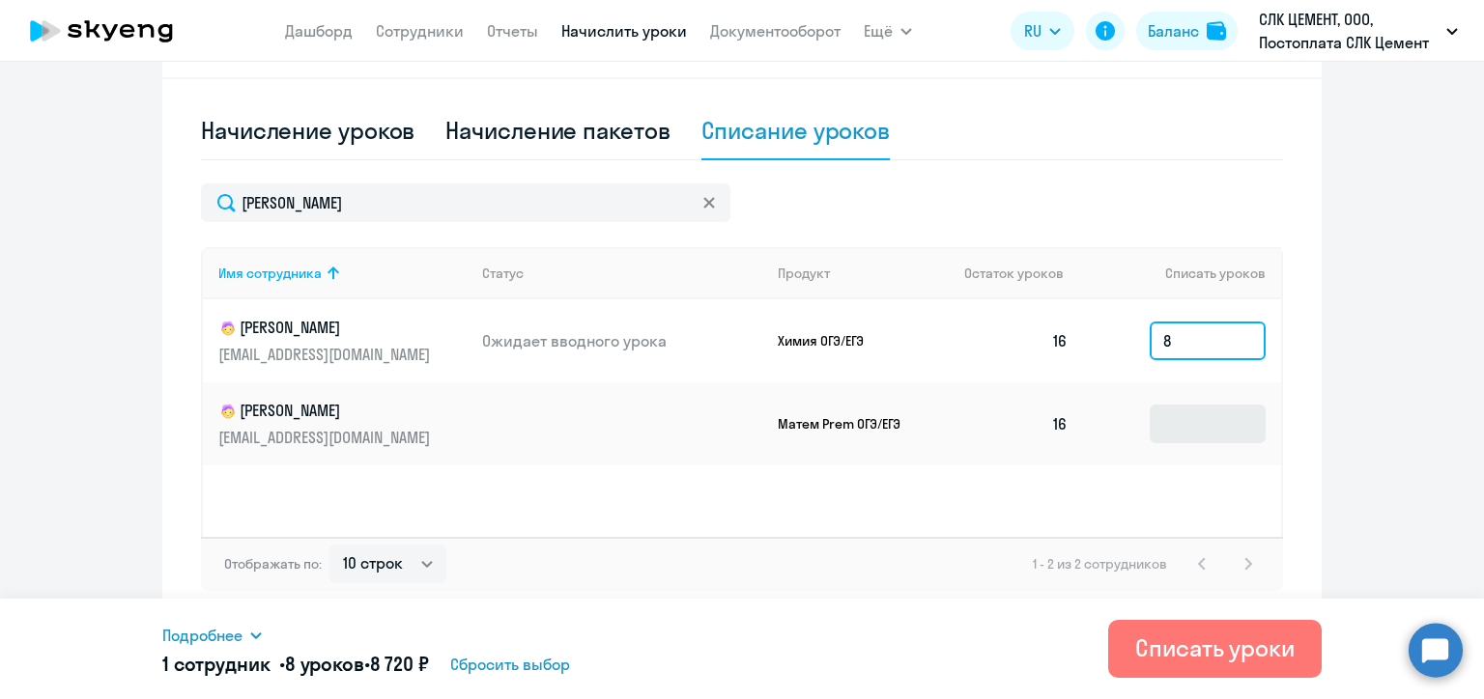
type input "8"
click at [1201, 414] on input at bounding box center [1207, 424] width 116 height 39
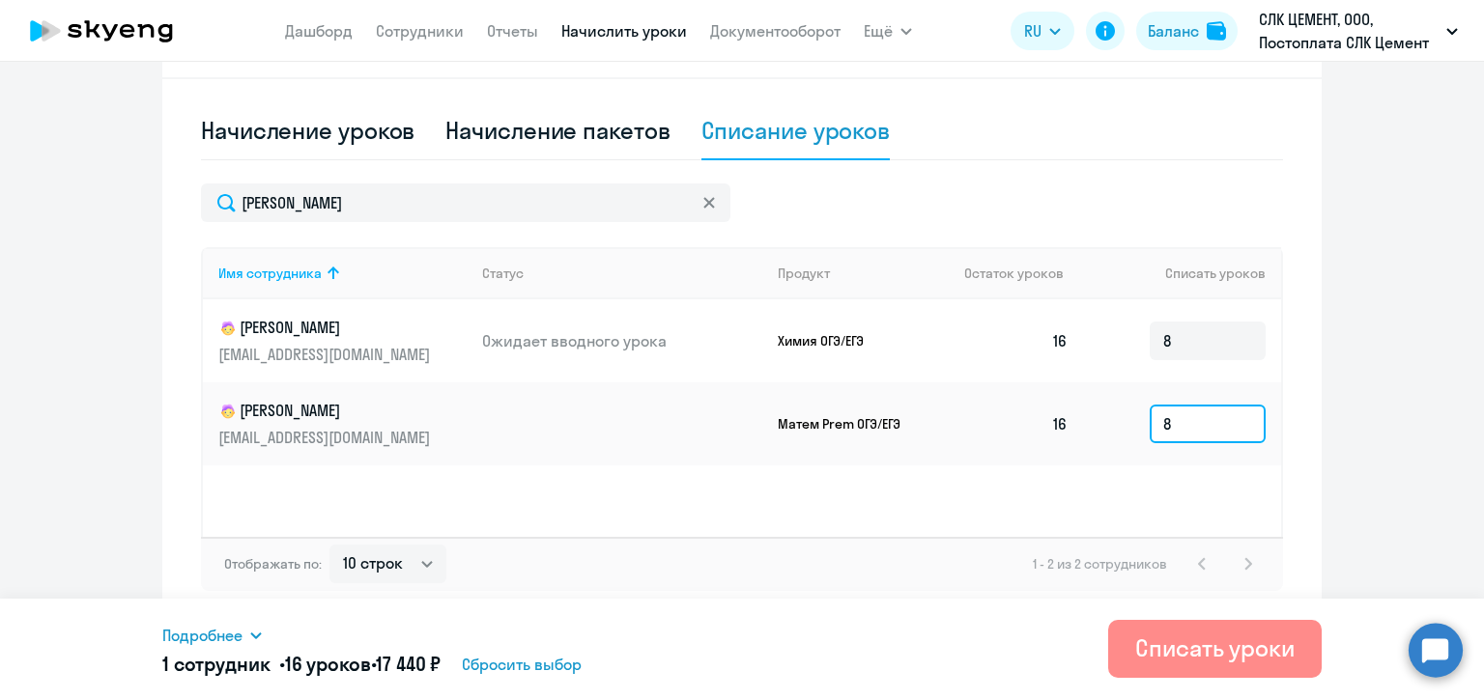
type input "8"
click at [1225, 650] on div "Списать уроки" at bounding box center [1214, 648] width 159 height 31
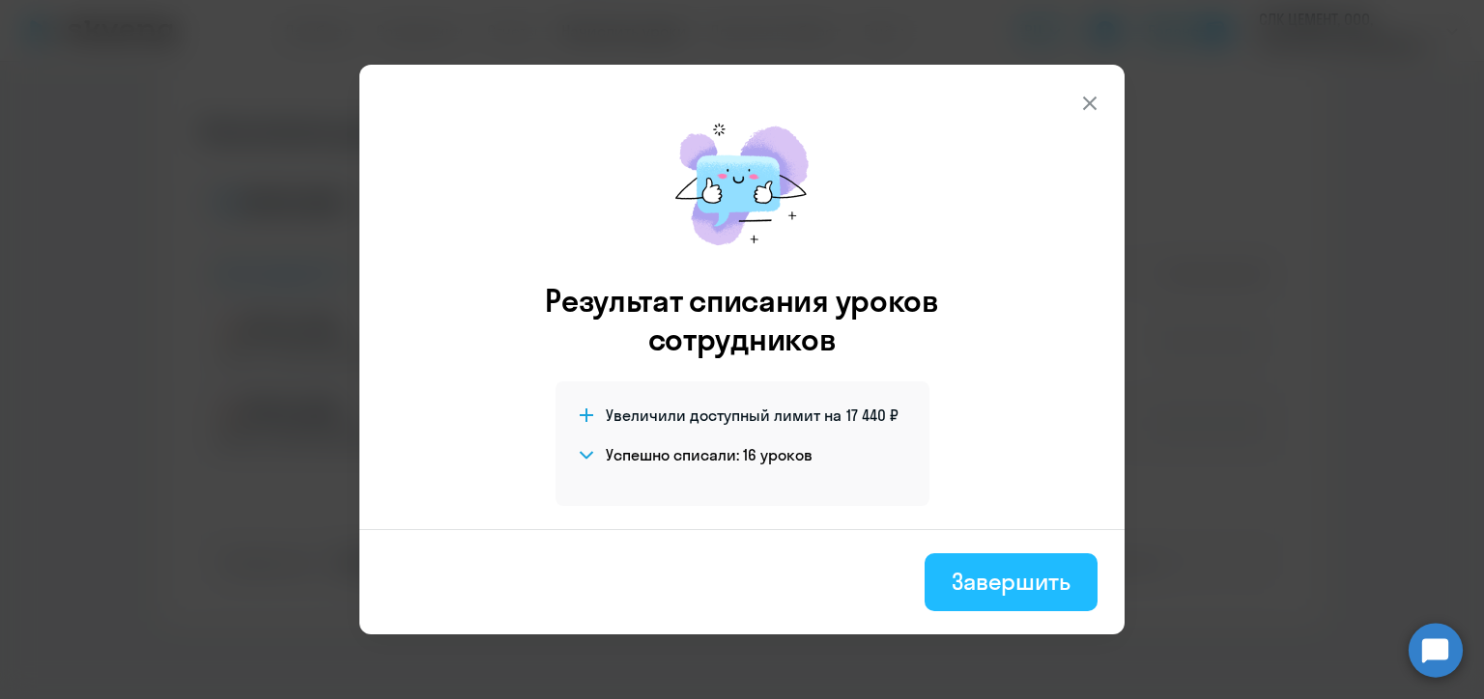
click at [1008, 595] on div "Завершить" at bounding box center [1010, 581] width 119 height 31
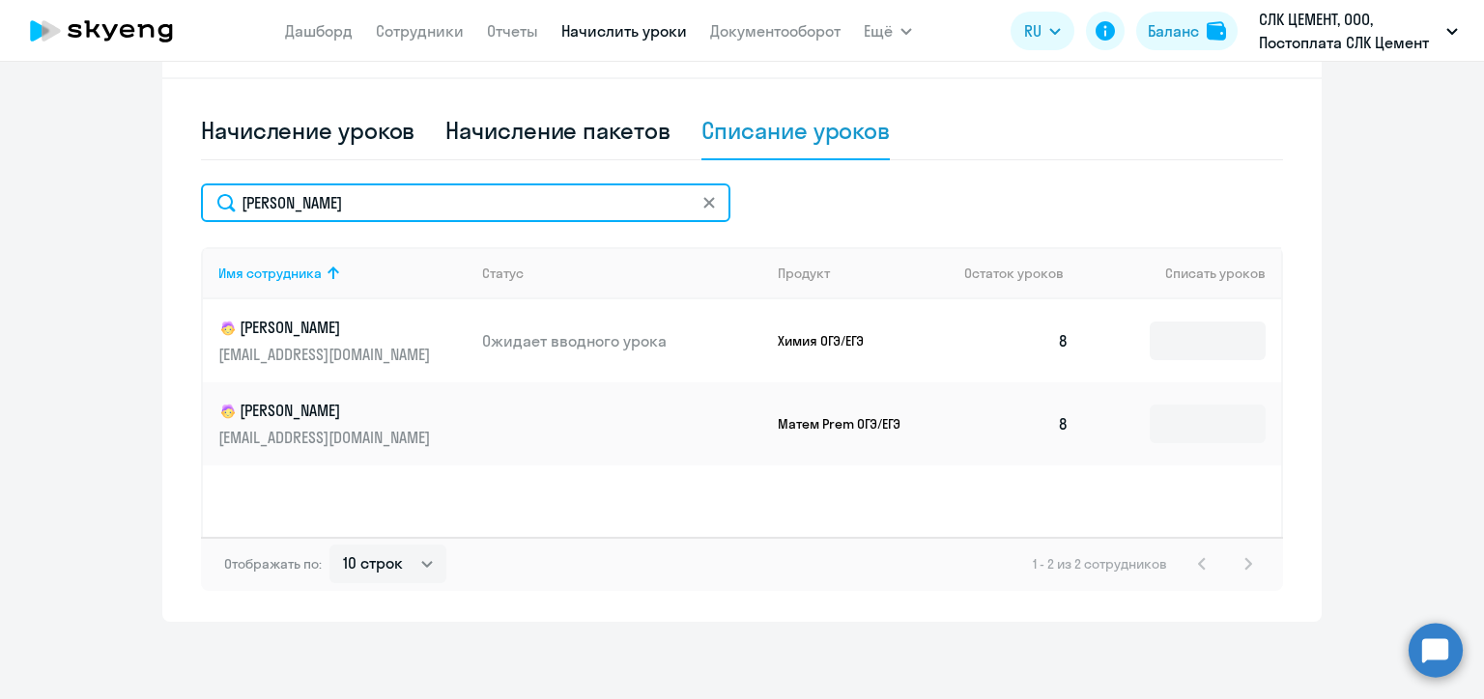
click at [293, 209] on input "[PERSON_NAME]" at bounding box center [465, 203] width 529 height 39
paste input "увалов"
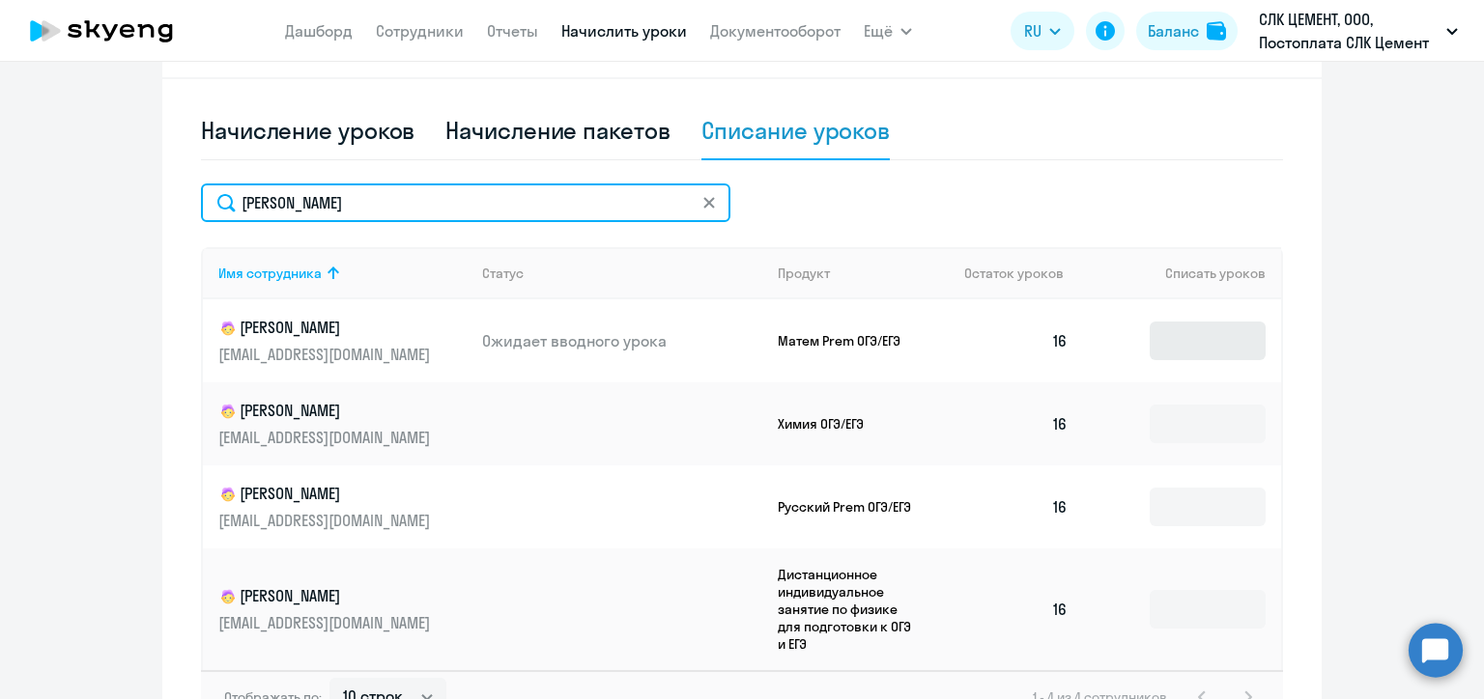
type input "[PERSON_NAME]"
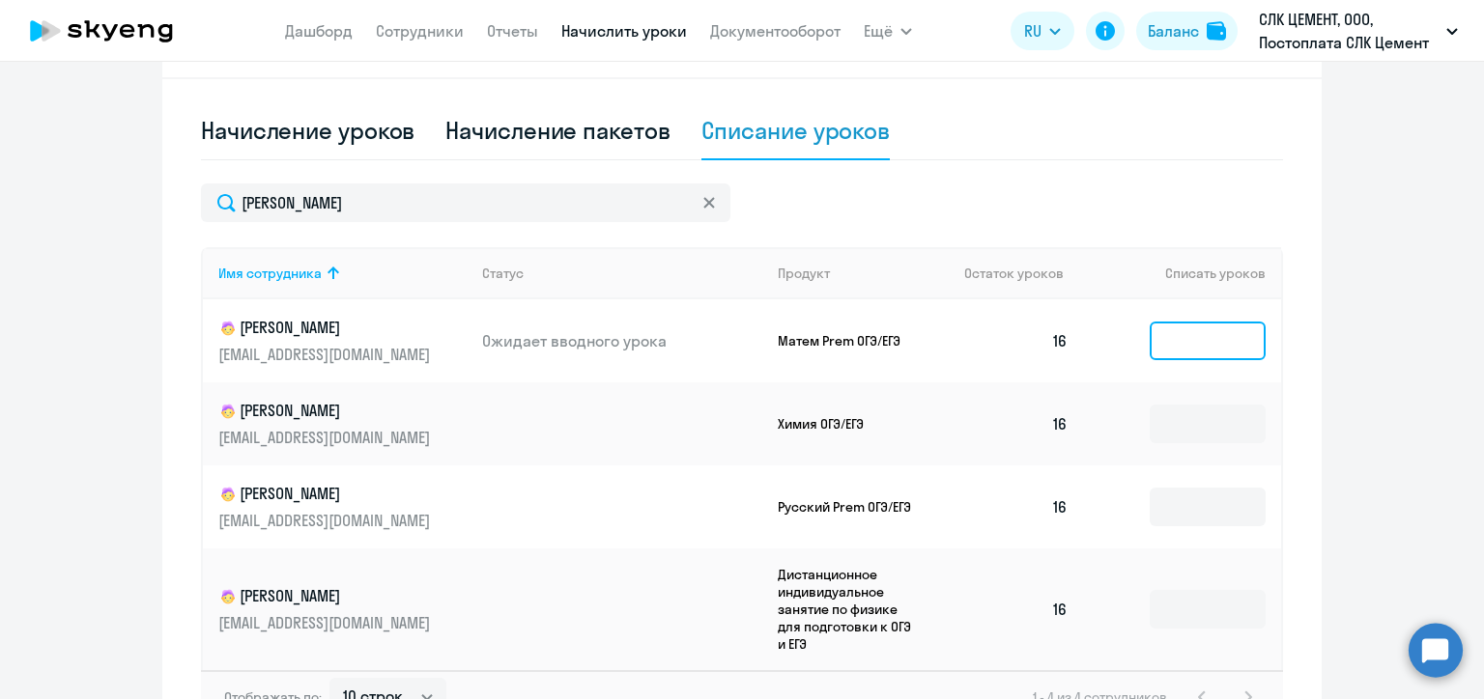
click at [1183, 340] on input at bounding box center [1207, 341] width 116 height 39
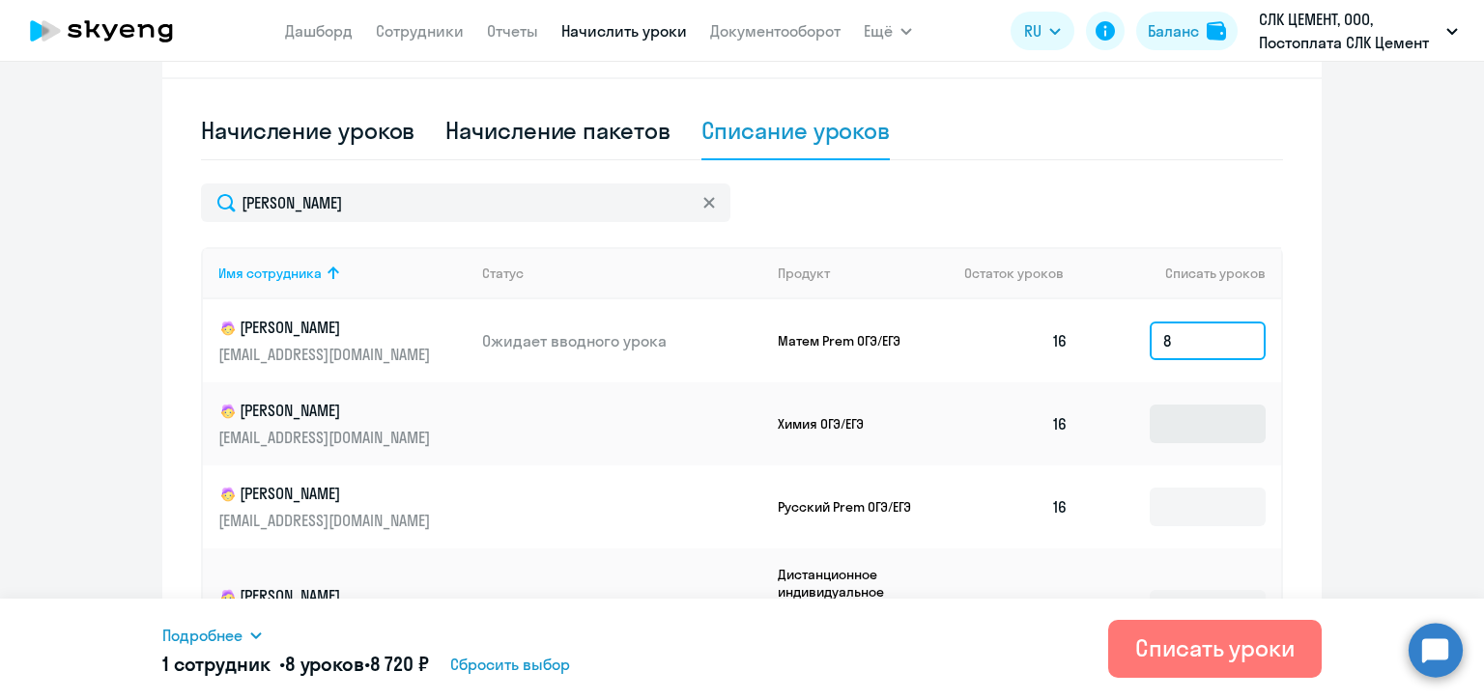
type input "8"
click at [1185, 428] on input at bounding box center [1207, 424] width 116 height 39
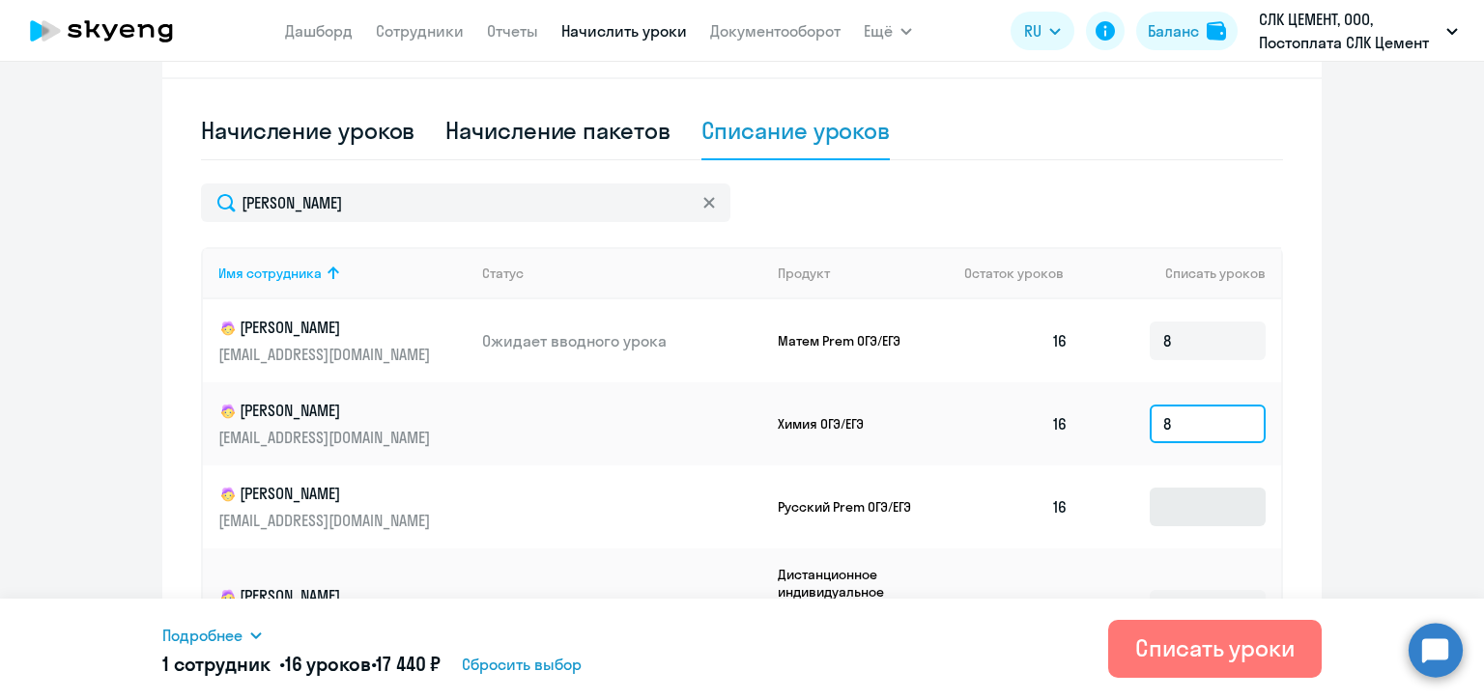
type input "8"
click at [1189, 524] on input at bounding box center [1207, 507] width 116 height 39
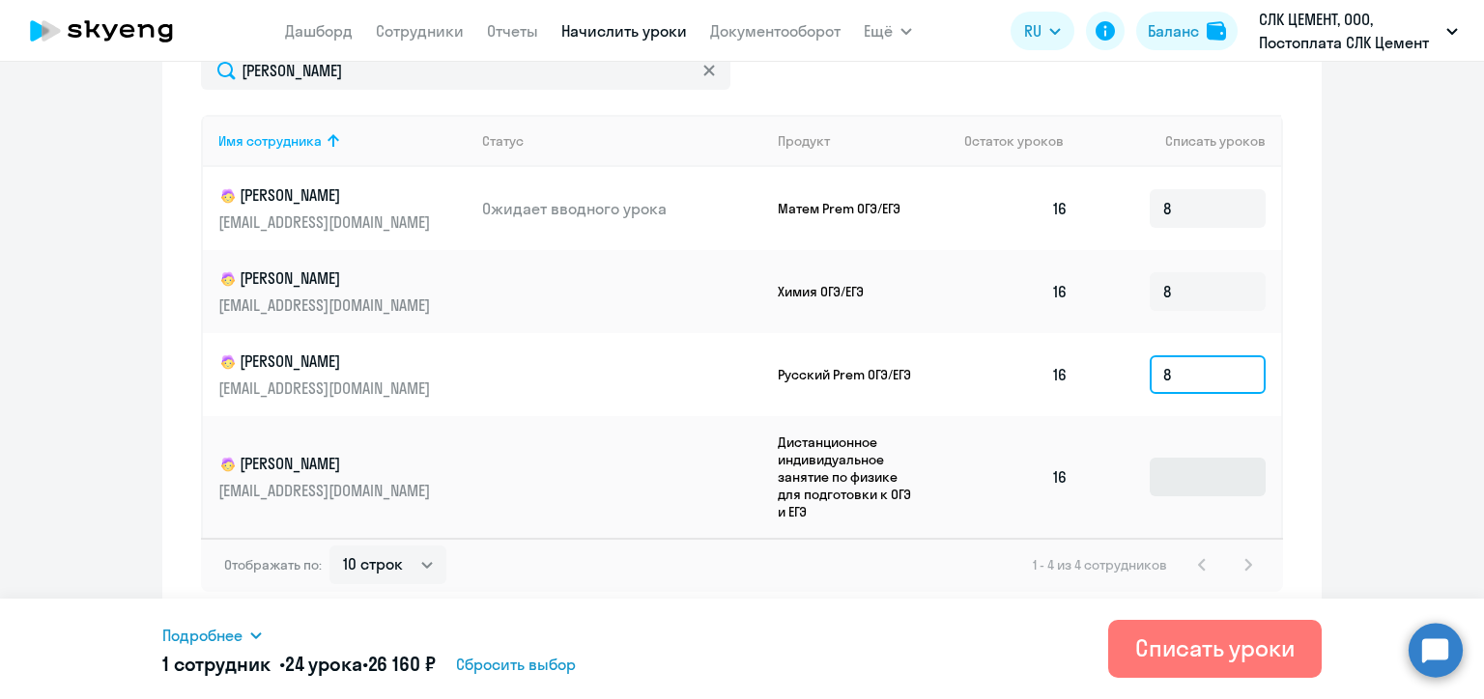
type input "8"
click at [1183, 477] on input at bounding box center [1207, 477] width 116 height 39
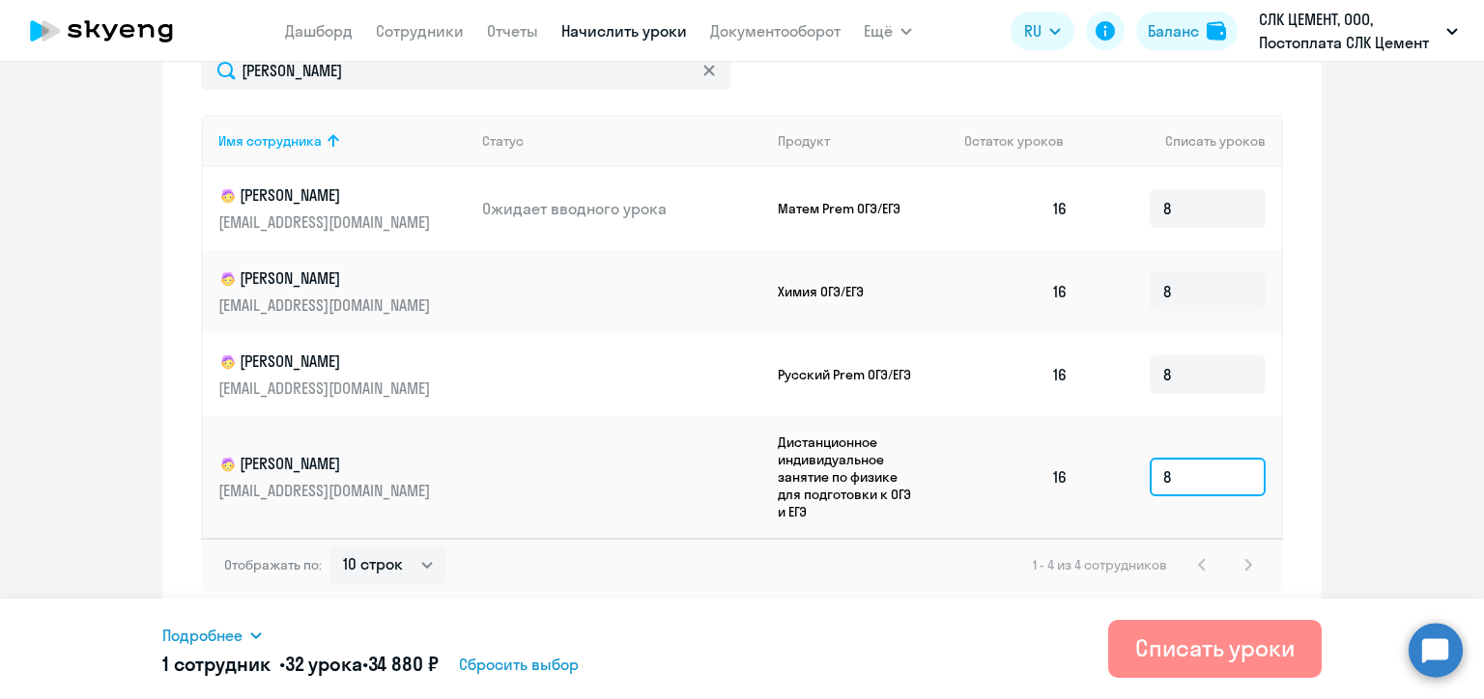
type input "8"
click at [1194, 649] on div "Списать уроки" at bounding box center [1214, 648] width 159 height 31
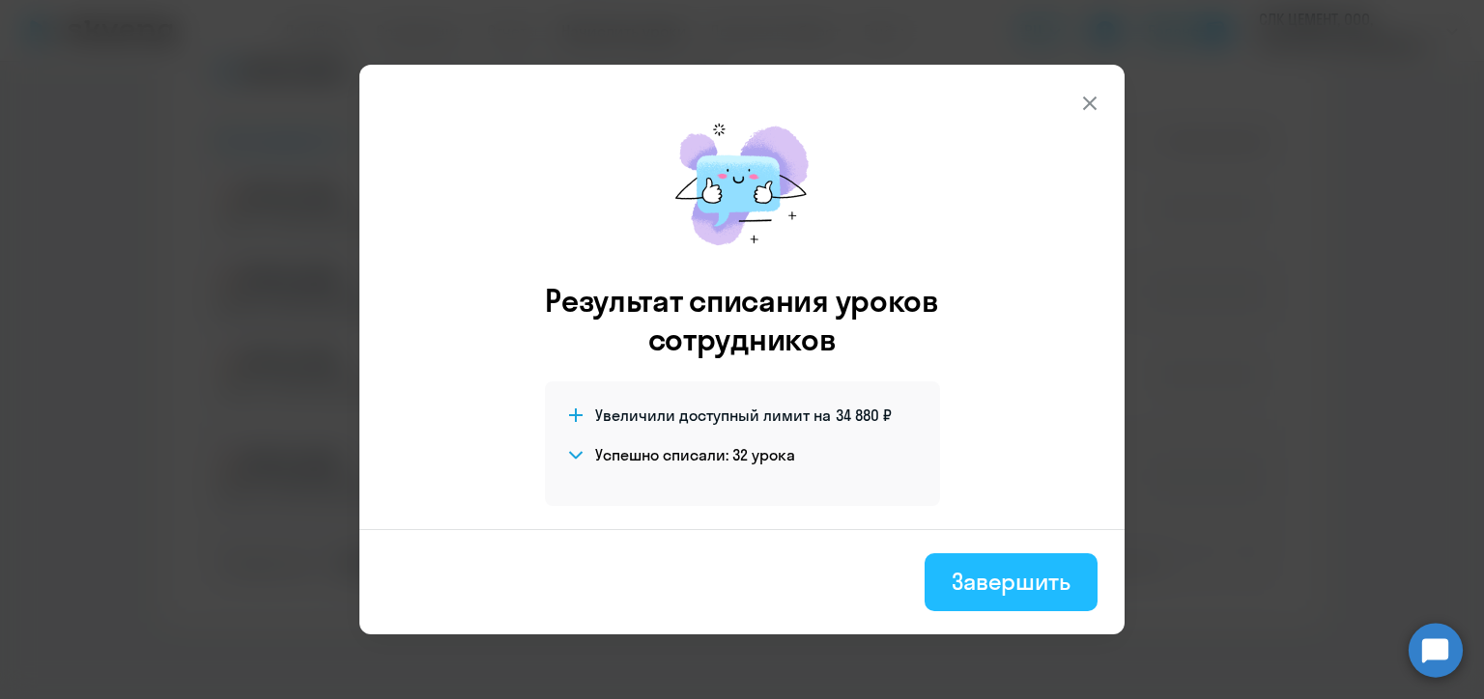
click at [1024, 594] on div "Завершить" at bounding box center [1010, 581] width 119 height 31
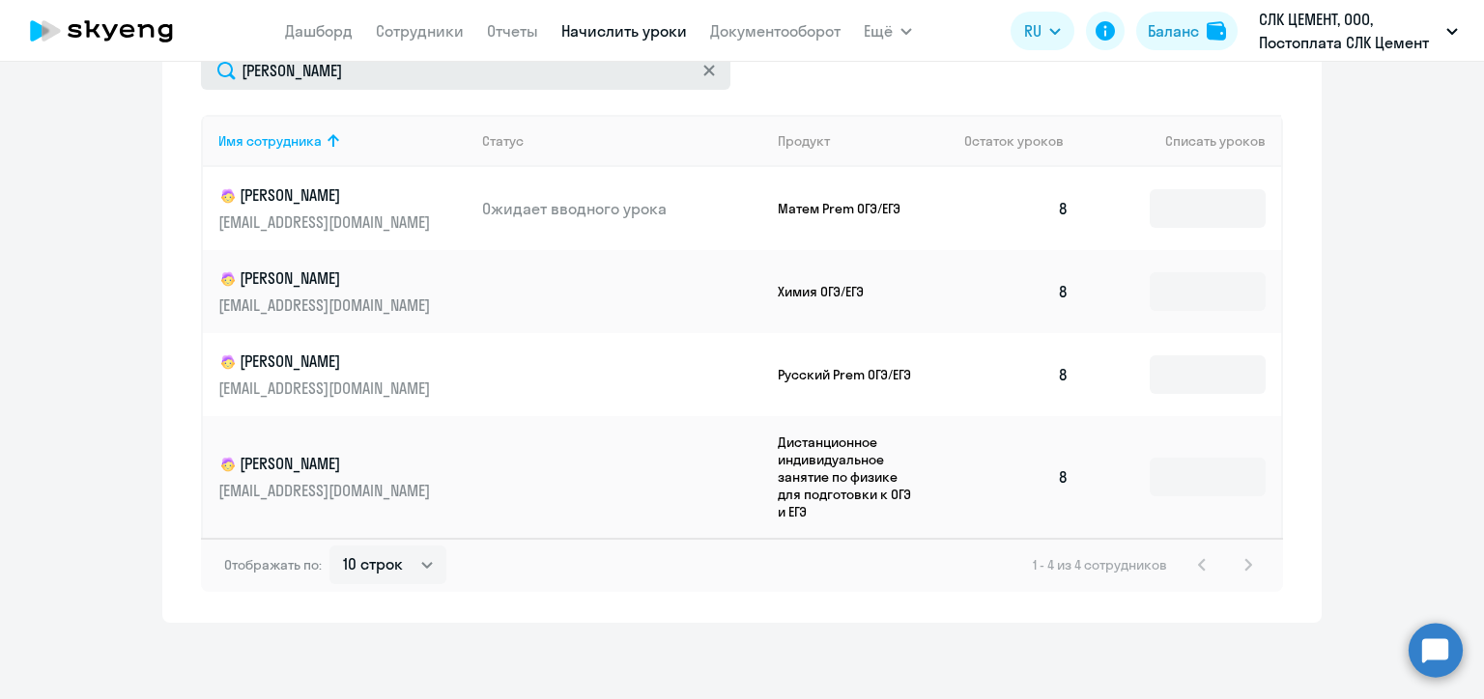
scroll to position [438, 0]
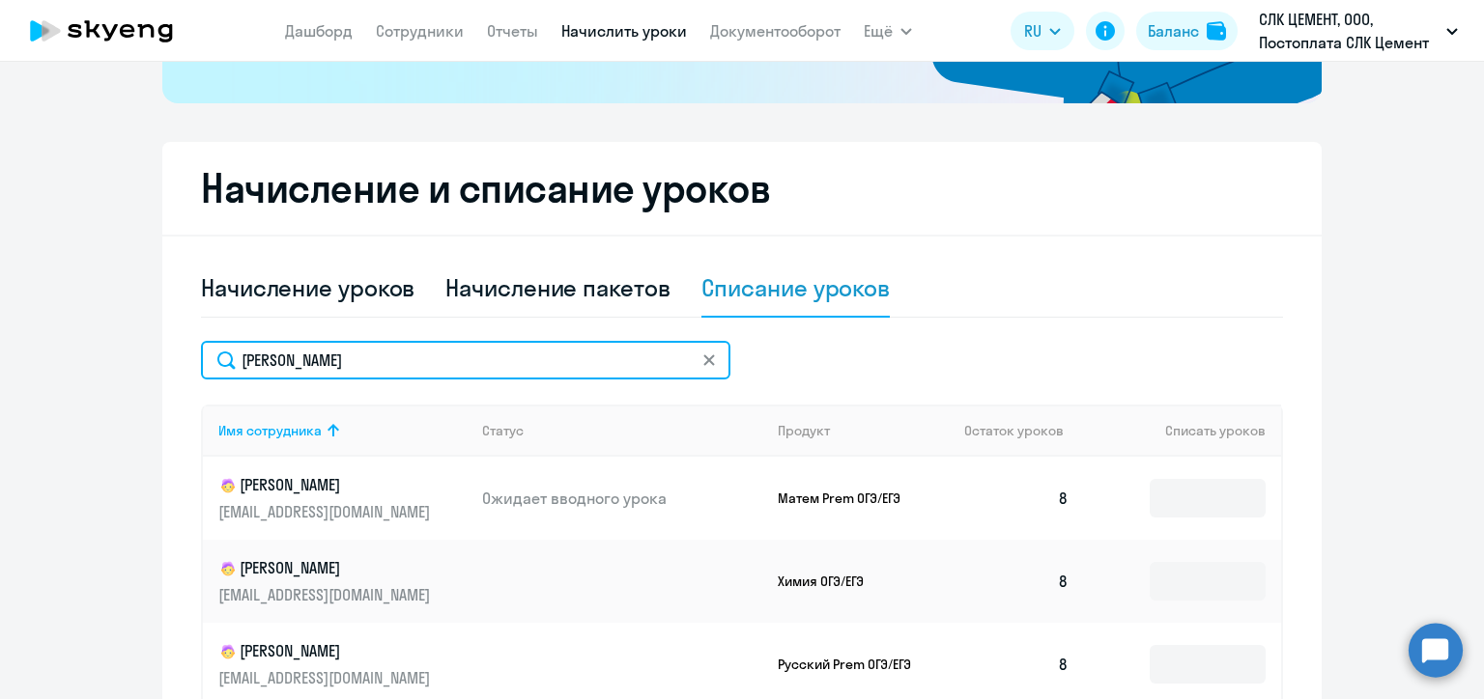
click at [267, 352] on input "[PERSON_NAME]" at bounding box center [465, 360] width 529 height 39
paste input "ойтенко"
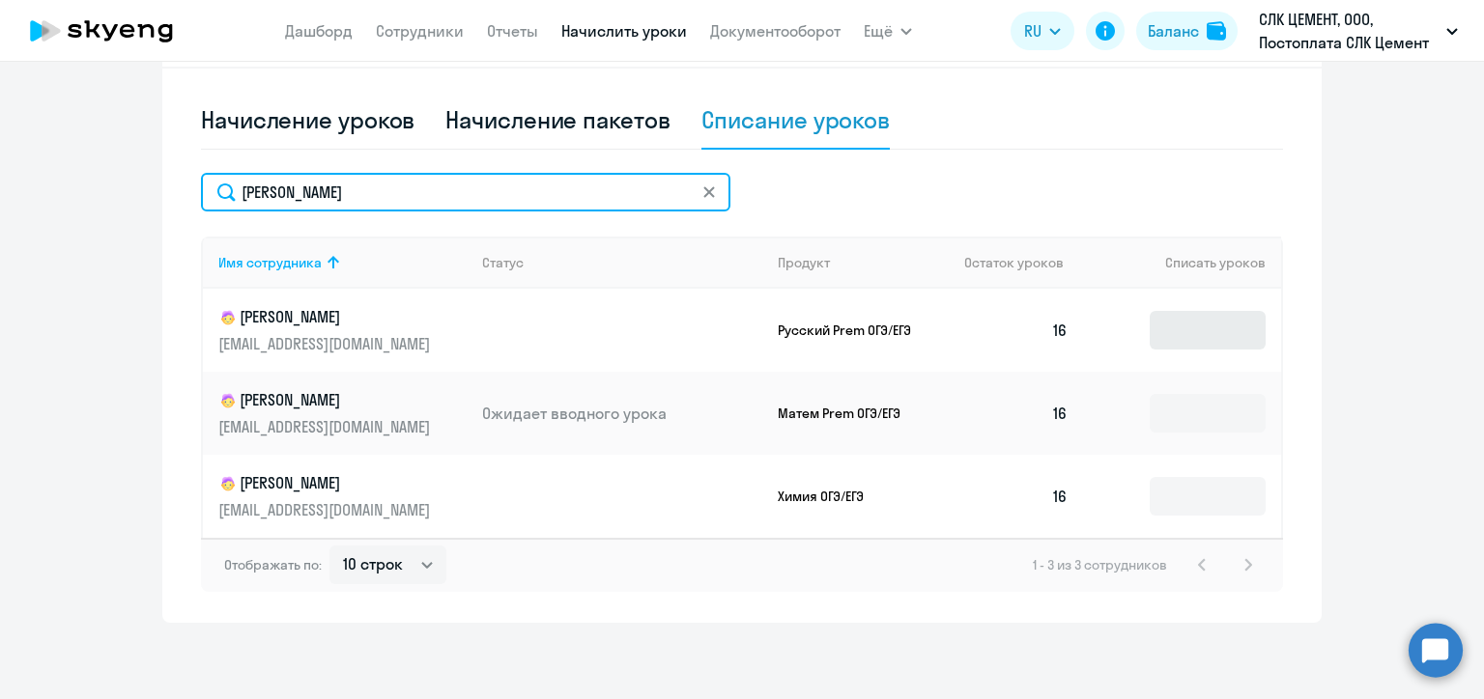
type input "[PERSON_NAME]"
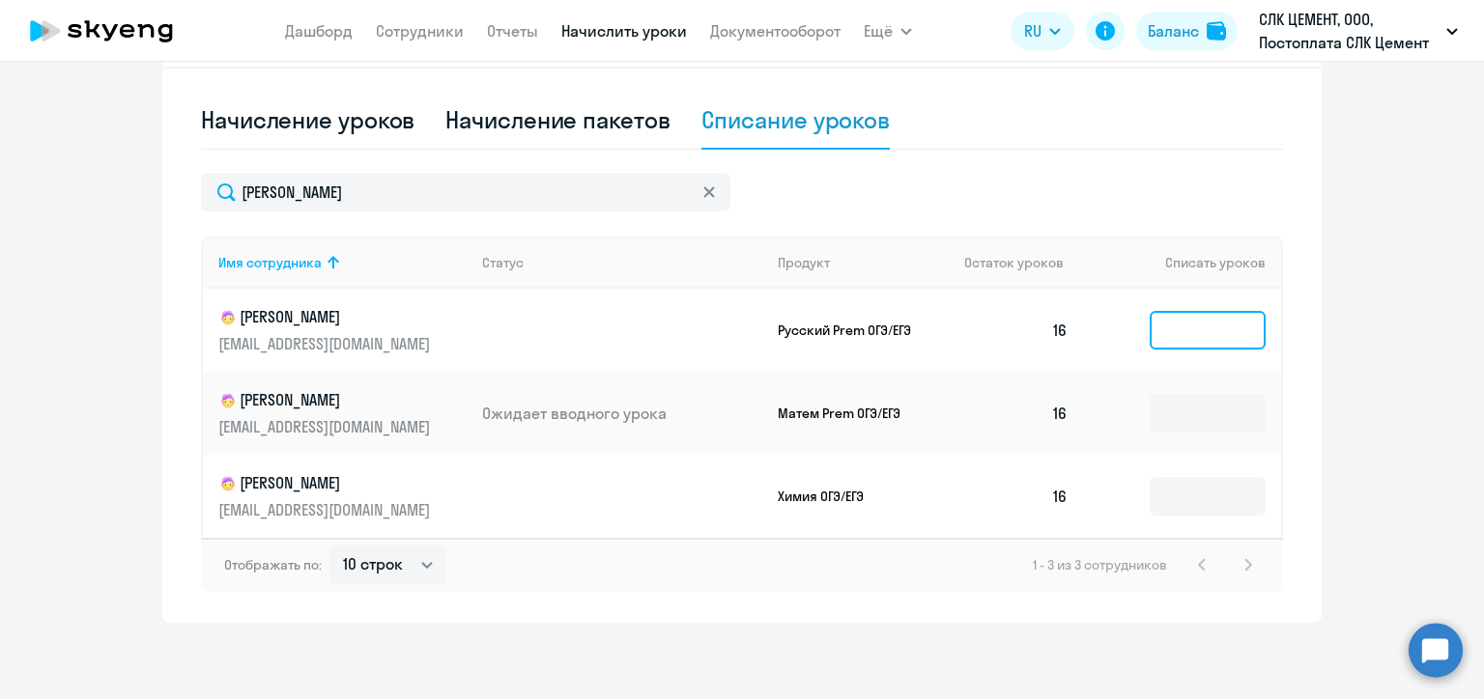
click at [1174, 332] on input at bounding box center [1207, 330] width 116 height 39
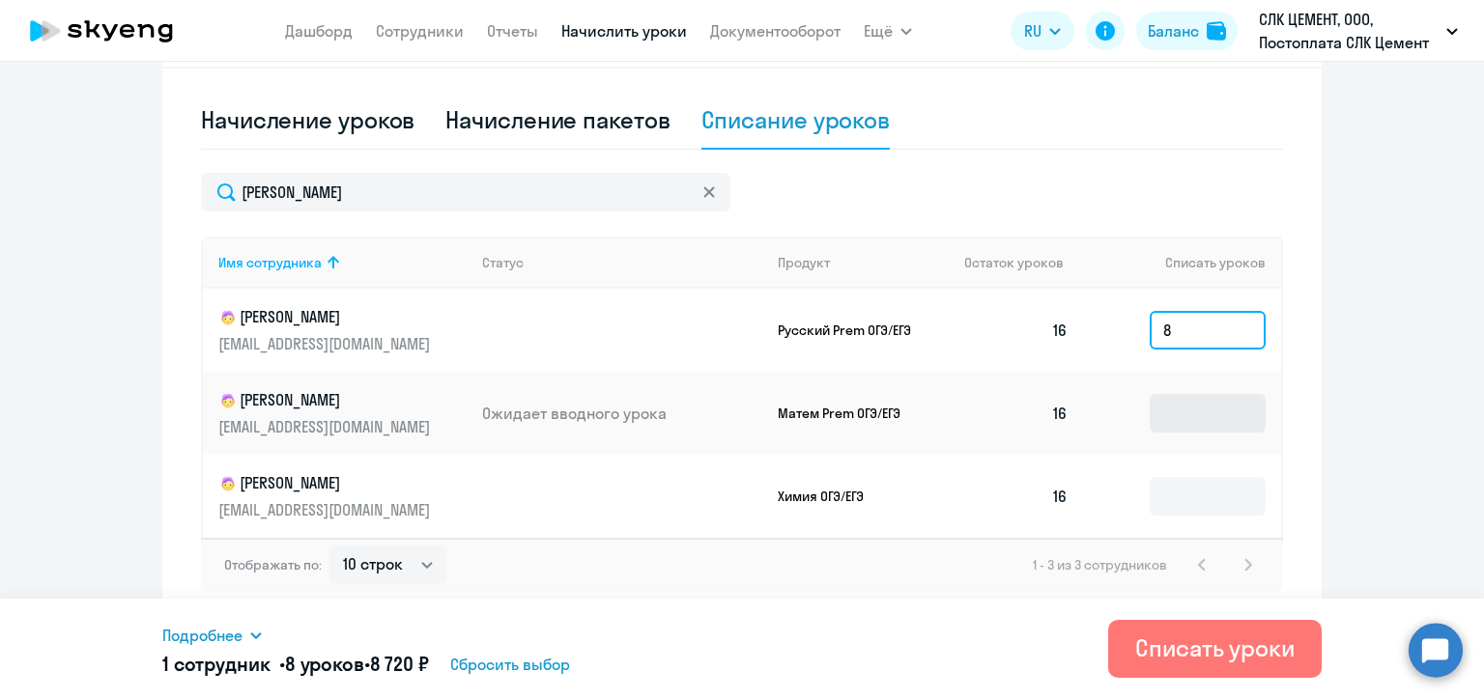
type input "8"
click at [1174, 409] on input at bounding box center [1207, 413] width 116 height 39
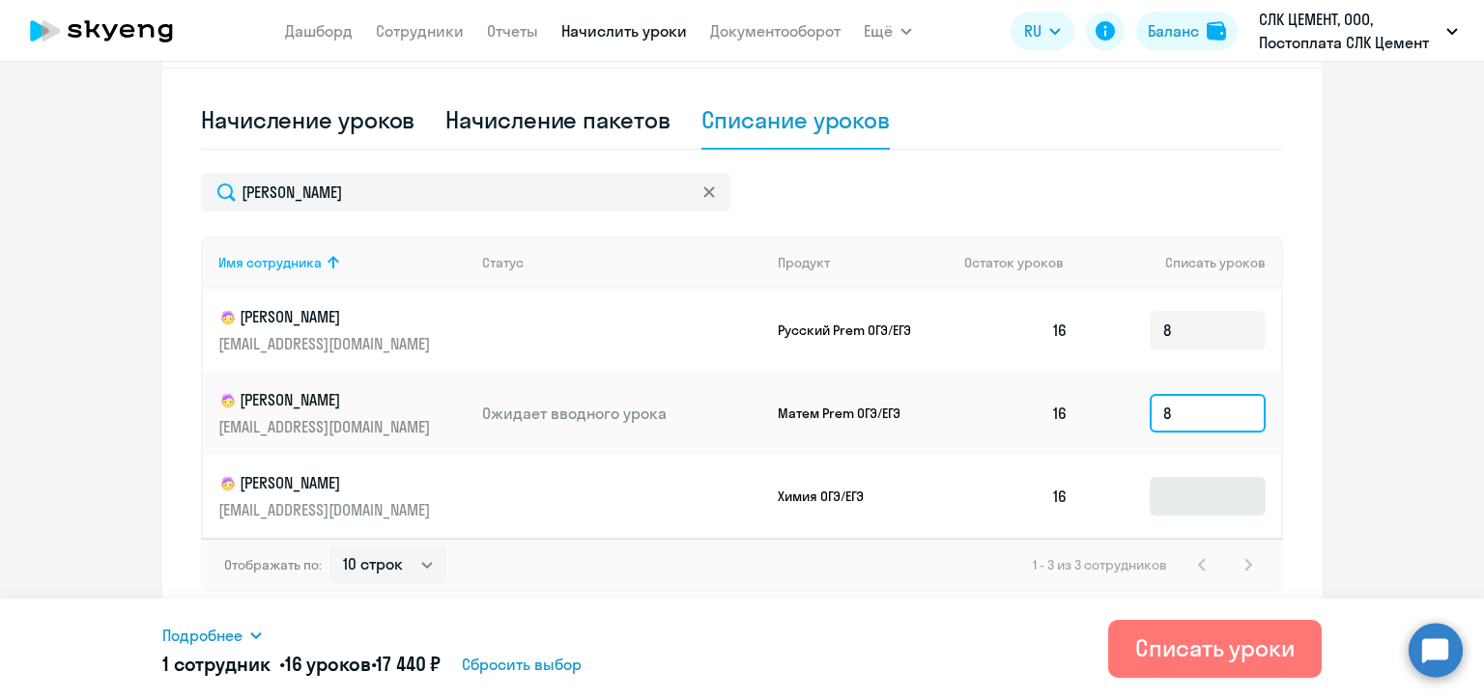
type input "8"
click at [1190, 502] on input at bounding box center [1207, 496] width 116 height 39
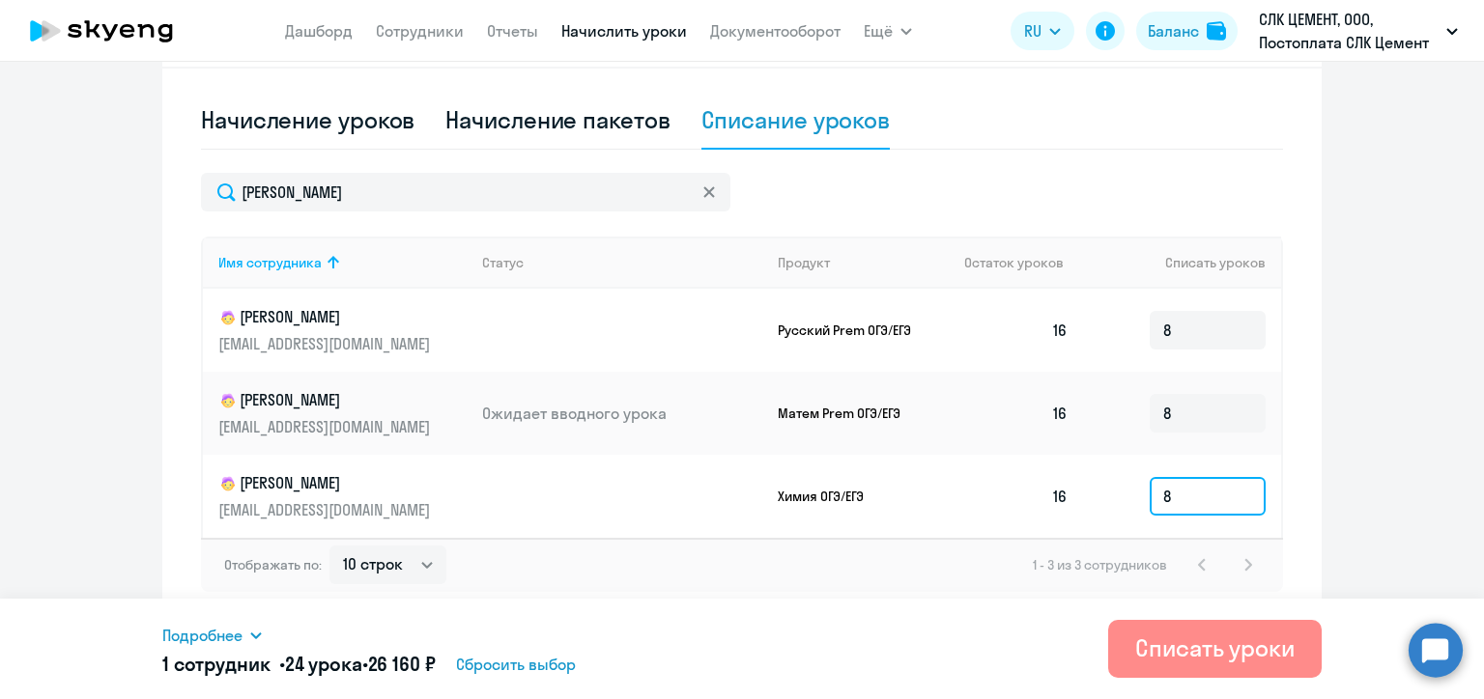
type input "8"
click at [1190, 661] on div "Списать уроки" at bounding box center [1214, 648] width 159 height 31
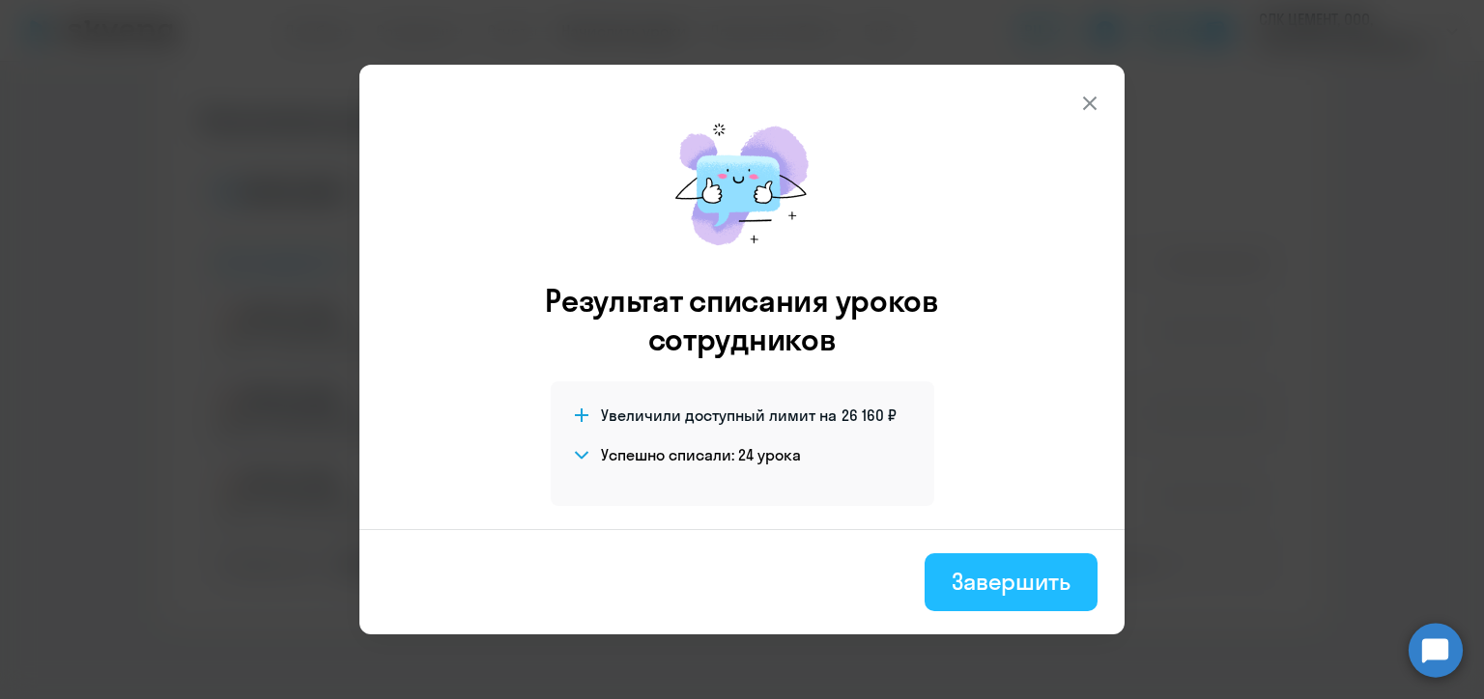
click at [1031, 595] on div "Завершить" at bounding box center [1010, 581] width 119 height 31
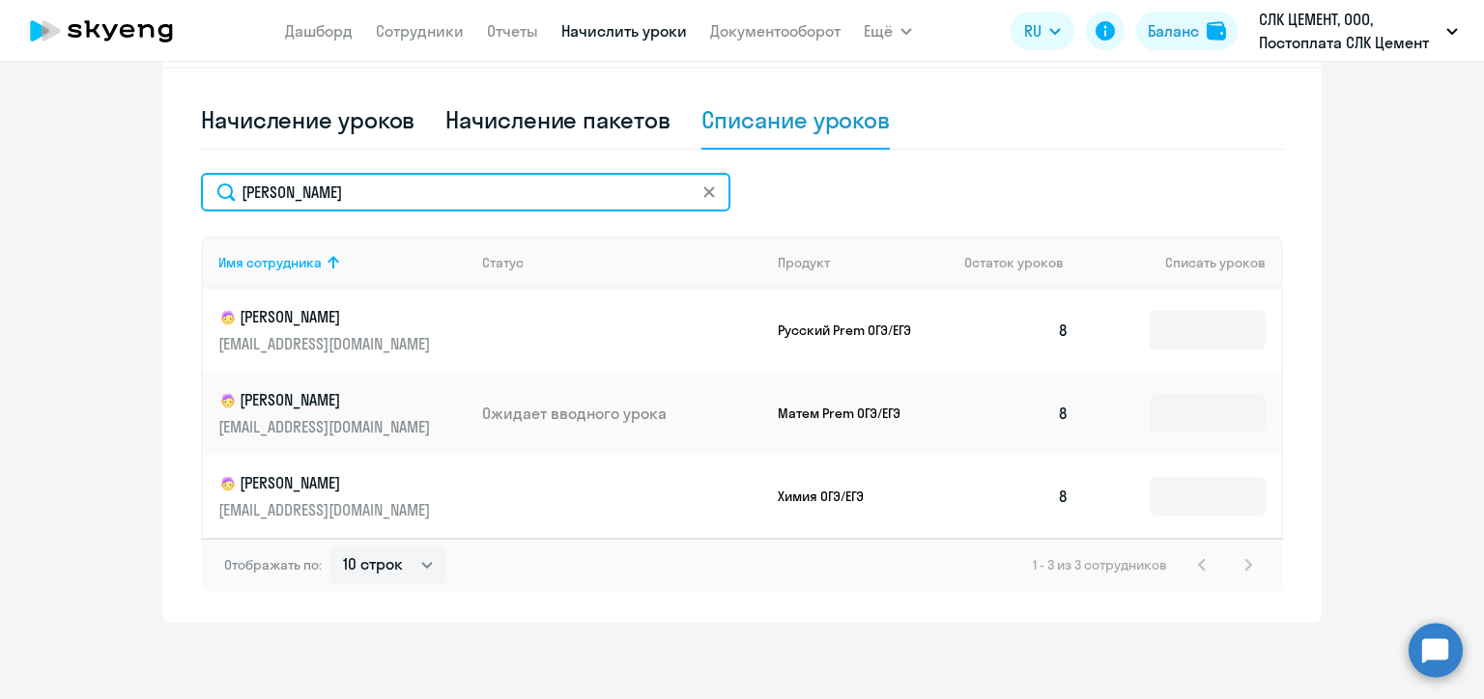
click at [319, 186] on input "[PERSON_NAME]" at bounding box center [465, 192] width 529 height 39
paste input "орей"
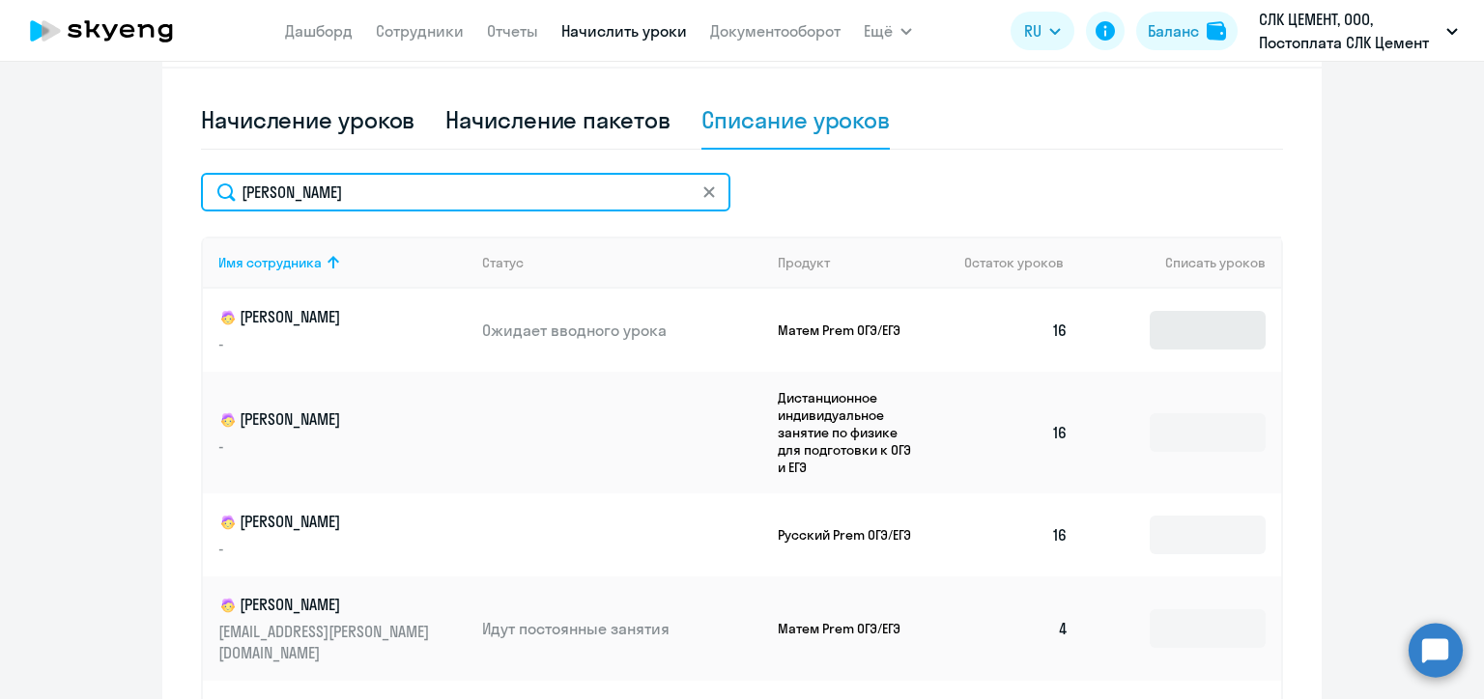
type input "[PERSON_NAME]"
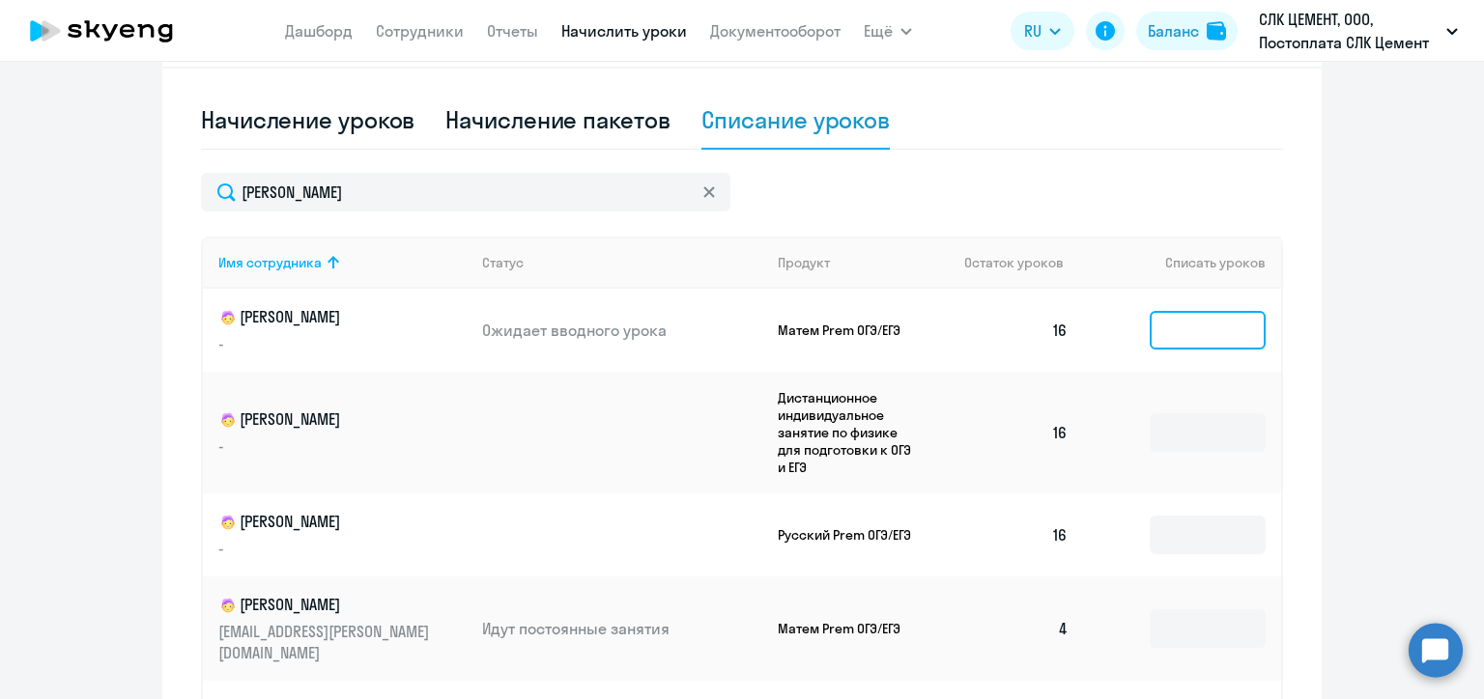
click at [1186, 333] on input at bounding box center [1207, 330] width 116 height 39
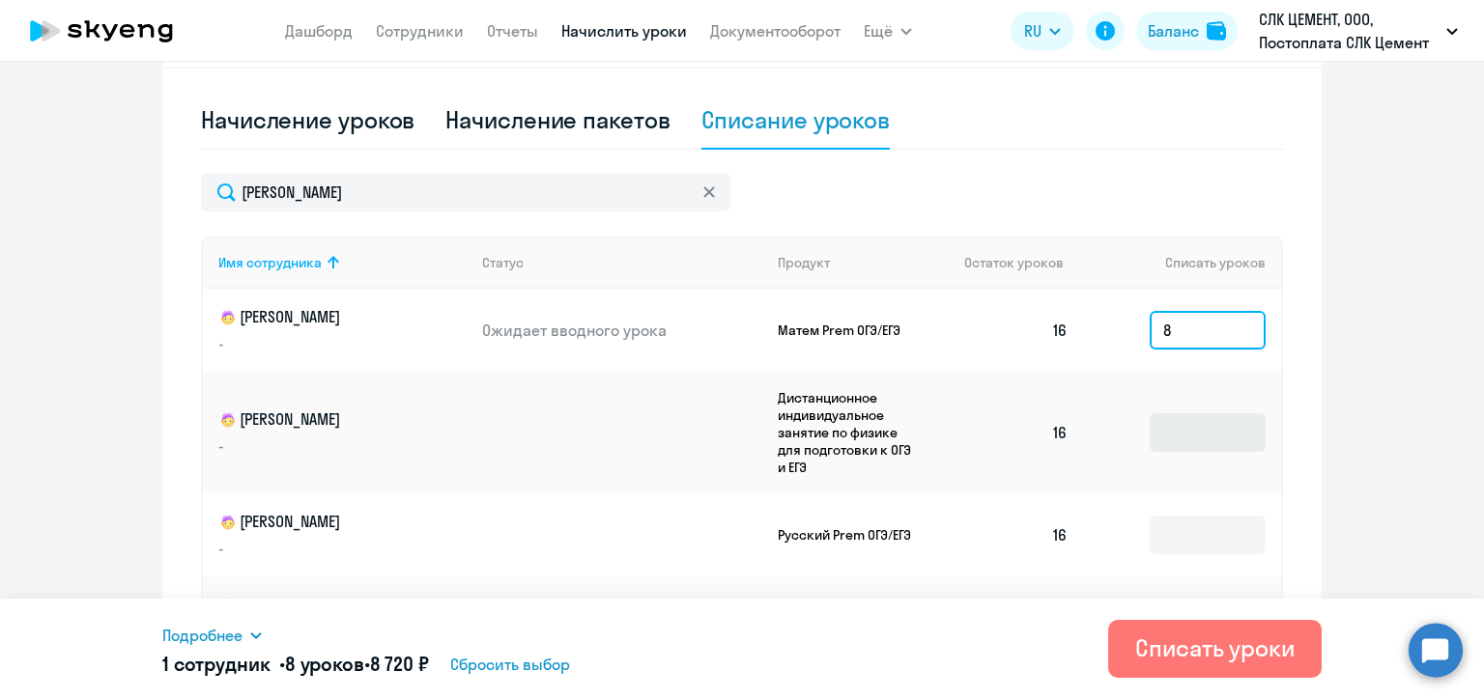
type input "8"
click at [1194, 429] on input at bounding box center [1207, 432] width 116 height 39
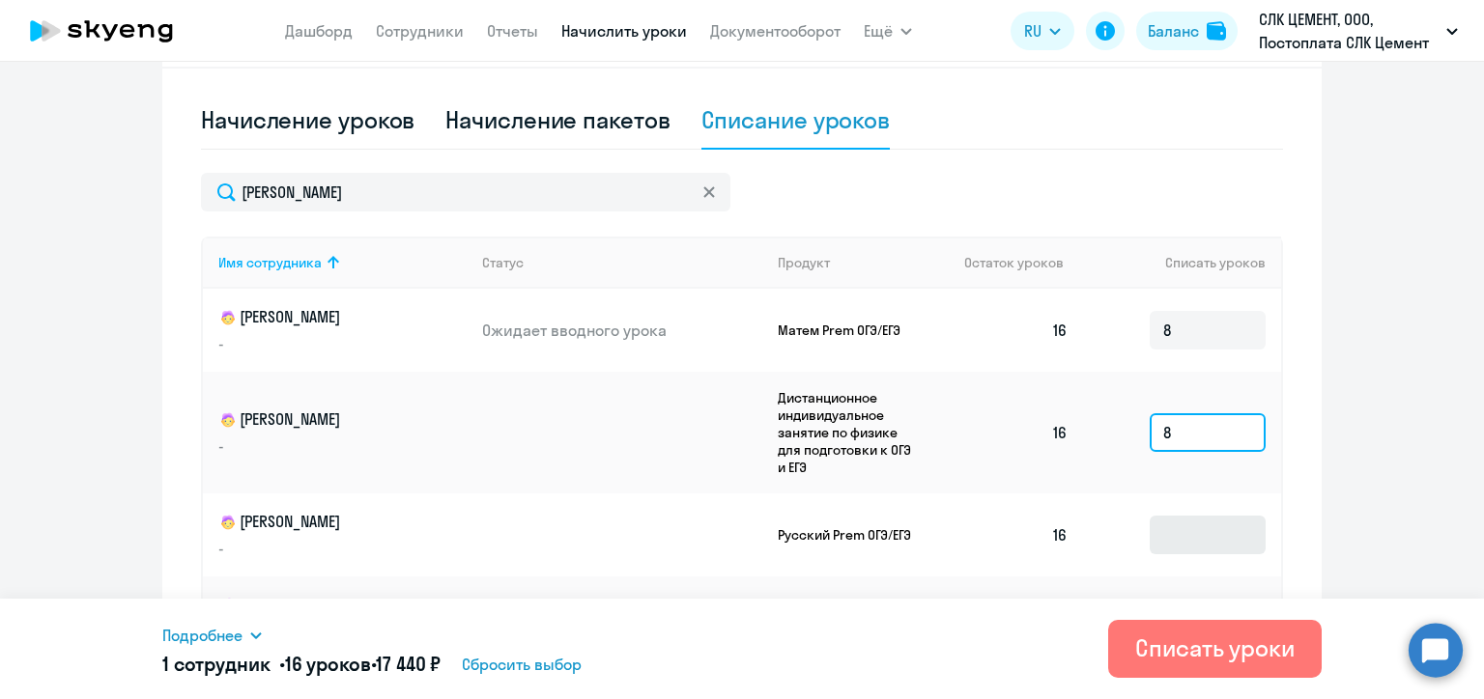
type input "8"
click at [1188, 545] on input at bounding box center [1207, 535] width 116 height 39
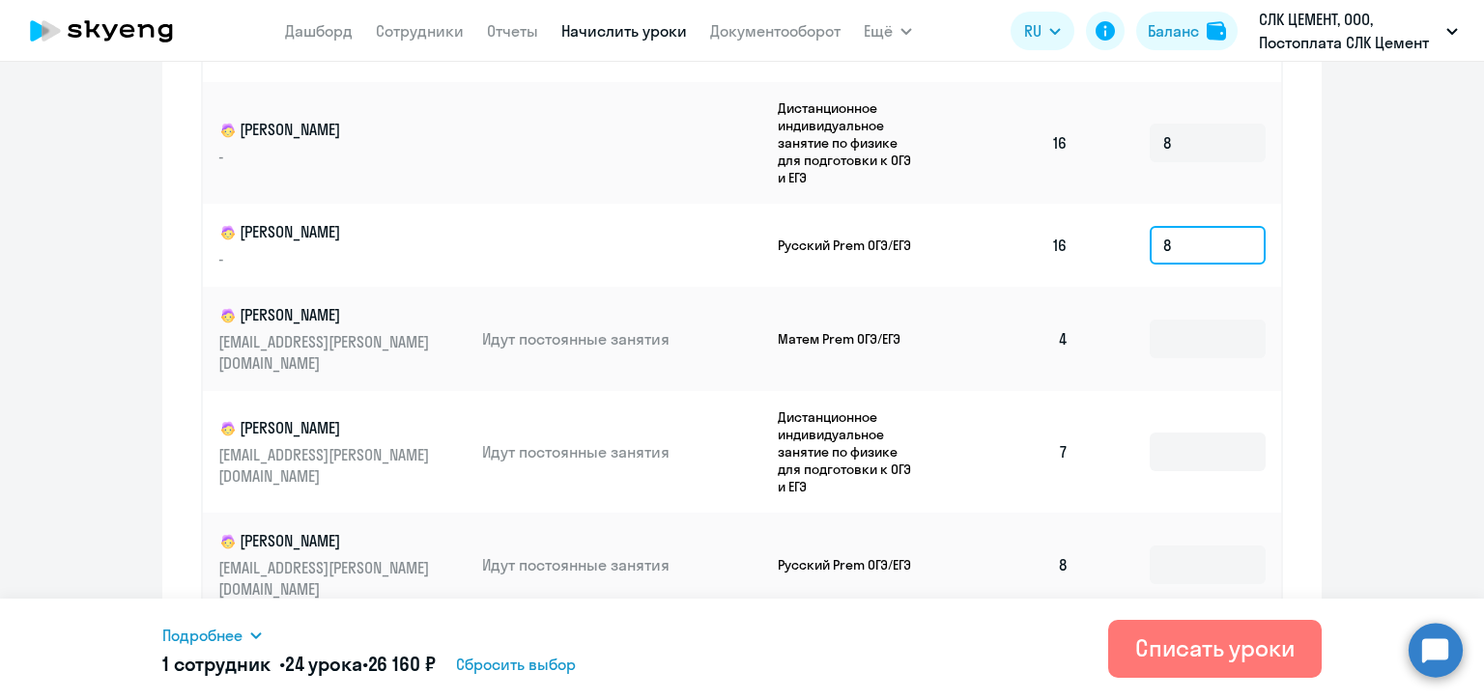
scroll to position [932, 0]
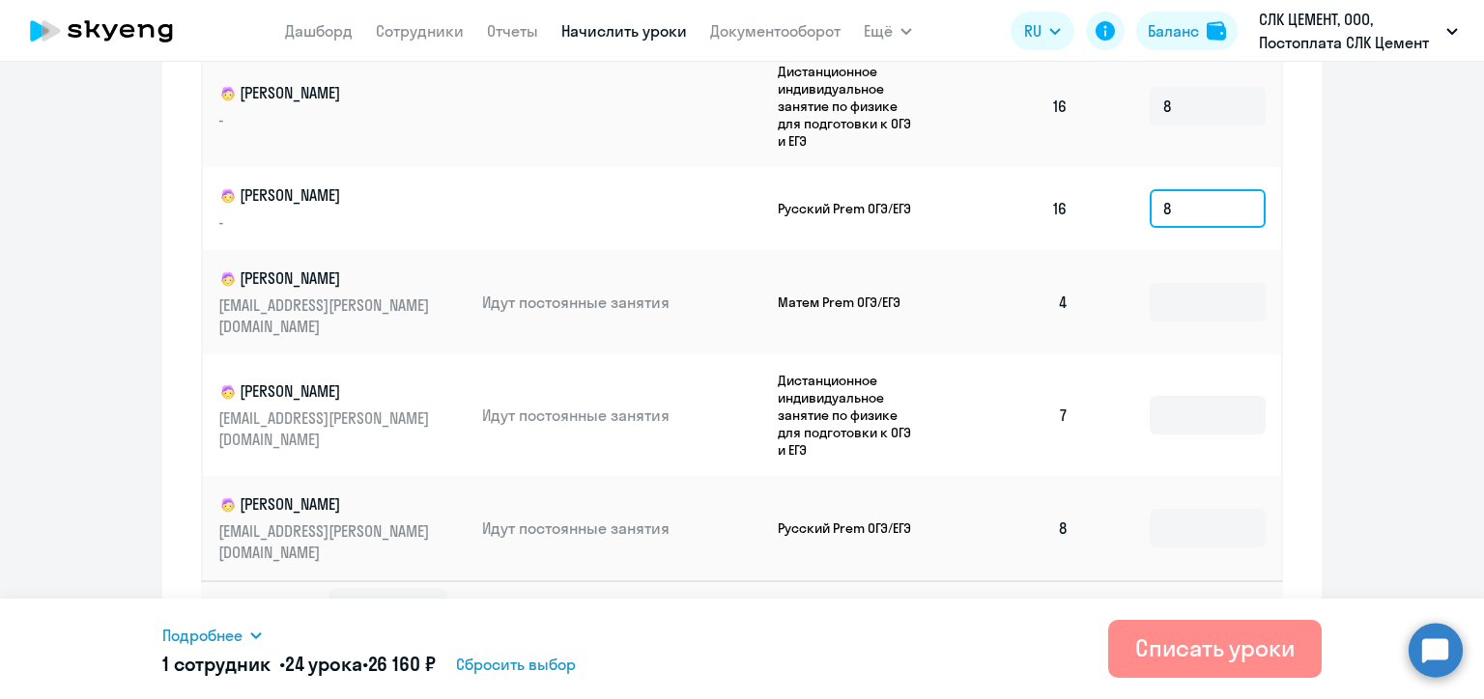
type input "8"
click at [1199, 645] on div "Списать уроки" at bounding box center [1214, 648] width 159 height 31
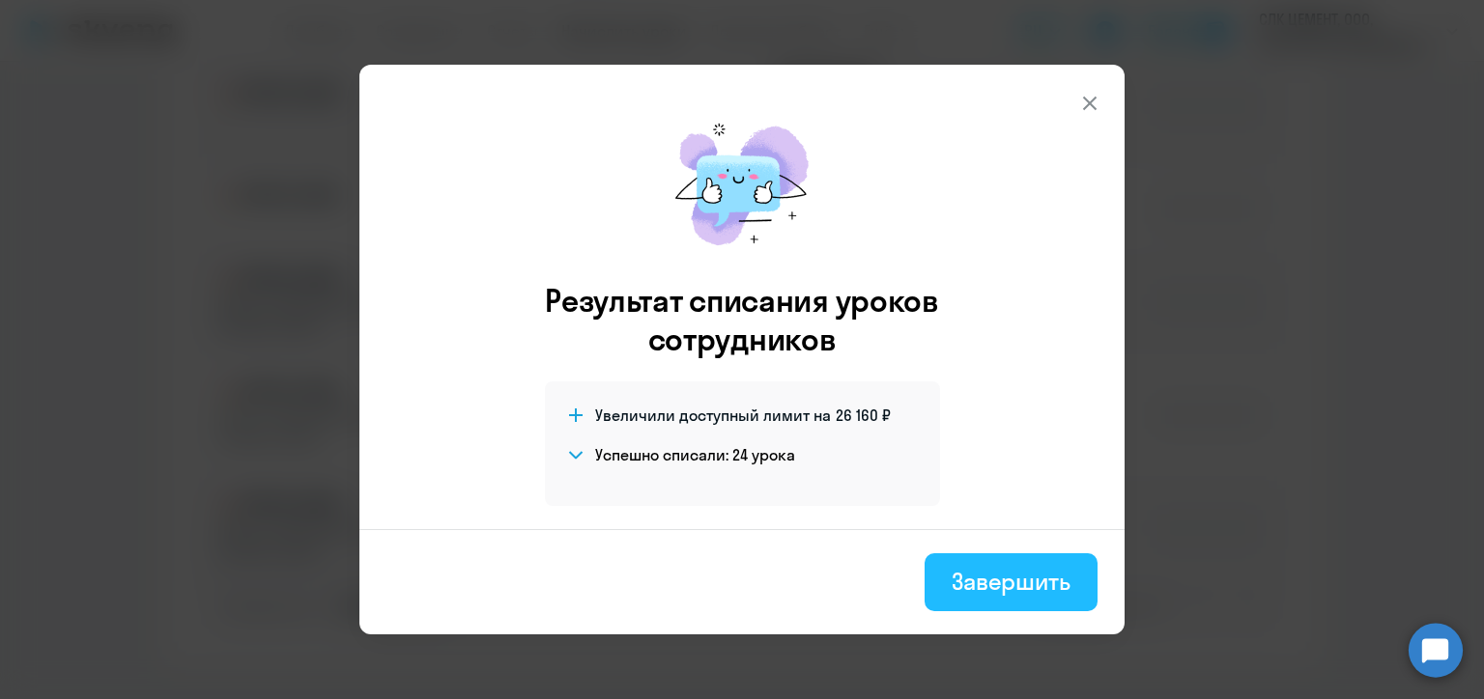
click at [997, 587] on div "Завершить" at bounding box center [1010, 581] width 119 height 31
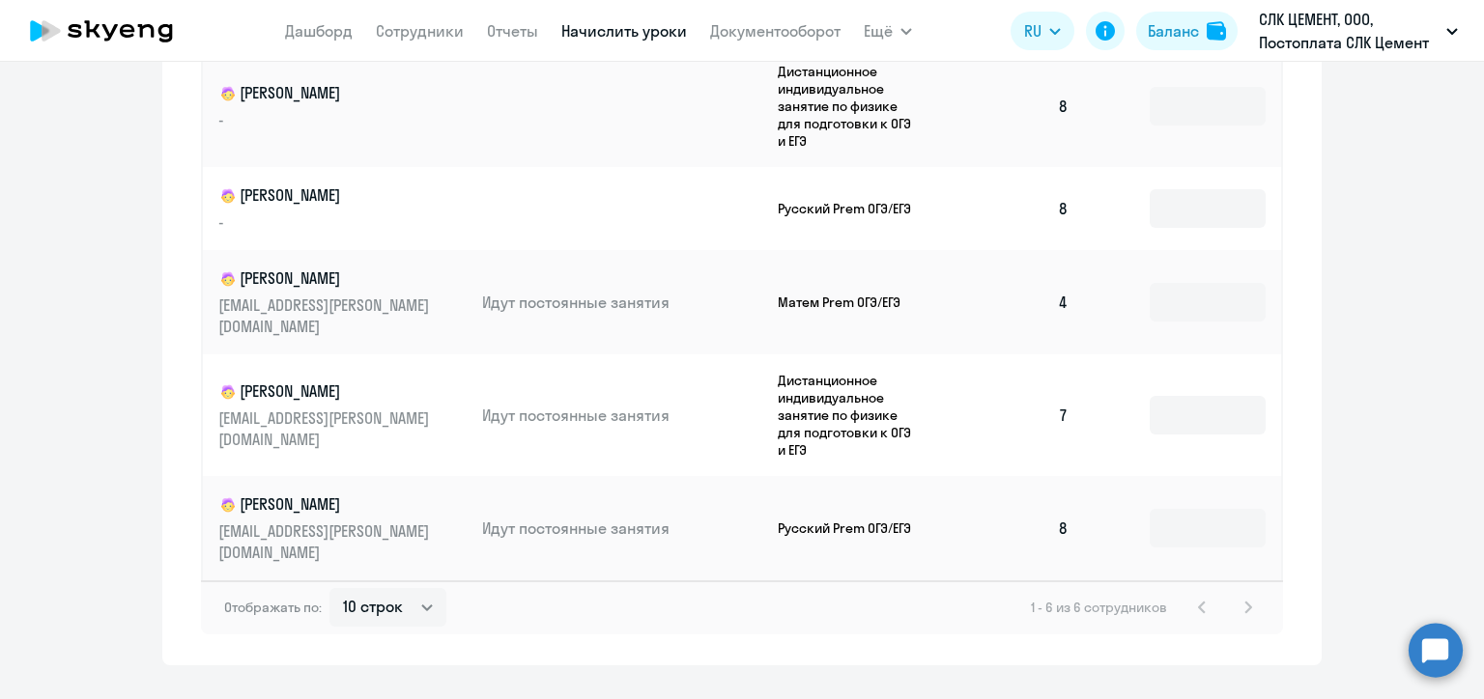
scroll to position [353, 0]
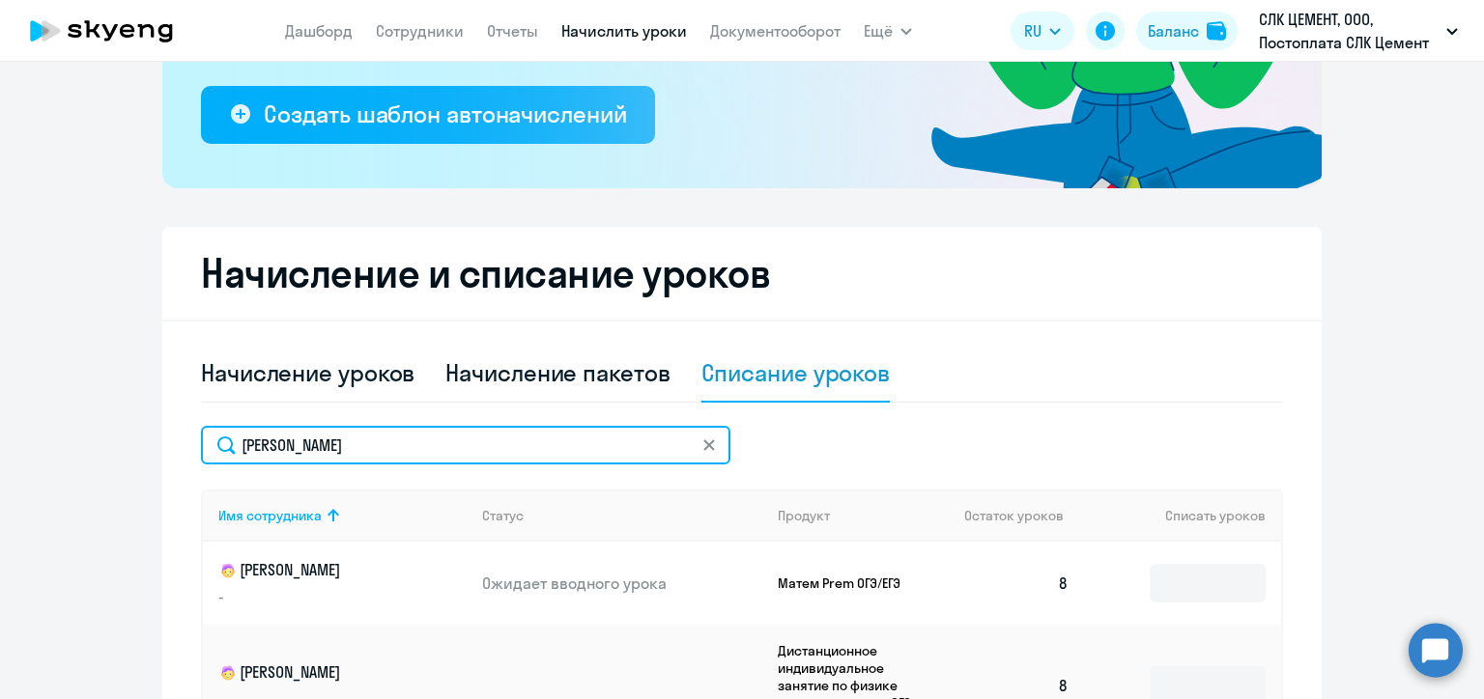
click at [292, 442] on input "[PERSON_NAME]" at bounding box center [465, 445] width 529 height 39
paste input "олгова"
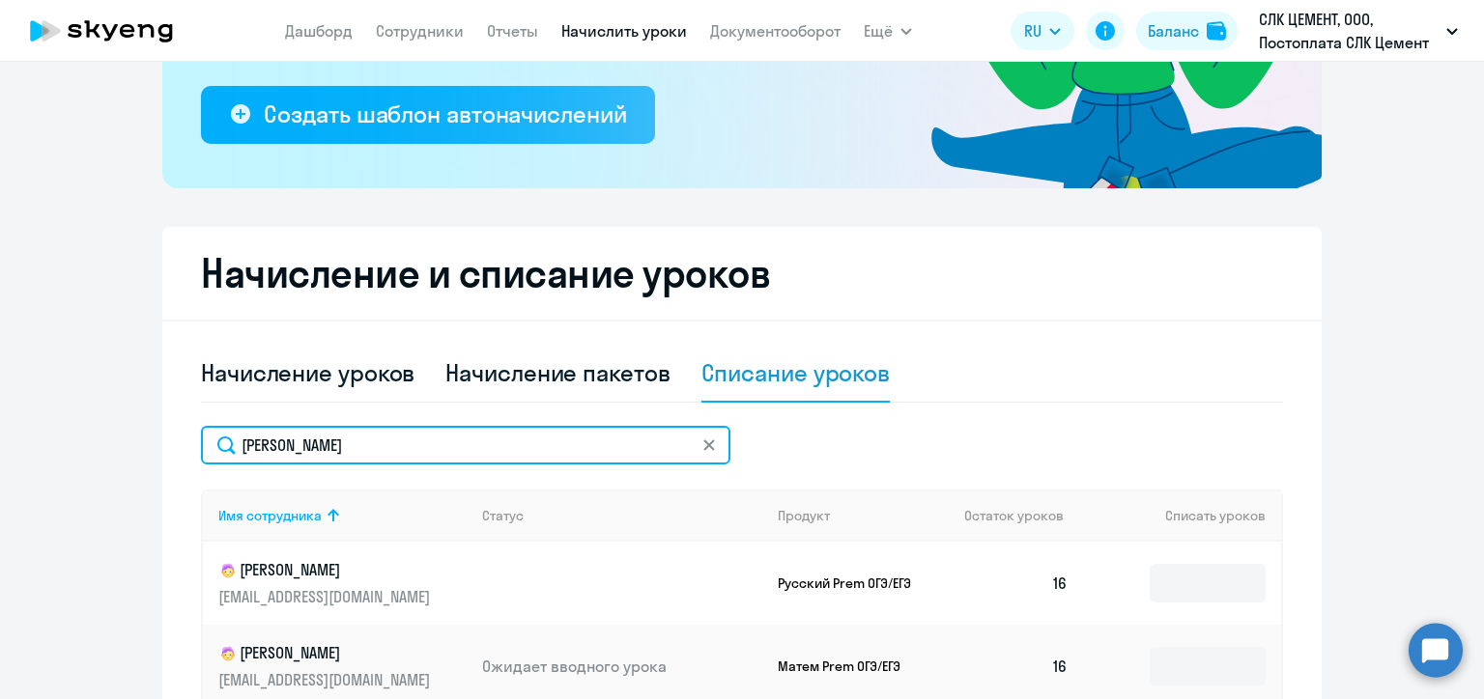
scroll to position [642, 0]
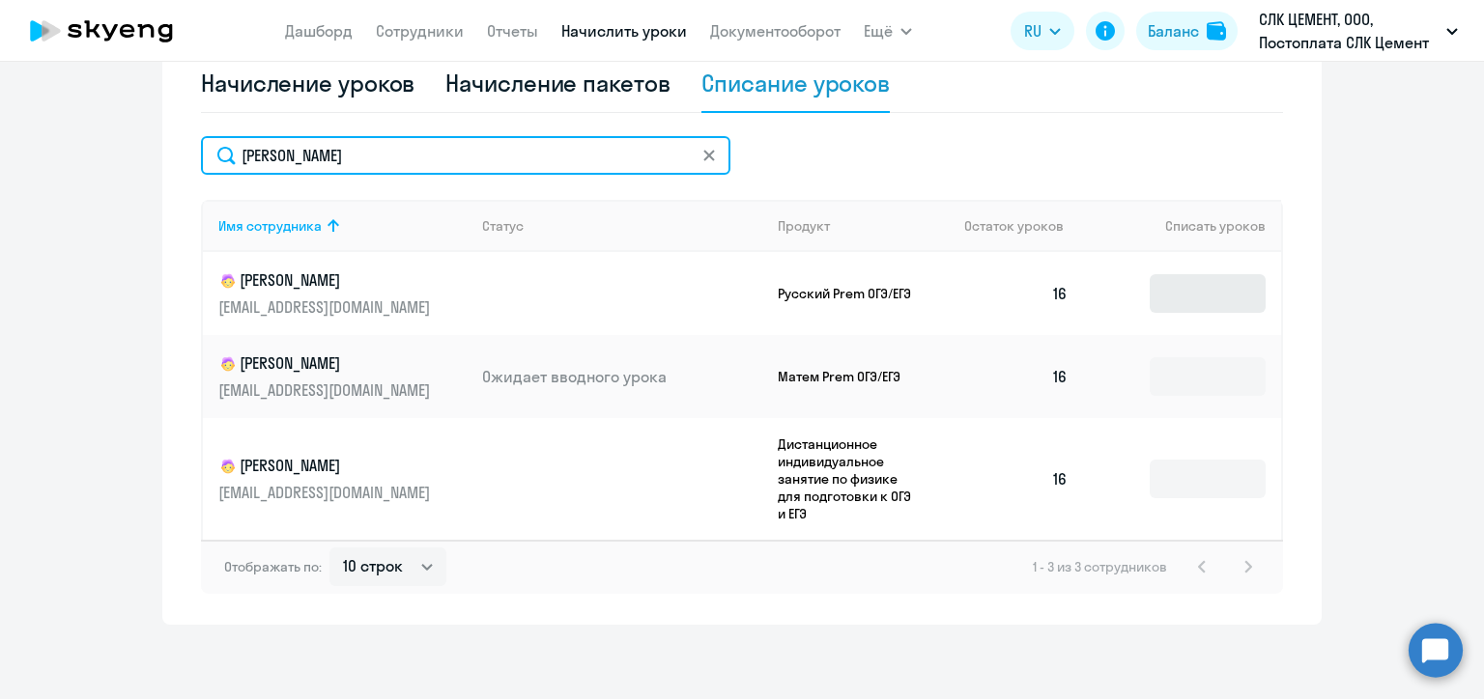
type input "[PERSON_NAME]"
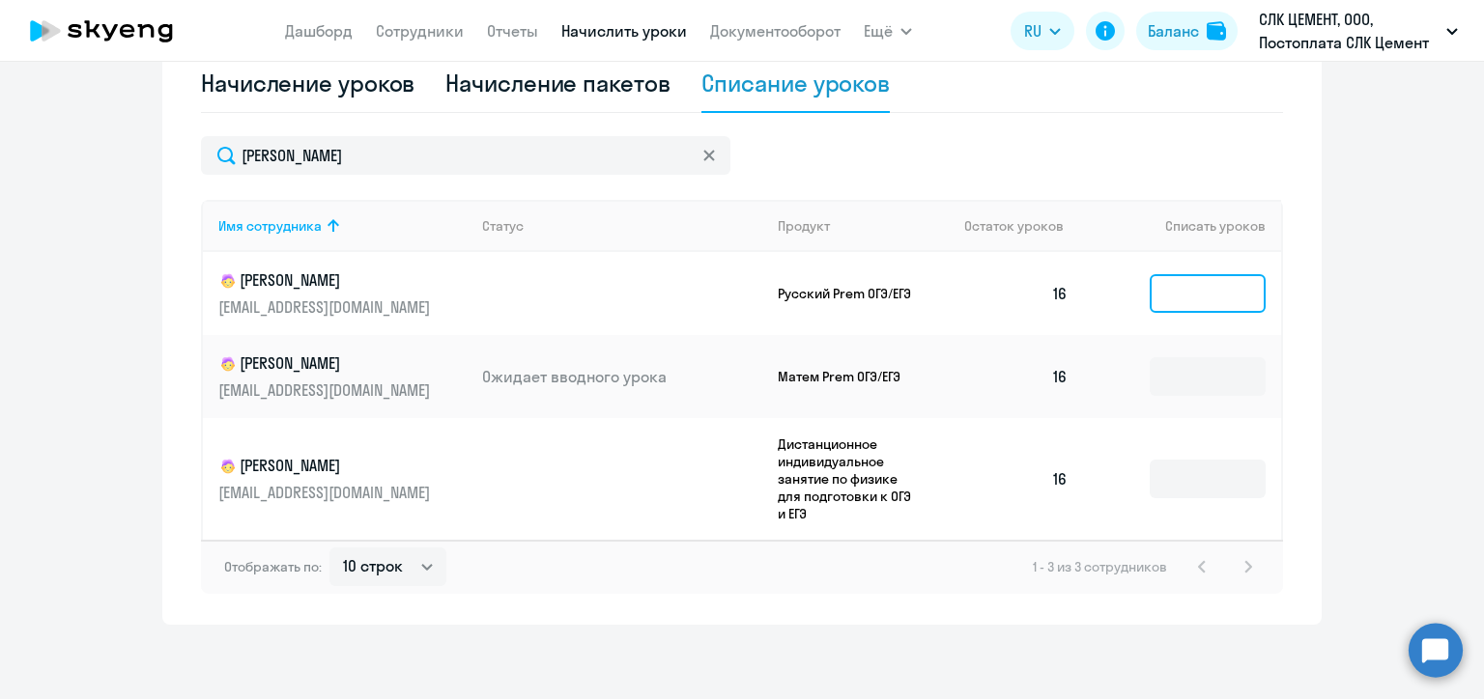
click at [1166, 284] on input at bounding box center [1207, 293] width 116 height 39
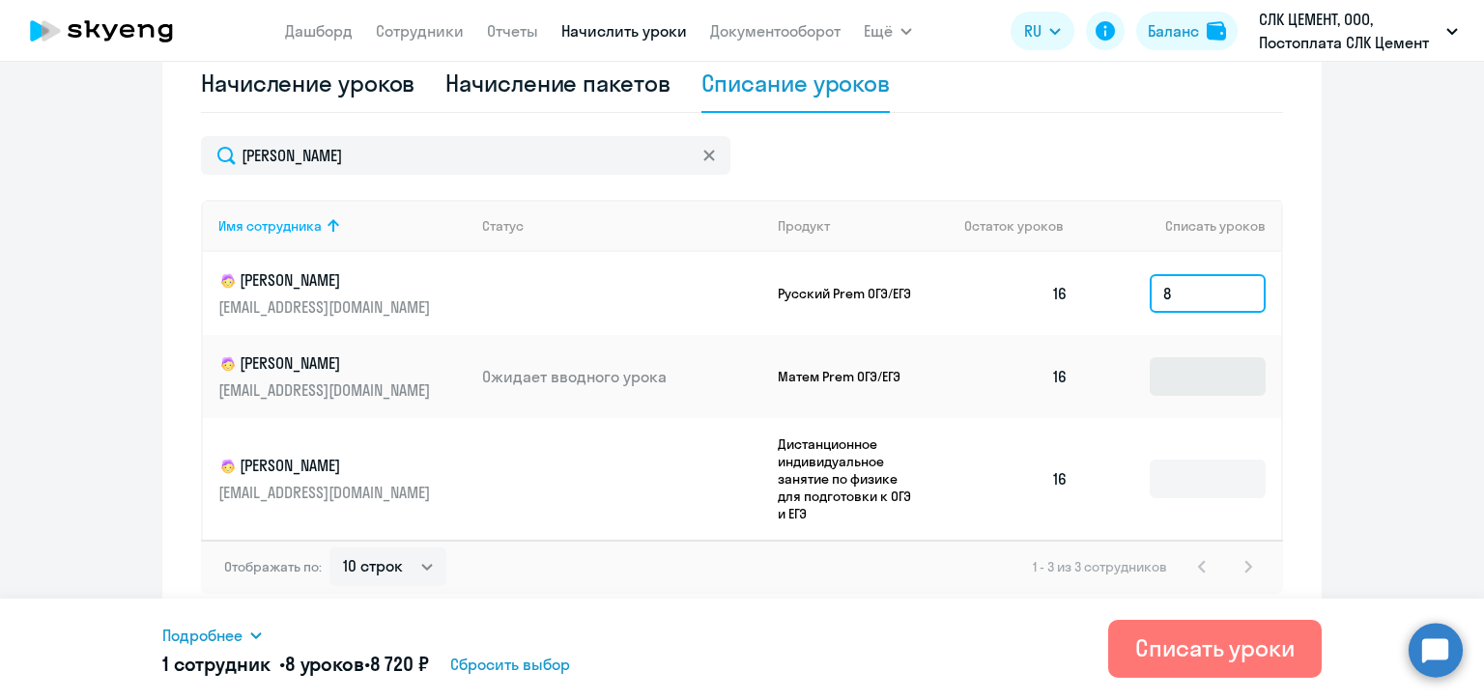
type input "8"
click at [1183, 363] on input at bounding box center [1207, 376] width 116 height 39
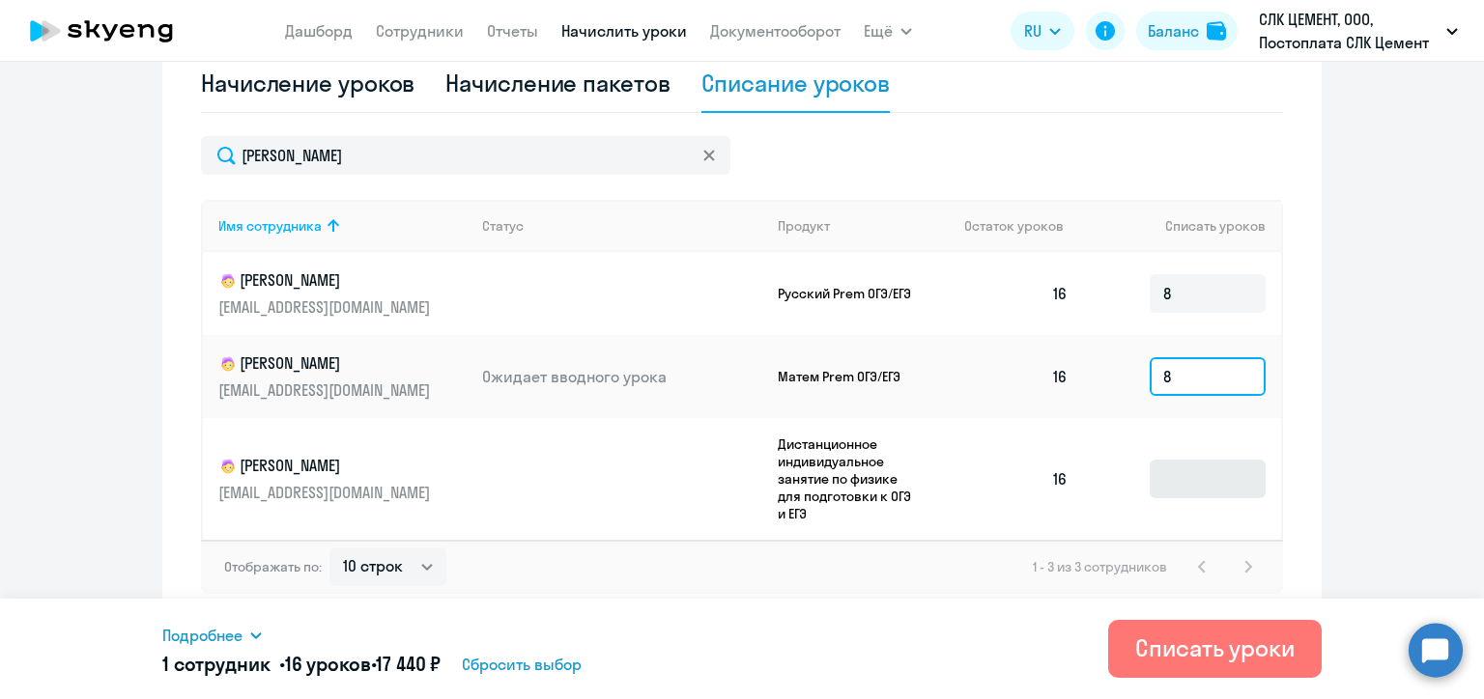
type input "8"
click at [1209, 482] on input at bounding box center [1207, 479] width 116 height 39
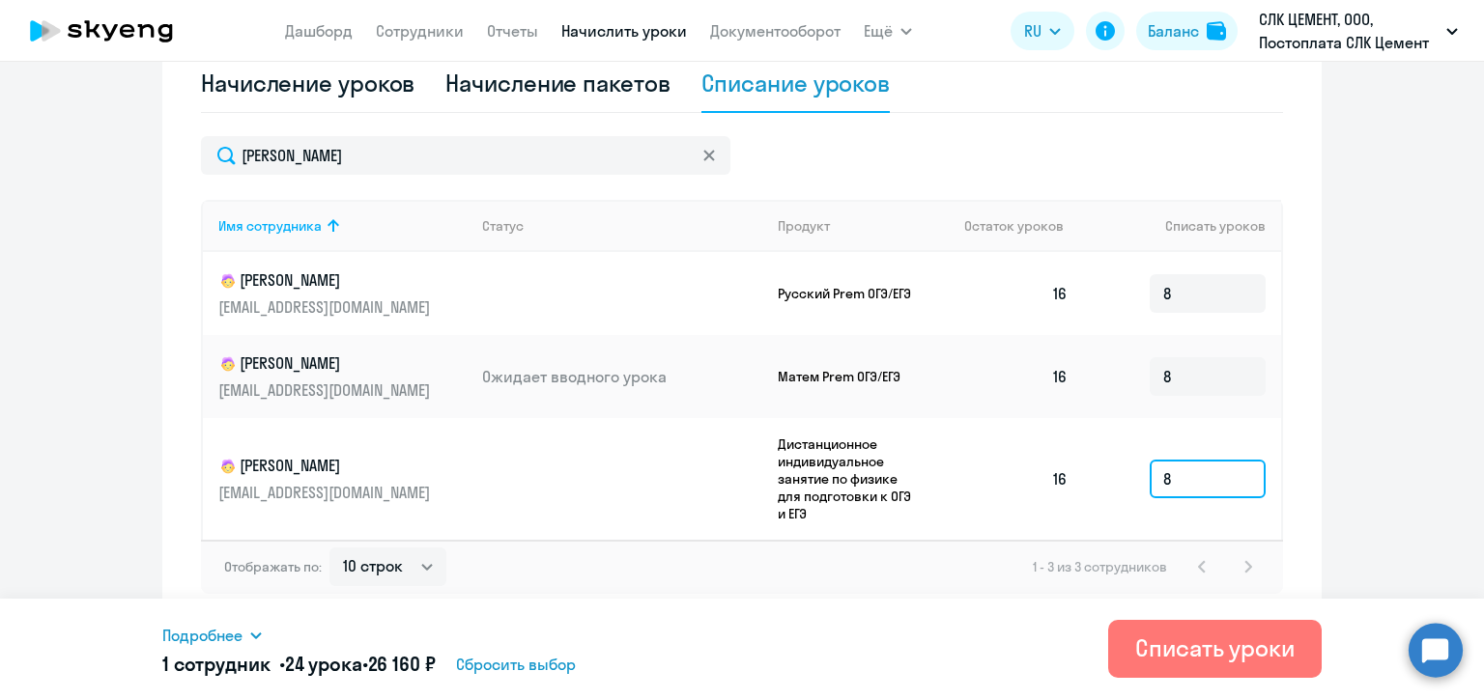
scroll to position [645, 0]
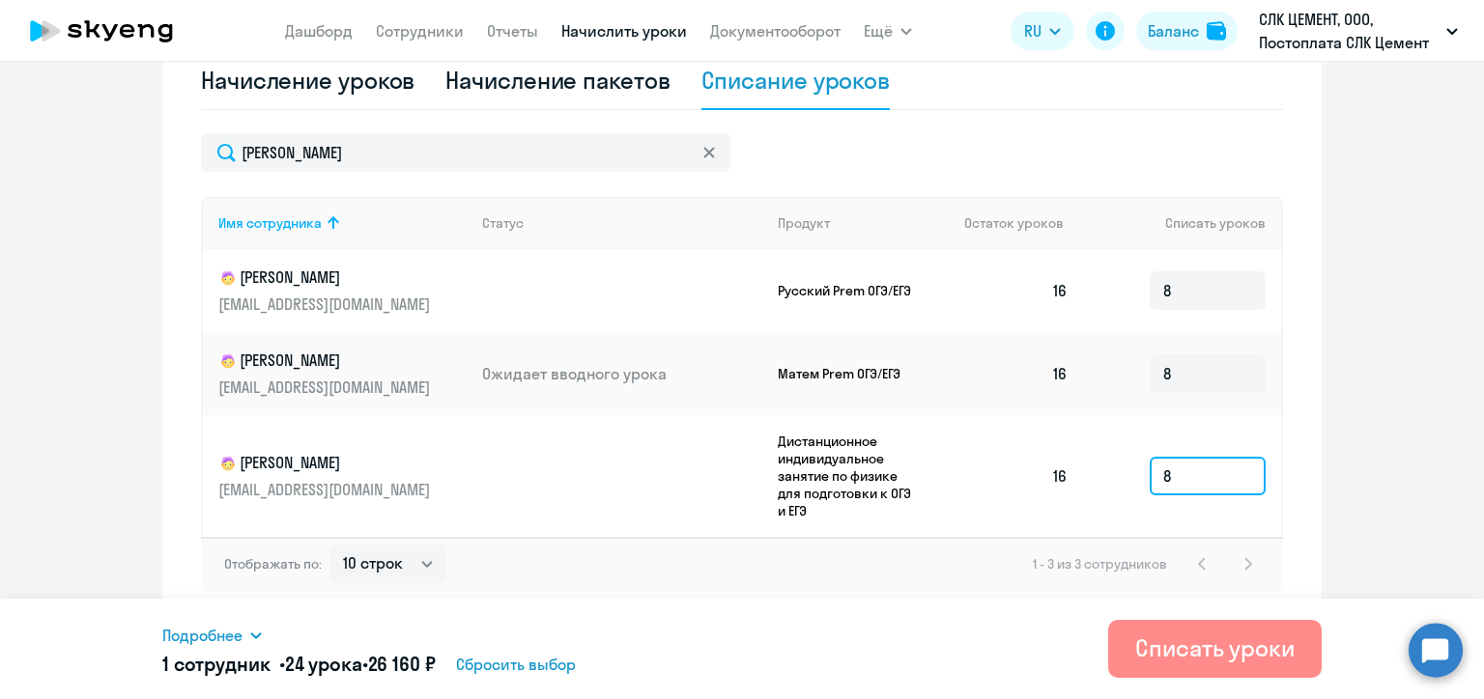
type input "8"
click at [1187, 651] on div "Списать уроки" at bounding box center [1214, 648] width 159 height 31
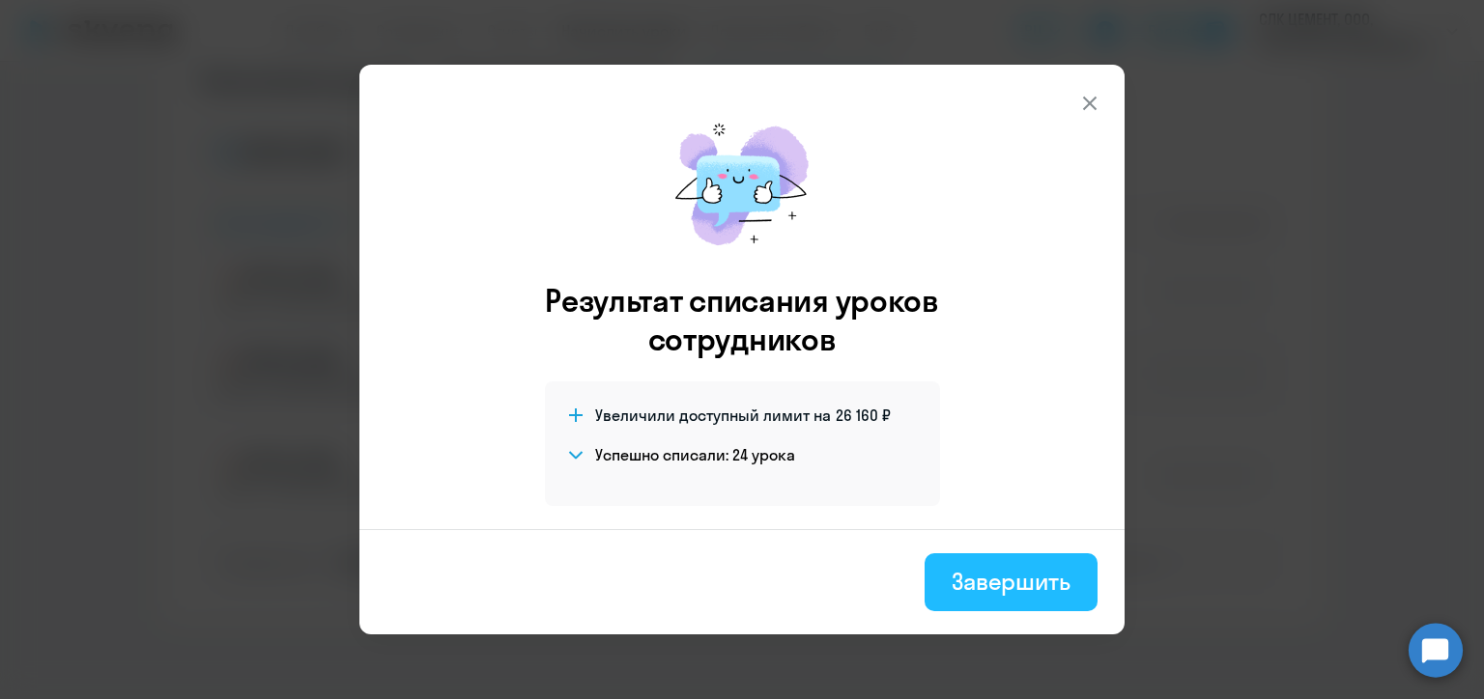
click at [1020, 586] on div "Завершить" at bounding box center [1010, 581] width 119 height 31
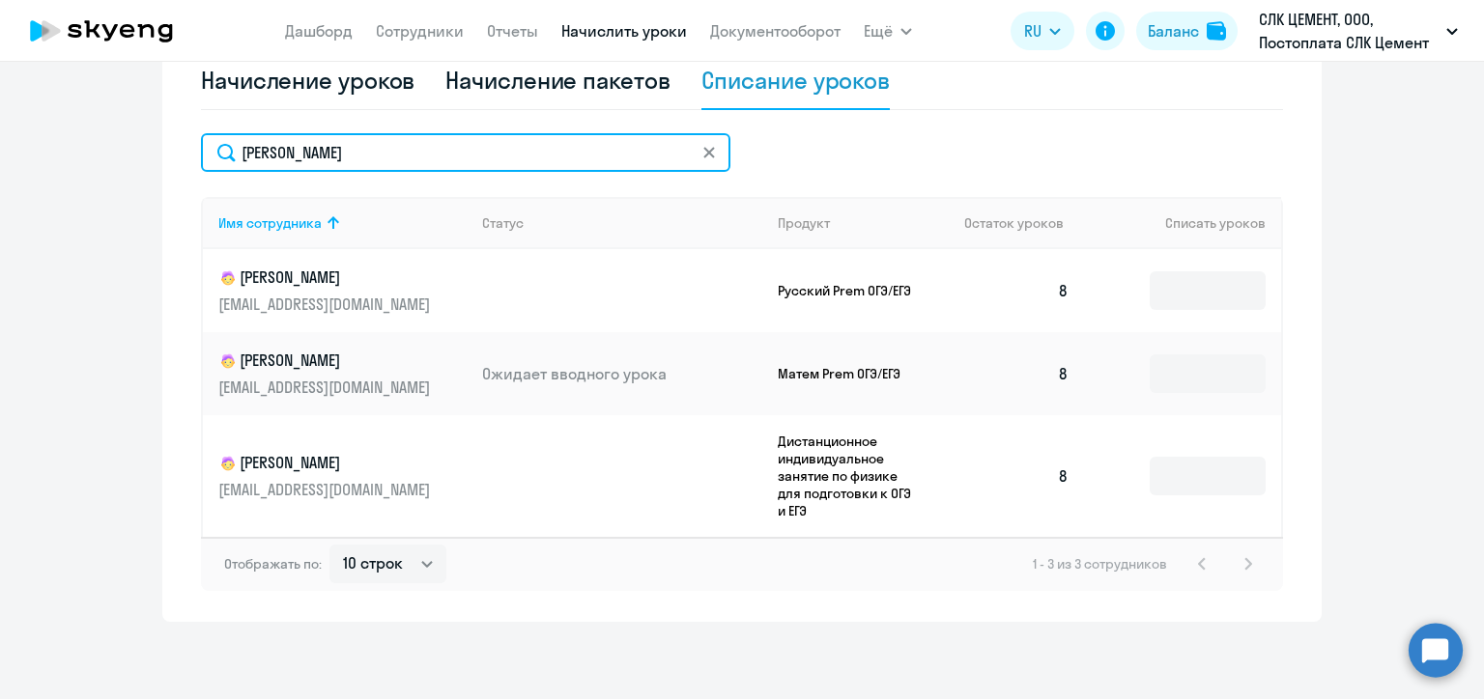
click at [272, 163] on input "[PERSON_NAME]" at bounding box center [465, 152] width 529 height 39
paste input "урочкин"
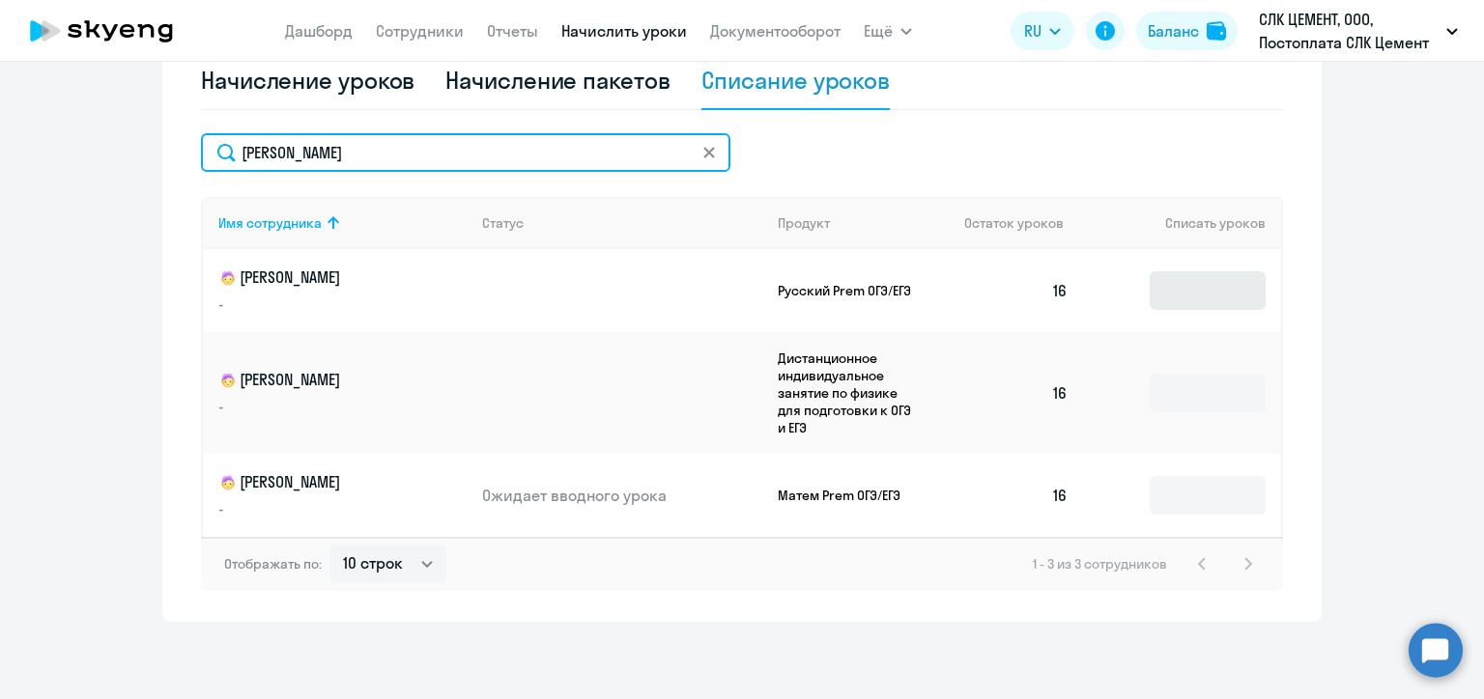
type input "[PERSON_NAME]"
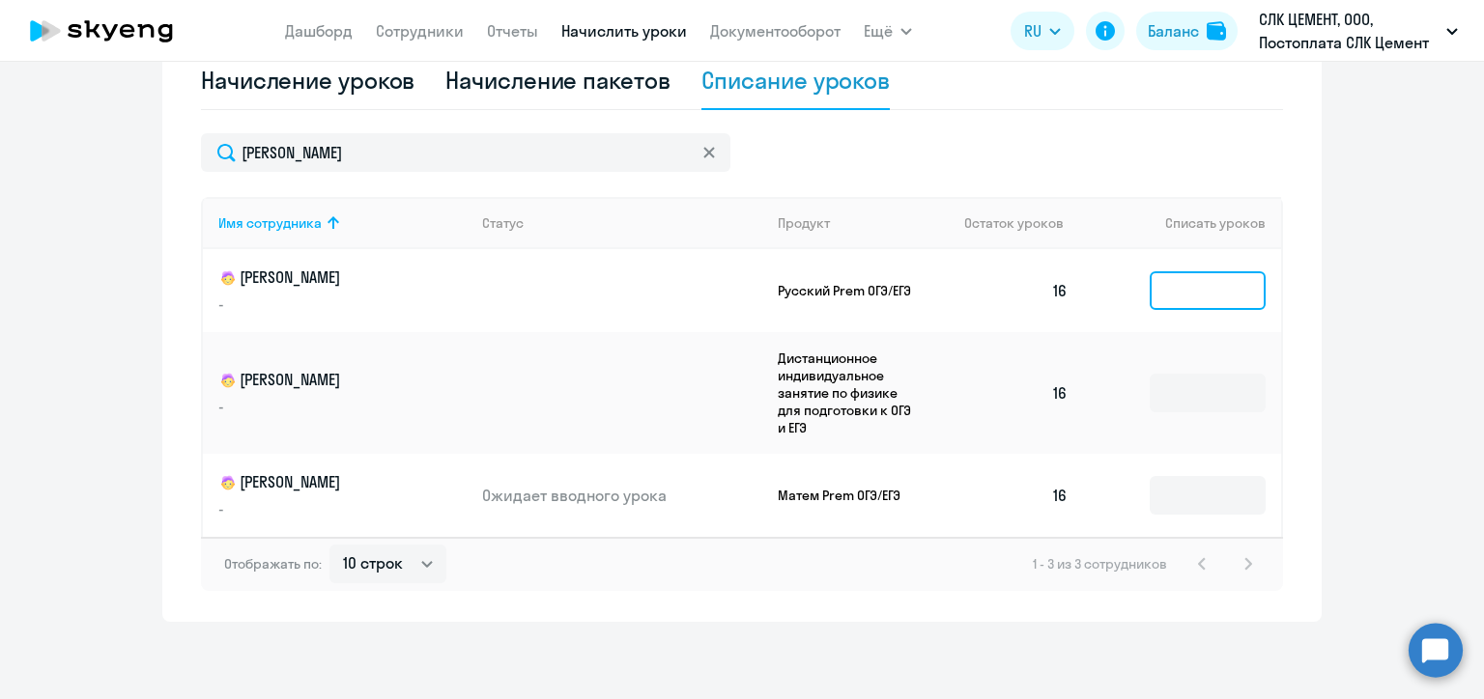
click at [1182, 294] on input at bounding box center [1207, 290] width 116 height 39
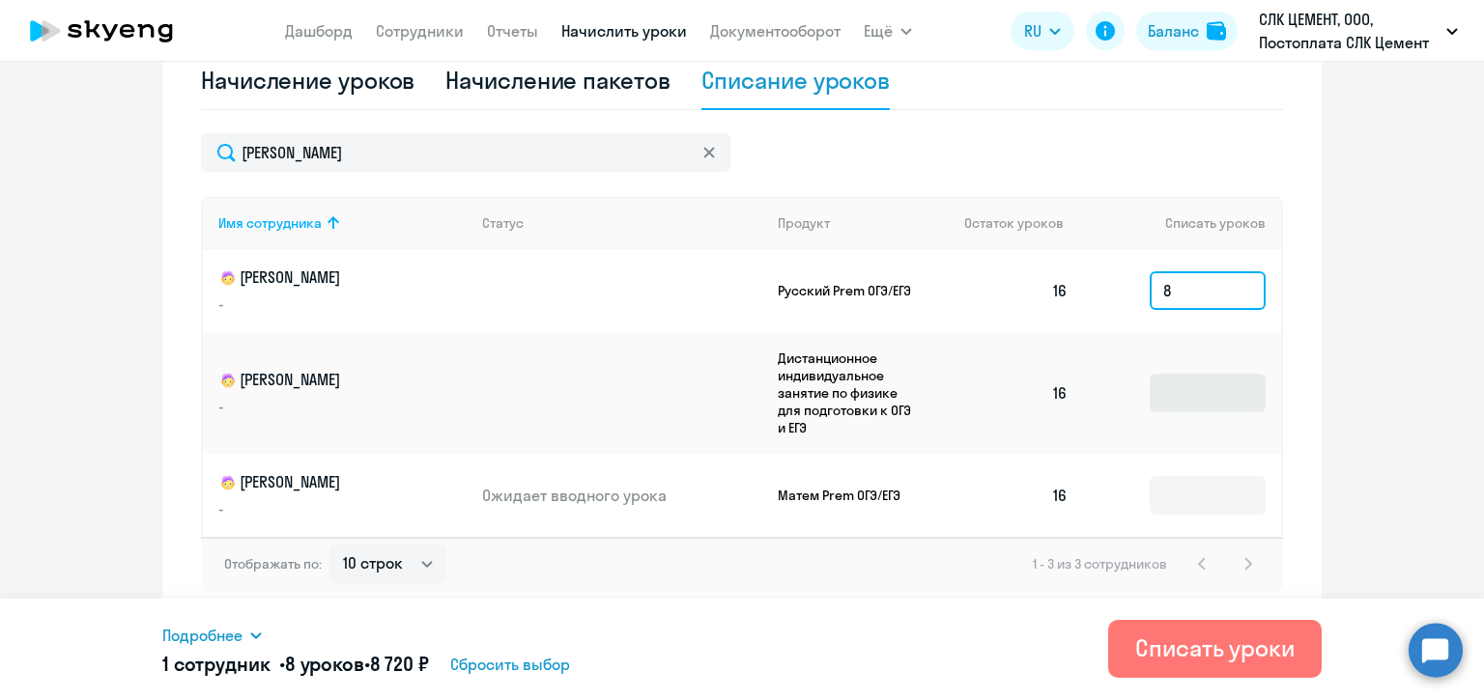
type input "8"
click at [1185, 375] on input at bounding box center [1207, 393] width 116 height 39
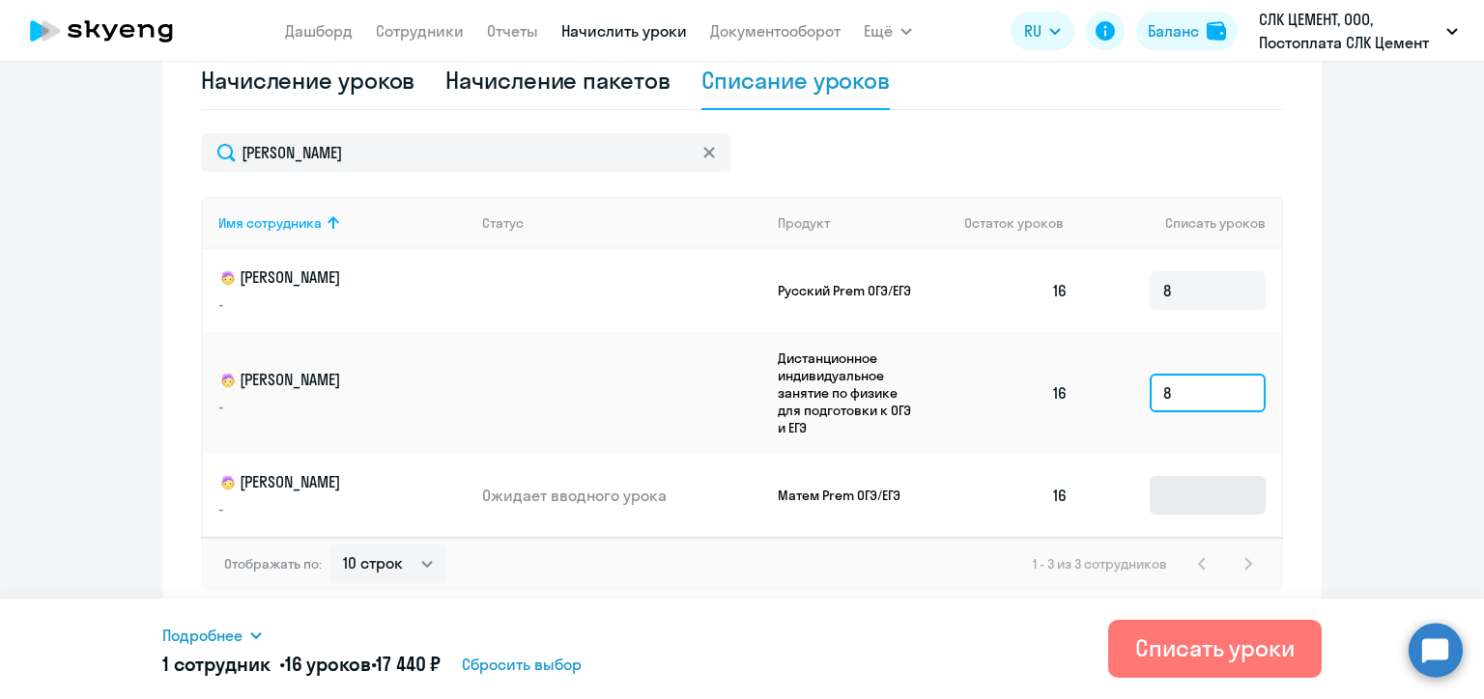
type input "8"
click at [1201, 491] on input at bounding box center [1207, 495] width 116 height 39
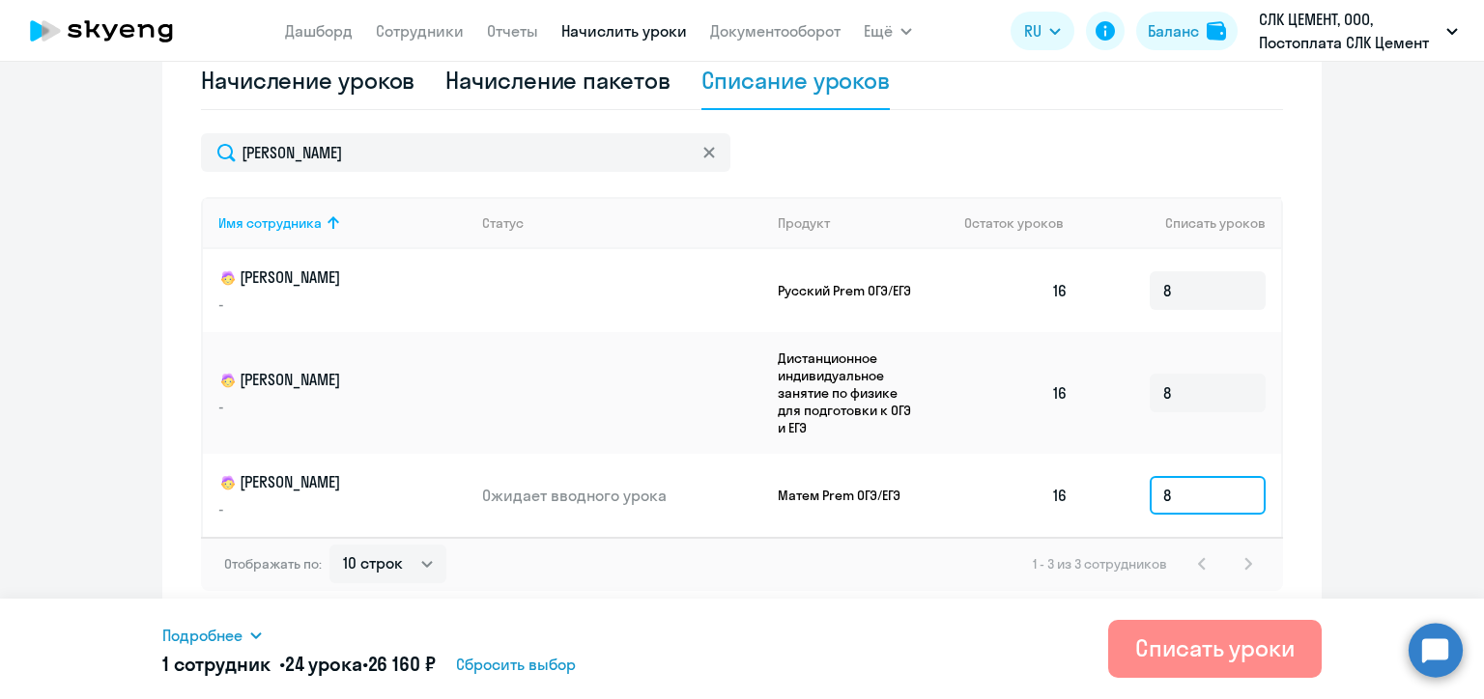
type input "8"
click at [1185, 661] on div "Списать уроки" at bounding box center [1214, 648] width 159 height 31
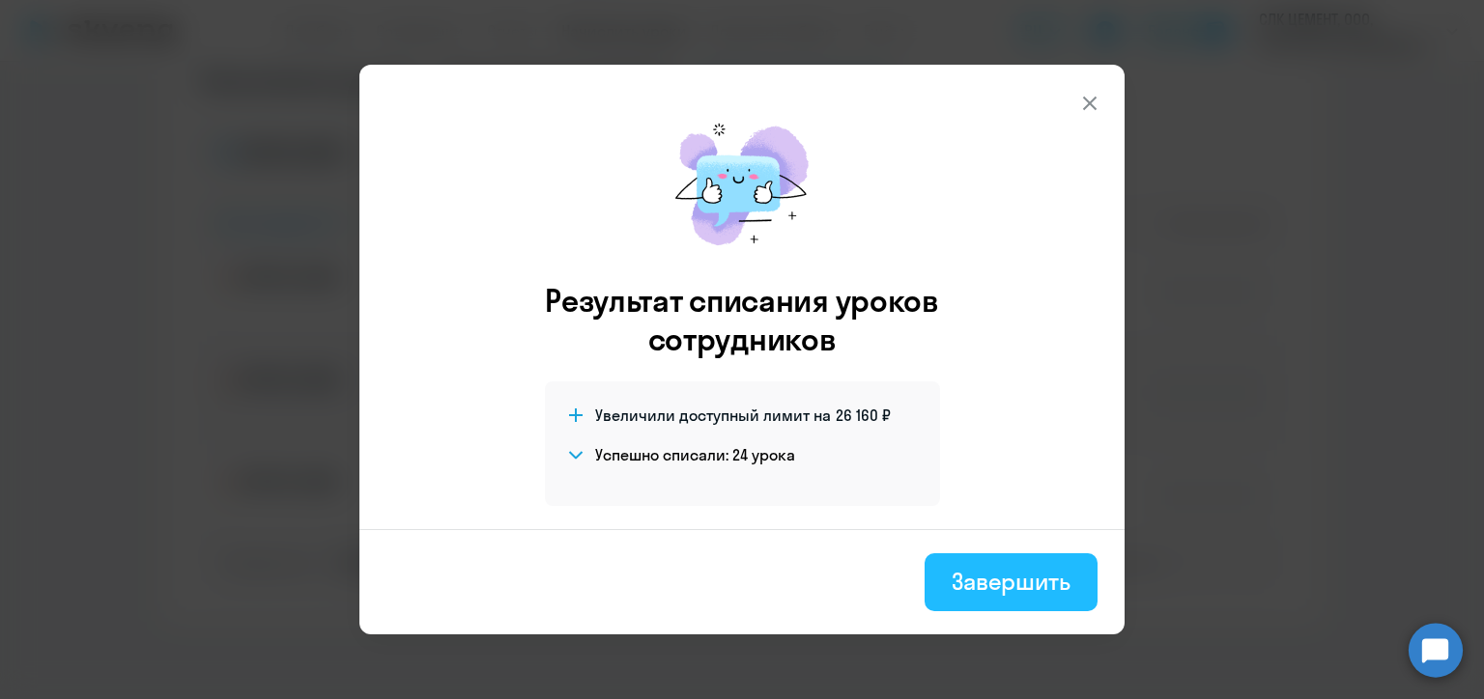
click at [1017, 579] on div "Завершить" at bounding box center [1010, 581] width 119 height 31
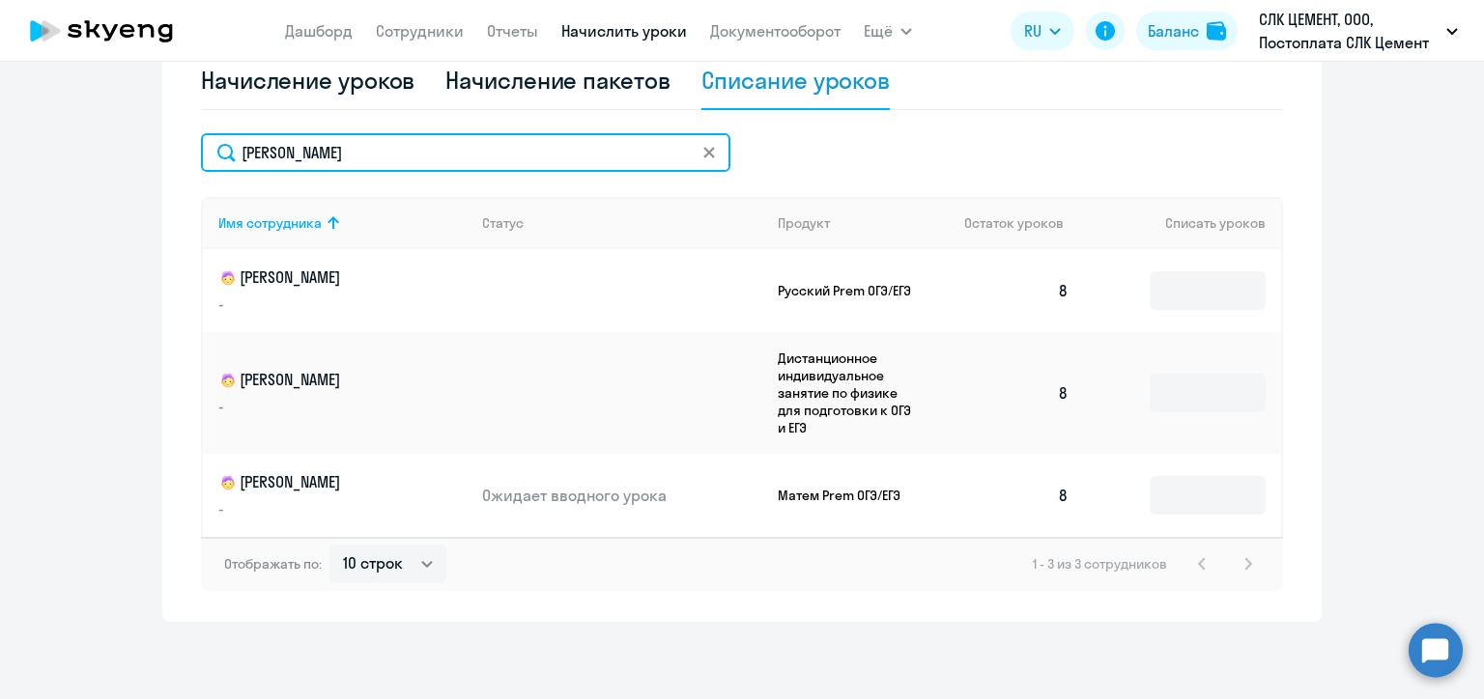
click at [315, 158] on input "[PERSON_NAME]" at bounding box center [465, 152] width 529 height 39
paste input "увалов"
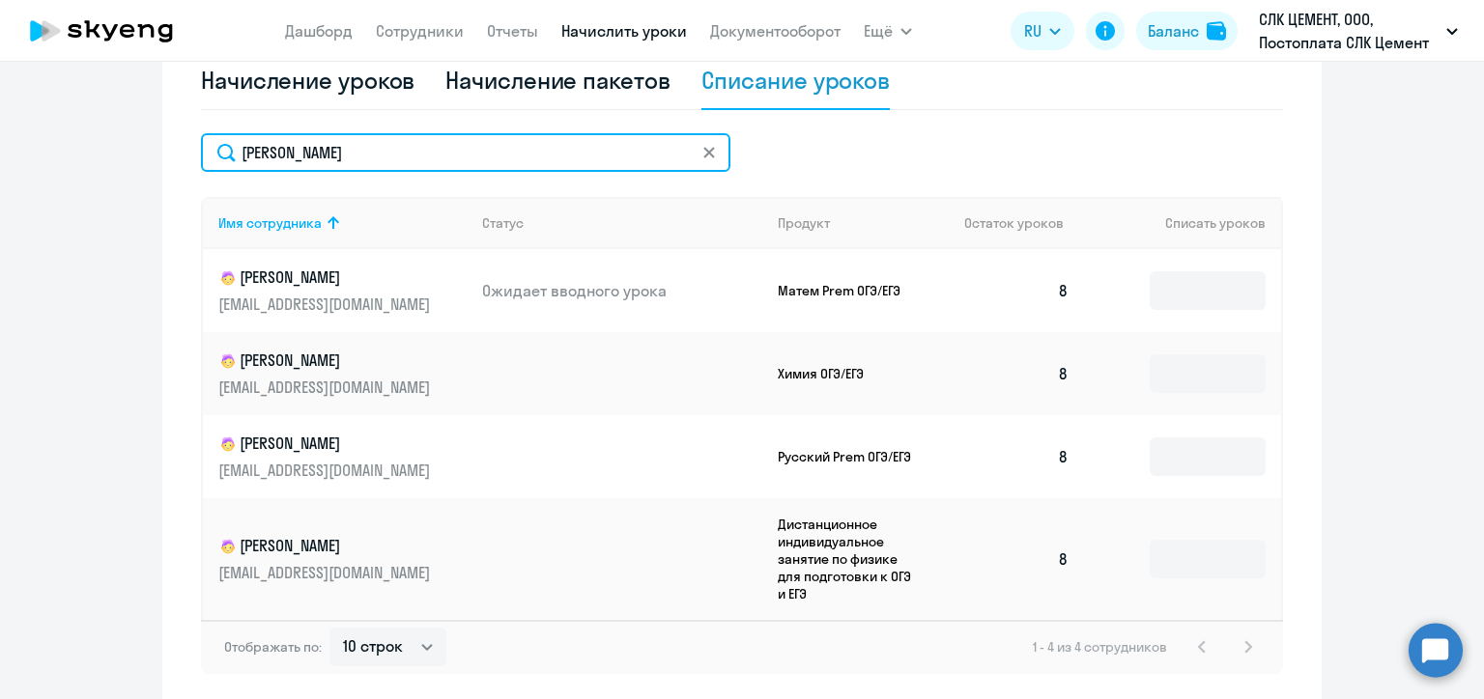
click at [288, 152] on input "[PERSON_NAME]" at bounding box center [465, 152] width 529 height 39
paste input "ернозипунник"
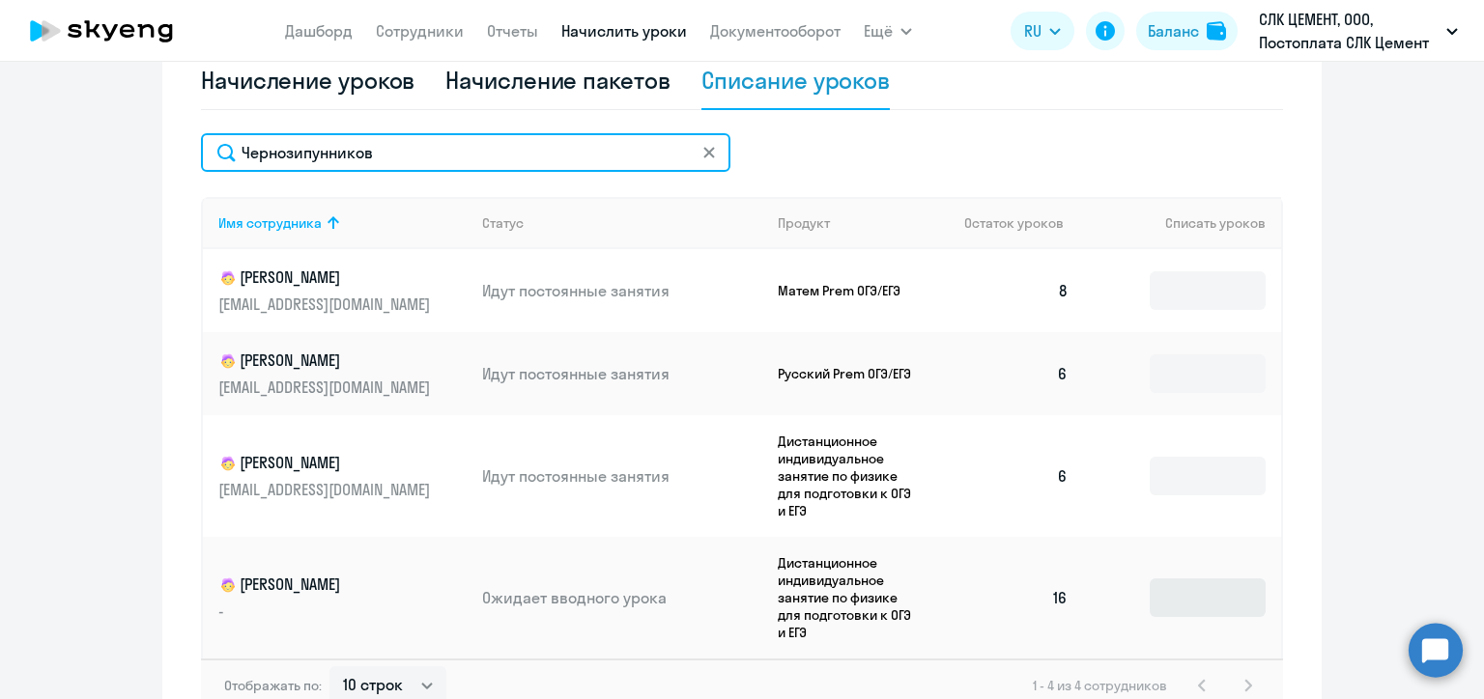
type input "Чернозипунников"
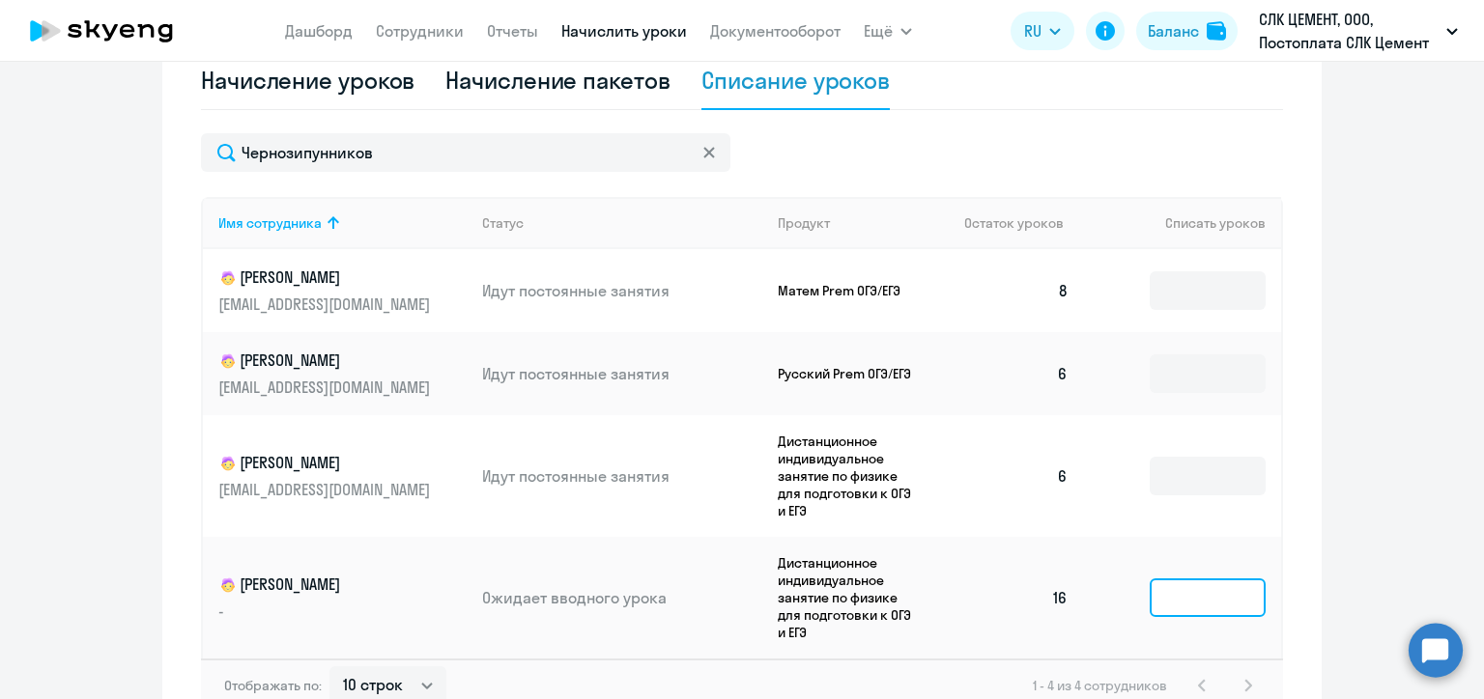
click at [1163, 590] on input at bounding box center [1207, 598] width 116 height 39
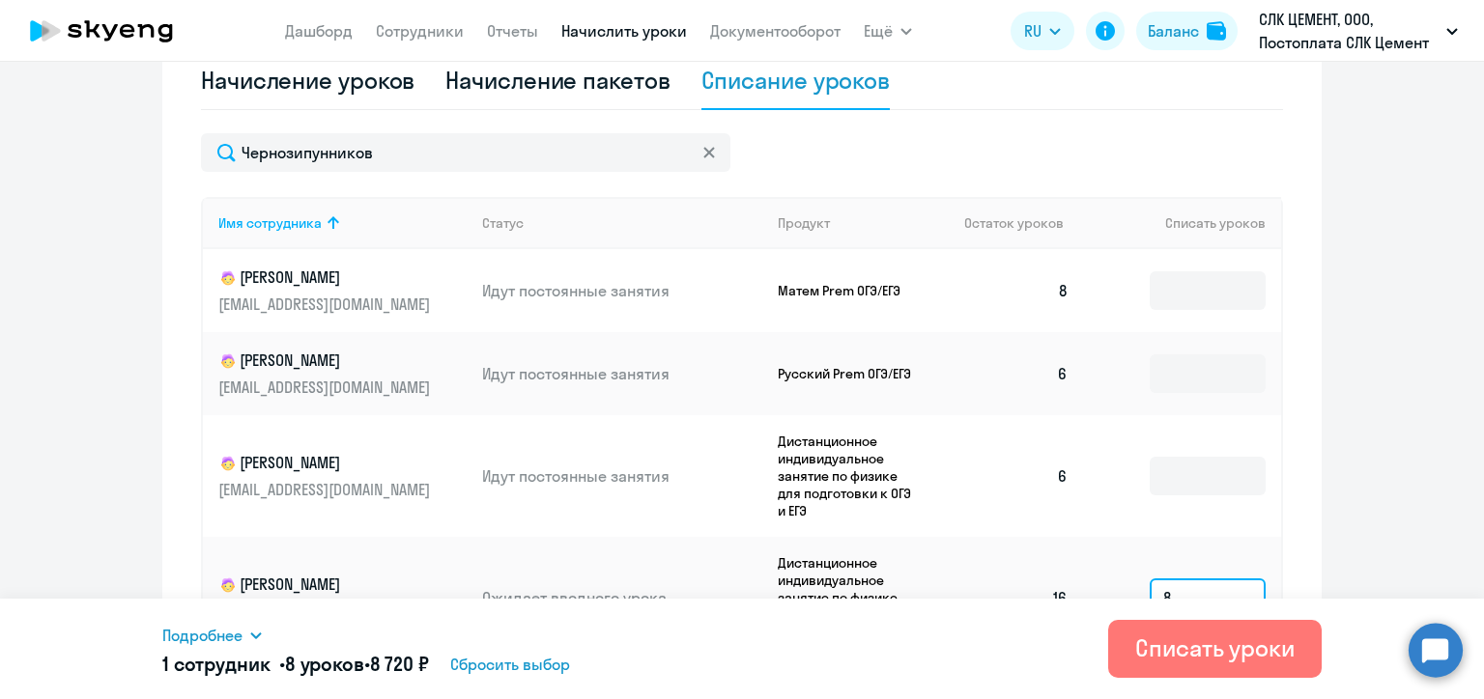
scroll to position [766, 0]
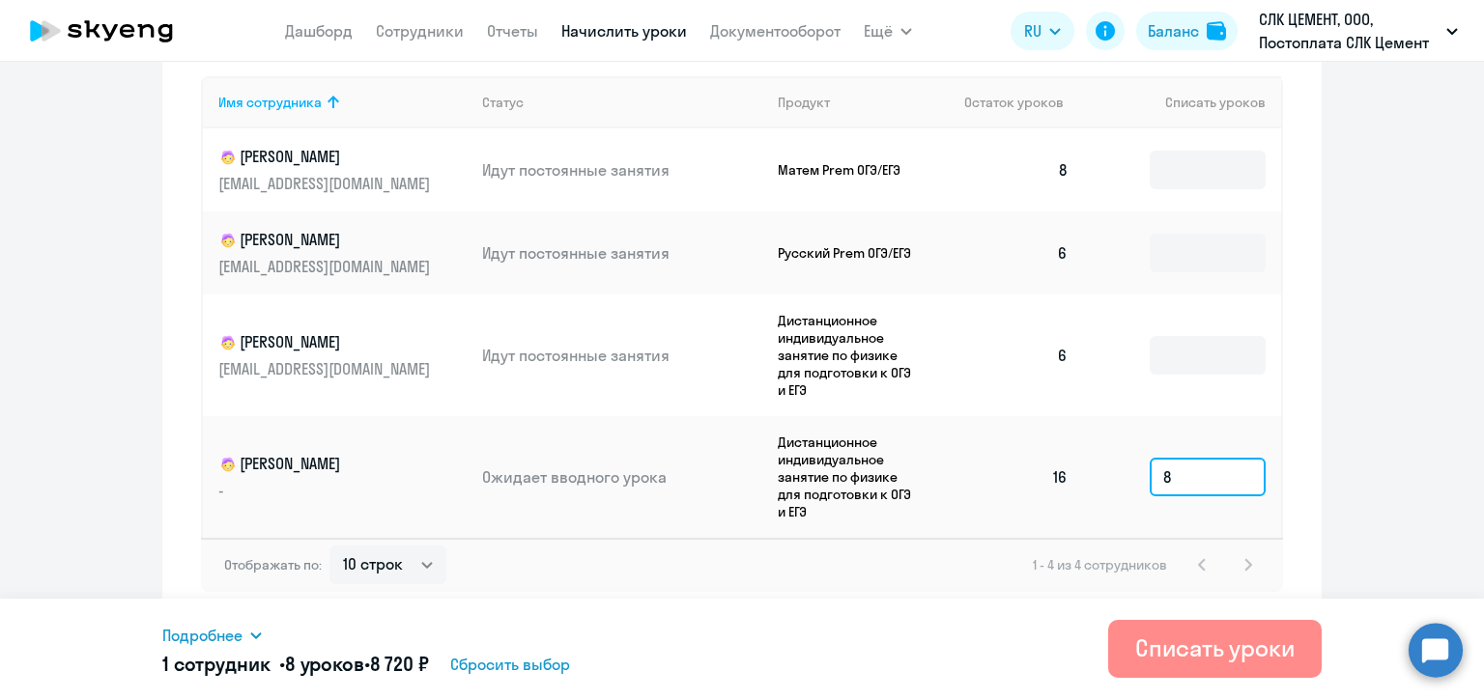
type input "8"
click at [1175, 636] on div "Списать уроки" at bounding box center [1214, 648] width 159 height 31
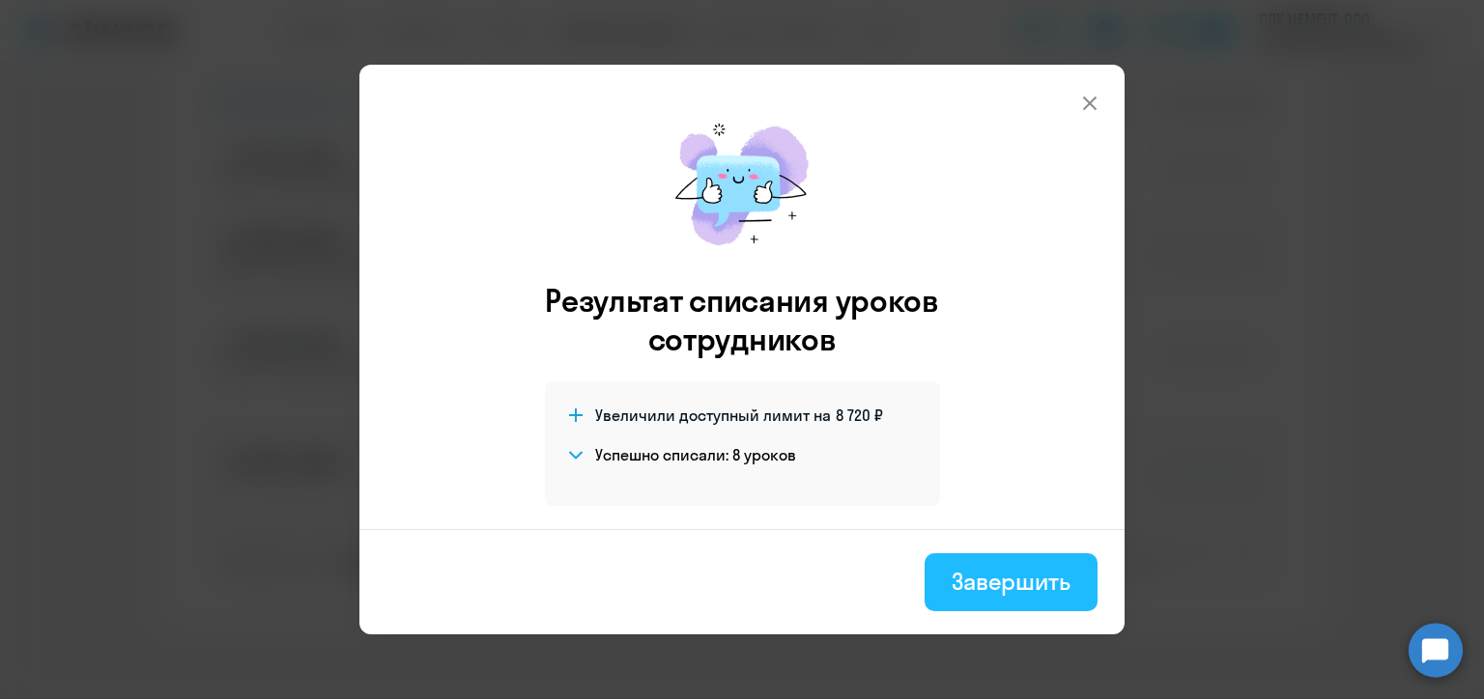
click at [1015, 578] on div "Завершить" at bounding box center [1010, 581] width 119 height 31
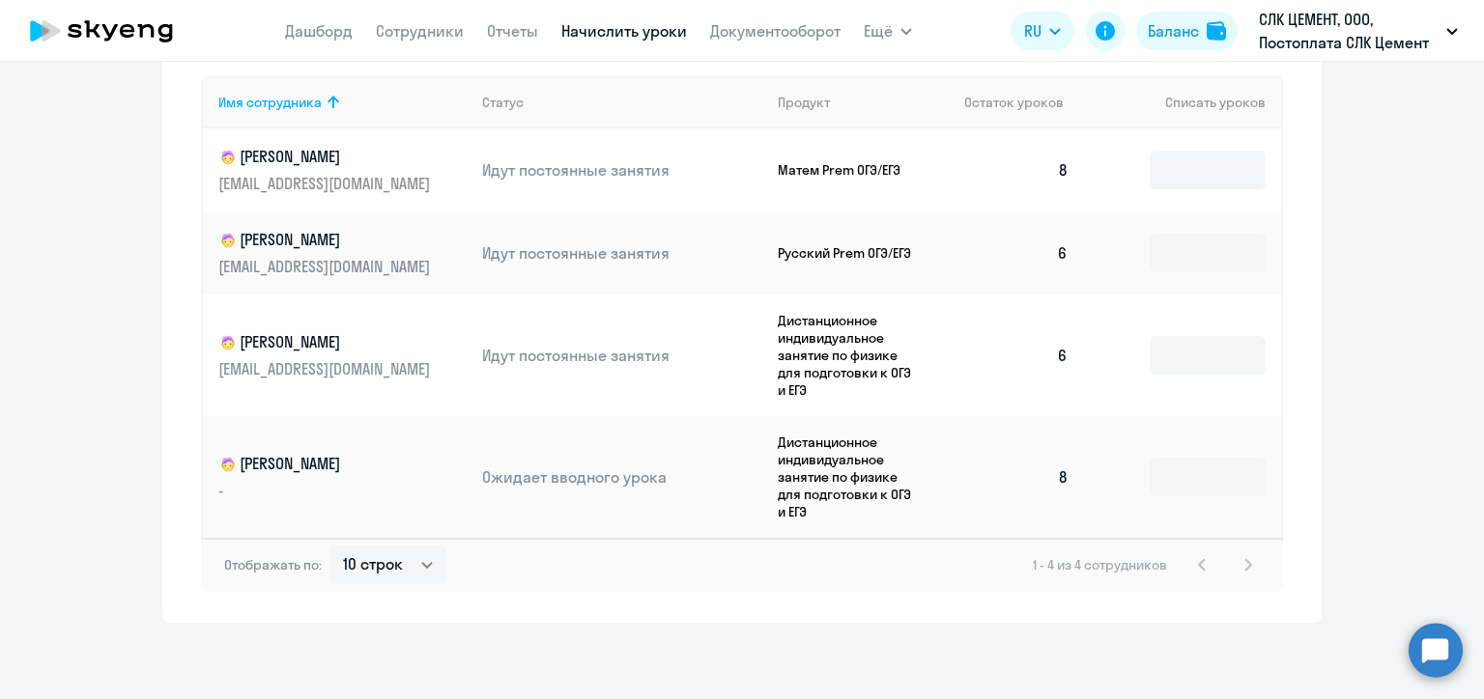
scroll to position [380, 0]
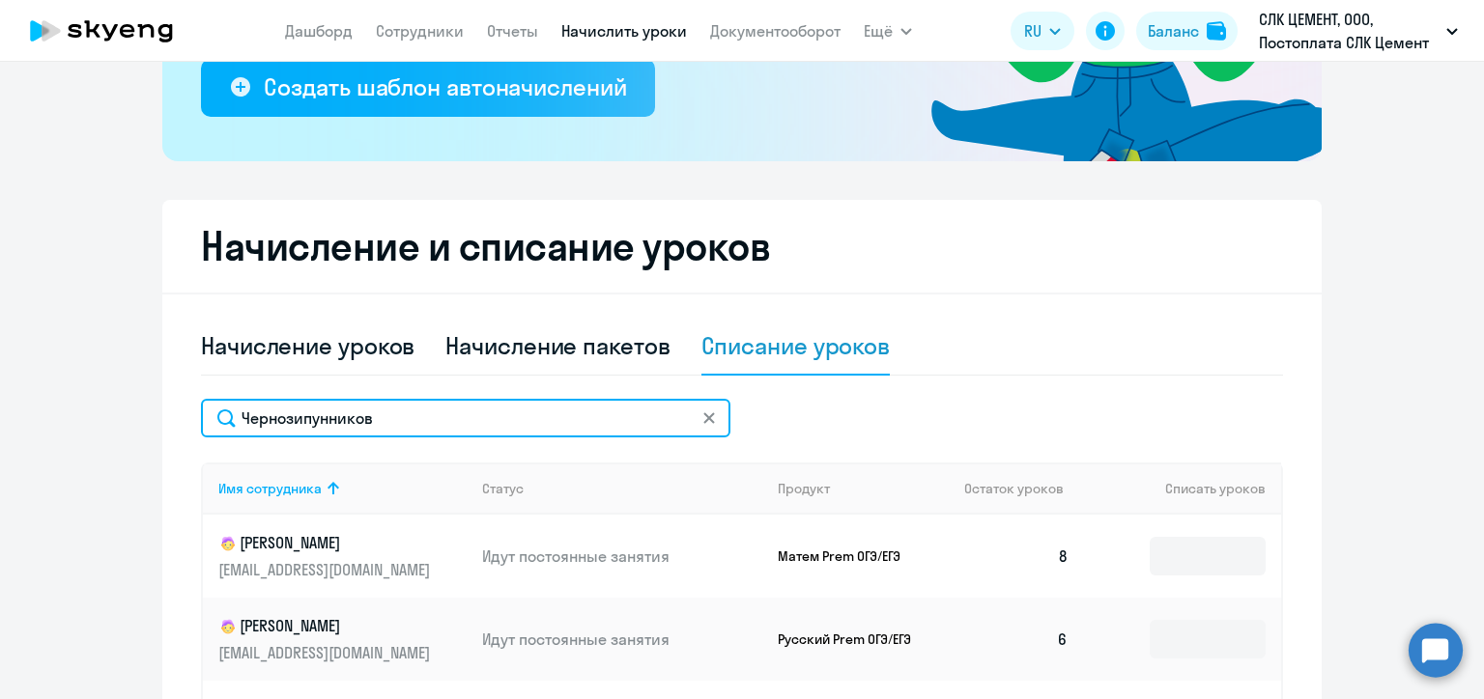
click at [285, 417] on input "Чернозипунников" at bounding box center [465, 418] width 529 height 39
paste input "етров"
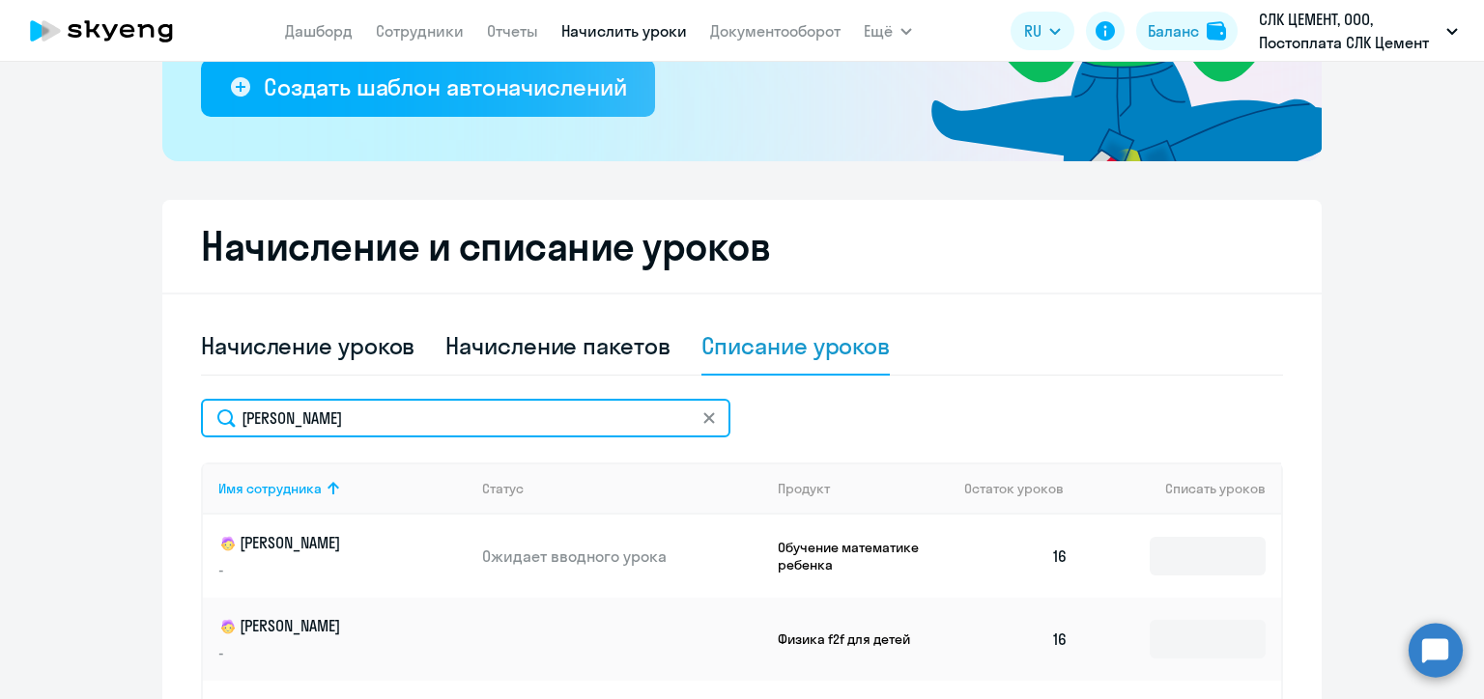
scroll to position [476, 0]
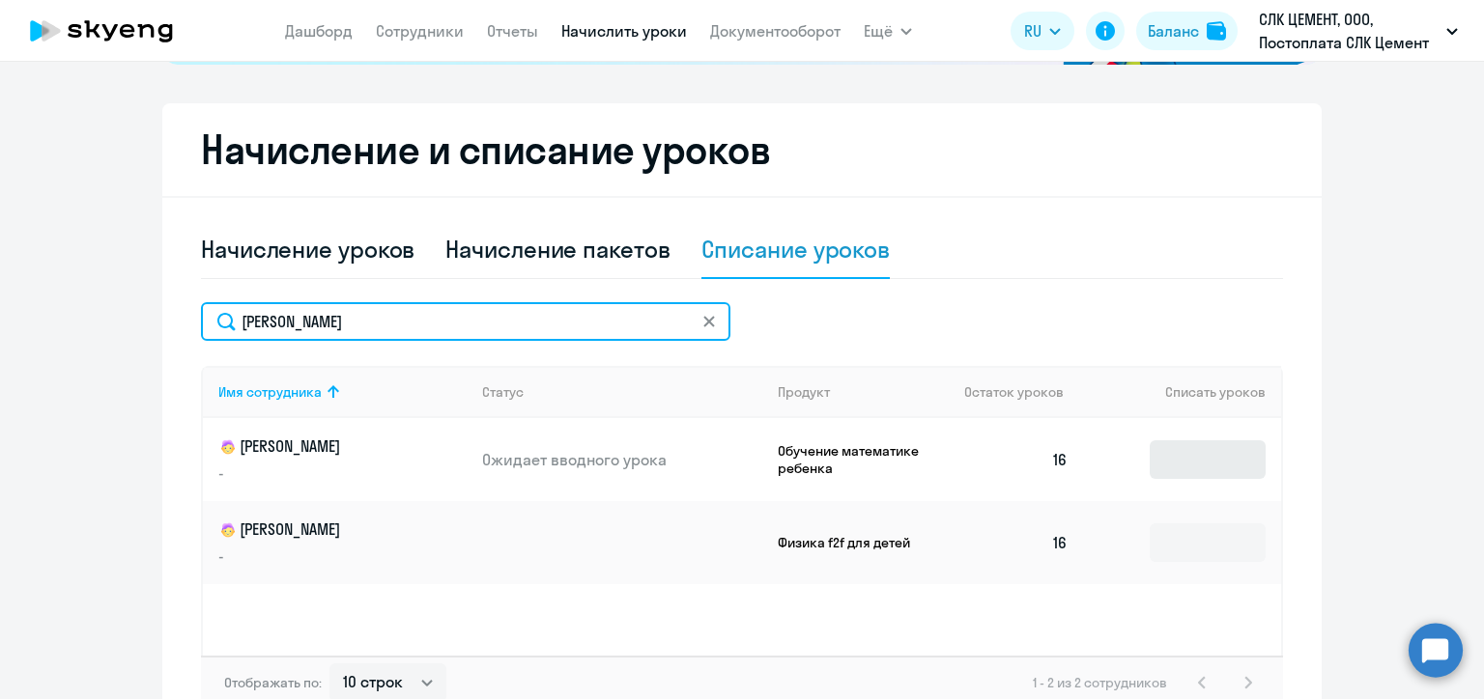
type input "[PERSON_NAME]"
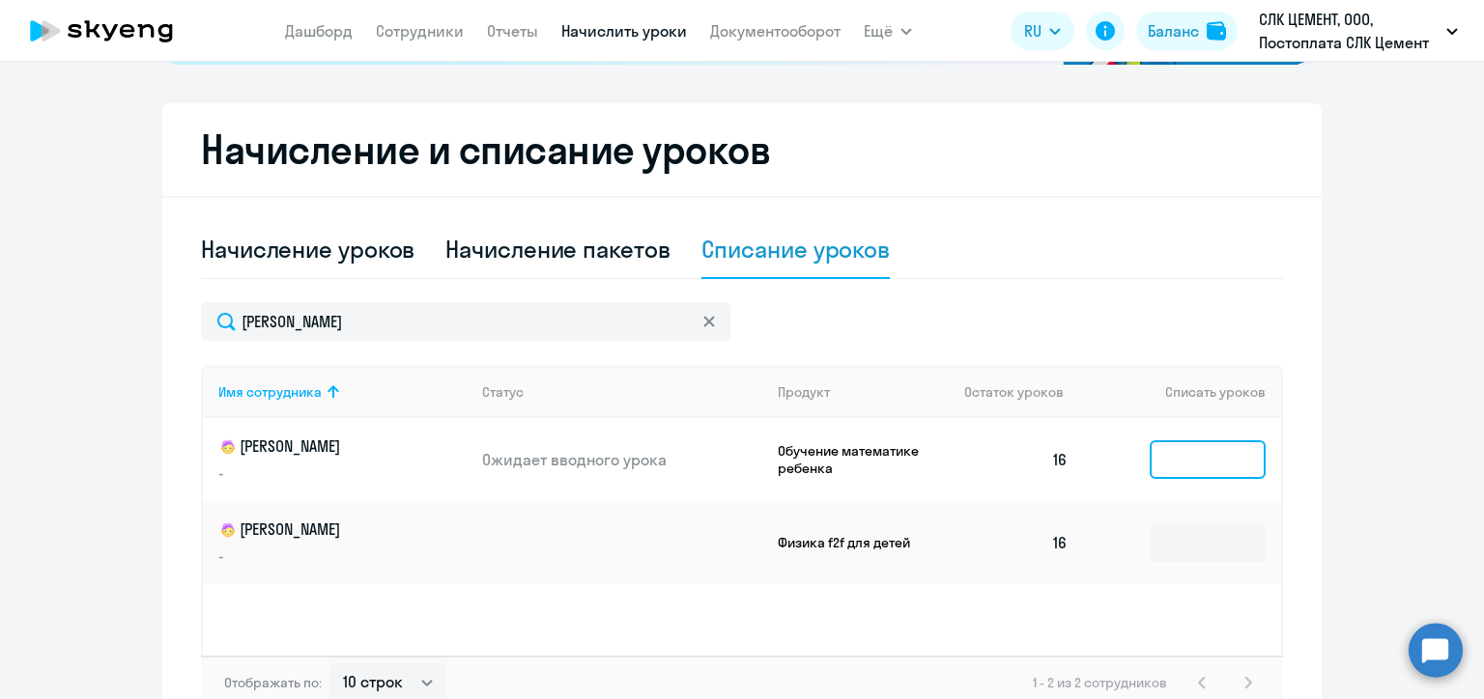
click at [1188, 455] on input at bounding box center [1207, 459] width 116 height 39
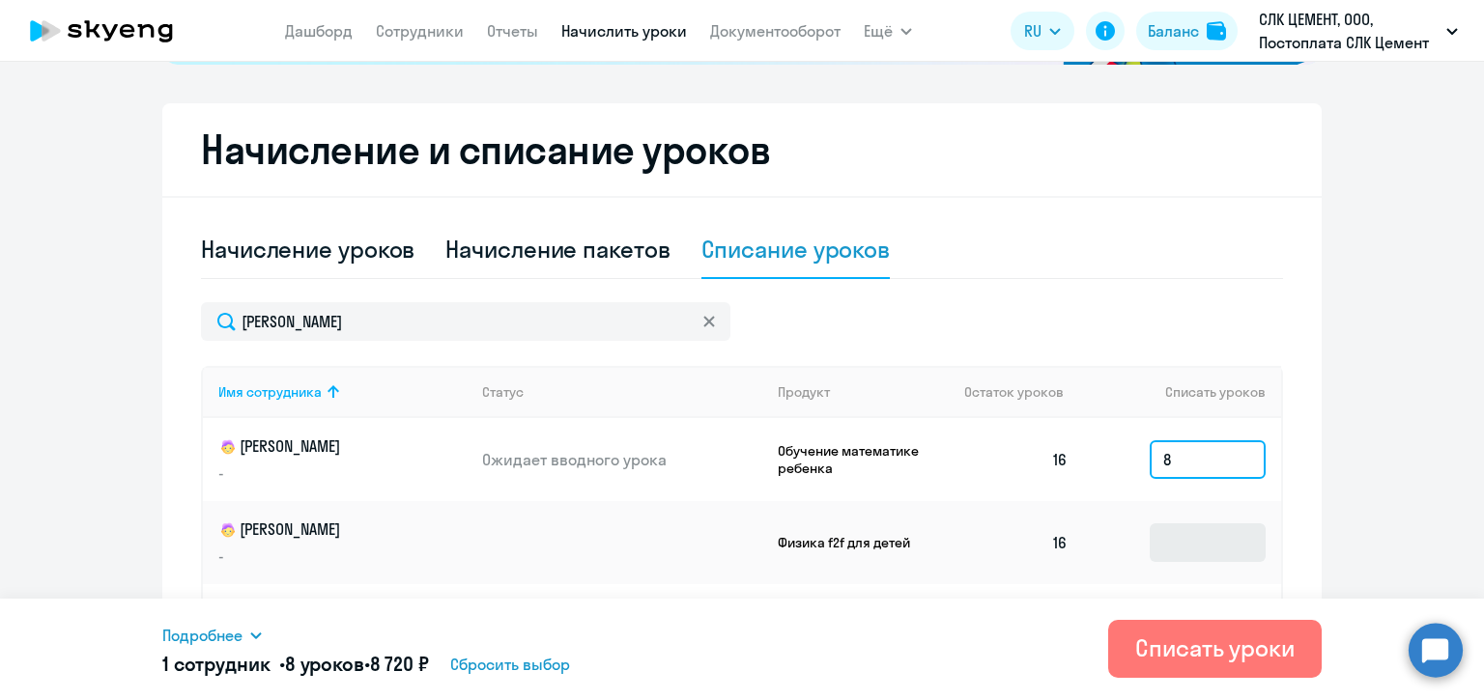
type input "8"
click at [1185, 526] on input at bounding box center [1207, 542] width 116 height 39
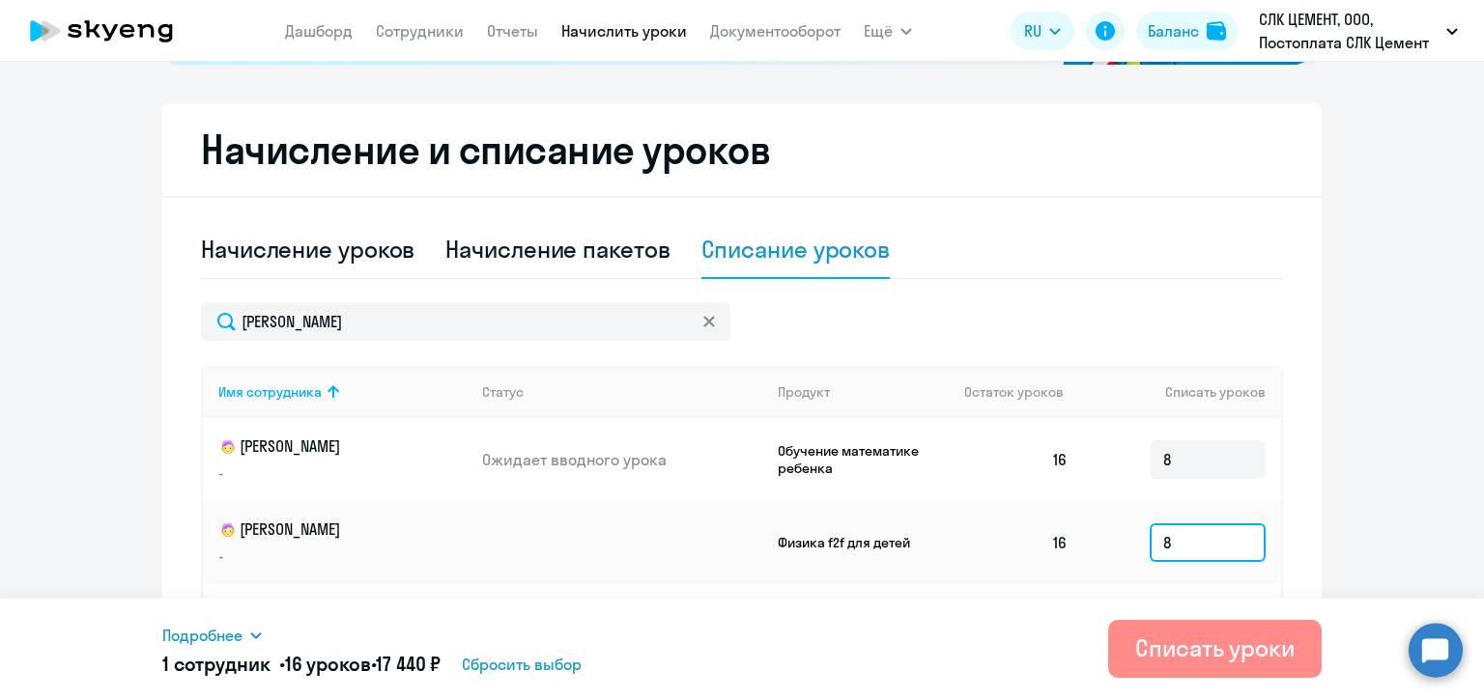
type input "8"
click at [1166, 653] on div "Списать уроки" at bounding box center [1214, 648] width 159 height 31
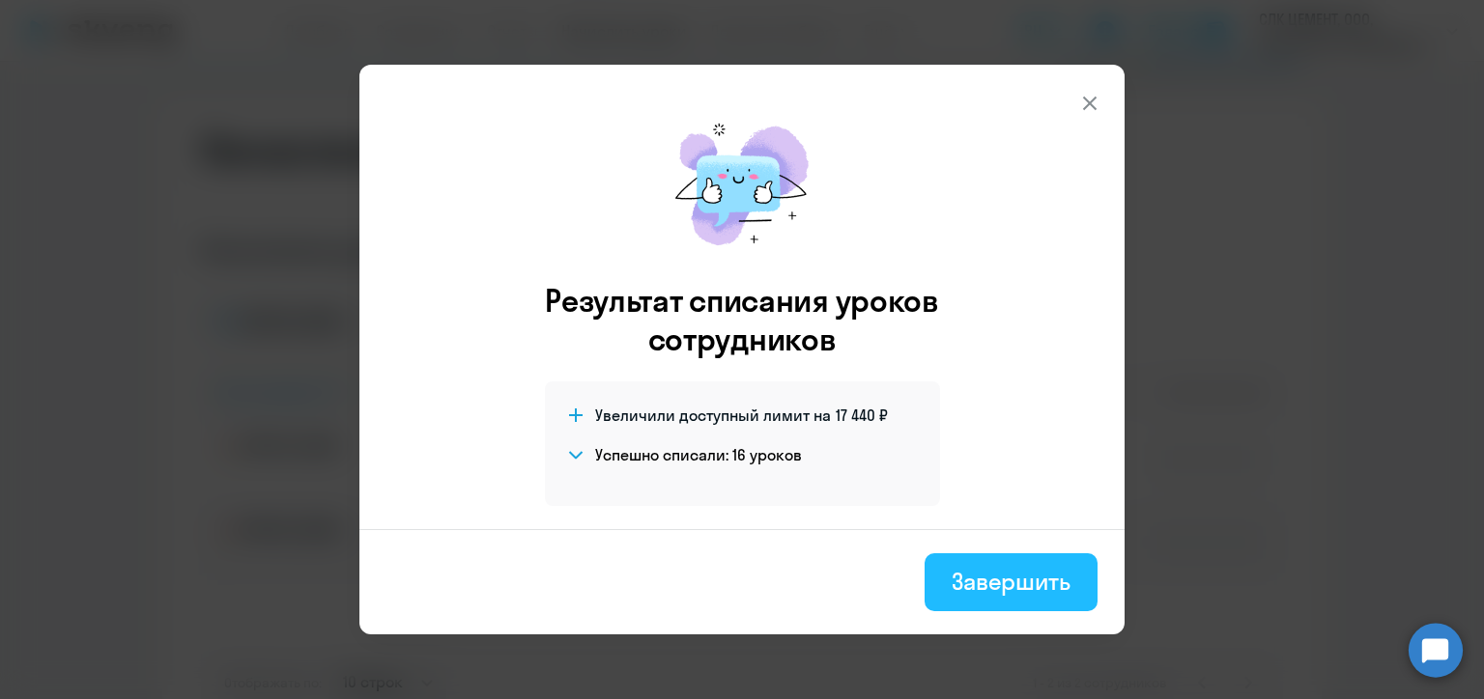
click at [1016, 596] on div "Завершить" at bounding box center [1010, 581] width 119 height 31
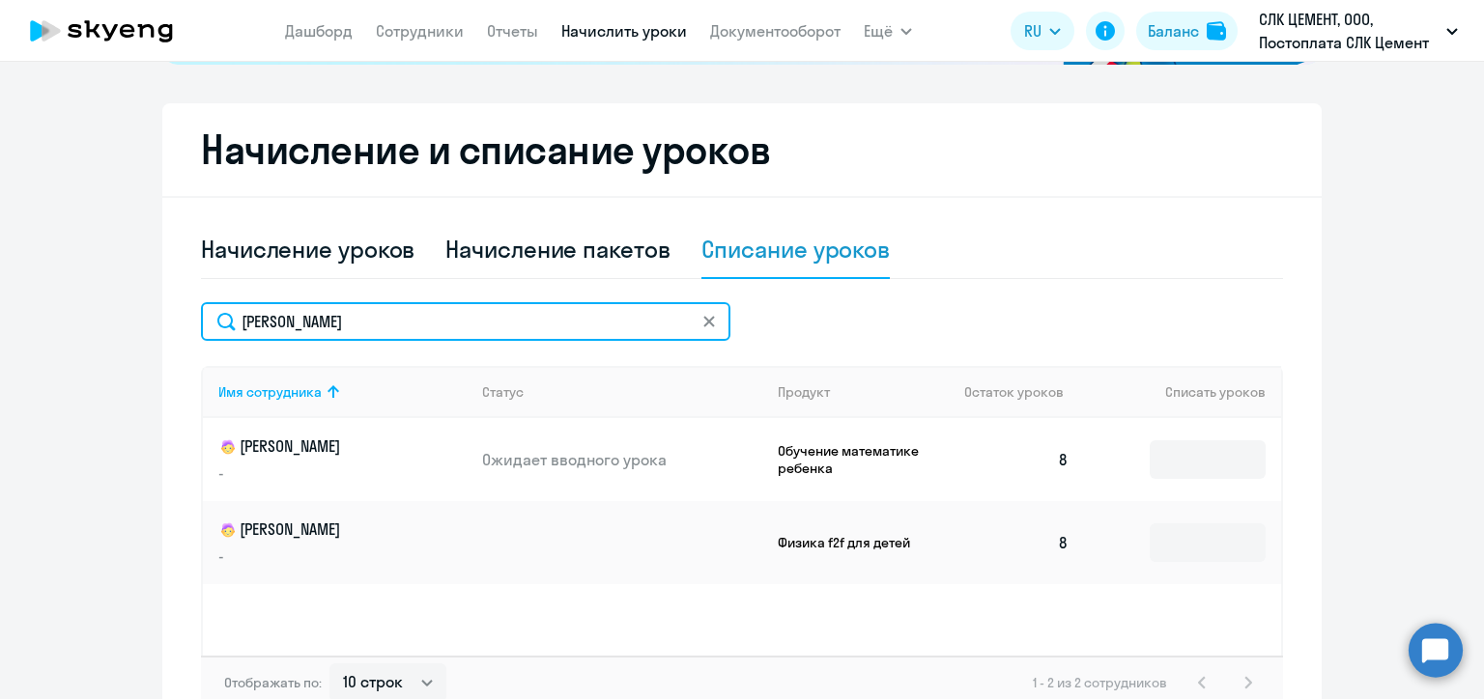
click at [283, 324] on input "[PERSON_NAME]" at bounding box center [465, 321] width 529 height 39
paste input "остоус"
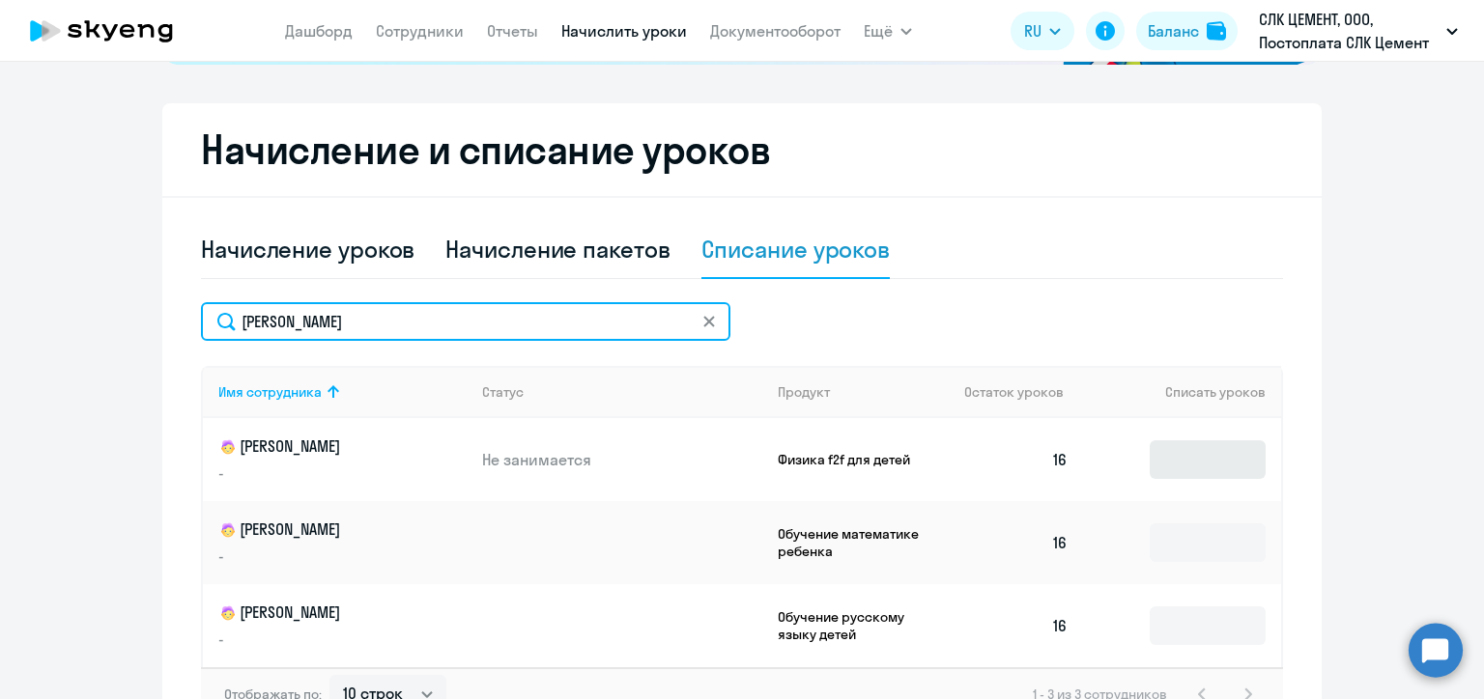
type input "[PERSON_NAME]"
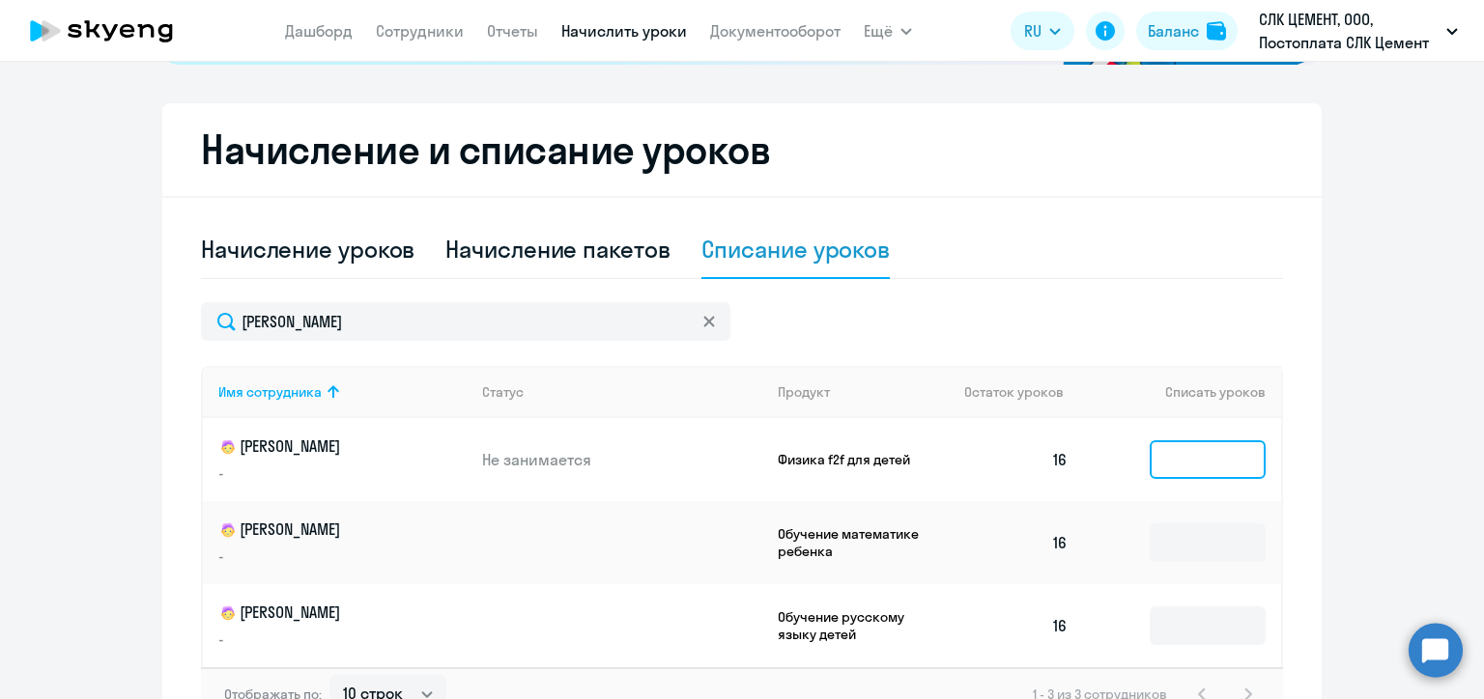
click at [1201, 466] on input at bounding box center [1207, 459] width 116 height 39
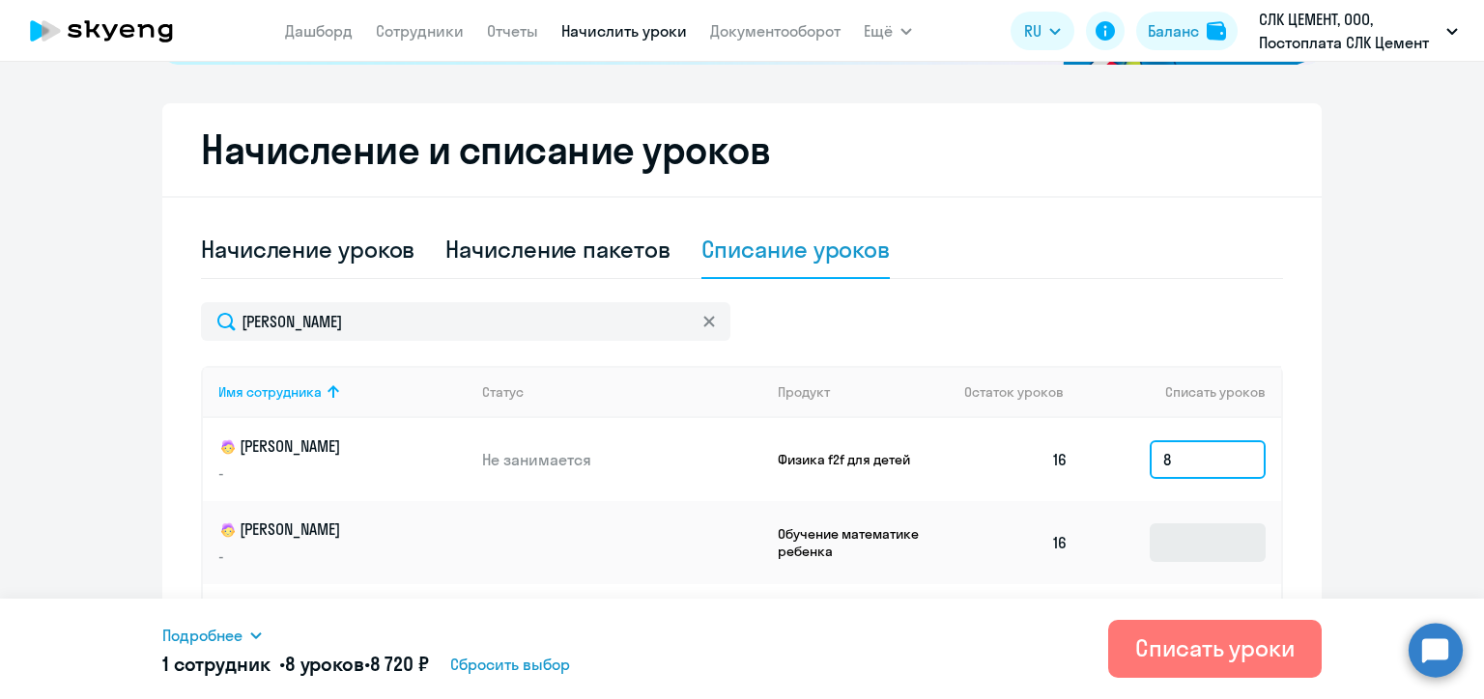
type input "8"
click at [1197, 546] on input at bounding box center [1207, 542] width 116 height 39
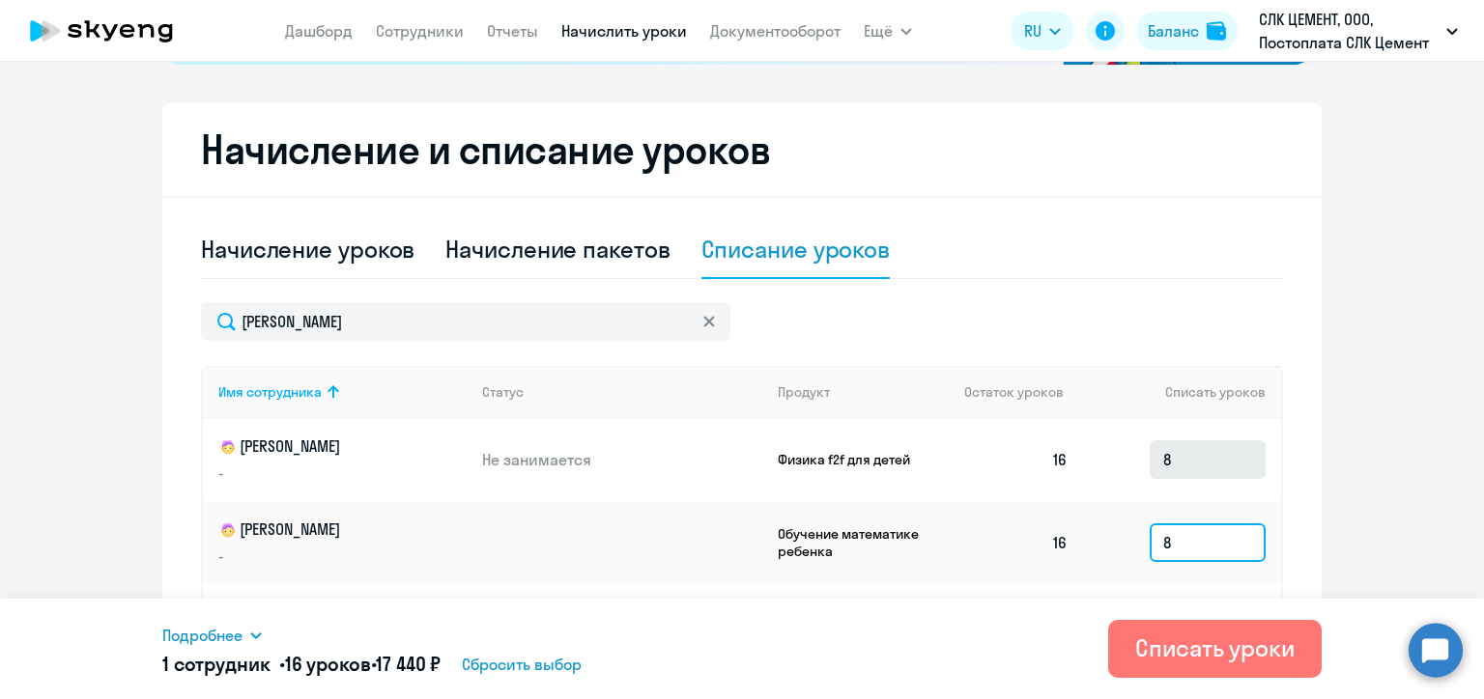
scroll to position [606, 0]
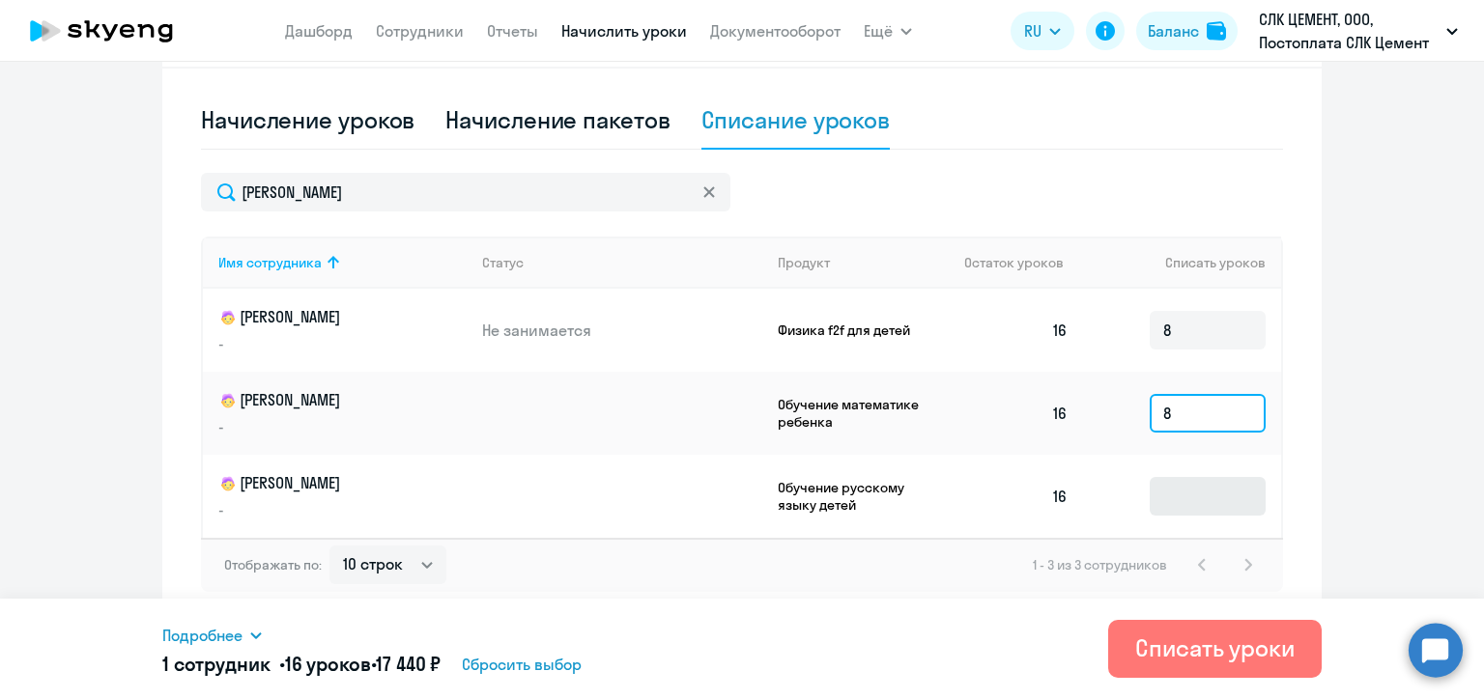
type input "8"
click at [1215, 497] on input at bounding box center [1207, 496] width 116 height 39
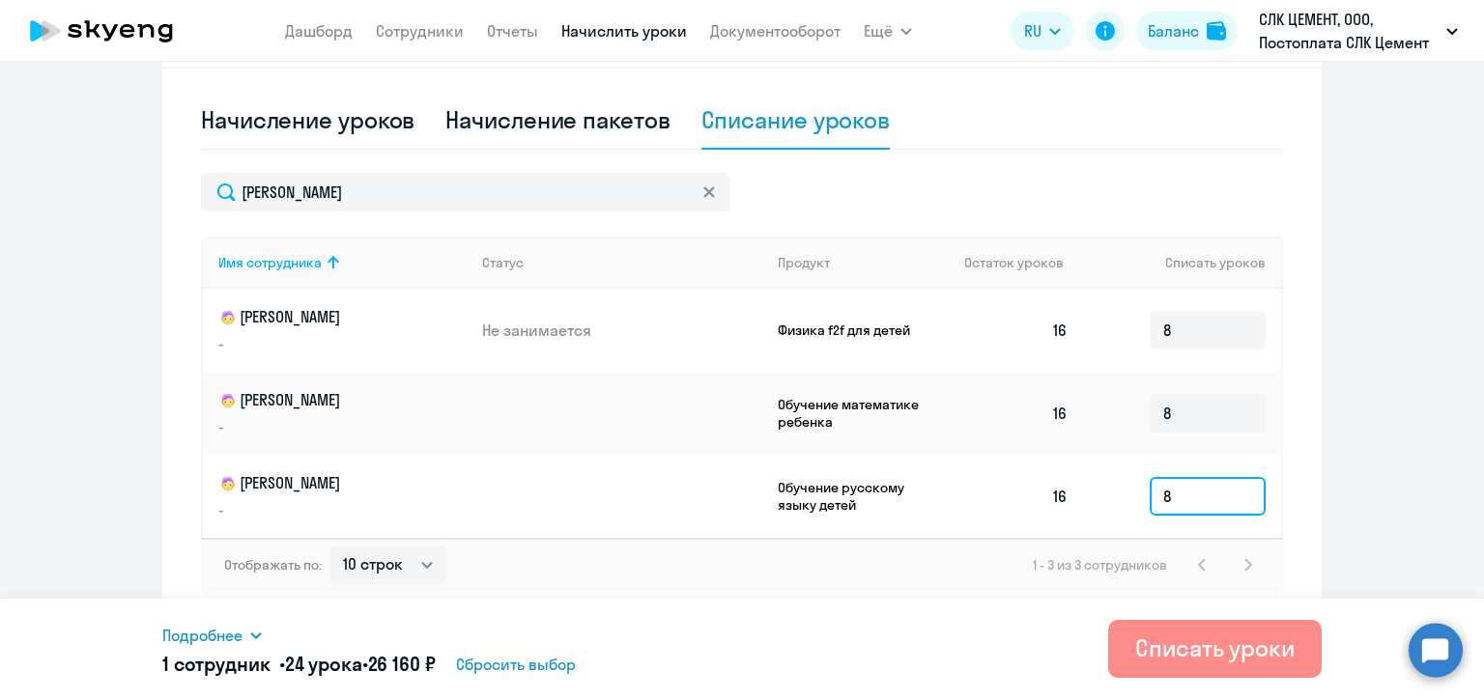
type input "8"
click at [1228, 645] on div "Списать уроки" at bounding box center [1214, 648] width 159 height 31
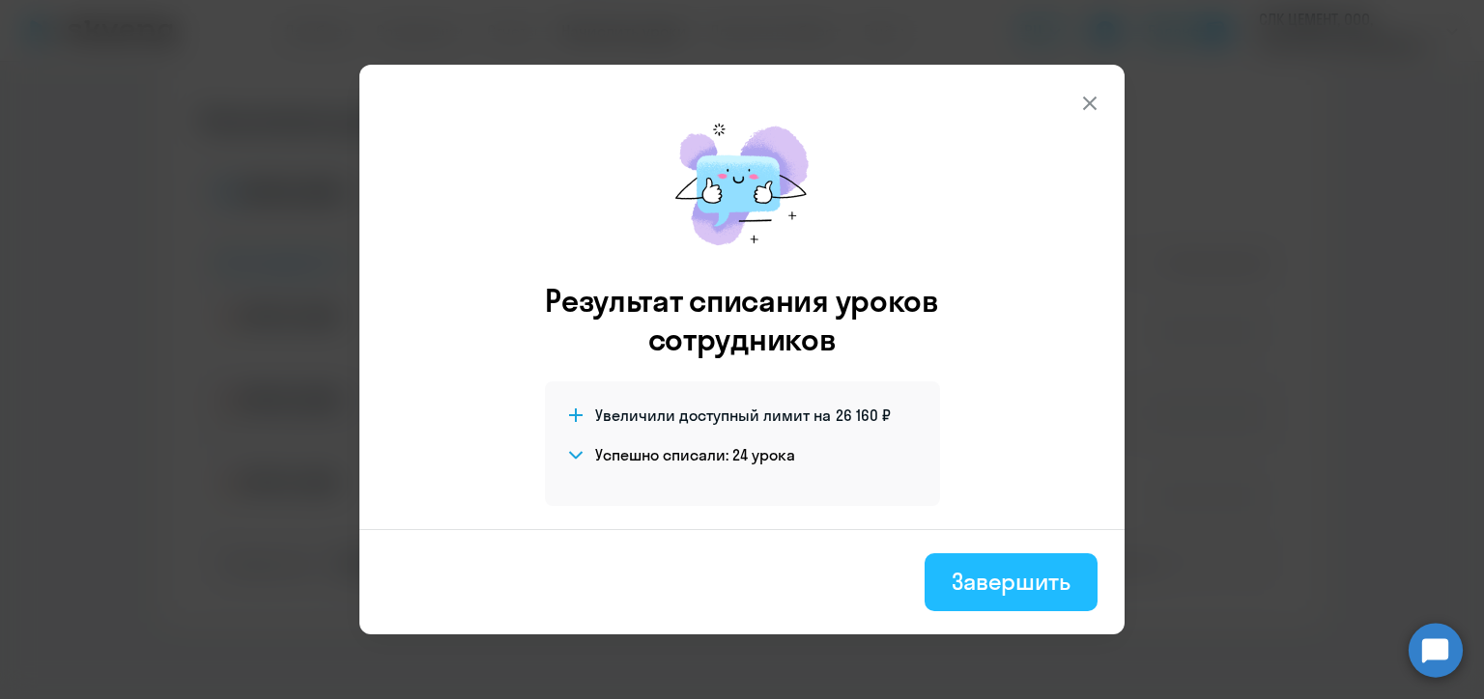
click at [1017, 586] on div "Завершить" at bounding box center [1010, 581] width 119 height 31
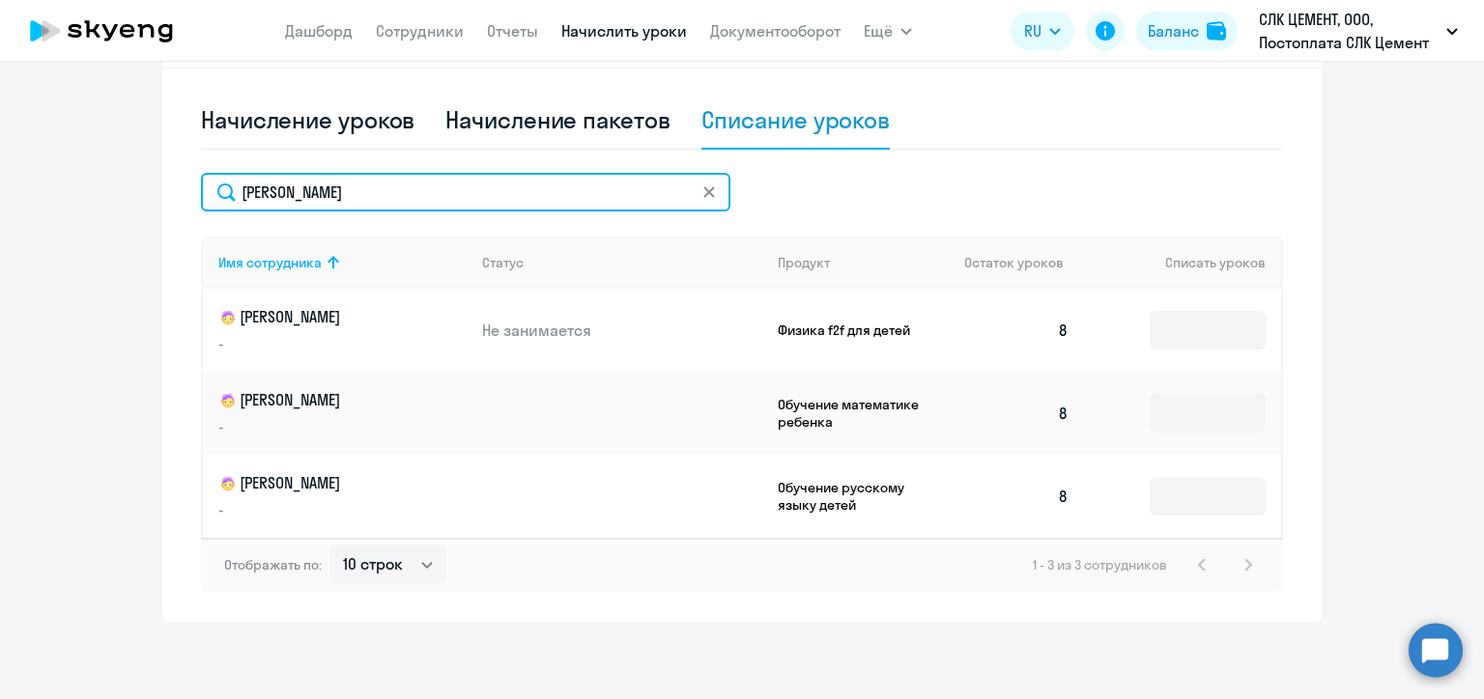
click at [307, 193] on input "[PERSON_NAME]" at bounding box center [465, 192] width 529 height 39
paste input "осквина"
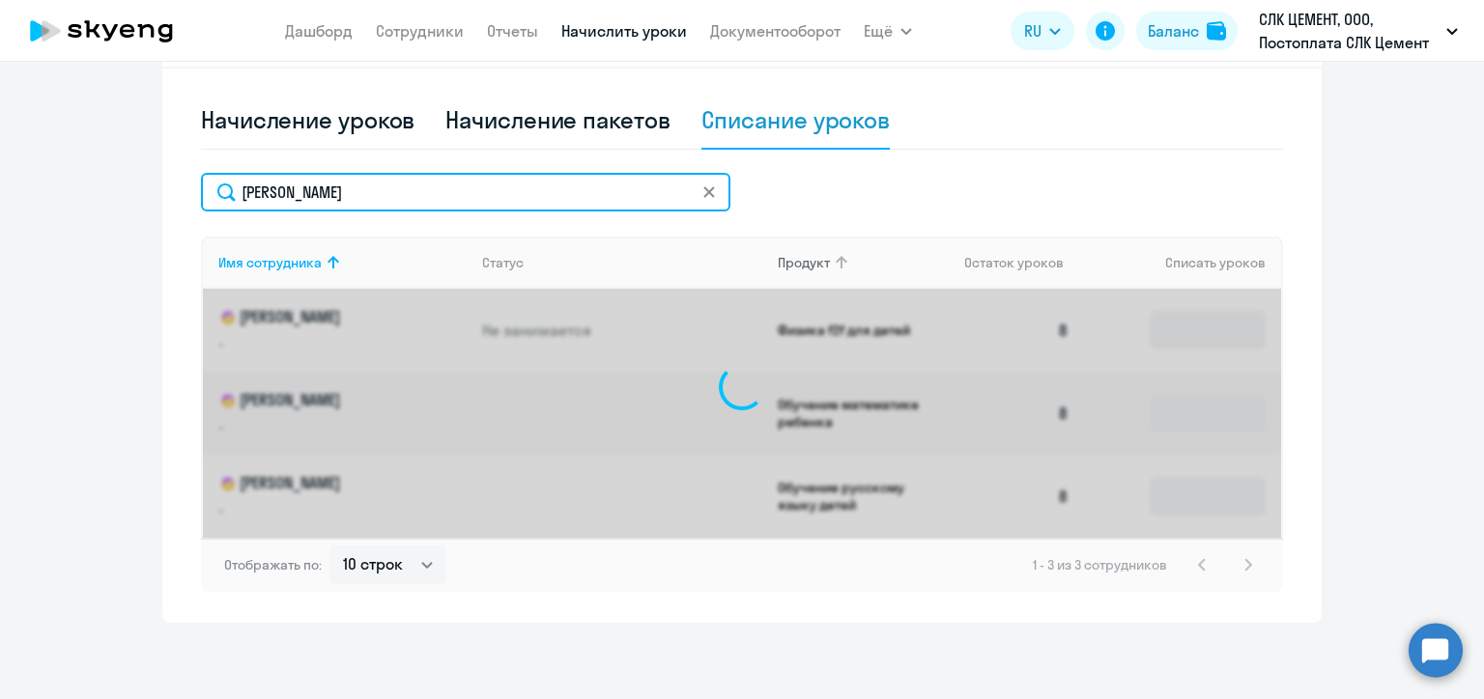
scroll to position [595, 0]
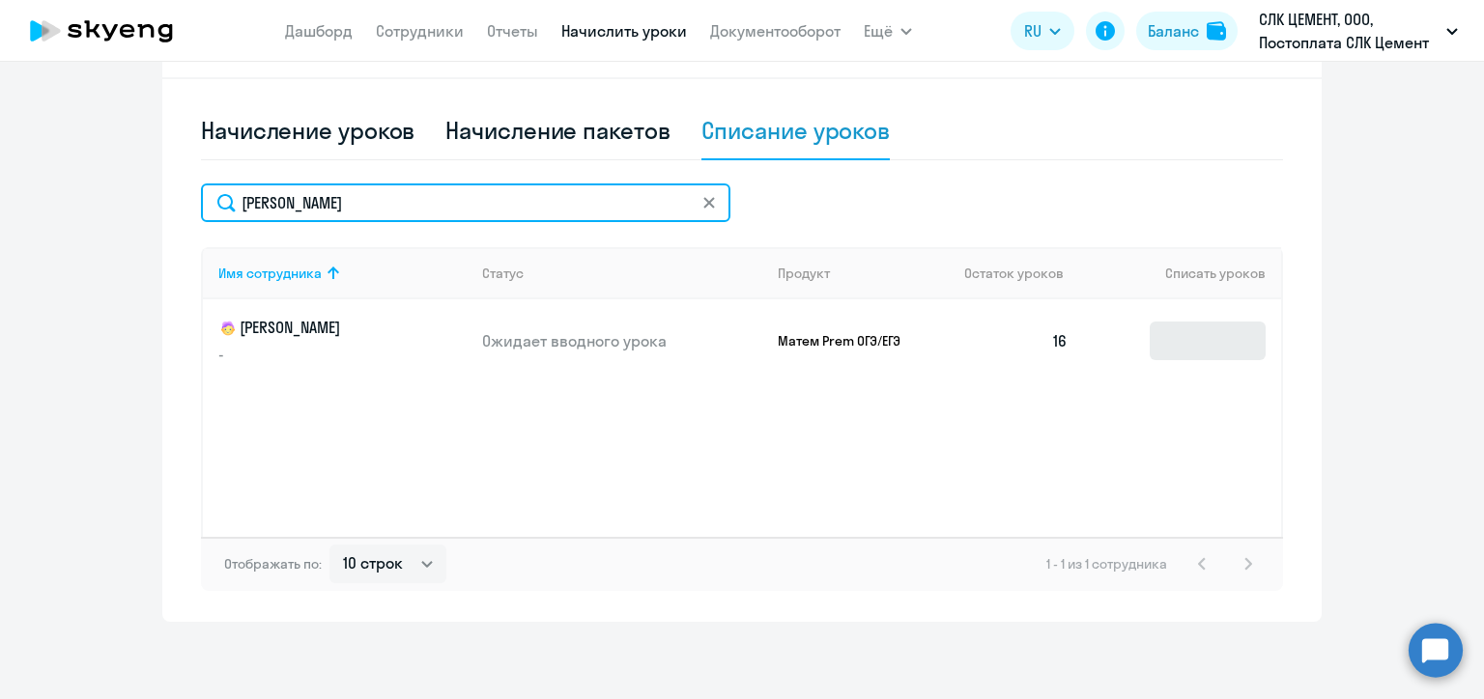
type input "[PERSON_NAME]"
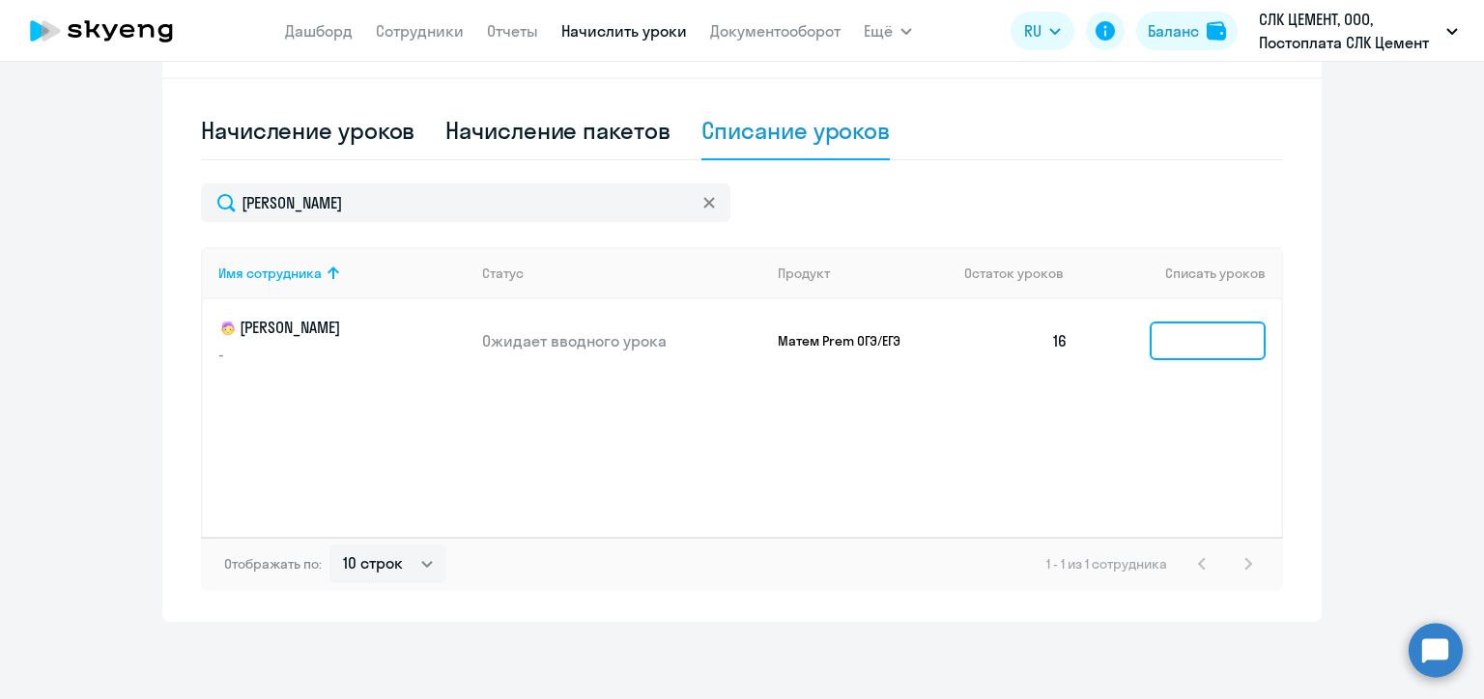
click at [1201, 346] on input at bounding box center [1207, 341] width 116 height 39
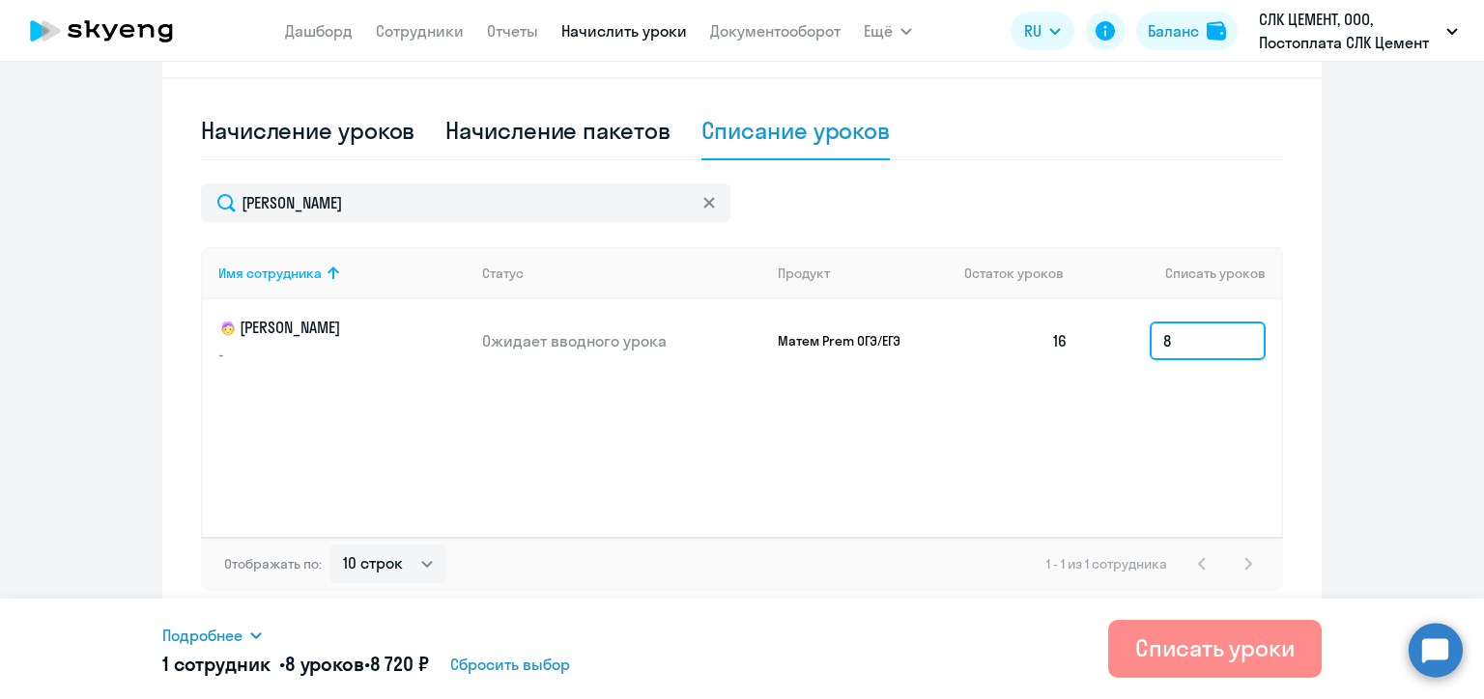
type input "8"
click at [1235, 641] on div "Списать уроки" at bounding box center [1214, 648] width 159 height 31
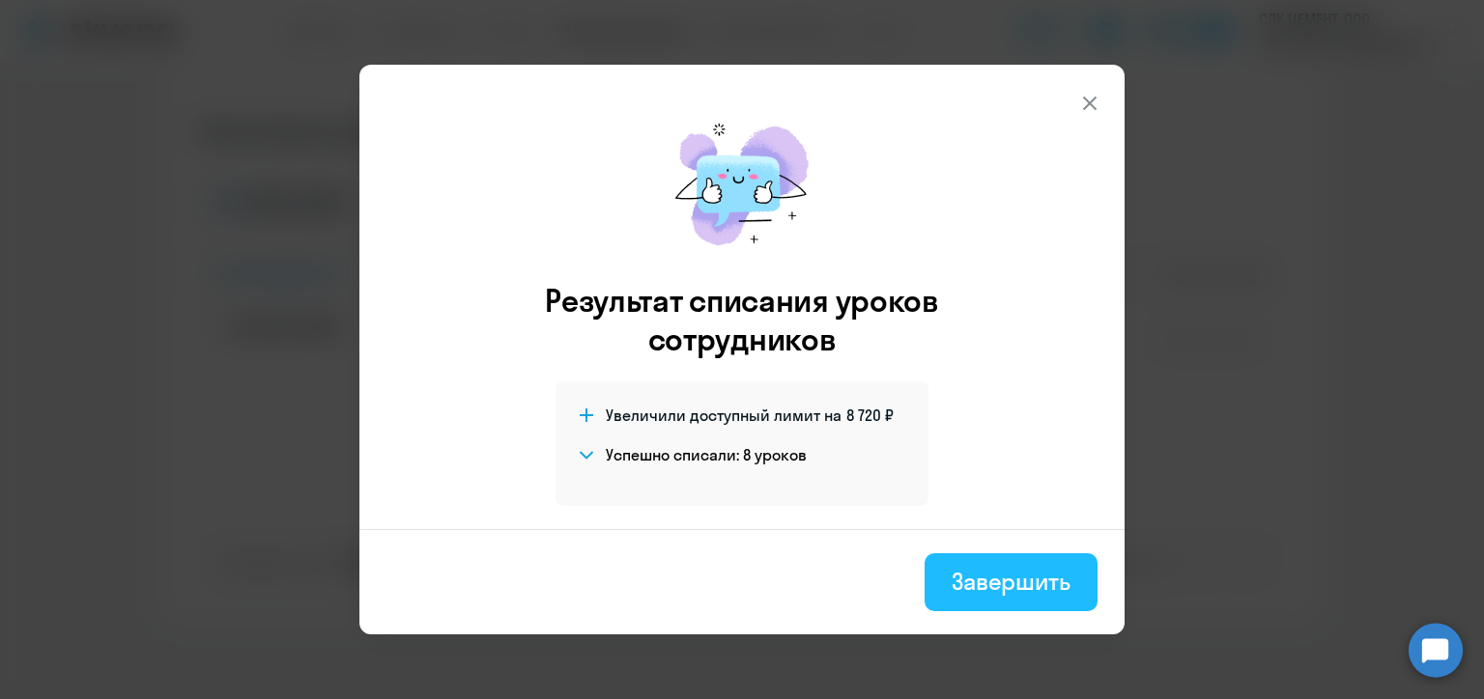
click at [1025, 583] on div "Завершить" at bounding box center [1010, 581] width 119 height 31
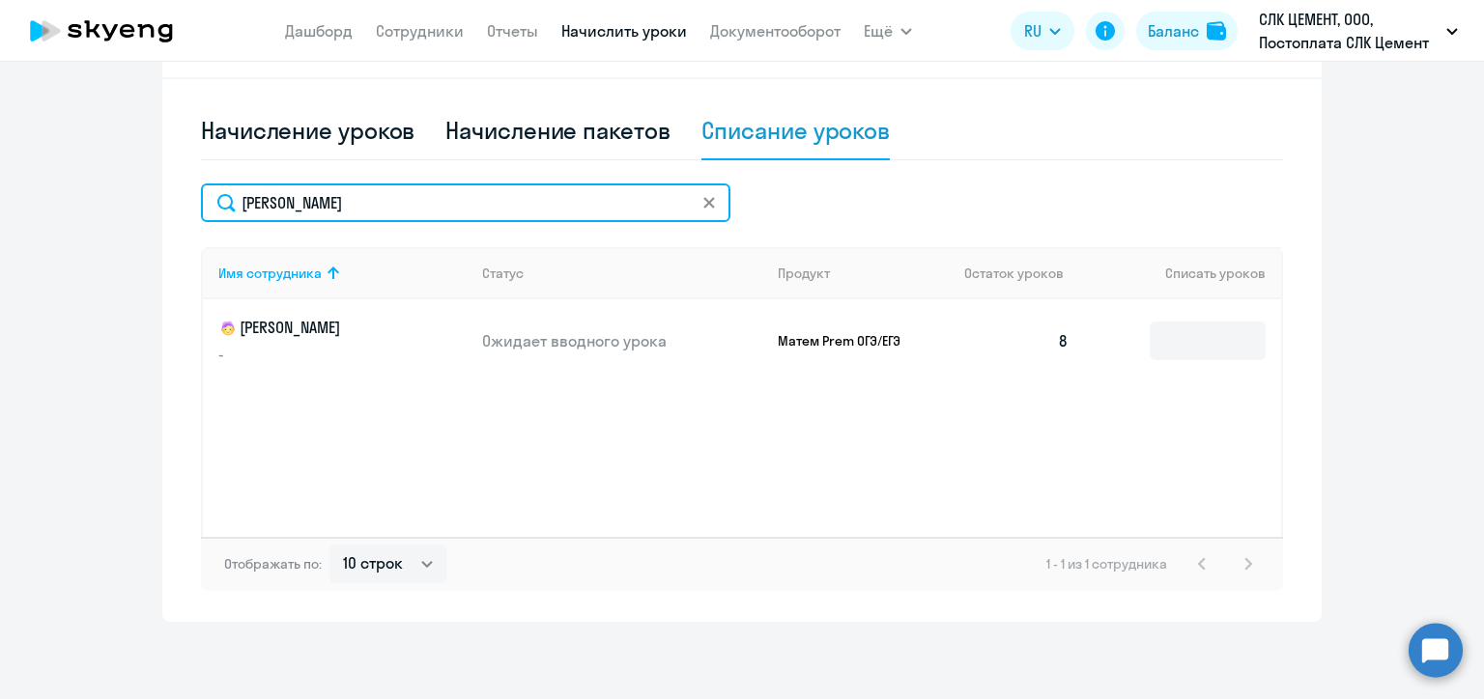
click at [323, 207] on input "[PERSON_NAME]" at bounding box center [465, 203] width 529 height 39
paste input "[PERSON_NAME]"
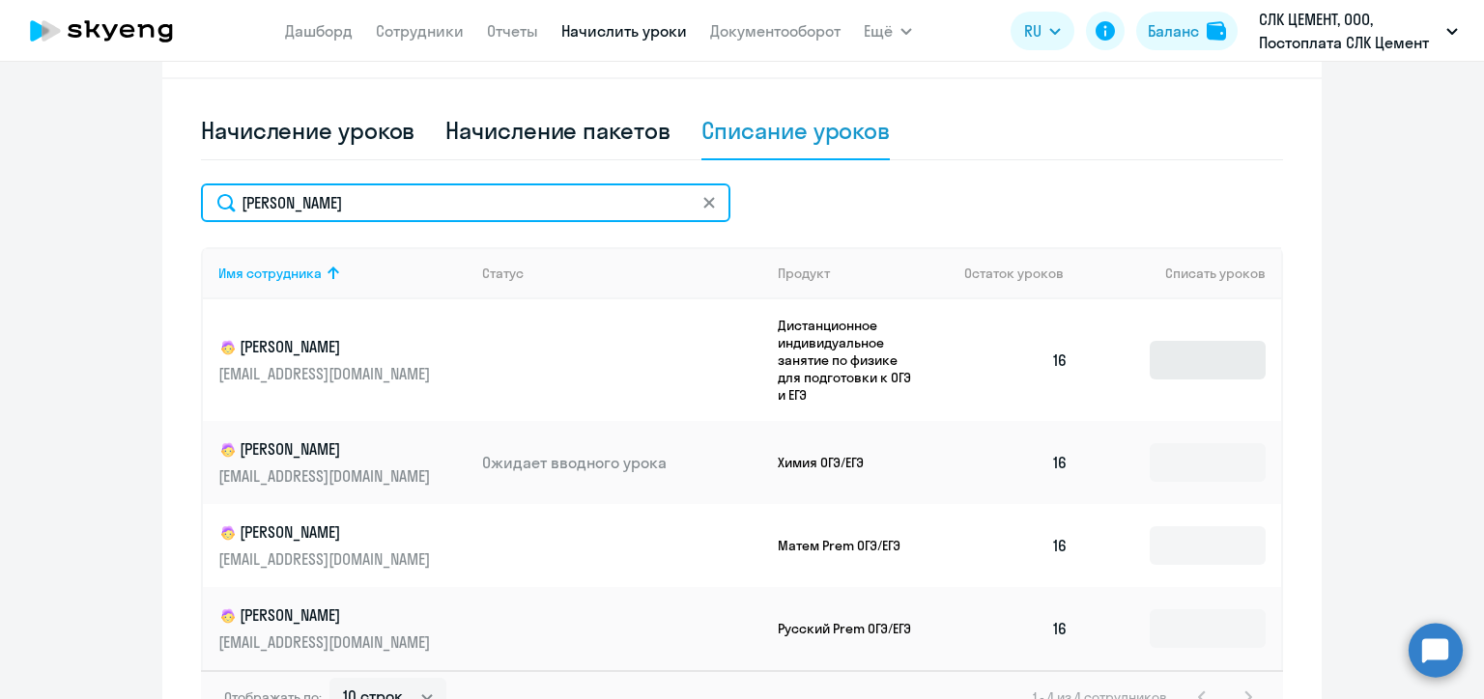
type input "[PERSON_NAME]"
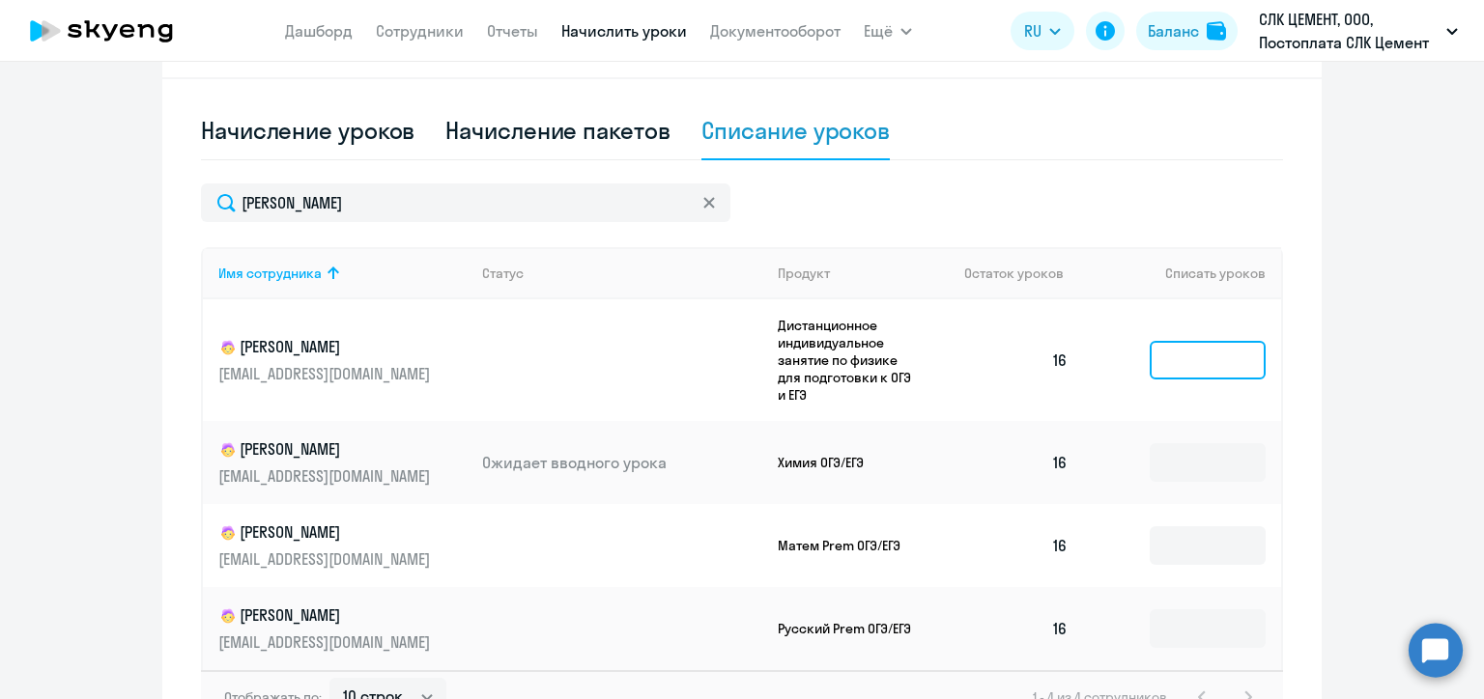
click at [1181, 359] on input at bounding box center [1207, 360] width 116 height 39
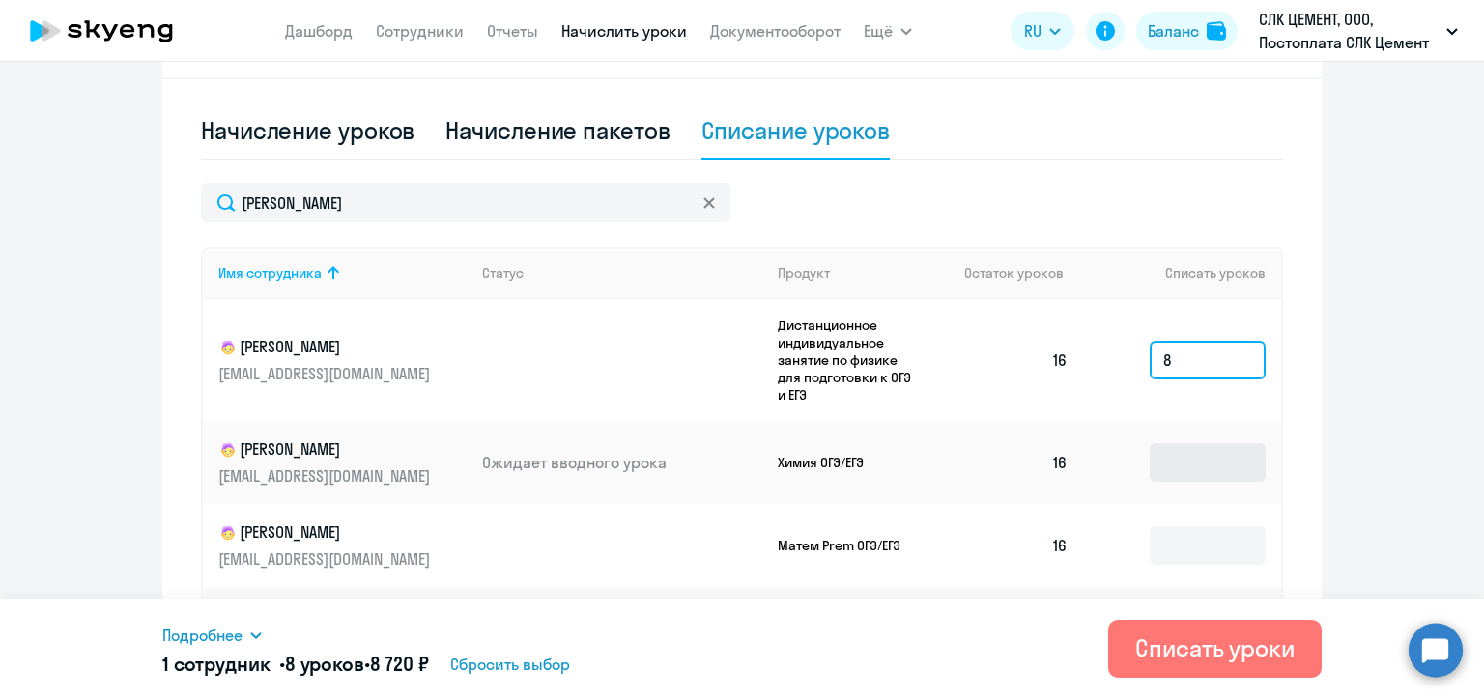
type input "8"
click at [1179, 460] on input at bounding box center [1207, 462] width 116 height 39
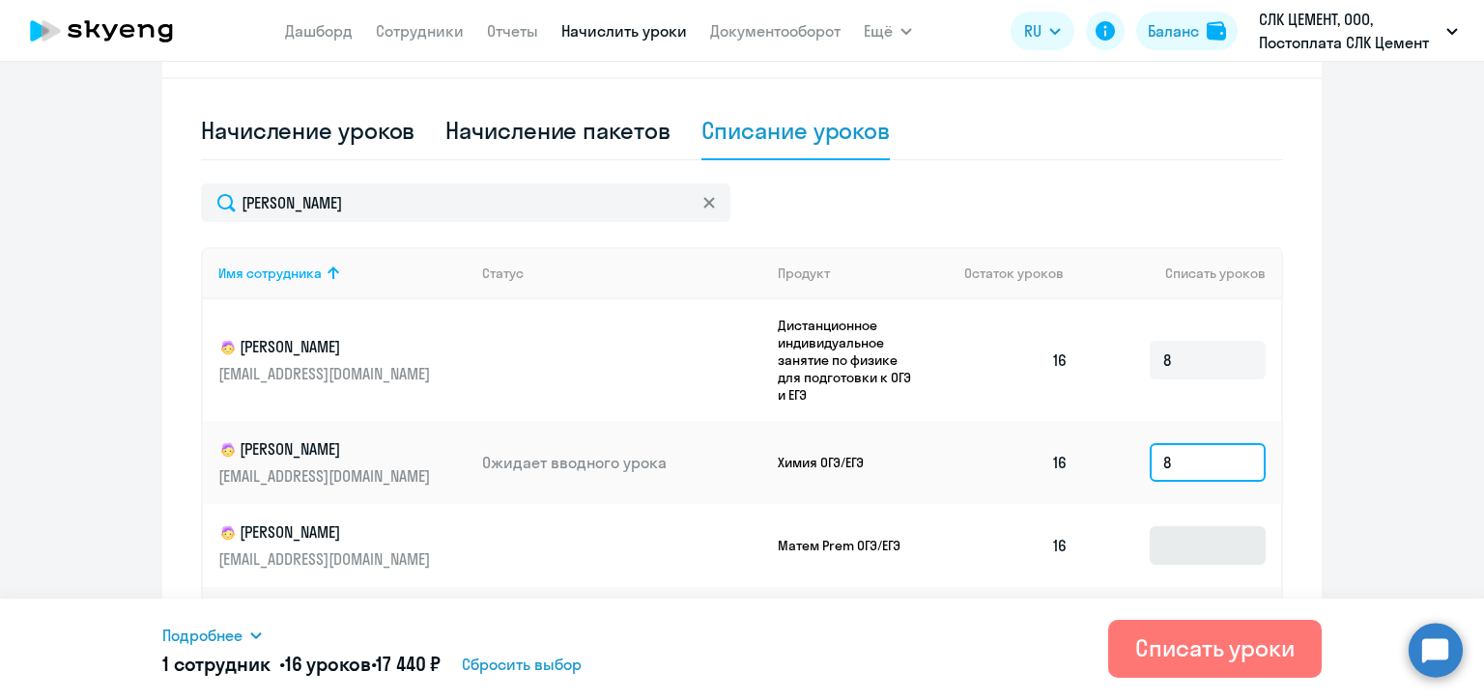
type input "8"
click at [1182, 556] on input at bounding box center [1207, 545] width 116 height 39
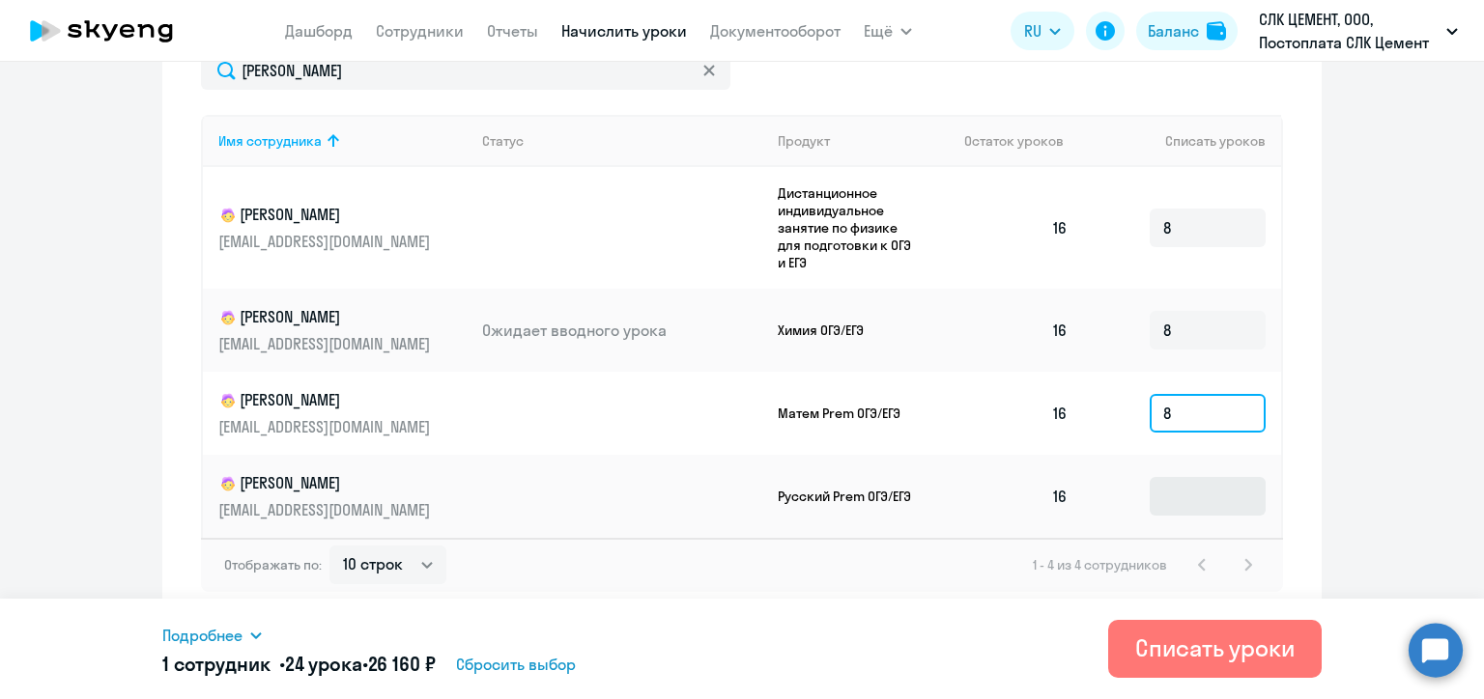
type input "8"
click at [1182, 514] on input at bounding box center [1207, 496] width 116 height 39
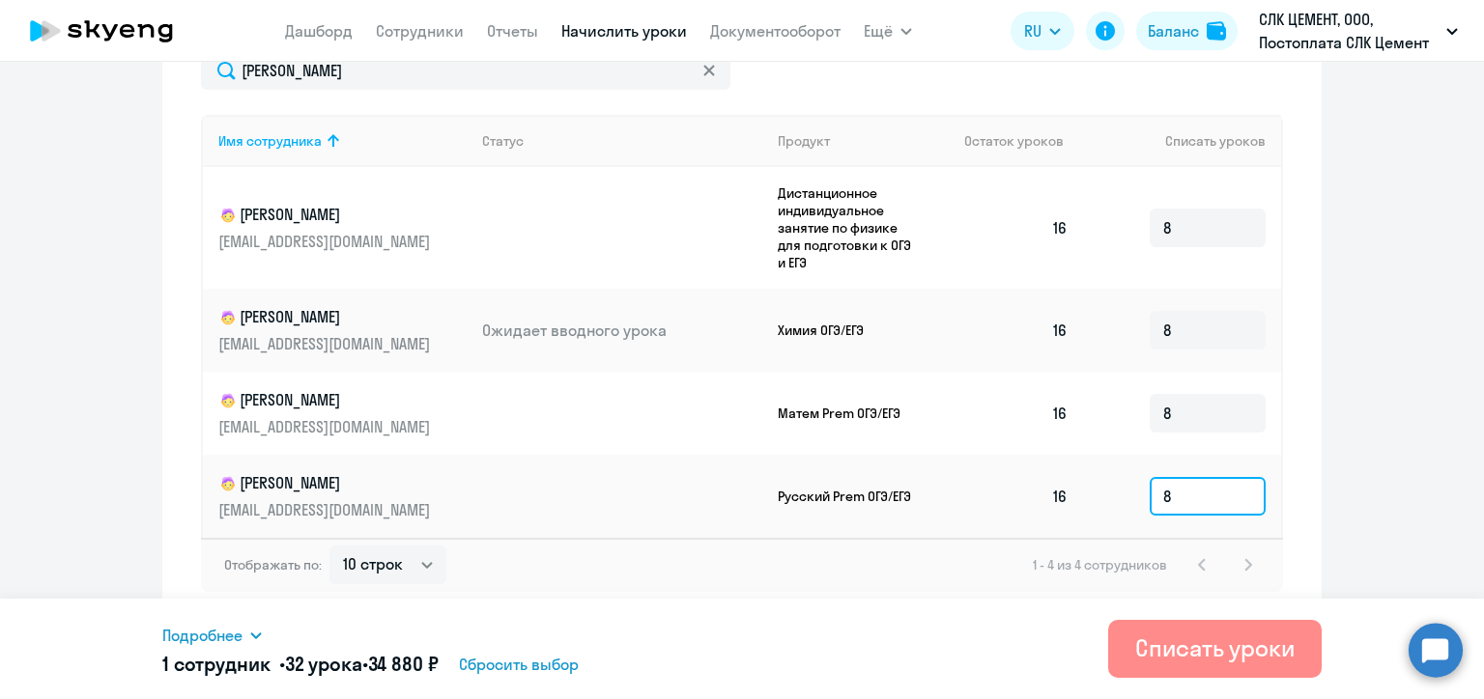
type input "8"
click at [1201, 636] on div "Списать уроки" at bounding box center [1214, 648] width 159 height 31
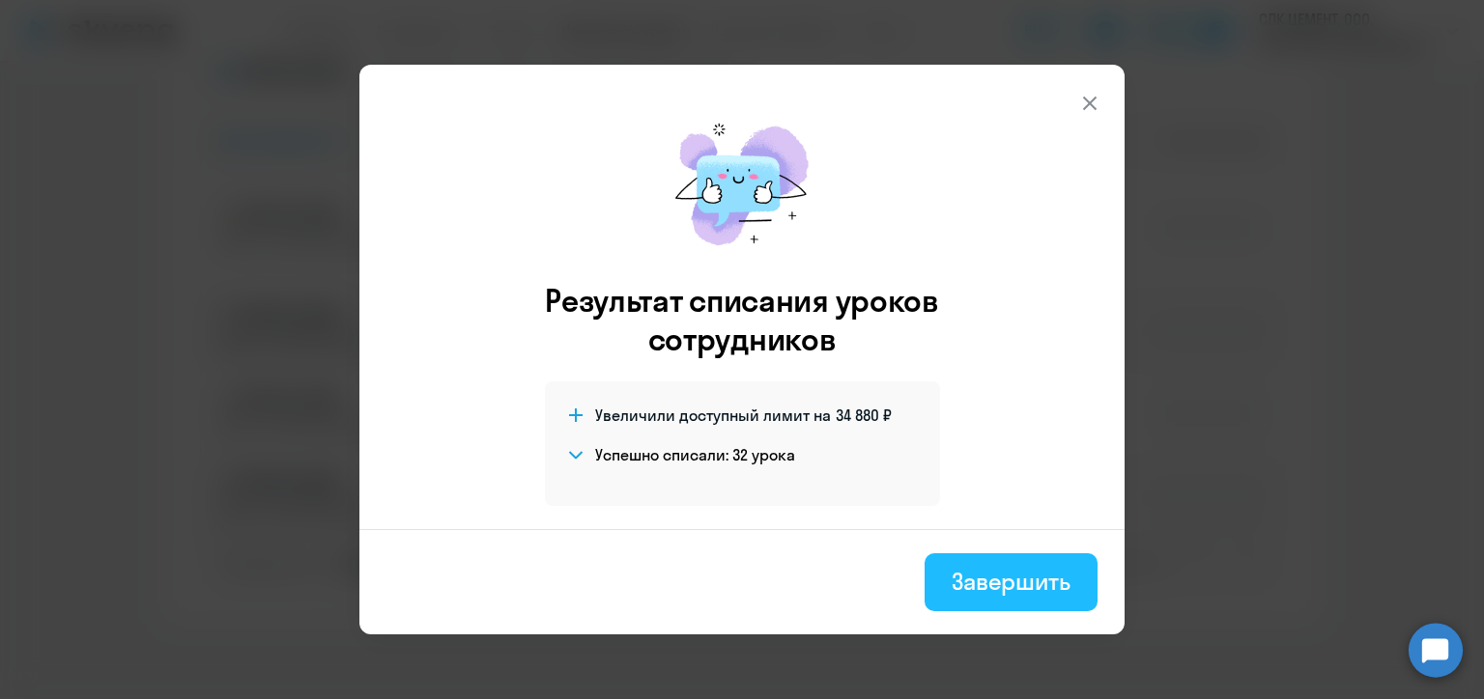
click at [1021, 583] on div "Завершить" at bounding box center [1010, 581] width 119 height 31
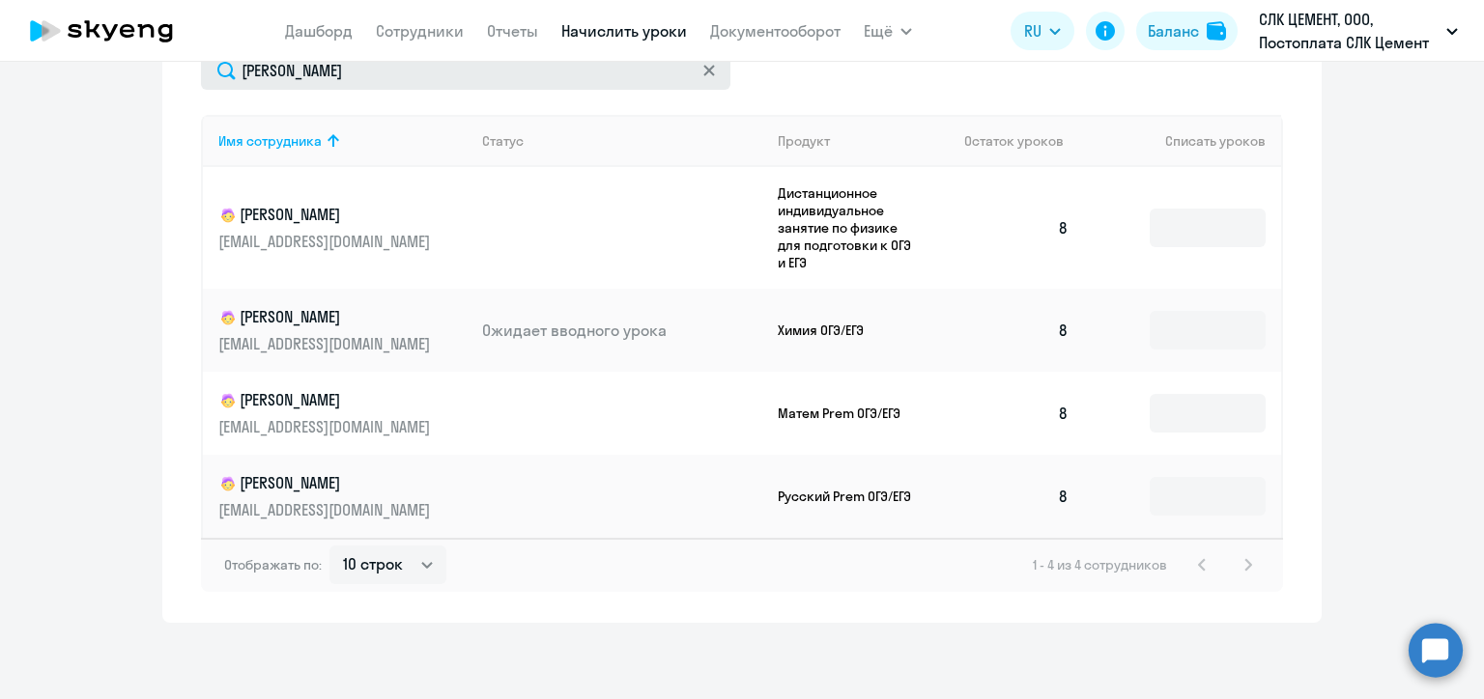
scroll to position [534, 0]
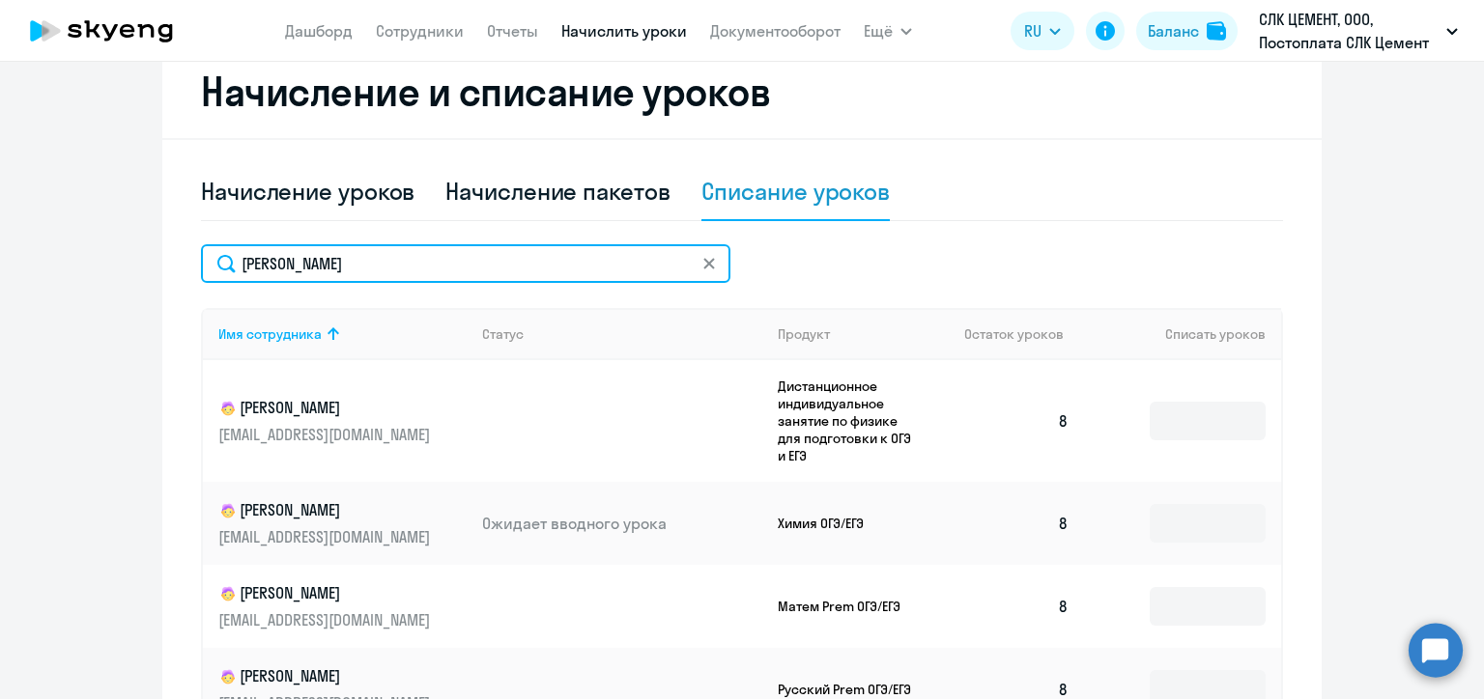
click at [316, 264] on input "[PERSON_NAME]" at bounding box center [465, 263] width 529 height 39
paste input "япустин"
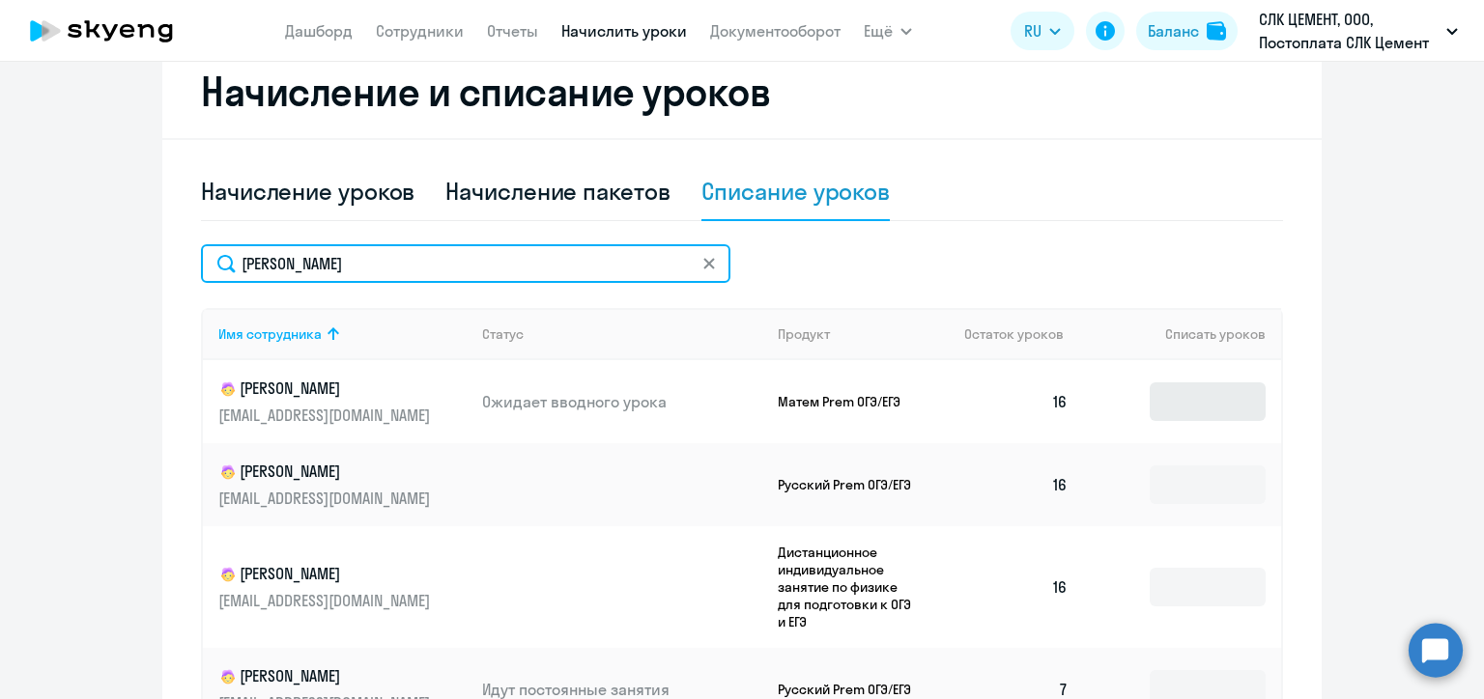
type input "[PERSON_NAME]"
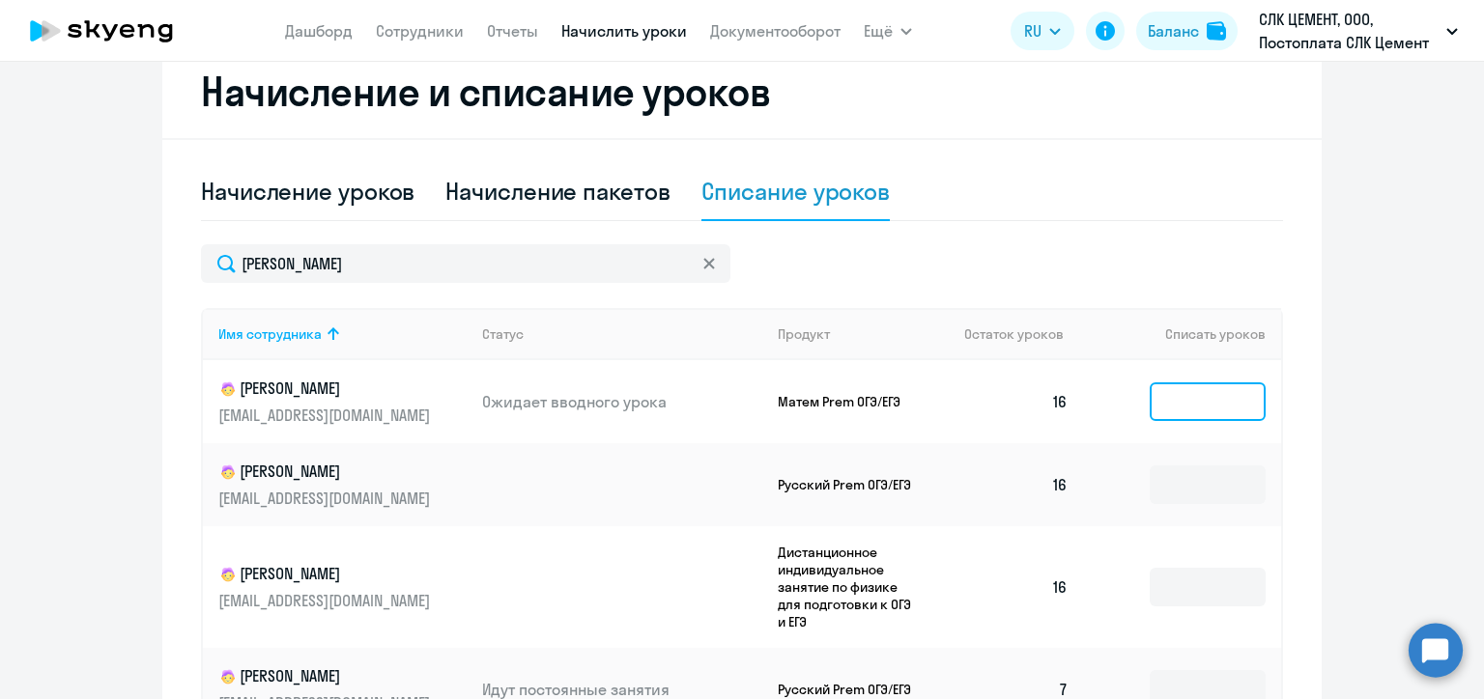
click at [1189, 394] on input at bounding box center [1207, 401] width 116 height 39
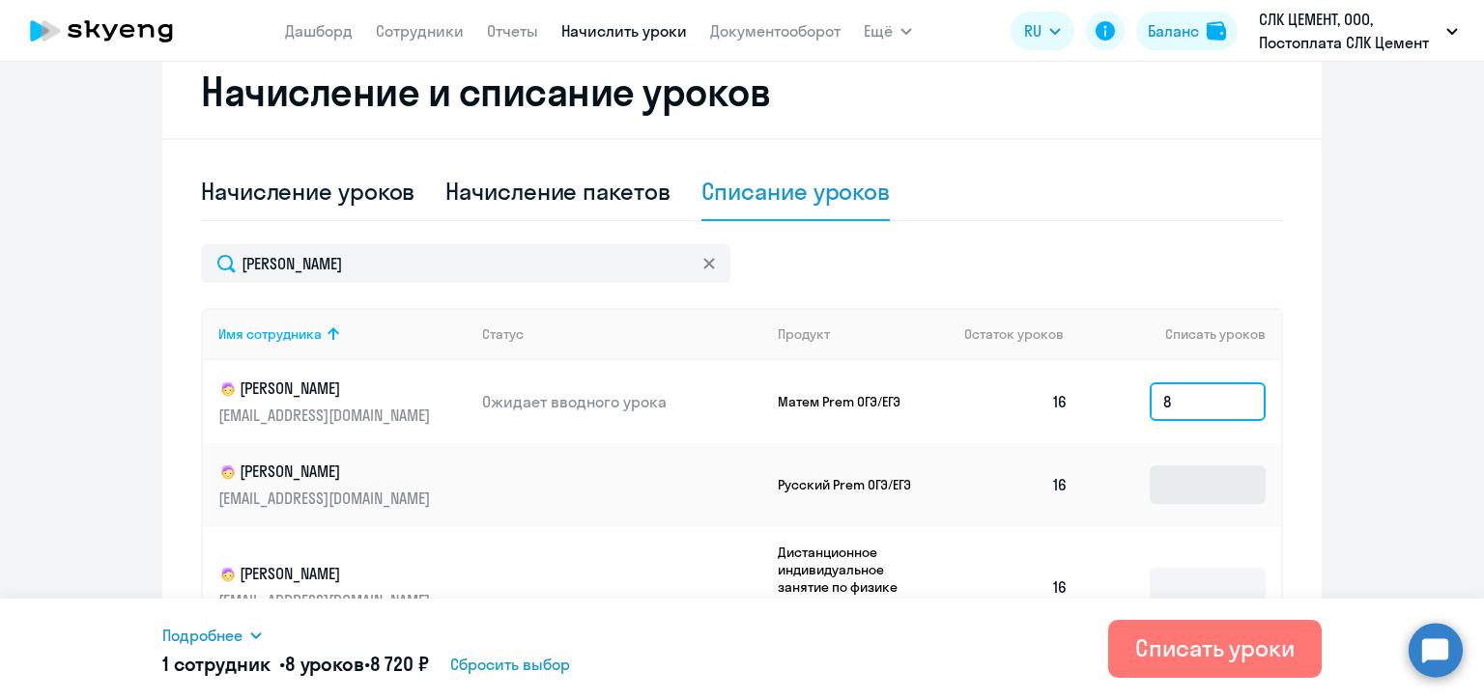
type input "8"
click at [1189, 486] on input at bounding box center [1207, 485] width 116 height 39
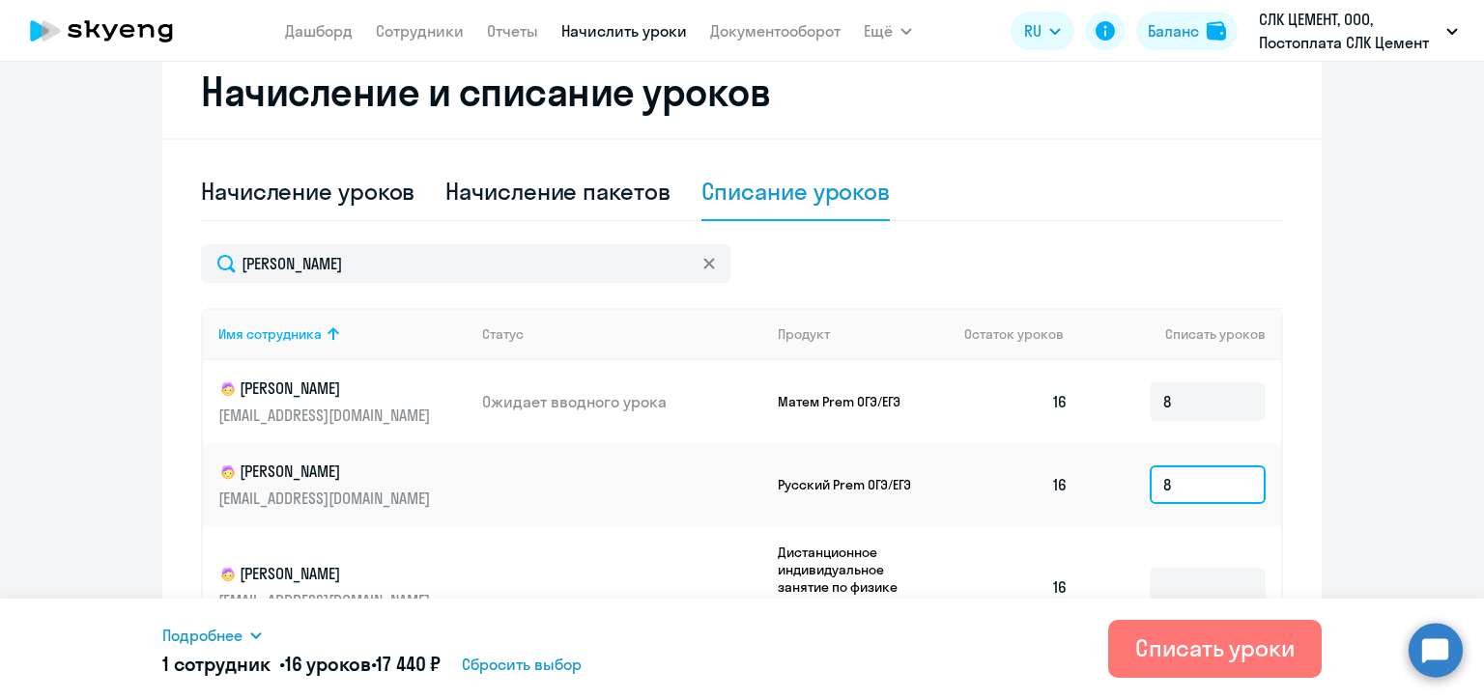
scroll to position [727, 0]
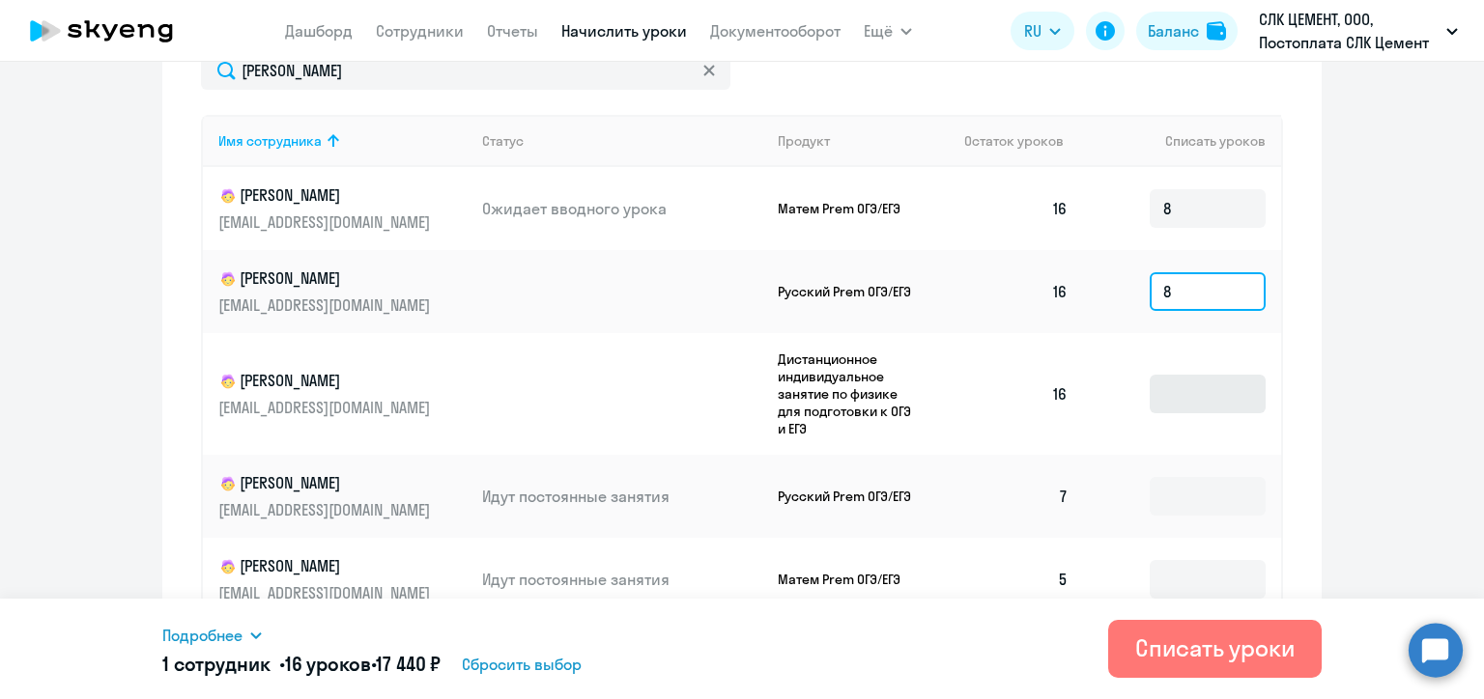
type input "8"
click at [1186, 390] on input at bounding box center [1207, 394] width 116 height 39
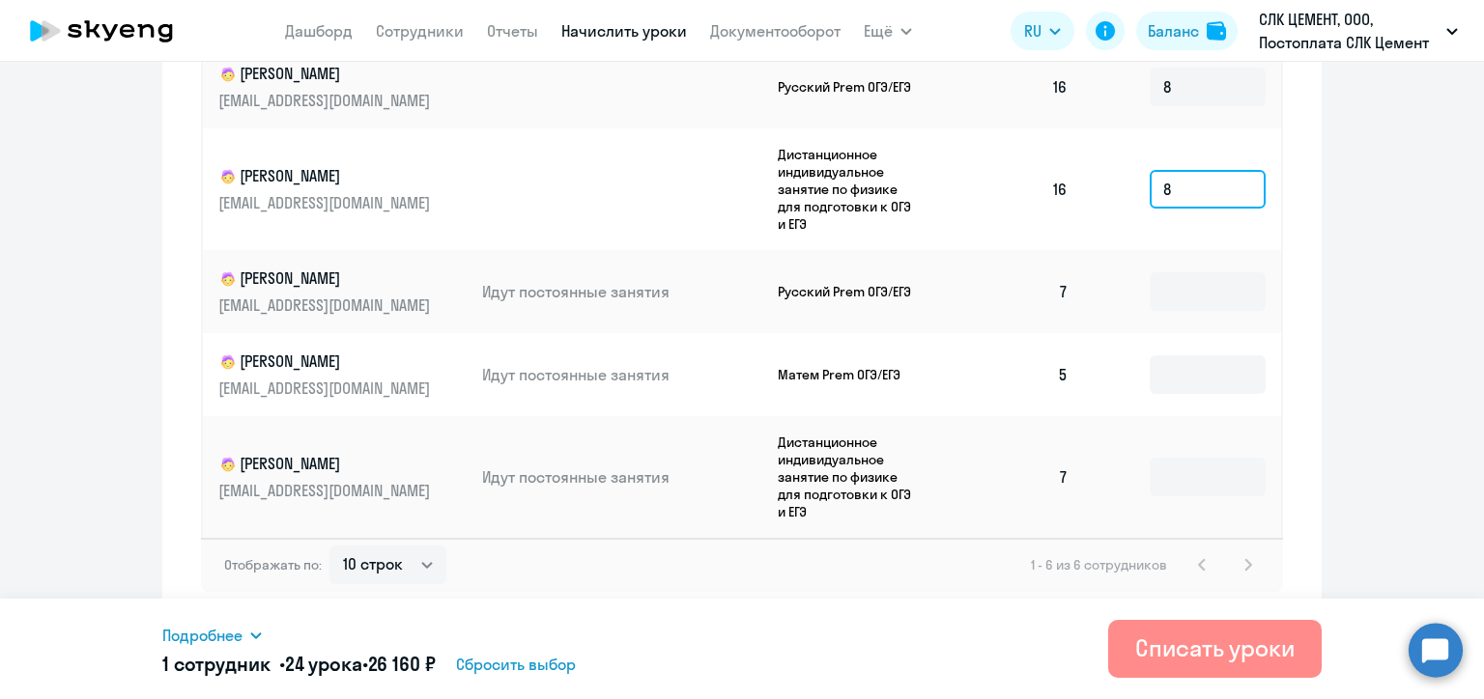
type input "8"
click at [1189, 656] on div "Списать уроки" at bounding box center [1214, 648] width 159 height 31
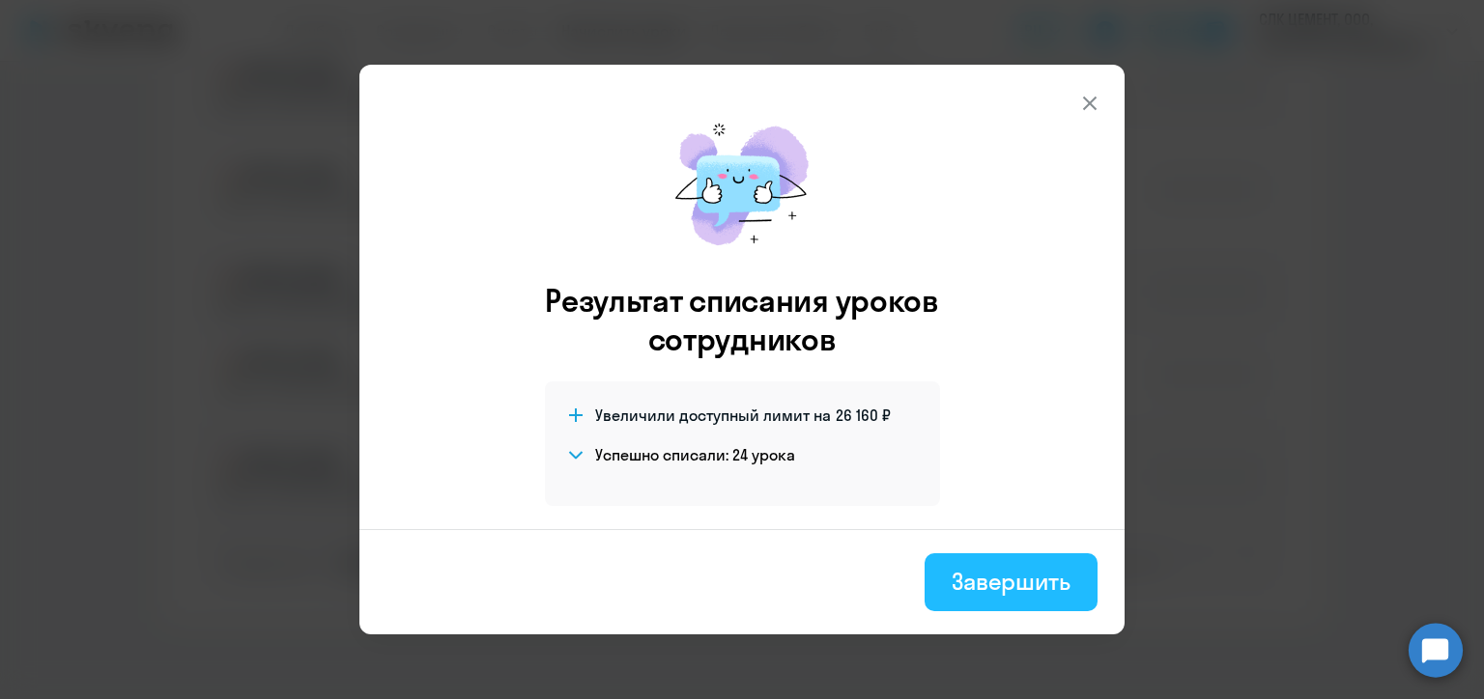
click at [1001, 583] on div "Завершить" at bounding box center [1010, 581] width 119 height 31
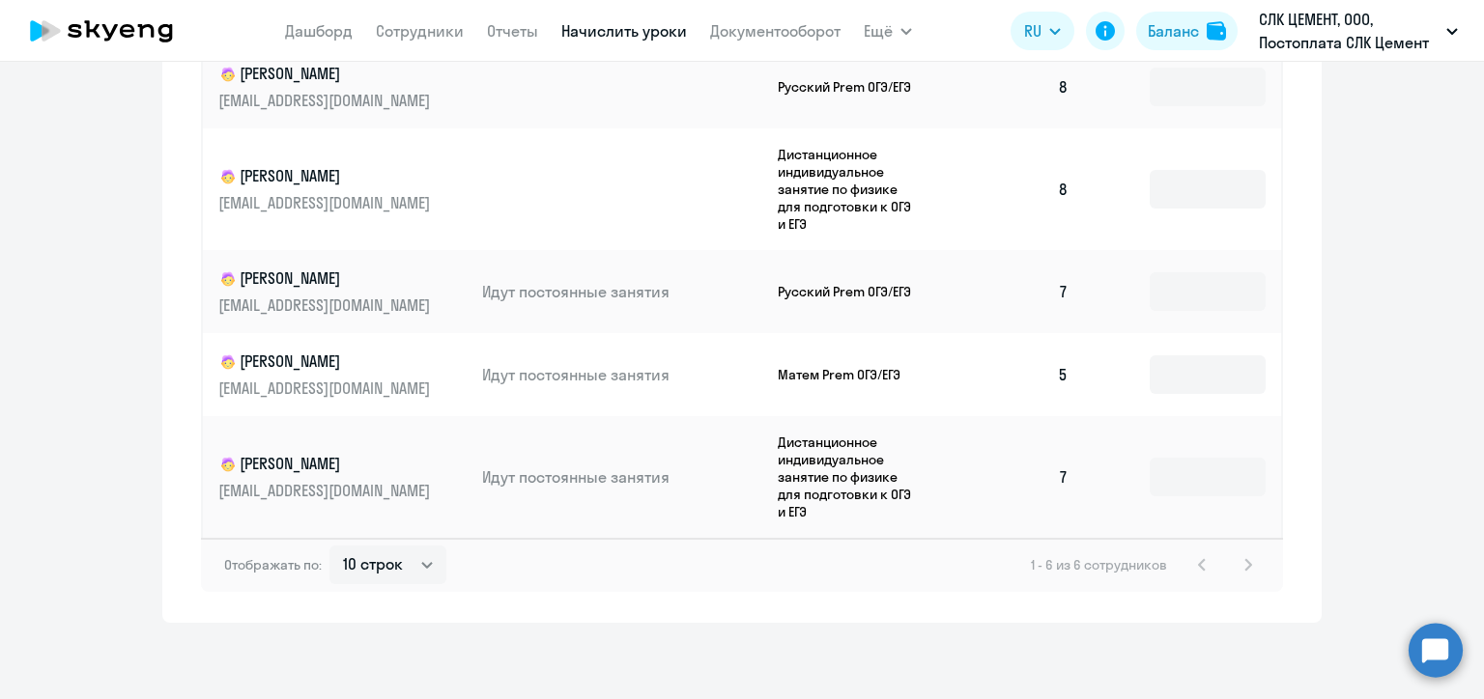
scroll to position [546, 0]
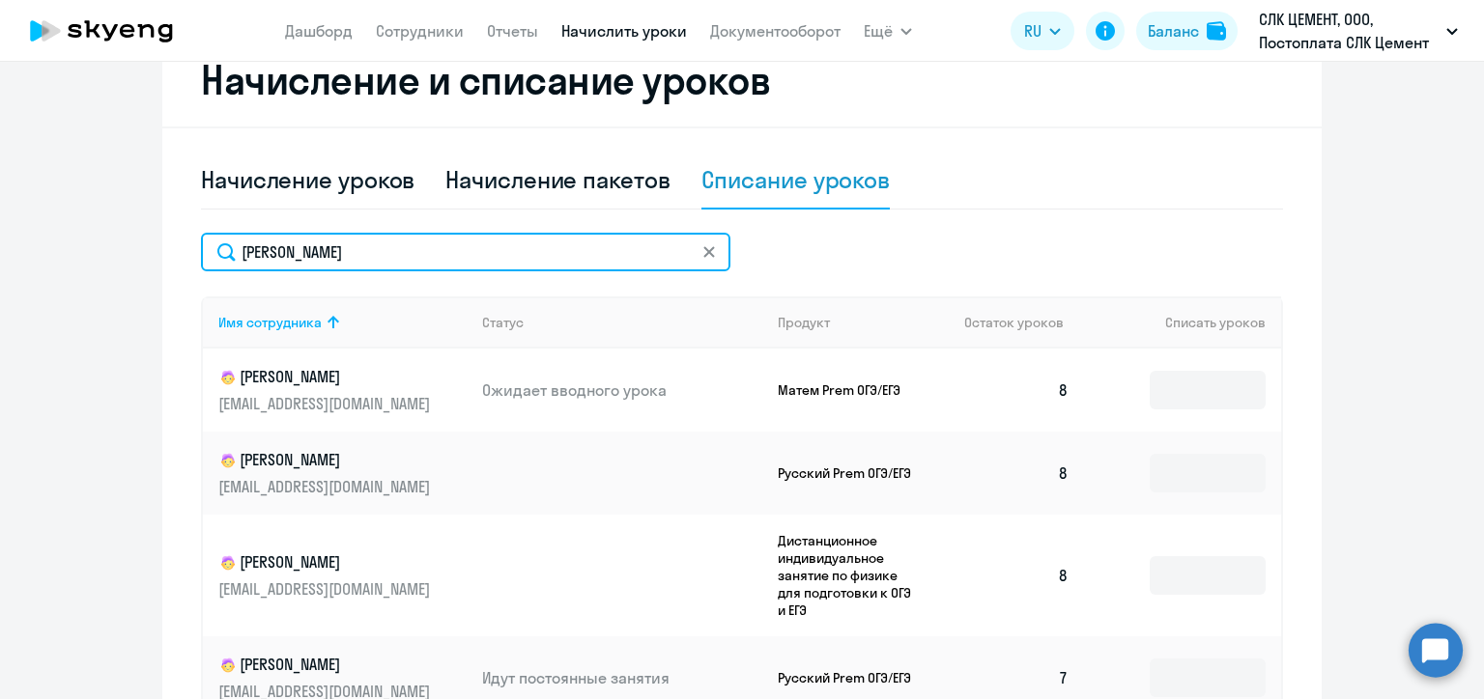
click at [284, 251] on input "[PERSON_NAME]" at bounding box center [465, 252] width 529 height 39
paste input "ьячева"
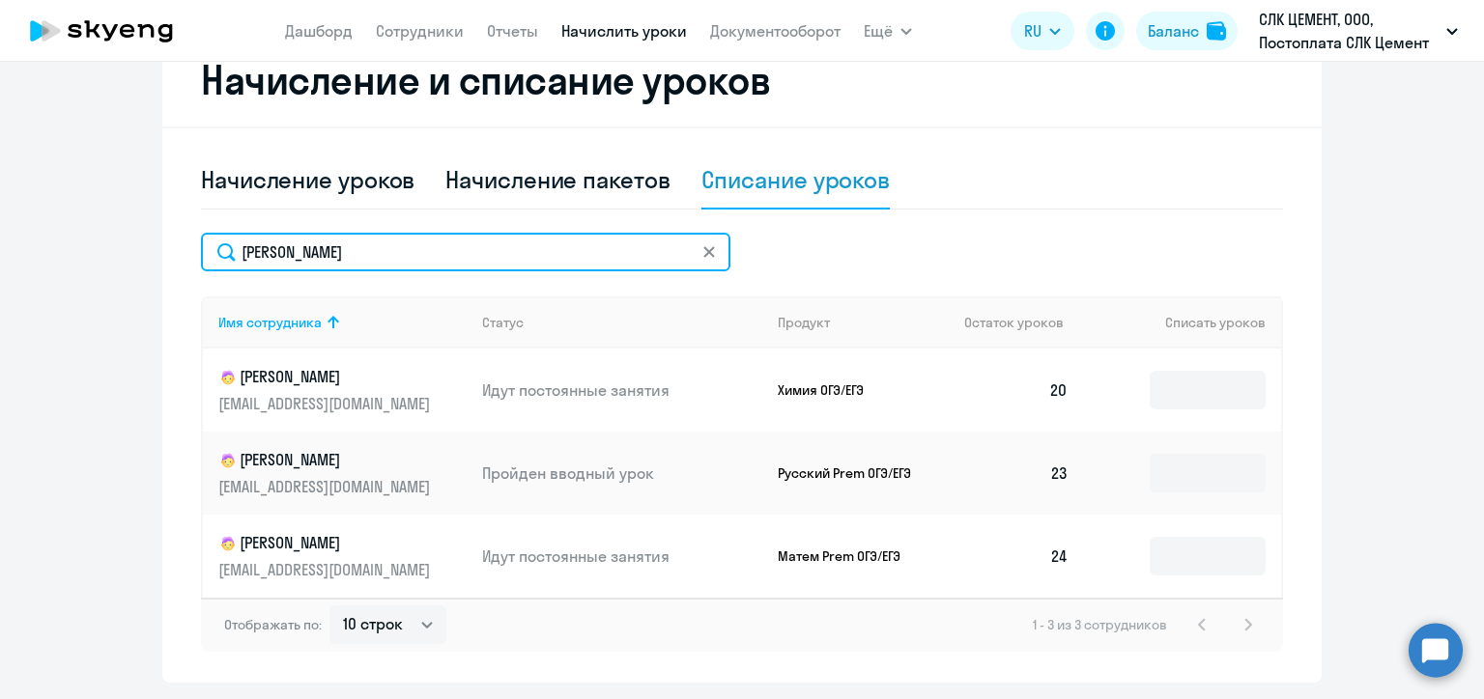
scroll to position [606, 0]
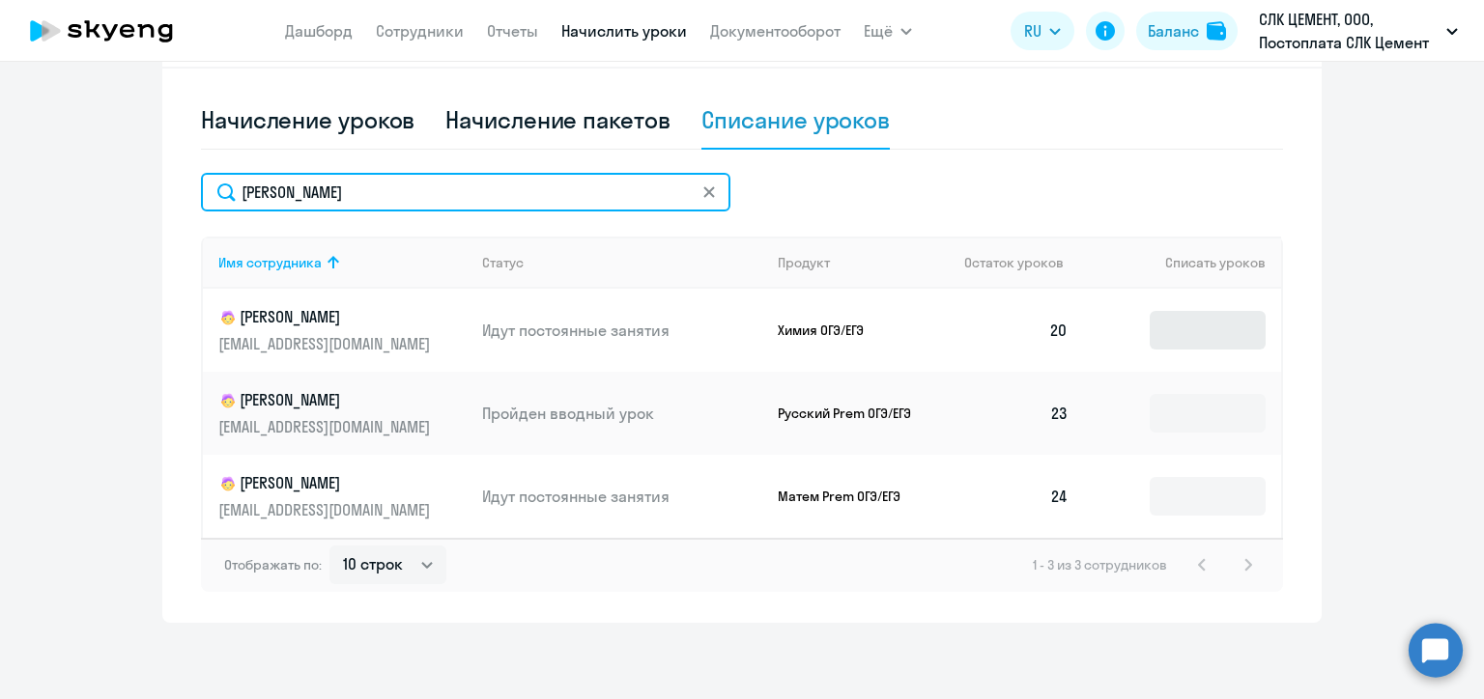
type input "[PERSON_NAME]"
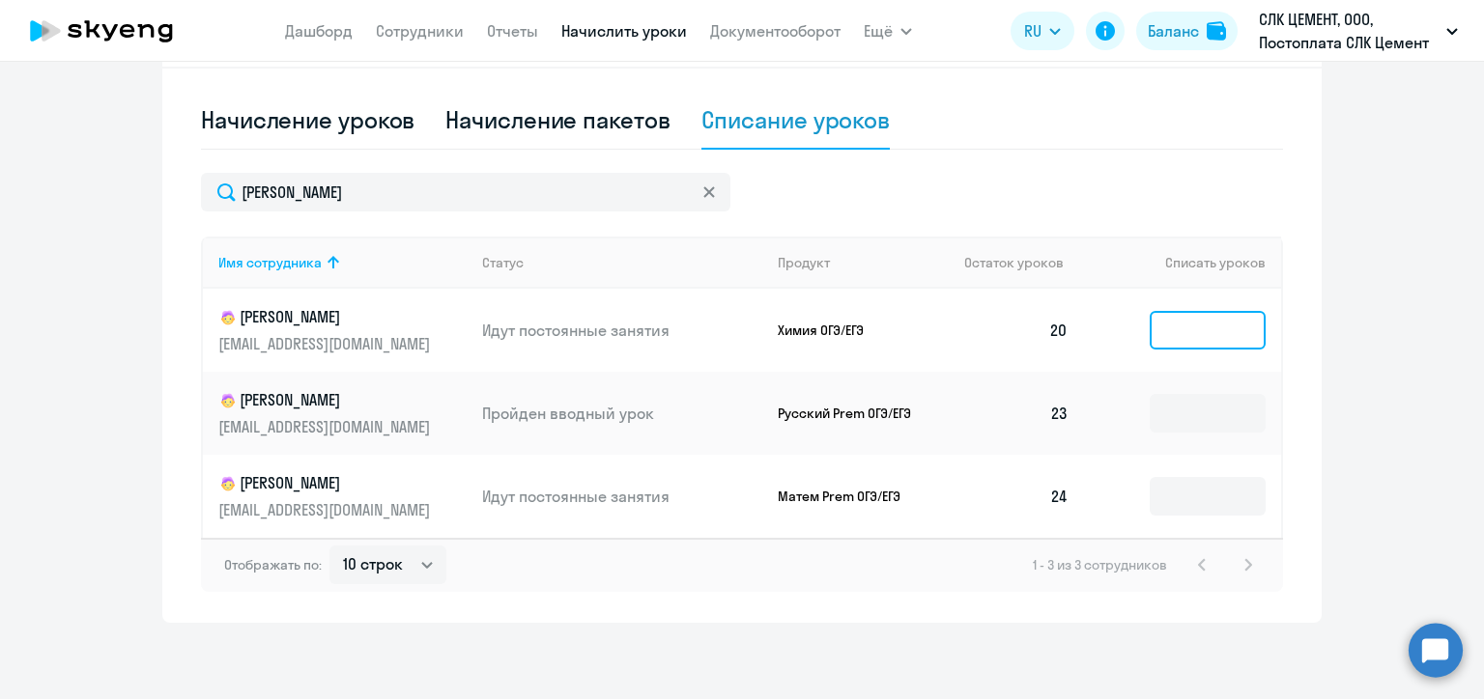
click at [1198, 317] on input at bounding box center [1207, 330] width 116 height 39
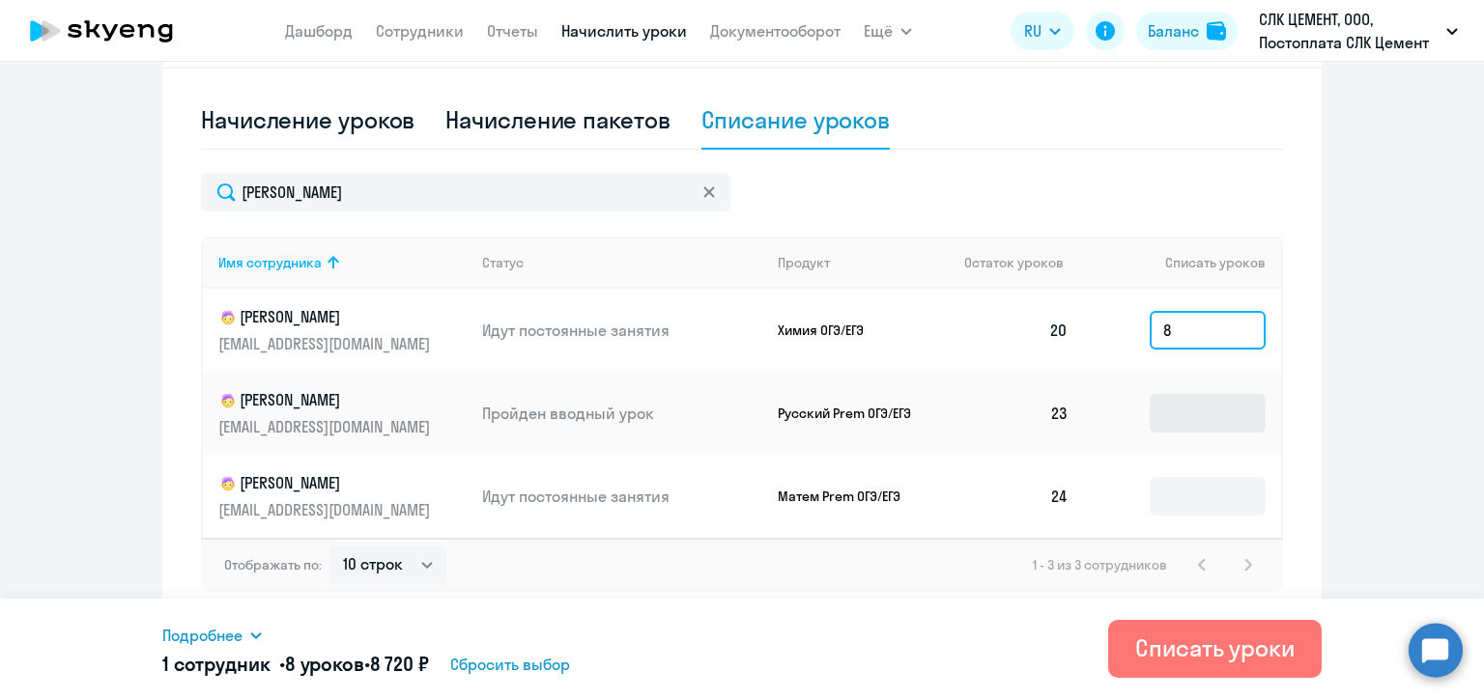
type input "8"
click at [1195, 410] on input at bounding box center [1207, 413] width 116 height 39
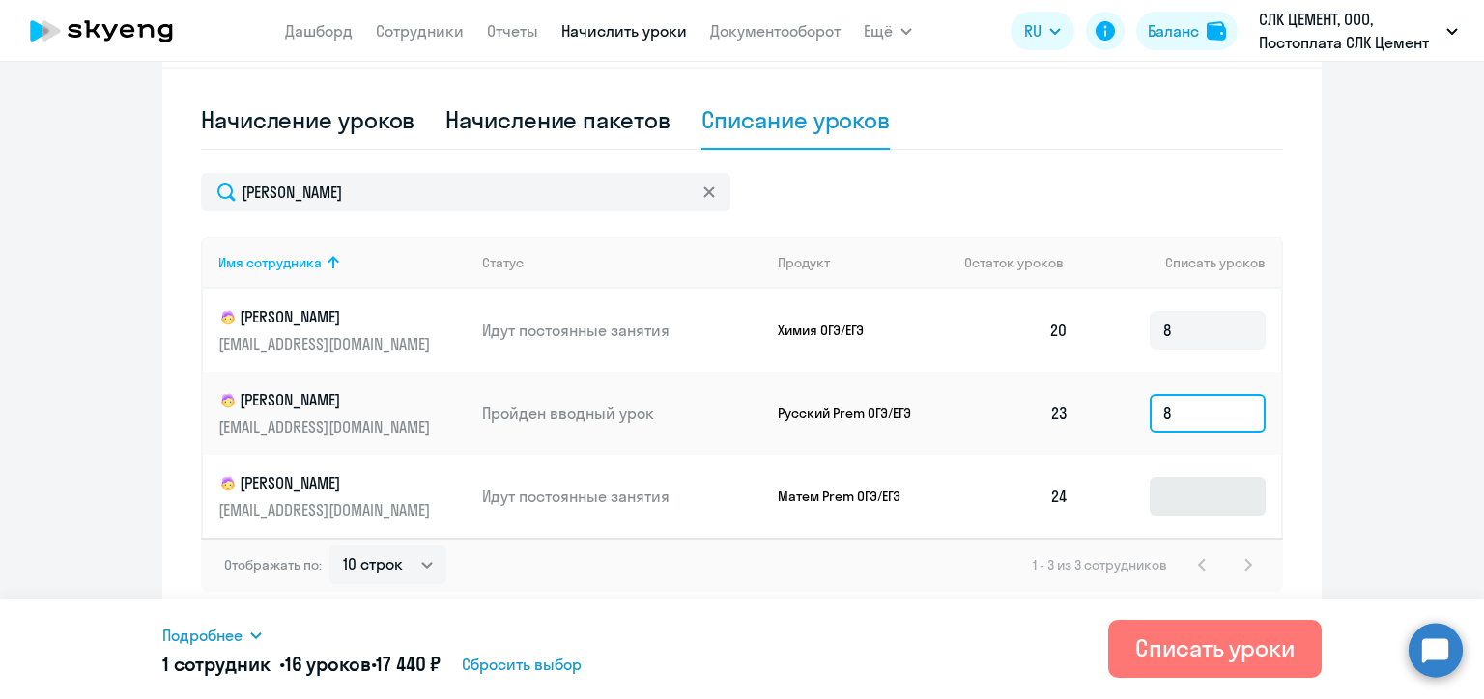
type input "8"
click at [1187, 491] on input at bounding box center [1207, 496] width 116 height 39
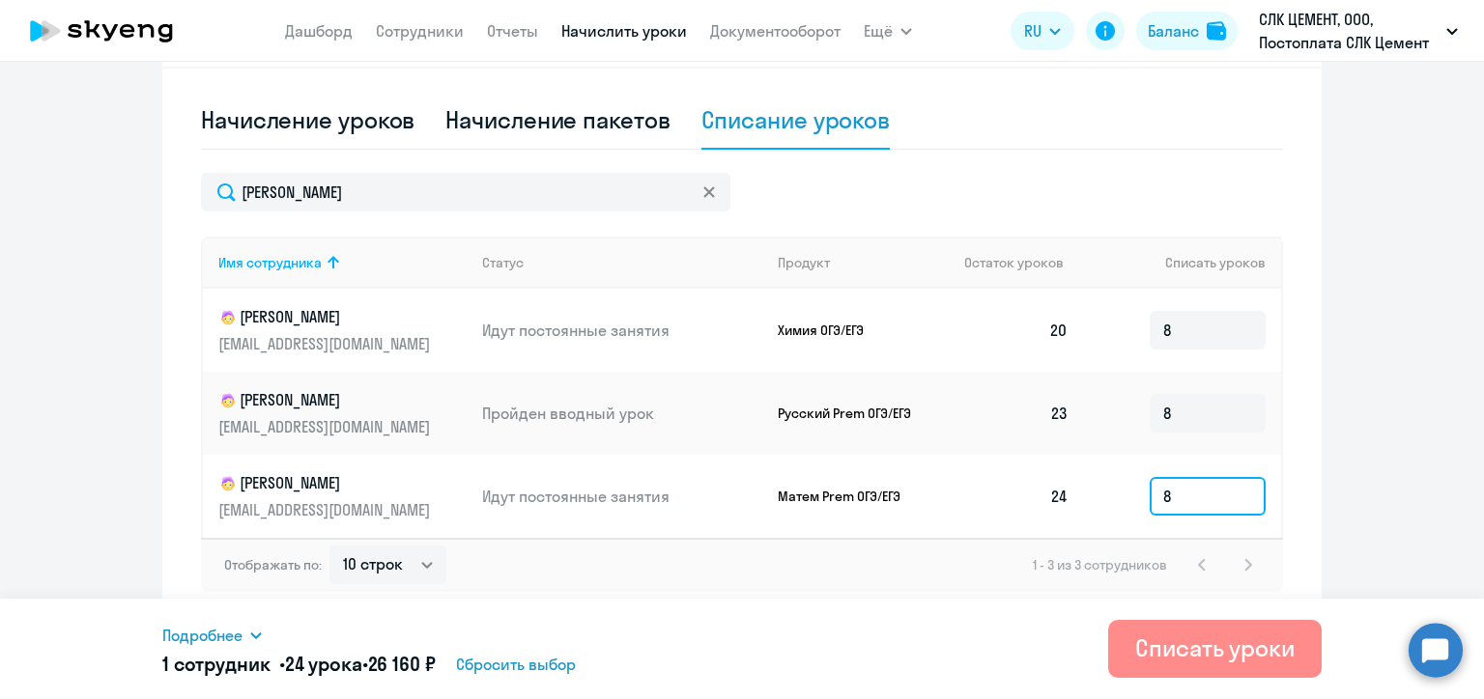
type input "8"
click at [1189, 645] on div "Списать уроки" at bounding box center [1214, 648] width 159 height 31
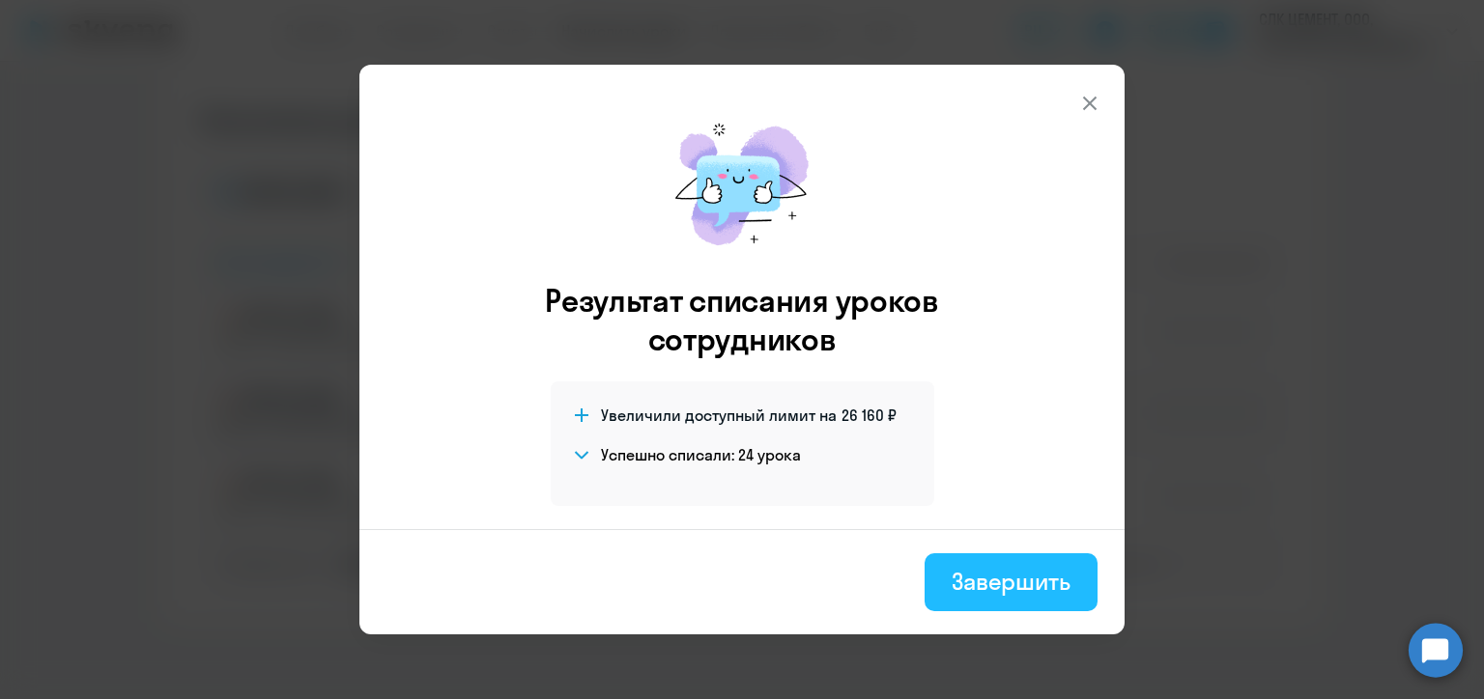
click at [958, 574] on div "Завершить" at bounding box center [1010, 581] width 119 height 31
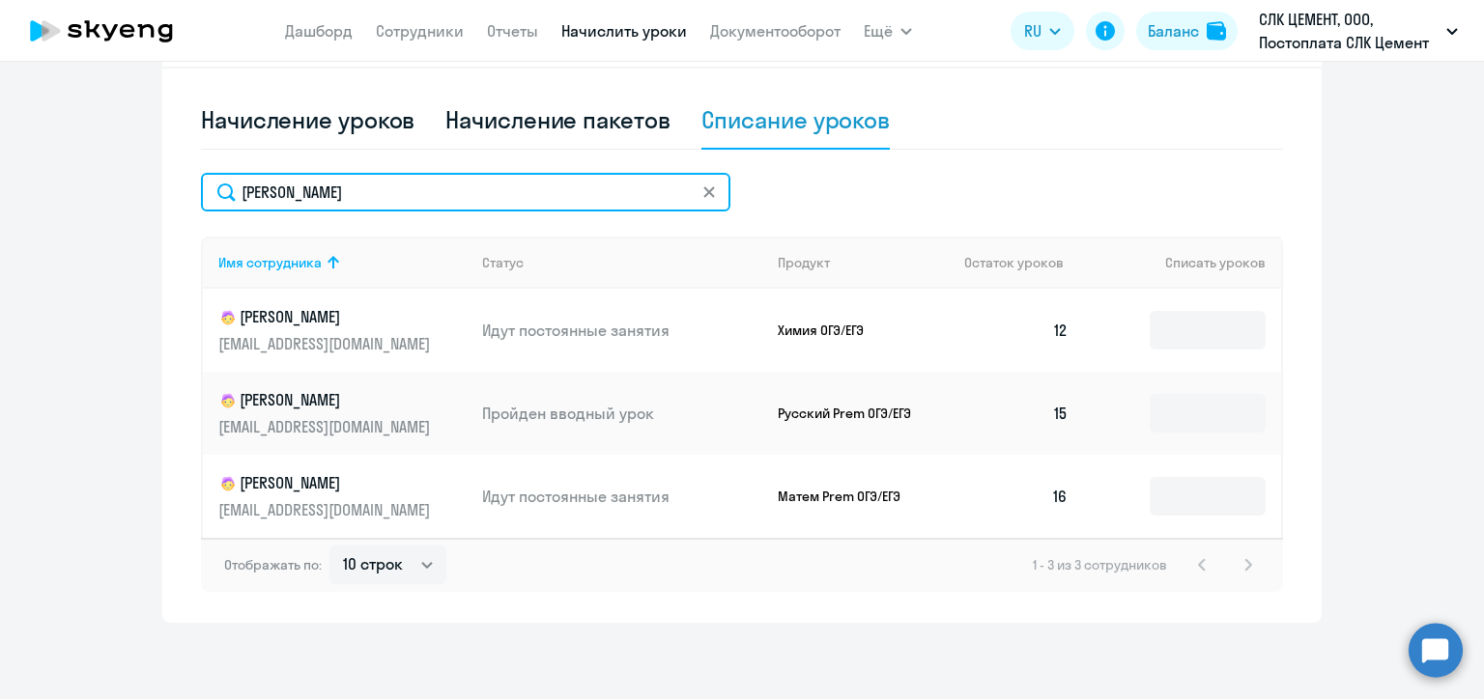
click at [325, 191] on input "[PERSON_NAME]" at bounding box center [465, 192] width 529 height 39
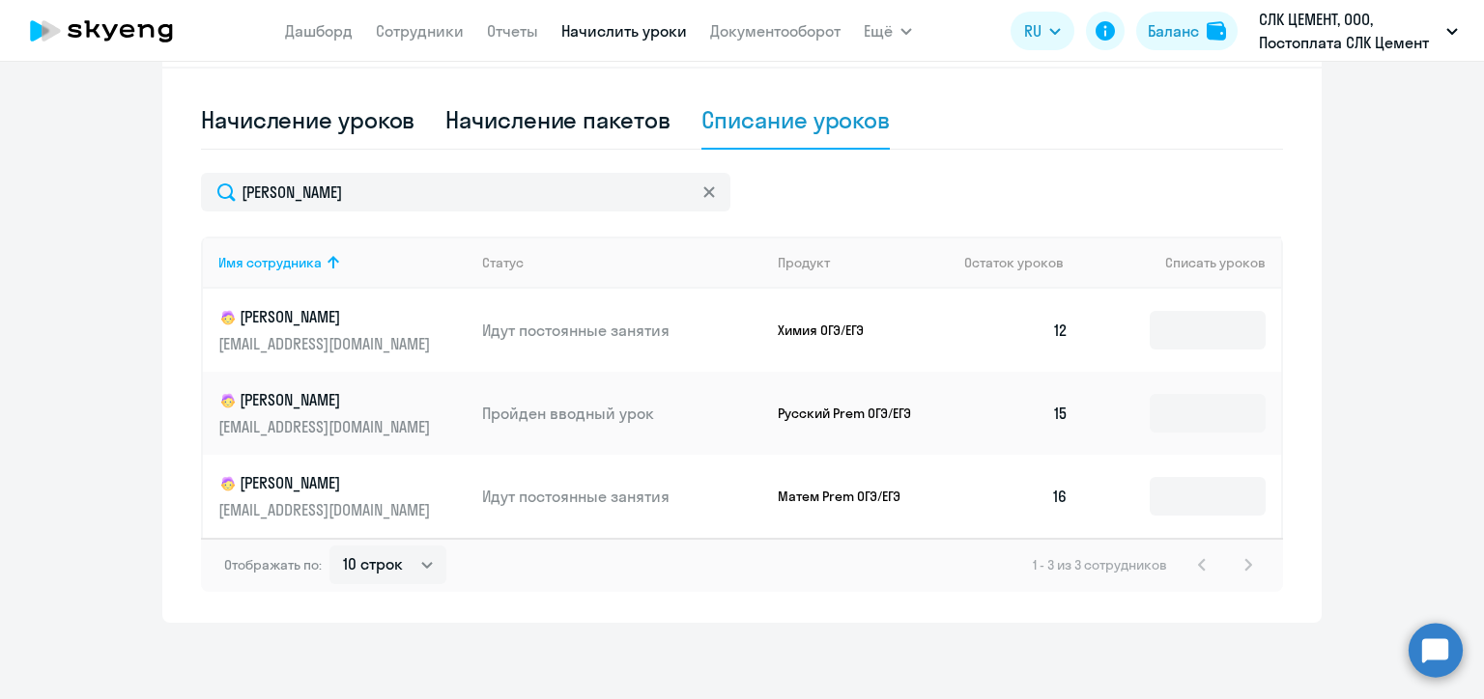
click at [704, 186] on icon at bounding box center [709, 192] width 12 height 12
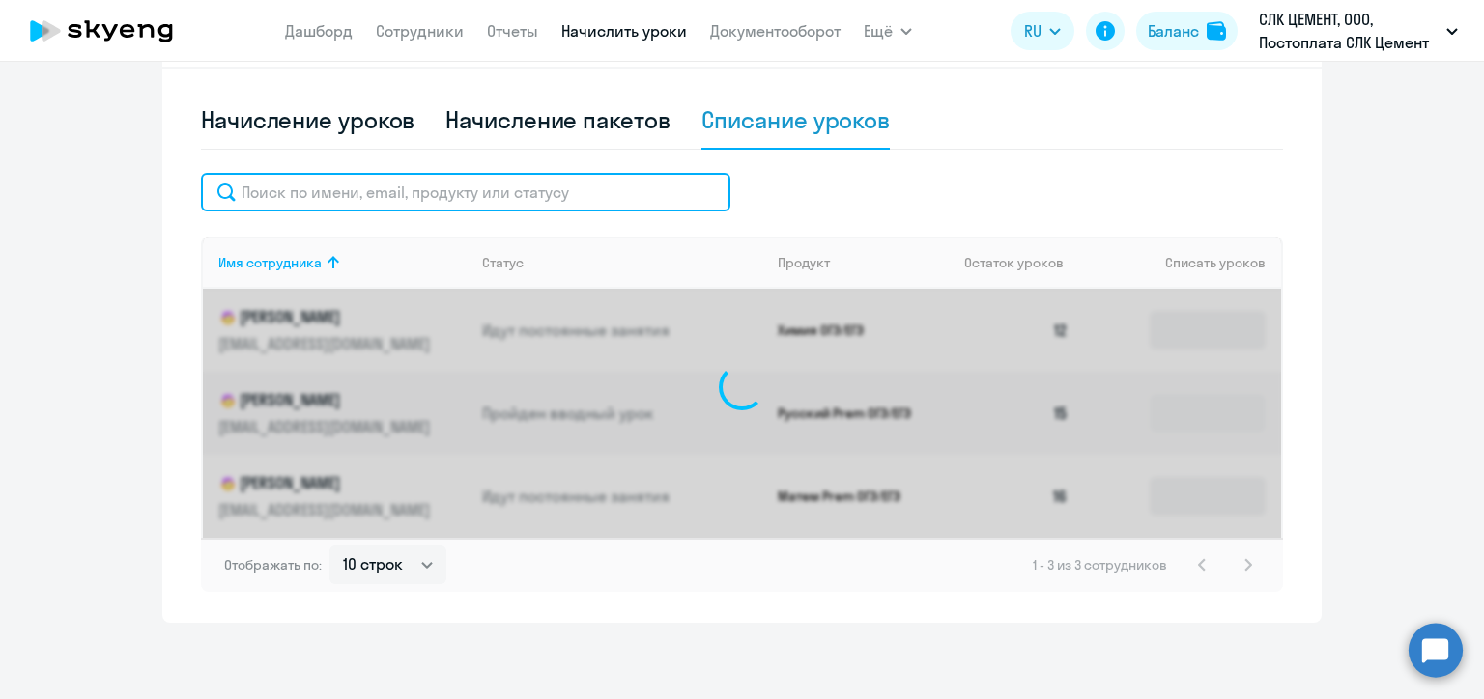
click at [423, 196] on input "text" at bounding box center [465, 192] width 529 height 39
paste input "[PERSON_NAME]"
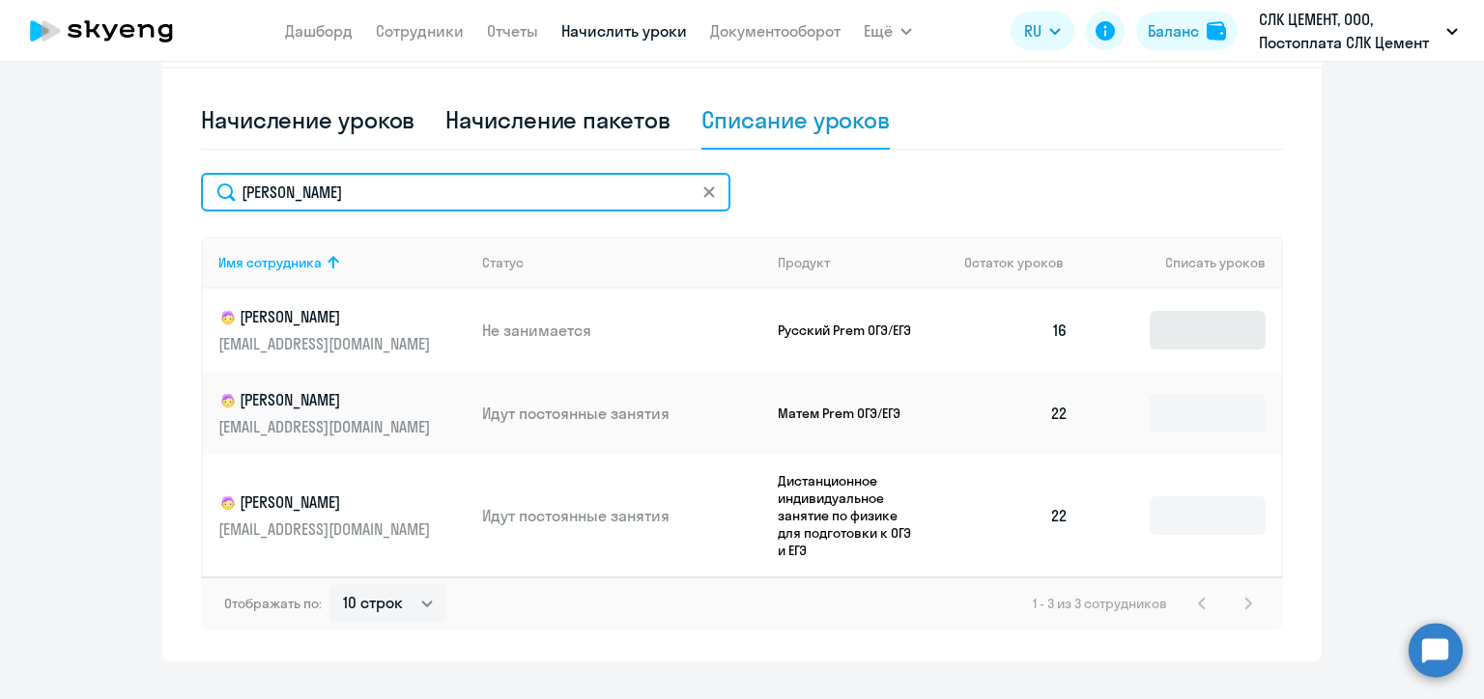
type input "[PERSON_NAME]"
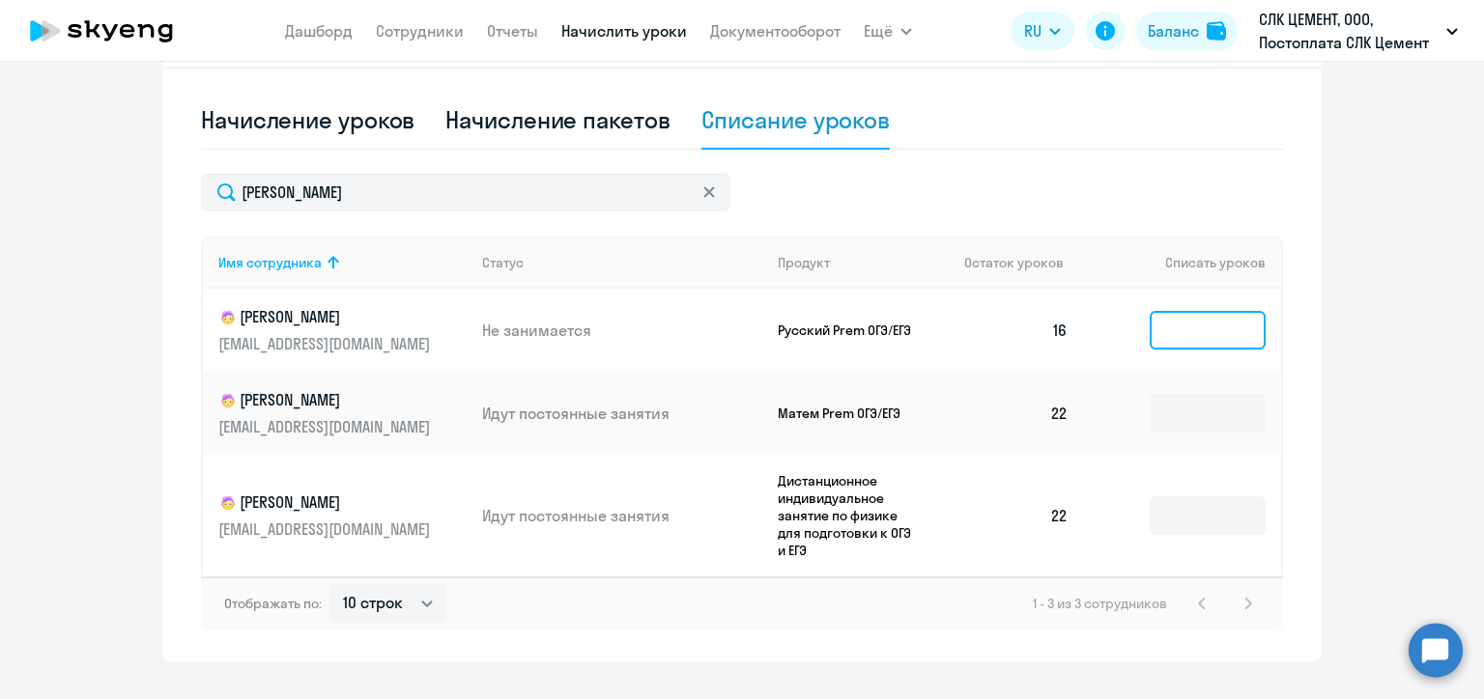
click at [1174, 340] on input at bounding box center [1207, 330] width 116 height 39
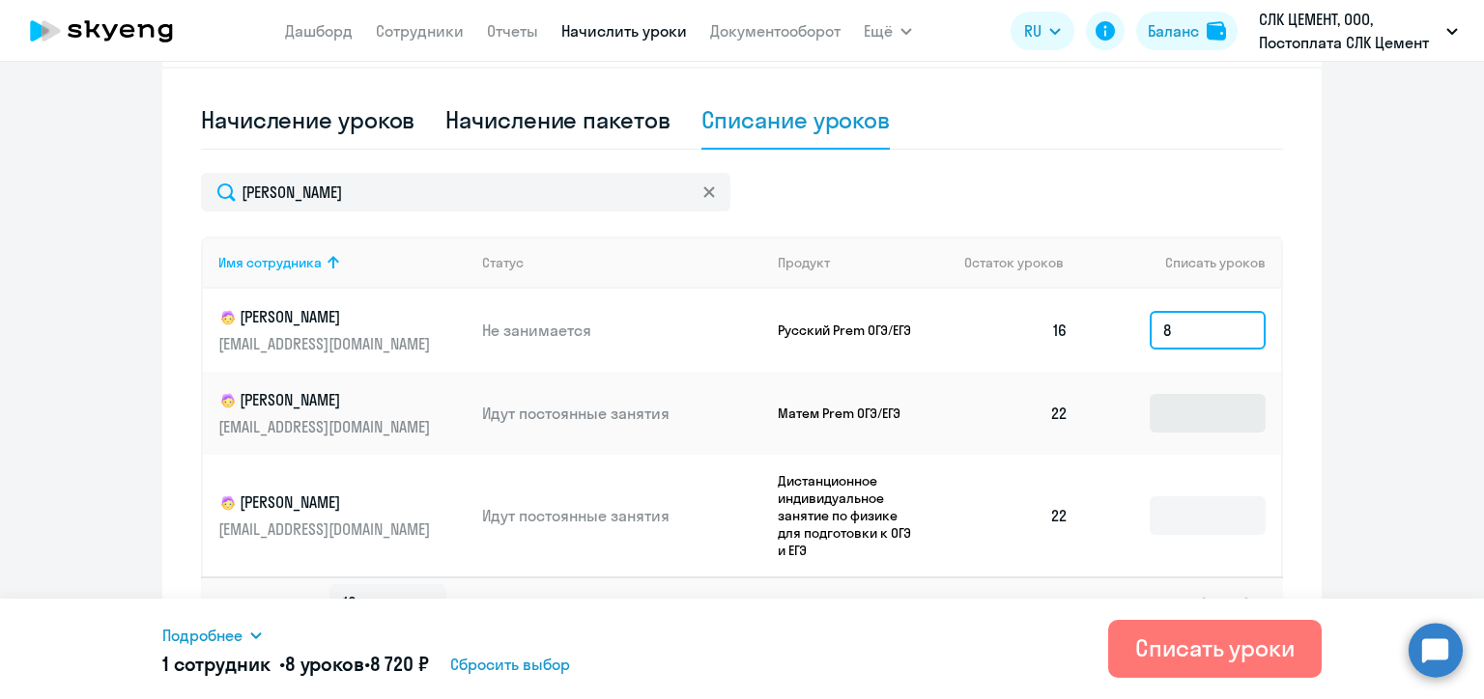
type input "8"
click at [1178, 410] on input at bounding box center [1207, 413] width 116 height 39
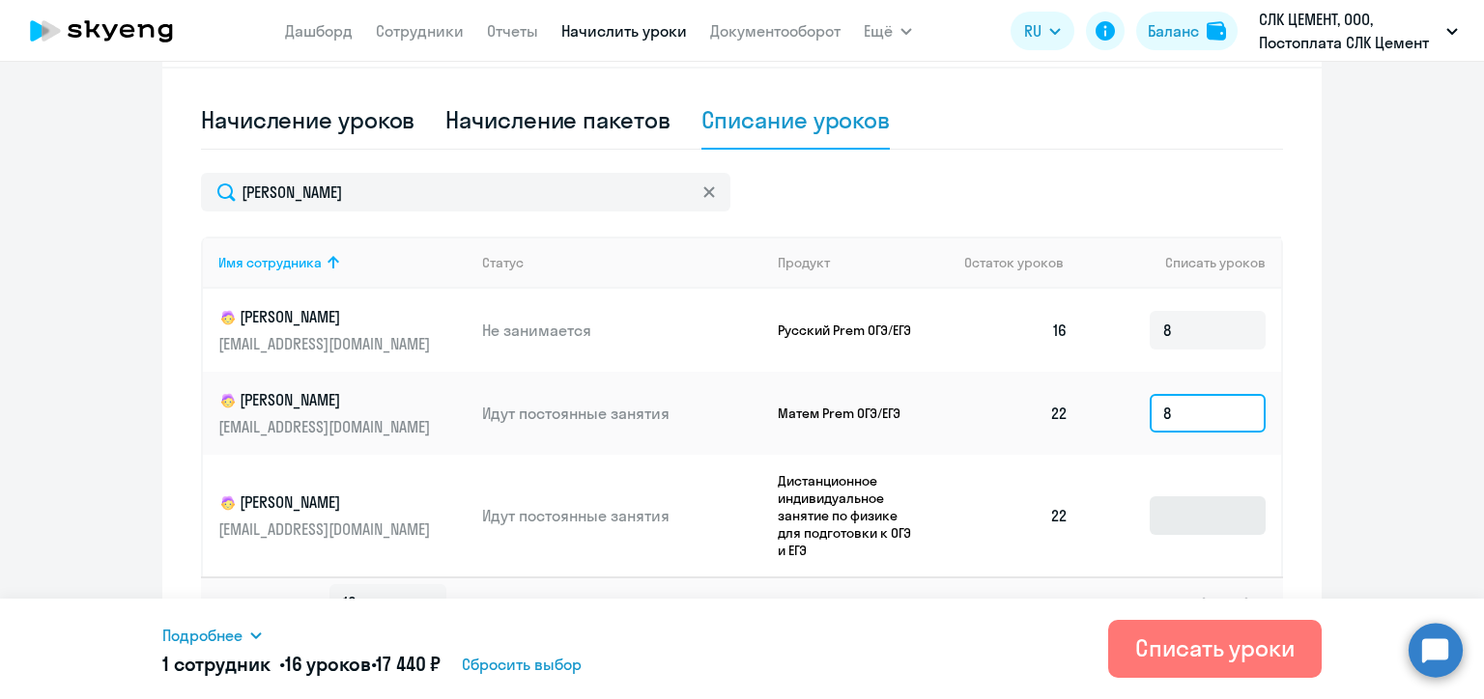
type input "8"
click at [1190, 531] on input at bounding box center [1207, 515] width 116 height 39
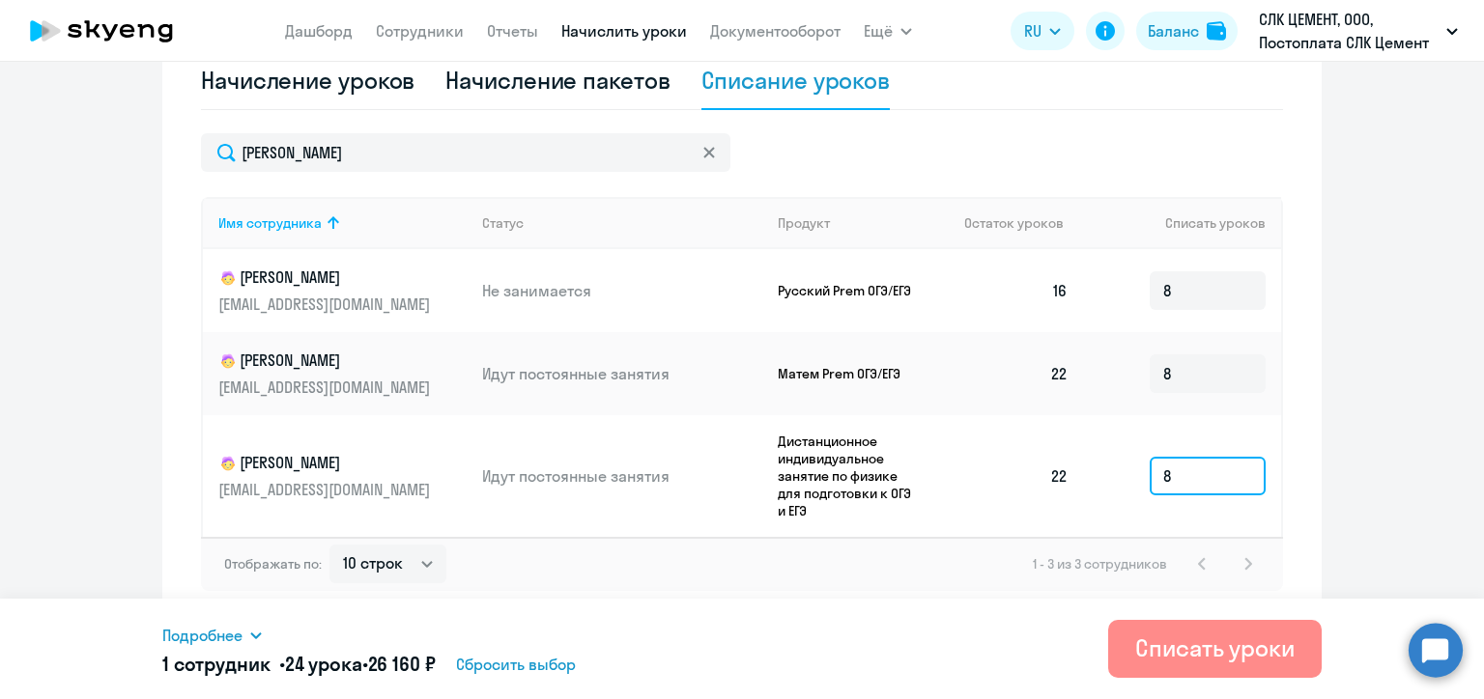
type input "8"
click at [1177, 655] on div "Списать уроки" at bounding box center [1214, 648] width 159 height 31
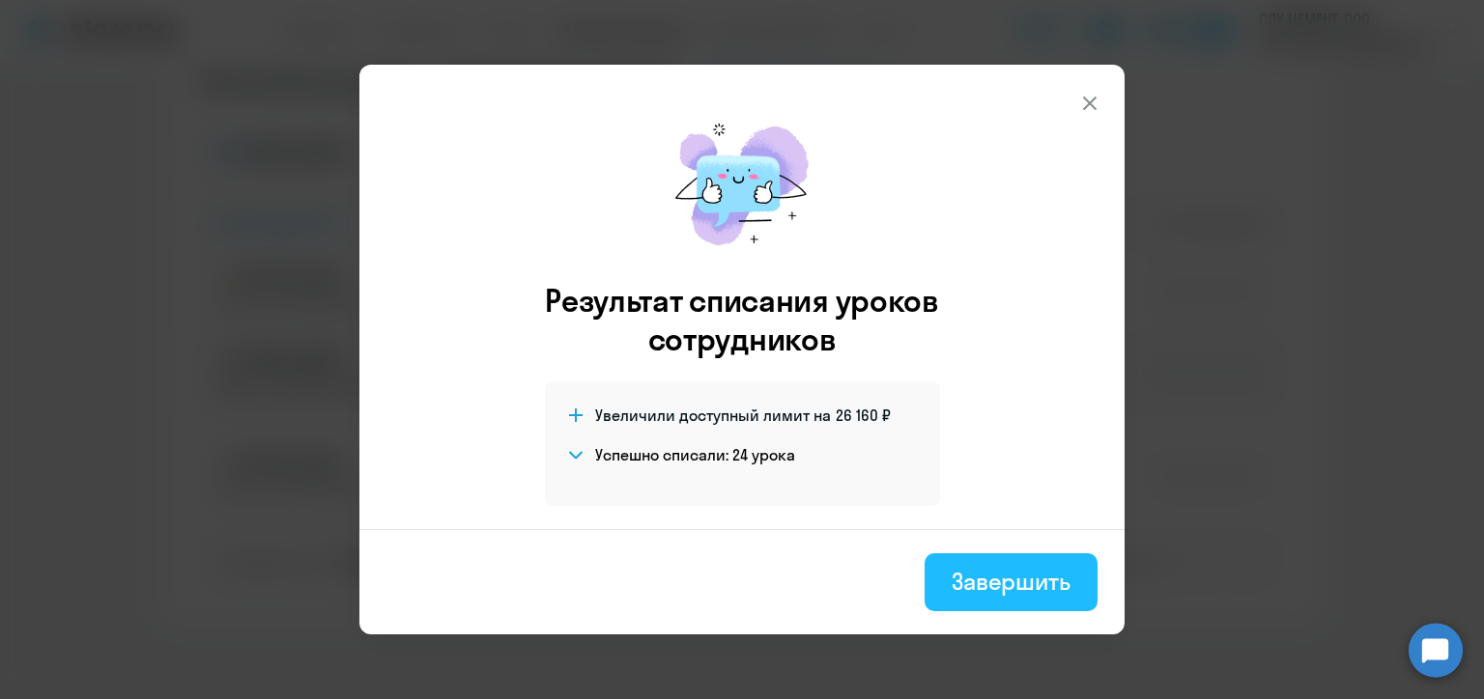
drag, startPoint x: 1009, startPoint y: 603, endPoint x: 869, endPoint y: 525, distance: 159.9
click at [1009, 603] on button "Завершить" at bounding box center [1010, 582] width 173 height 58
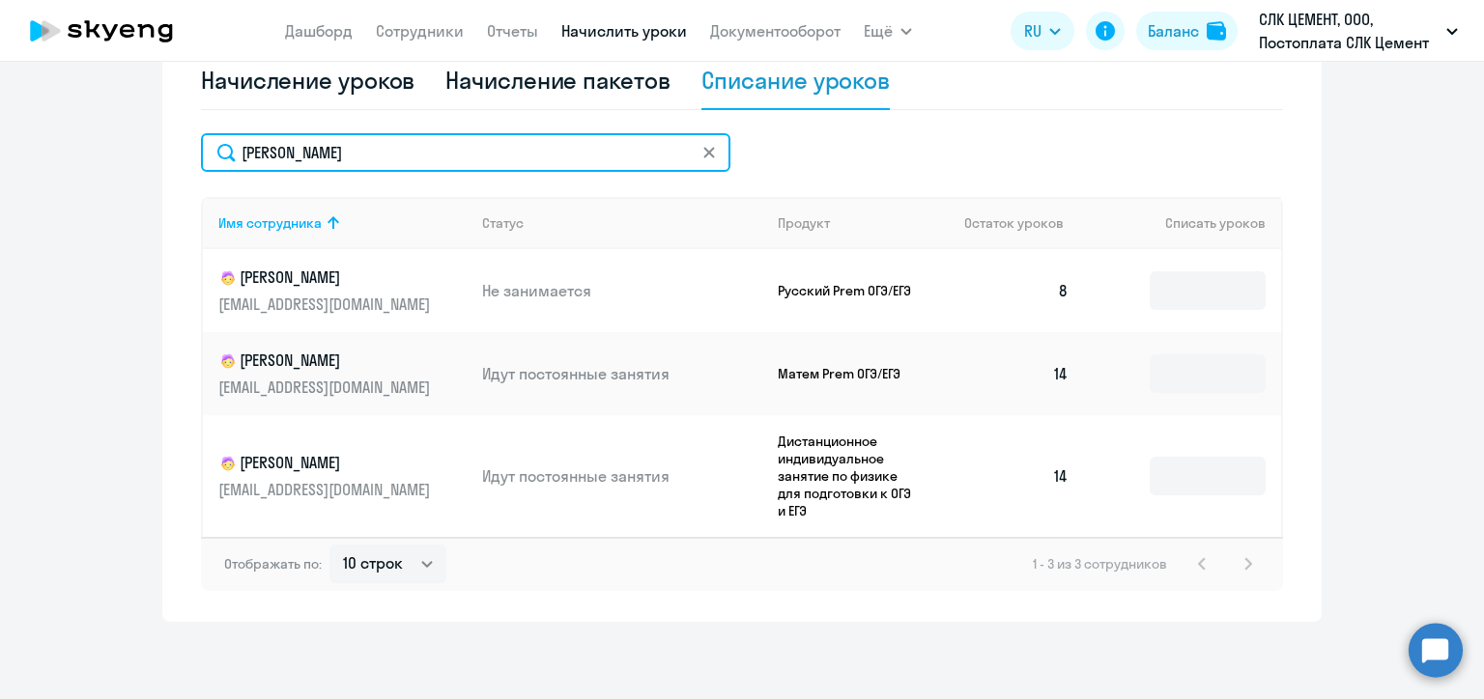
click at [264, 151] on input "[PERSON_NAME]" at bounding box center [465, 152] width 529 height 39
paste input "[PERSON_NAME]"
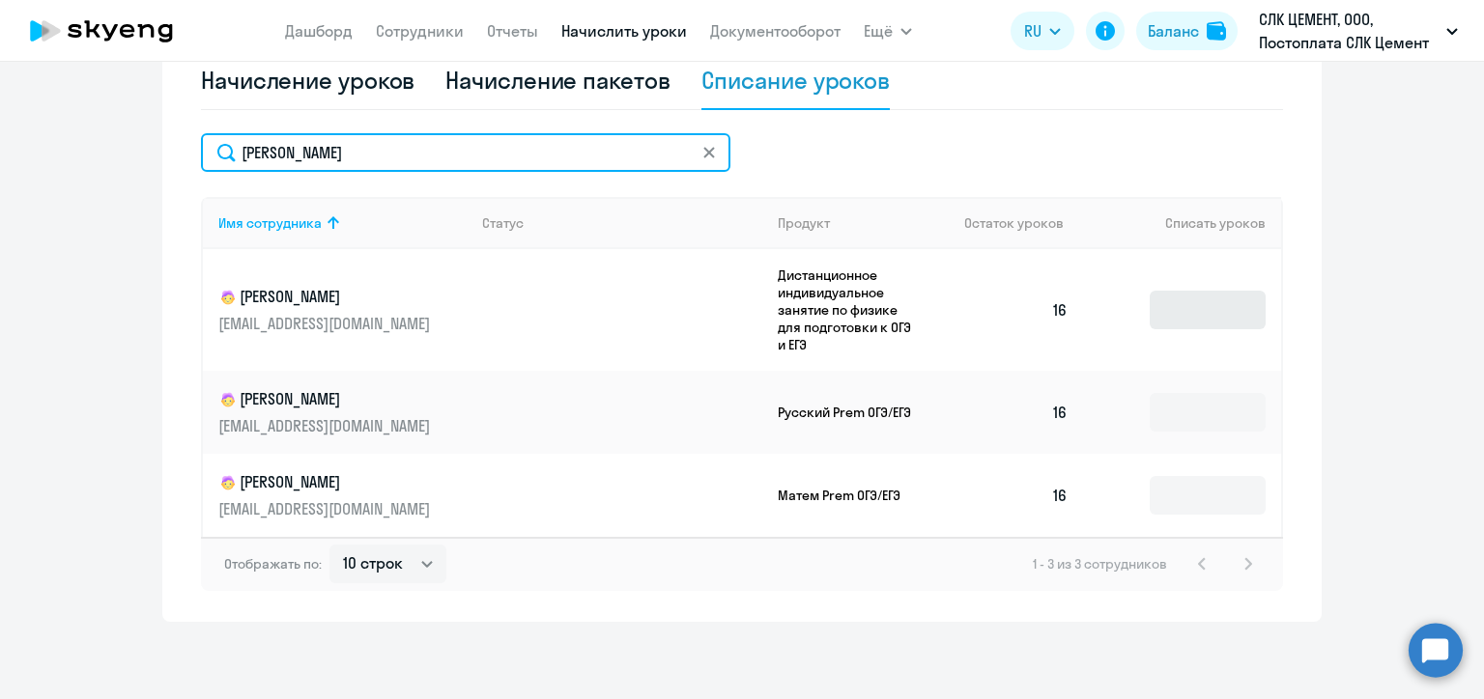
type input "[PERSON_NAME]"
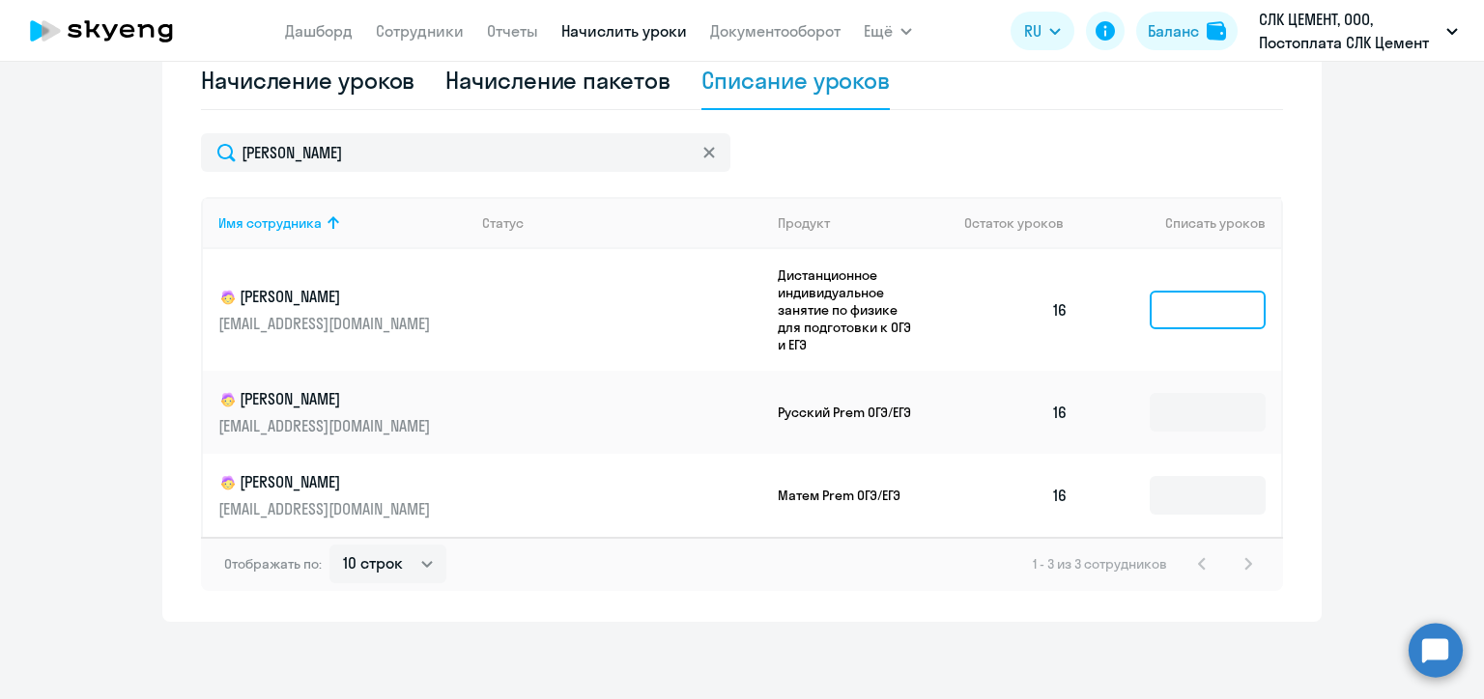
click at [1183, 311] on input at bounding box center [1207, 310] width 116 height 39
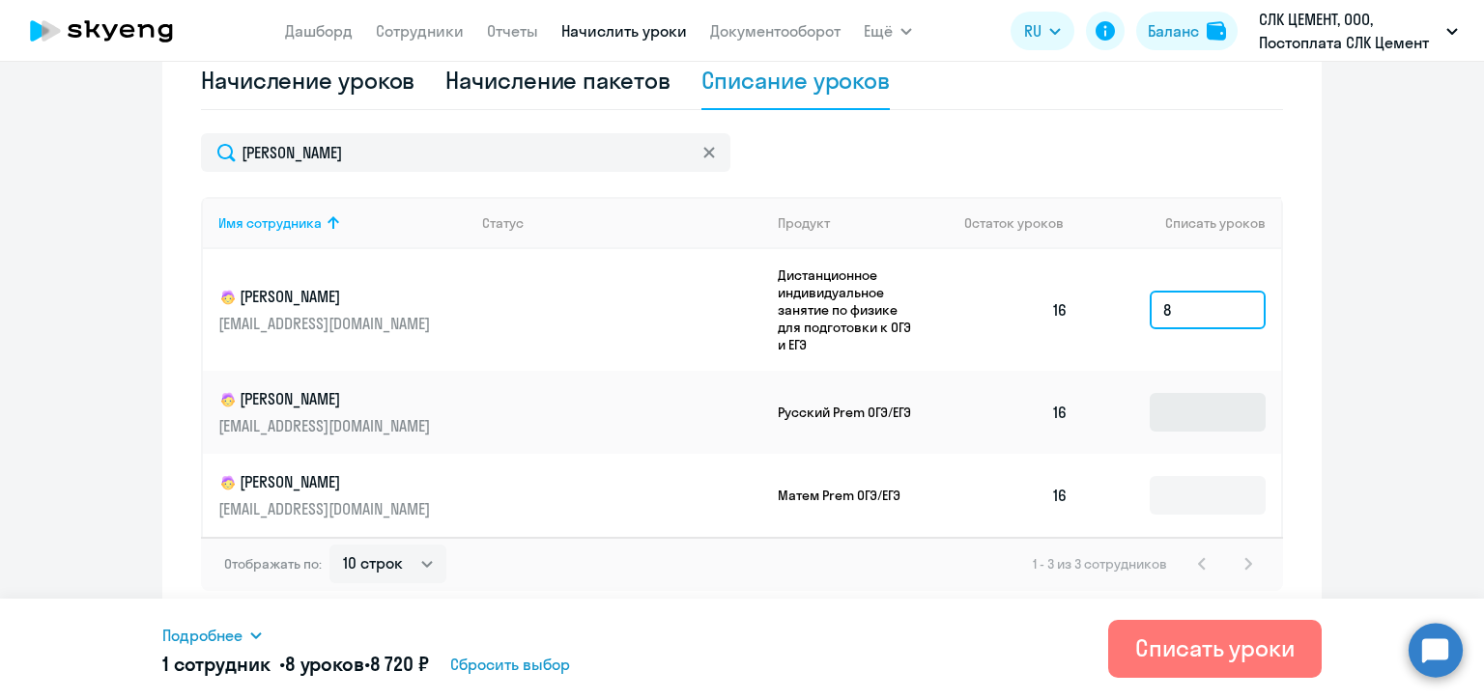
type input "8"
click at [1186, 404] on input at bounding box center [1207, 412] width 116 height 39
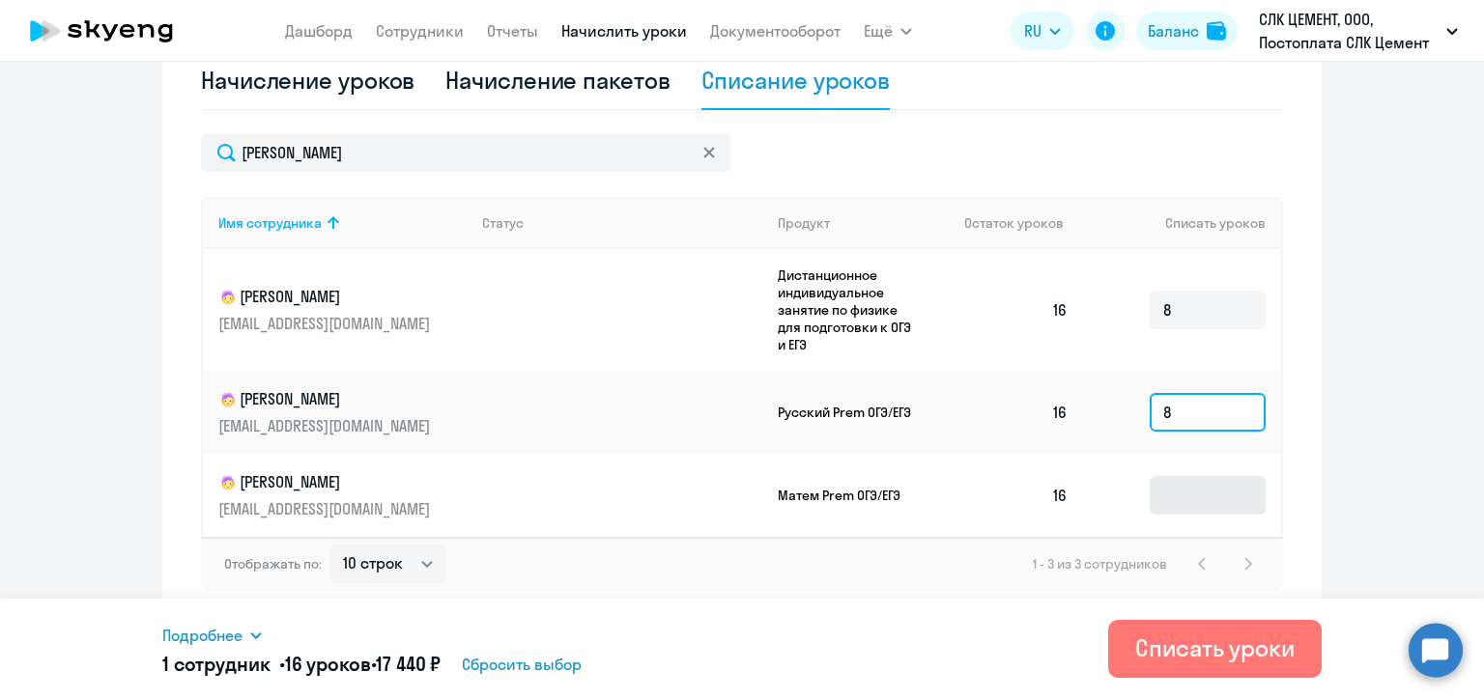
type input "8"
click at [1186, 493] on input at bounding box center [1207, 495] width 116 height 39
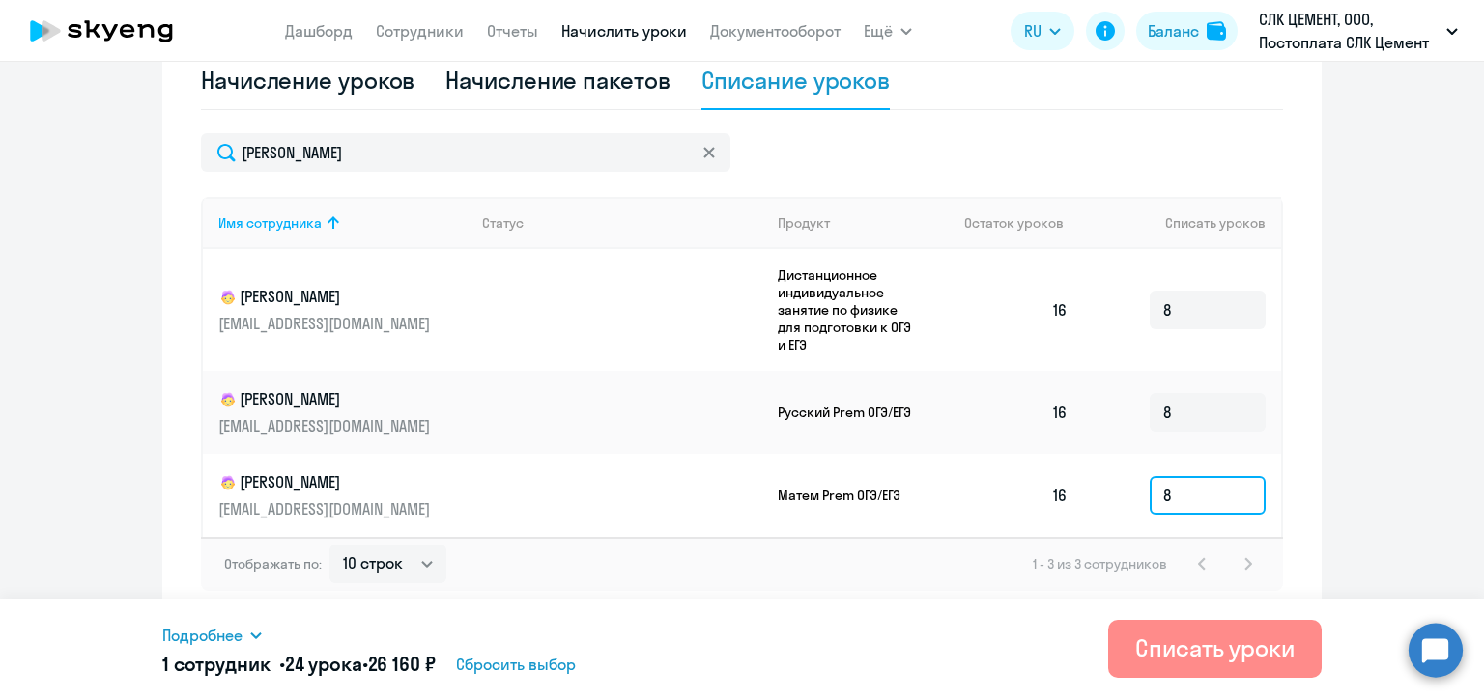
type input "8"
click at [1172, 649] on div "Списать уроки" at bounding box center [1214, 648] width 159 height 31
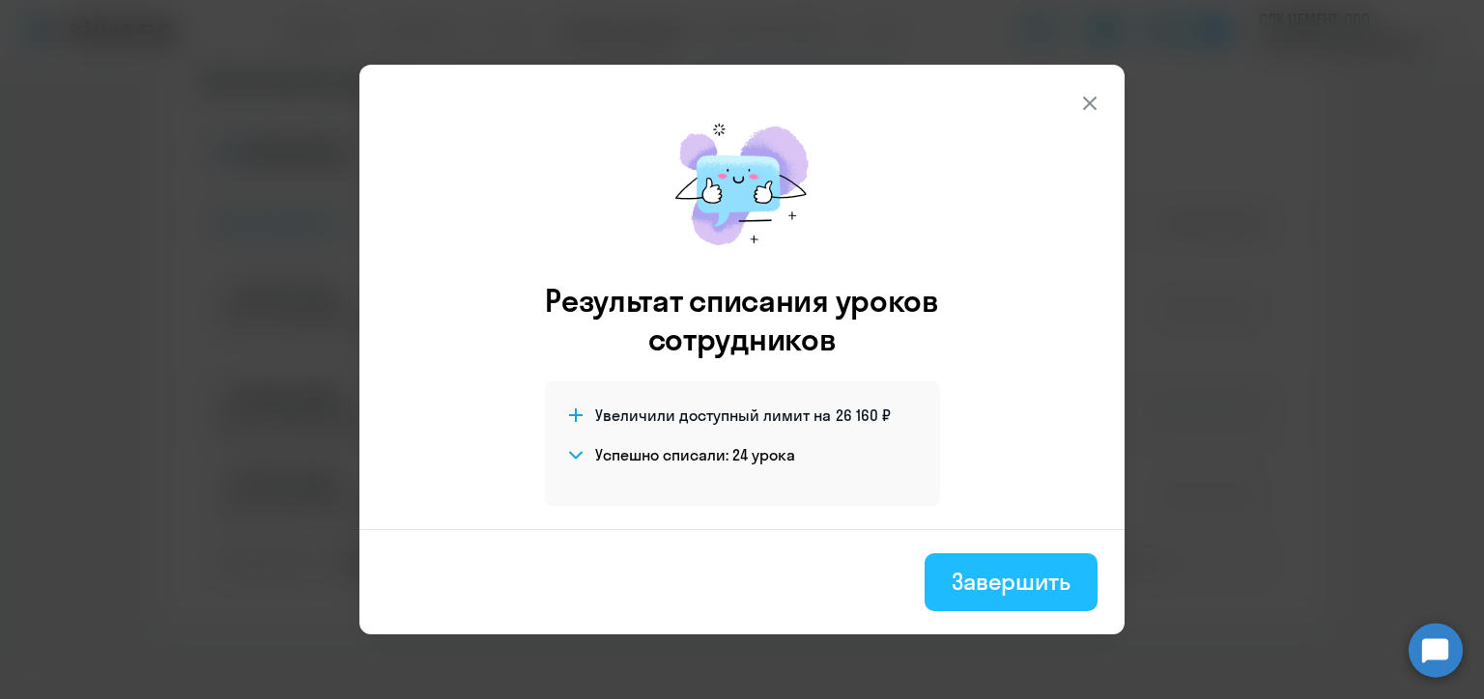
click at [989, 579] on div "Завершить" at bounding box center [1010, 581] width 119 height 31
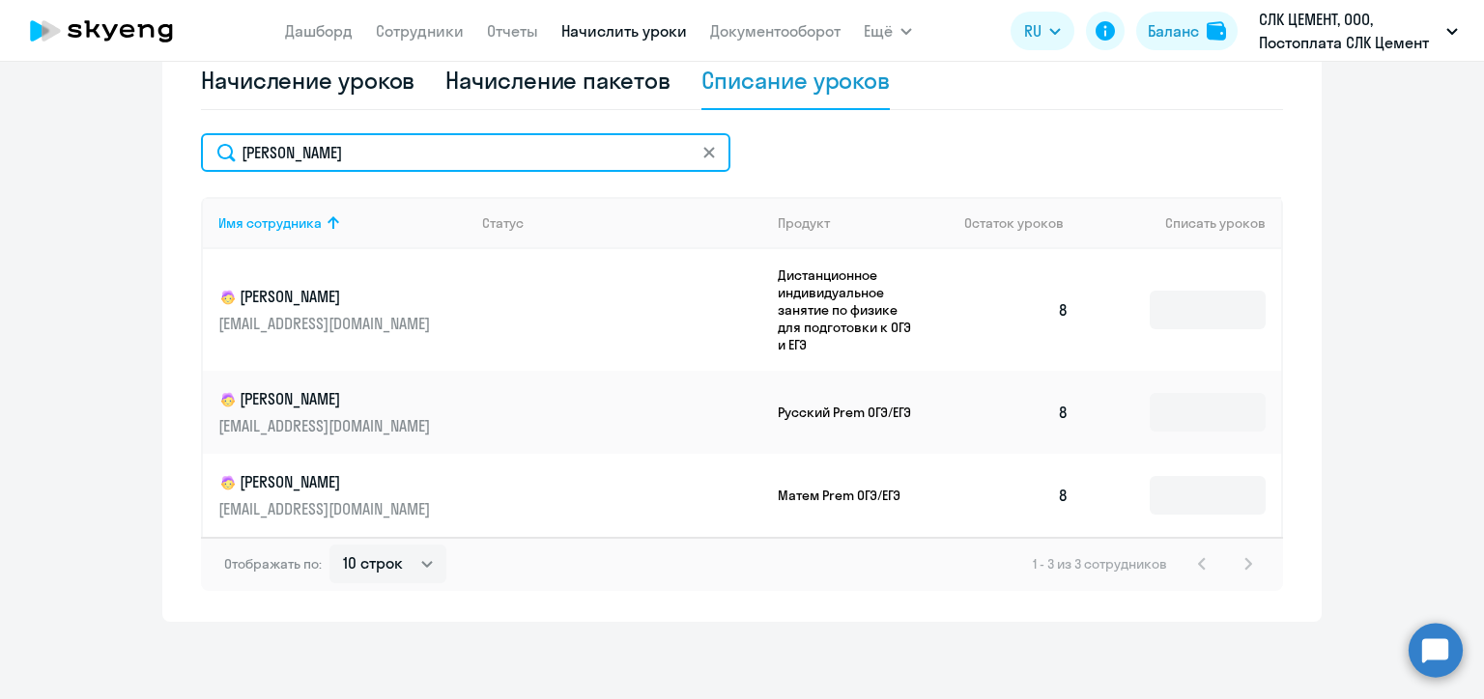
click at [293, 146] on input "[PERSON_NAME]" at bounding box center [465, 152] width 529 height 39
paste input "иниахмет"
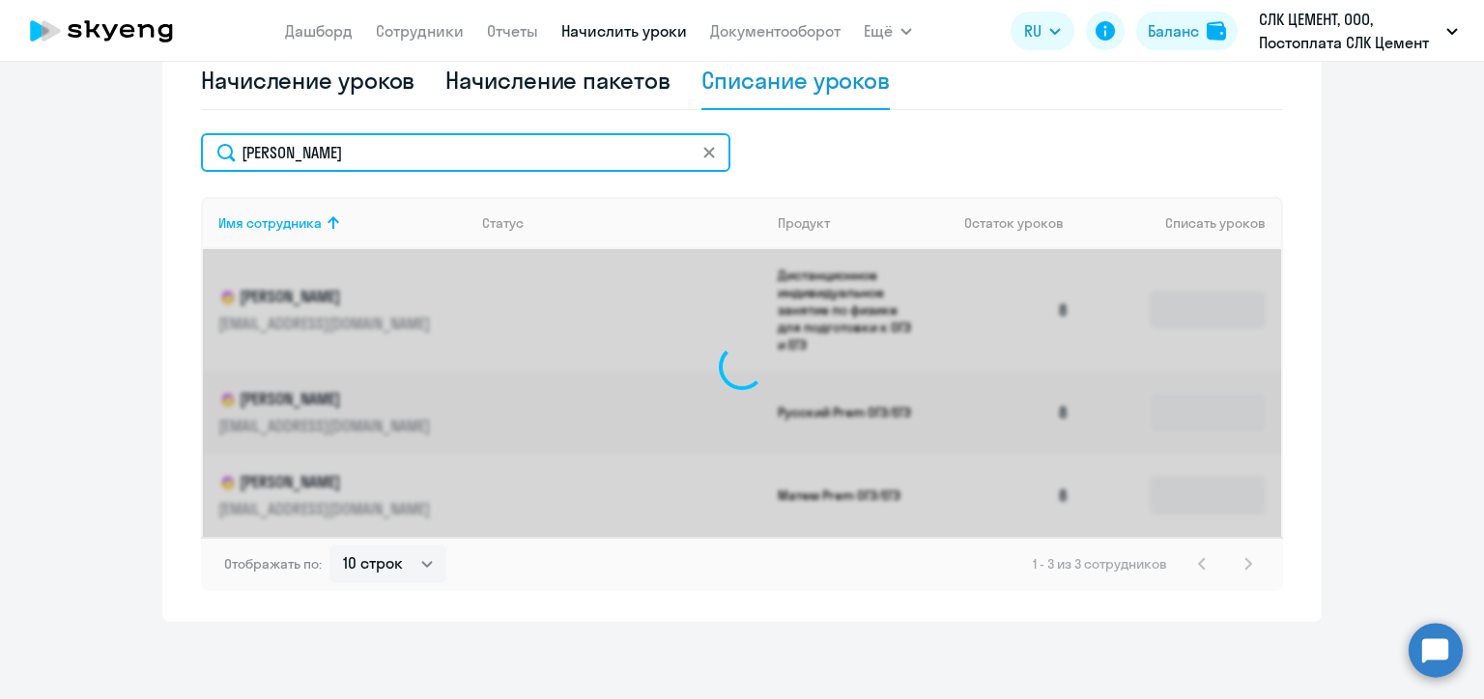
scroll to position [595, 0]
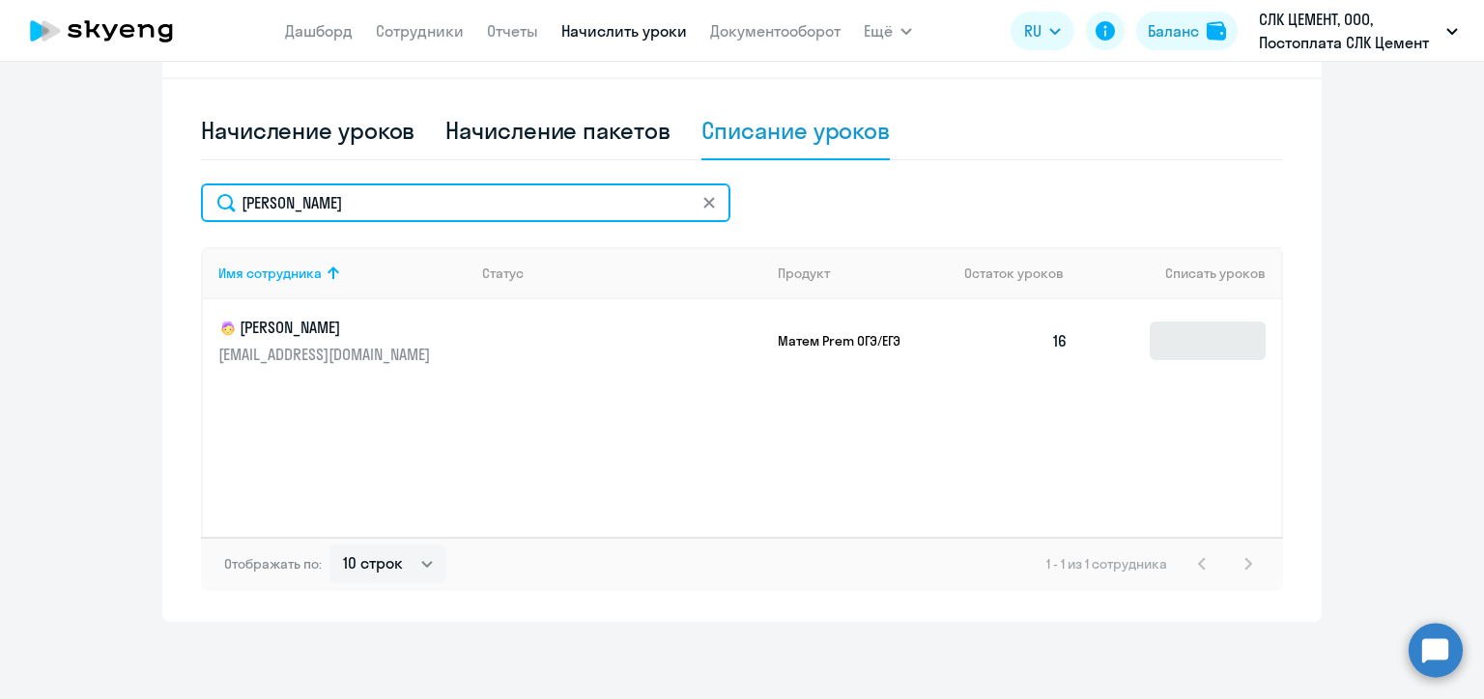
type input "[PERSON_NAME]"
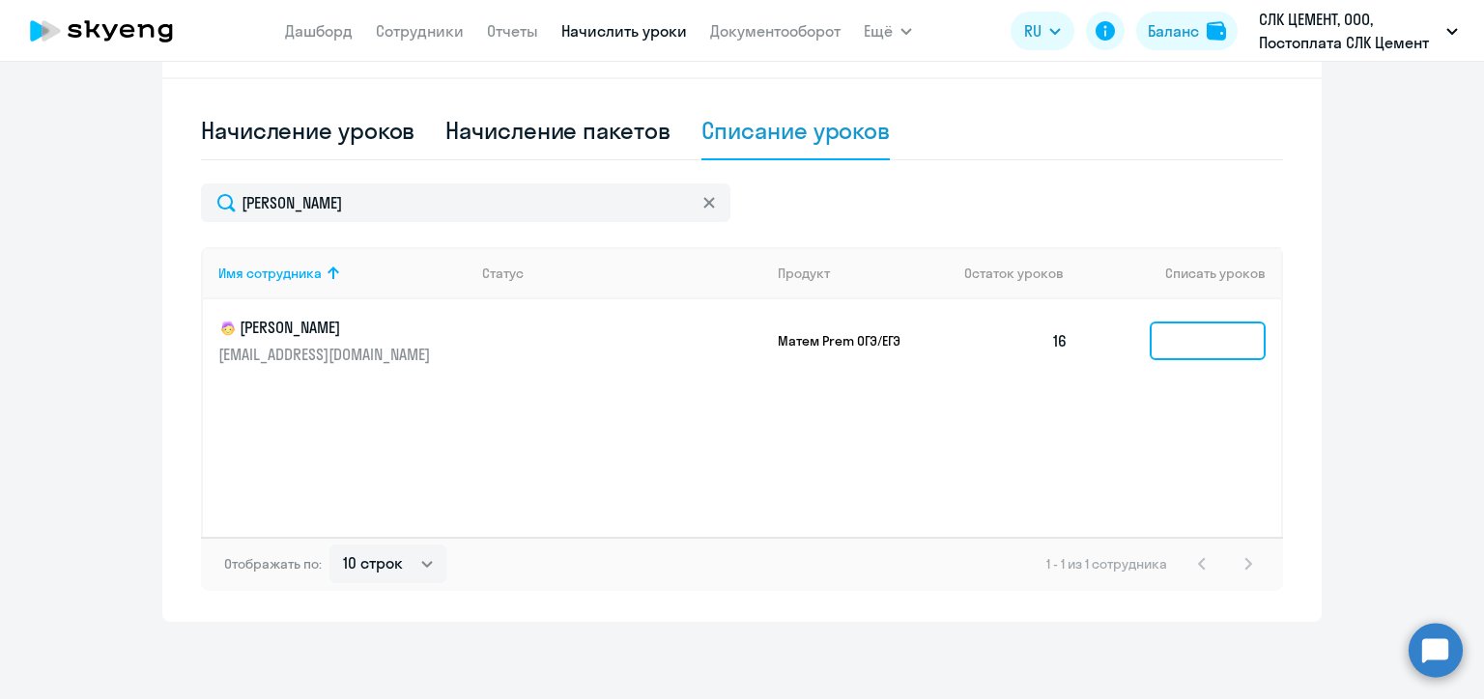
click at [1201, 340] on input at bounding box center [1207, 341] width 116 height 39
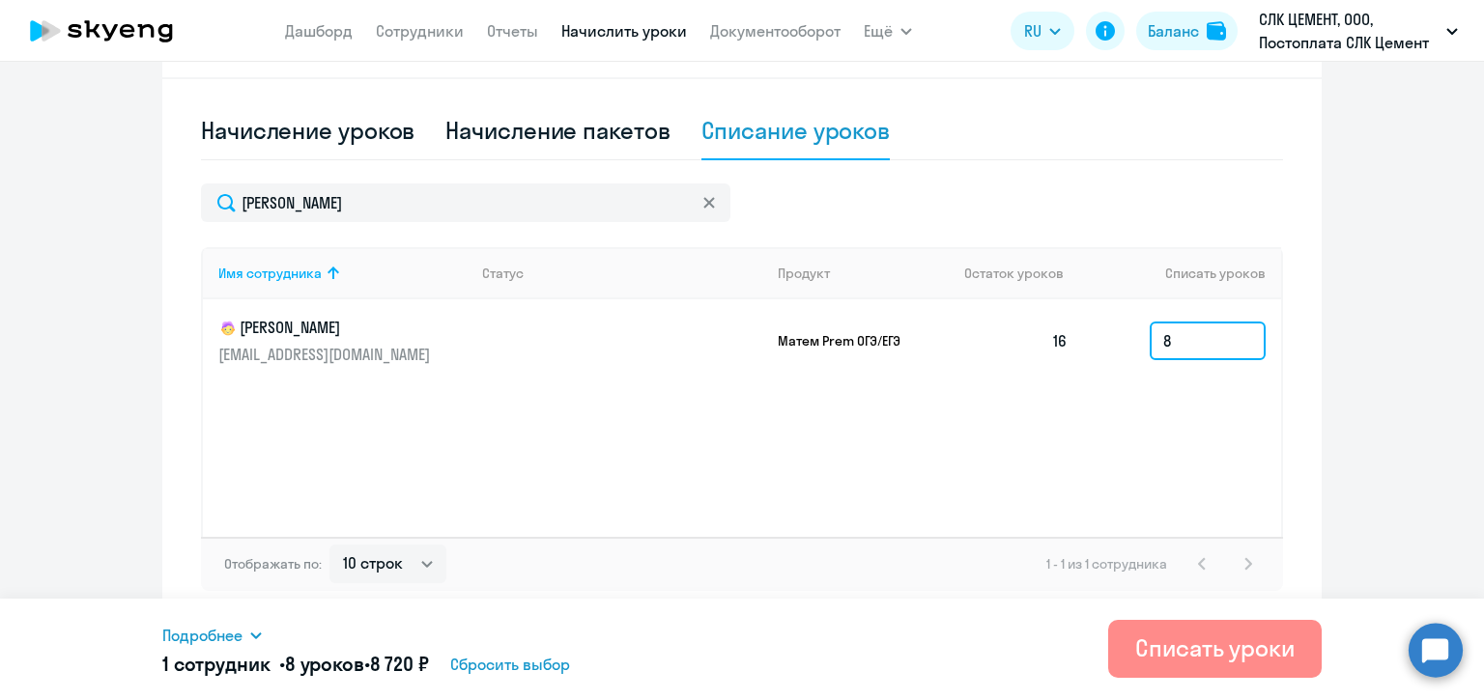
type input "8"
click at [1246, 643] on div "Списать уроки" at bounding box center [1214, 648] width 159 height 31
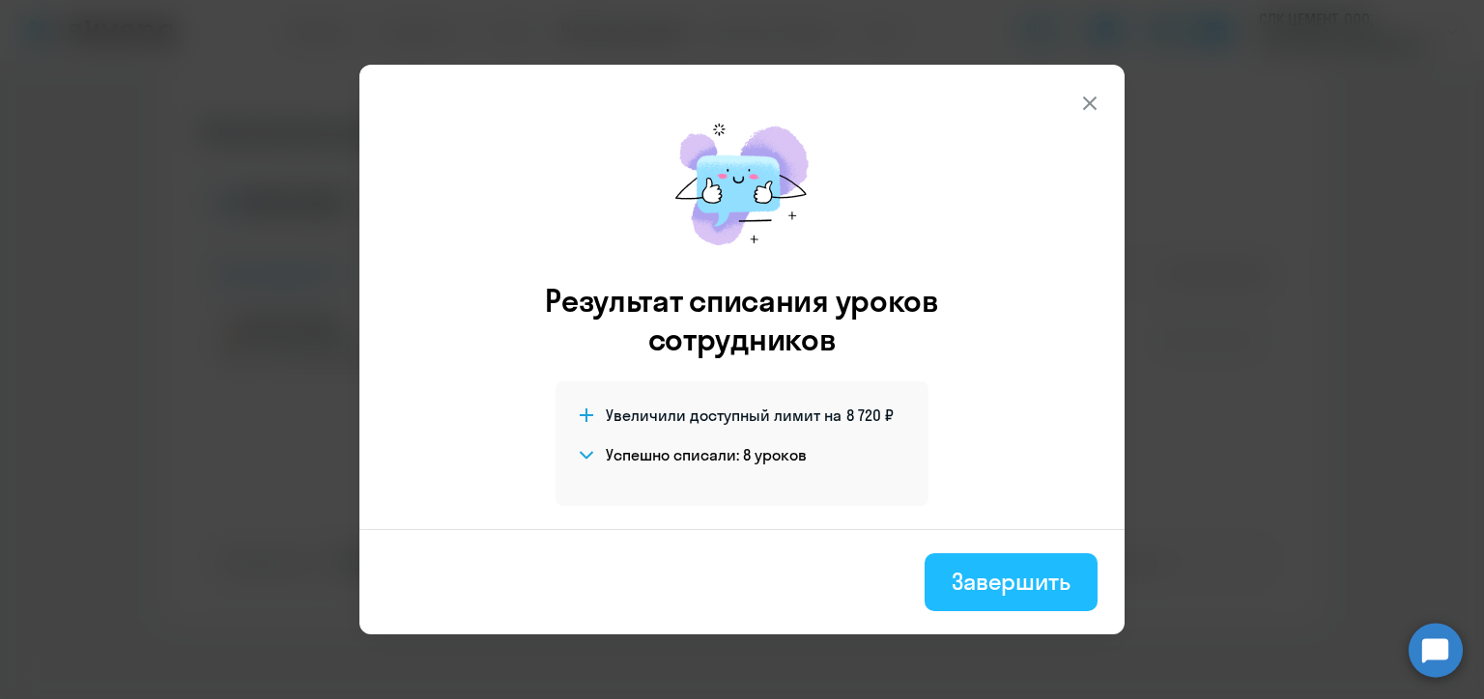
click at [1020, 603] on button "Завершить" at bounding box center [1010, 582] width 173 height 58
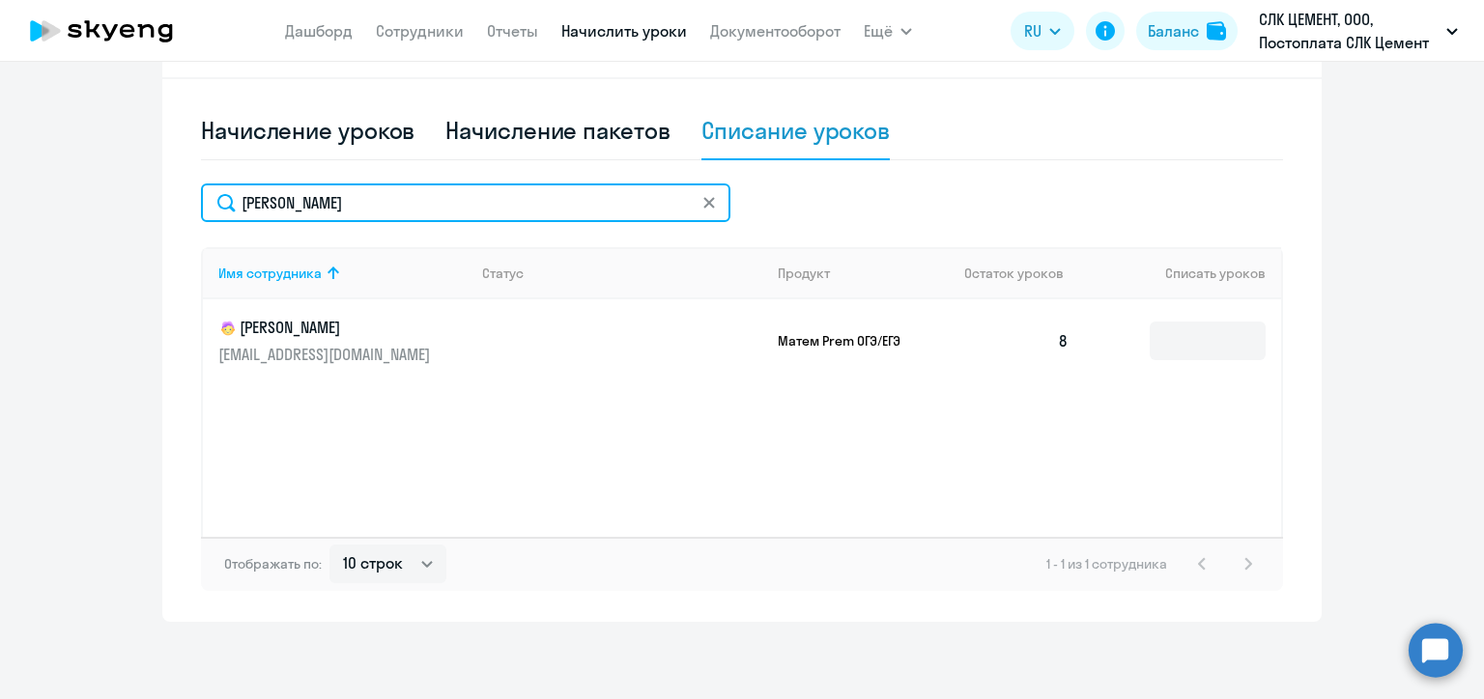
click at [303, 211] on input "[PERSON_NAME]" at bounding box center [465, 203] width 529 height 39
paste input "омин"
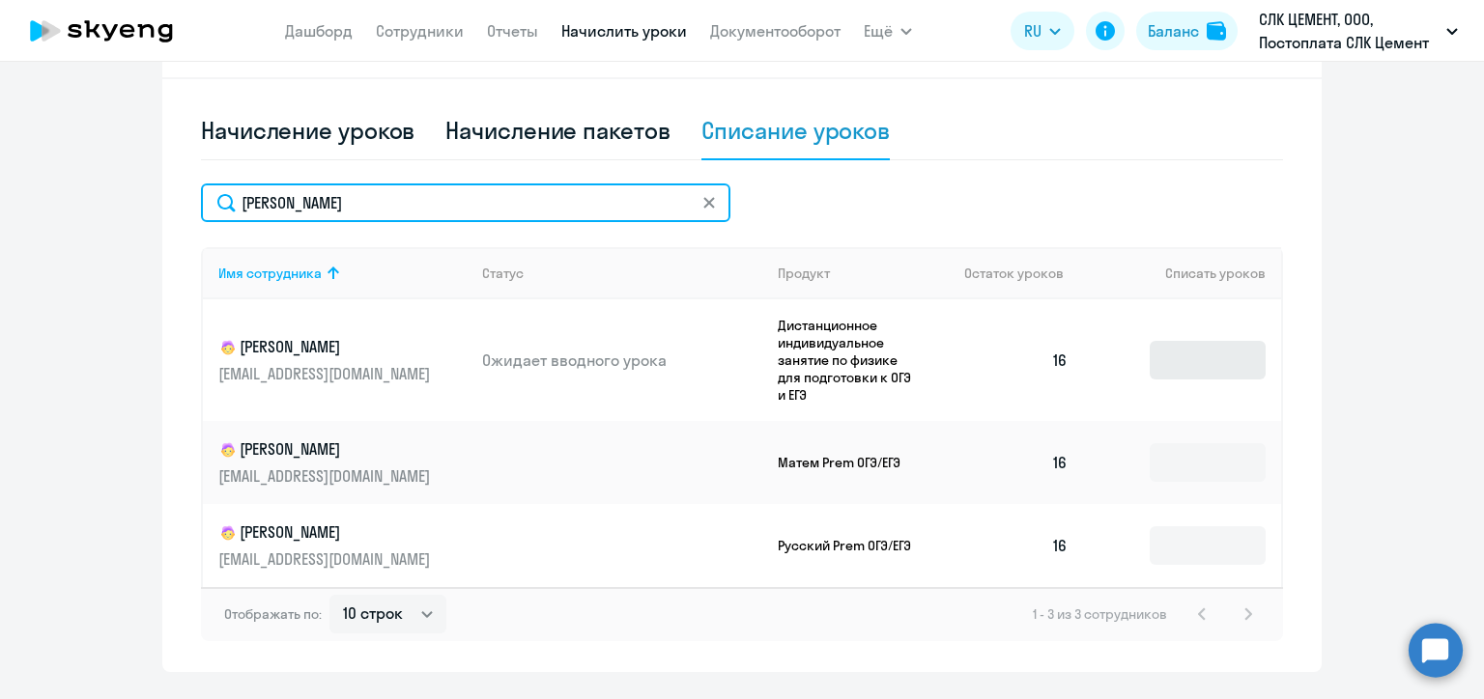
type input "[PERSON_NAME]"
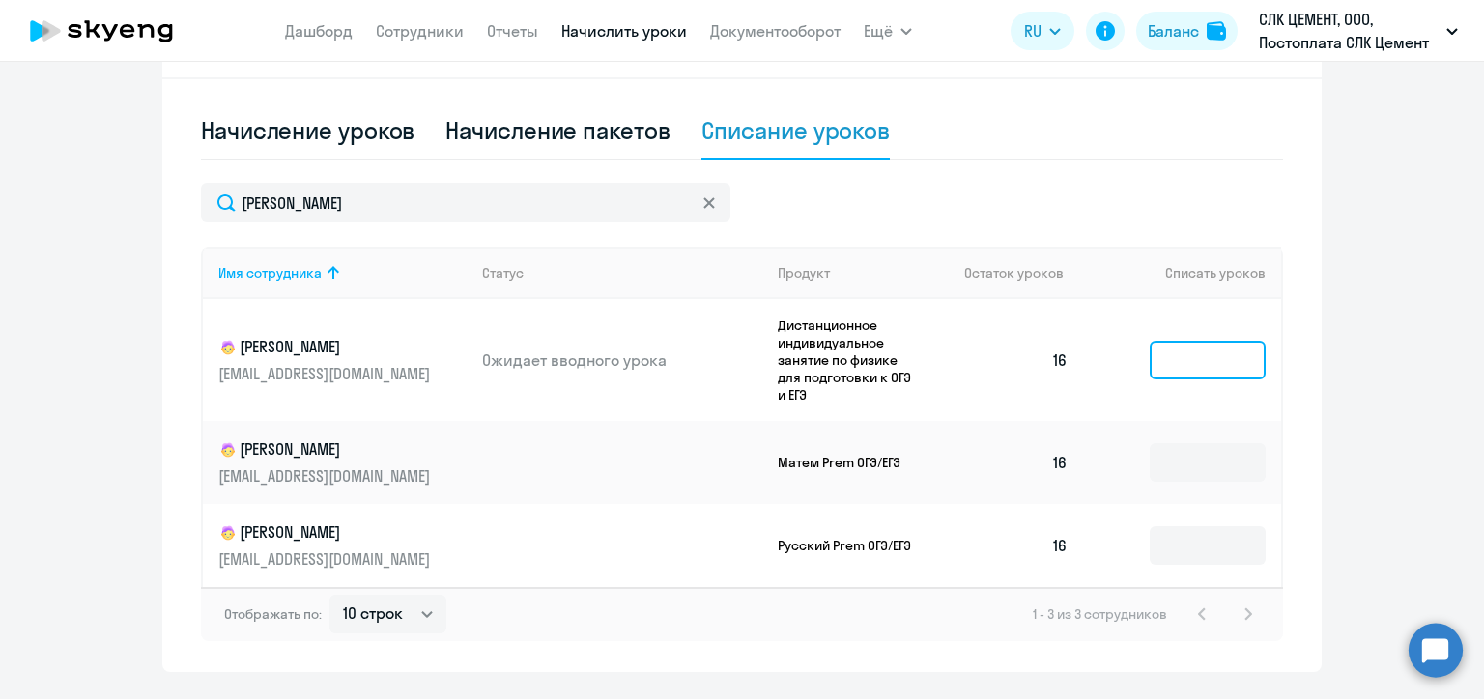
click at [1187, 359] on input at bounding box center [1207, 360] width 116 height 39
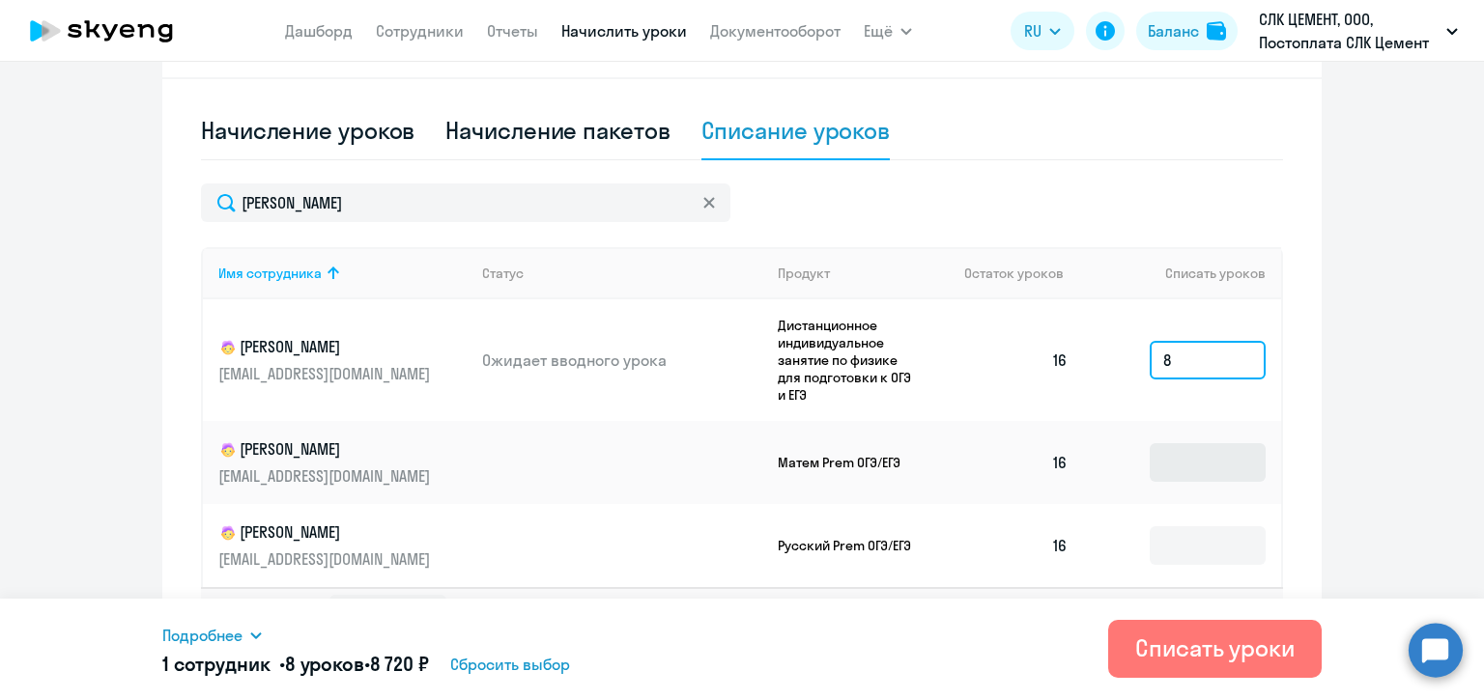
type input "8"
click at [1199, 459] on input at bounding box center [1207, 462] width 116 height 39
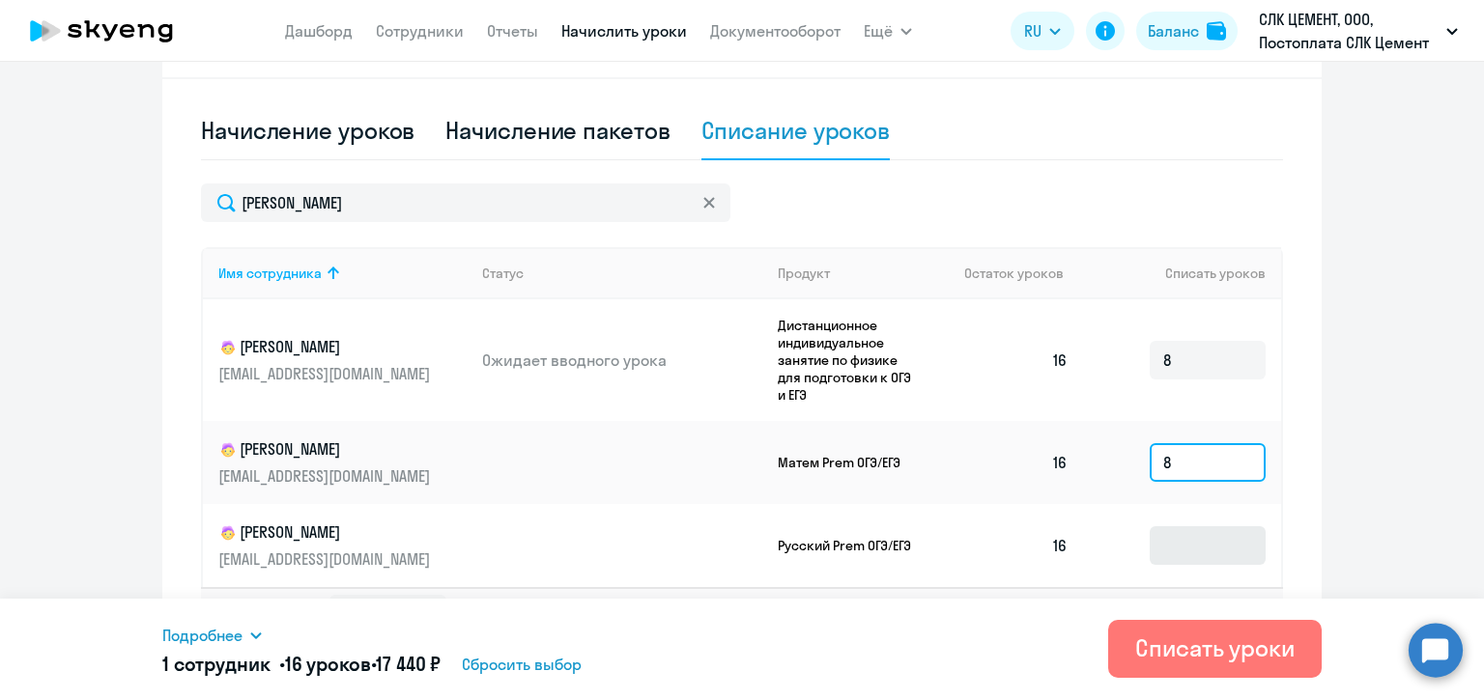
type input "8"
click at [1198, 555] on input at bounding box center [1207, 545] width 116 height 39
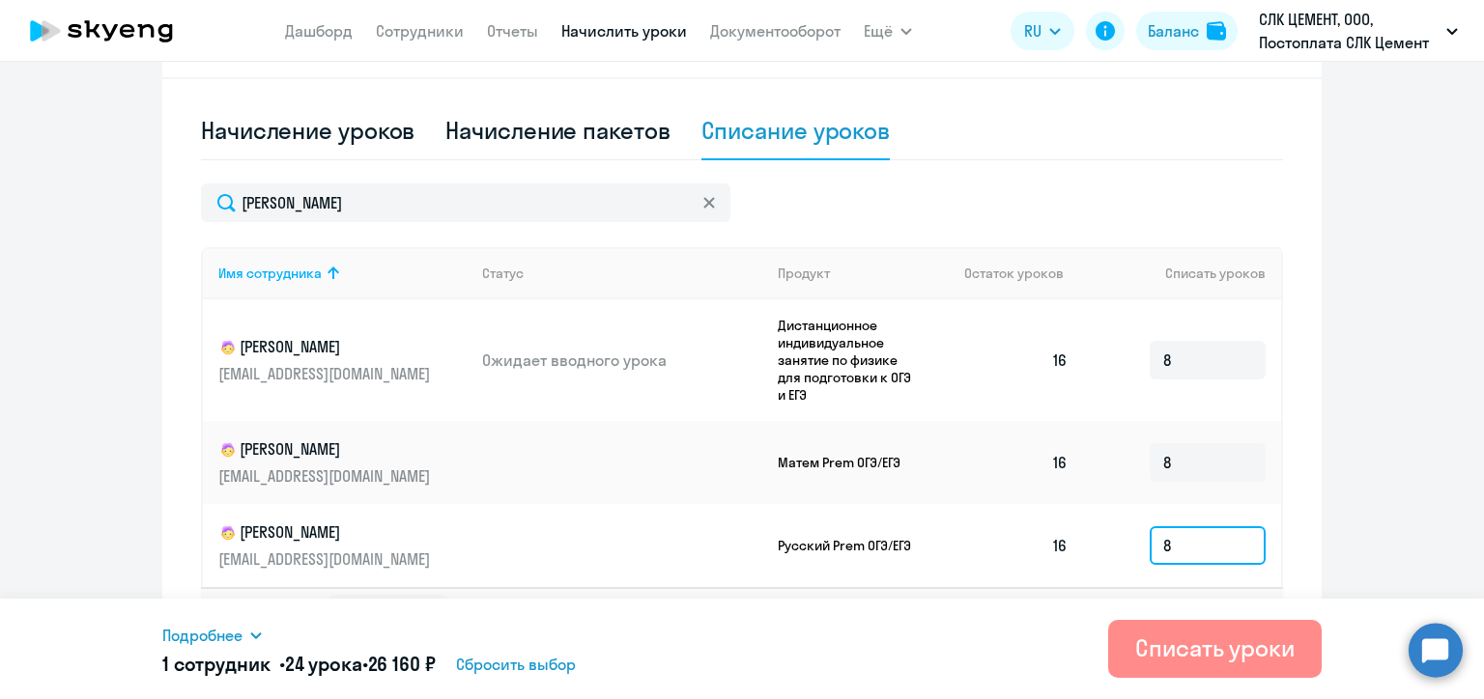
type input "8"
click at [1191, 655] on div "Списать уроки" at bounding box center [1214, 648] width 159 height 31
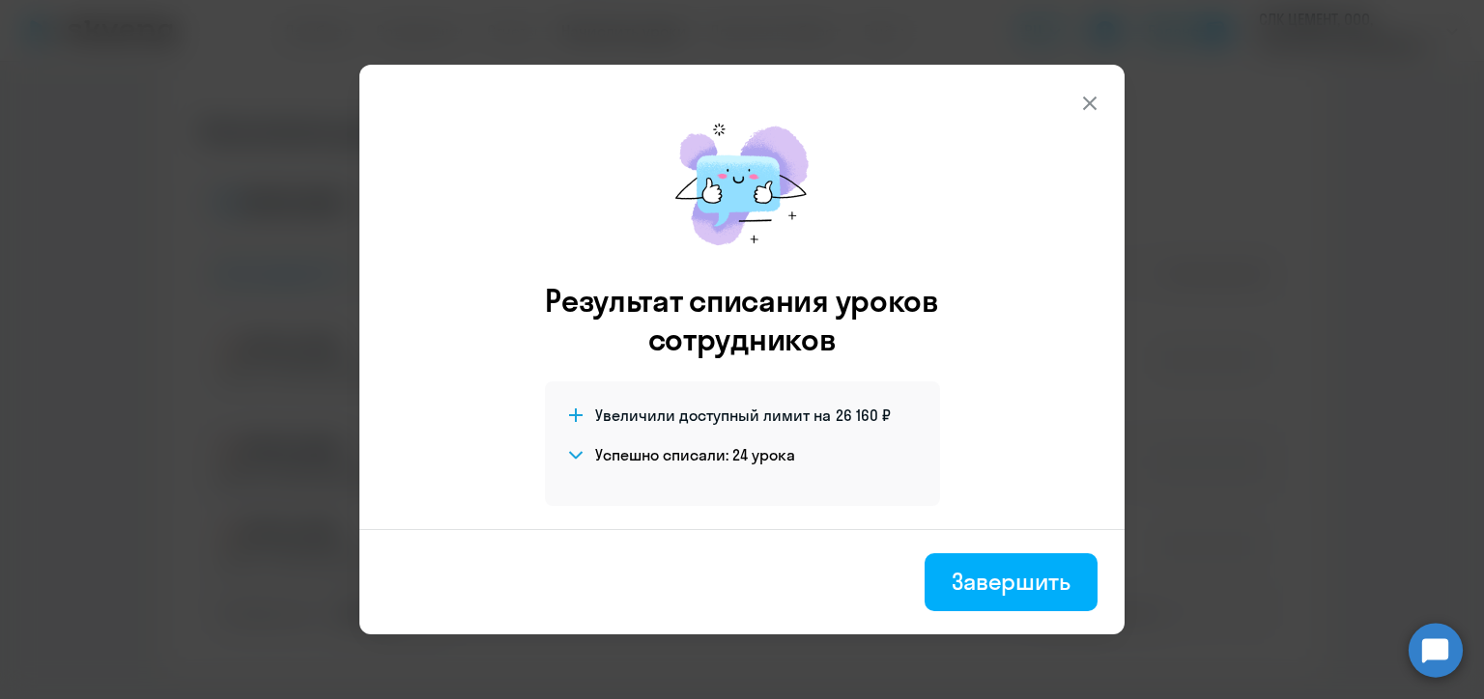
click at [970, 575] on div "Завершить" at bounding box center [1010, 581] width 119 height 31
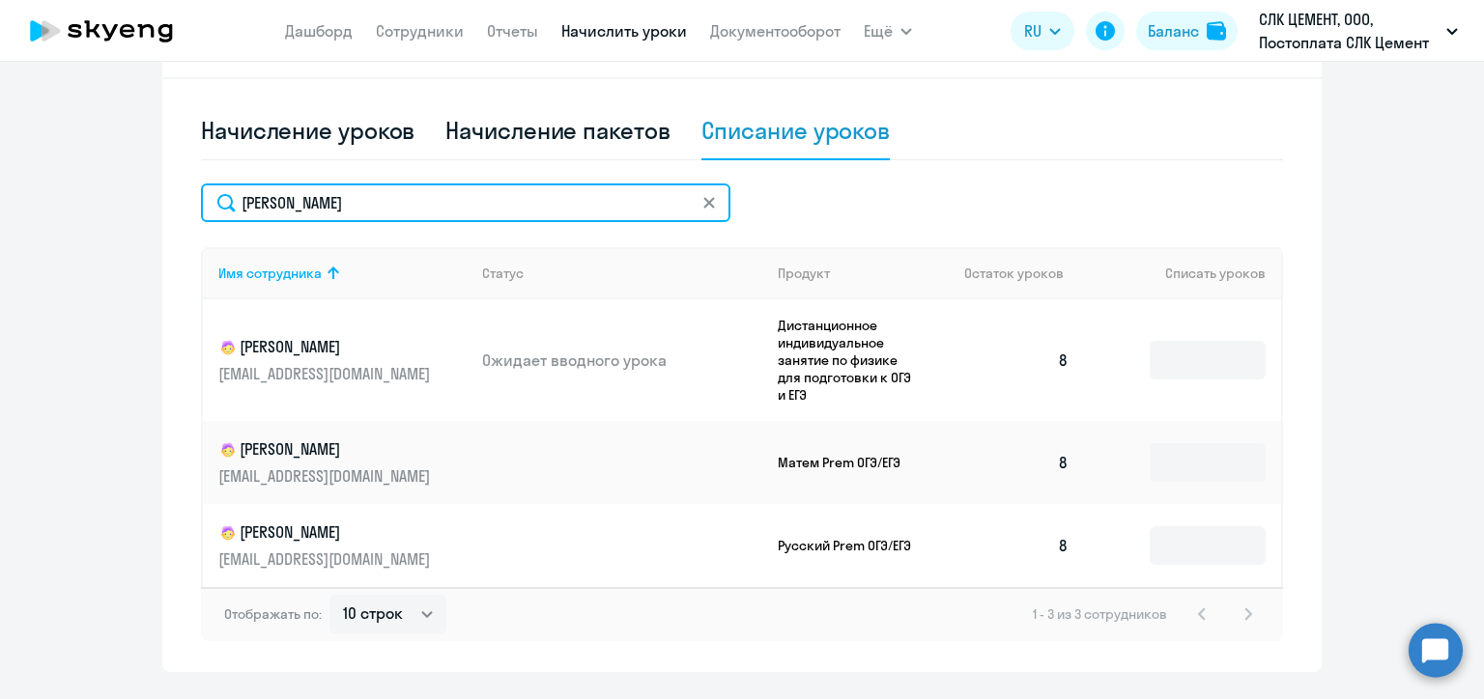
click at [244, 187] on input "[PERSON_NAME]" at bounding box center [465, 203] width 529 height 39
click at [244, 195] on input "[PERSON_NAME]" at bounding box center [465, 203] width 529 height 39
paste input "еченк"
type input "[PERSON_NAME]"
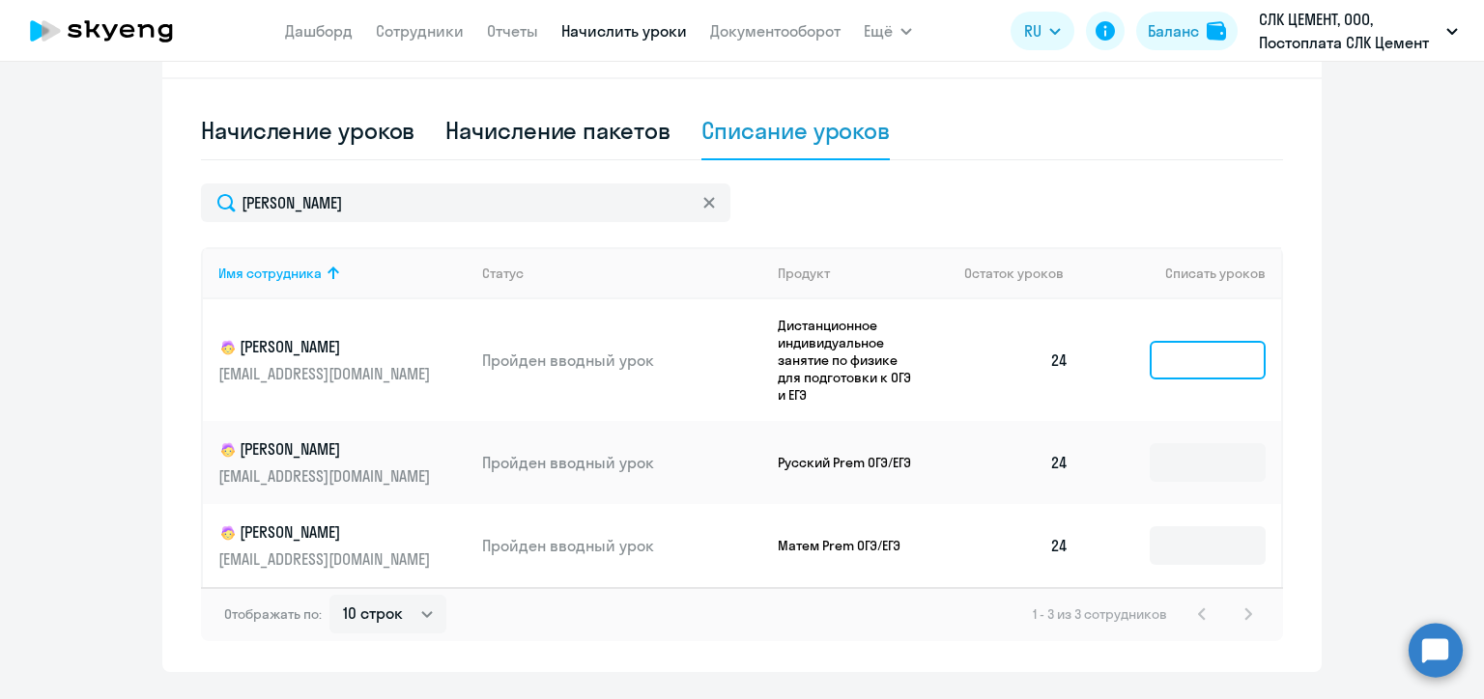
click at [1183, 359] on input at bounding box center [1207, 360] width 116 height 39
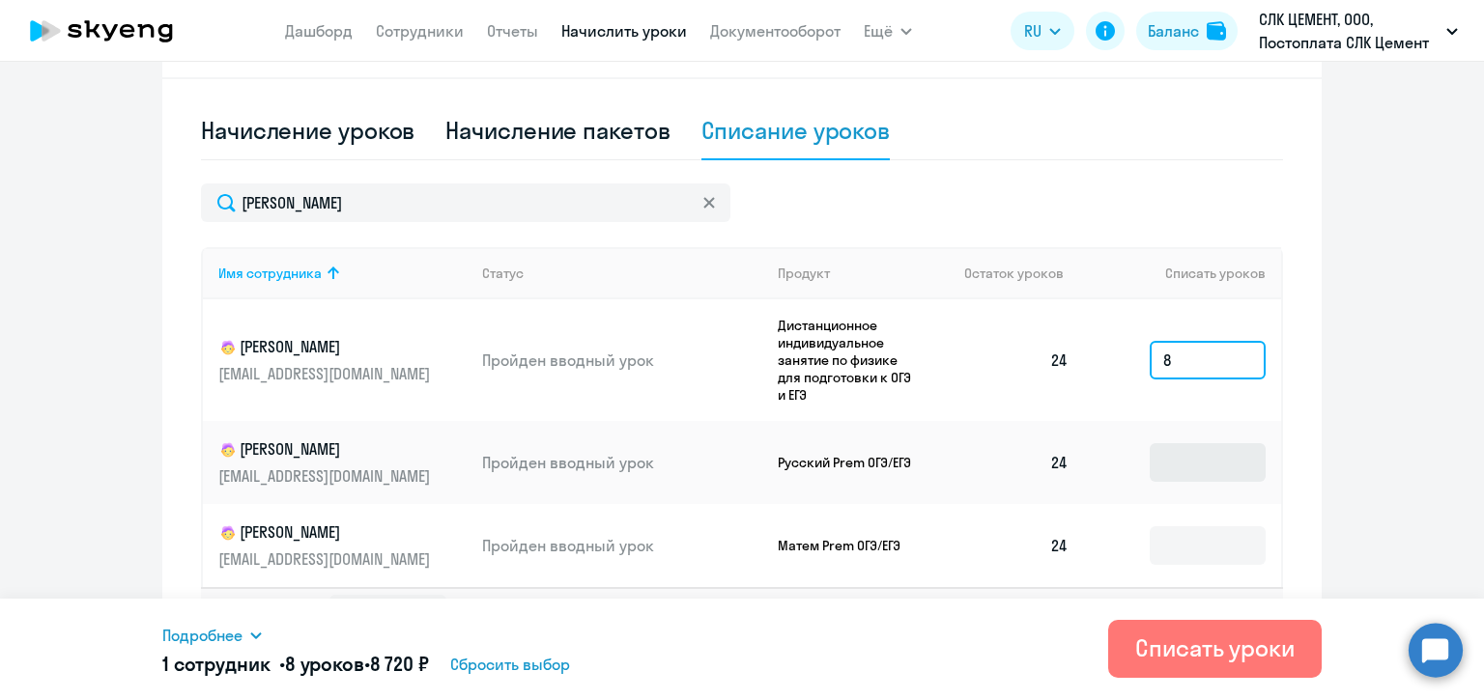
type input "8"
click at [1189, 452] on input at bounding box center [1207, 462] width 116 height 39
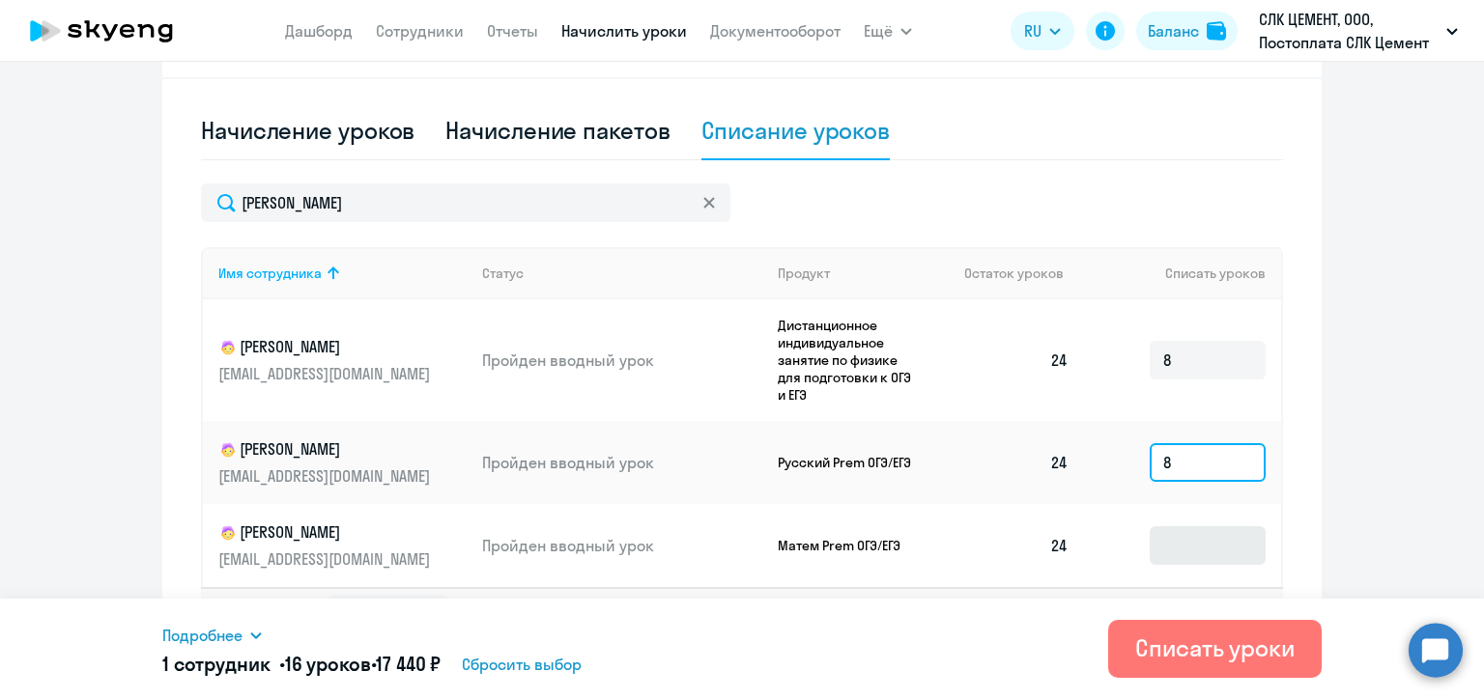
type input "8"
click at [1198, 549] on input at bounding box center [1207, 545] width 116 height 39
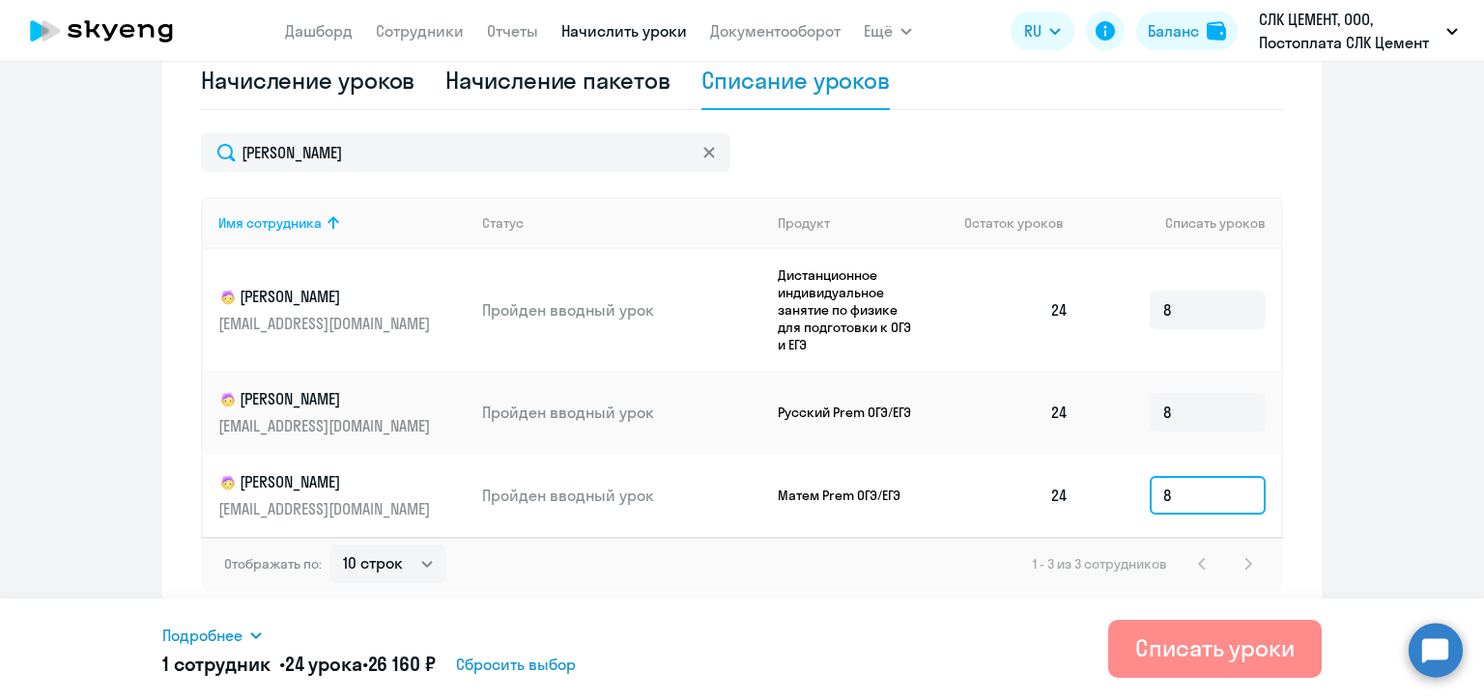
type input "8"
click at [1174, 648] on div "Списать уроки" at bounding box center [1214, 648] width 159 height 31
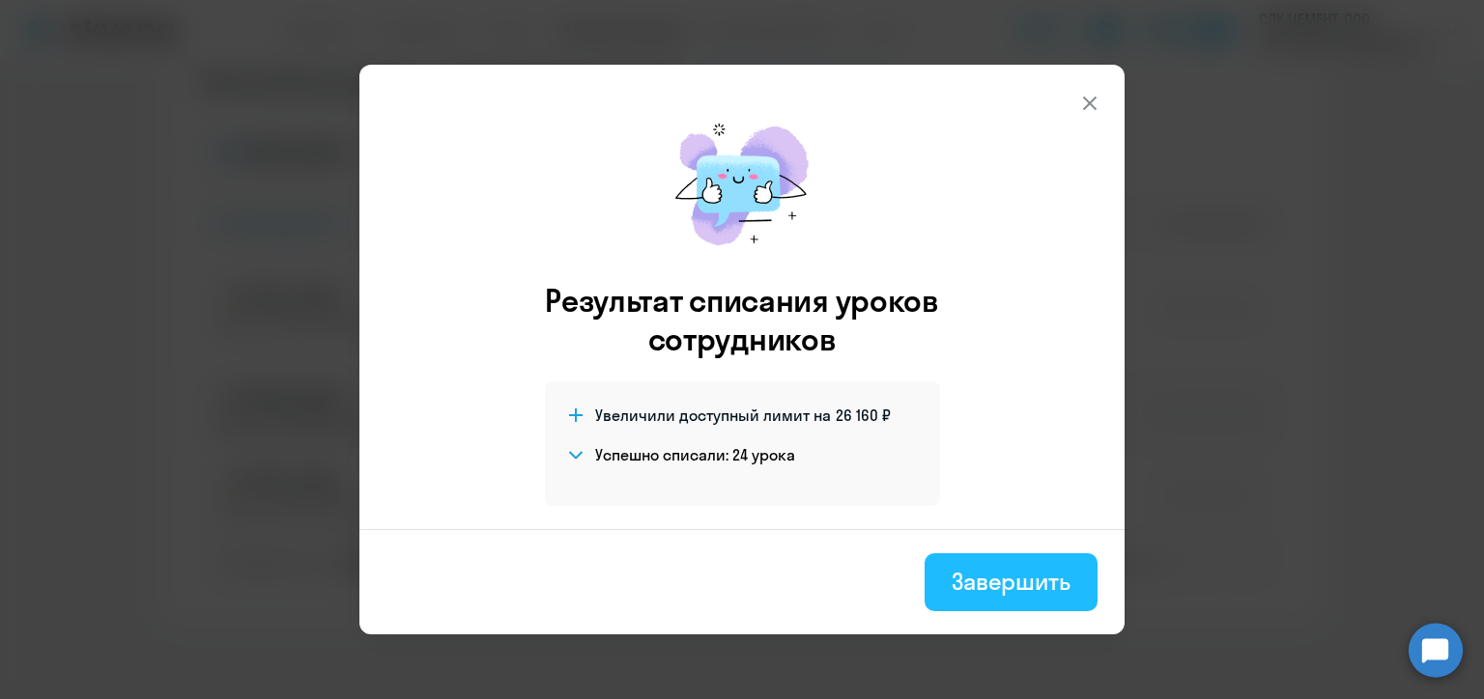
click at [993, 586] on div "Завершить" at bounding box center [1010, 581] width 119 height 31
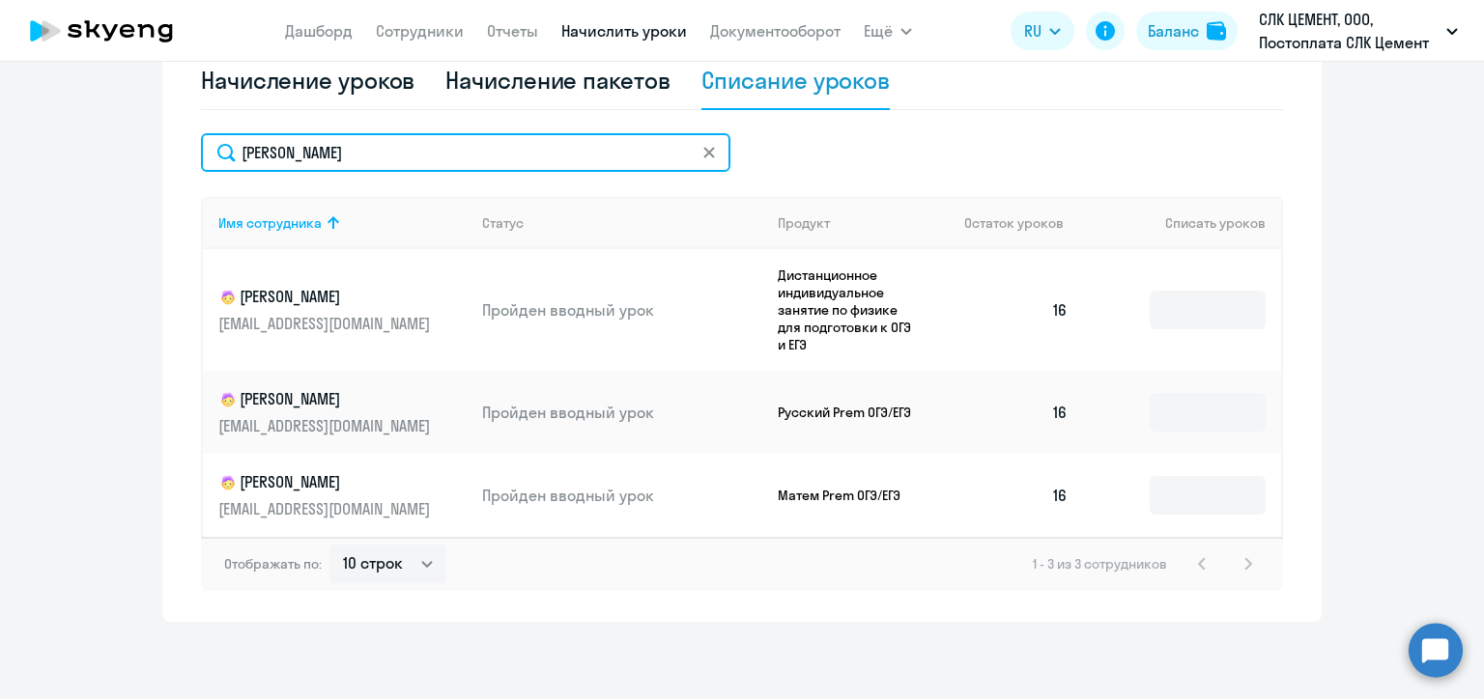
click at [334, 158] on input "[PERSON_NAME]" at bounding box center [465, 152] width 529 height 39
paste input "трельцов"
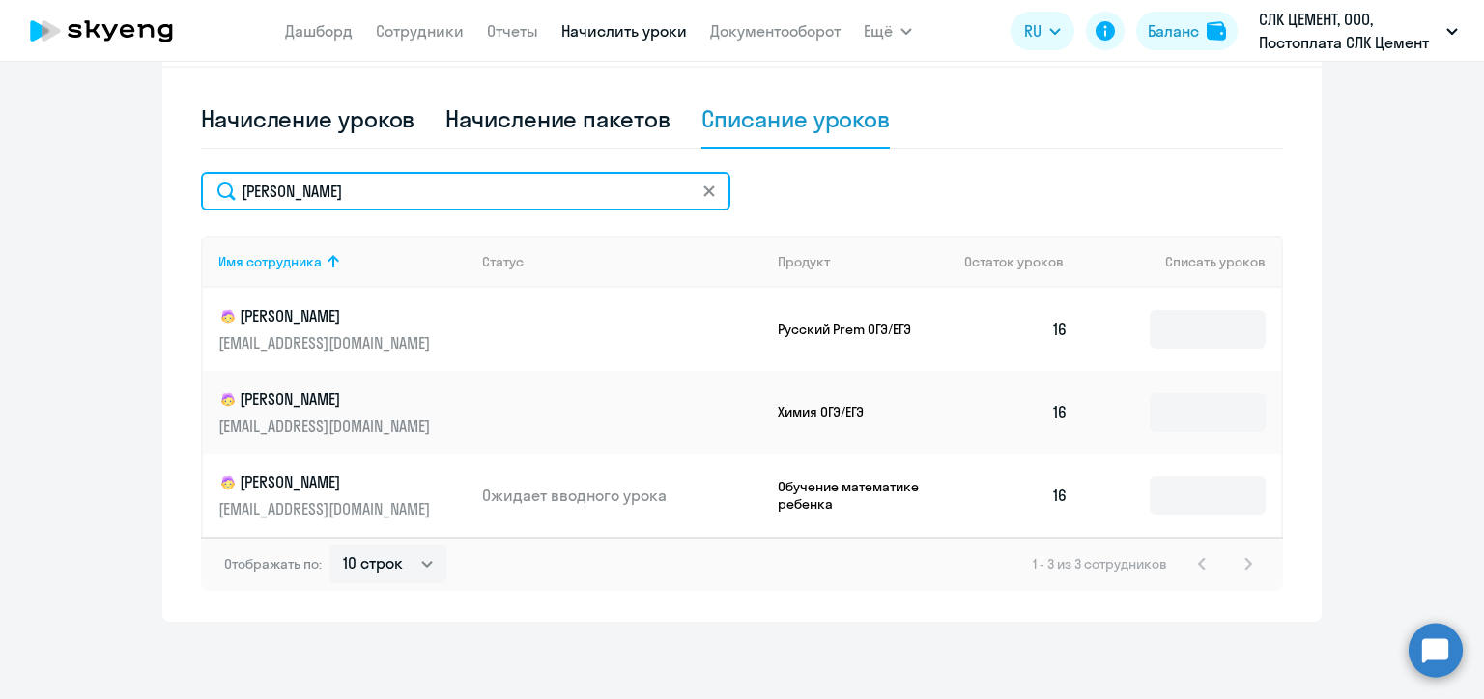
scroll to position [606, 0]
type input "[PERSON_NAME]"
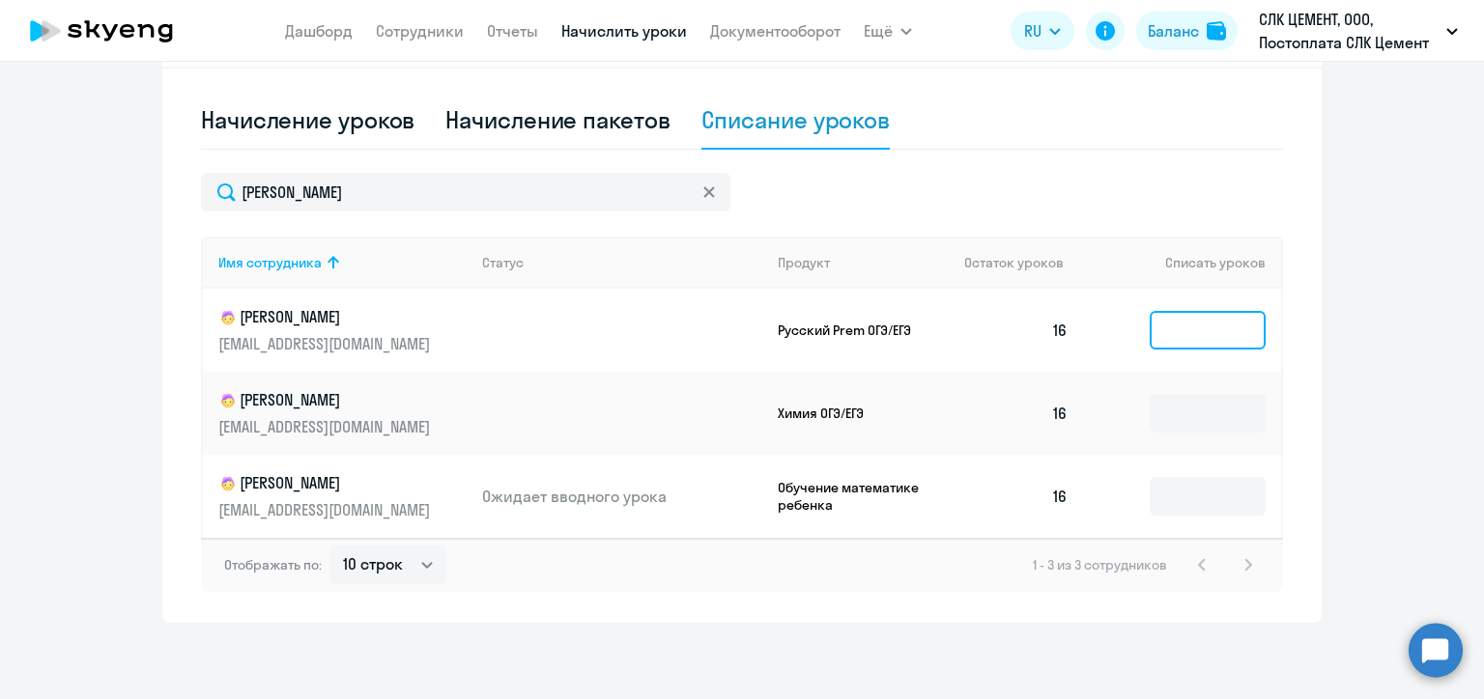
click at [1198, 338] on input at bounding box center [1207, 330] width 116 height 39
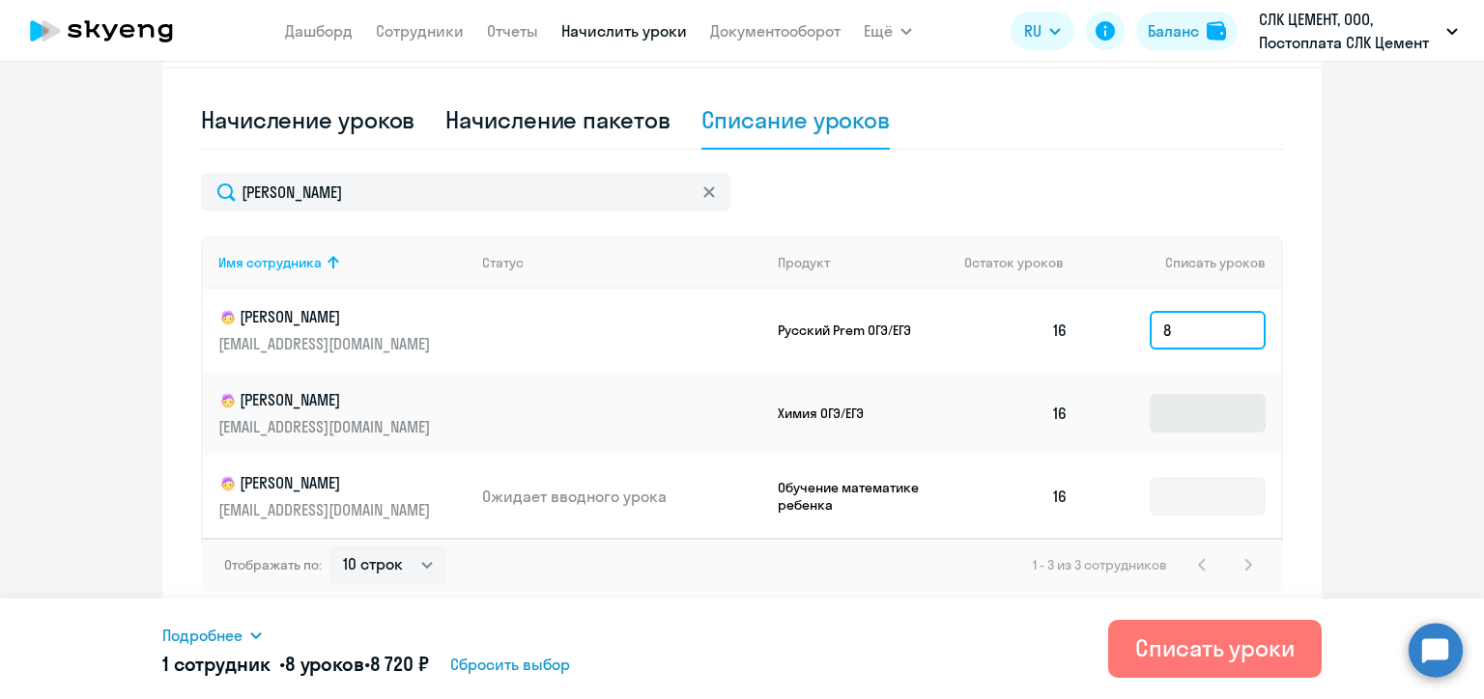
type input "8"
click at [1198, 419] on input at bounding box center [1207, 413] width 116 height 39
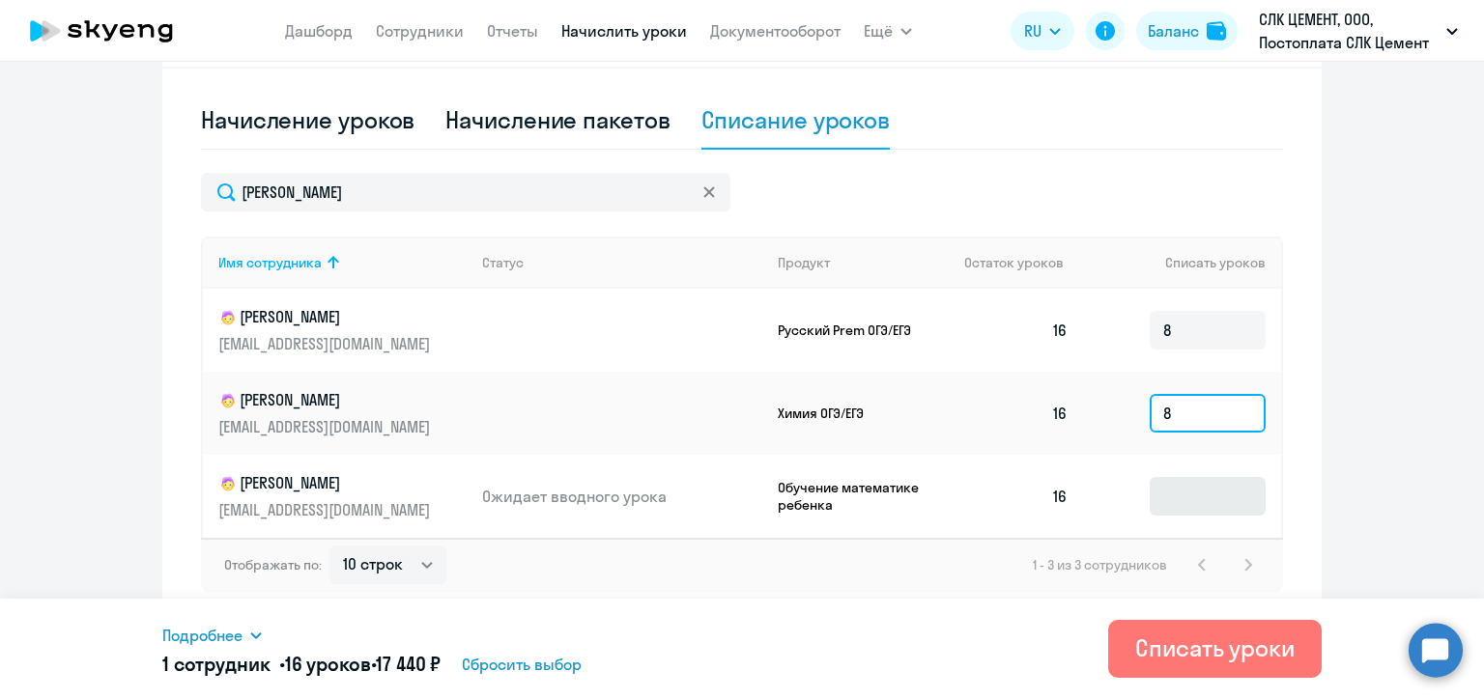
type input "8"
click at [1195, 495] on input at bounding box center [1207, 496] width 116 height 39
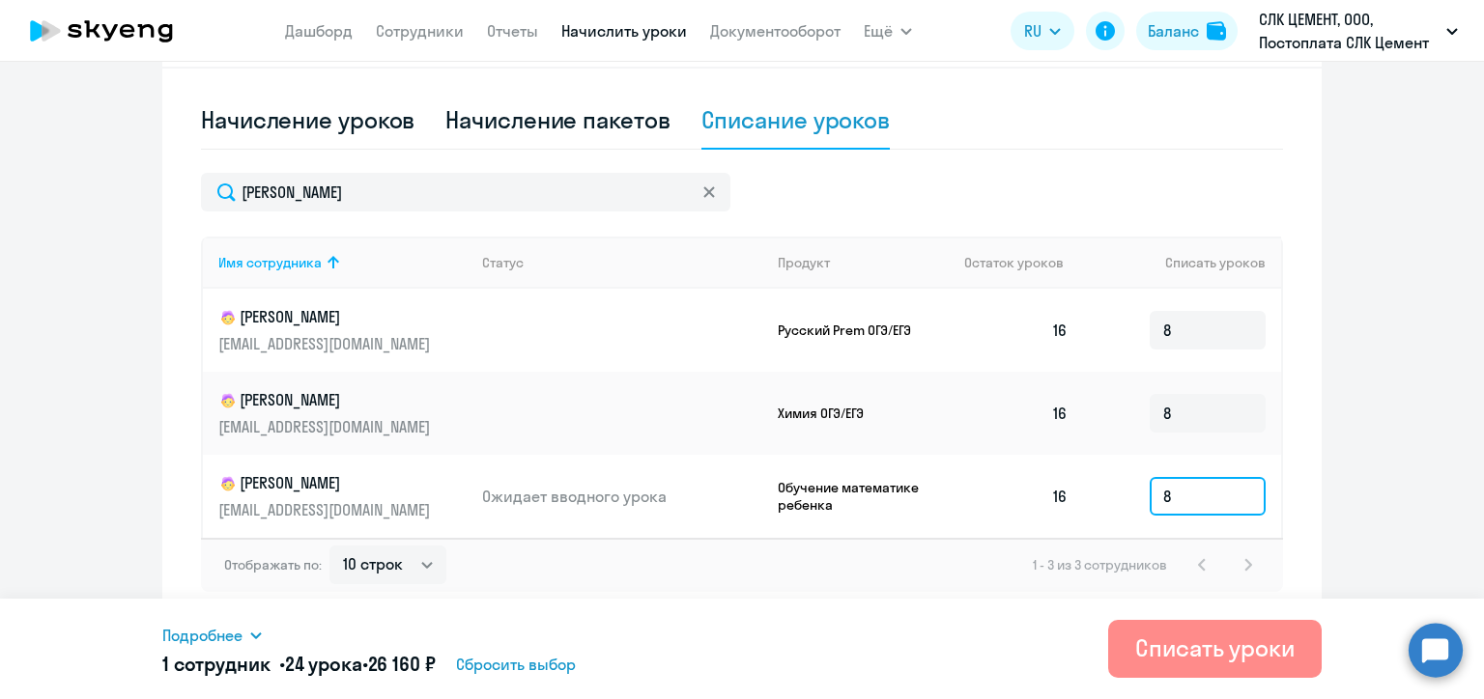
type input "8"
click at [1175, 645] on div "Списать уроки" at bounding box center [1214, 648] width 159 height 31
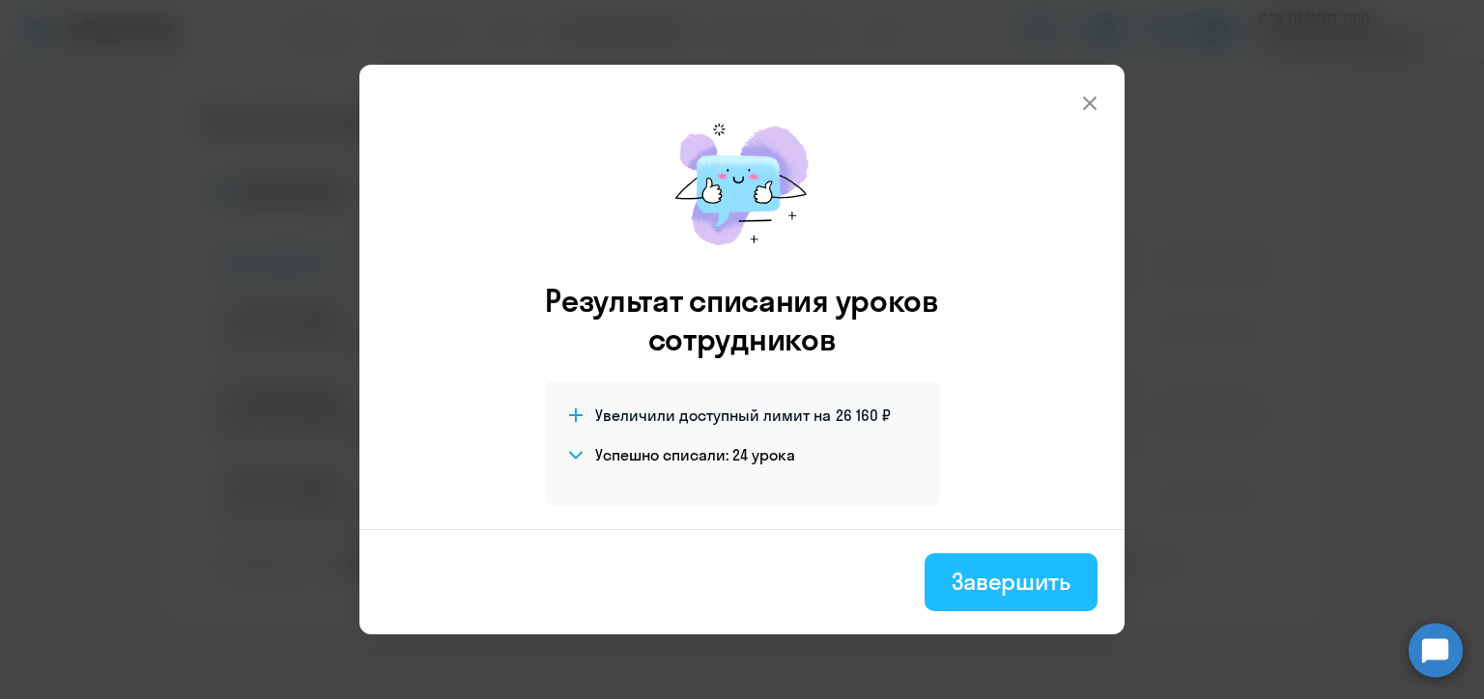
click at [1021, 599] on button "Завершить" at bounding box center [1010, 582] width 173 height 58
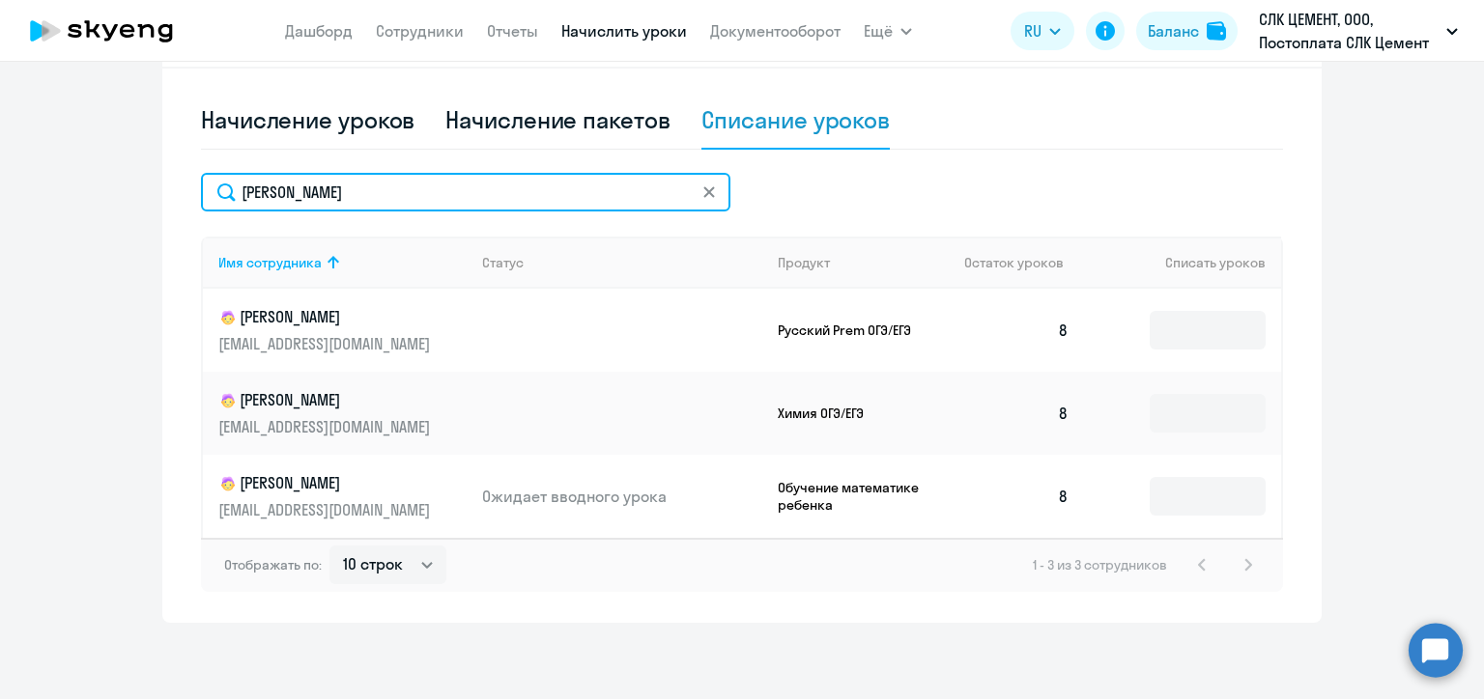
click at [401, 204] on input "[PERSON_NAME]" at bounding box center [465, 192] width 529 height 39
paste input "удкова"
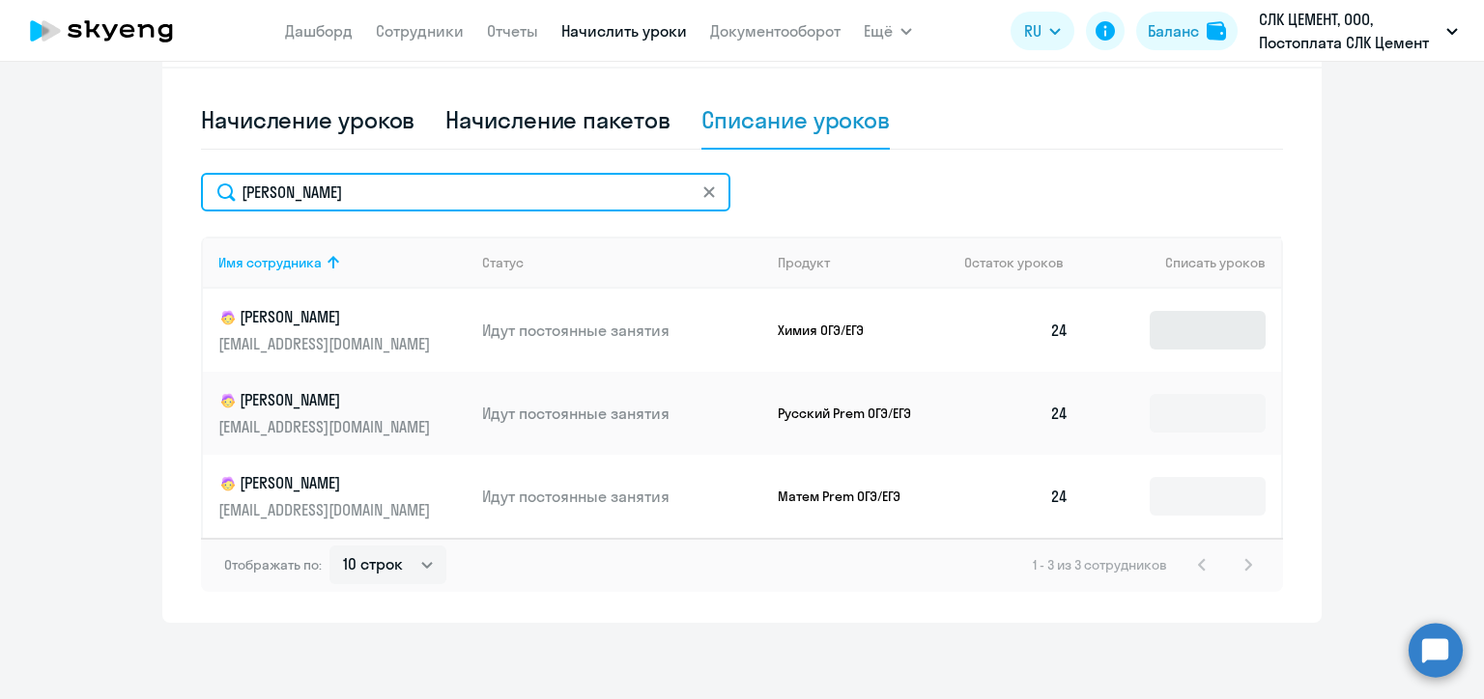
type input "[PERSON_NAME]"
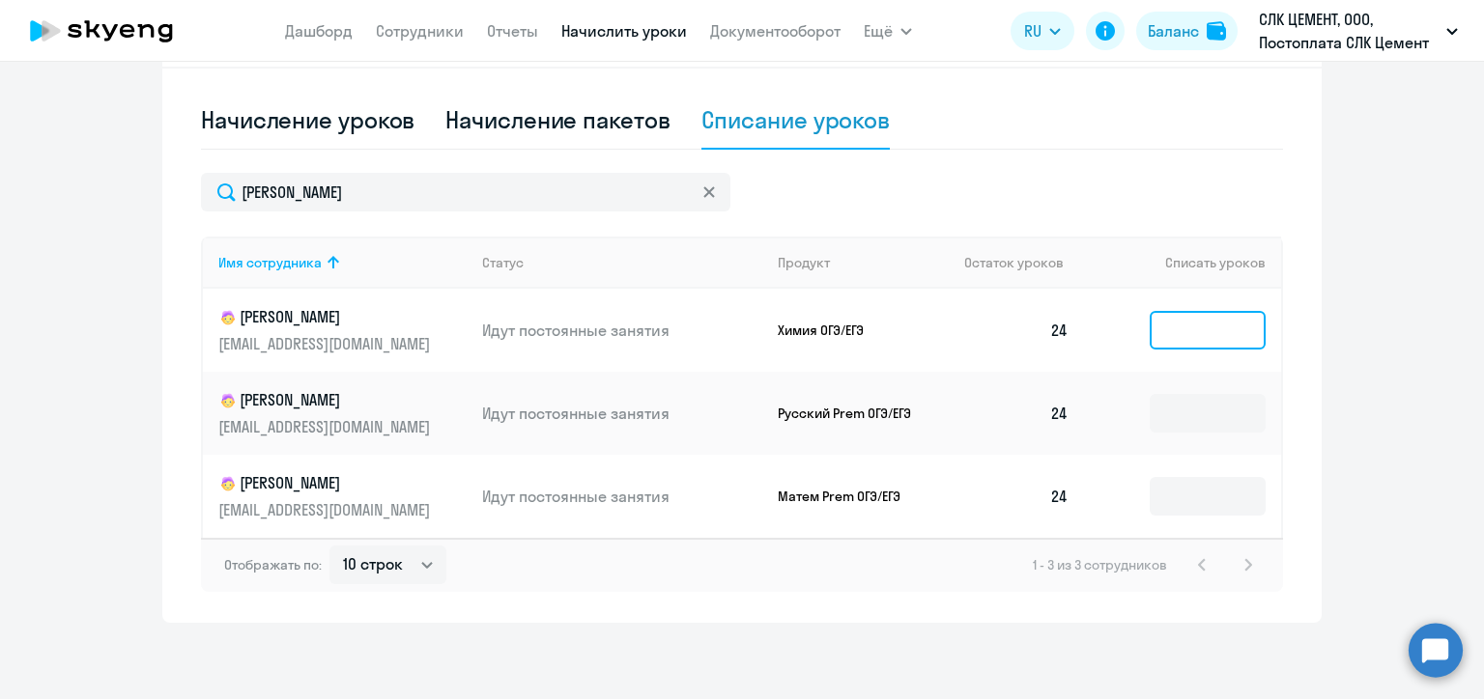
click at [1186, 321] on input at bounding box center [1207, 330] width 116 height 39
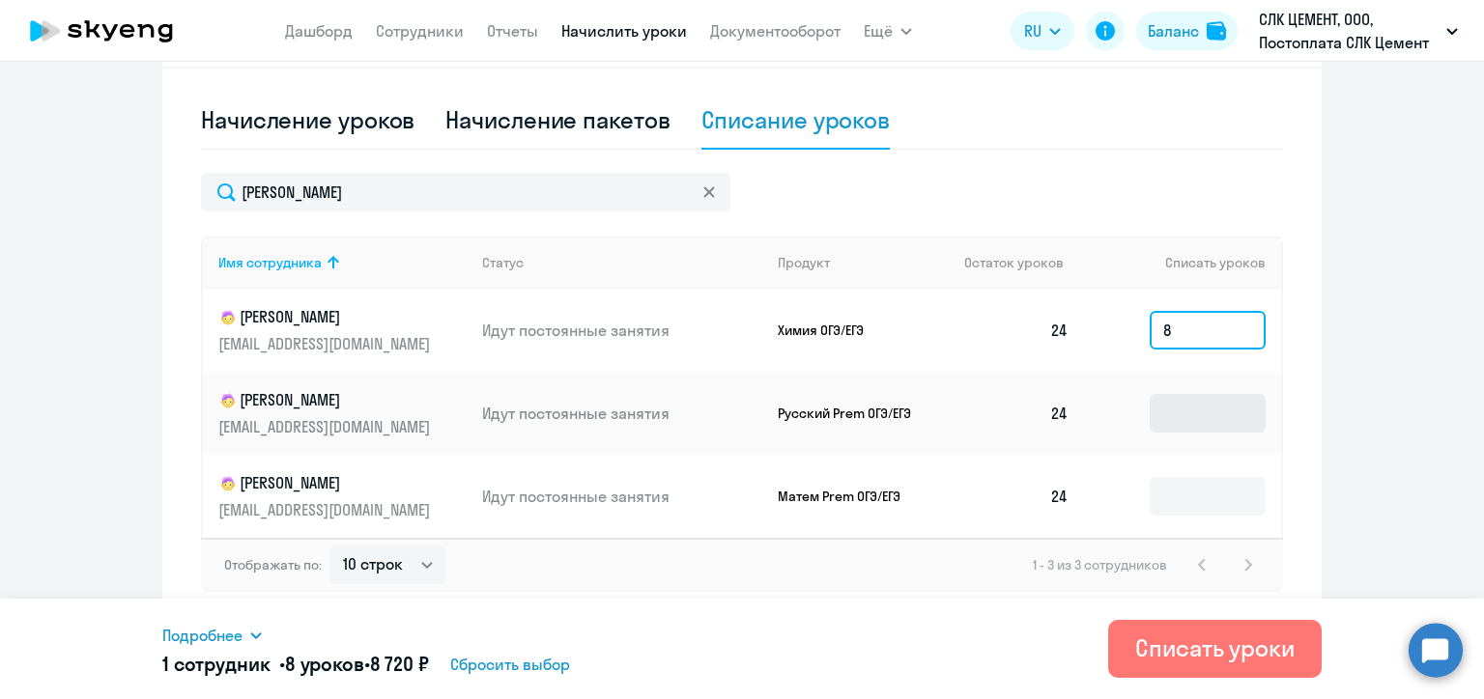
type input "8"
click at [1187, 407] on input at bounding box center [1207, 413] width 116 height 39
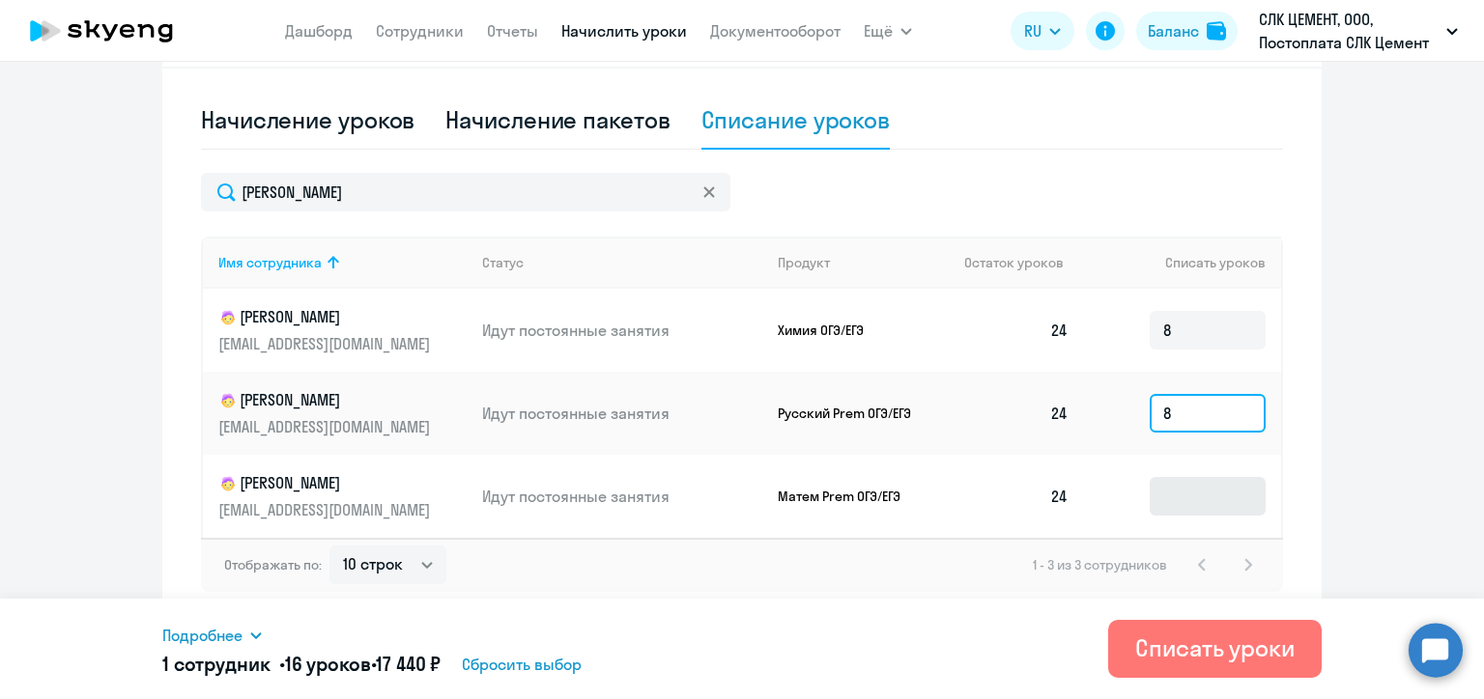
type input "8"
click at [1194, 508] on input at bounding box center [1207, 496] width 116 height 39
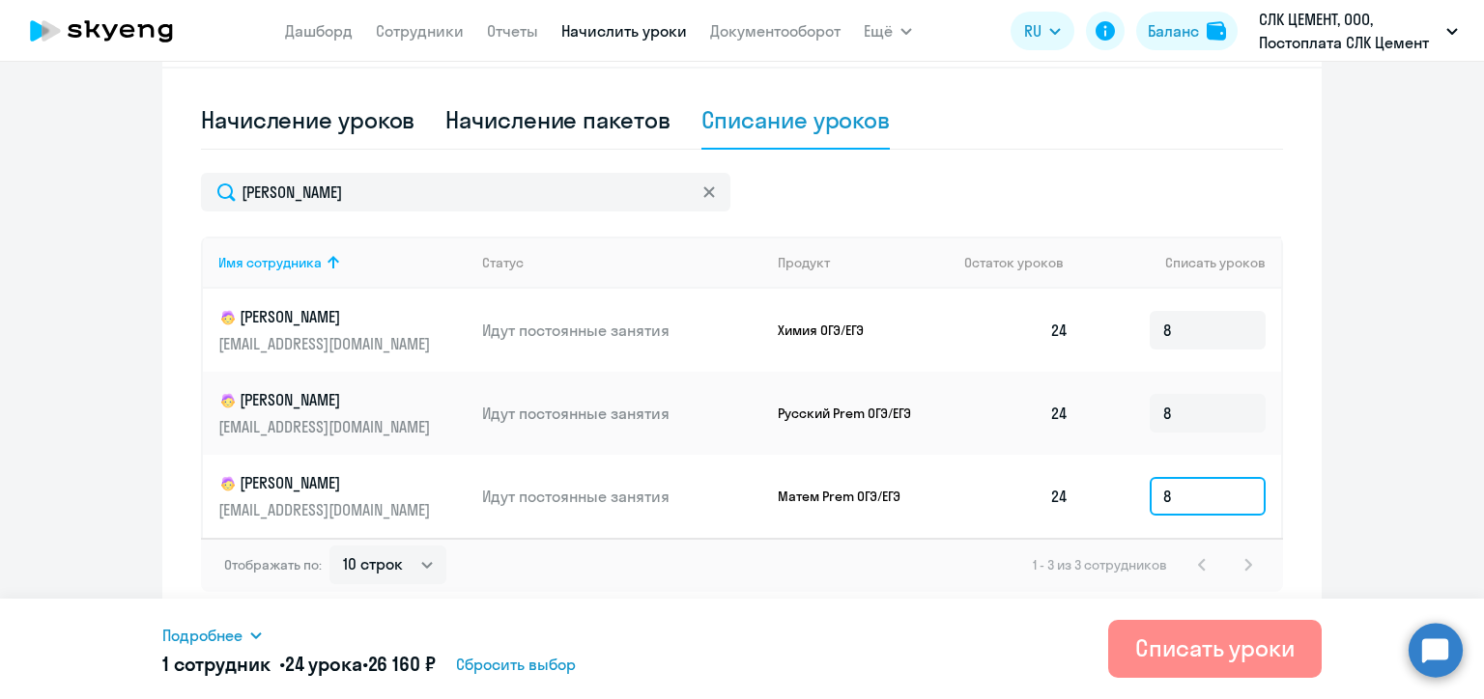
type input "8"
click at [1224, 639] on div "Списать уроки" at bounding box center [1214, 648] width 159 height 31
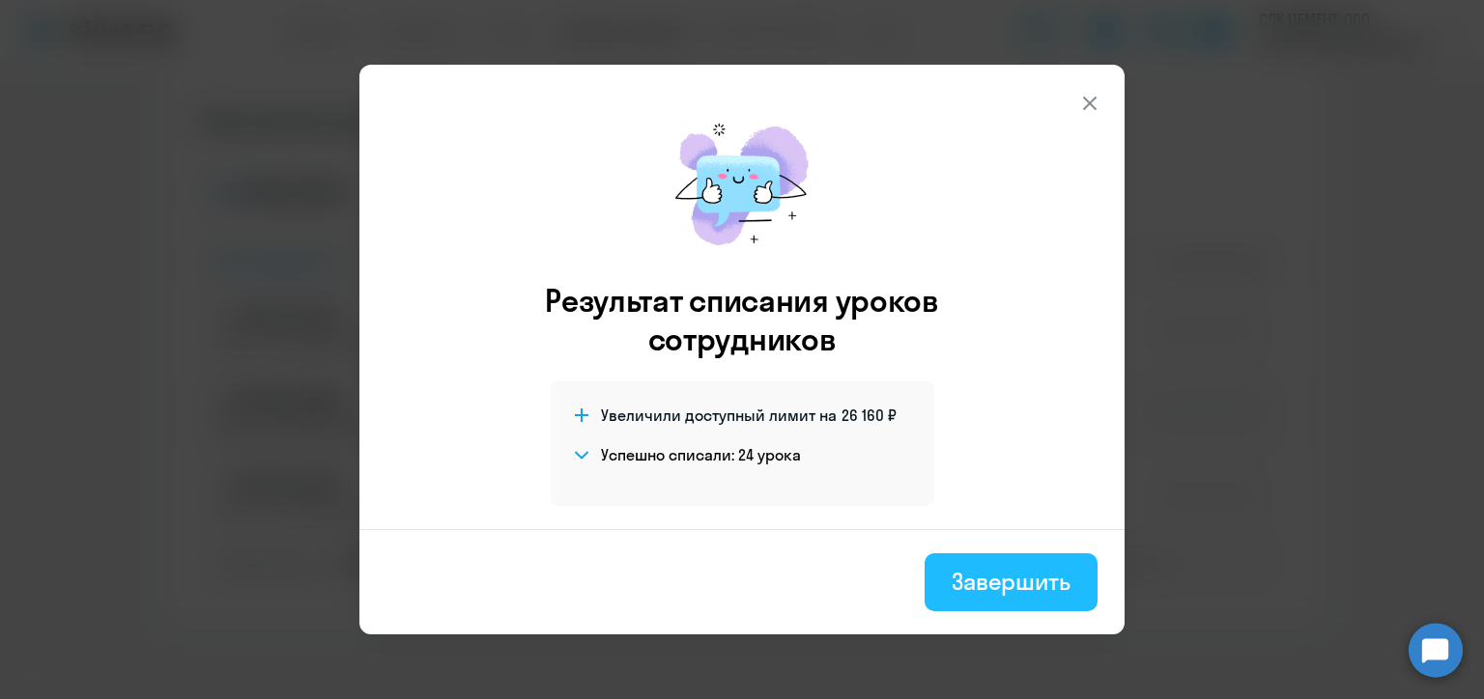
click at [1005, 599] on button "Завершить" at bounding box center [1010, 582] width 173 height 58
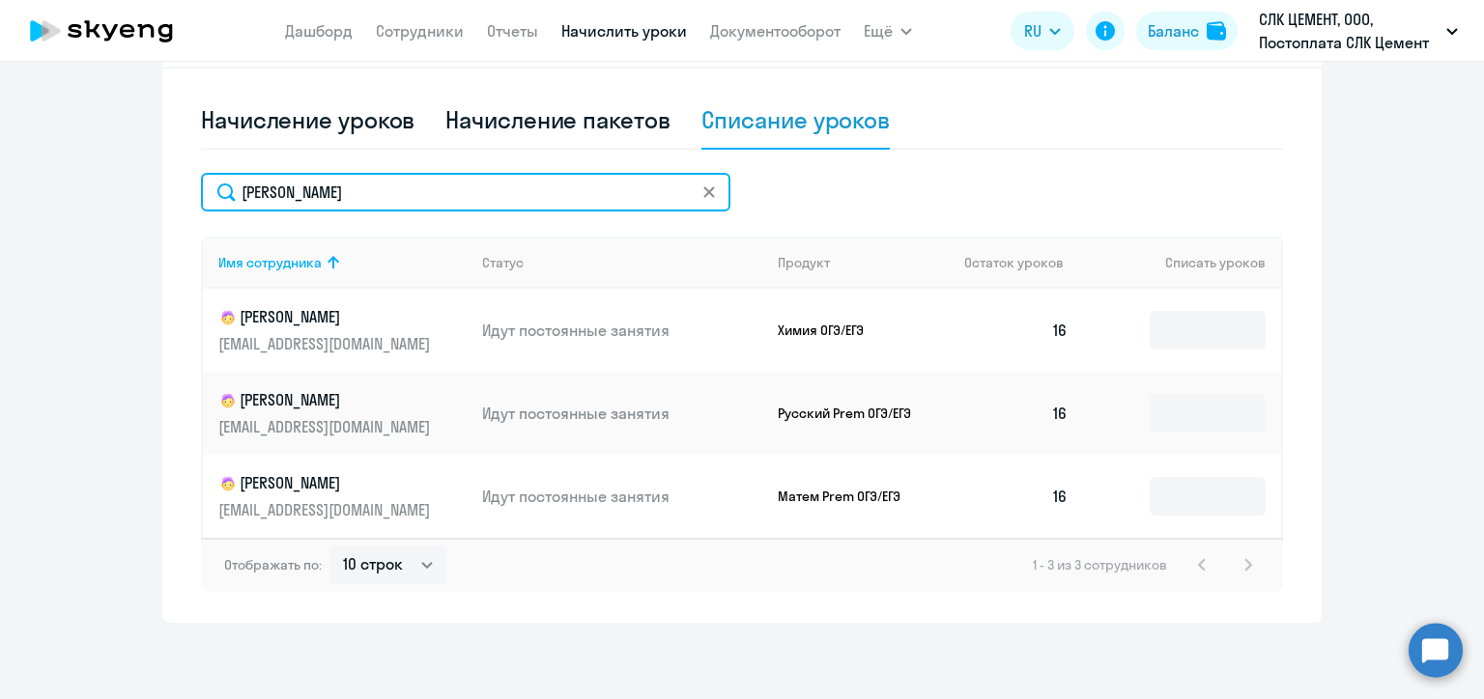
click at [269, 192] on input "[PERSON_NAME]" at bounding box center [465, 192] width 529 height 39
paste input "ьюков"
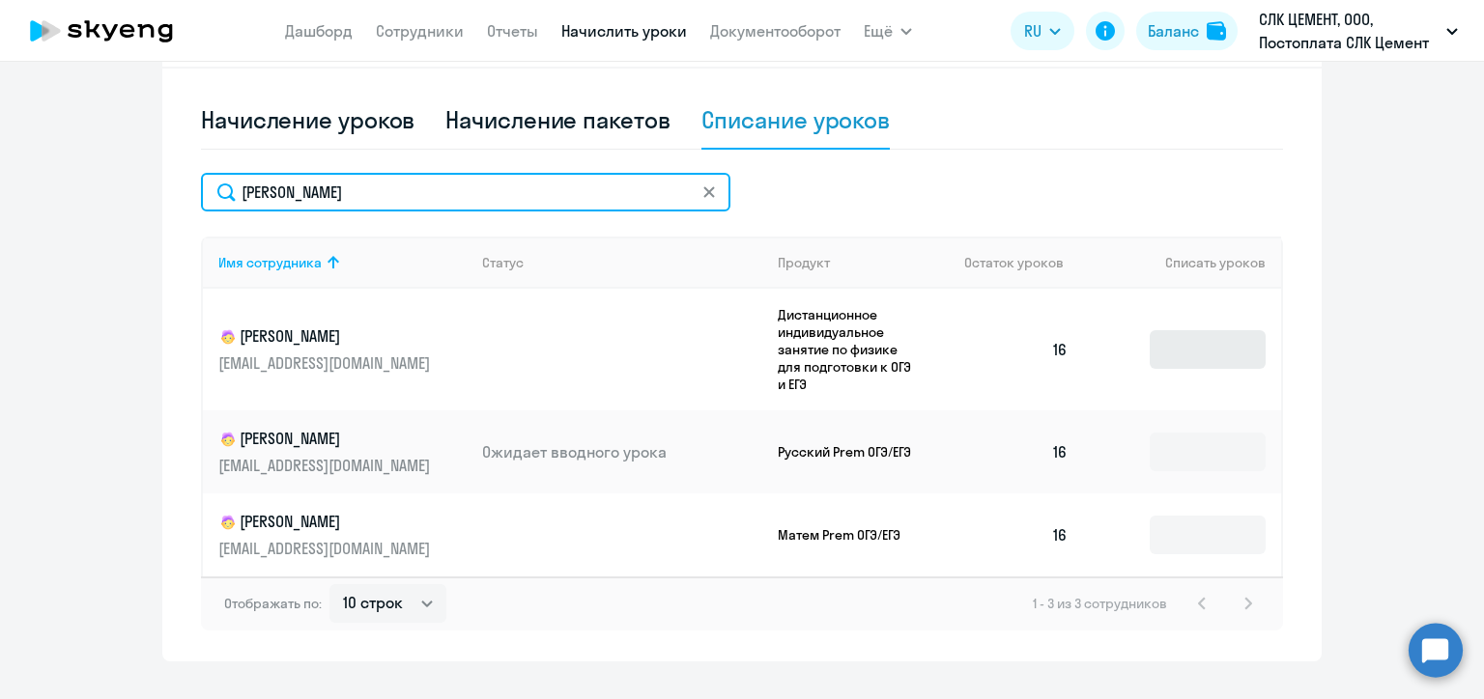
type input "[PERSON_NAME]"
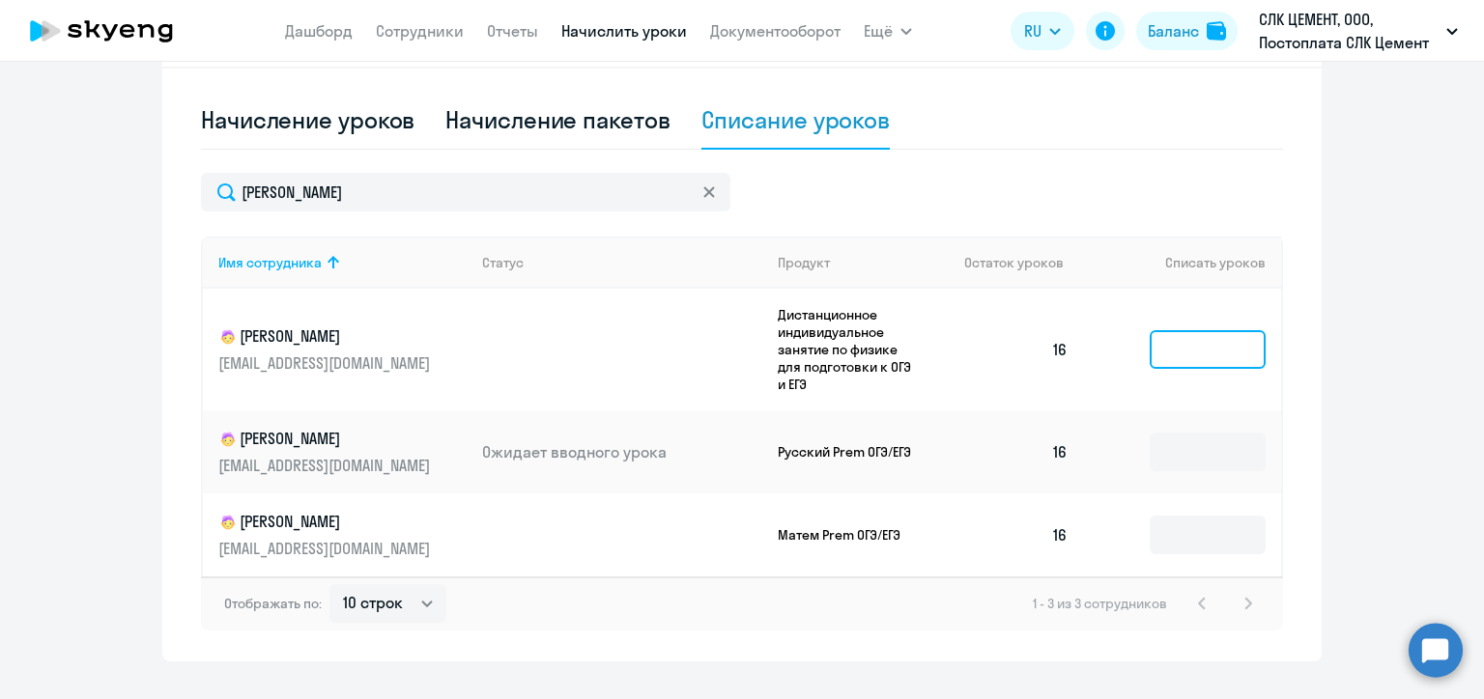
click at [1181, 344] on input at bounding box center [1207, 349] width 116 height 39
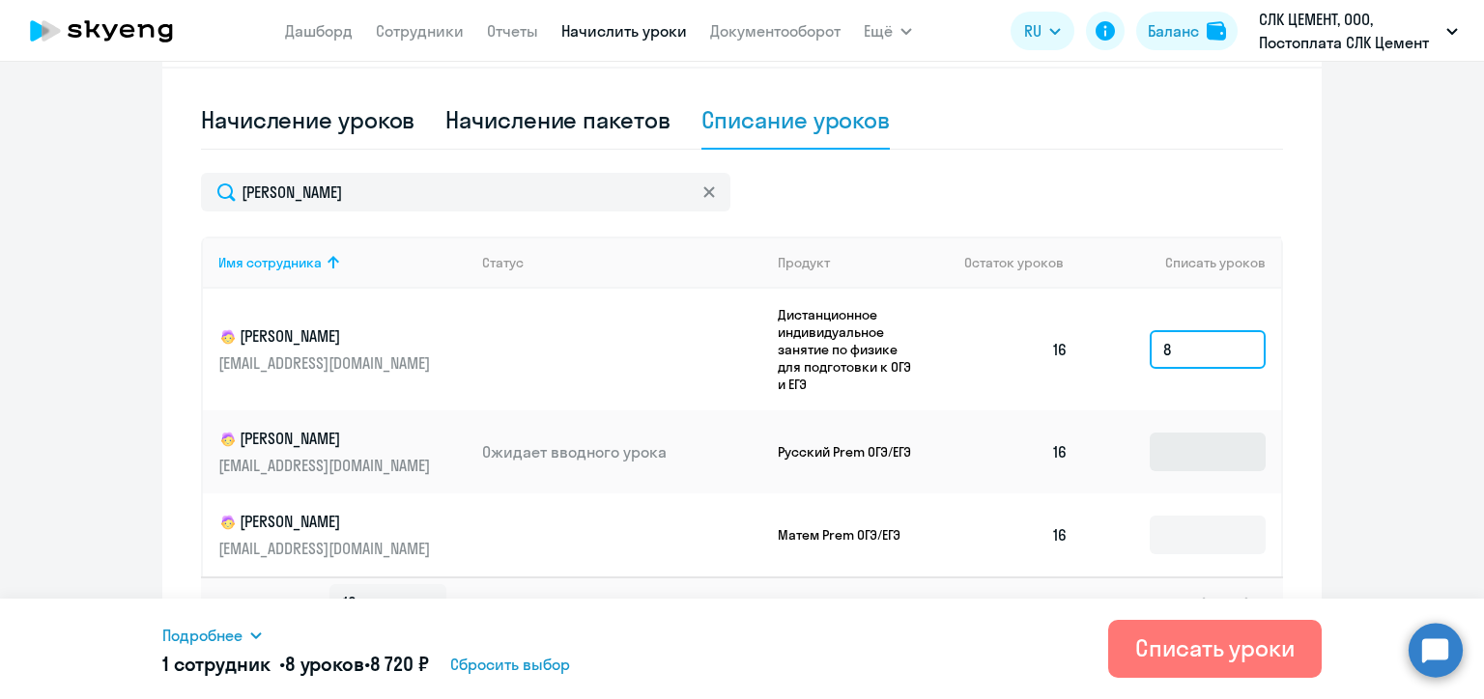
type input "8"
click at [1199, 455] on input at bounding box center [1207, 452] width 116 height 39
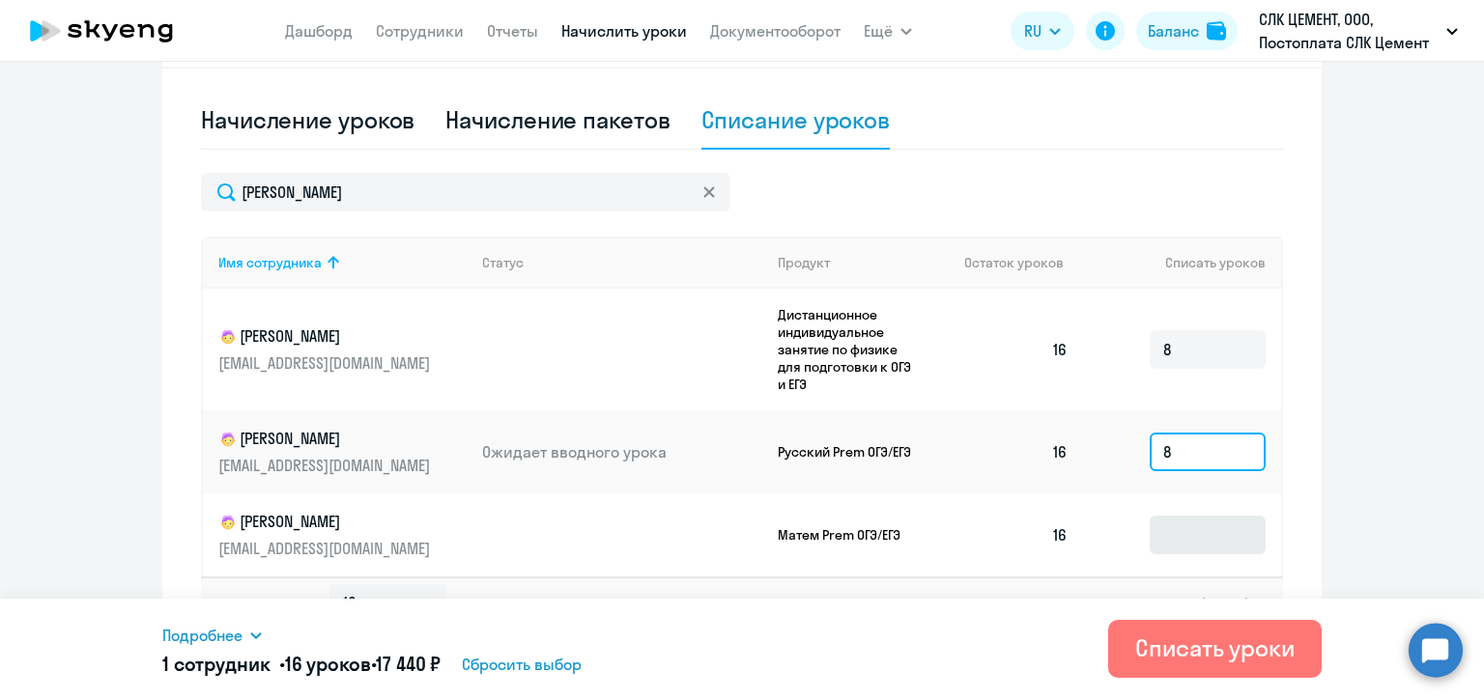
type input "8"
click at [1198, 538] on input at bounding box center [1207, 535] width 116 height 39
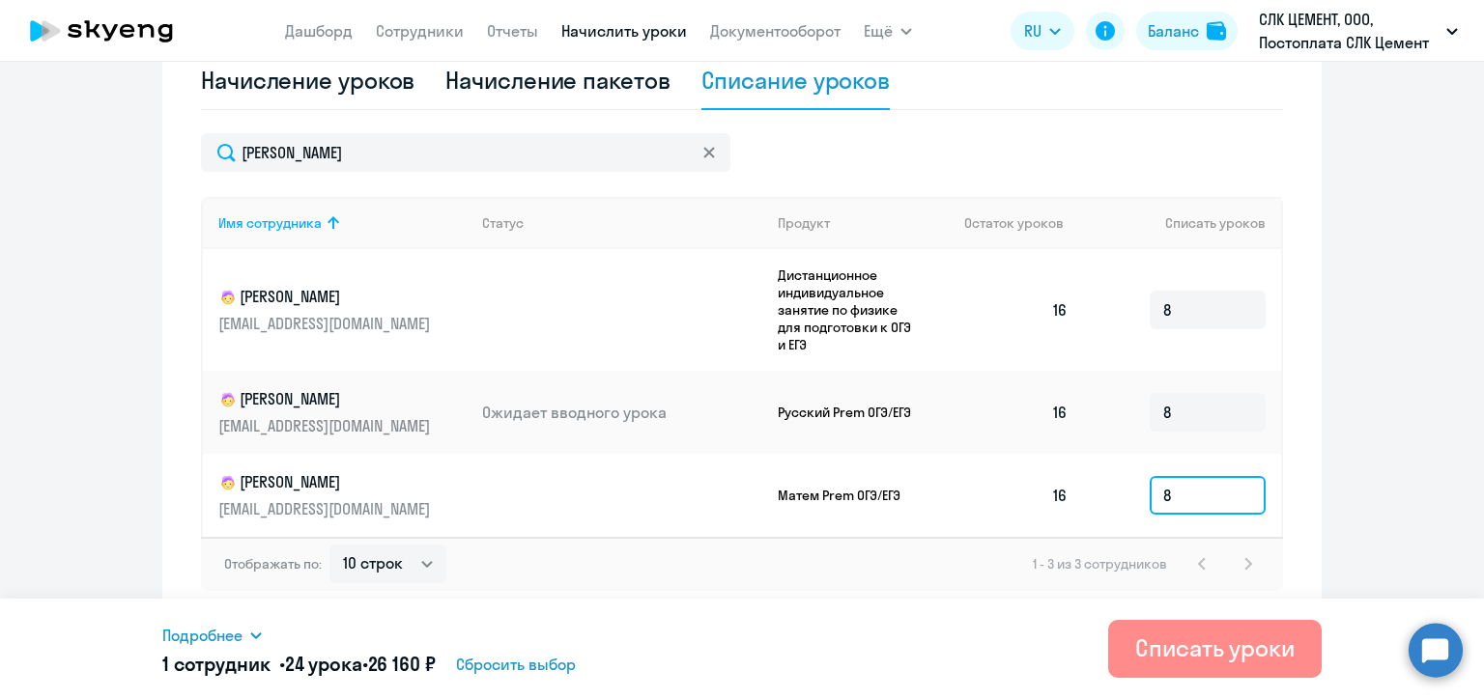
type input "8"
click at [1197, 648] on div "Списать уроки" at bounding box center [1214, 648] width 159 height 31
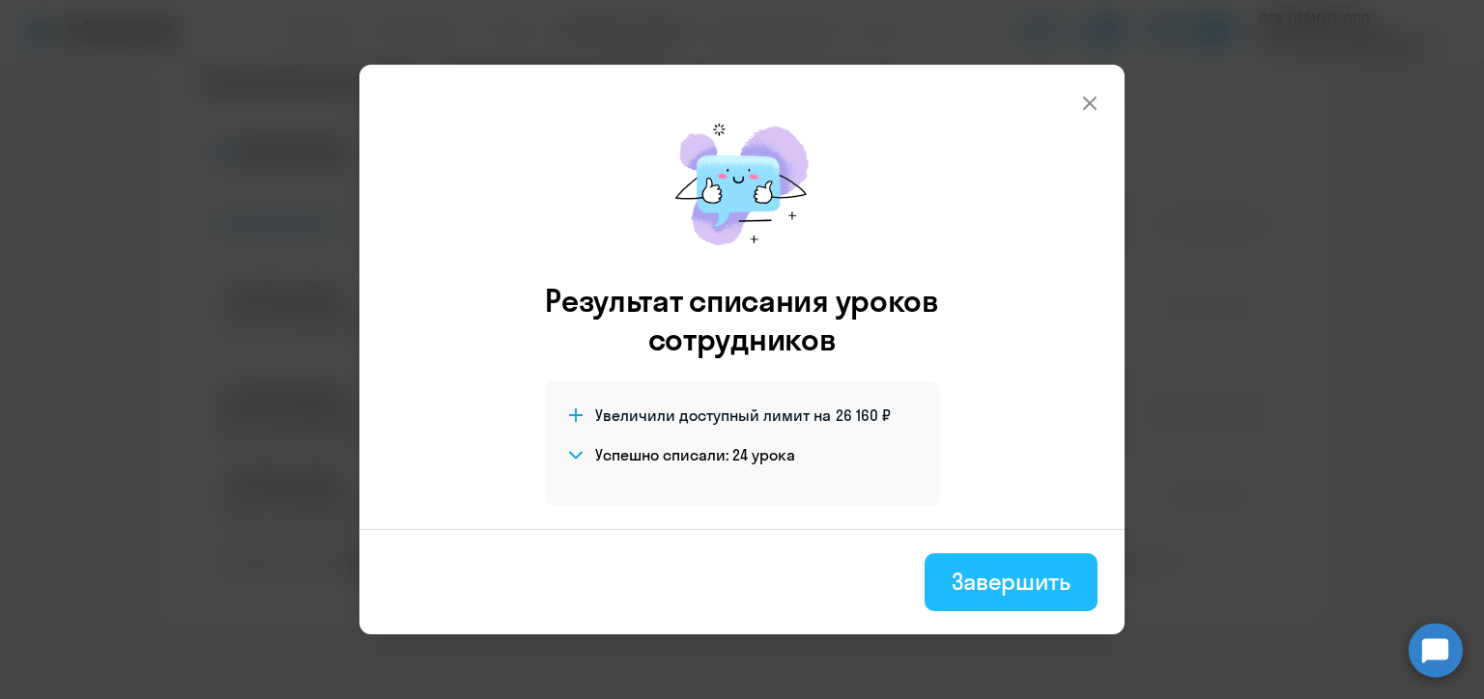
click at [1031, 579] on div "Завершить" at bounding box center [1010, 581] width 119 height 31
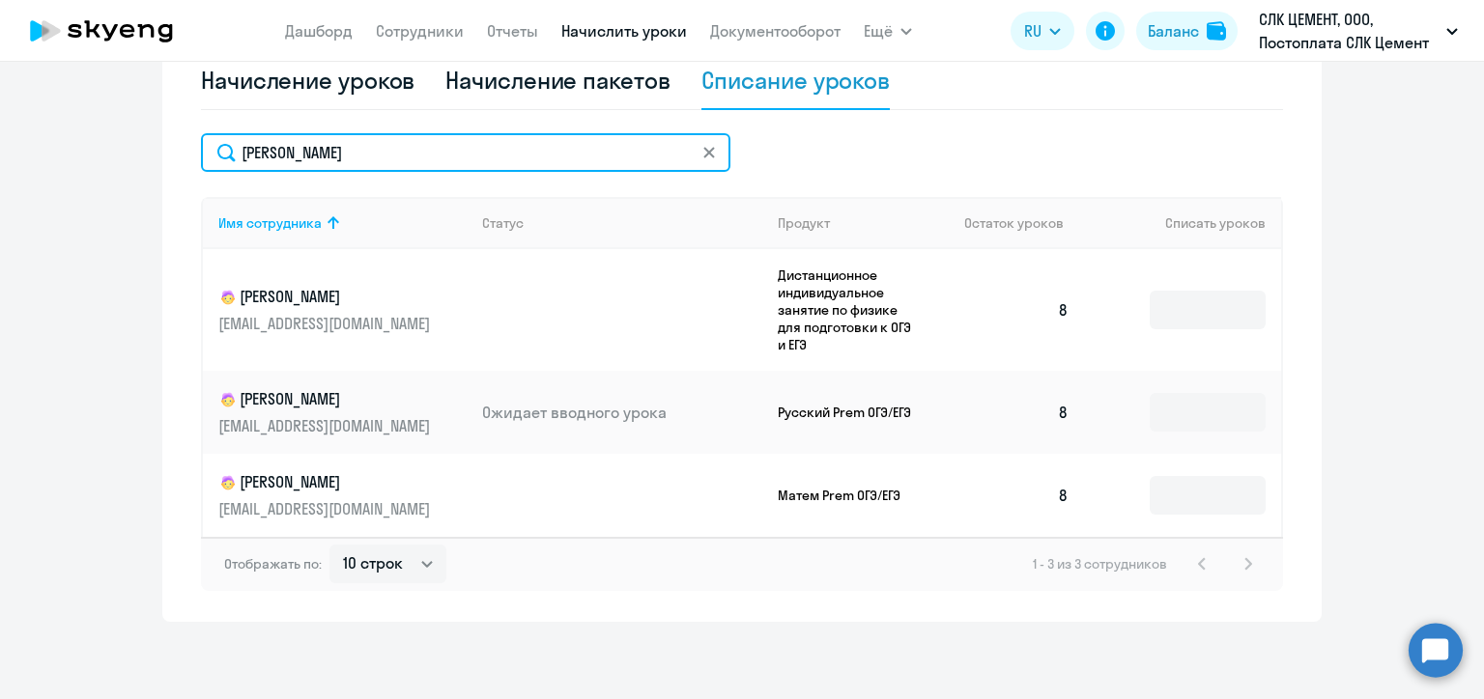
click at [323, 166] on input "[PERSON_NAME]" at bounding box center [465, 152] width 529 height 39
paste input "аломенце"
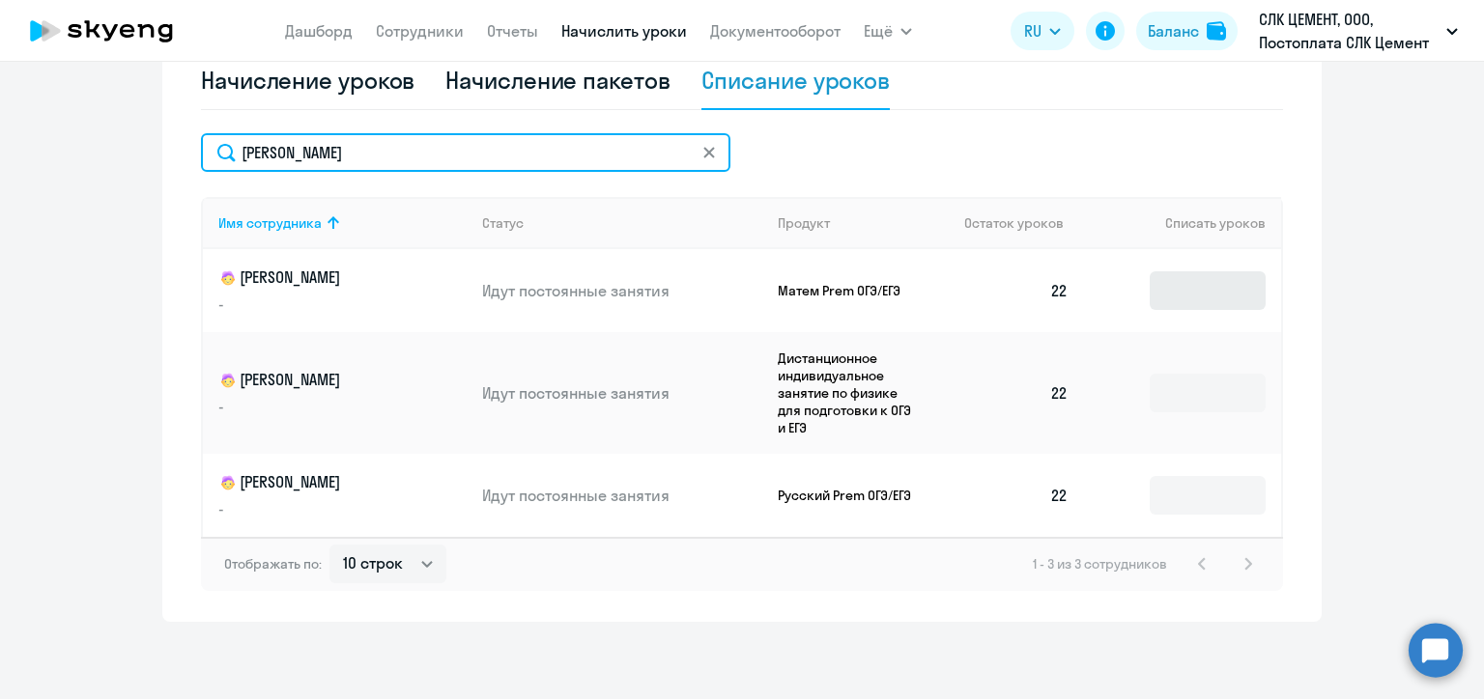
type input "[PERSON_NAME]"
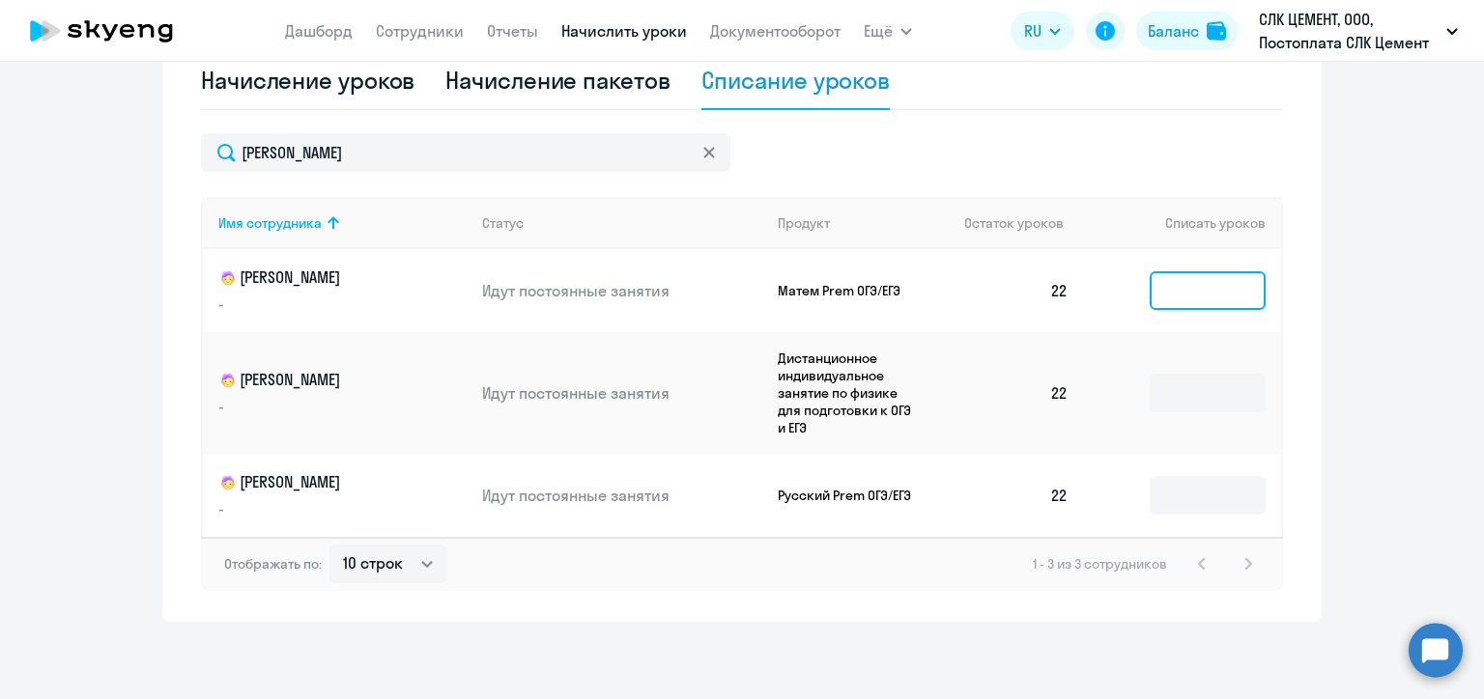
click at [1166, 288] on input at bounding box center [1207, 290] width 116 height 39
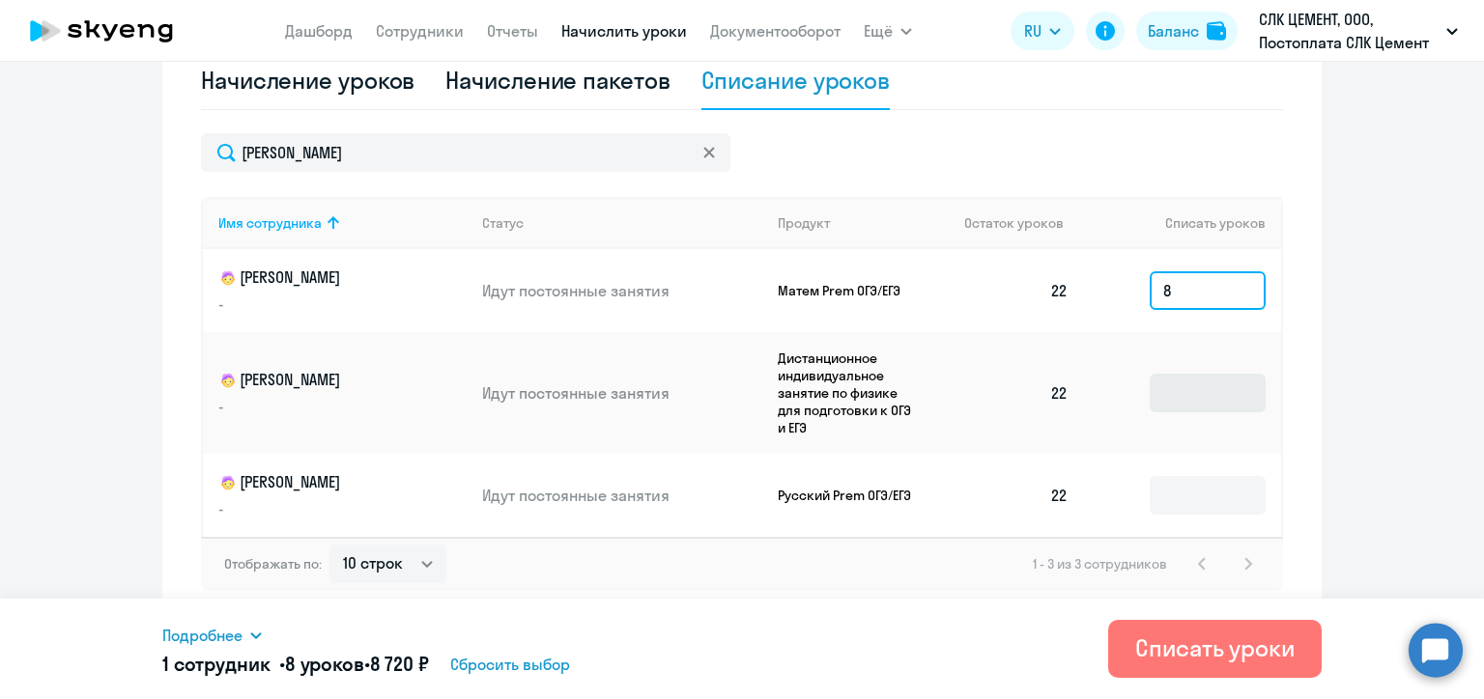
type input "8"
click at [1175, 388] on input at bounding box center [1207, 393] width 116 height 39
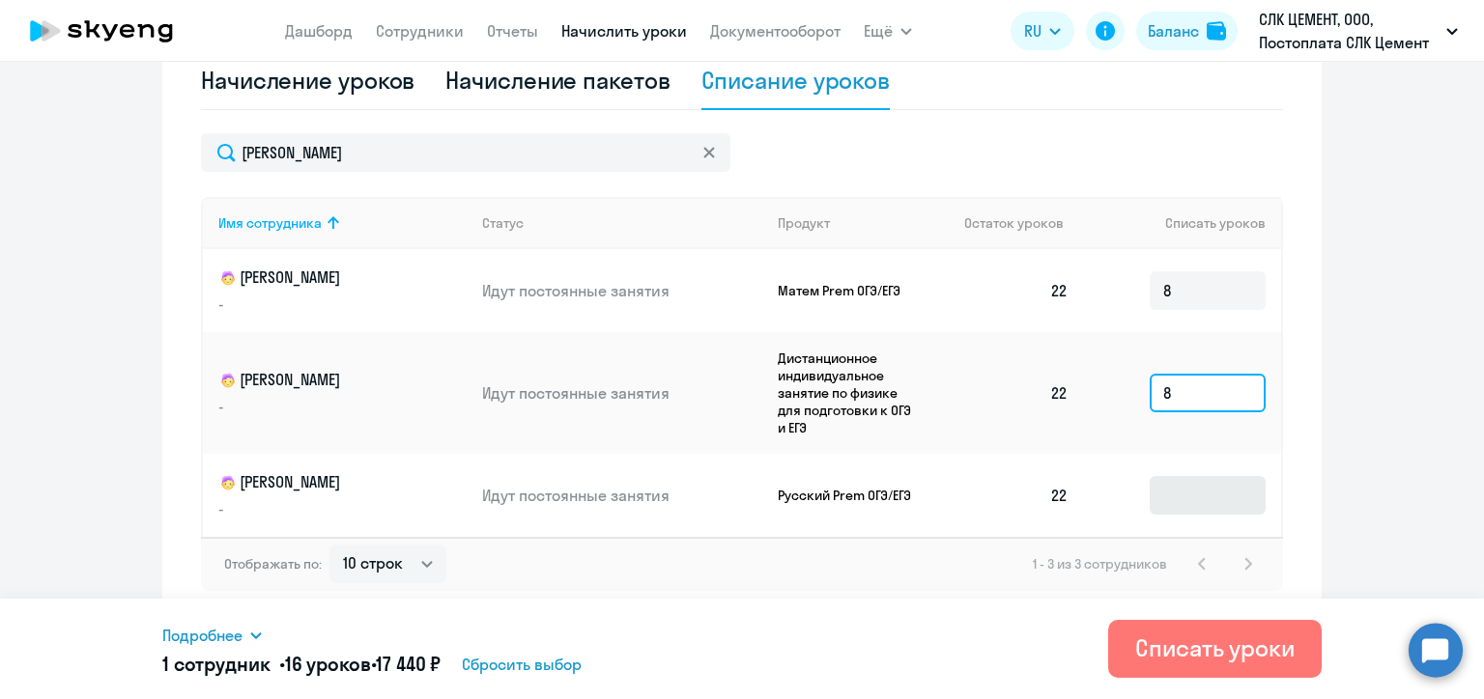
type input "8"
click at [1186, 495] on input at bounding box center [1207, 495] width 116 height 39
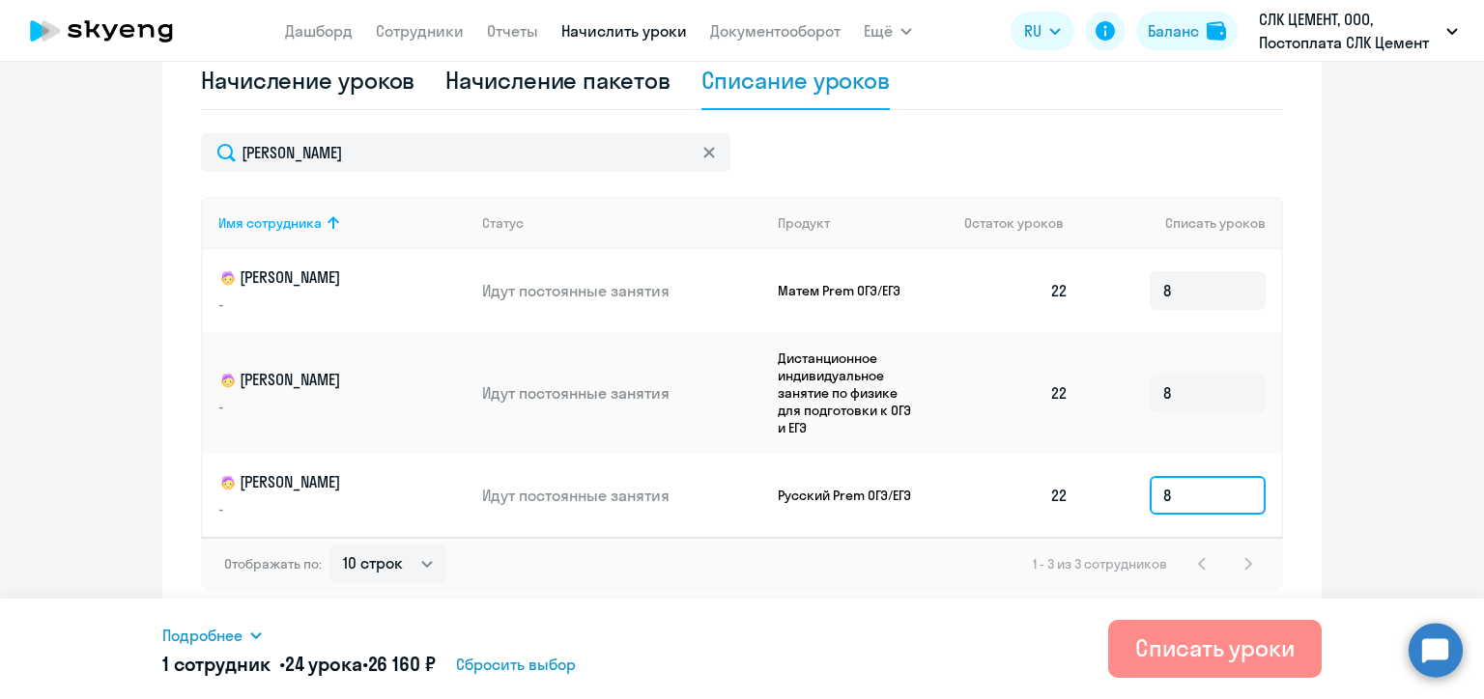
type input "8"
click at [1131, 656] on button "Списать уроки" at bounding box center [1214, 649] width 213 height 58
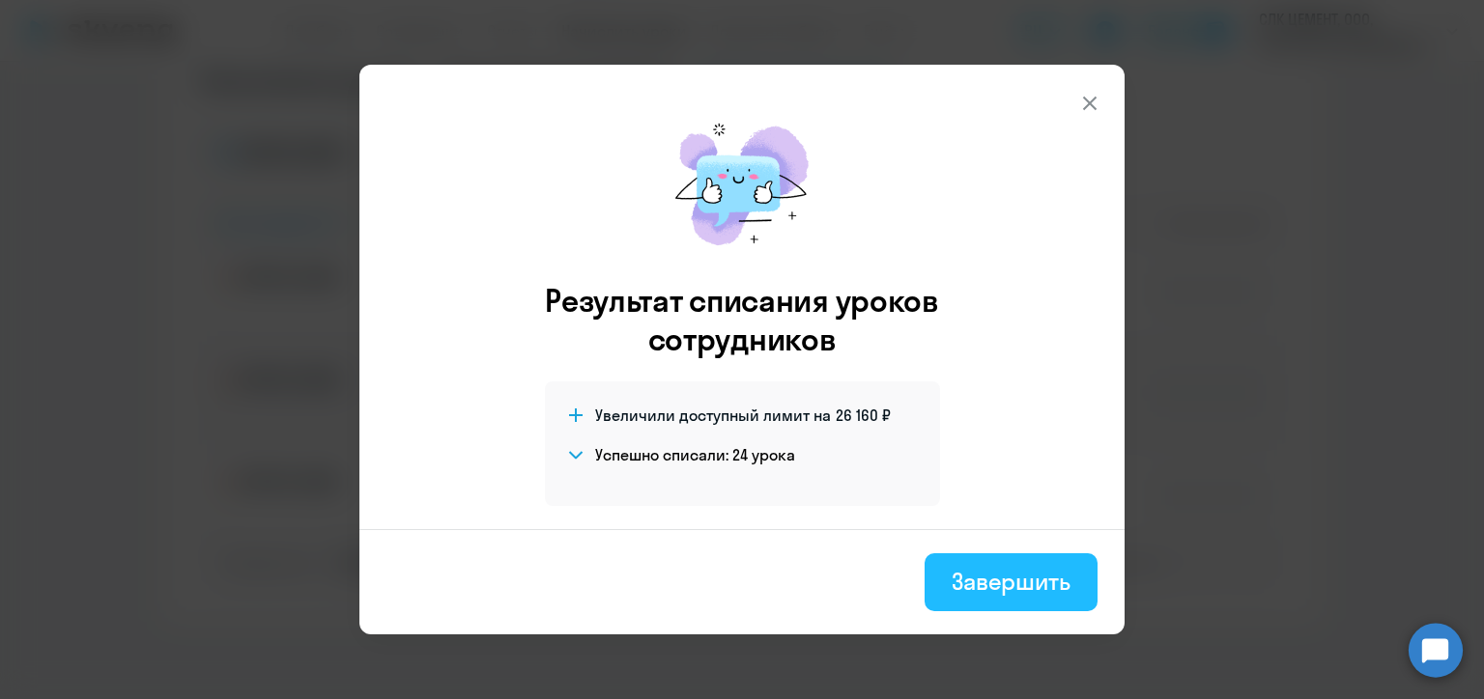
click at [1016, 609] on button "Завершить" at bounding box center [1010, 582] width 173 height 58
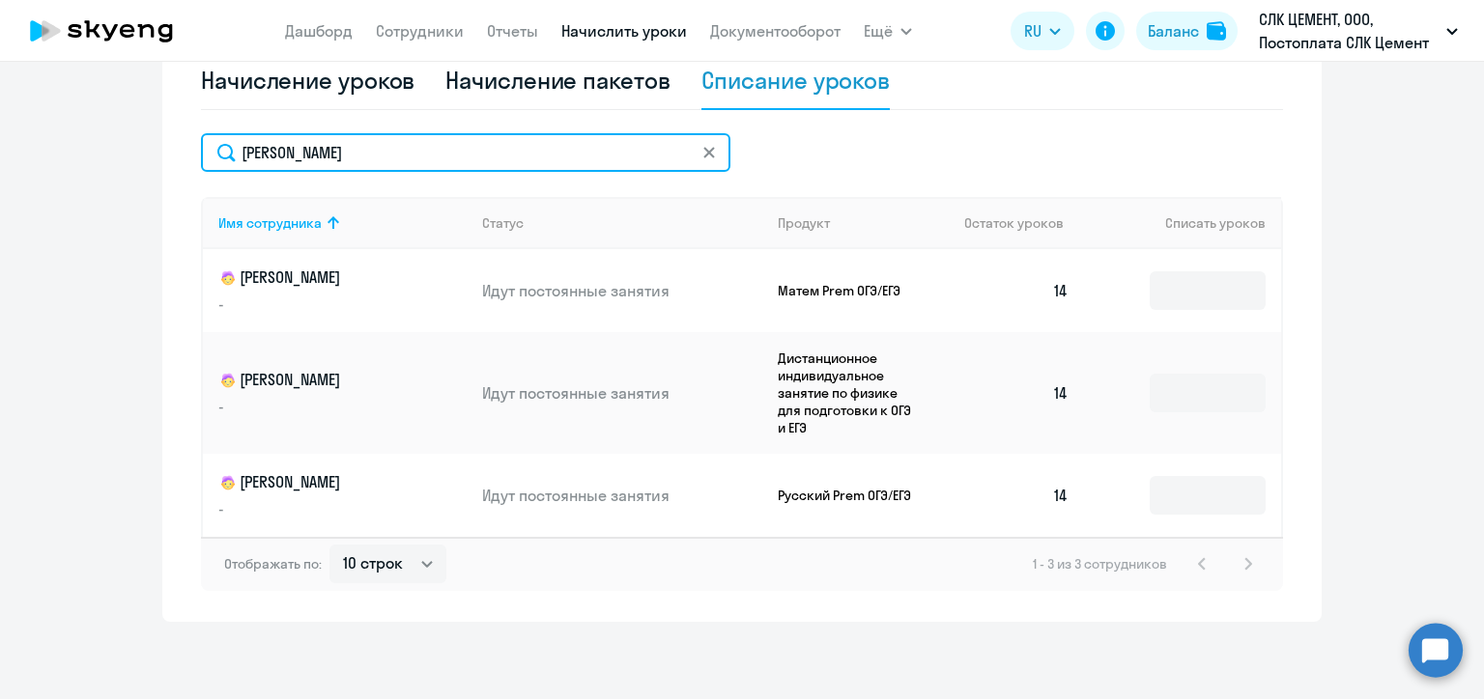
click at [323, 149] on input "[PERSON_NAME]" at bounding box center [465, 152] width 529 height 39
paste input "овосело"
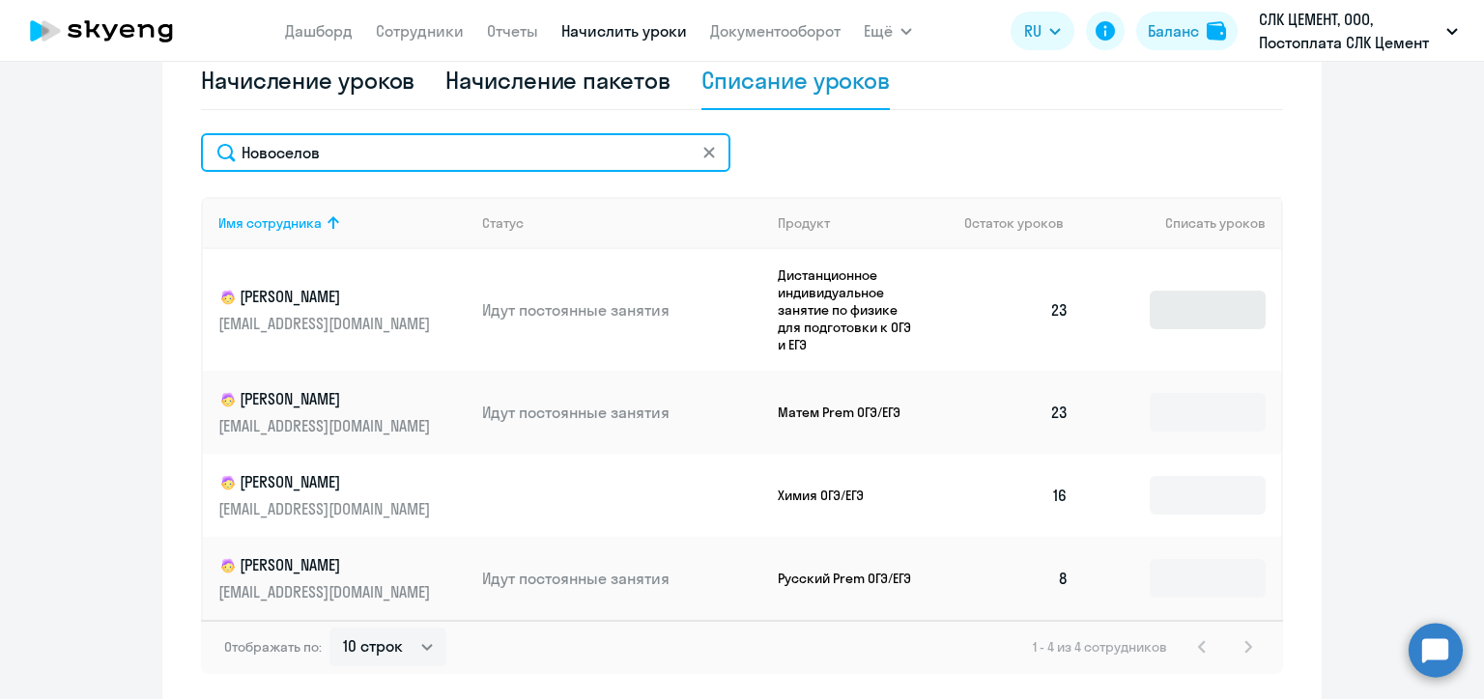
type input "Новоселов"
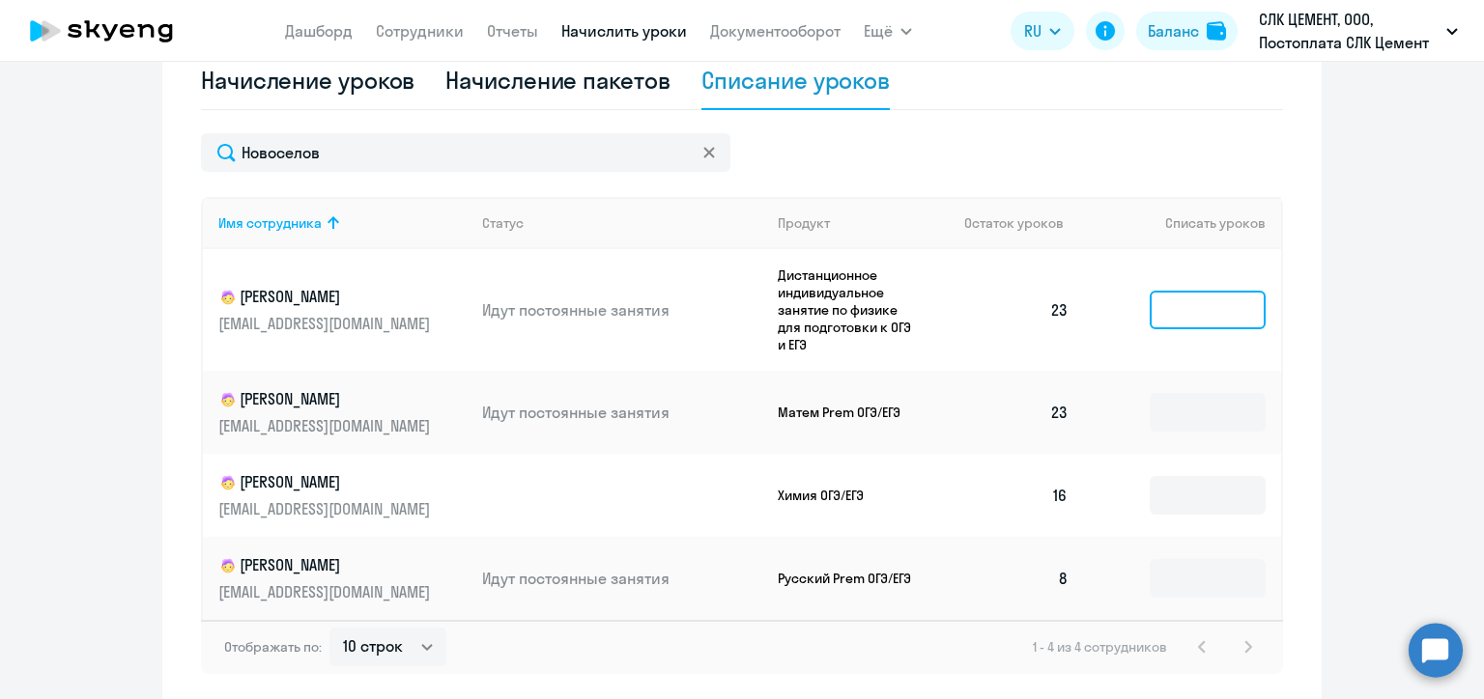
click at [1194, 311] on input at bounding box center [1207, 310] width 116 height 39
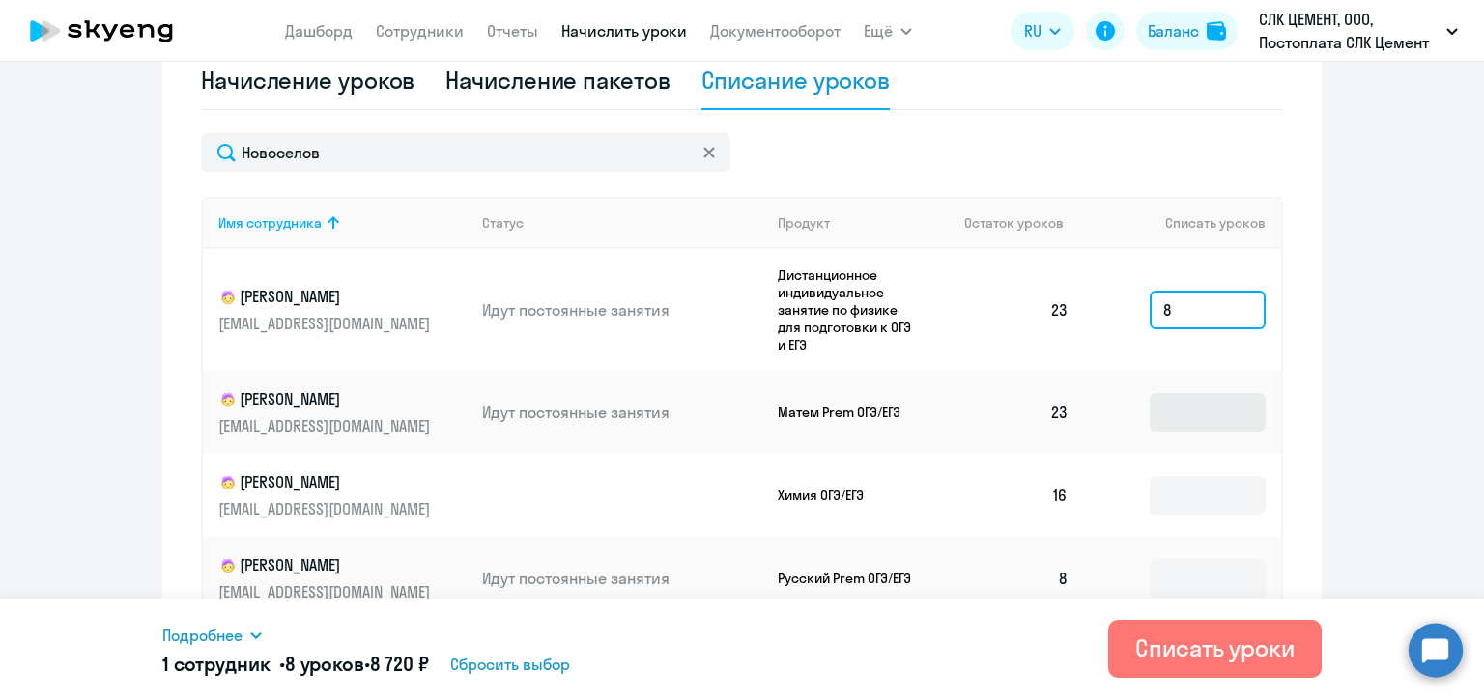
type input "8"
click at [1198, 421] on input at bounding box center [1207, 412] width 116 height 39
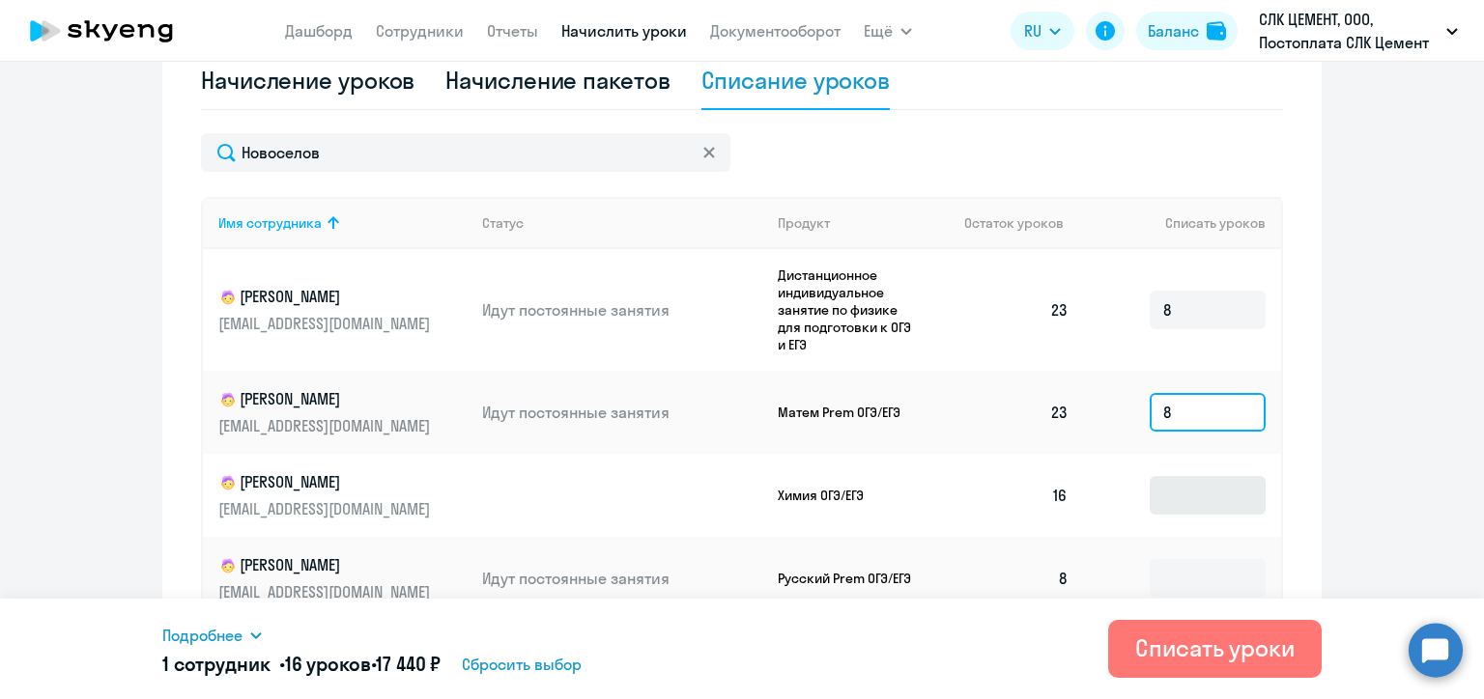
type input "8"
click at [1184, 495] on input at bounding box center [1207, 495] width 116 height 39
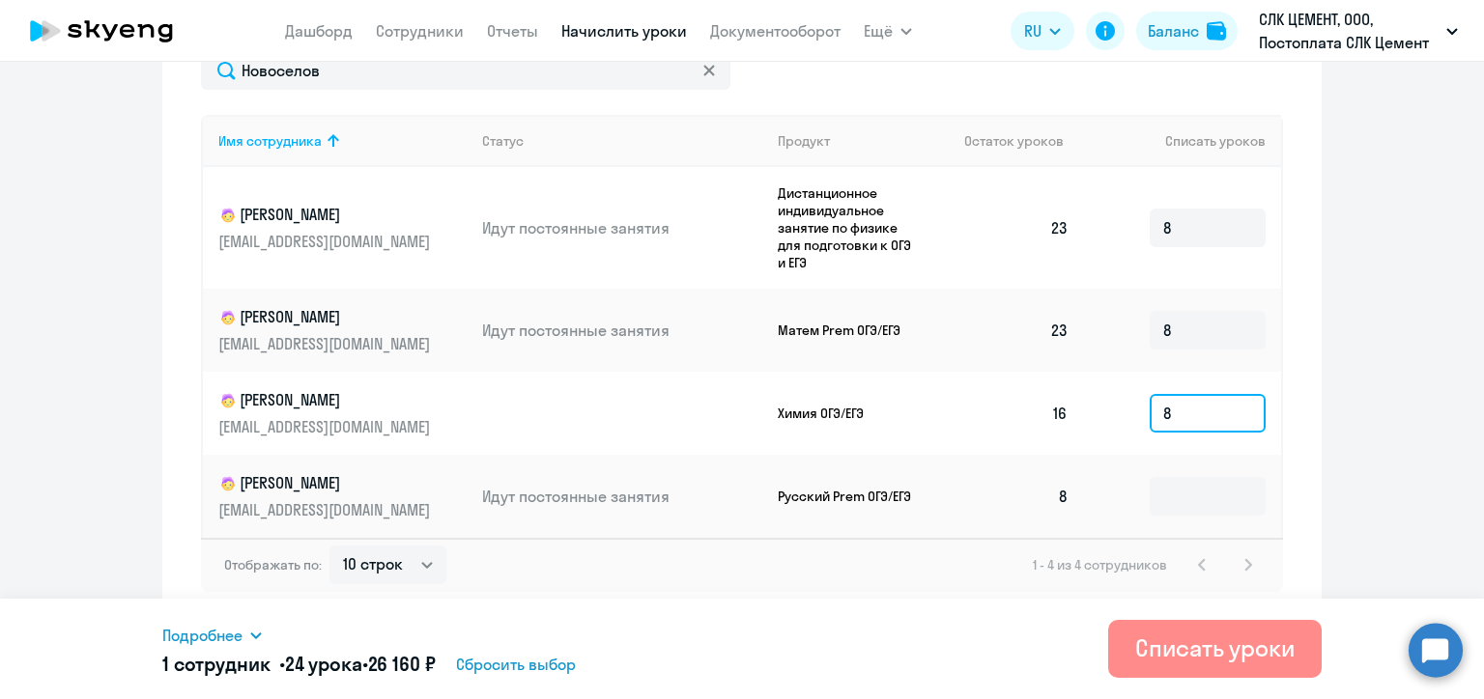
type input "8"
click at [1237, 652] on div "Списать уроки" at bounding box center [1214, 648] width 159 height 31
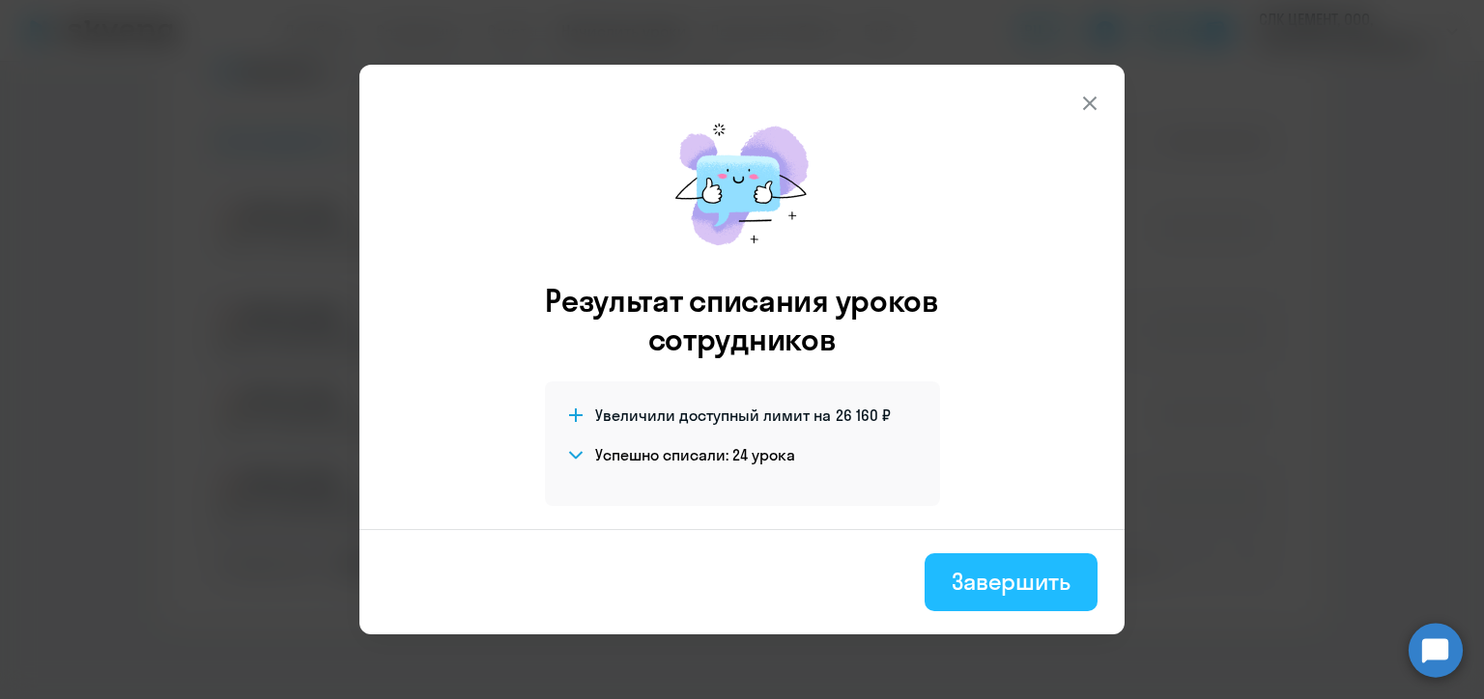
click at [981, 589] on div "Завершить" at bounding box center [1010, 581] width 119 height 31
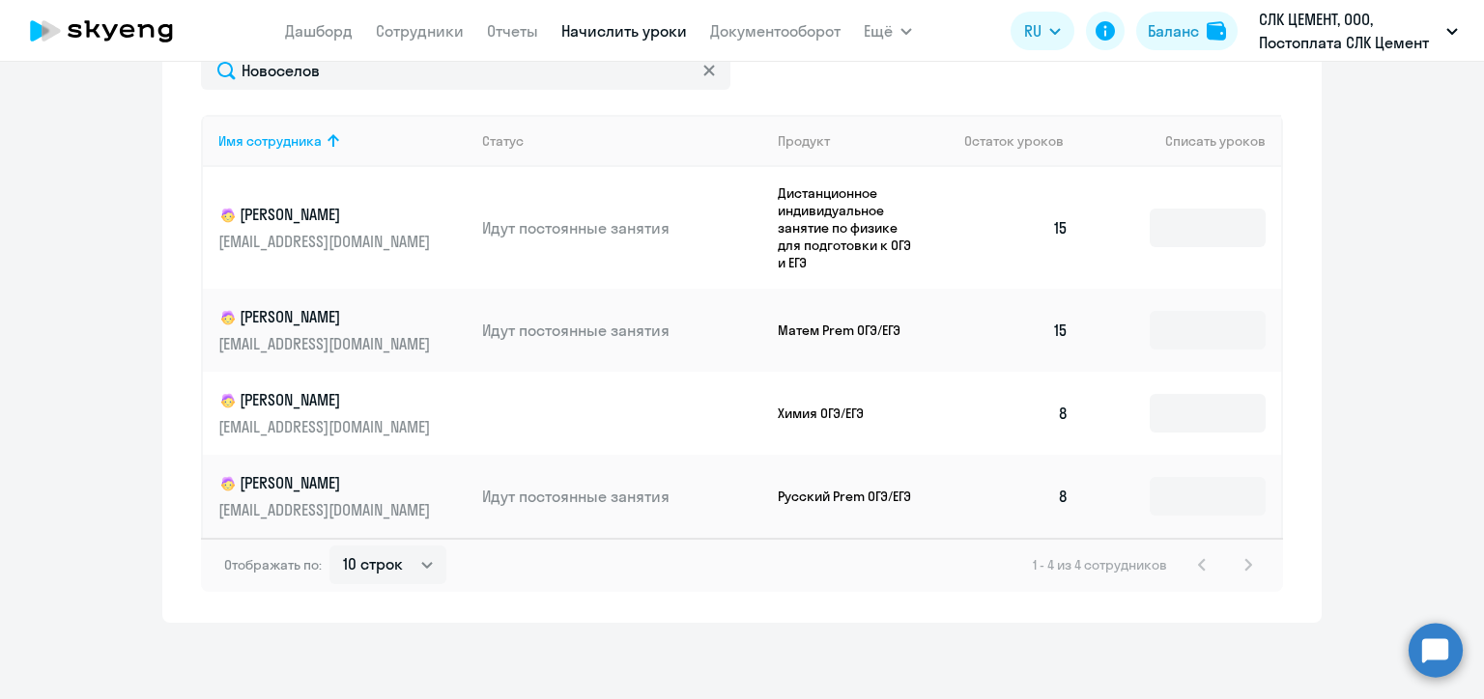
scroll to position [631, 0]
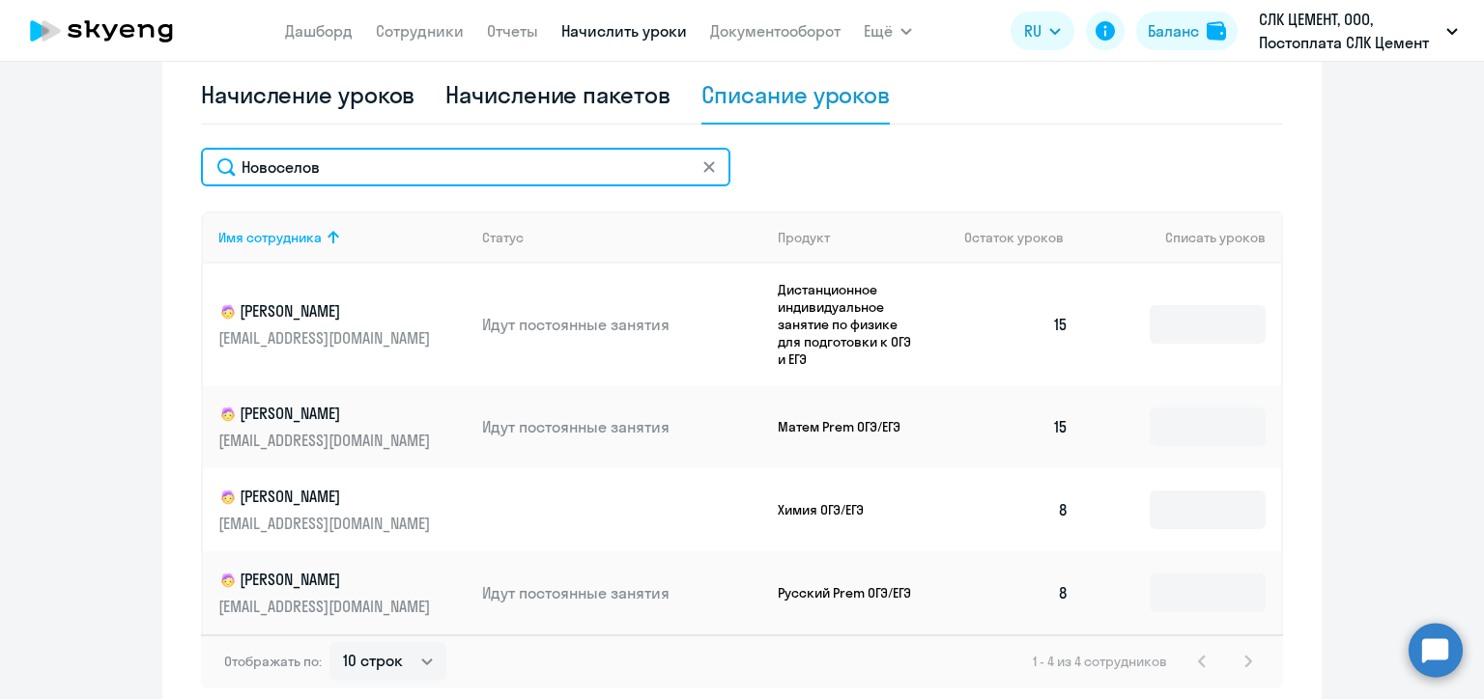
click at [286, 174] on input "Новоселов" at bounding box center [465, 167] width 529 height 39
paste input "рустале"
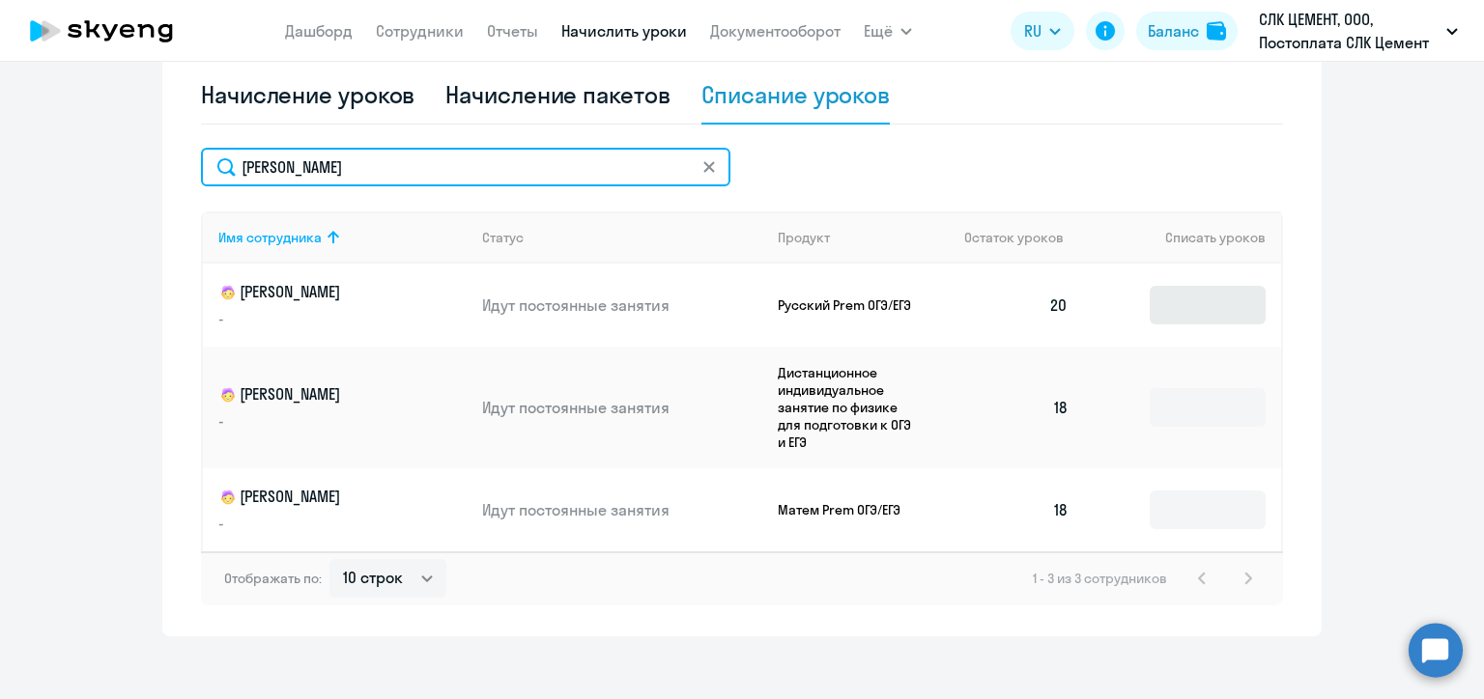
type input "[PERSON_NAME]"
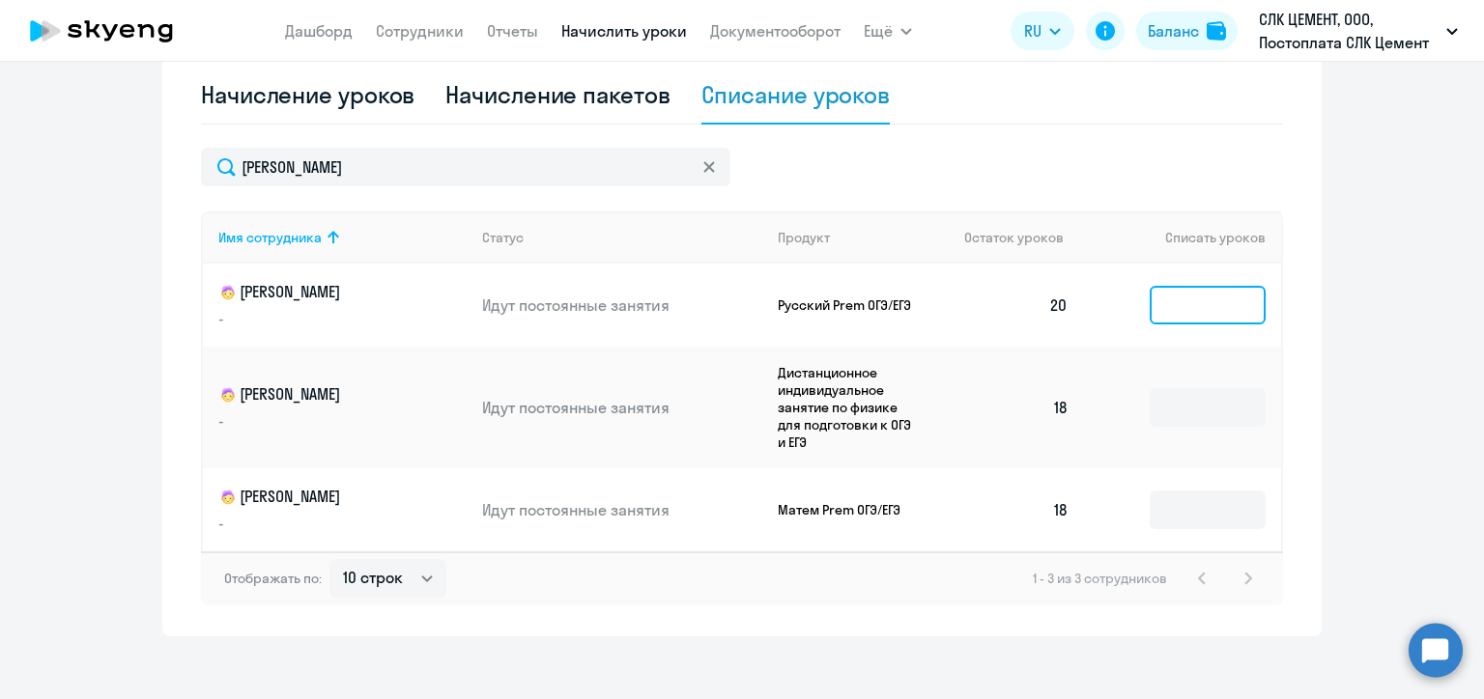
click at [1197, 299] on input at bounding box center [1207, 305] width 116 height 39
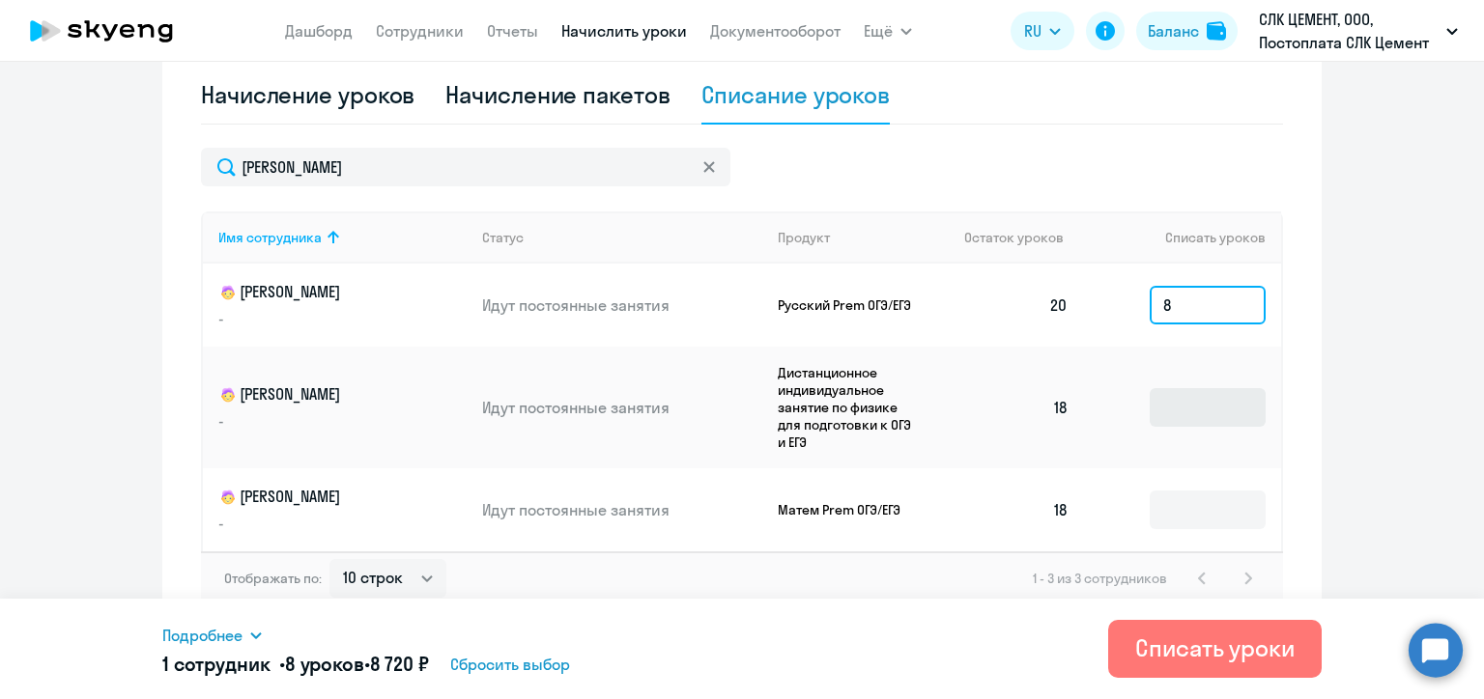
type input "8"
click at [1198, 411] on input at bounding box center [1207, 407] width 116 height 39
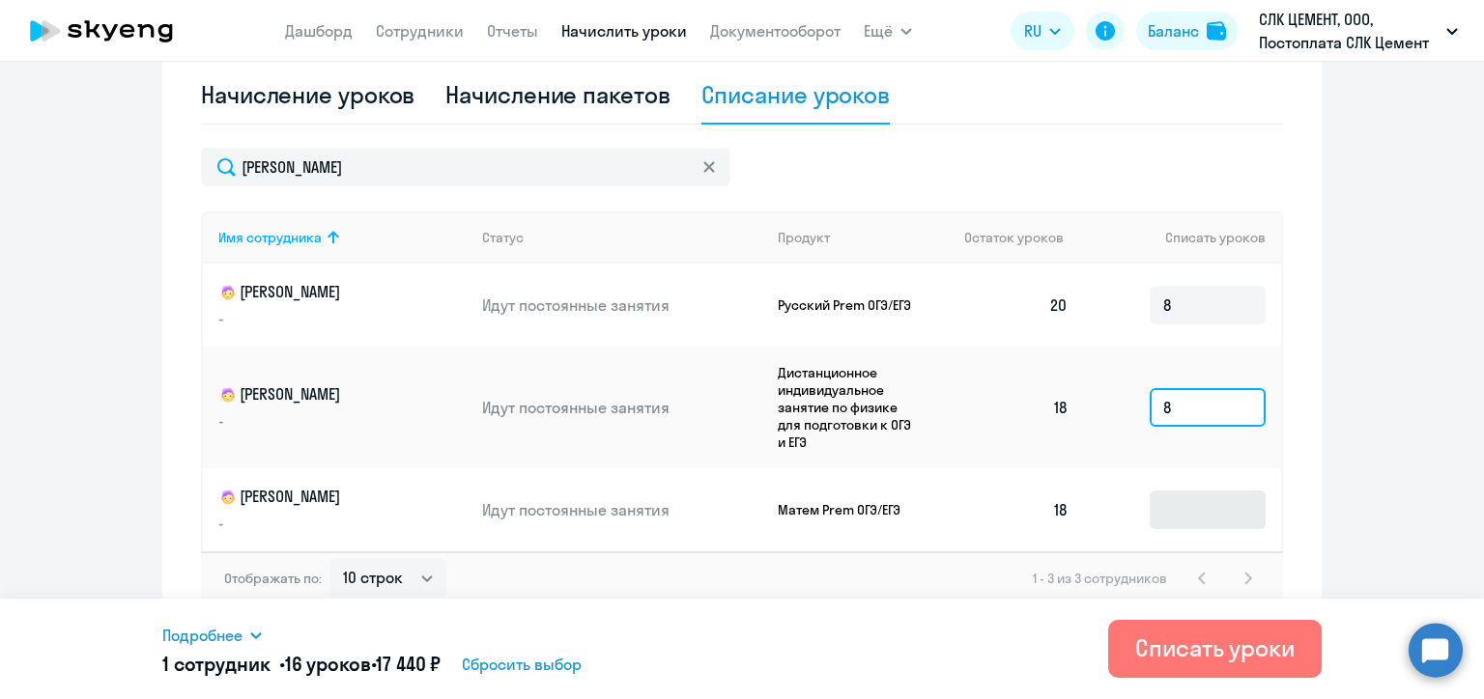
type input "8"
click at [1194, 520] on input at bounding box center [1207, 510] width 116 height 39
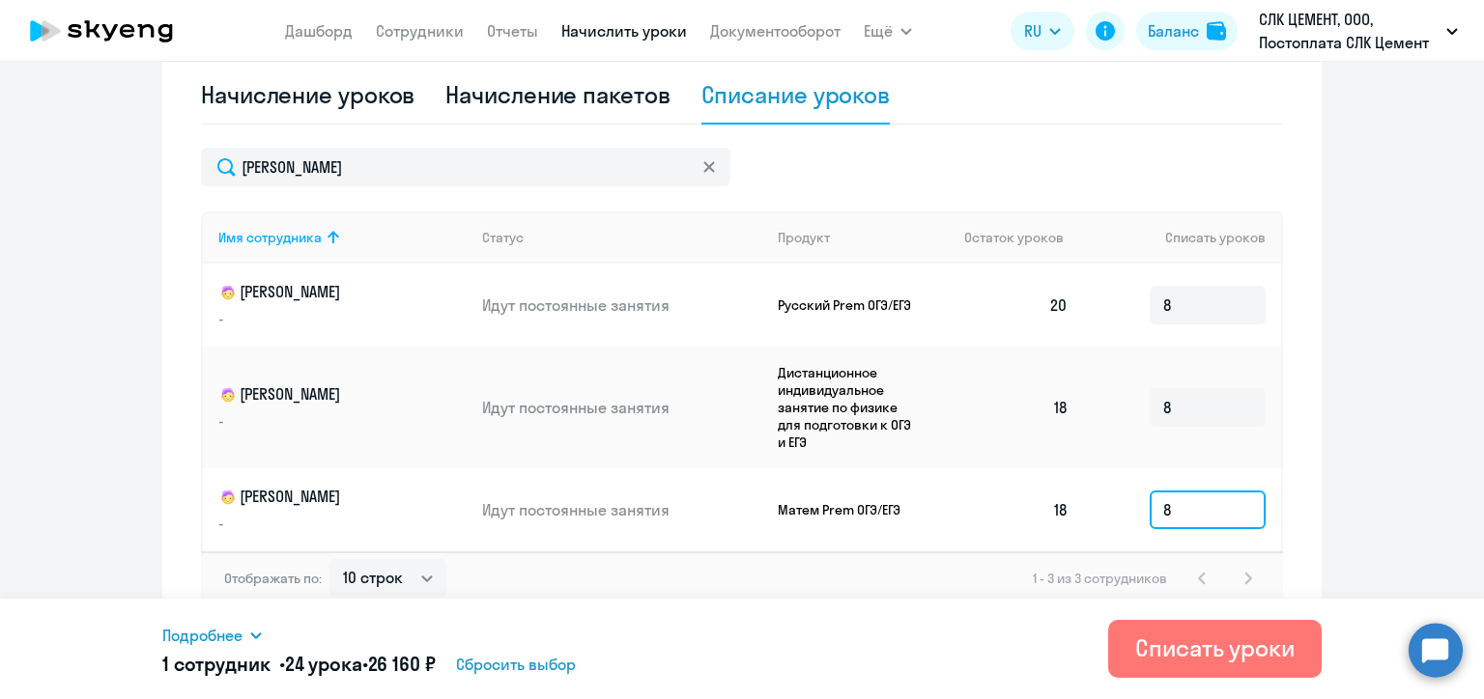
scroll to position [645, 0]
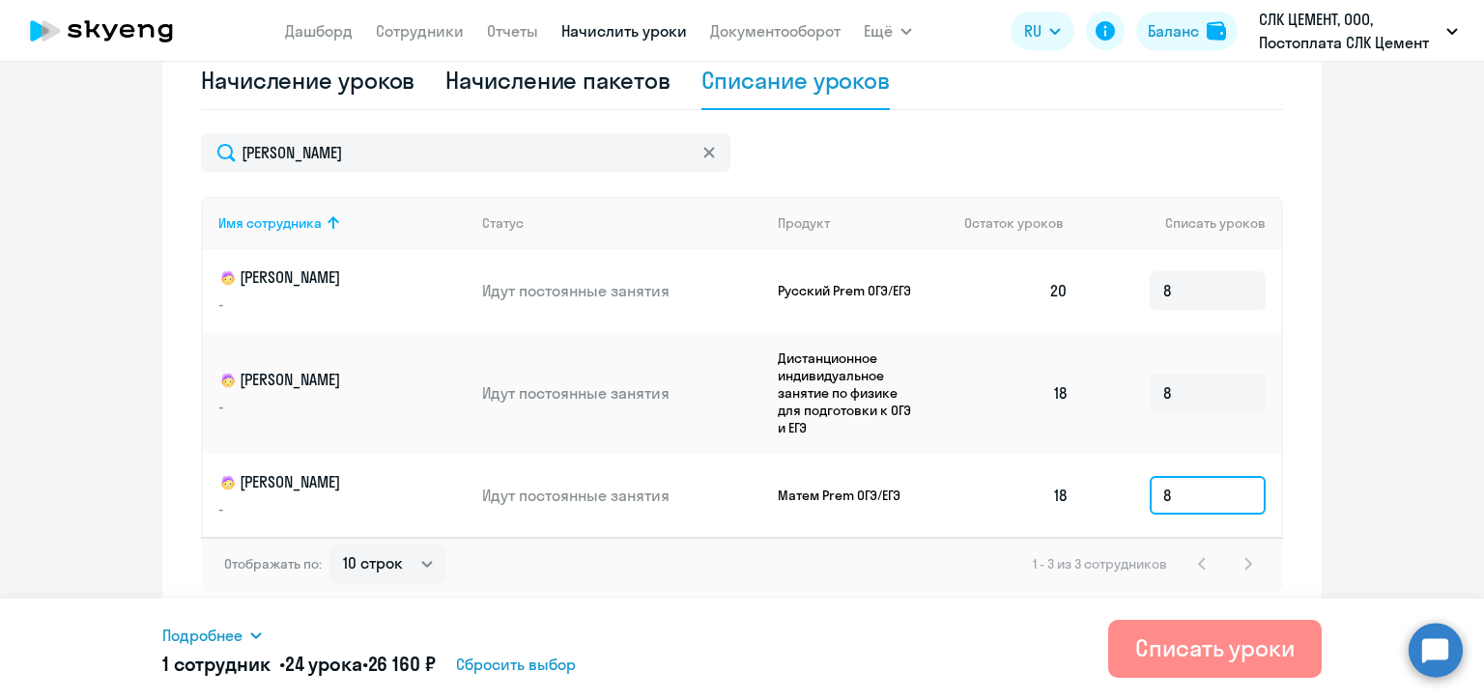
type input "8"
click at [1214, 644] on div "Списать уроки" at bounding box center [1214, 648] width 159 height 31
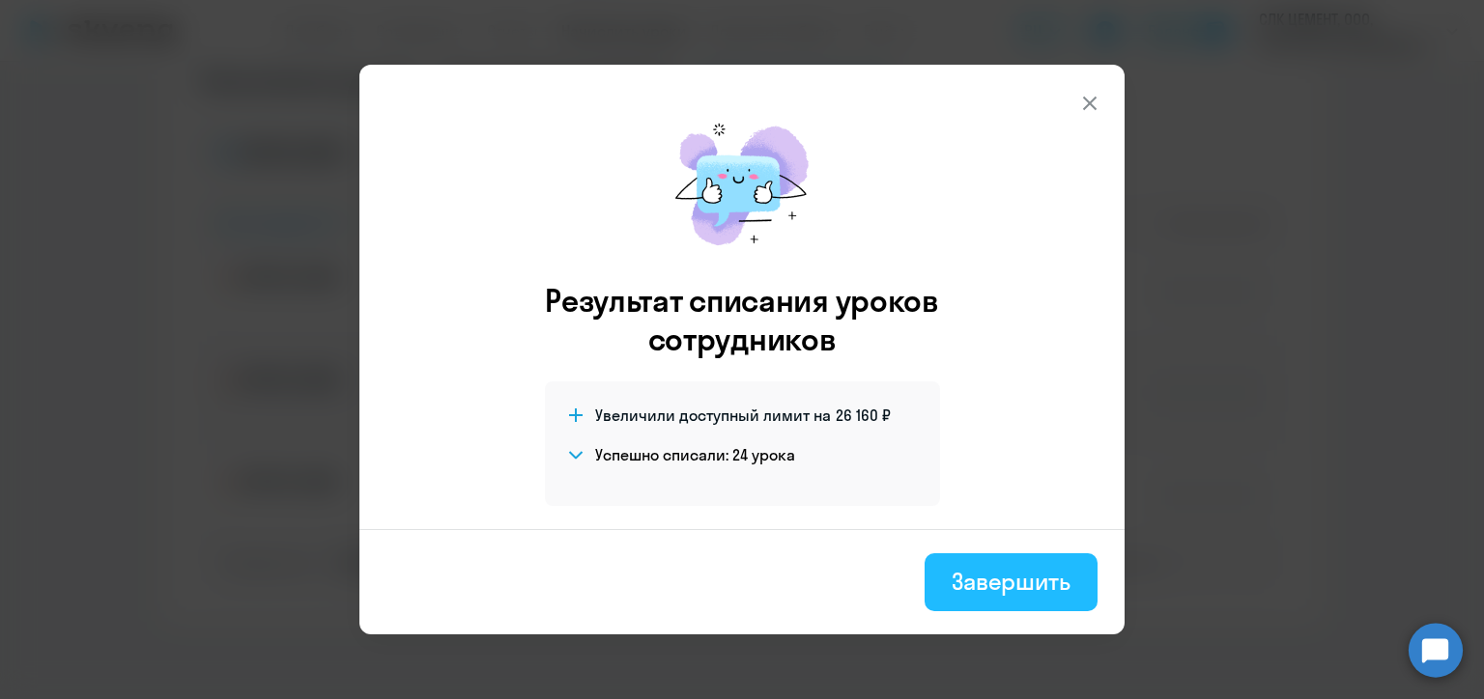
click at [981, 589] on div "Завершить" at bounding box center [1010, 581] width 119 height 31
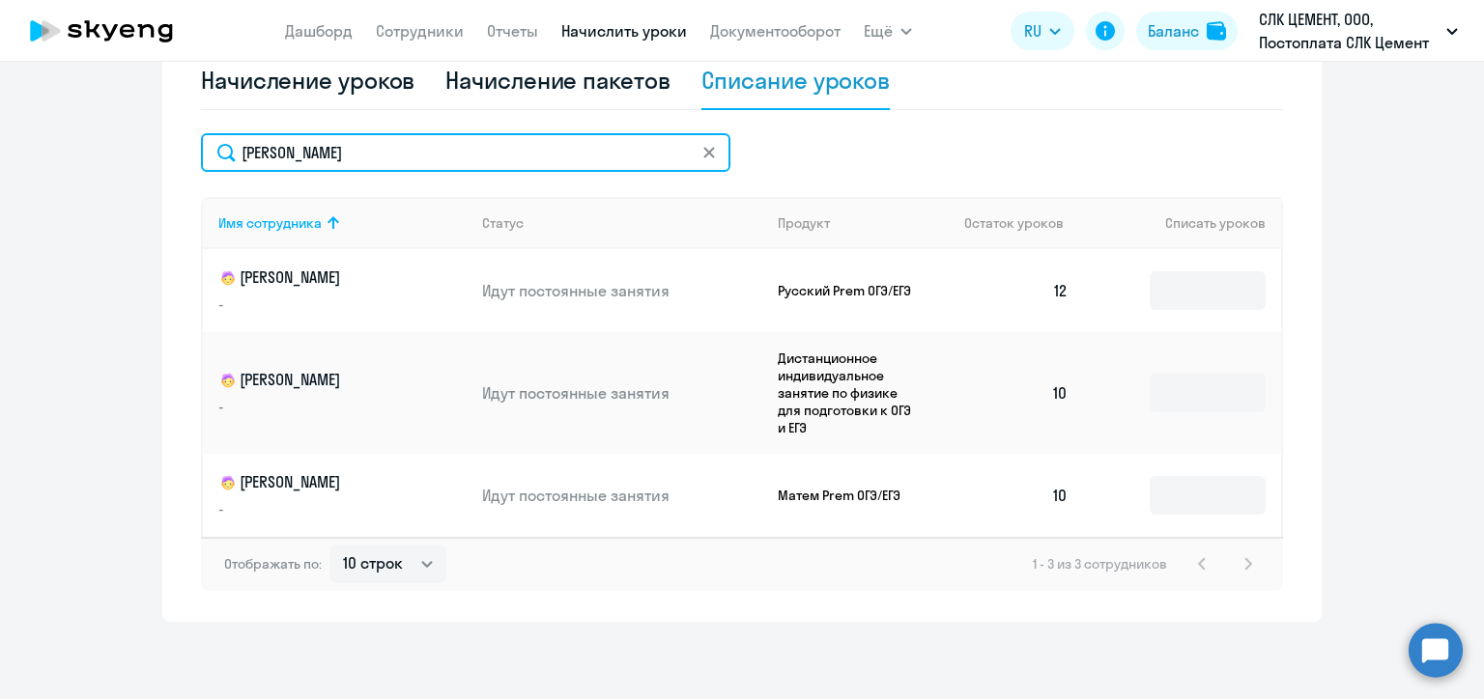
click at [298, 149] on input "[PERSON_NAME]" at bounding box center [465, 152] width 529 height 39
paste input "озина"
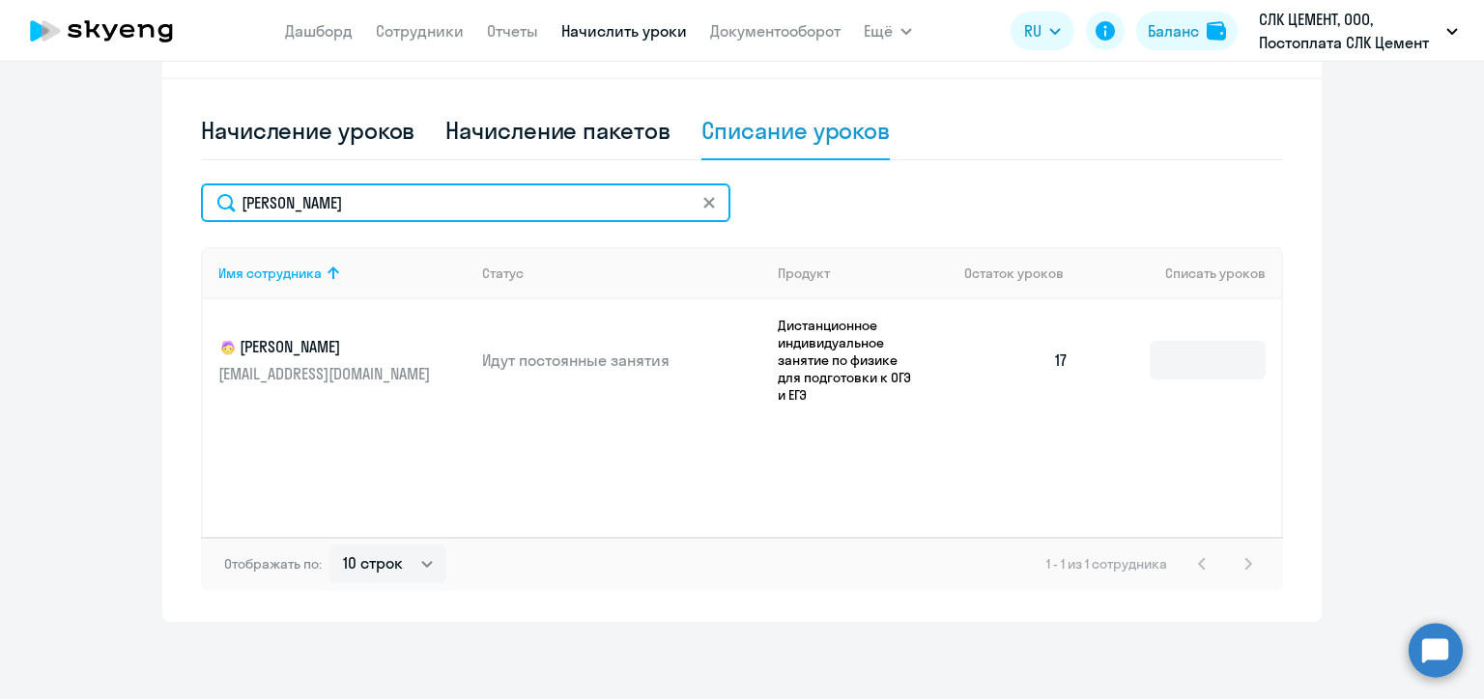
scroll to position [595, 0]
type input "[PERSON_NAME]"
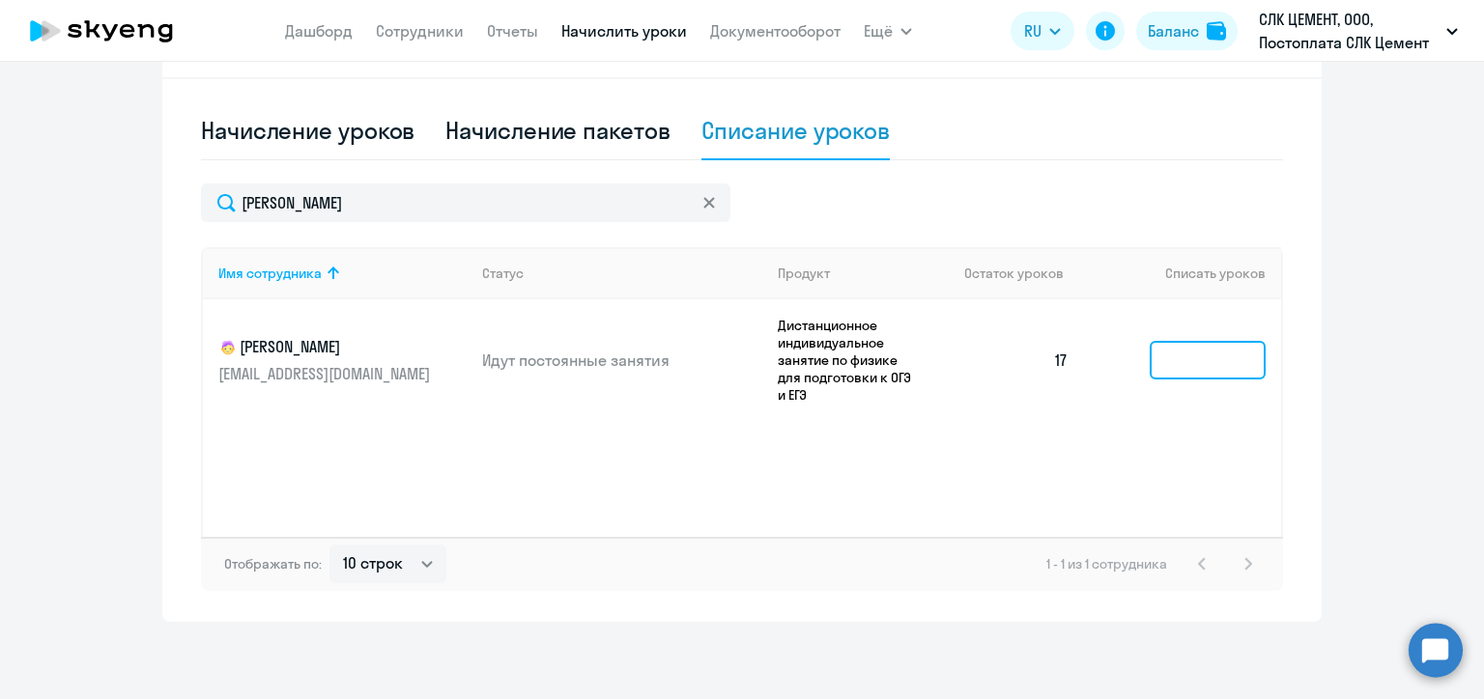
click at [1211, 361] on input at bounding box center [1207, 360] width 116 height 39
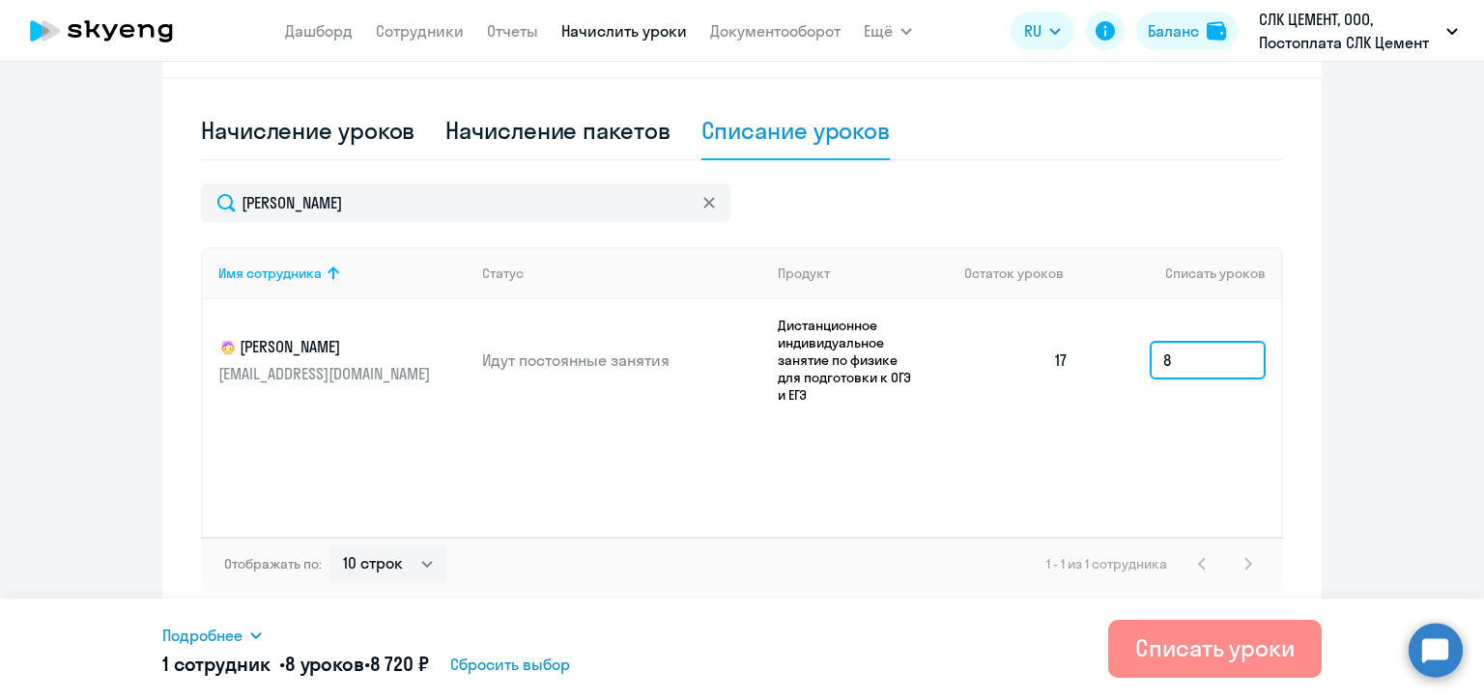
type input "8"
click at [1233, 637] on div "Списать уроки" at bounding box center [1214, 648] width 159 height 31
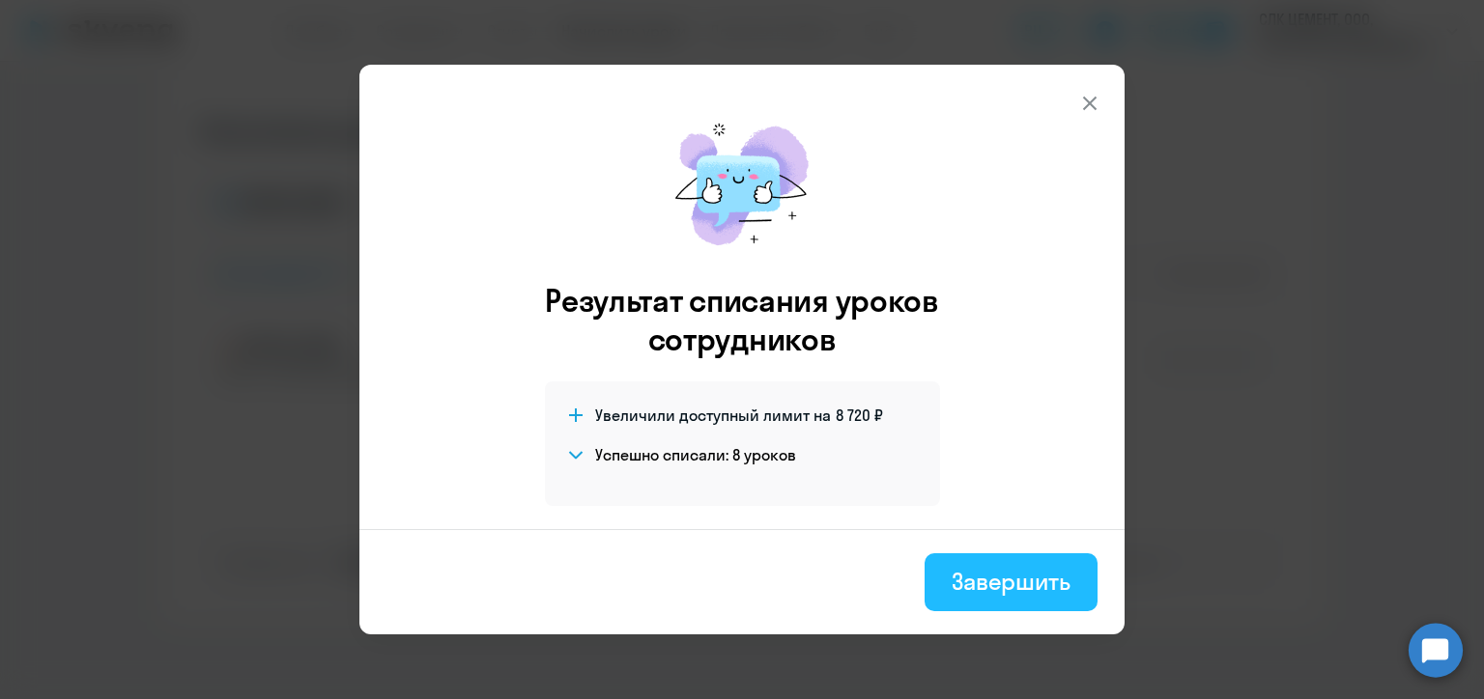
click at [1007, 575] on div "Завершить" at bounding box center [1010, 581] width 119 height 31
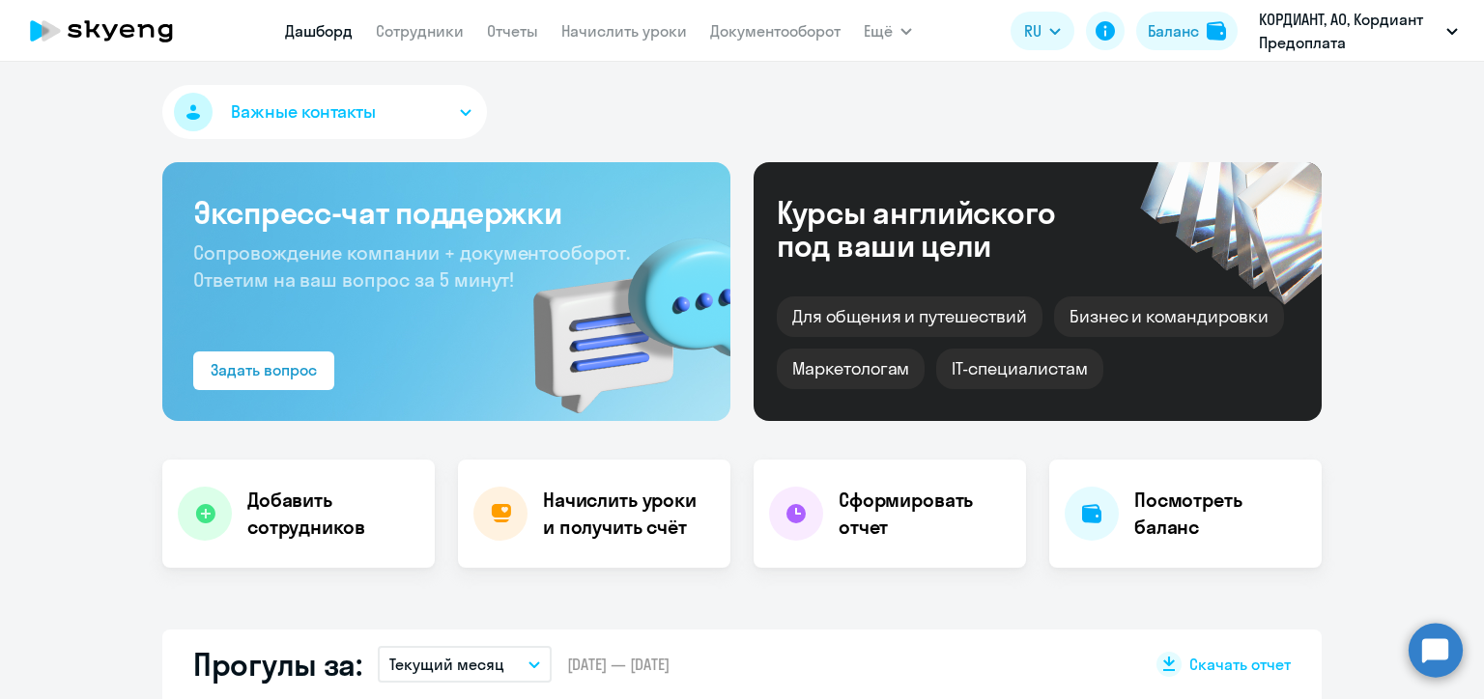
select select "30"
click at [631, 28] on link "Начислить уроки" at bounding box center [624, 30] width 126 height 19
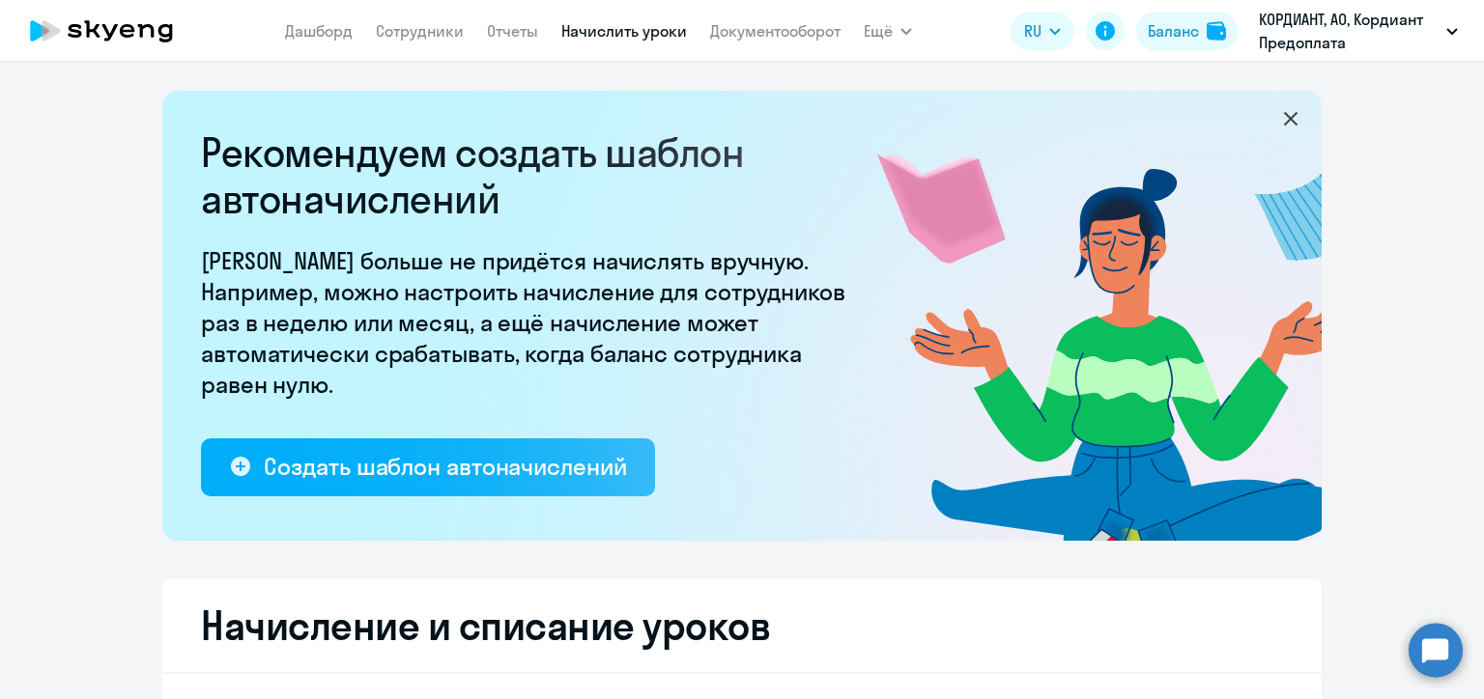
select select "10"
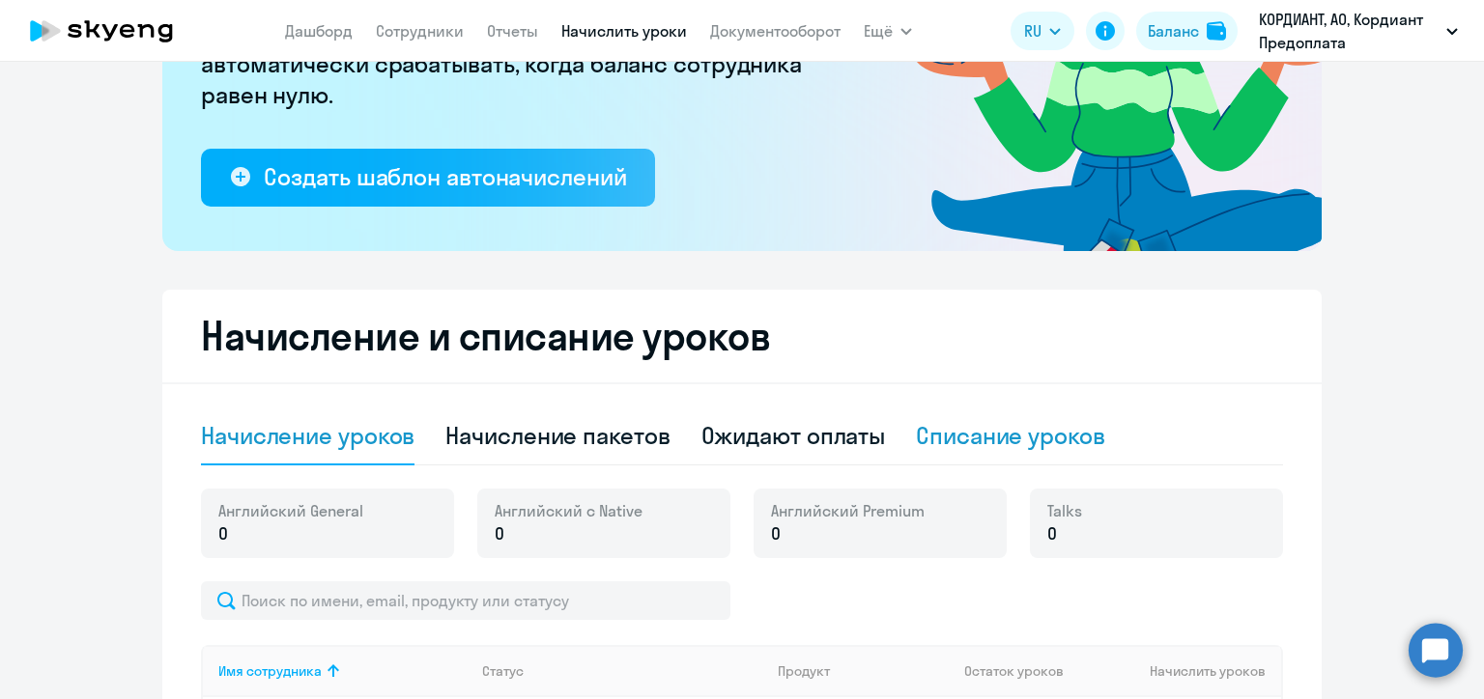
click at [962, 434] on div "Списание уроков" at bounding box center [1010, 435] width 189 height 31
select select "10"
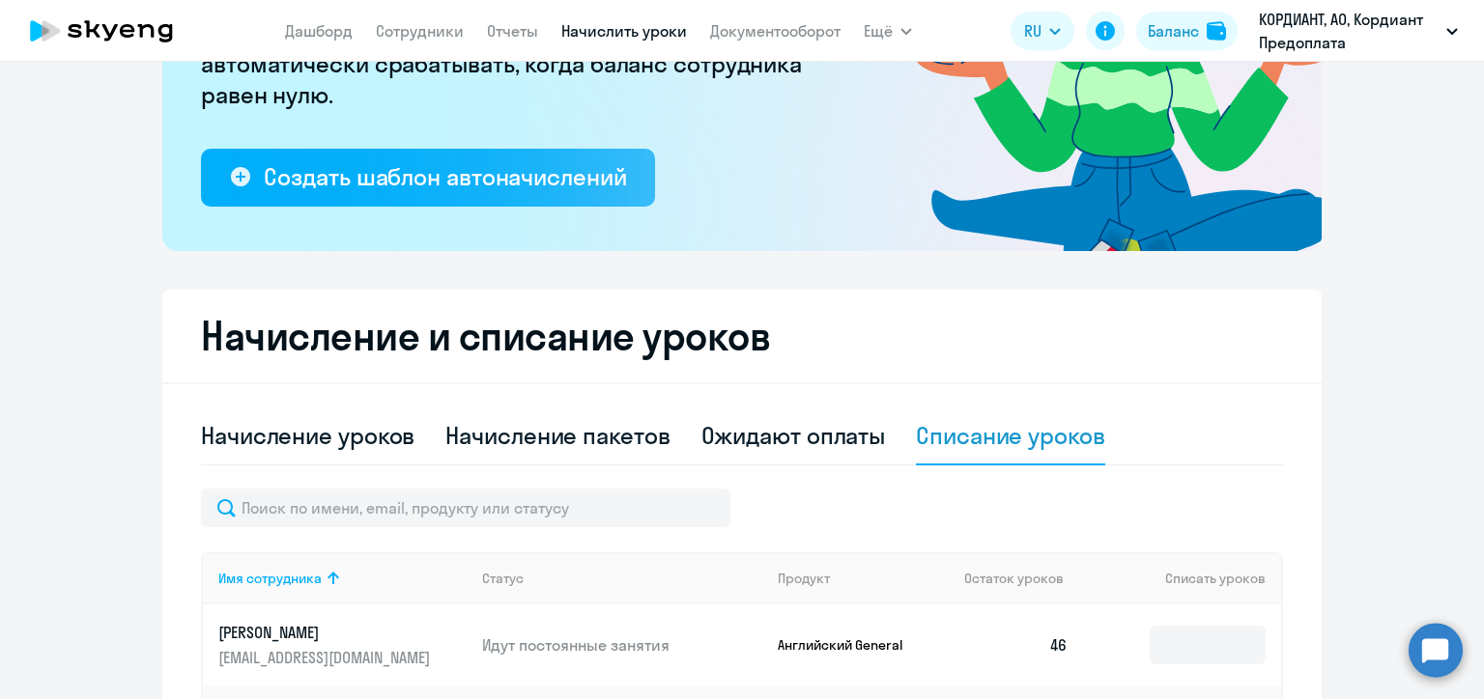
scroll to position [483, 0]
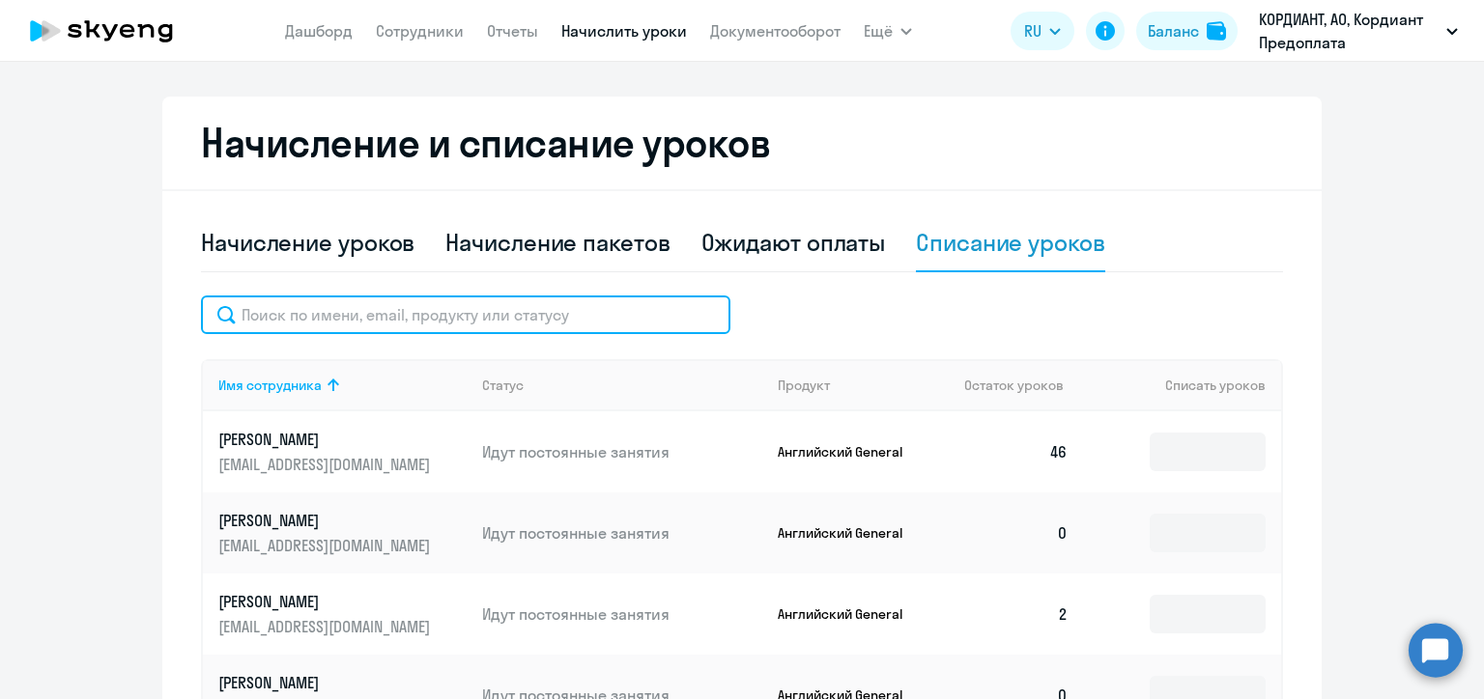
click at [425, 319] on input "text" at bounding box center [465, 315] width 529 height 39
paste input "Кравченко"
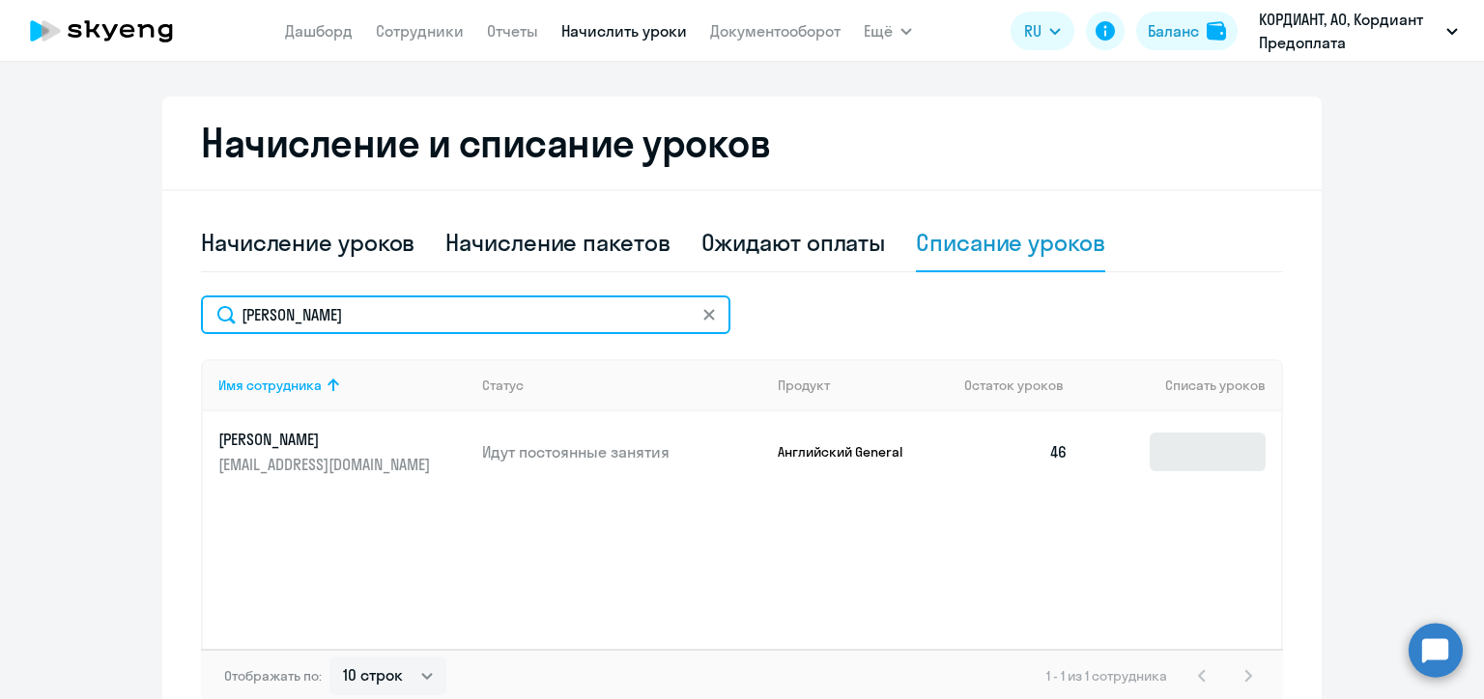
type input "Кравченко"
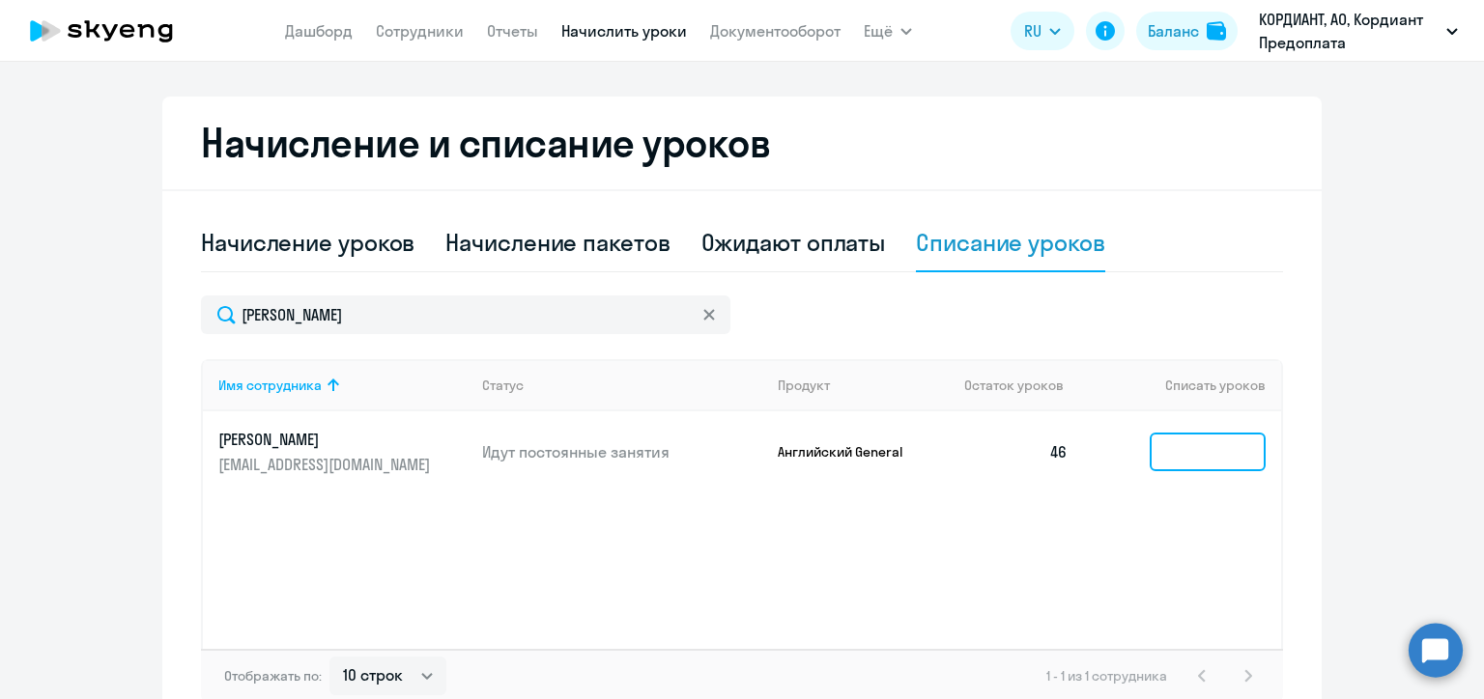
click at [1186, 455] on input at bounding box center [1207, 452] width 116 height 39
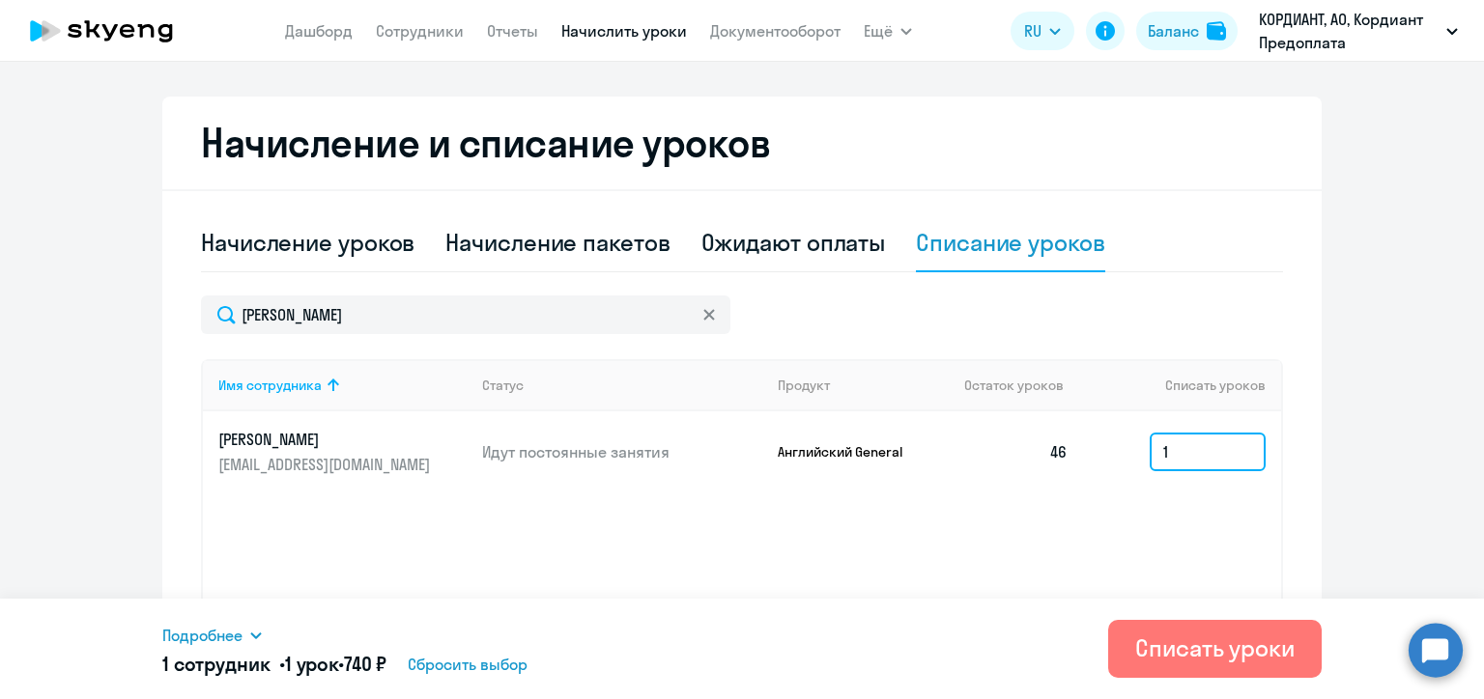
type input "1"
